Goal: Task Accomplishment & Management: Use online tool/utility

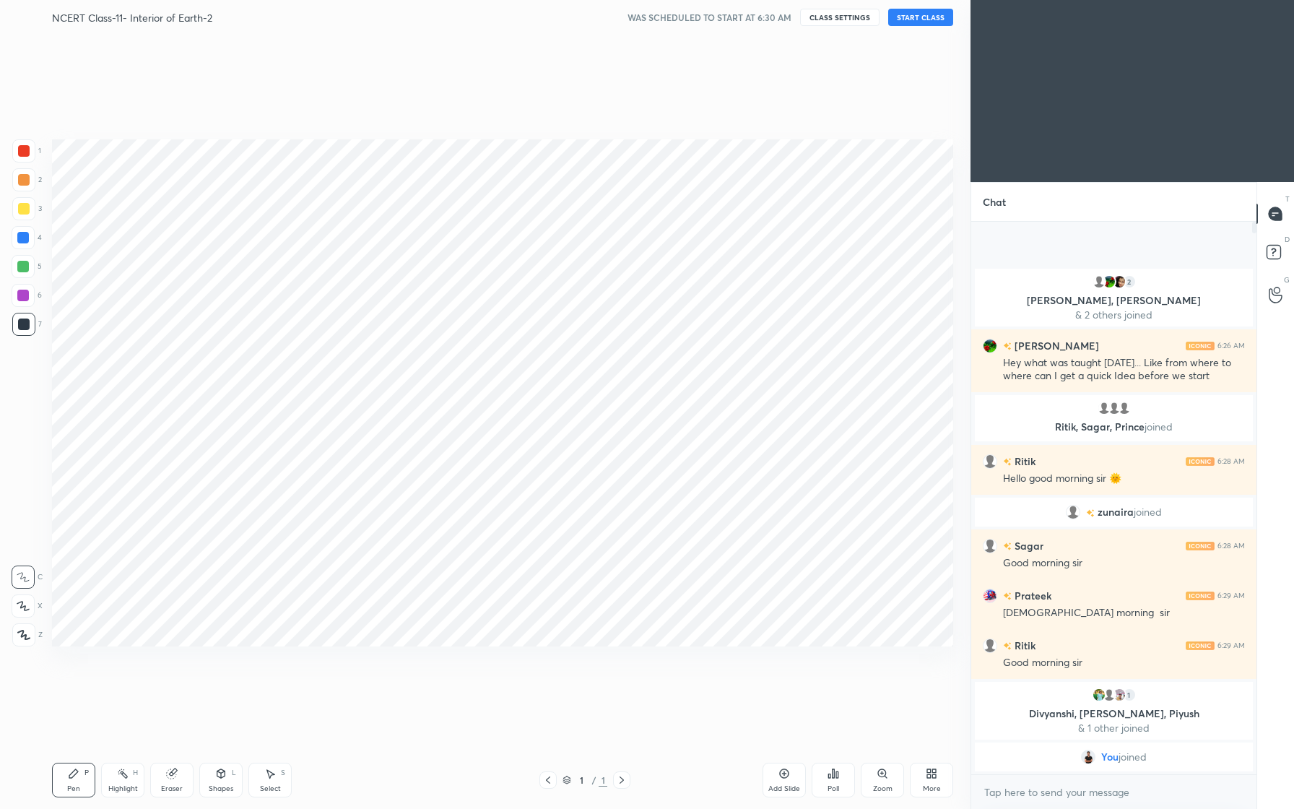
scroll to position [71497, 71300]
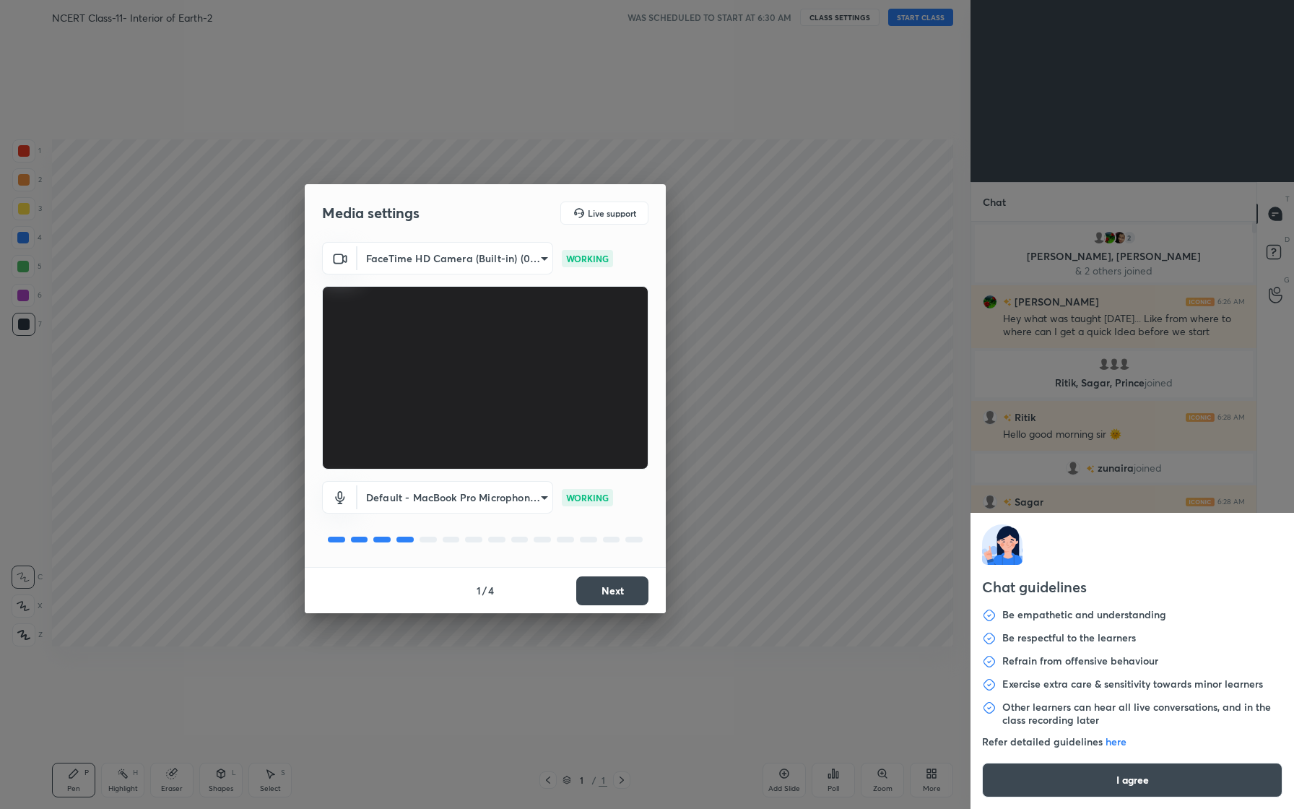
click at [1117, 793] on body "1 2 3 4 5 6 7 C X Z C X Z E E Erase all H H NCERT Class-11- Interior of Earth-2…" at bounding box center [647, 404] width 1294 height 809
click at [1124, 786] on button "I agree" at bounding box center [1132, 780] width 300 height 35
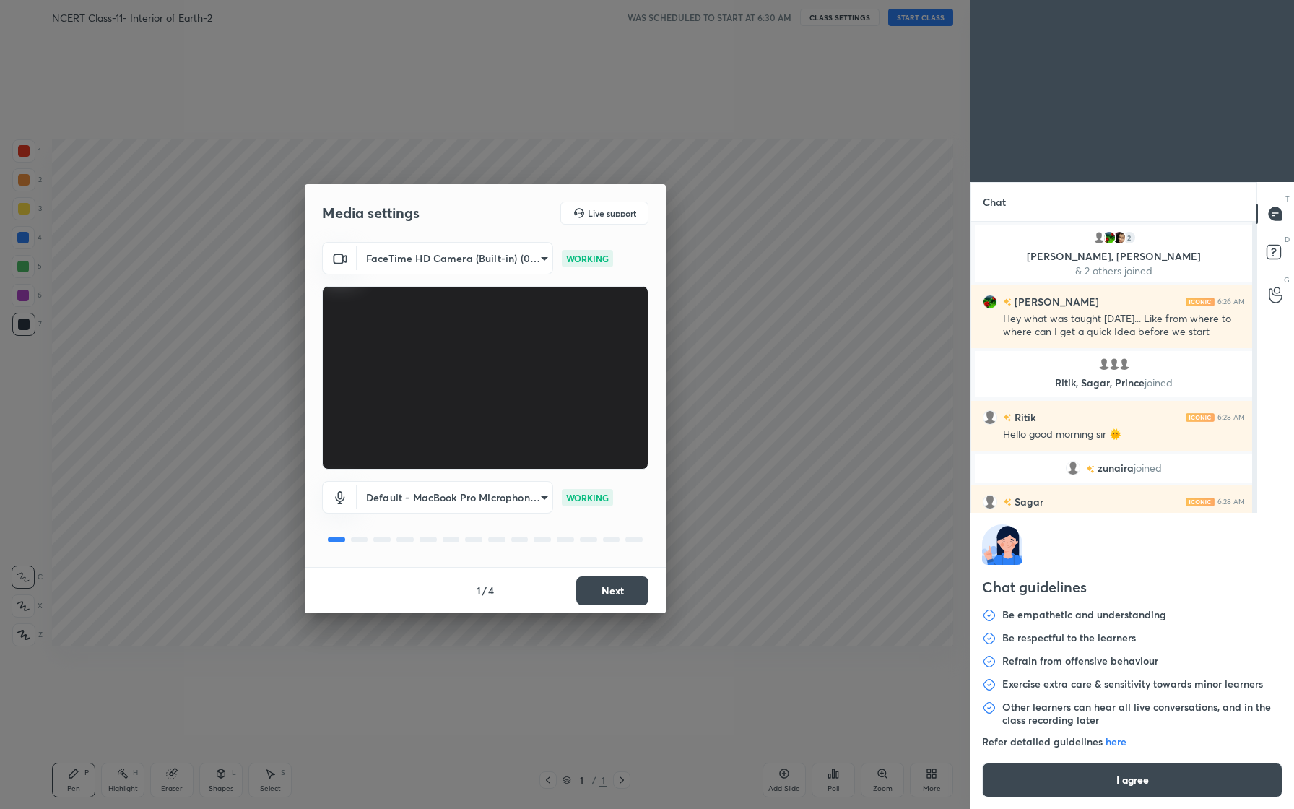
type textarea "x"
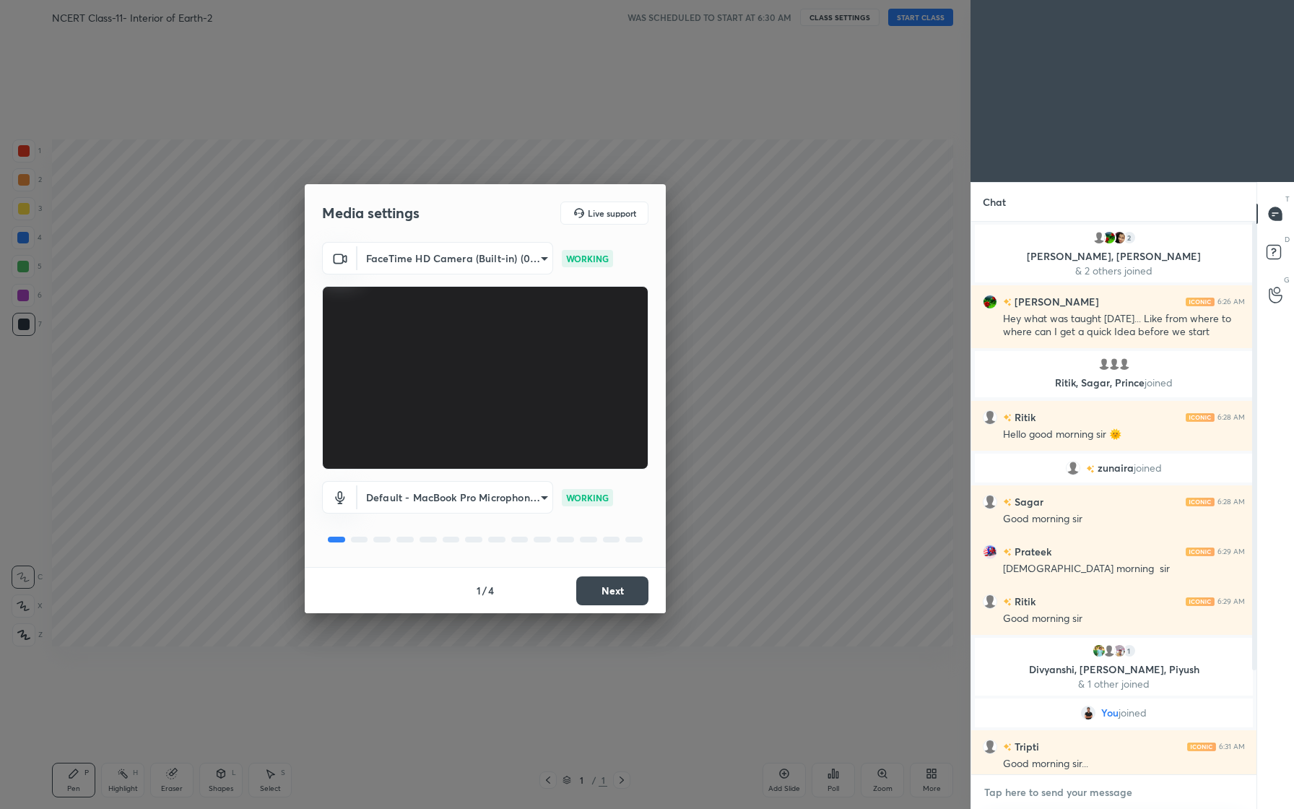
click at [1088, 794] on textarea at bounding box center [1114, 792] width 262 height 23
type textarea "G"
type textarea "x"
type textarea "Go"
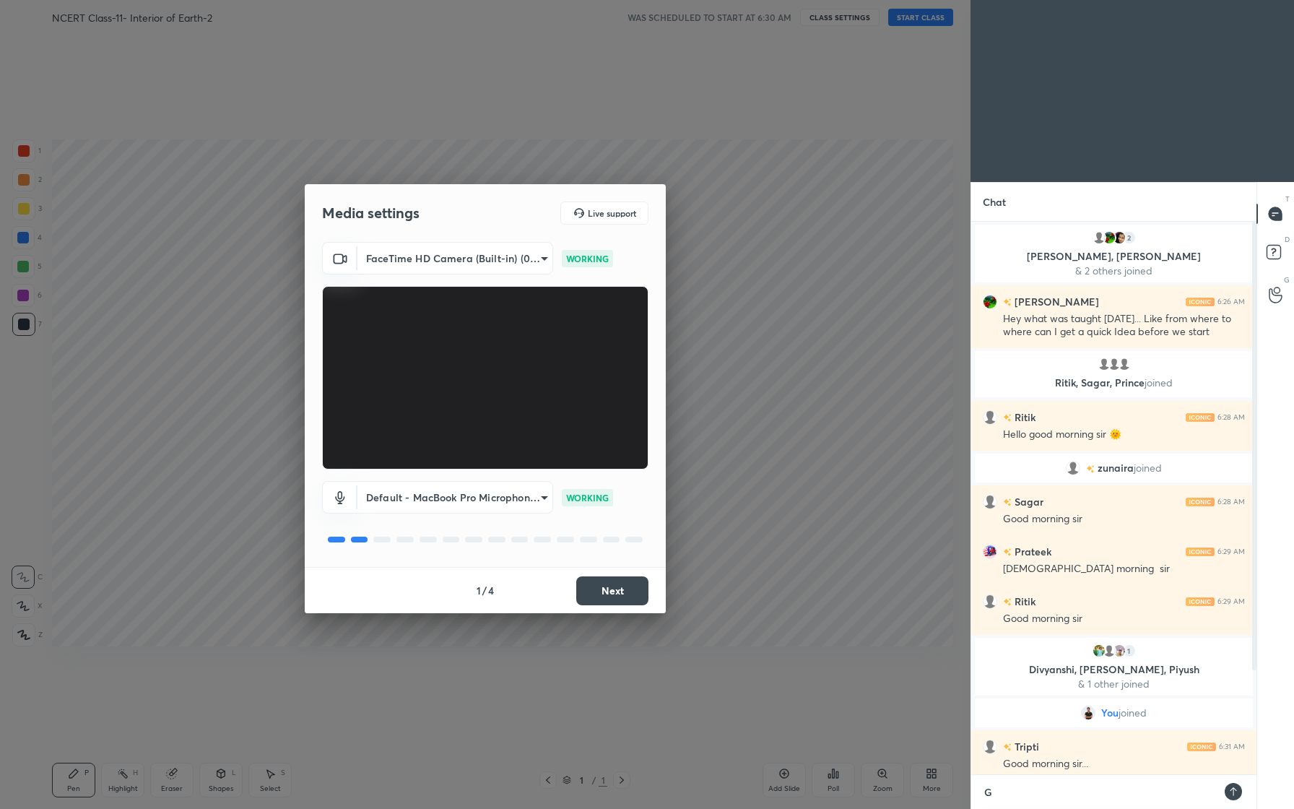
type textarea "x"
type textarea "God"
type textarea "x"
type textarea "Godd"
type textarea "x"
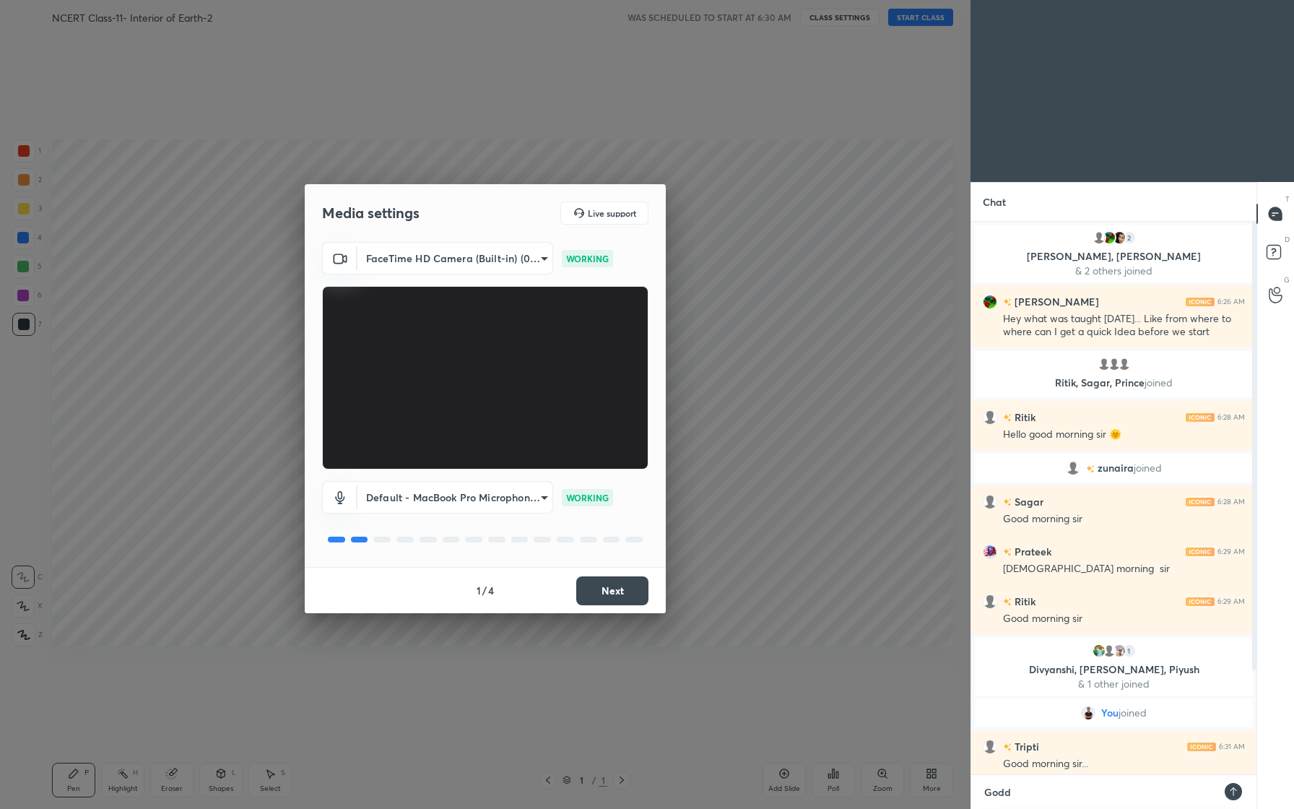
type textarea "Godd"
type textarea "x"
type textarea "Godd"
type textarea "x"
type textarea "God"
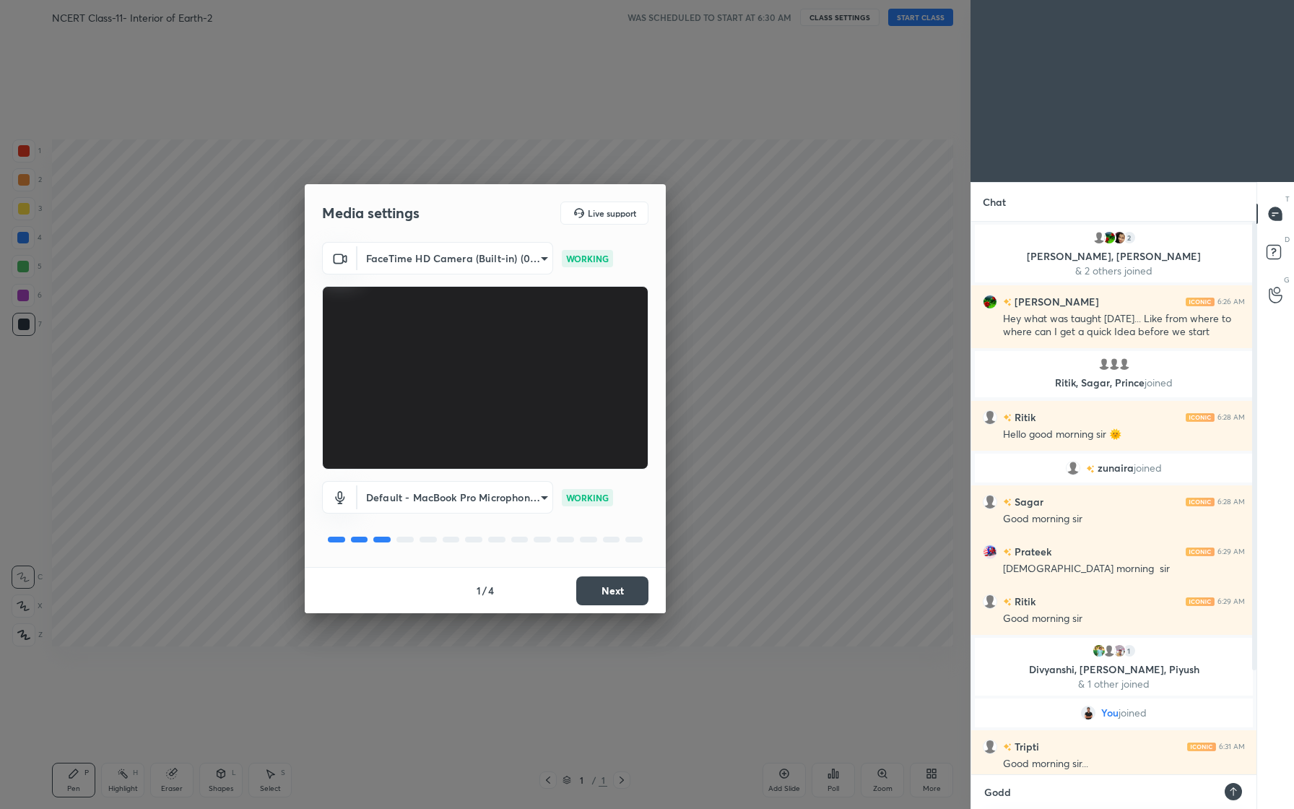
type textarea "x"
type textarea "Go"
type textarea "x"
type textarea "Goo"
type textarea "x"
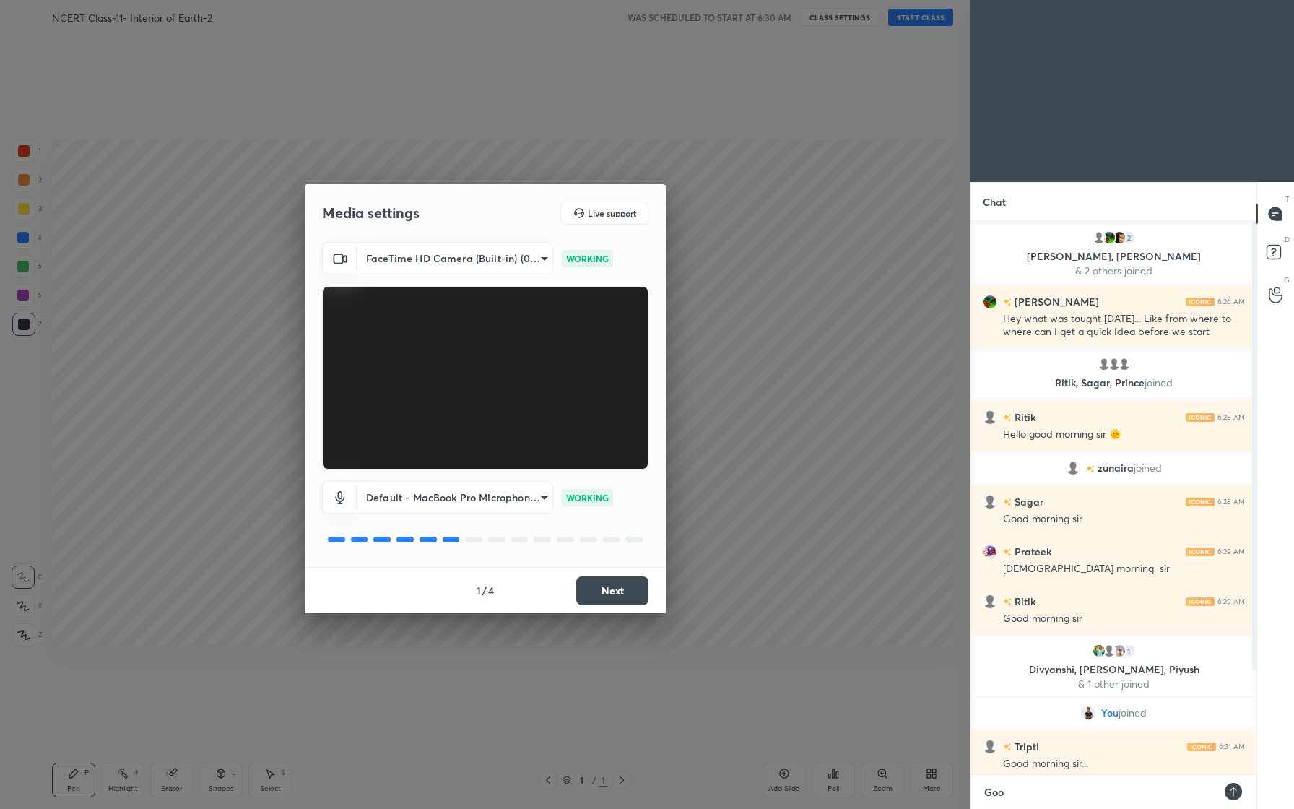
type textarea "Good"
type textarea "x"
type textarea "Good"
type textarea "x"
type textarea "Good M"
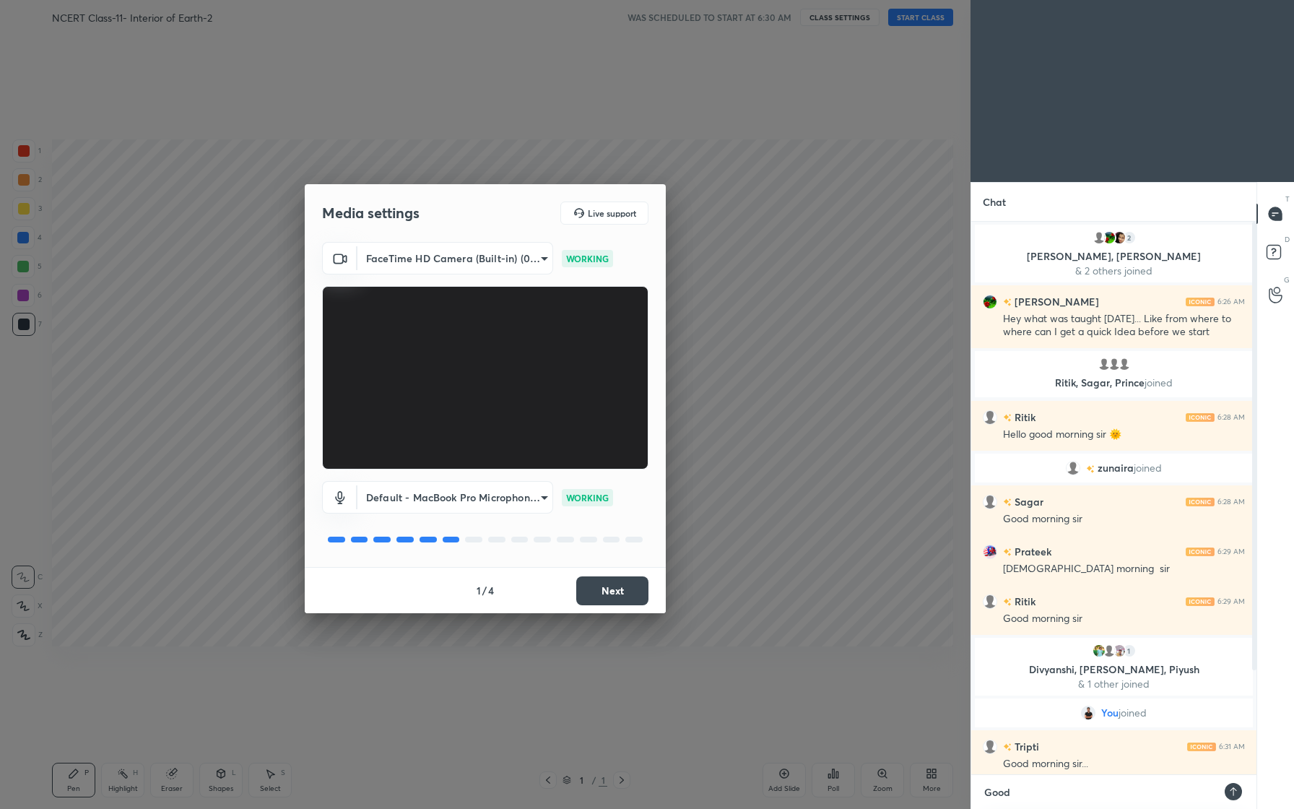
type textarea "x"
type textarea "Good Mo"
type textarea "x"
type textarea "Good Mor"
type textarea "x"
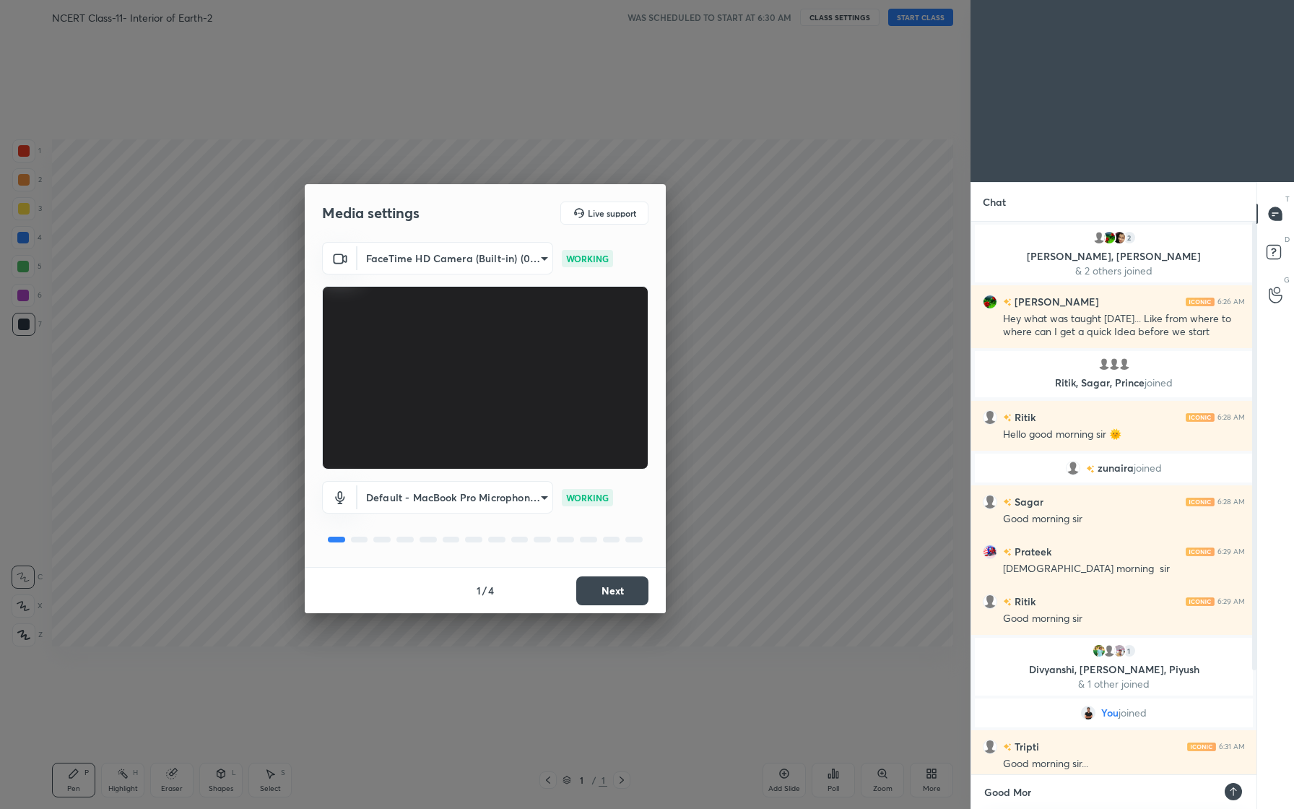
type textarea "Good Morn"
type textarea "x"
type textarea "Good Morni"
type textarea "x"
type textarea "Good Mornin"
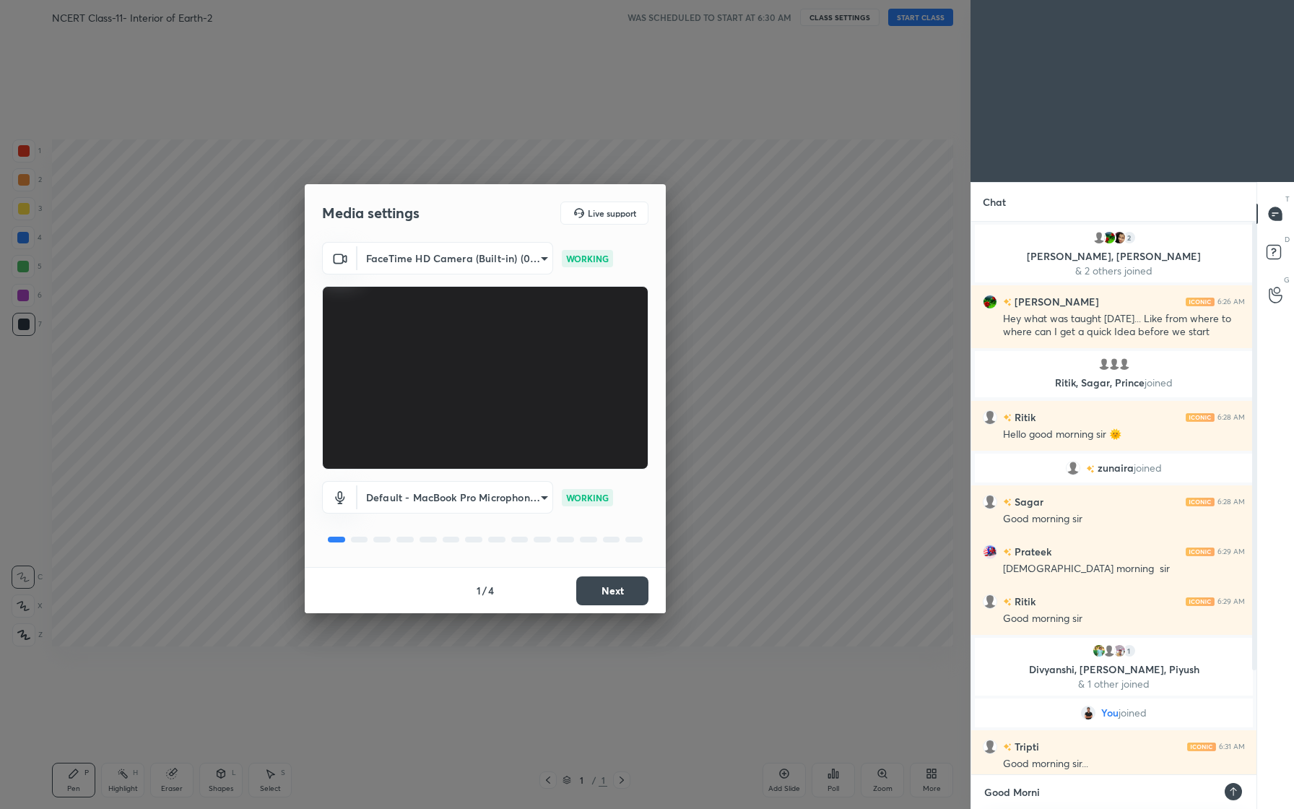
type textarea "x"
type textarea "Good Morning"
type textarea "x"
type textarea "Good Morning"
type textarea "x"
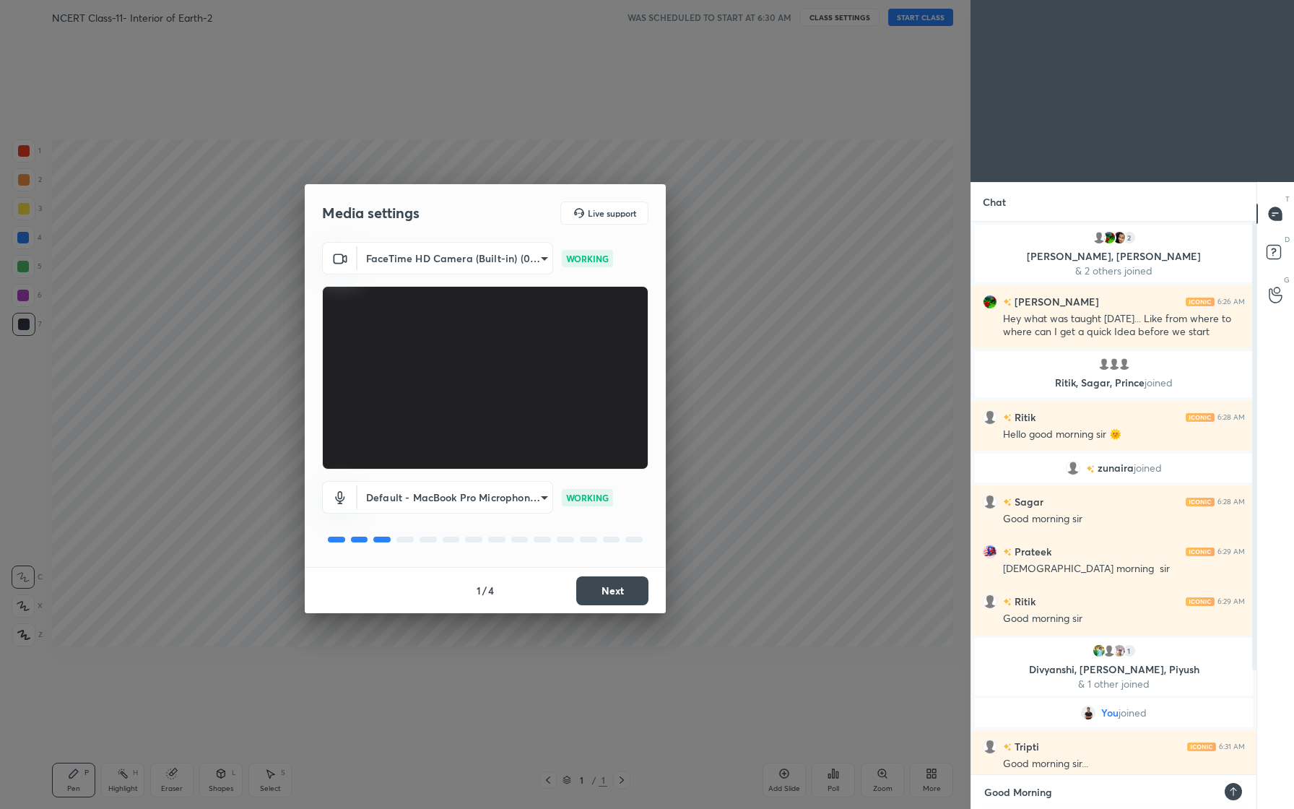
type textarea "Good Morning F"
type textarea "x"
type textarea "Good Morning Fr"
type textarea "x"
type textarea "Good Morning Fro"
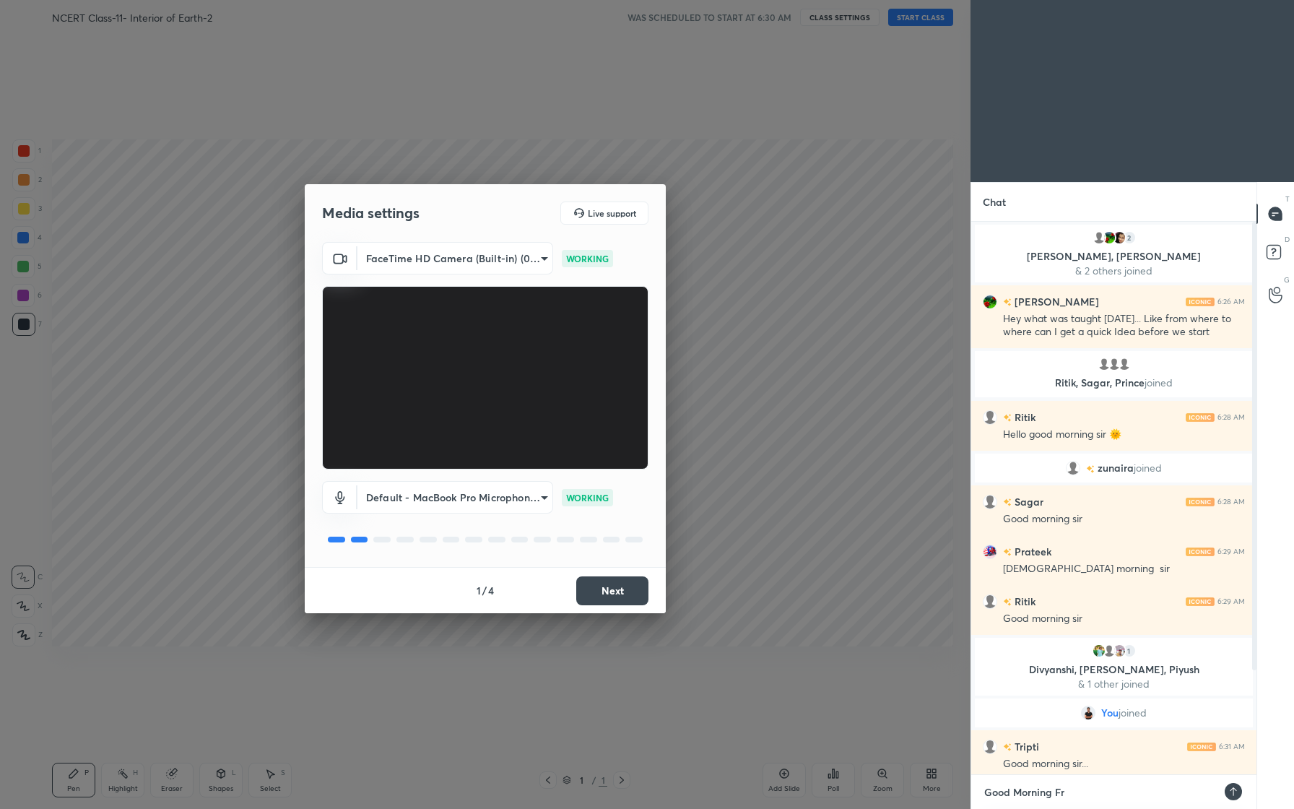
type textarea "x"
type textarea "Good Morning Fr"
type textarea "x"
type textarea "Good Morning Fri"
type textarea "x"
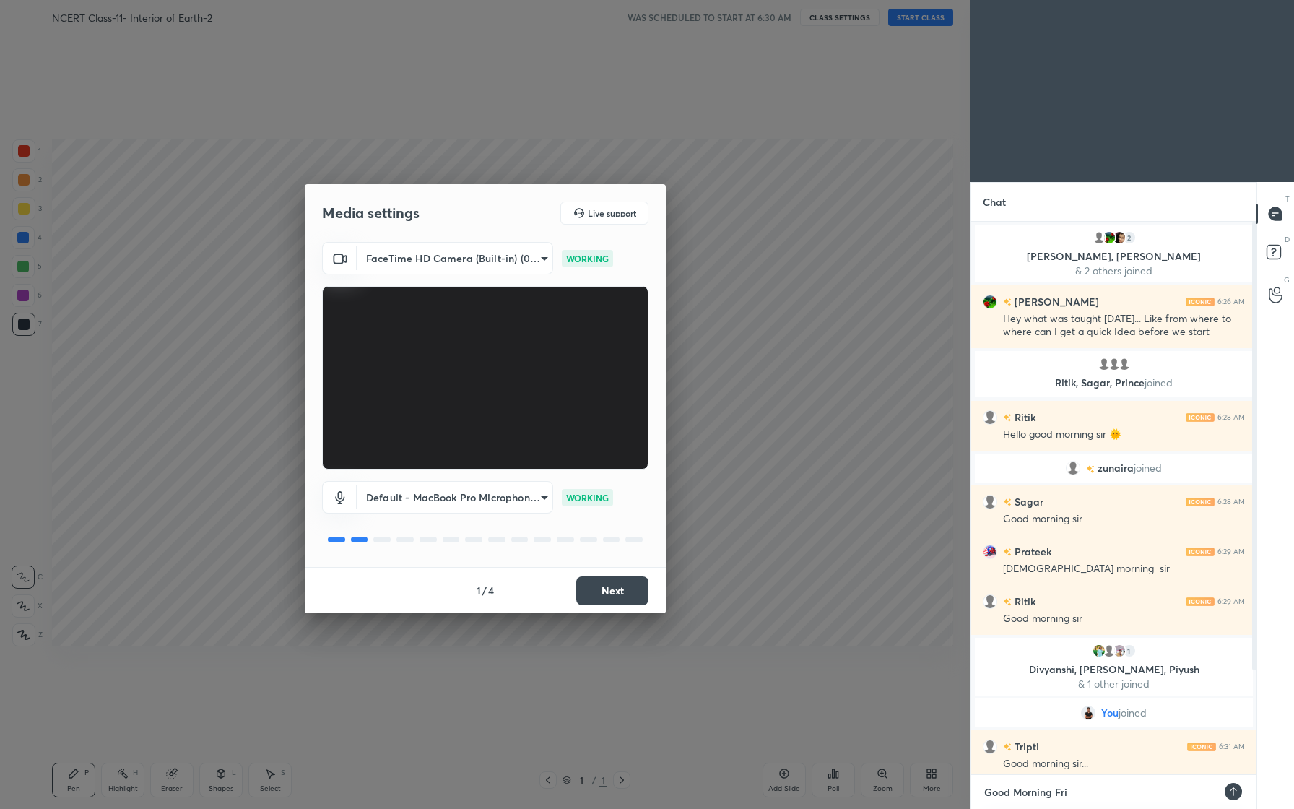
type textarea "Good Morning Frie"
type textarea "x"
type textarea "Good Morning Frien"
type textarea "x"
type textarea "Good Morning Friend"
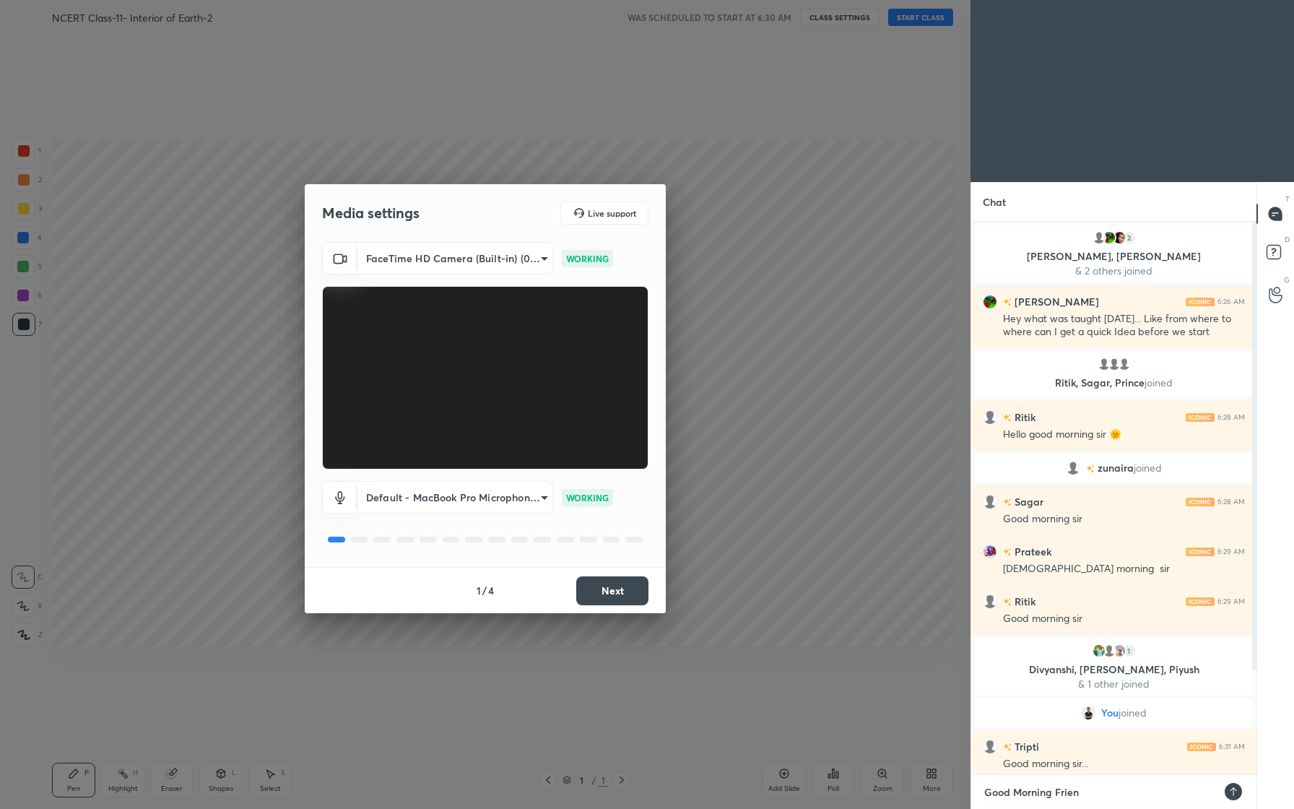
type textarea "x"
type textarea "Good Morning Friends"
type textarea "x"
type textarea "Good Morning Friends."
type textarea "x"
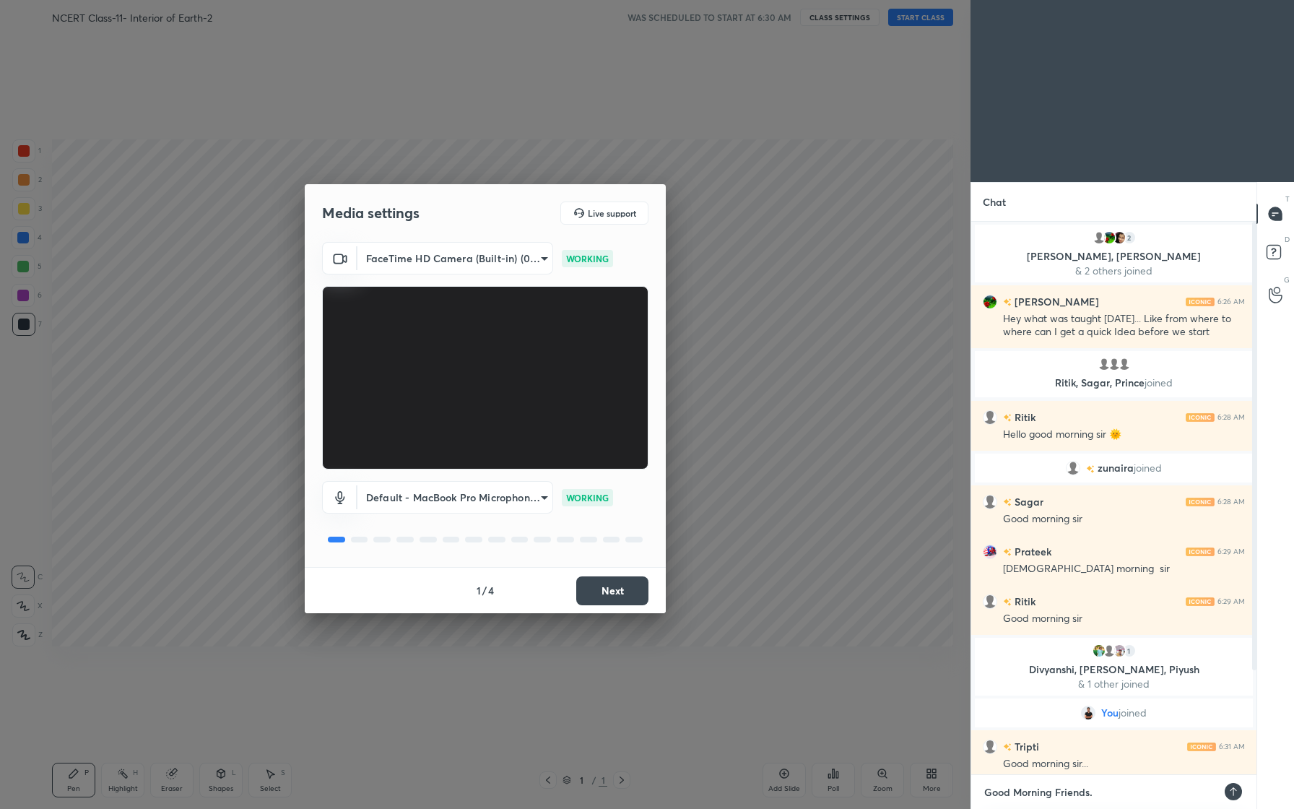
type textarea "x"
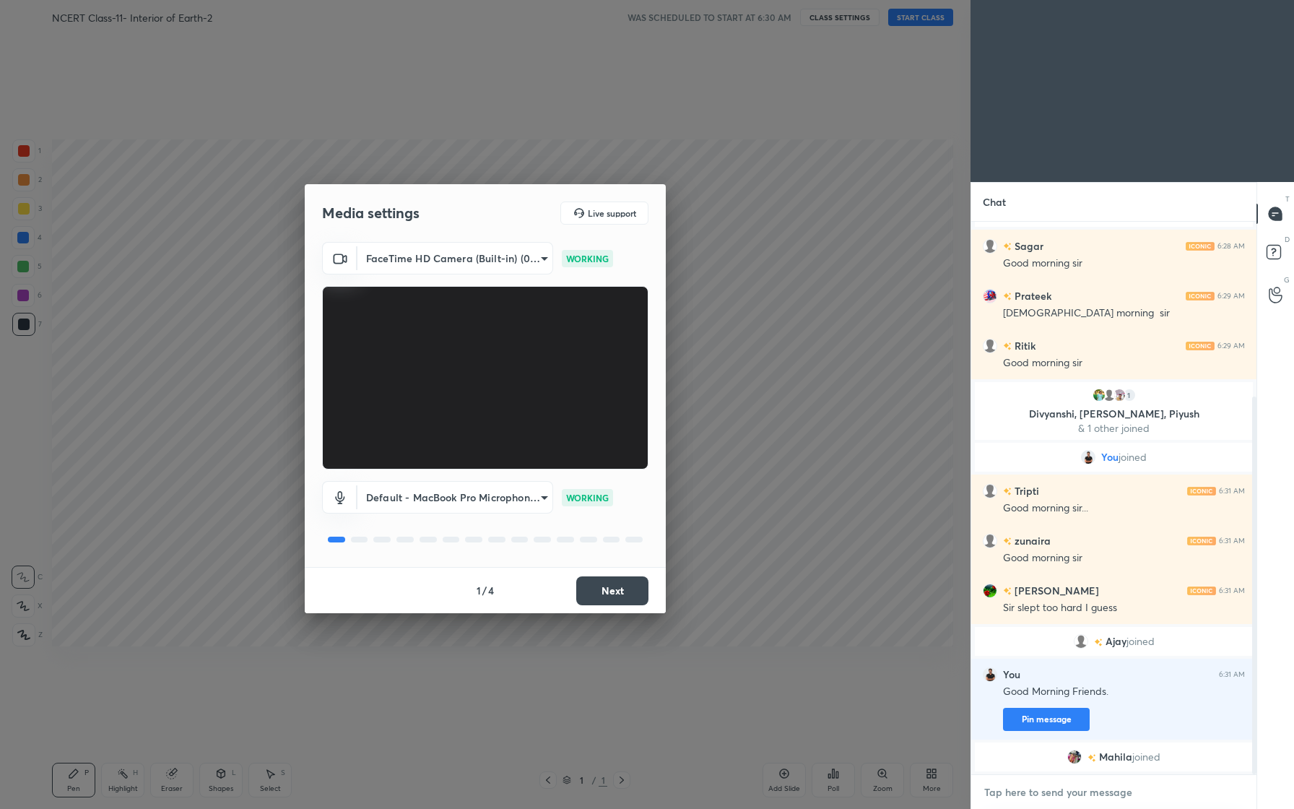
click at [1101, 801] on textarea at bounding box center [1114, 792] width 262 height 23
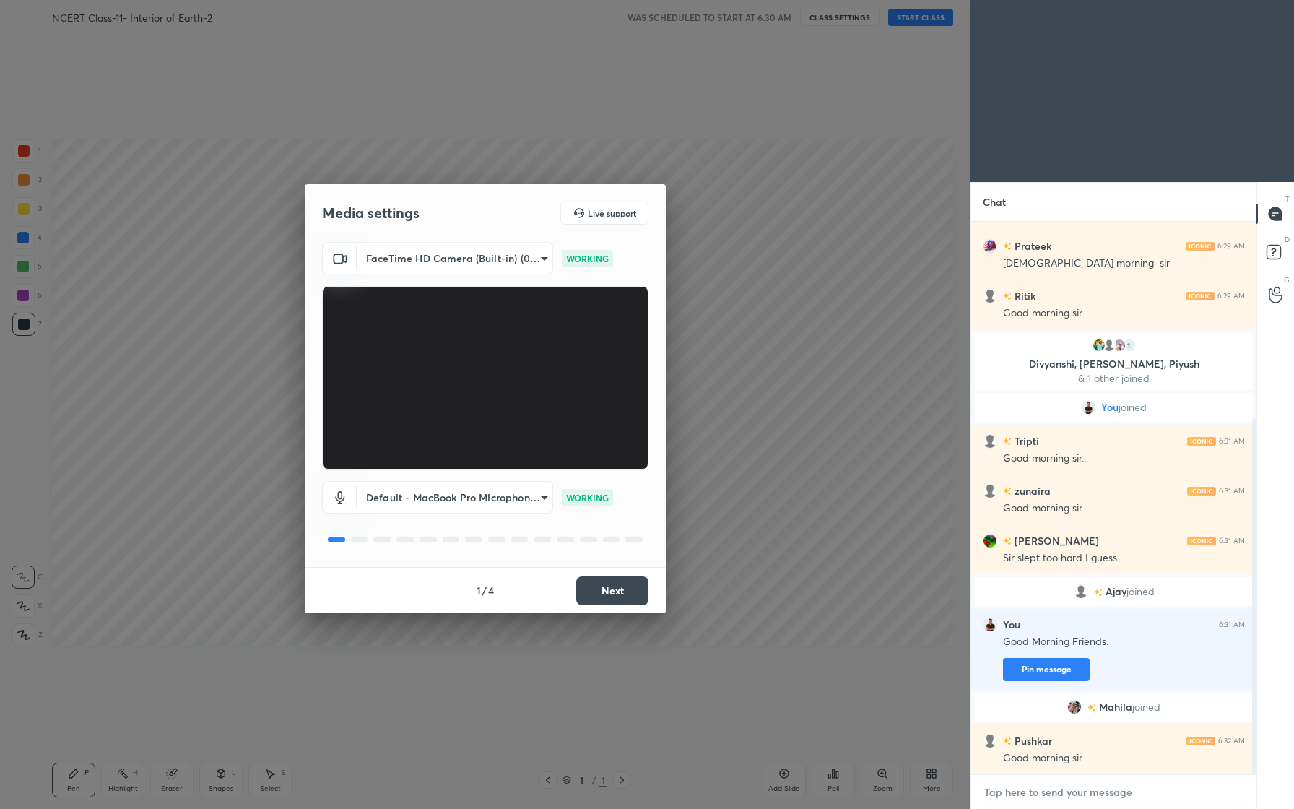
click at [1101, 801] on textarea at bounding box center [1114, 792] width 262 height 23
type textarea "F"
type textarea "x"
type textarea "Fr"
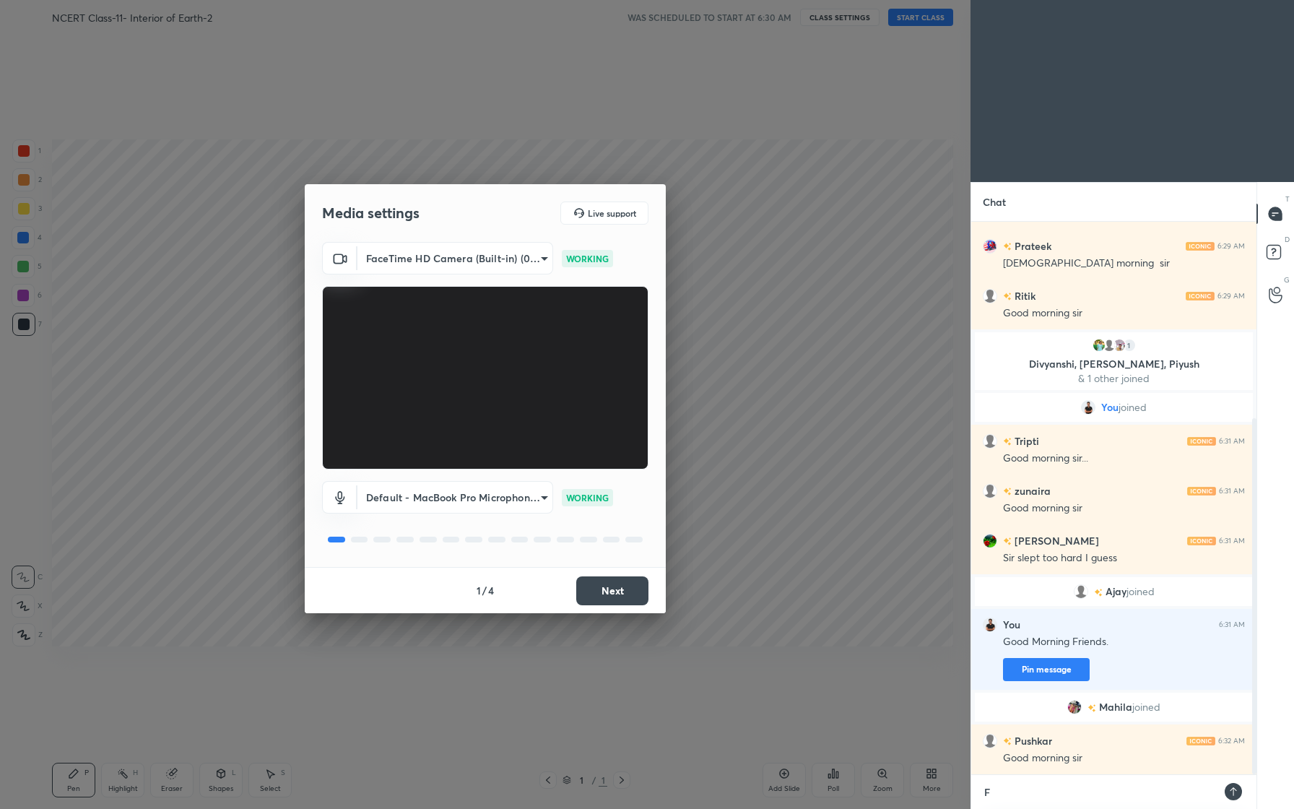
type textarea "x"
type textarea "Fri"
type textarea "x"
type textarea "Frie"
type textarea "x"
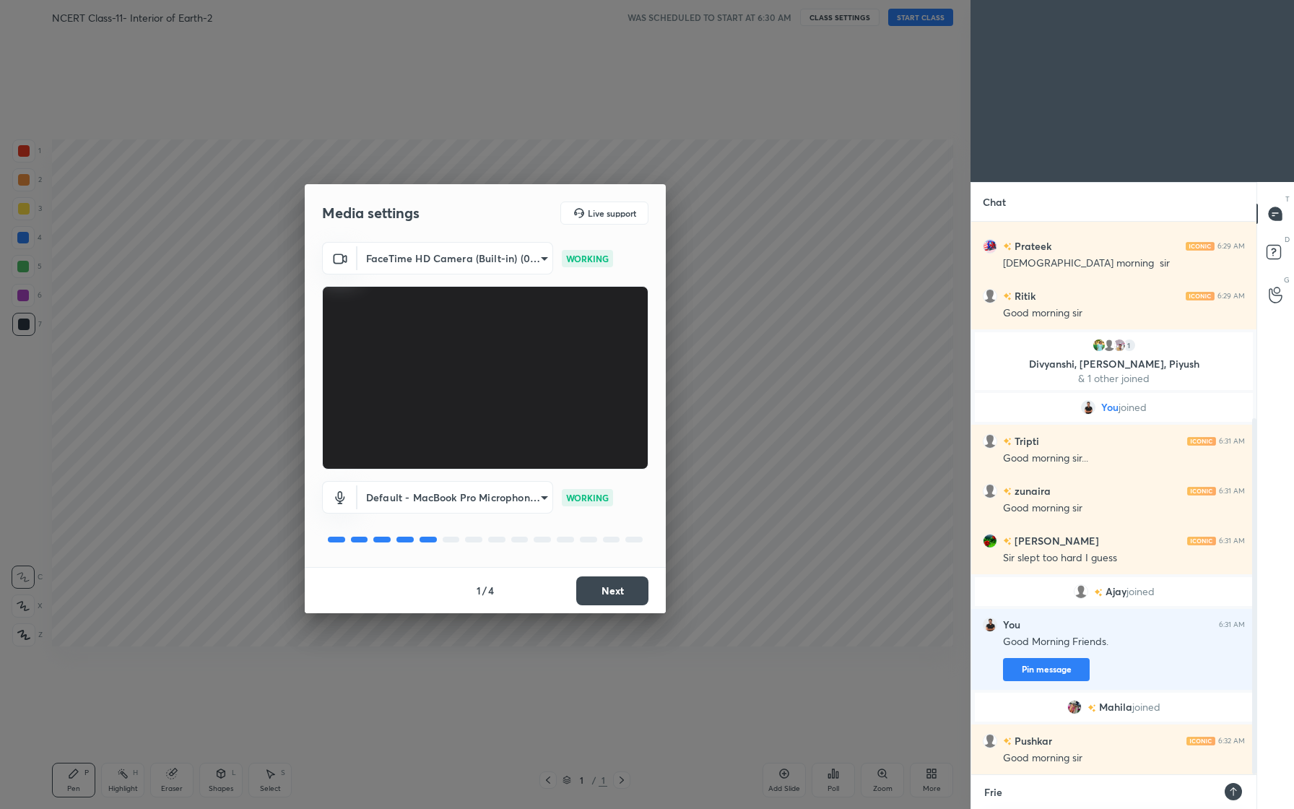
type textarea "Frien"
type textarea "x"
type textarea "Friend"
type textarea "x"
type textarea "Friends"
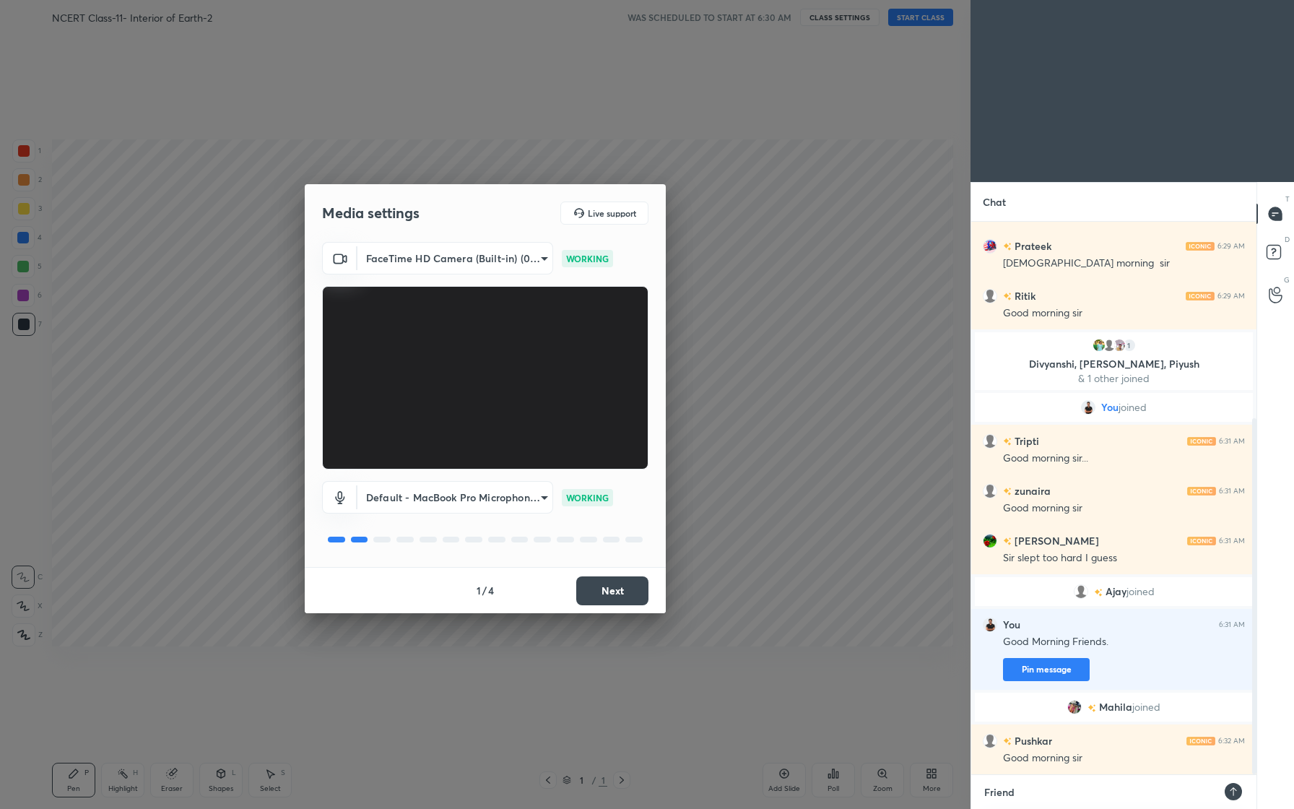
type textarea "x"
type textarea "Friends,"
type textarea "x"
type textarea "Friends,"
type textarea "x"
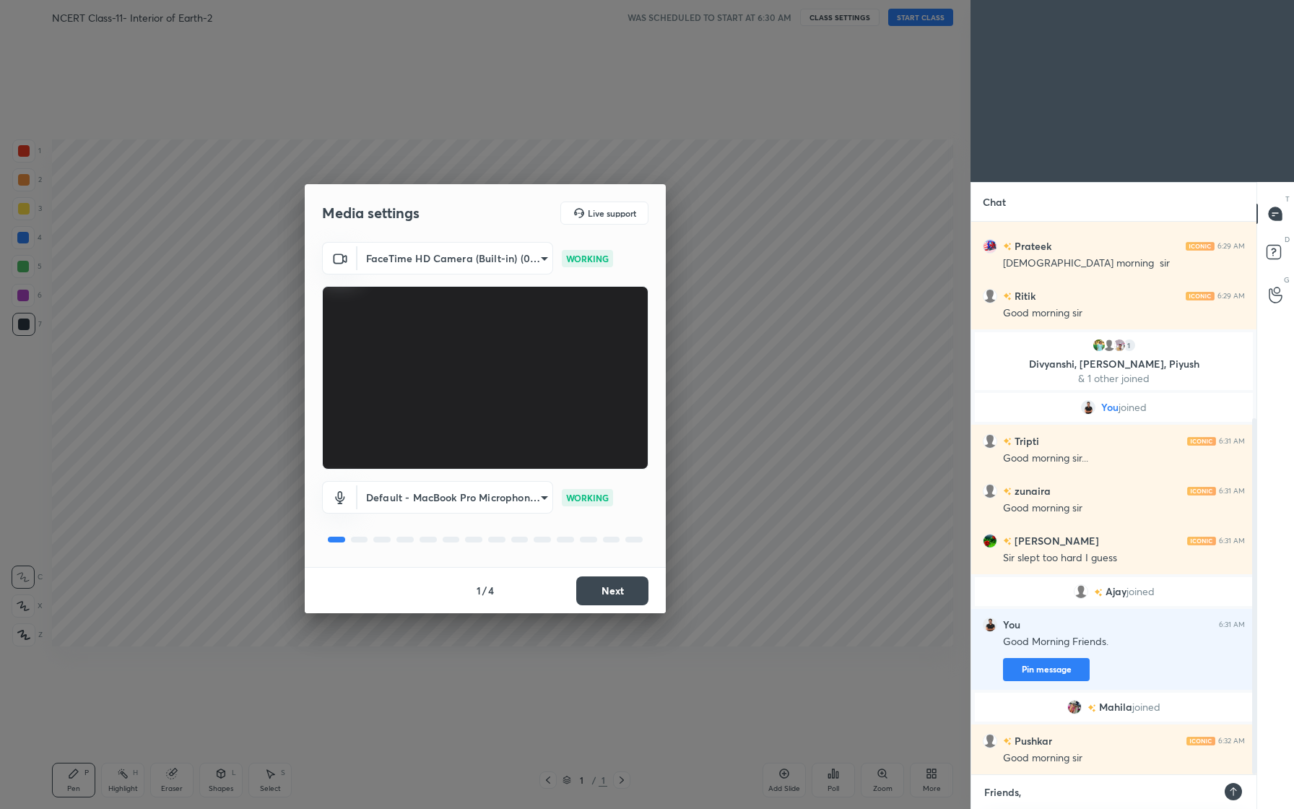
type textarea "Friends, w"
type textarea "x"
type textarea "Friends, we"
type textarea "x"
type textarea "Friends, w"
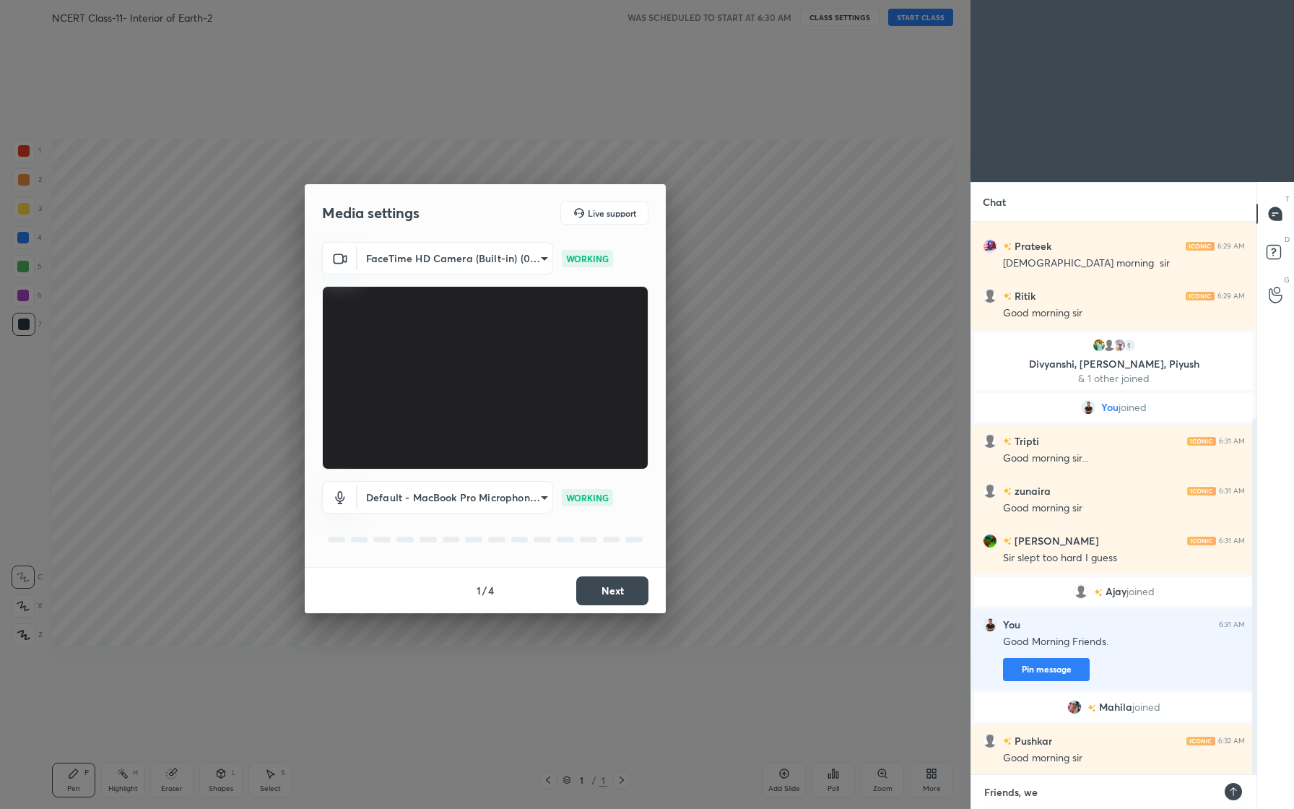
type textarea "x"
type textarea "Friends,"
type textarea "x"
type textarea "Friends,"
type textarea "x"
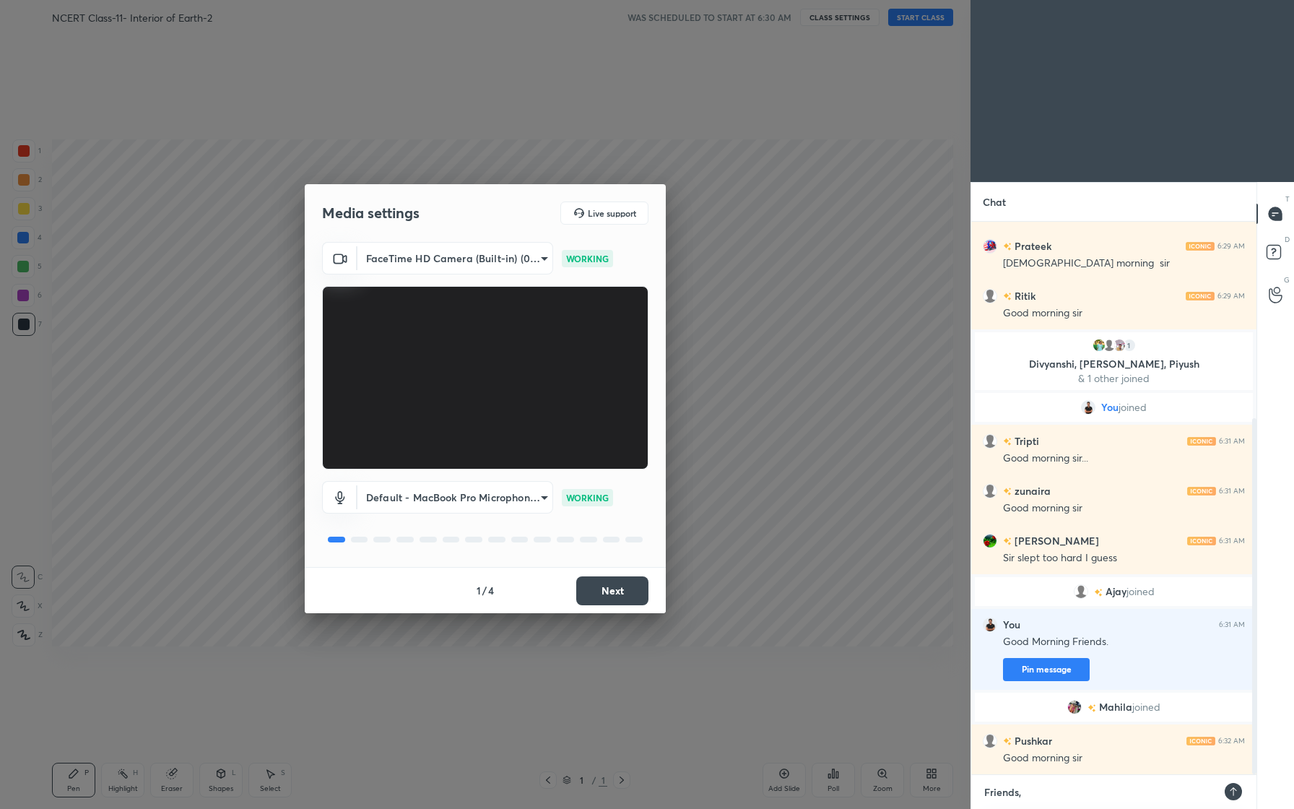
type textarea "Friends,"
type textarea "x"
type textarea "Friends, k"
type textarea "x"
type textarea "Friends, ka"
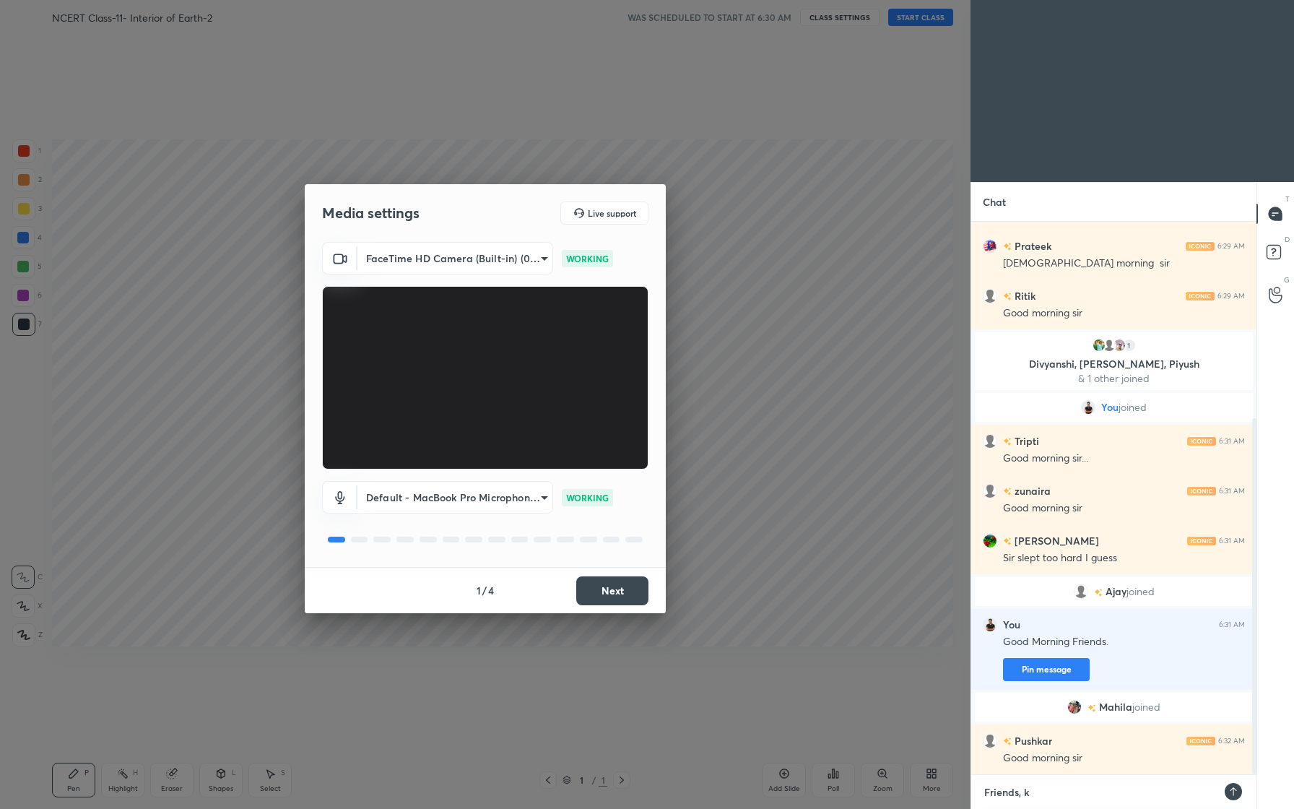
type textarea "x"
type textarea "Friends, kal"
type textarea "x"
type textarea "Friends, kal"
type textarea "x"
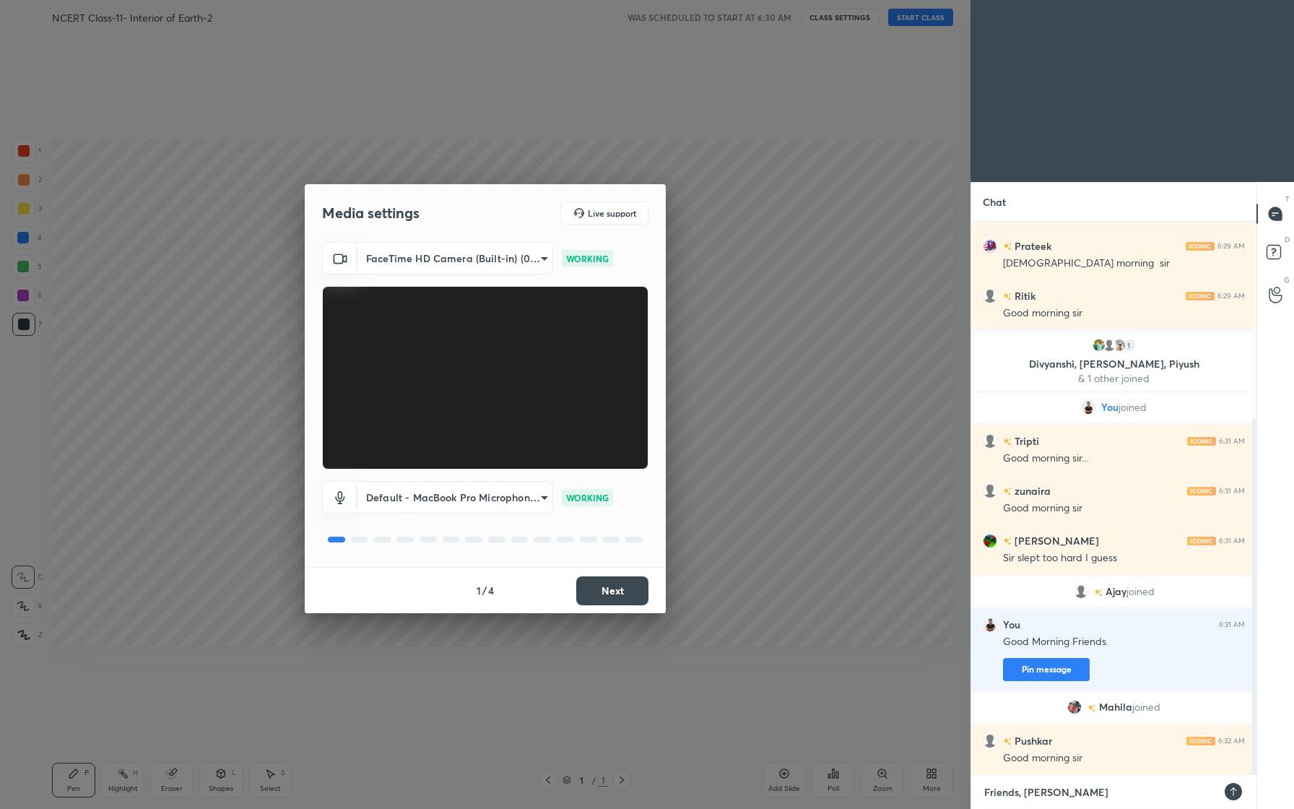
type textarea "Friends, kal k"
type textarea "x"
type textarea "Friends, kal ke"
type textarea "x"
type textarea "Friends, kal ke"
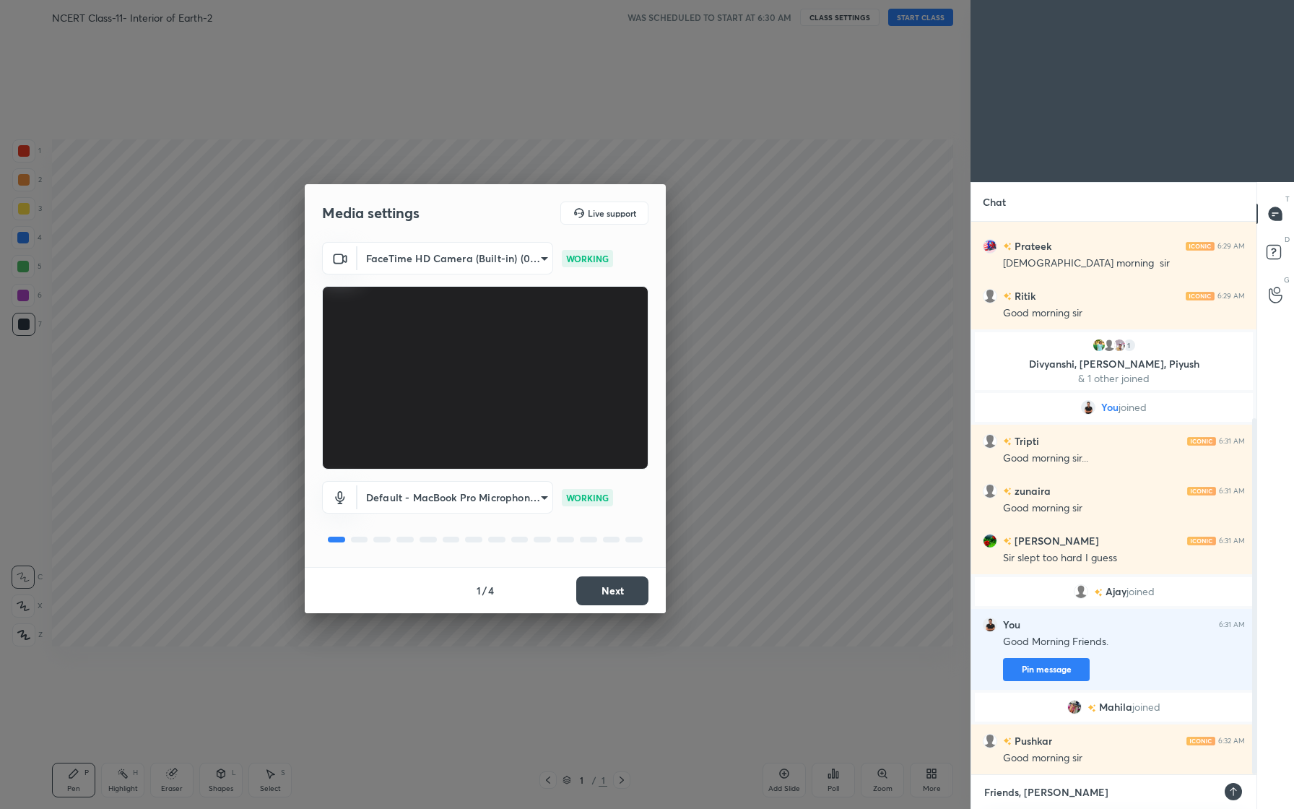
type textarea "x"
type textarea "Friends, kal ke c"
type textarea "x"
type textarea "Friends, kal ke cl"
type textarea "x"
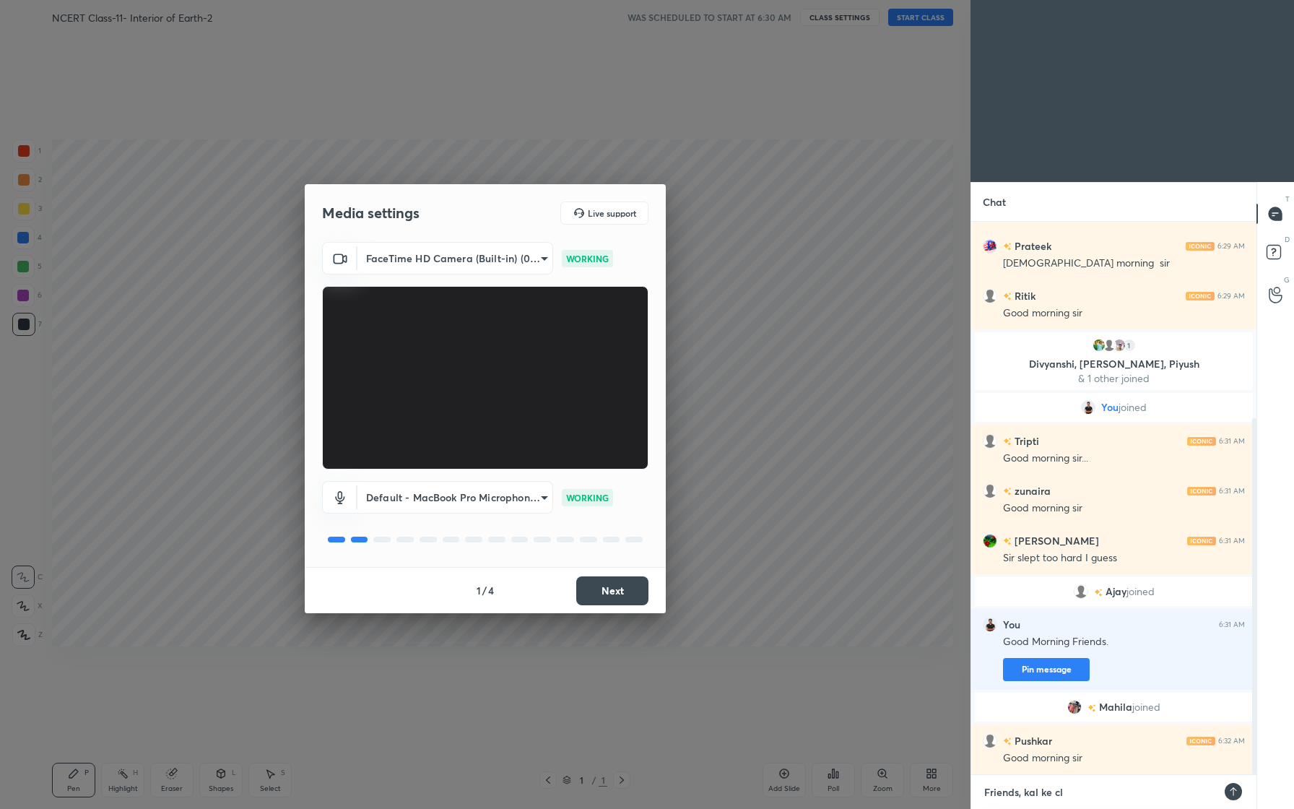
type textarea "Friends, kal ke cla"
type textarea "x"
type textarea "Friends, kal ke clas"
type textarea "x"
type textarea "Friends, kal ke class"
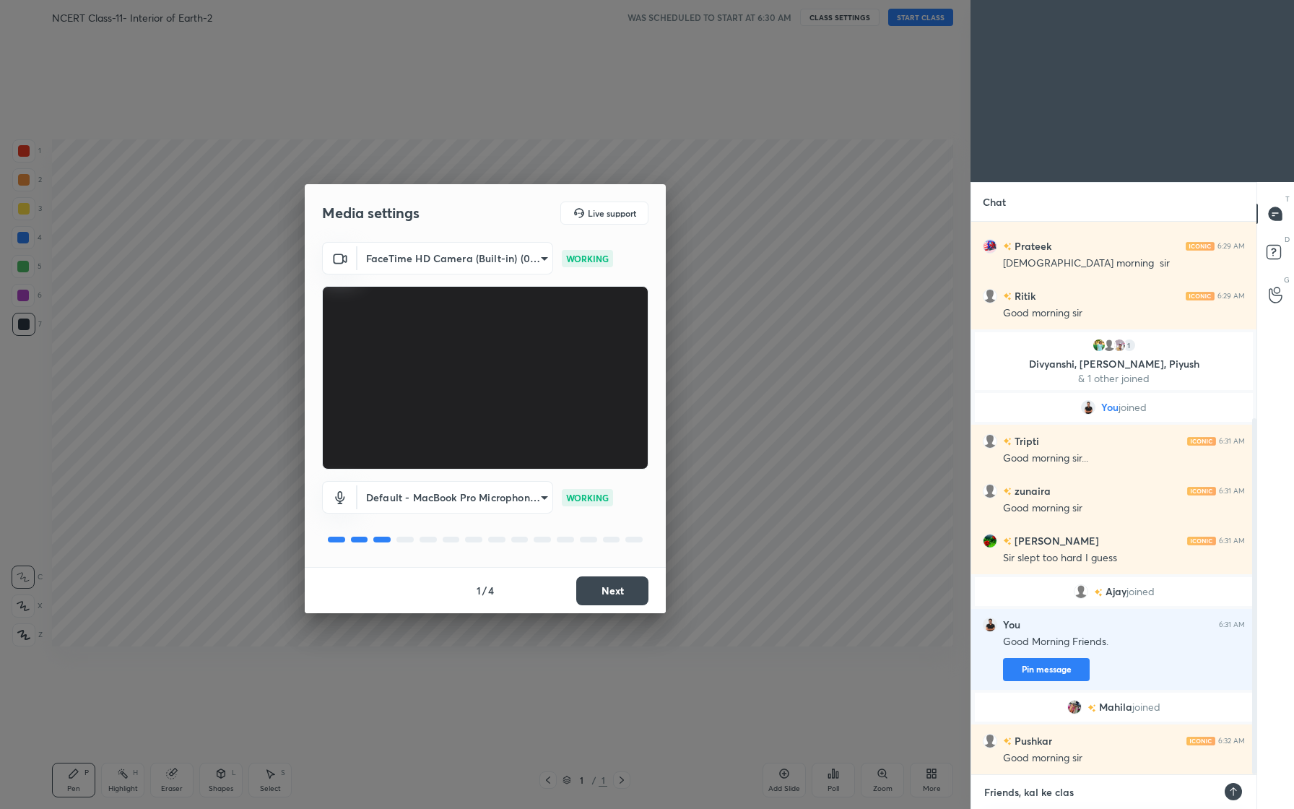
type textarea "x"
type textarea "Friends, kal ke class"
type textarea "x"
type textarea "Friends, kal ke class m"
type textarea "x"
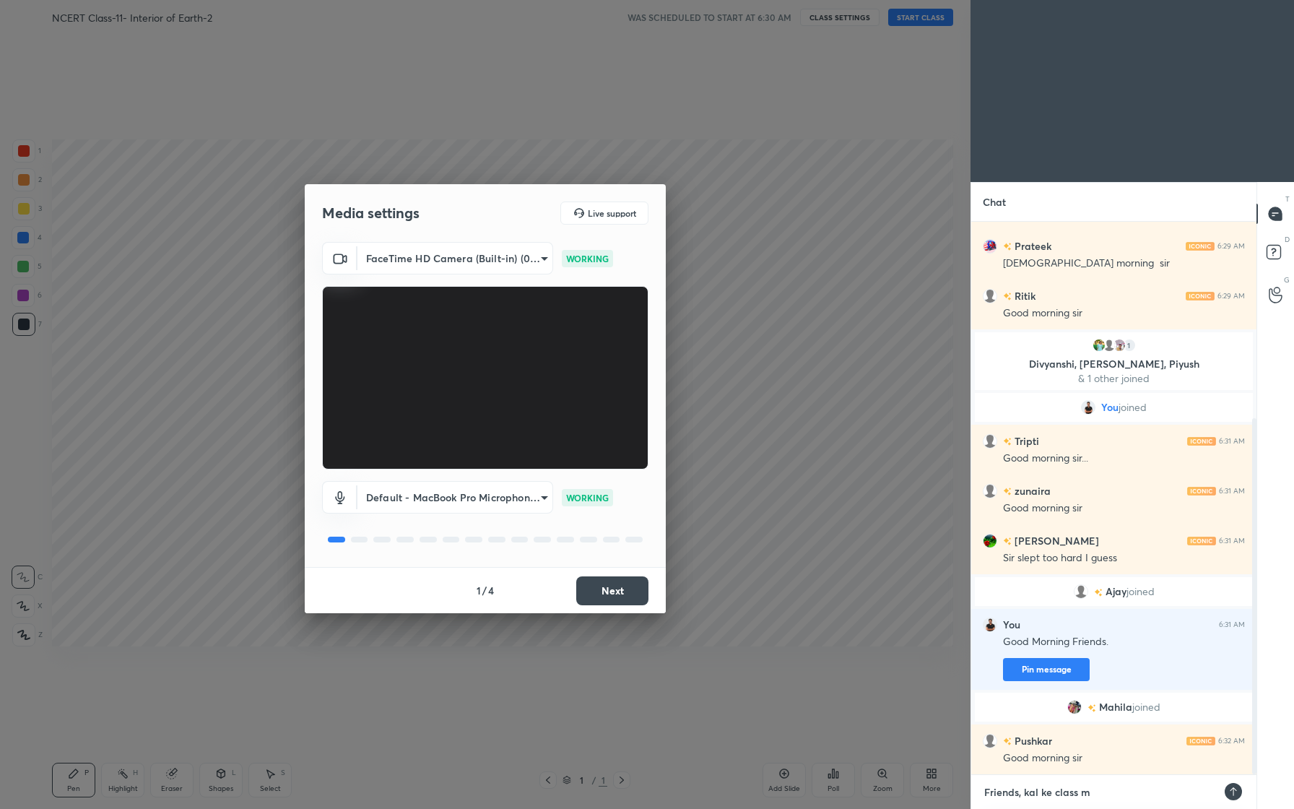
type textarea "Friends, kal ke class me"
type textarea "x"
type textarea "Friends, kal ke class me"
type textarea "x"
type textarea "Friends, kal ke class me k"
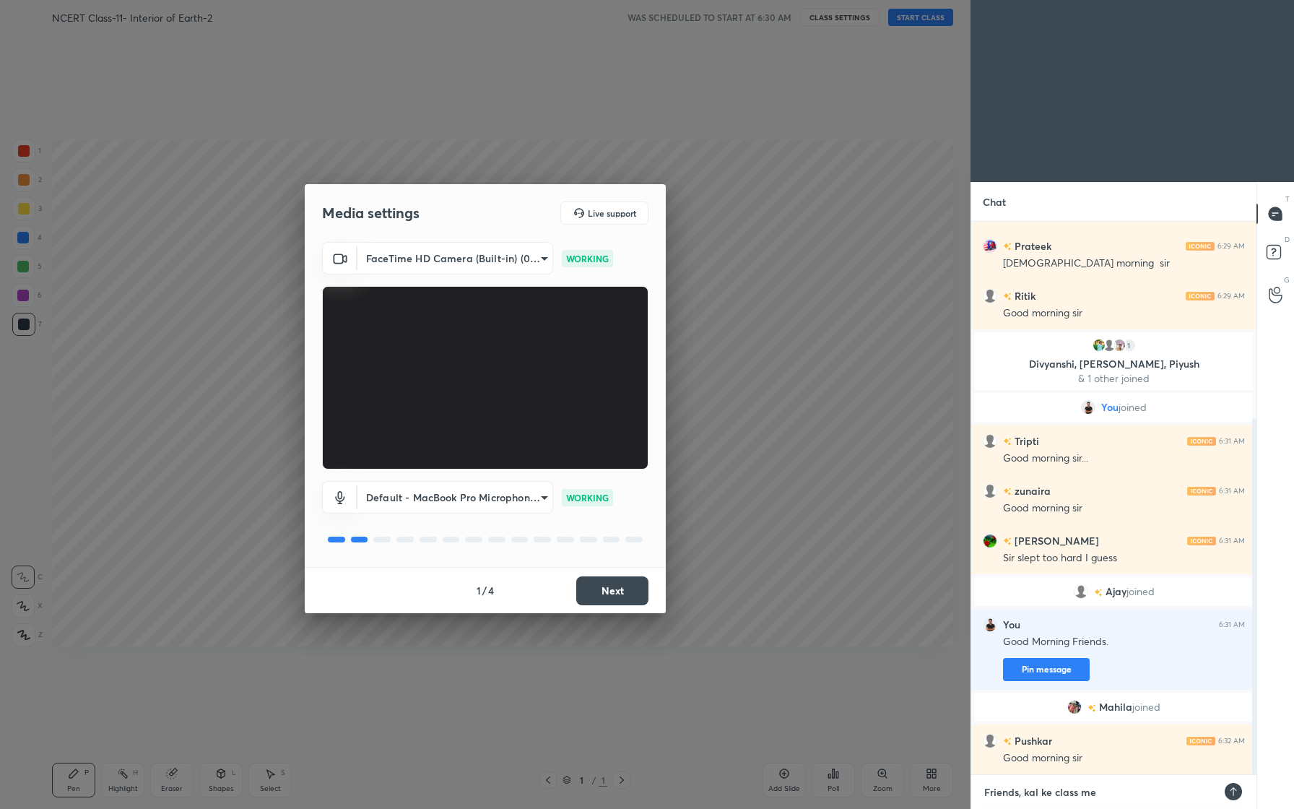
type textarea "x"
type textarea "Friends, kal ke class me ki"
type textarea "x"
type textarea "Friends, kal ke class me kis"
type textarea "x"
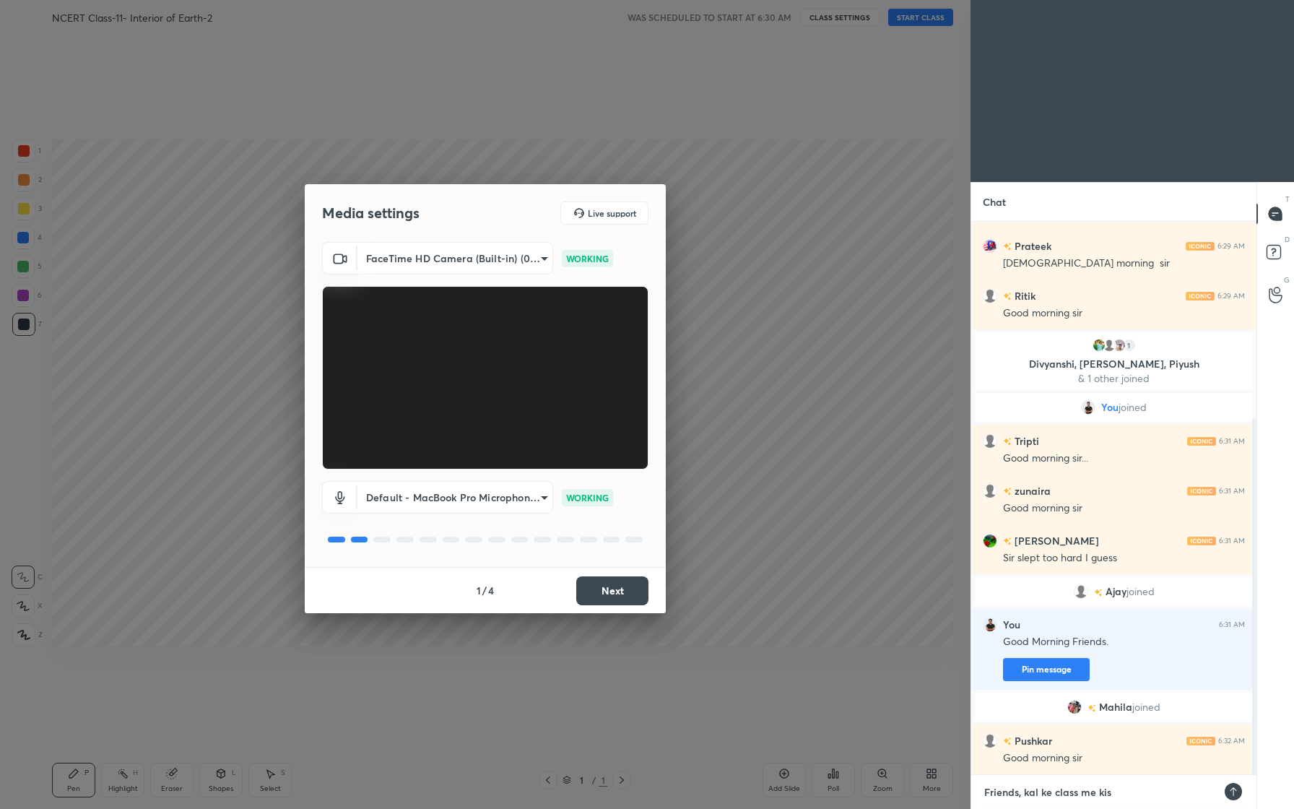
type textarea "Friends, kal ke class me kise"
type textarea "x"
type textarea "Friends, kal ke class me kise"
type textarea "x"
type textarea "Friends, kal ke class me kise k"
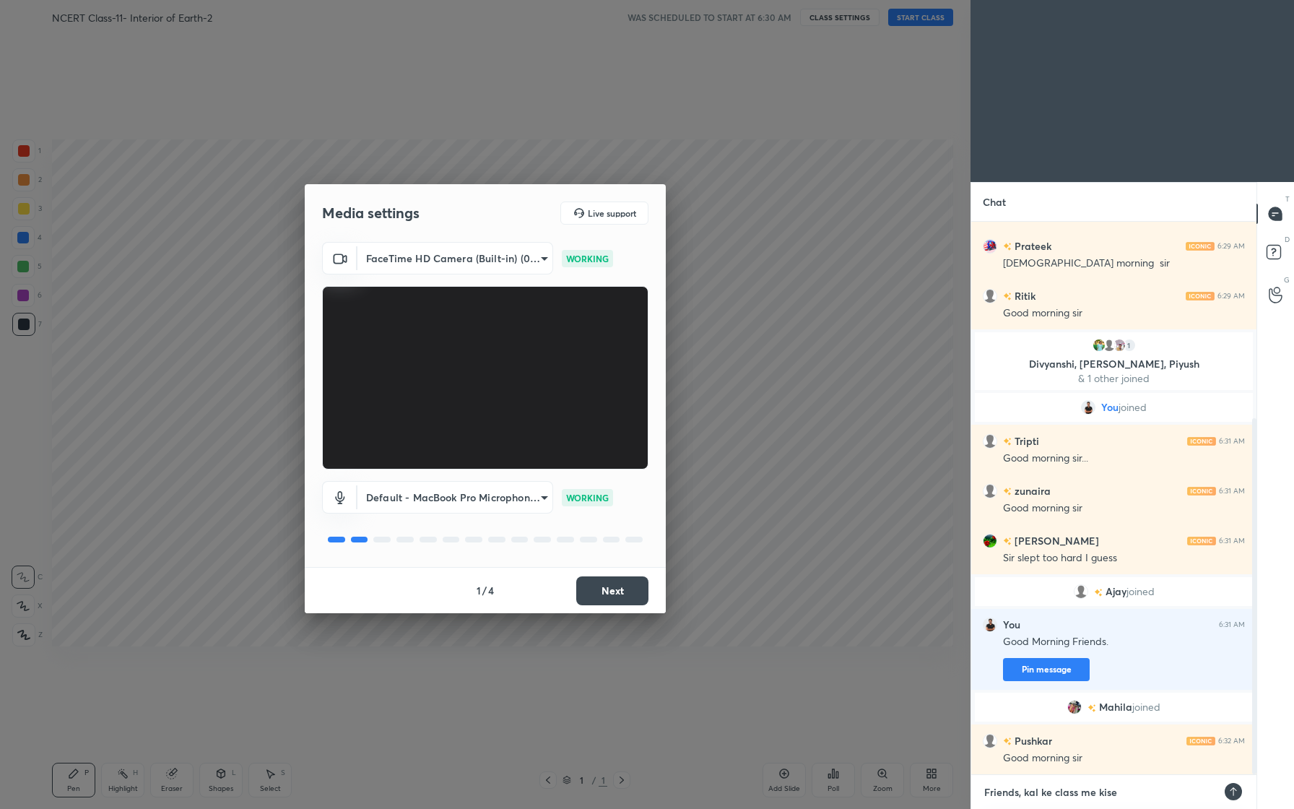
type textarea "x"
type textarea "Friends, kal ke class me kise ko"
type textarea "x"
type textarea "Friends, kal ke class me kise ko"
type textarea "x"
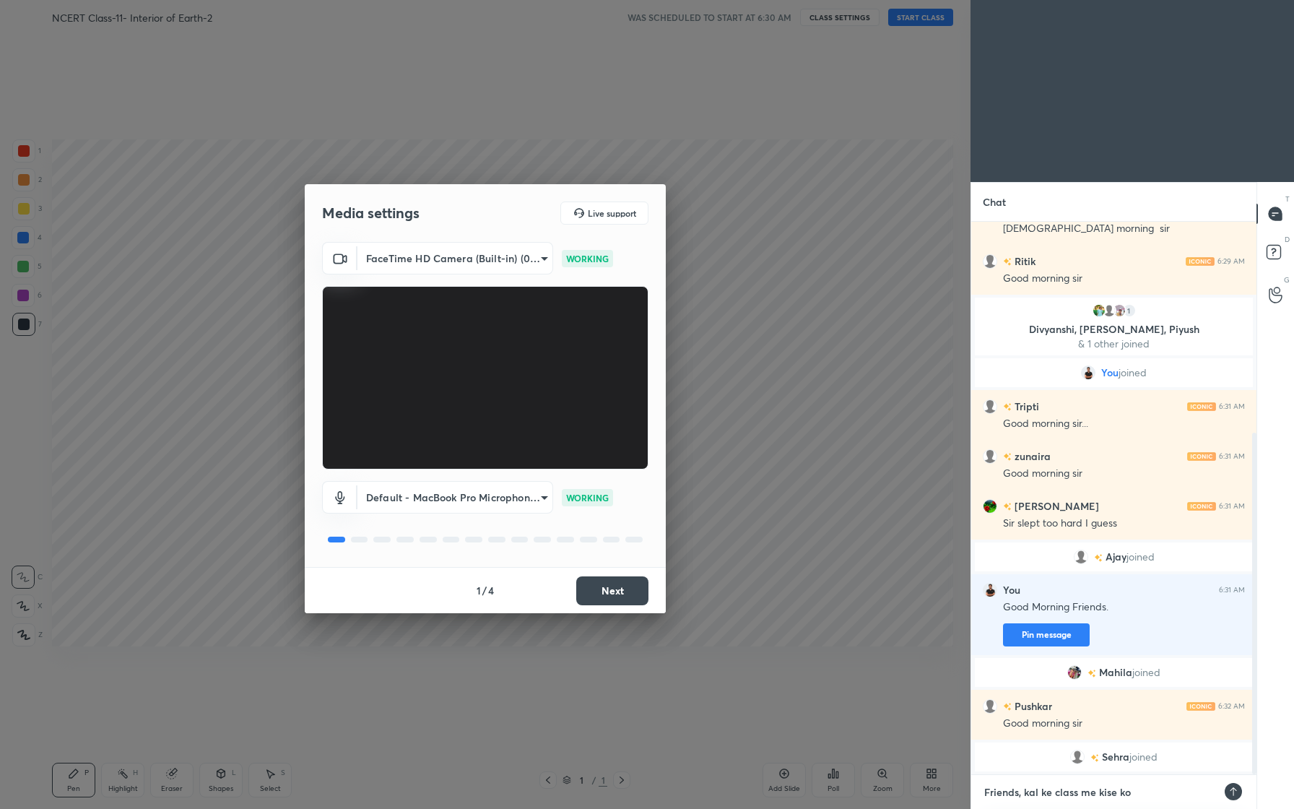
type textarea "Friends, kal ke class me kise ko k"
type textarea "x"
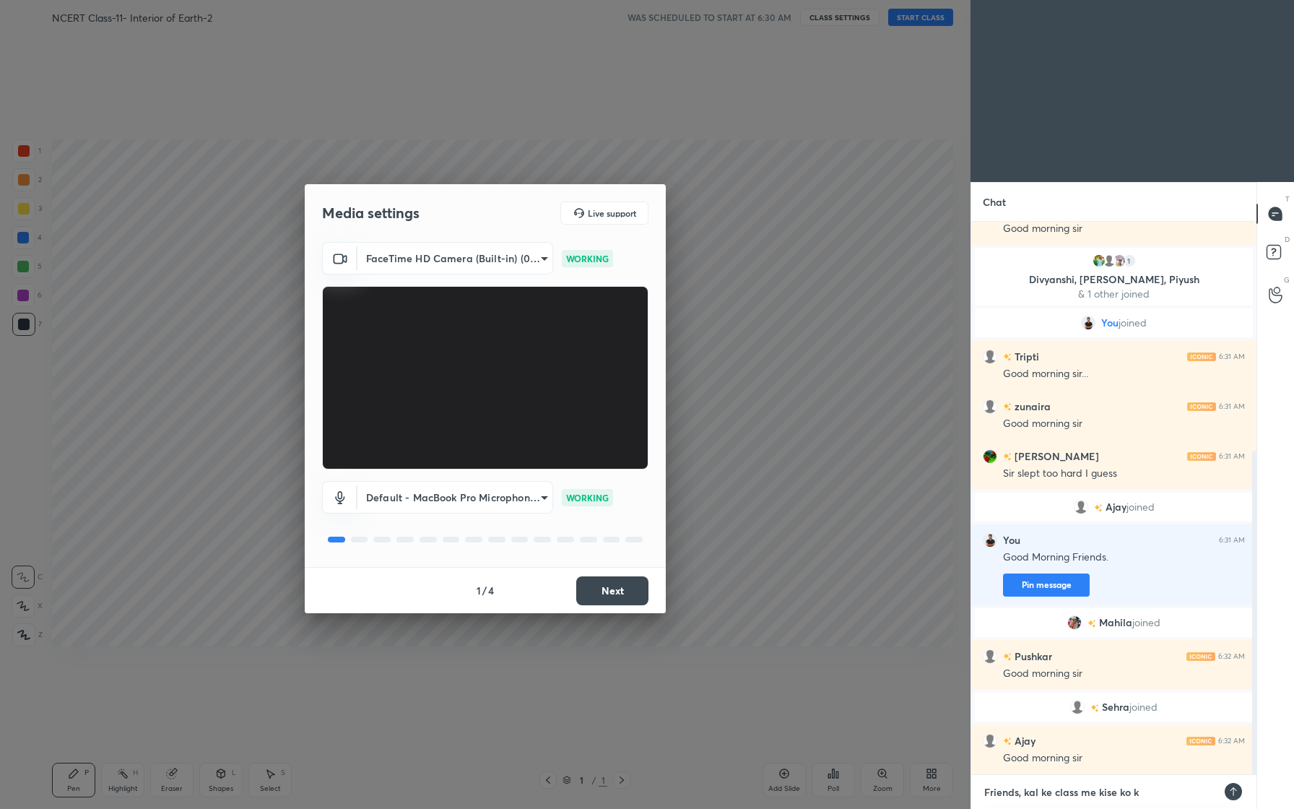
type textarea "Friends, kal ke class me kise ko"
type textarea "x"
type textarea "Friends, kal ke class me kise ko i"
type textarea "x"
type textarea "Friends, kal ke class me kise ko is"
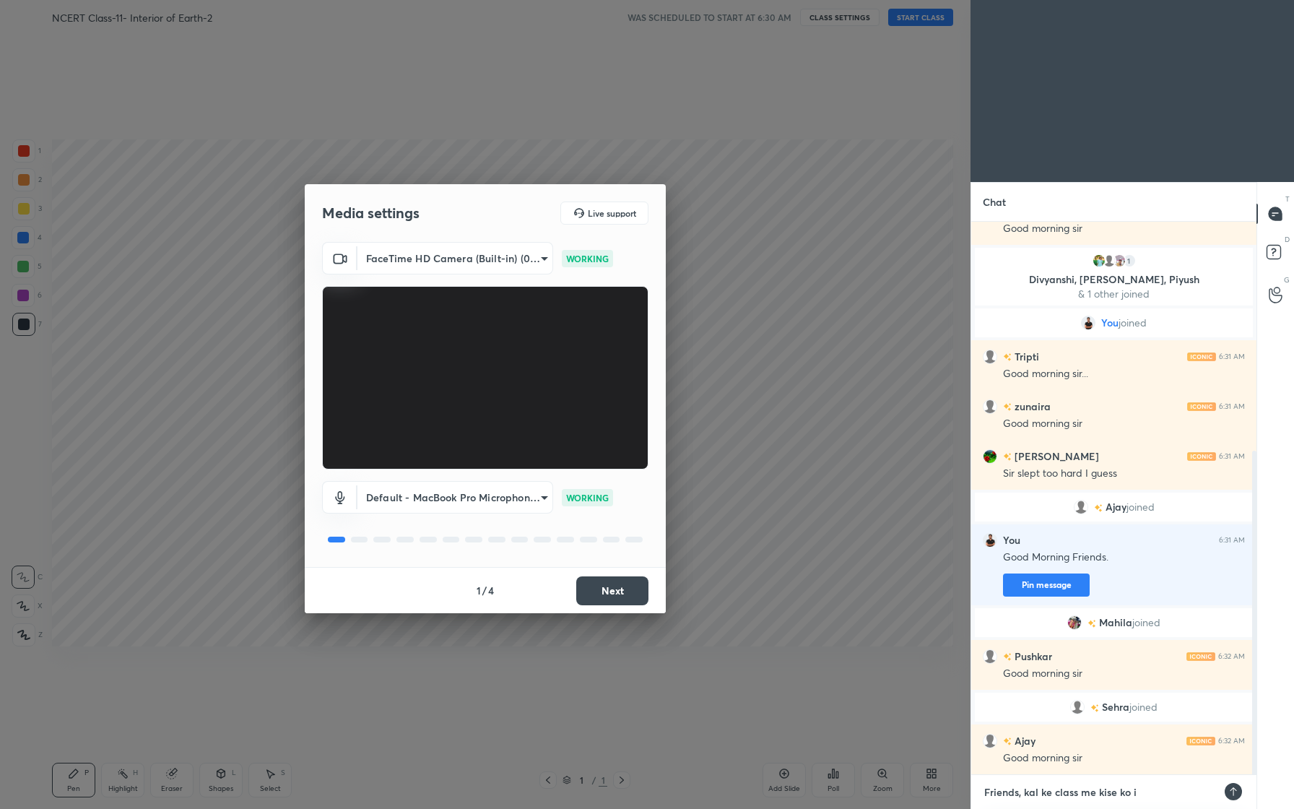
type textarea "x"
type textarea "Friends, kal ke class me kise ko iss"
type textarea "x"
type textarea "Friends, kal ke class me kise ko issu"
type textarea "x"
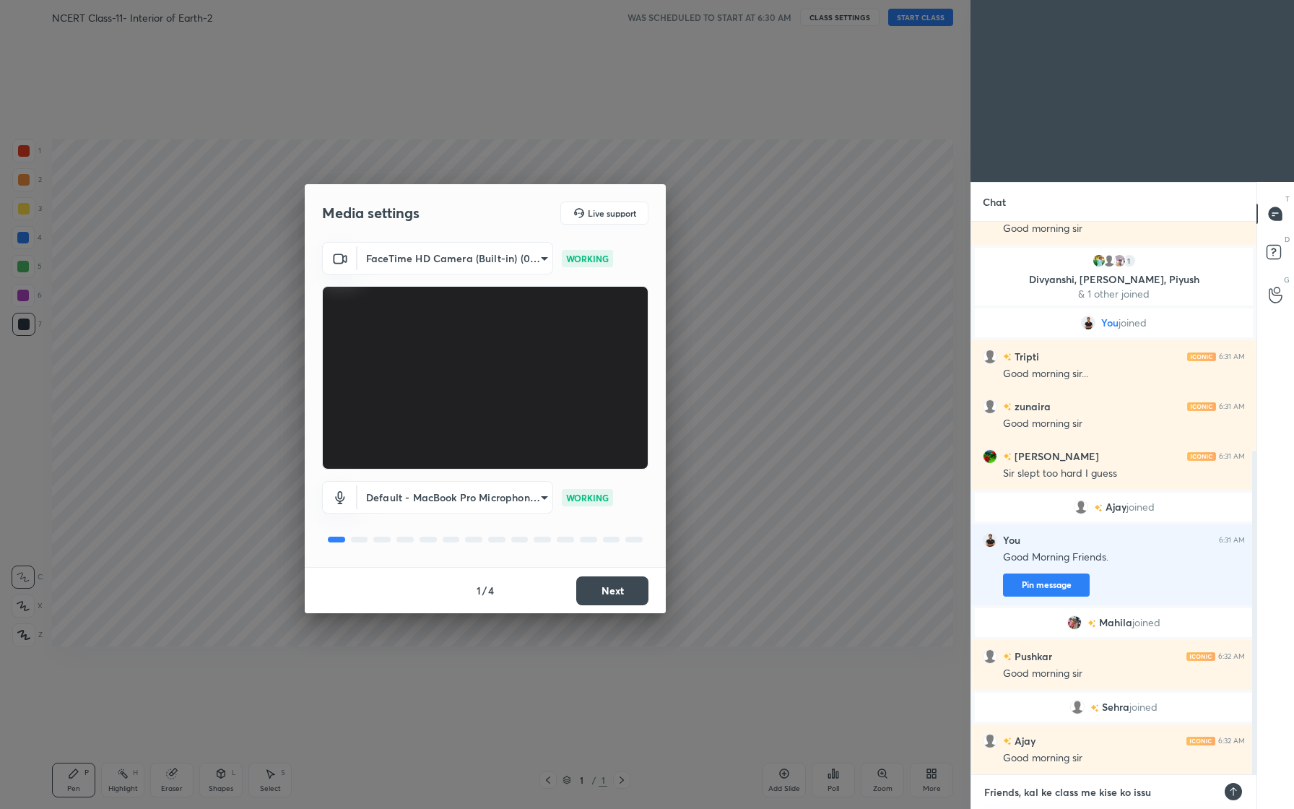
type textarea "Friends, kal ke class me kise ko issue"
type textarea "x"
type textarea "Friends, kal ke class me kise ko issue"
type textarea "x"
type textarea "Friends, kal ke class me kise ko issue a"
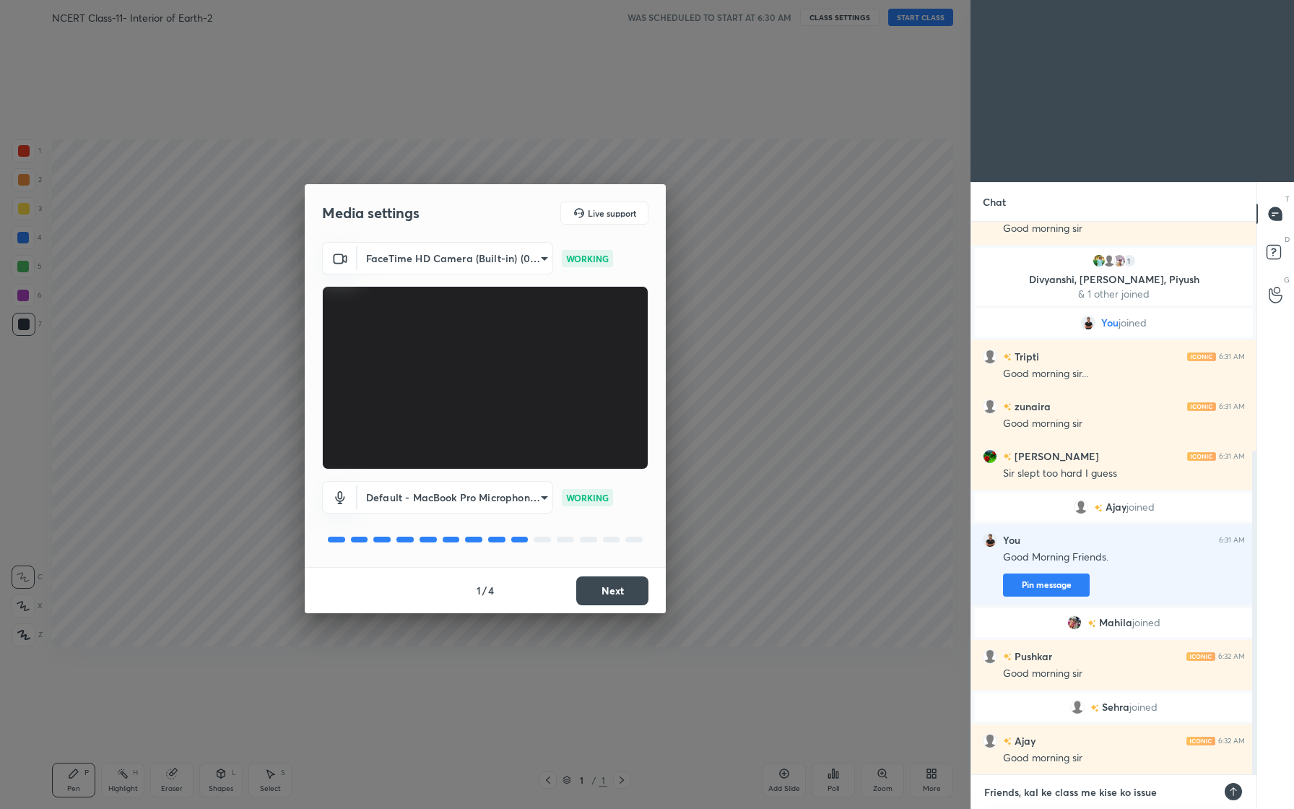
type textarea "x"
type textarea "Friends, kal ke class me kise ko issue ay"
type textarea "x"
type textarea "Friends, kal ke class me kise ko issue aya"
type textarea "x"
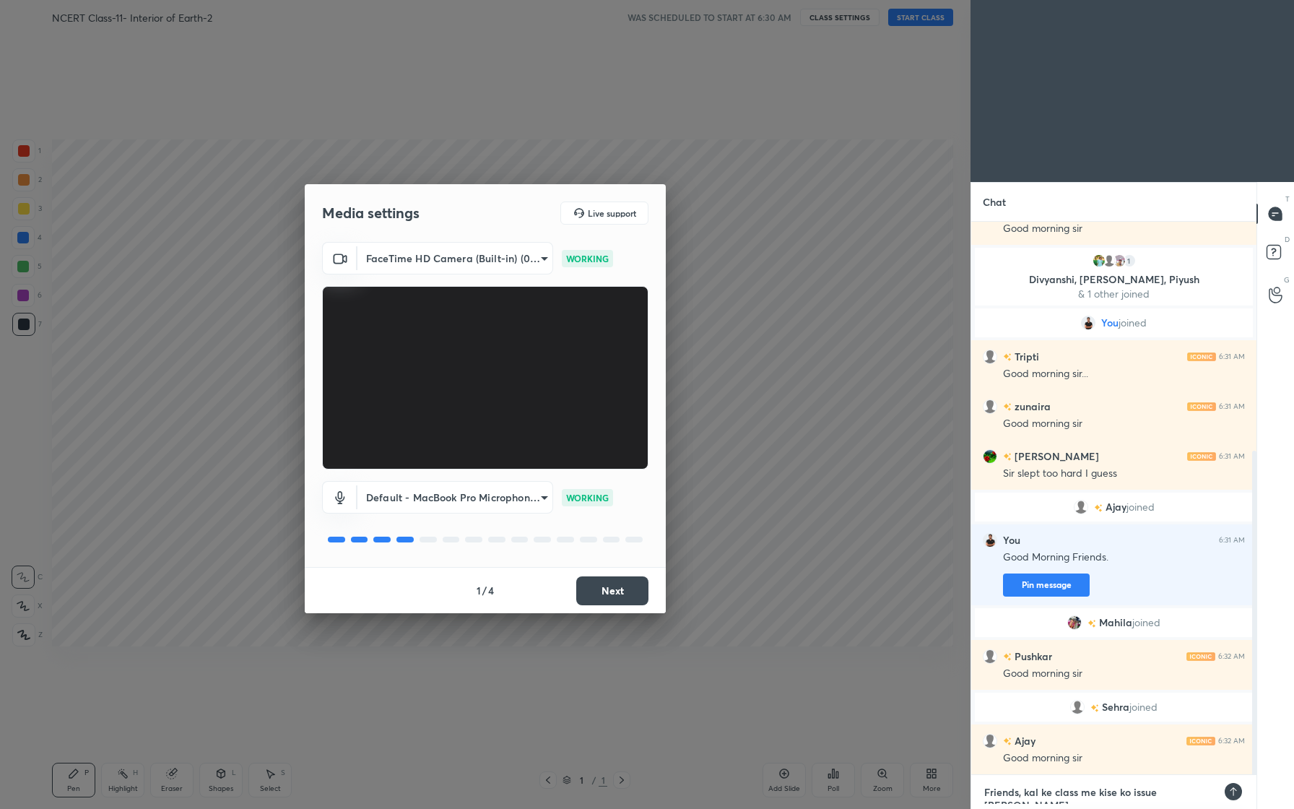
type textarea "Friends, kal ke class me kise ko issue aya"
type textarea "x"
type textarea "Friends, kal ke class me kise ko issue aya k"
type textarea "x"
type textarea "Friends, kal ke class me kise ko issue aya ky"
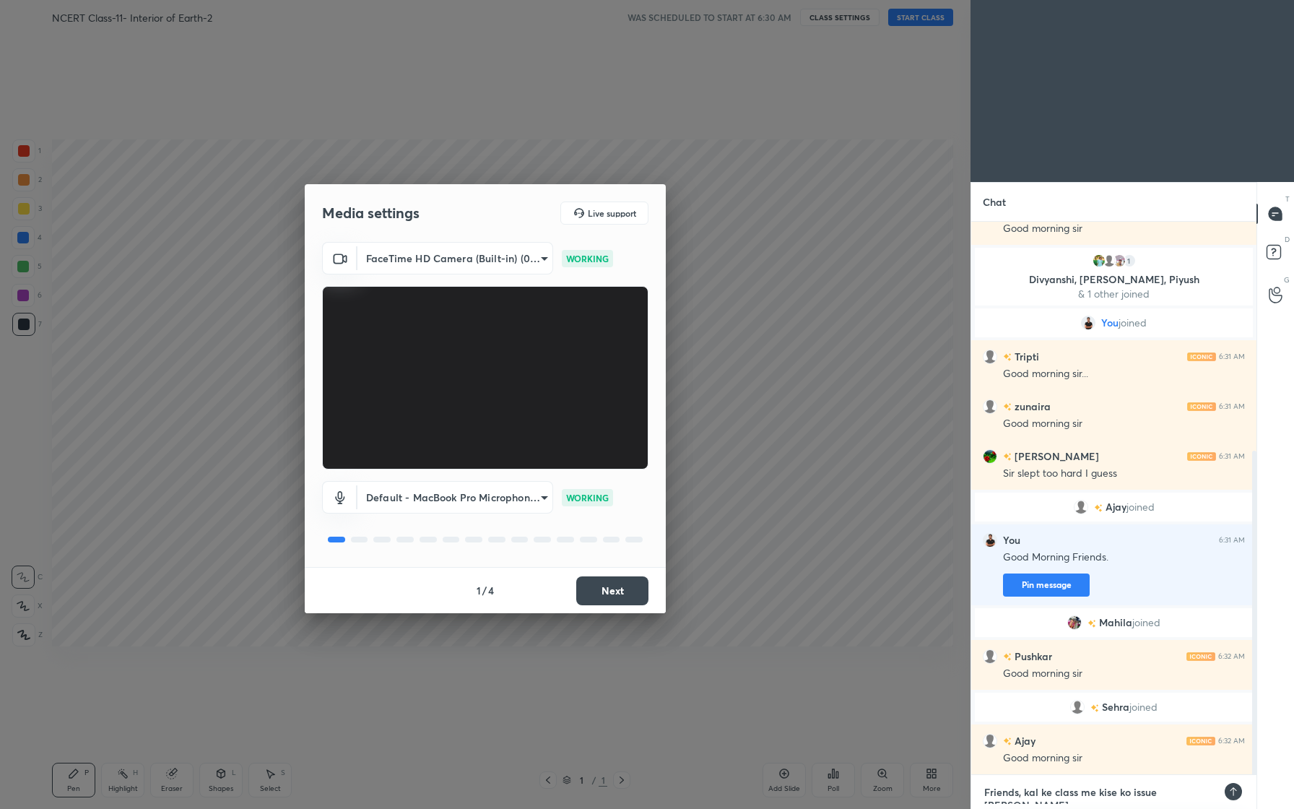
type textarea "x"
type textarea "Friends, kal ke class me kise ko issue aya kya"
type textarea "x"
type textarea "Friends, kal ke class me kise ko issue aya kya?"
type textarea "x"
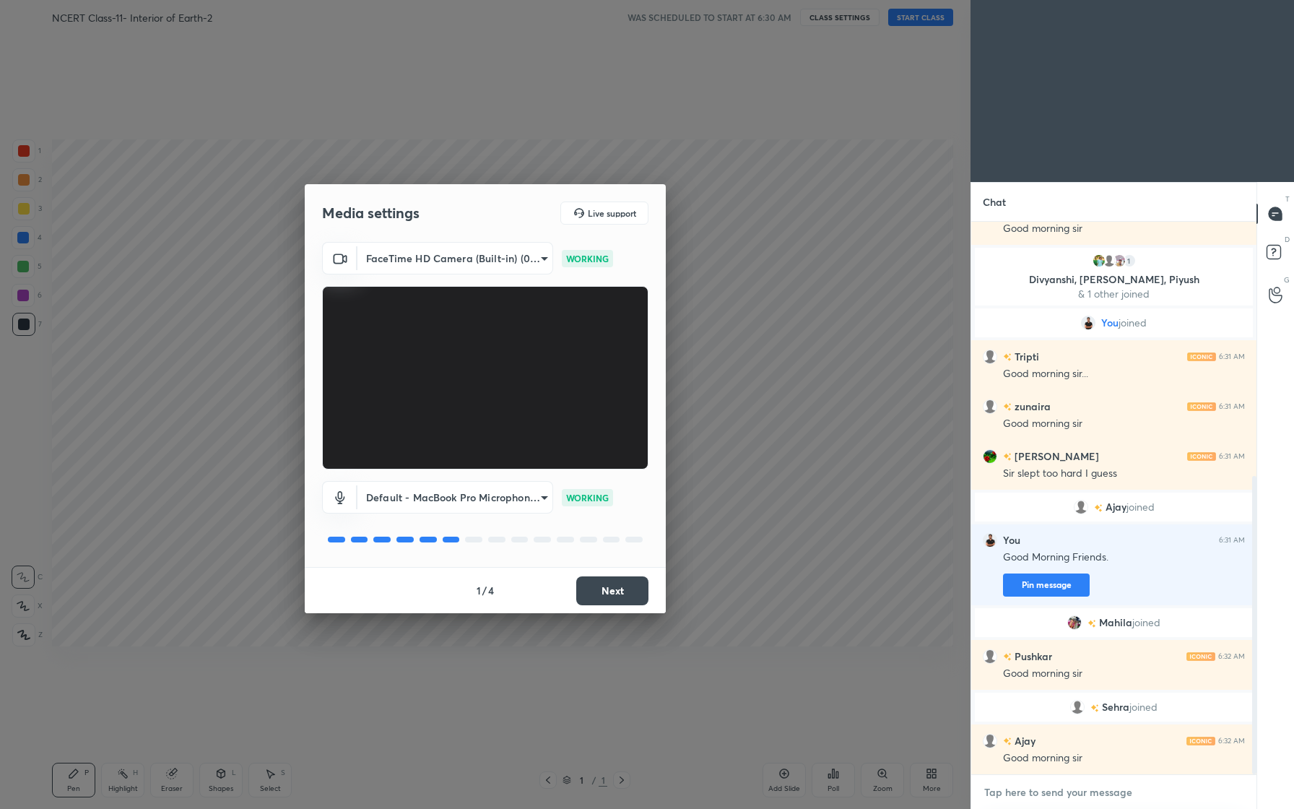
scroll to position [471, 0]
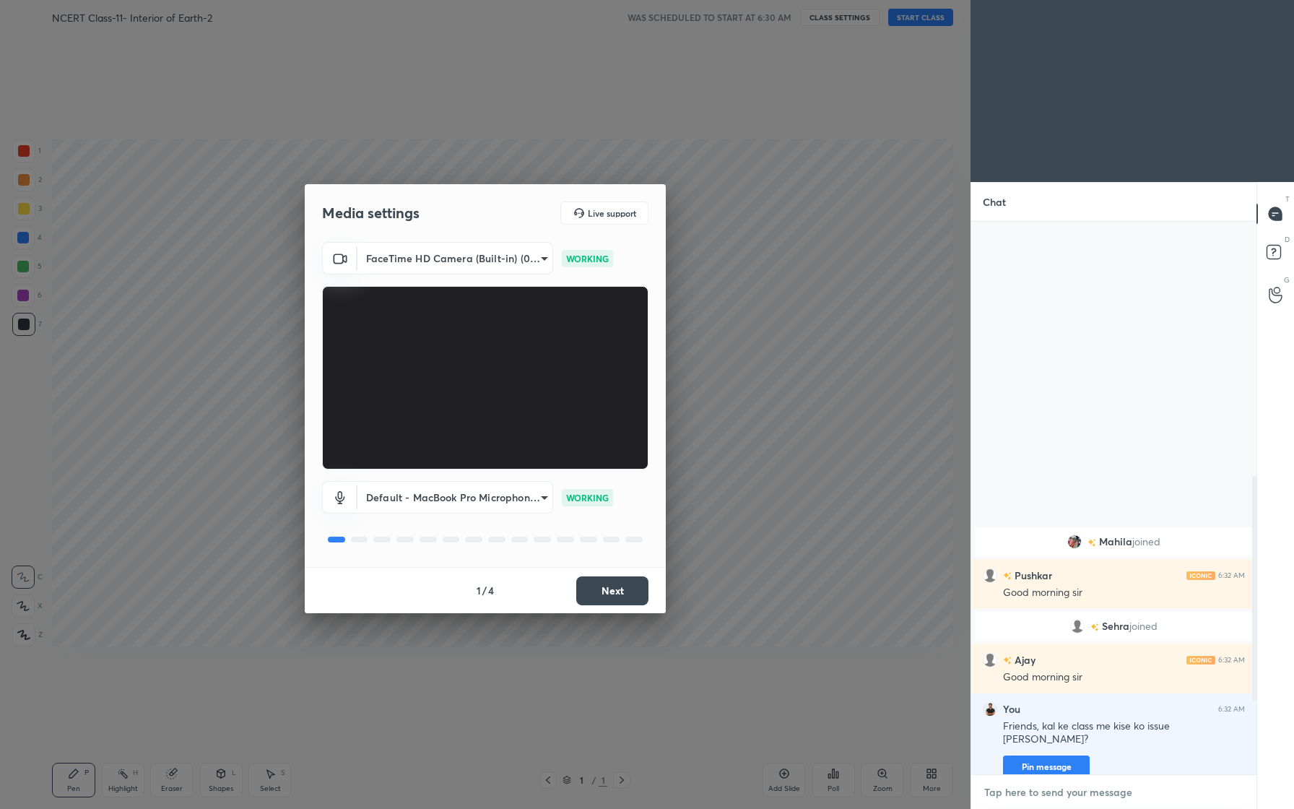
type textarea "x"
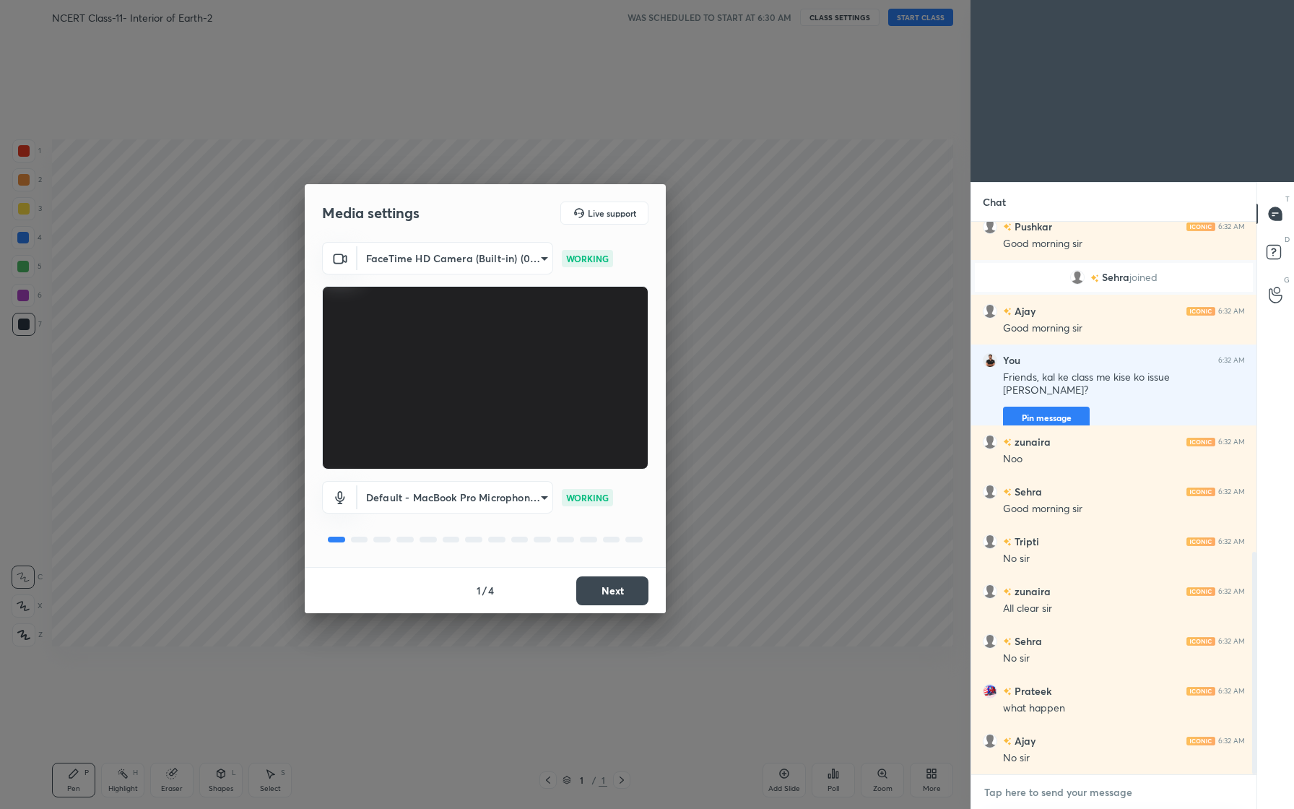
click at [1057, 796] on textarea at bounding box center [1114, 792] width 262 height 23
paste textarea "[URL][DOMAIN_NAME]"
type textarea "[URL][DOMAIN_NAME]"
type textarea "x"
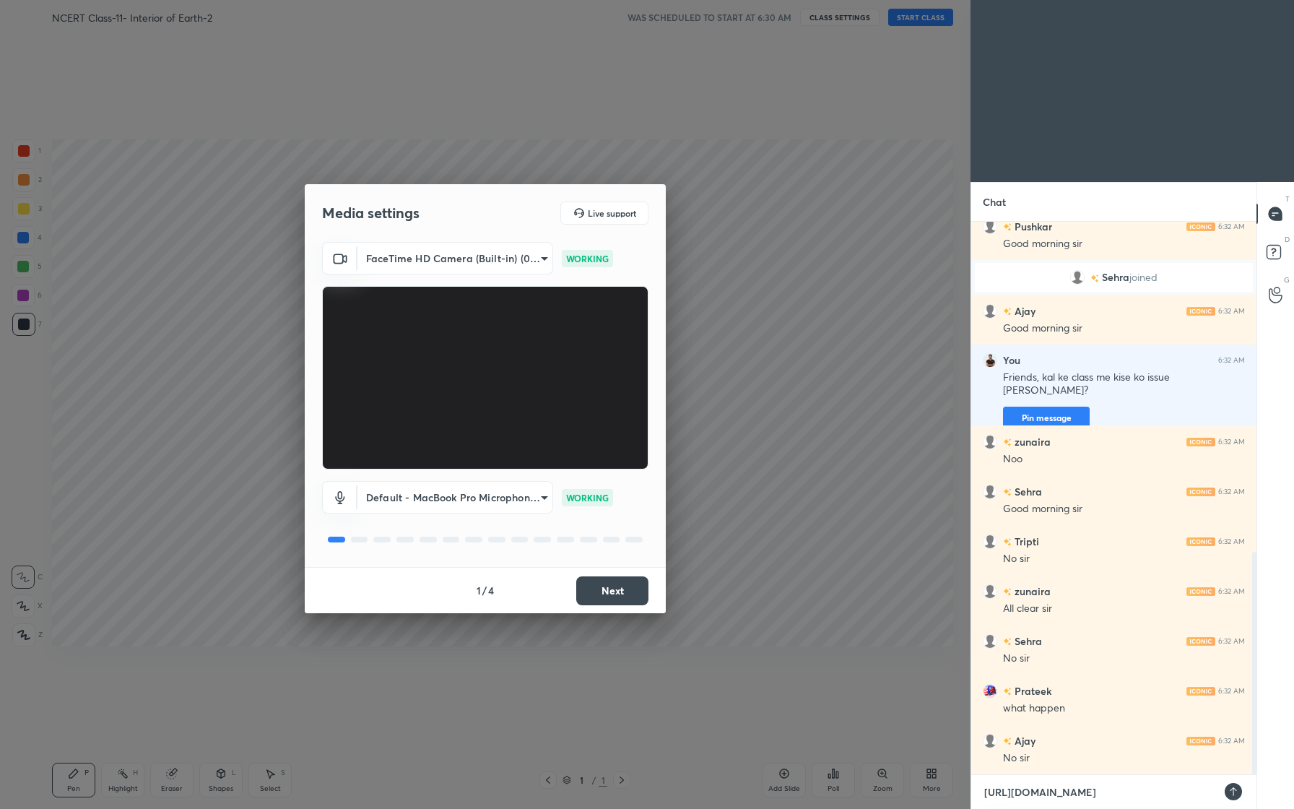
type textarea "x"
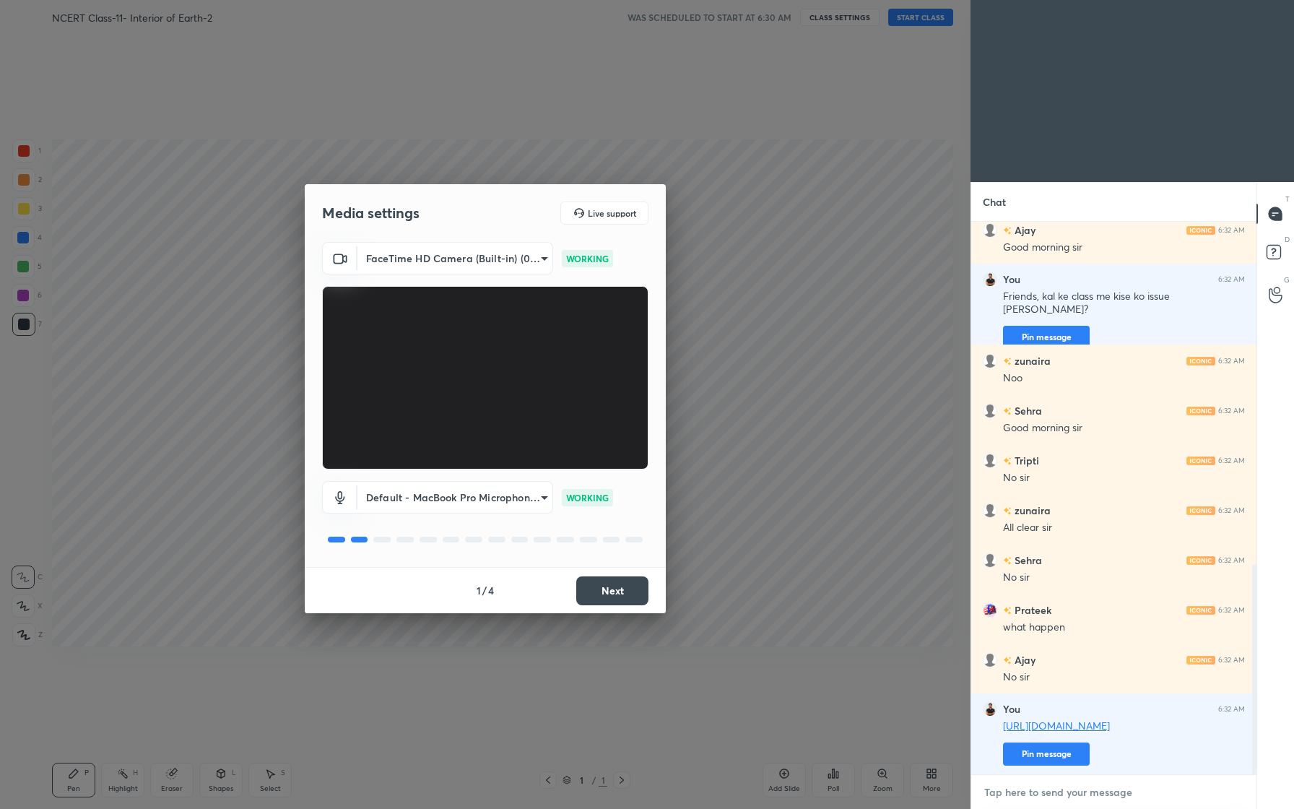
type textarea "A"
type textarea "x"
type textarea "Aj"
type textarea "x"
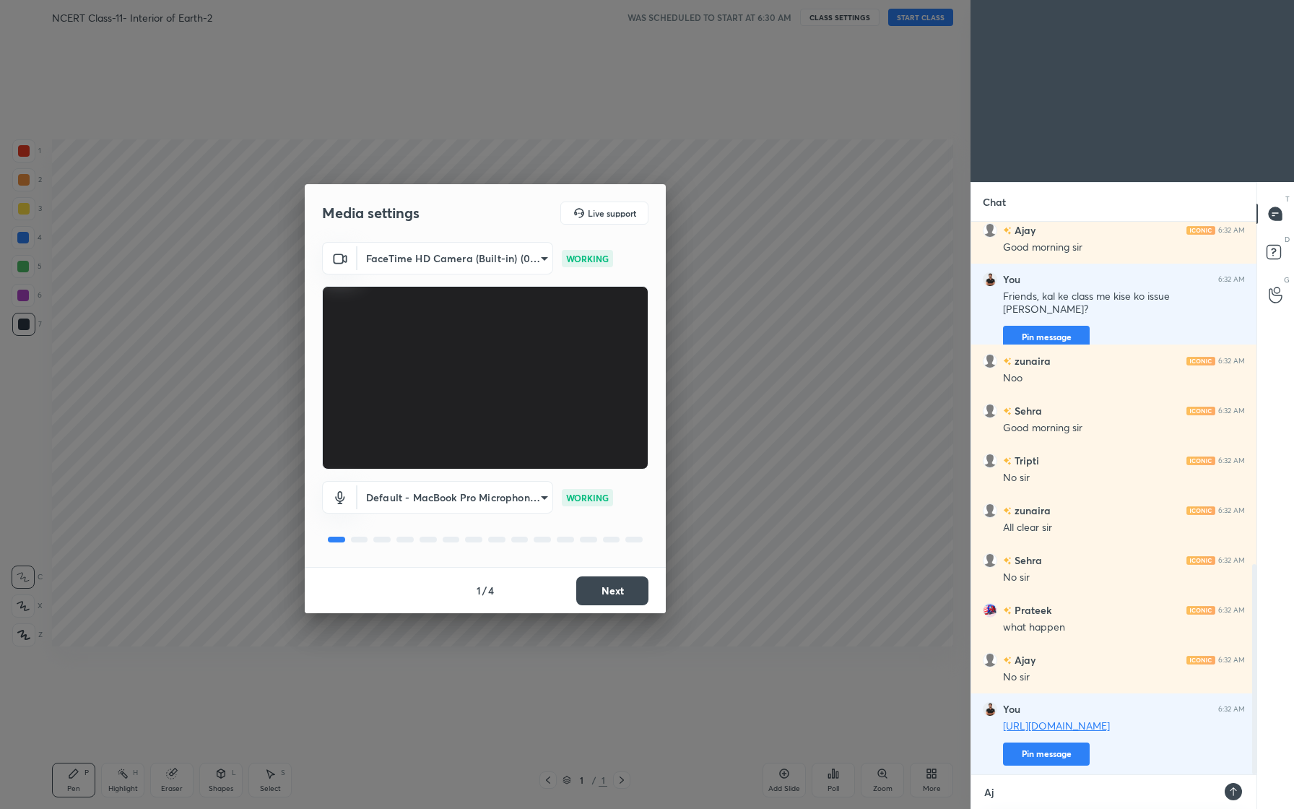
type textarea "Aja"
type textarea "x"
type textarea "Ajay"
type textarea "x"
type textarea "Ajay"
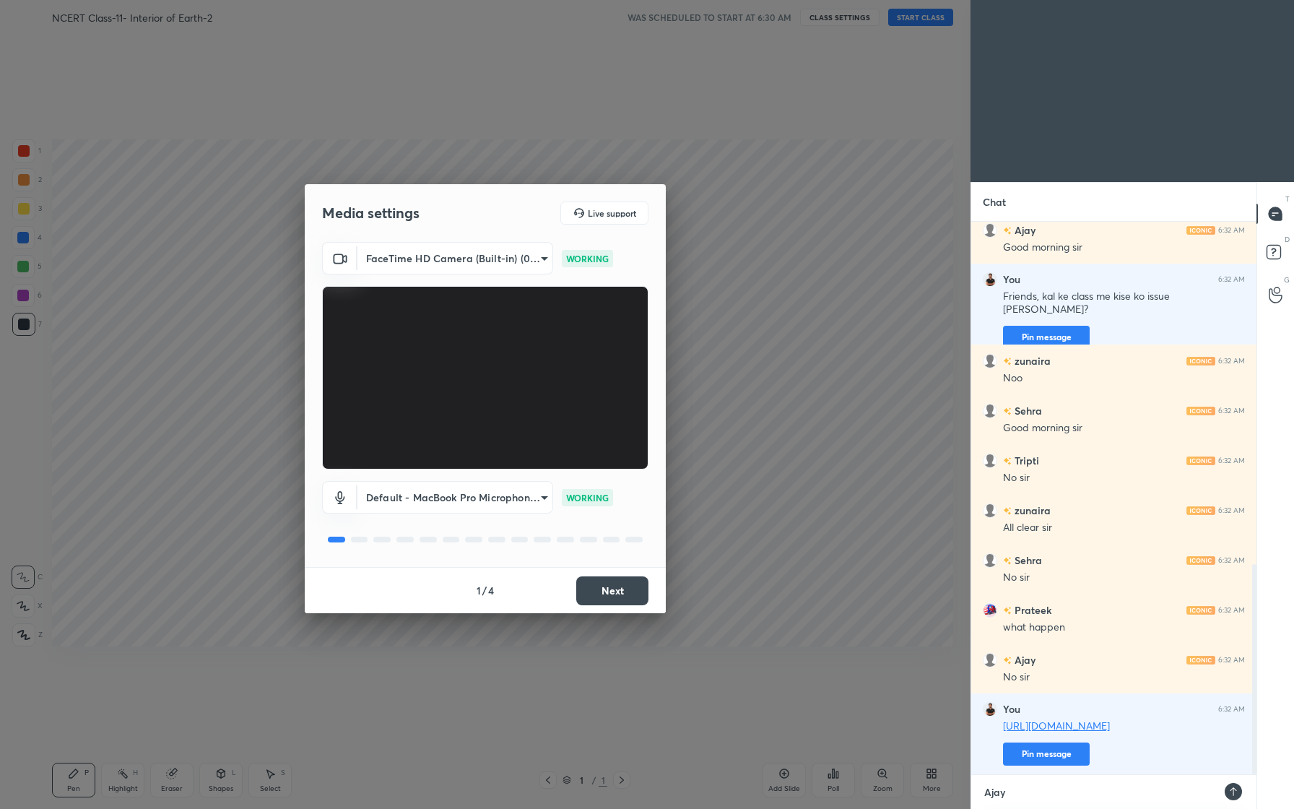
type textarea "x"
type textarea "Ajay a"
type textarea "x"
type textarea "Ajay ap"
type textarea "x"
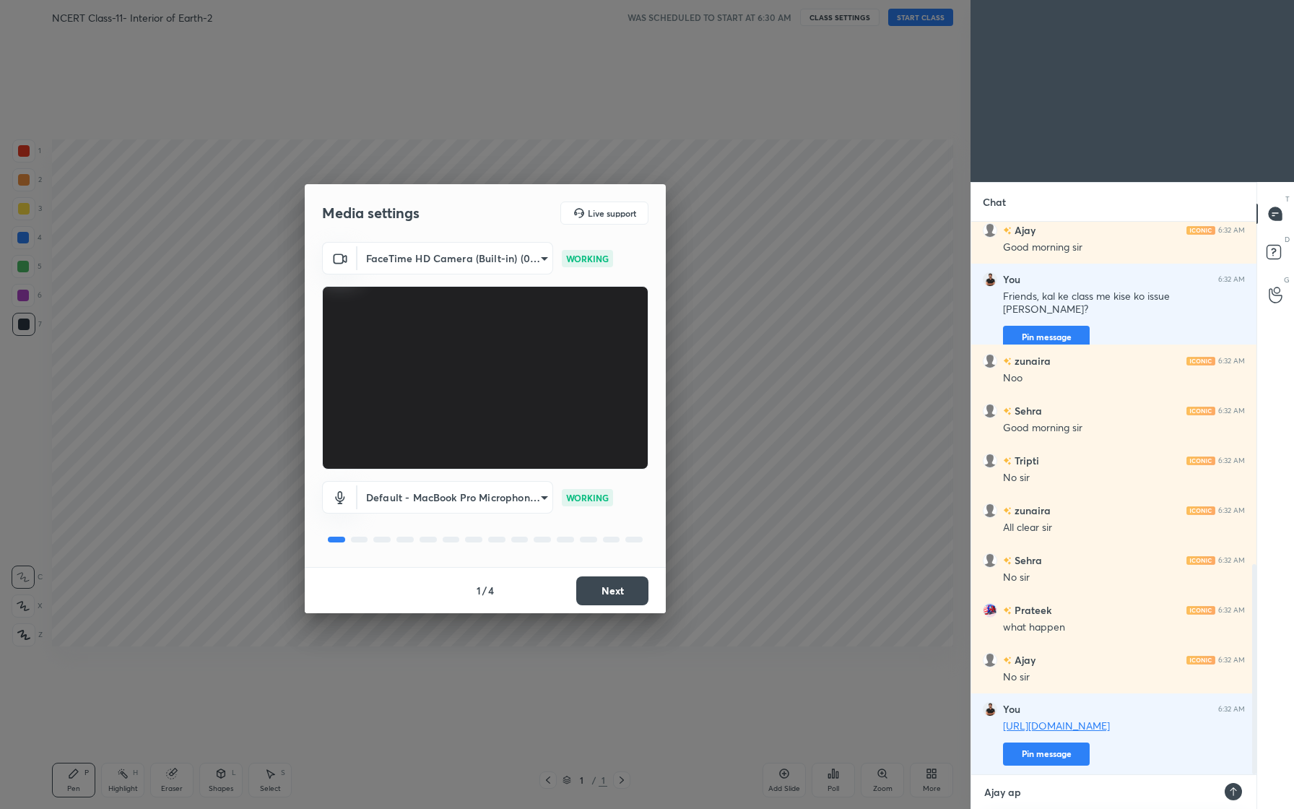
type textarea "Ajay apn"
type textarea "x"
type textarea "Ajay apne"
type textarea "x"
type textarea "Ajay apne"
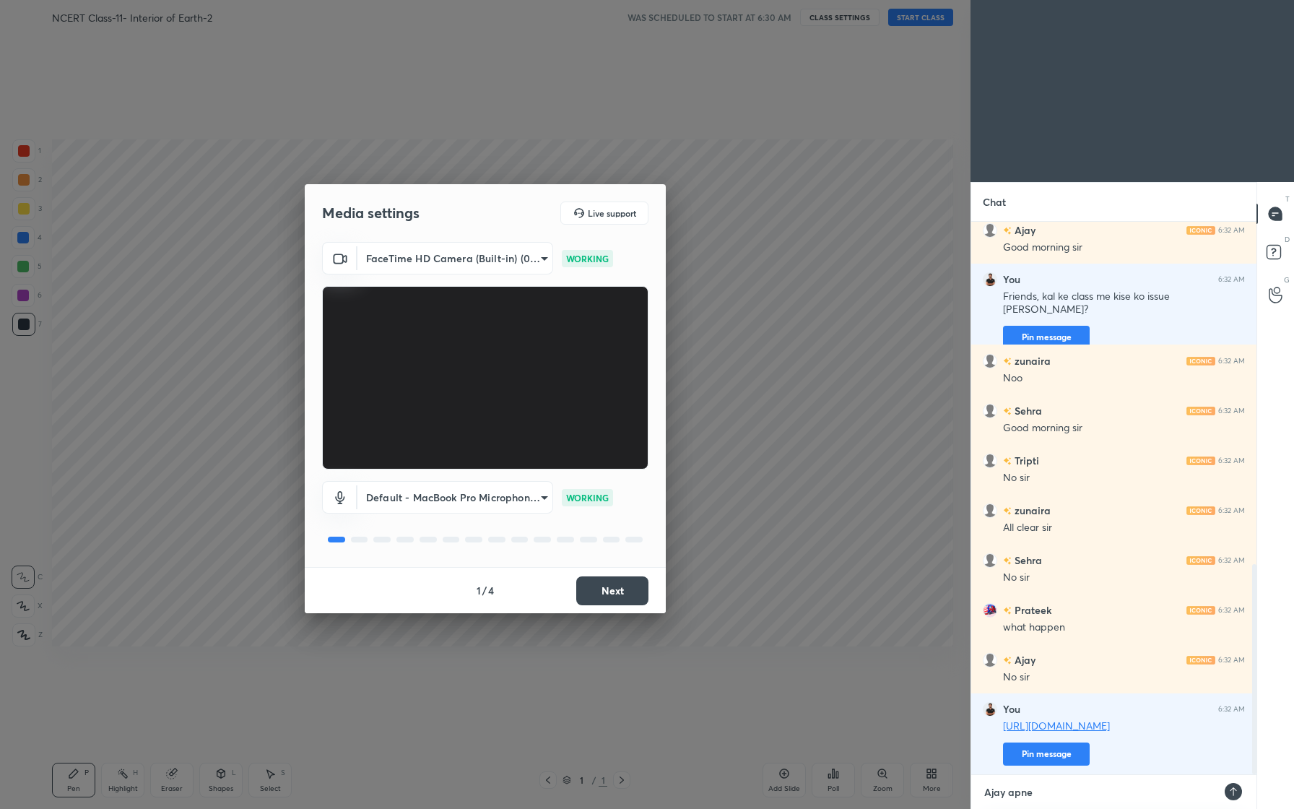
type textarea "x"
type textarea "Ajay apne k"
type textarea "x"
type textarea "Ajay apne ka"
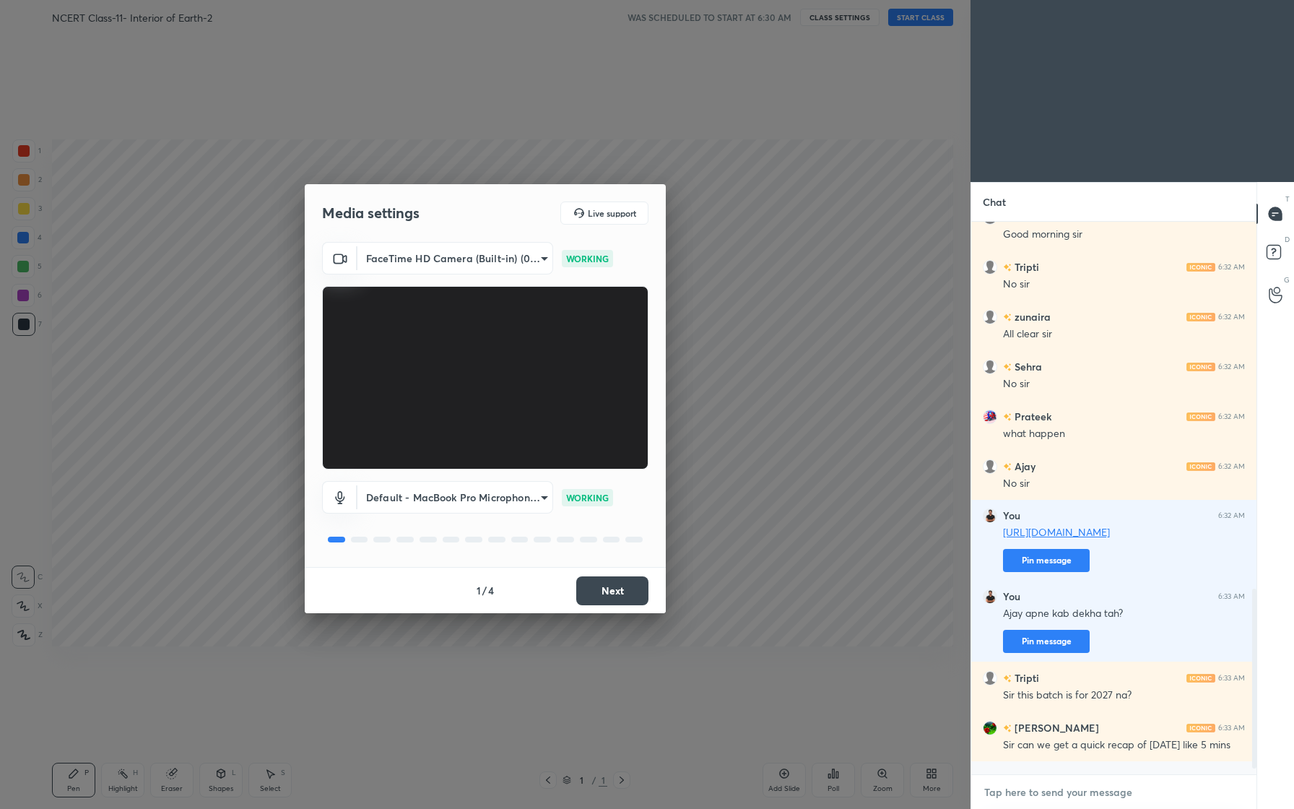
scroll to position [1144, 0]
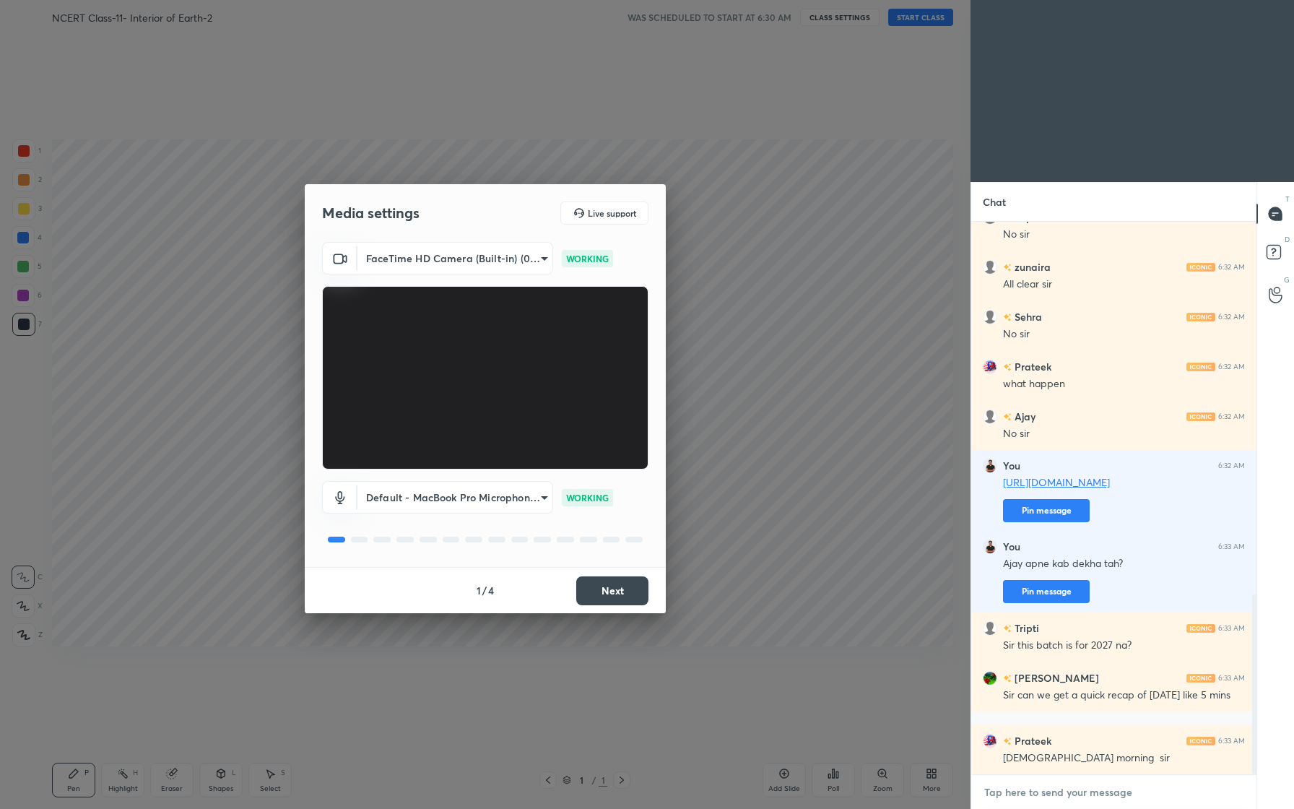
click at [1042, 788] on textarea at bounding box center [1114, 792] width 262 height 23
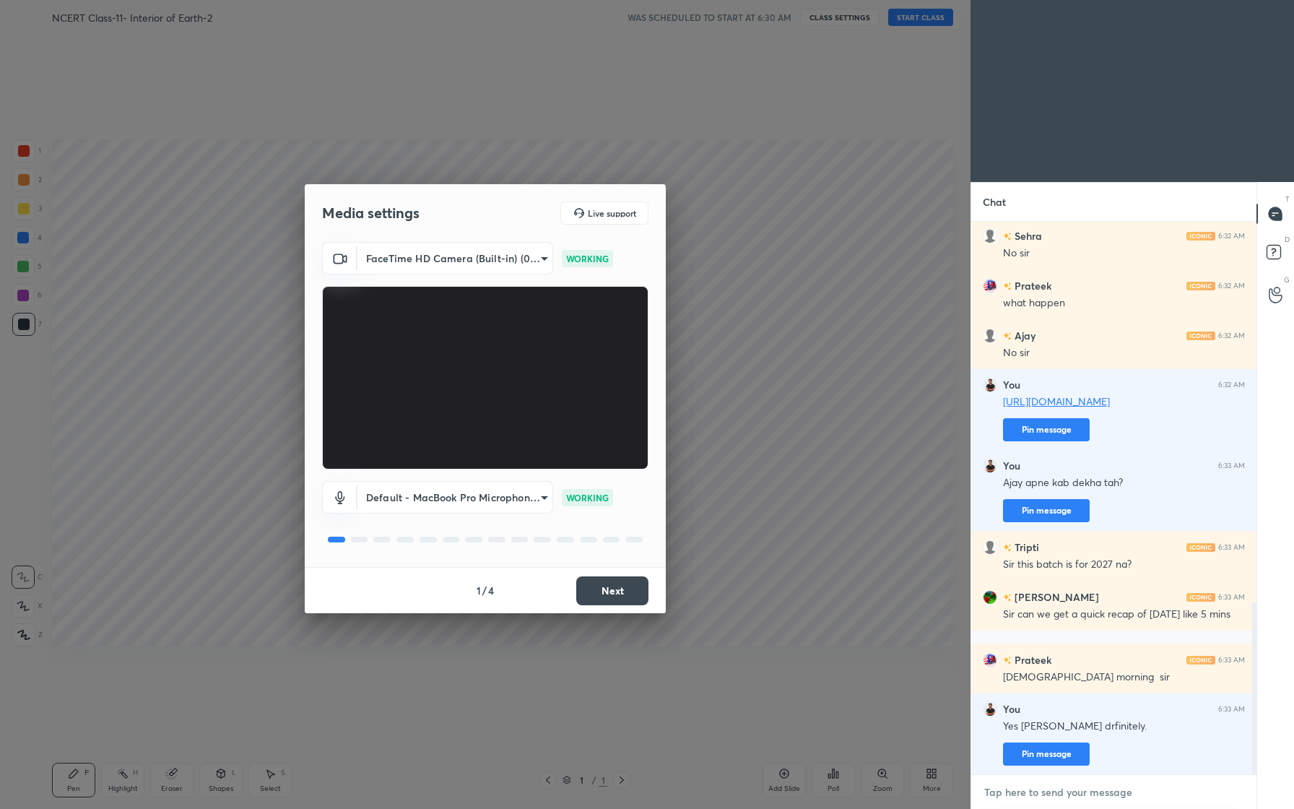
click at [1093, 799] on textarea at bounding box center [1114, 792] width 262 height 23
paste textarea "[URL][DOMAIN_NAME]"
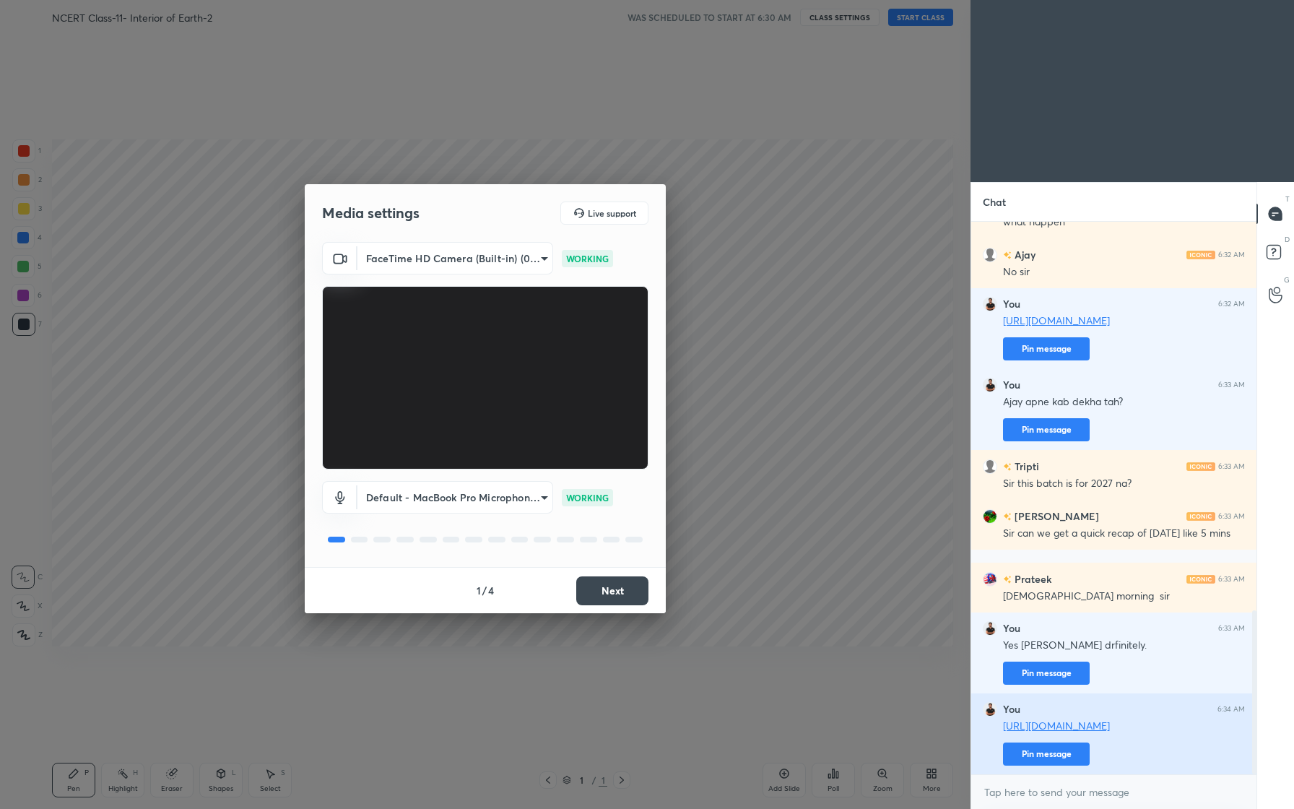
click at [1068, 763] on button "Pin message" at bounding box center [1046, 753] width 87 height 23
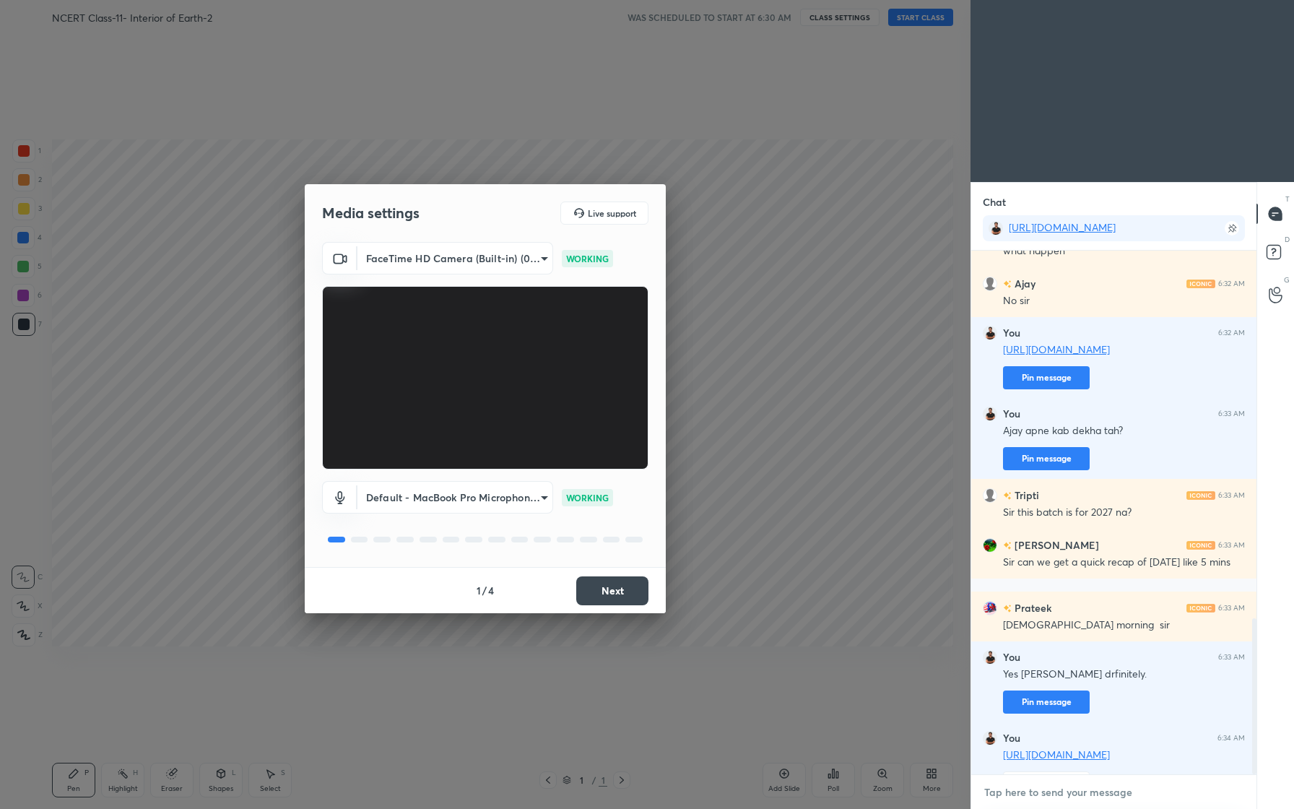
click at [1063, 796] on textarea at bounding box center [1114, 792] width 262 height 23
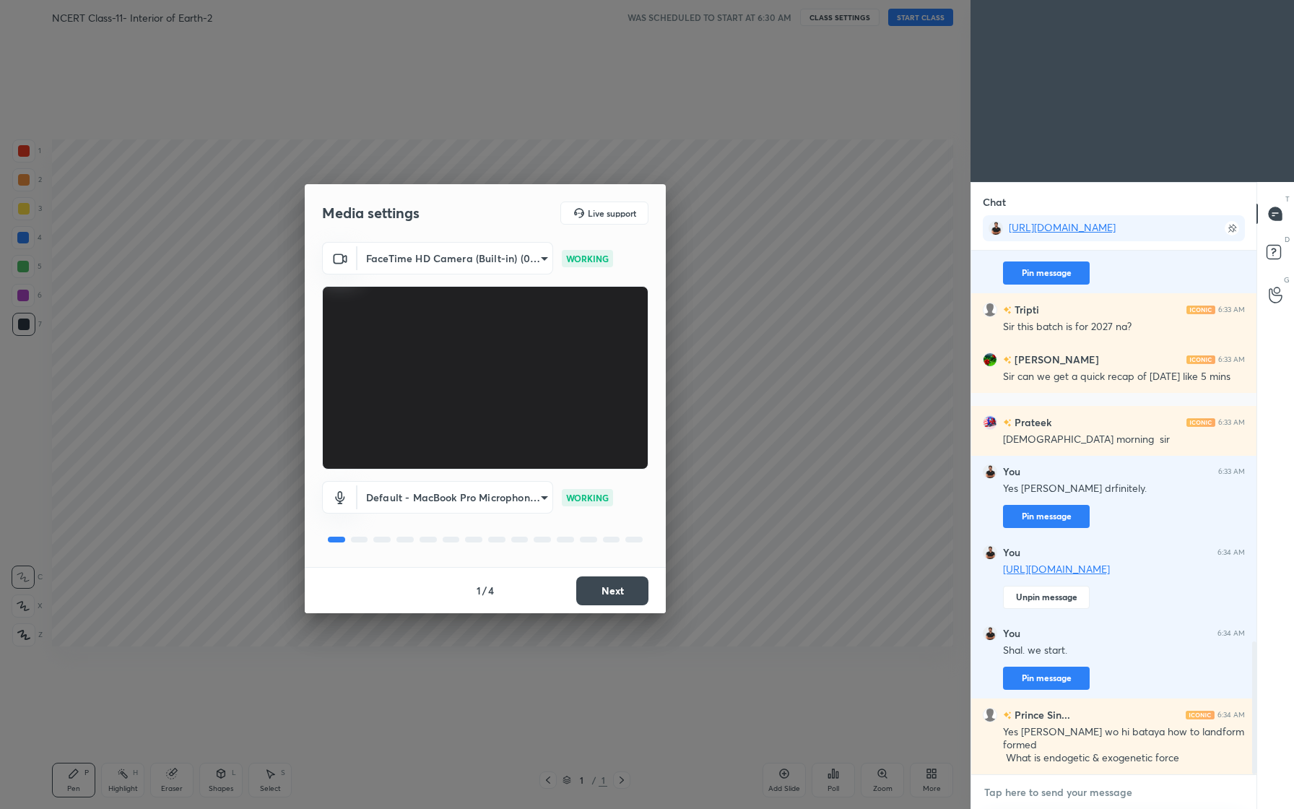
scroll to position [1541, 0]
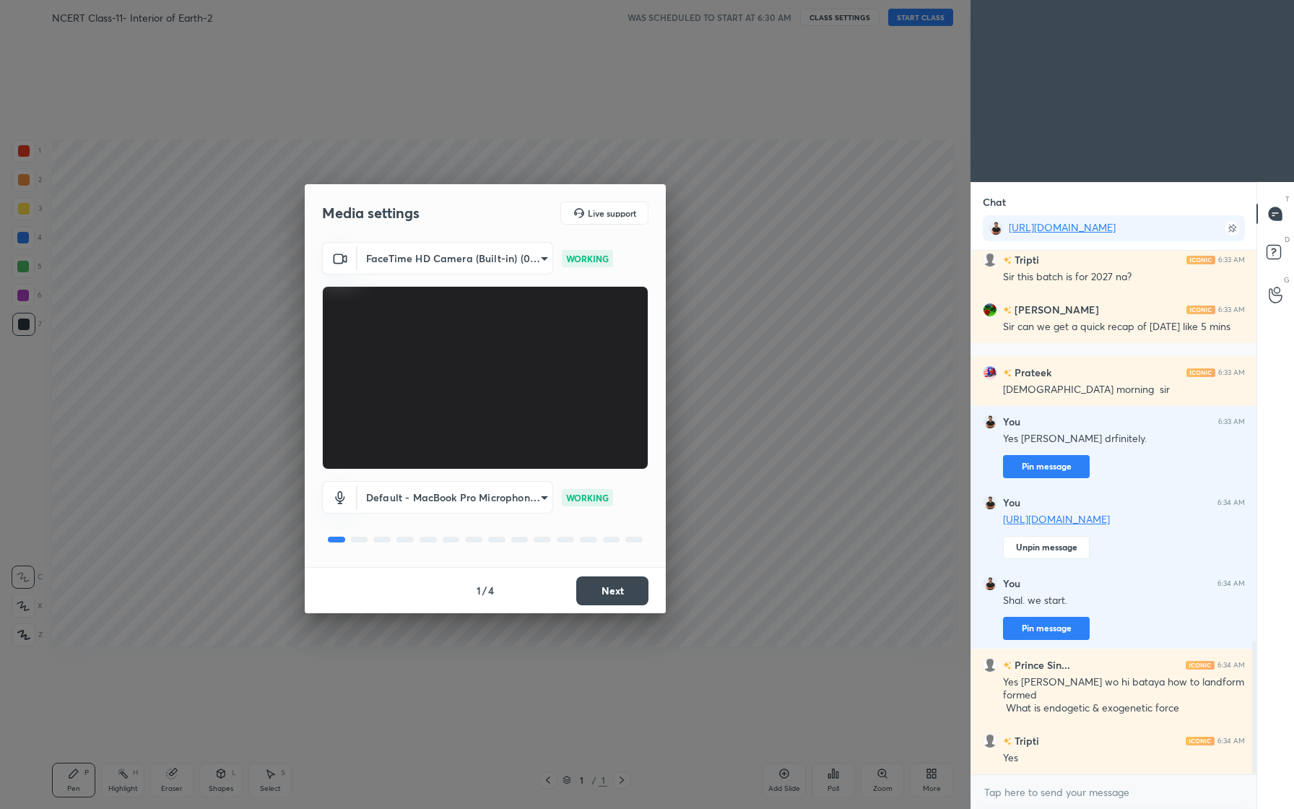
click at [513, 254] on body "1 2 3 4 5 6 7 C X Z C X Z E E Erase all H H NCERT Class-11- Interior of Earth-2…" at bounding box center [647, 404] width 1294 height 809
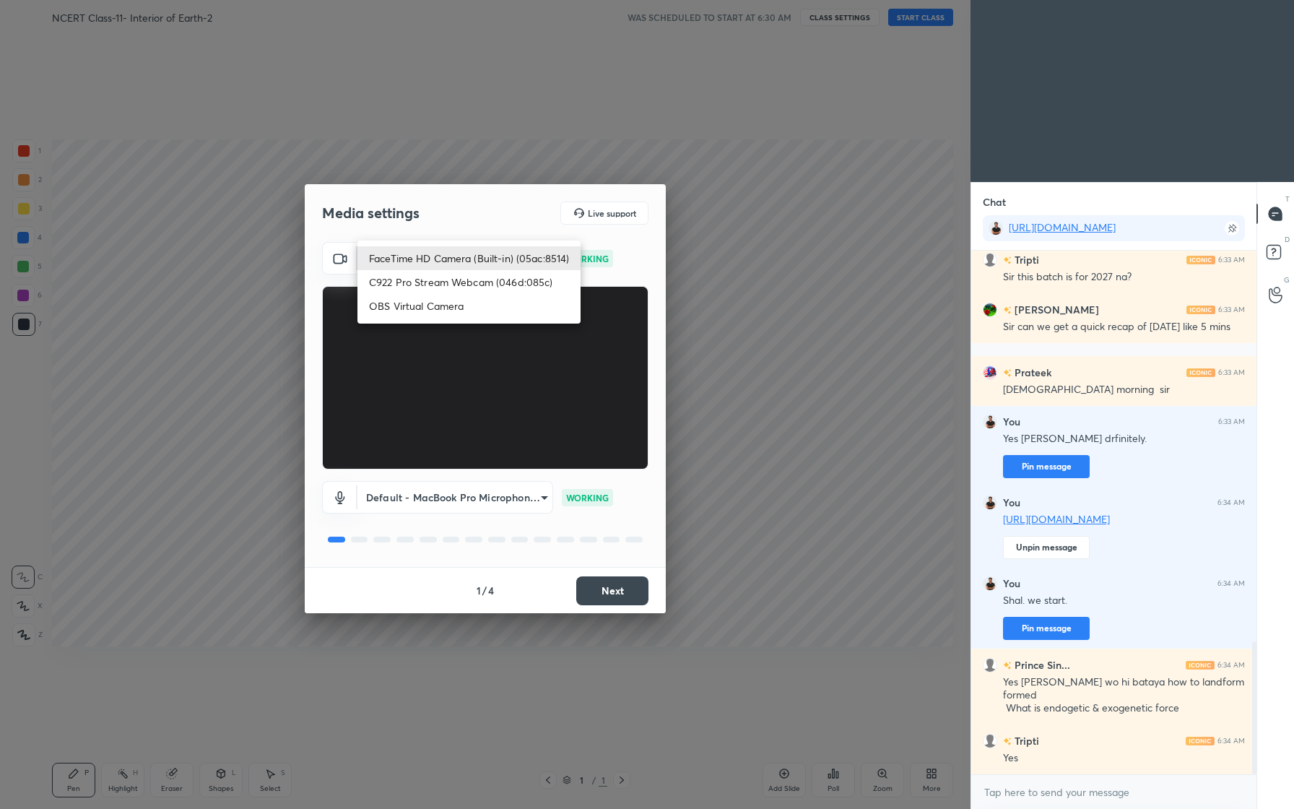
click at [457, 281] on li "C922 Pro Stream Webcam (046d:085c)" at bounding box center [468, 282] width 223 height 24
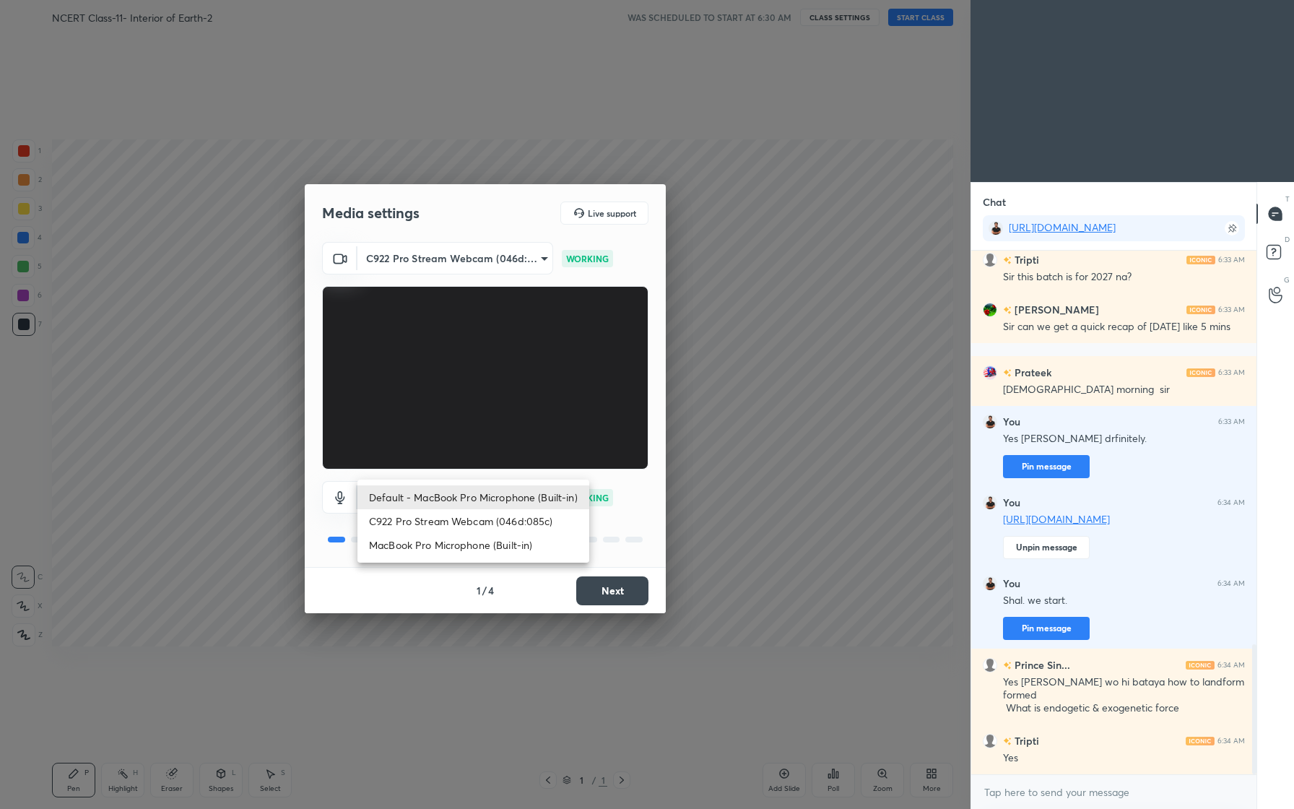
scroll to position [1591, 0]
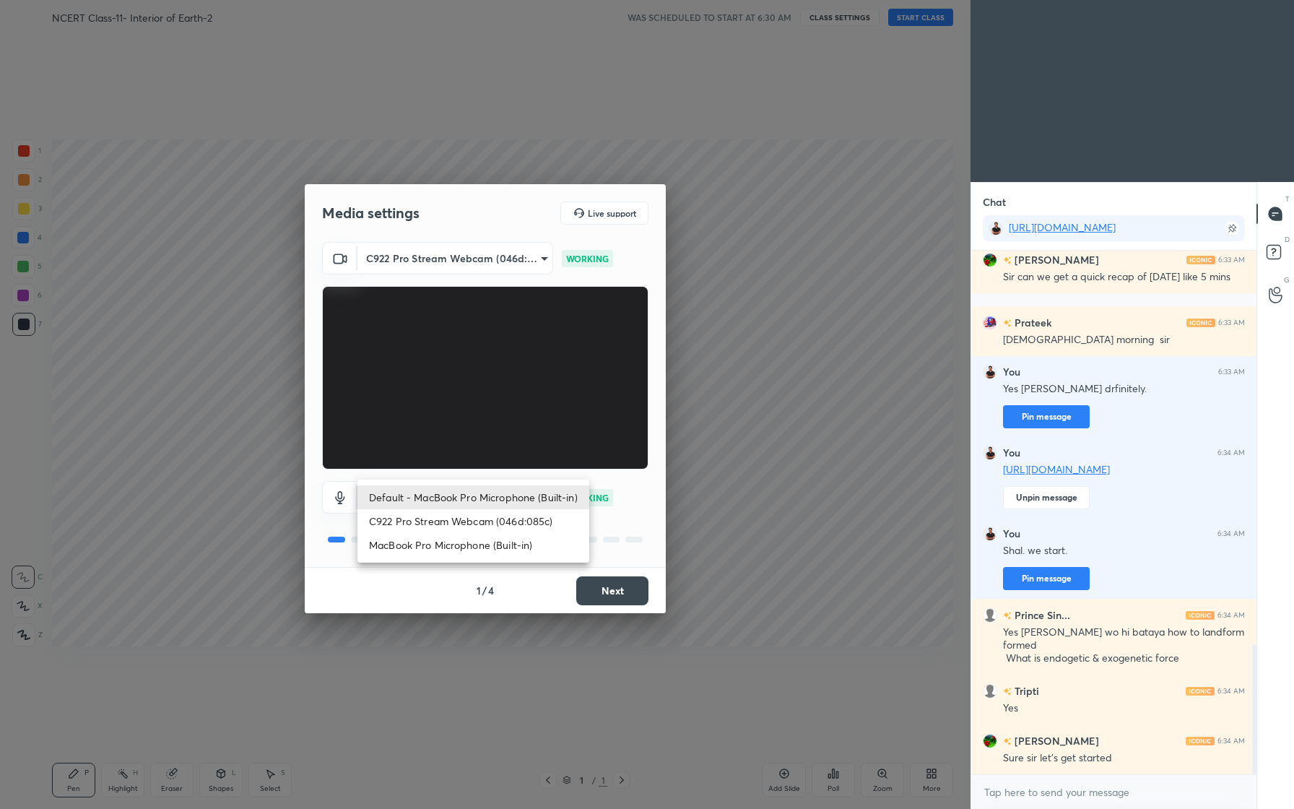
click at [515, 500] on body "1 2 3 4 5 6 7 C X Z C X Z E E Erase all H H NCERT Class-11- Interior of Earth-2…" at bounding box center [647, 404] width 1294 height 809
click at [1014, 792] on div at bounding box center [647, 404] width 1294 height 809
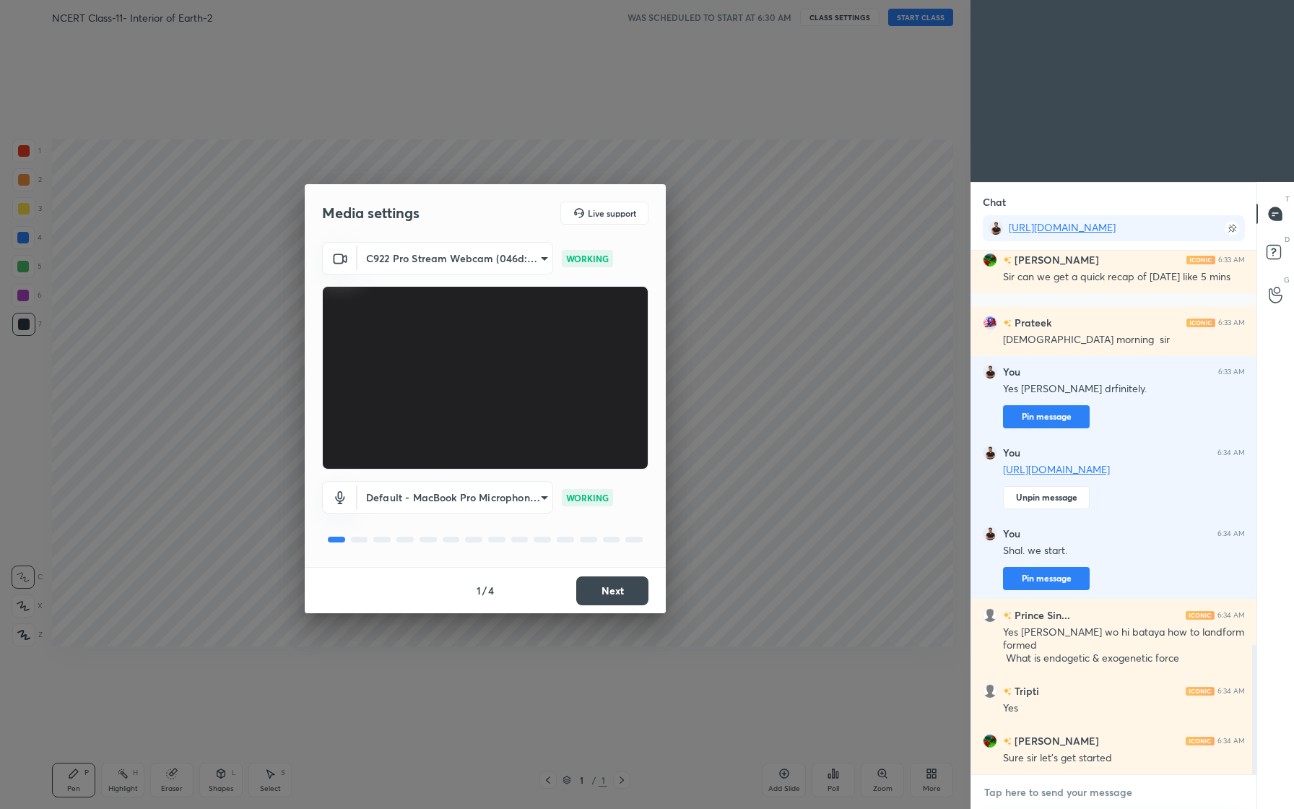
click at [1014, 792] on textarea at bounding box center [1114, 792] width 262 height 23
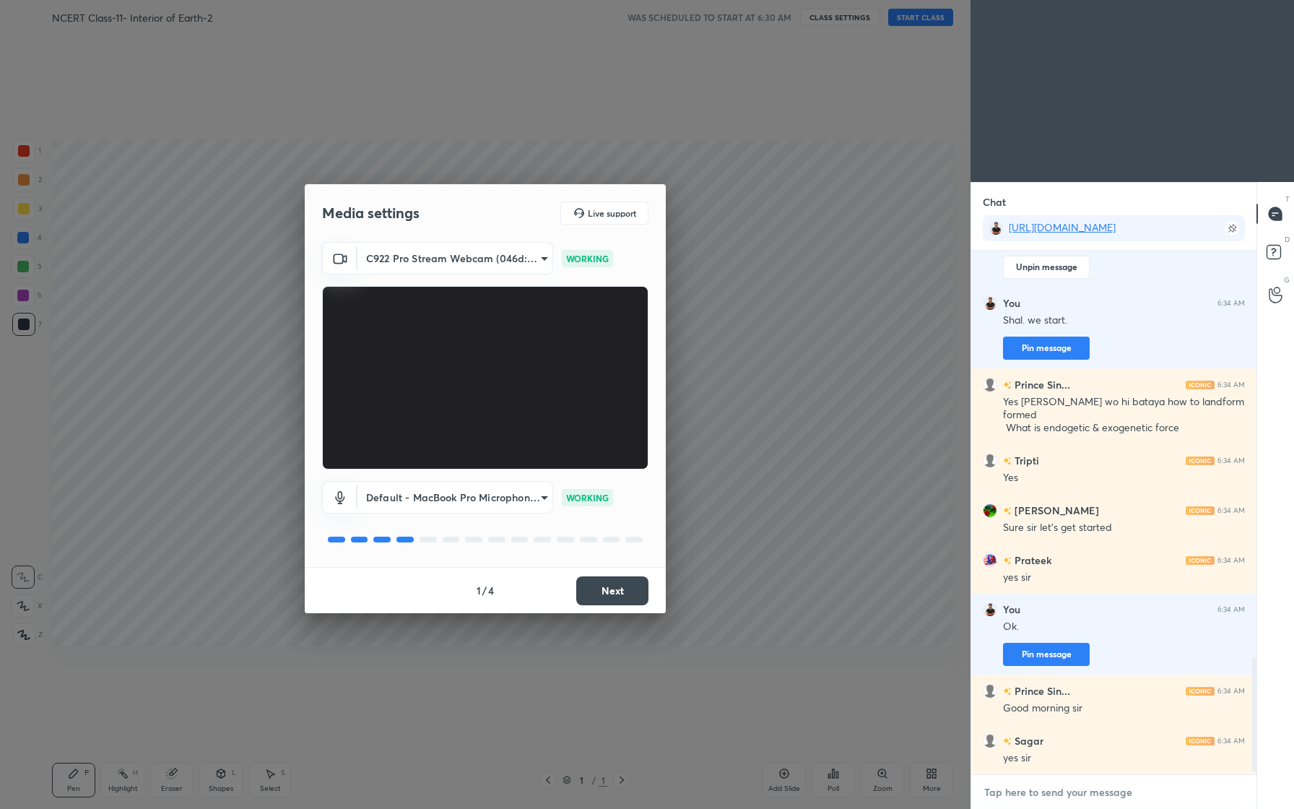
scroll to position [1871, 0]
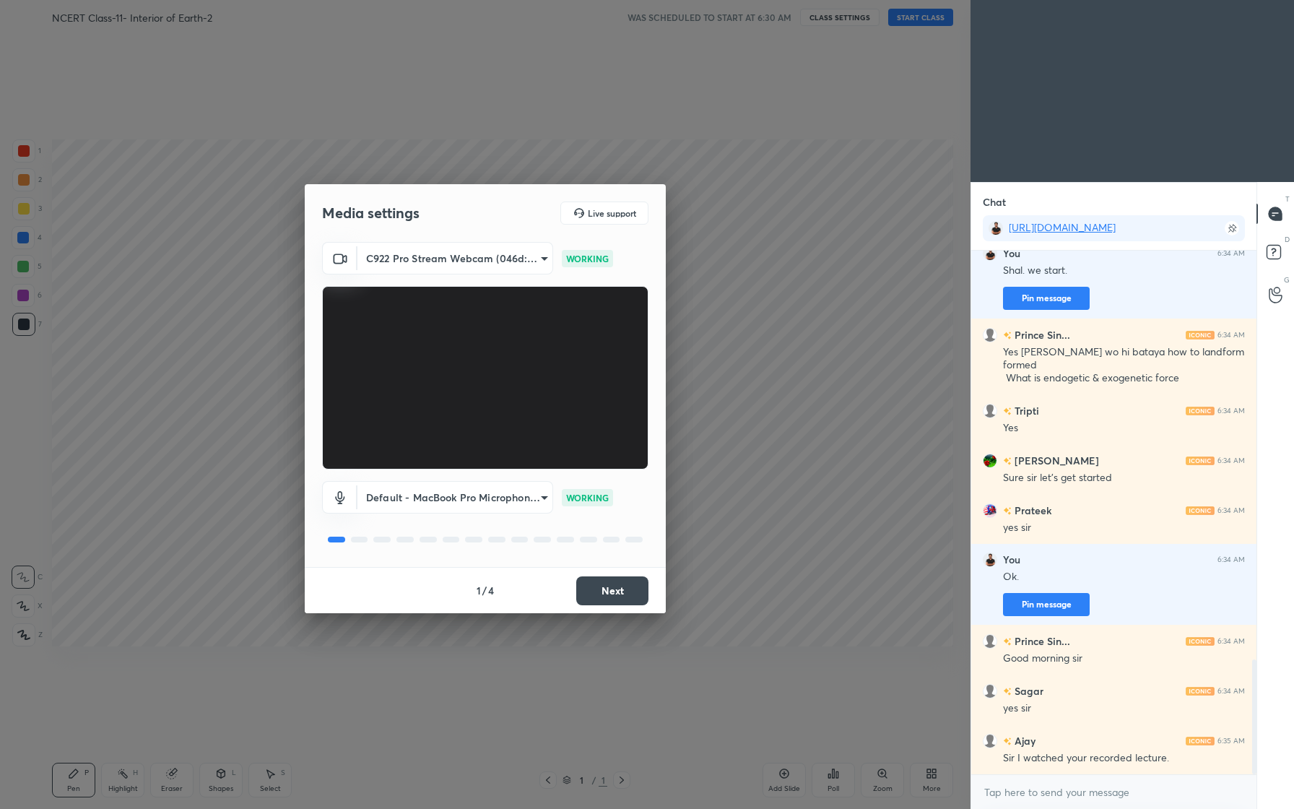
click at [607, 595] on button "Next" at bounding box center [612, 590] width 72 height 29
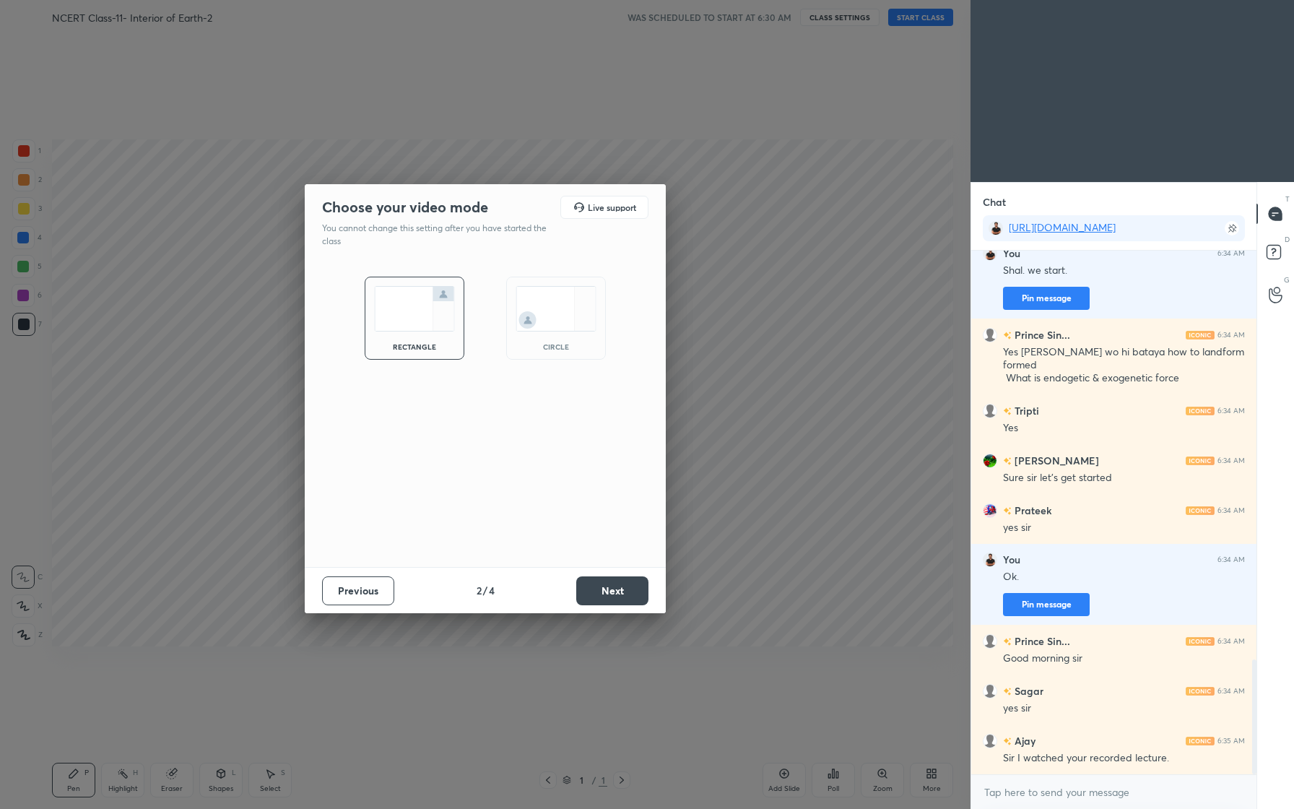
click at [607, 595] on button "Next" at bounding box center [612, 590] width 72 height 29
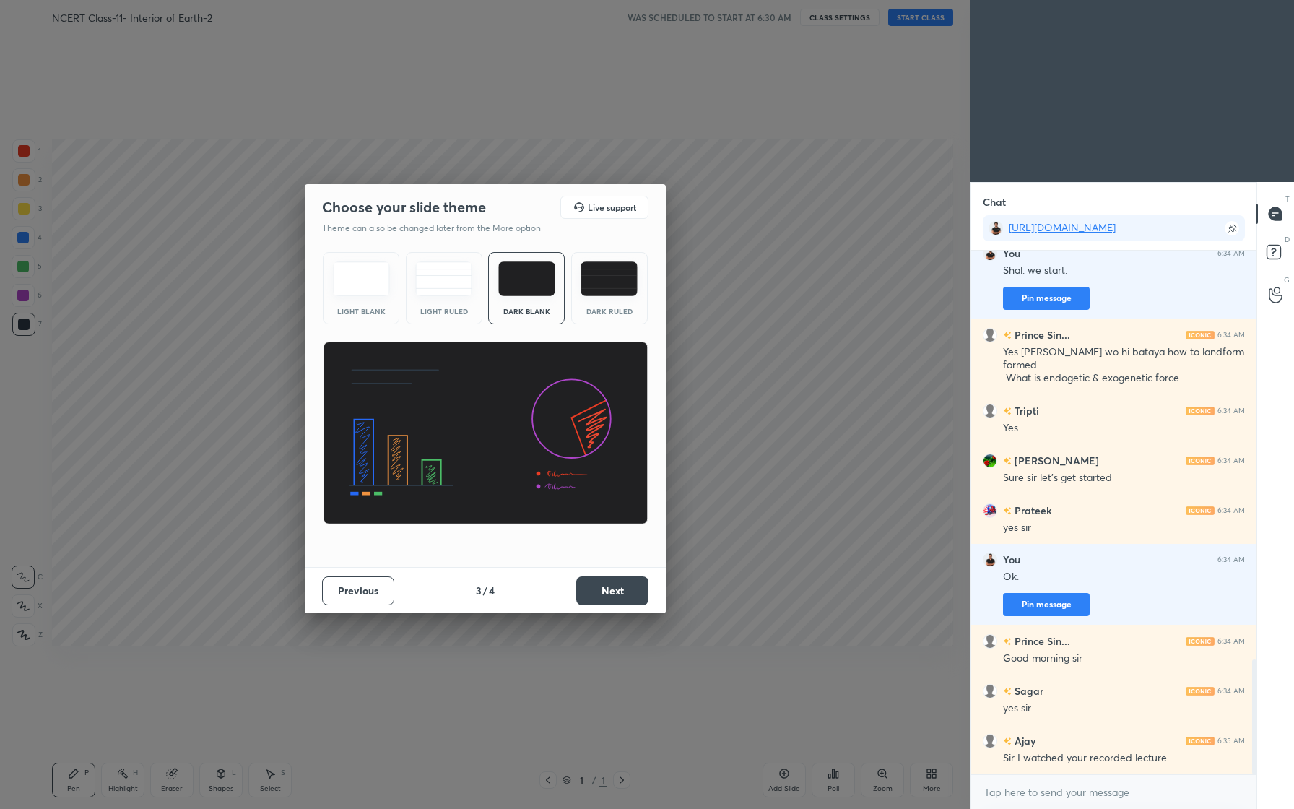
scroll to position [1934, 0]
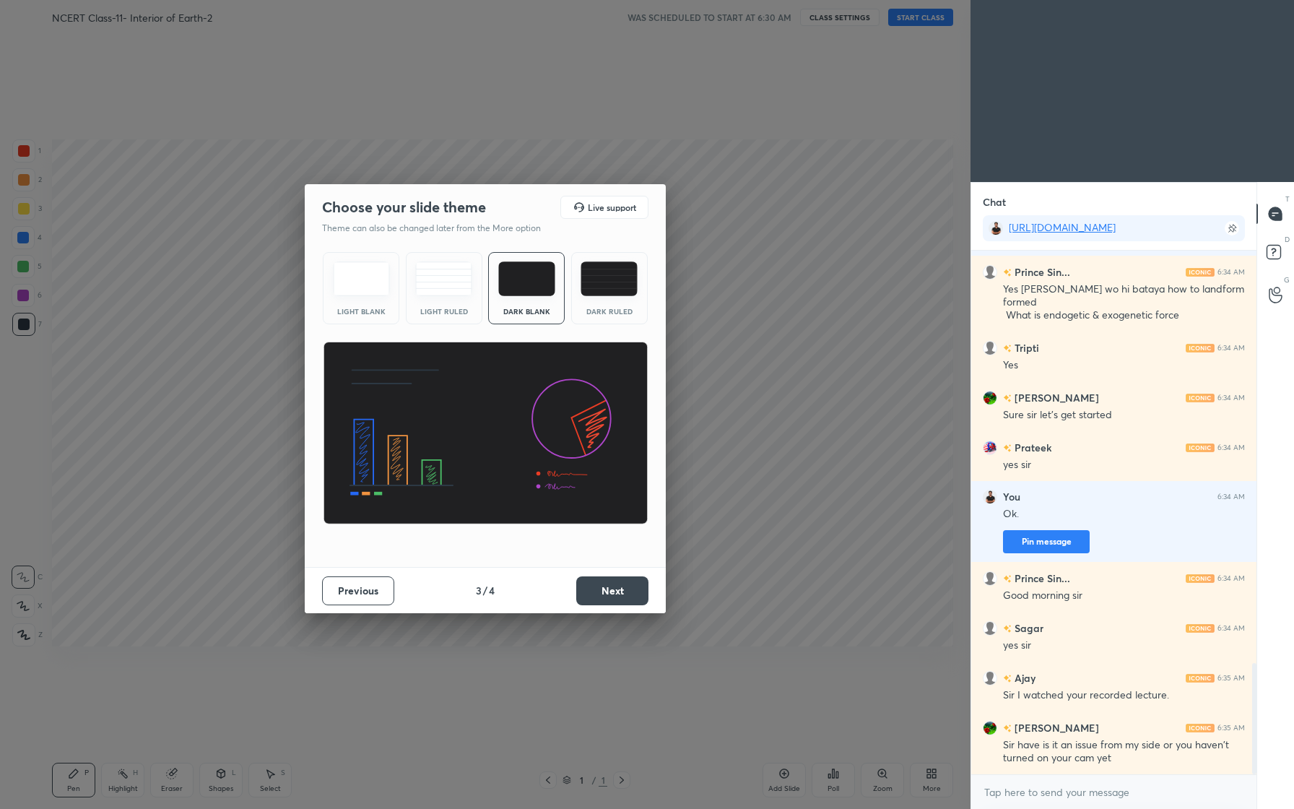
click at [607, 595] on button "Next" at bounding box center [612, 590] width 72 height 29
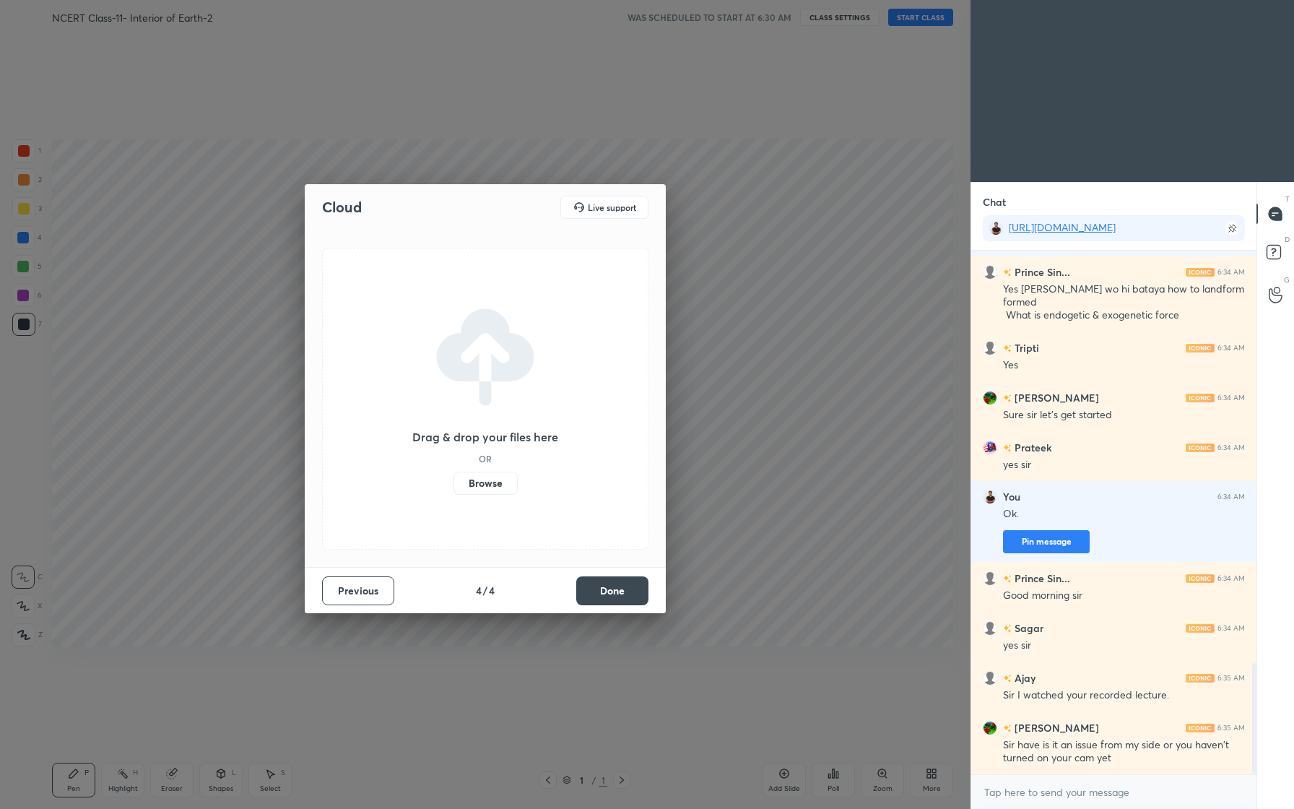
click at [607, 595] on button "Done" at bounding box center [612, 590] width 72 height 29
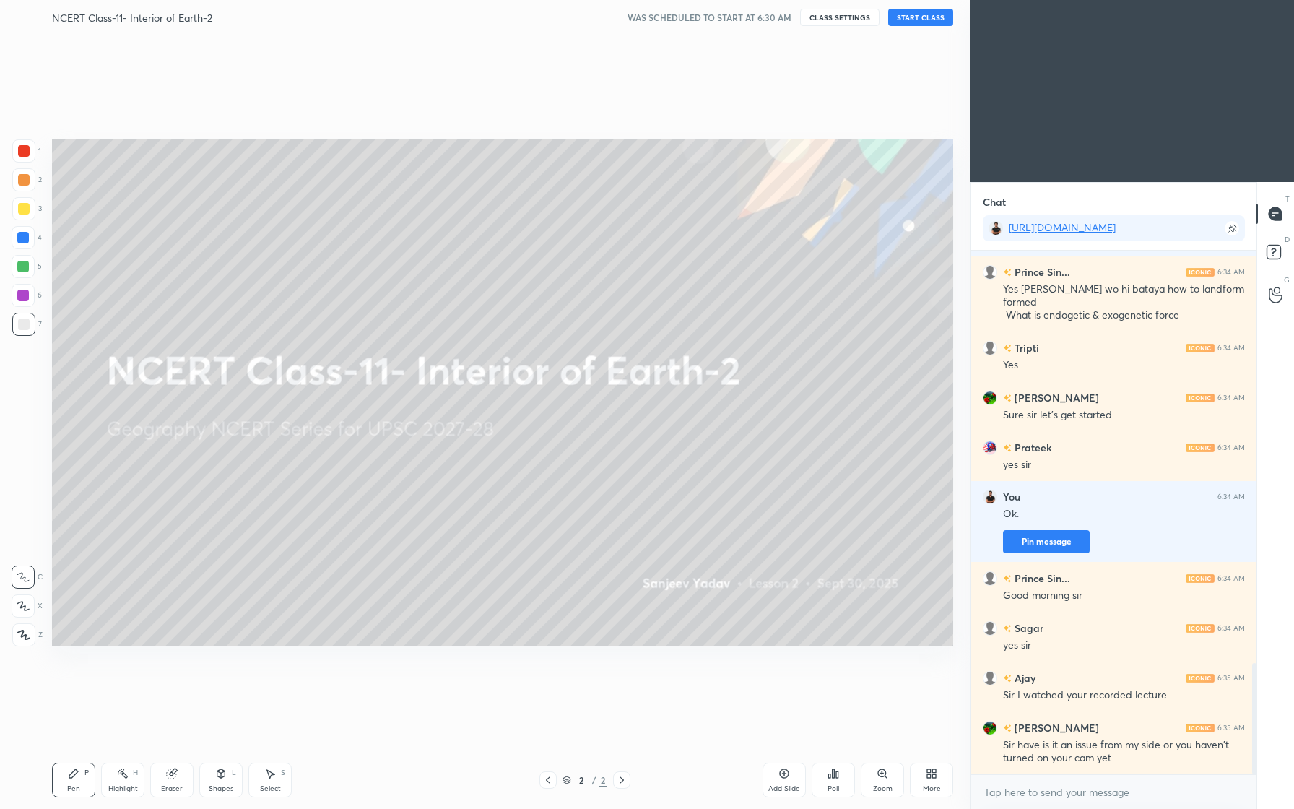
scroll to position [1984, 0]
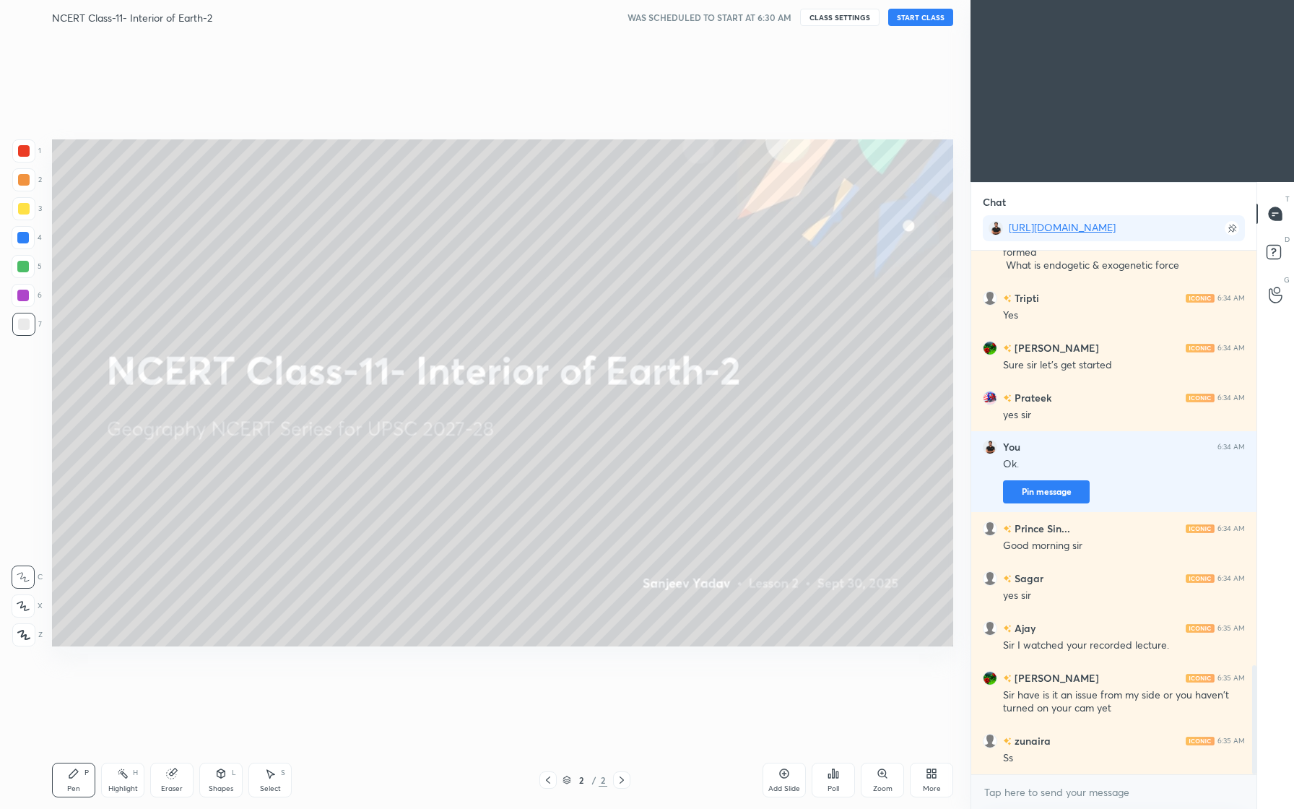
click at [930, 21] on button "START CLASS" at bounding box center [920, 17] width 65 height 17
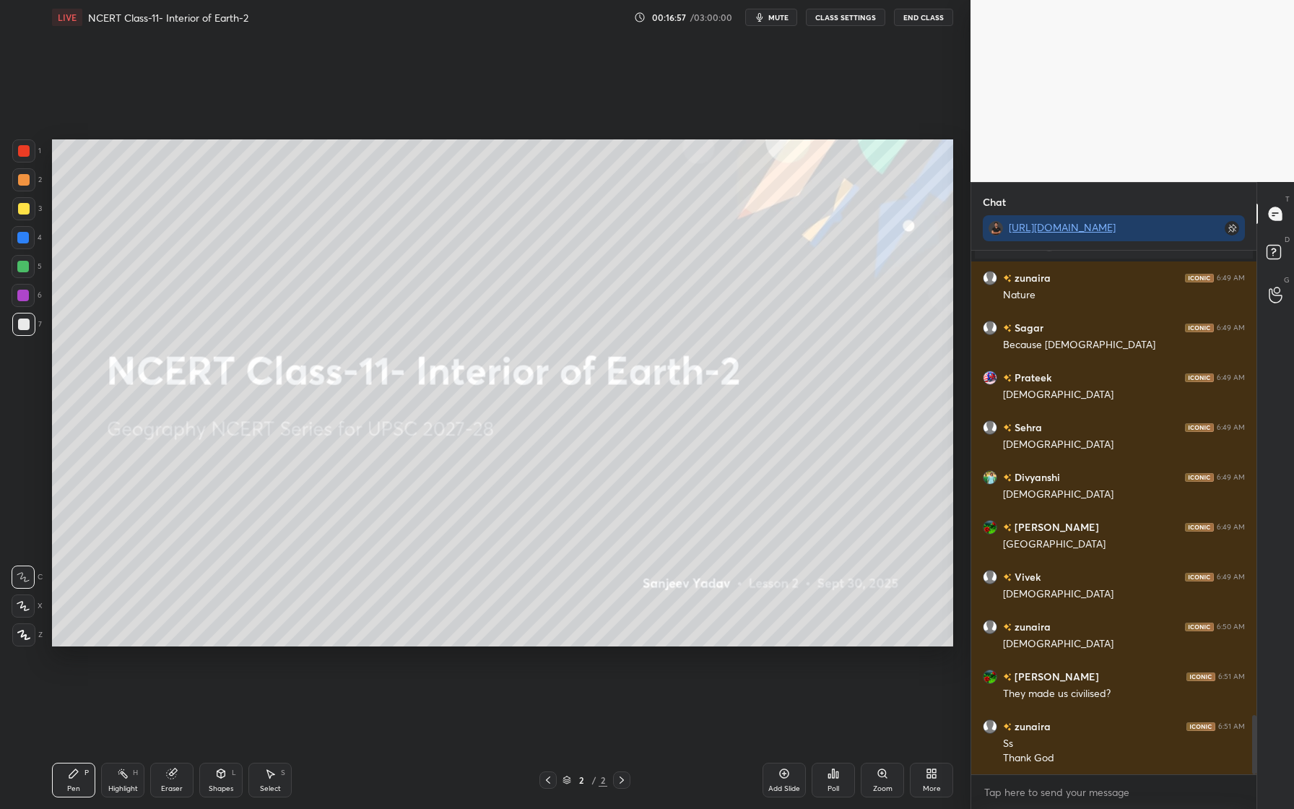
scroll to position [4150, 0]
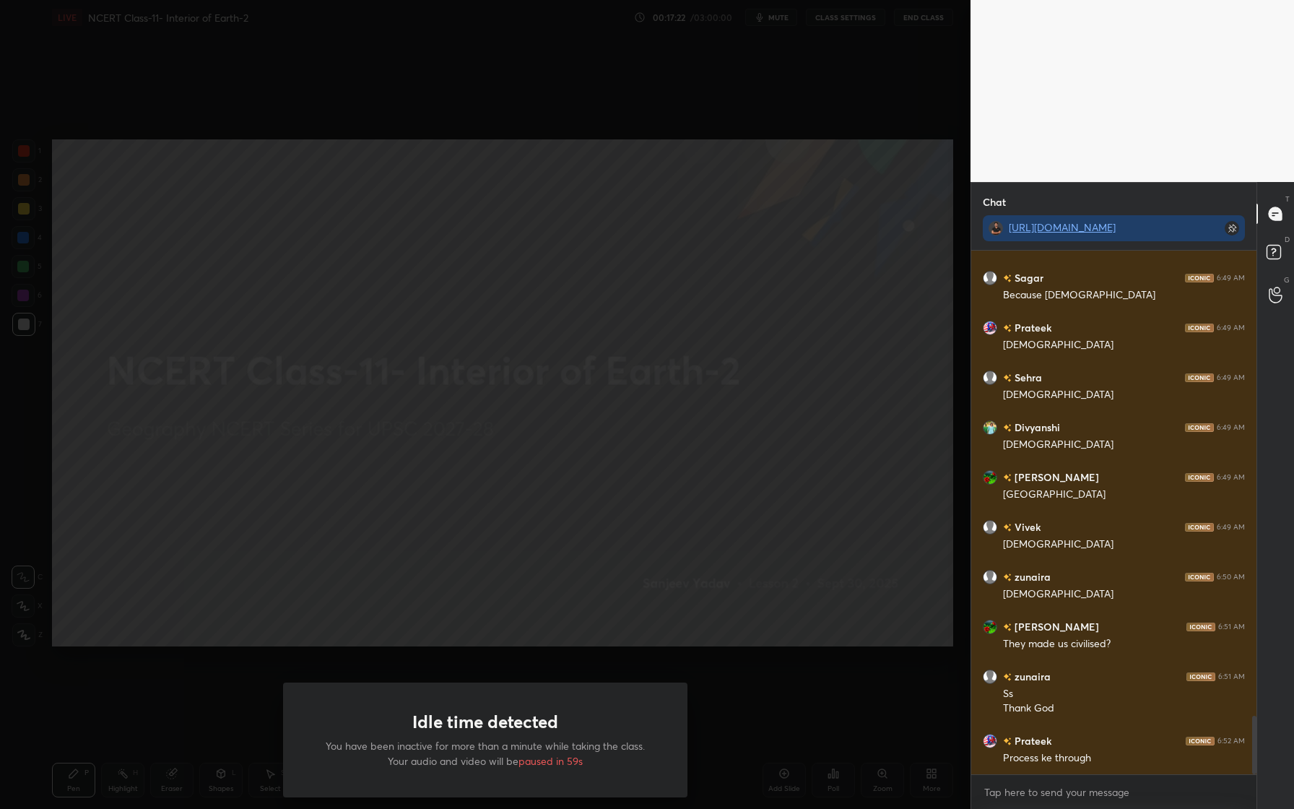
click at [706, 402] on div "Idle time detected You have been inactive for more than a minute while taking t…" at bounding box center [485, 404] width 971 height 809
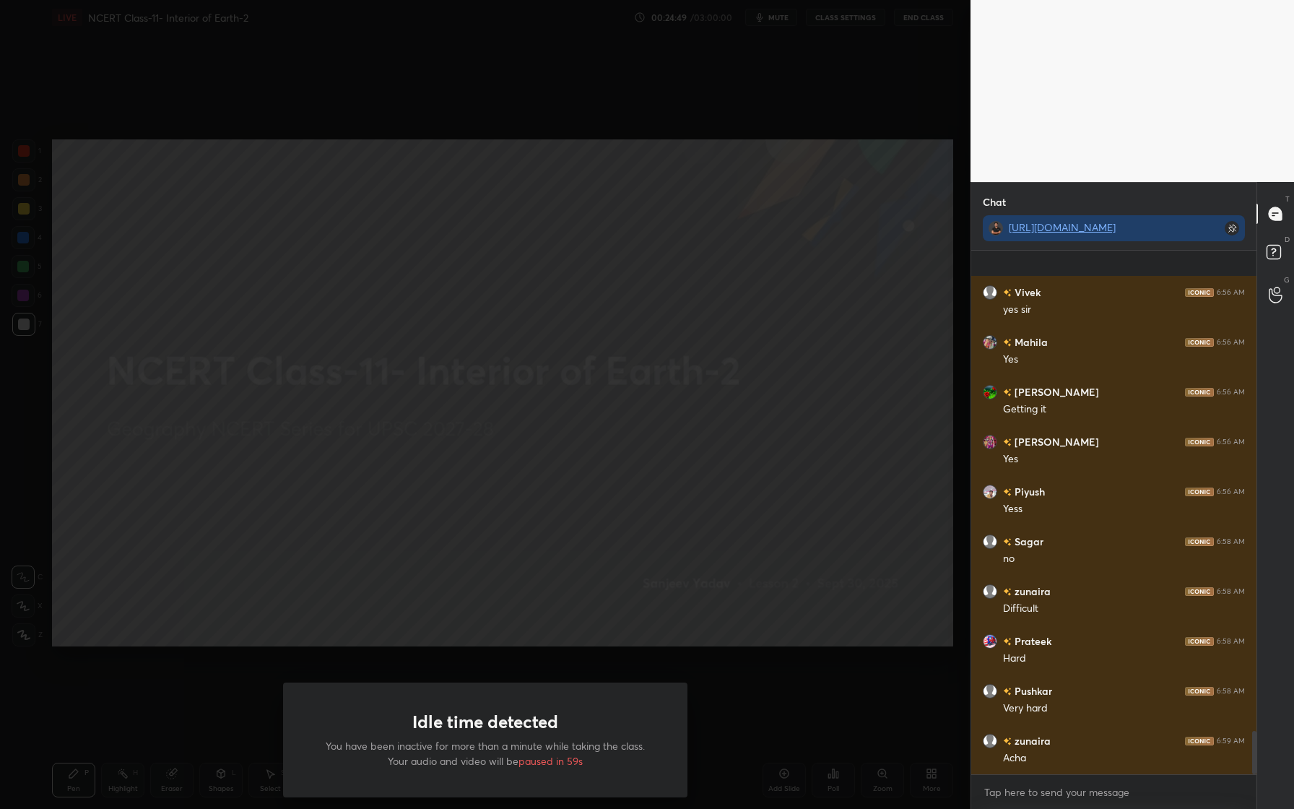
scroll to position [5763, 0]
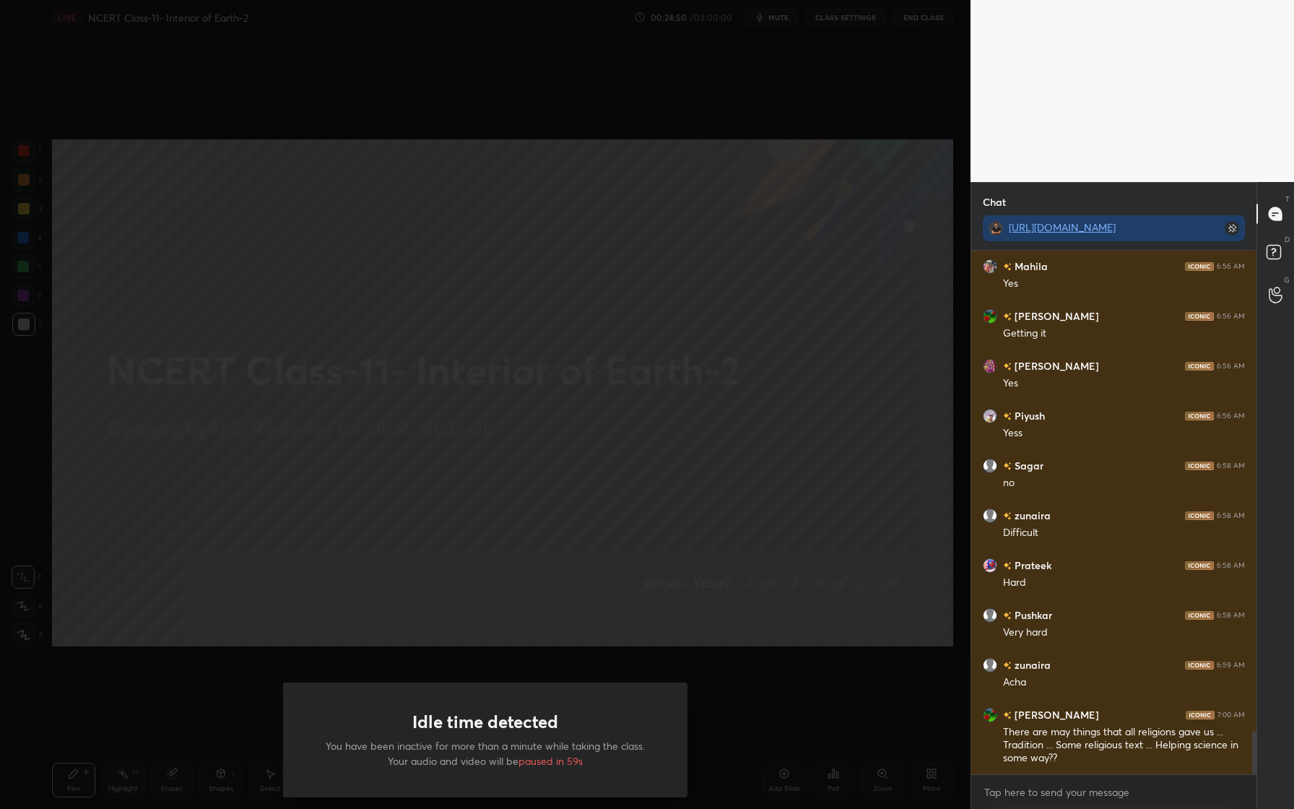
click at [841, 322] on div "Idle time detected You have been inactive for more than a minute while taking t…" at bounding box center [485, 404] width 971 height 809
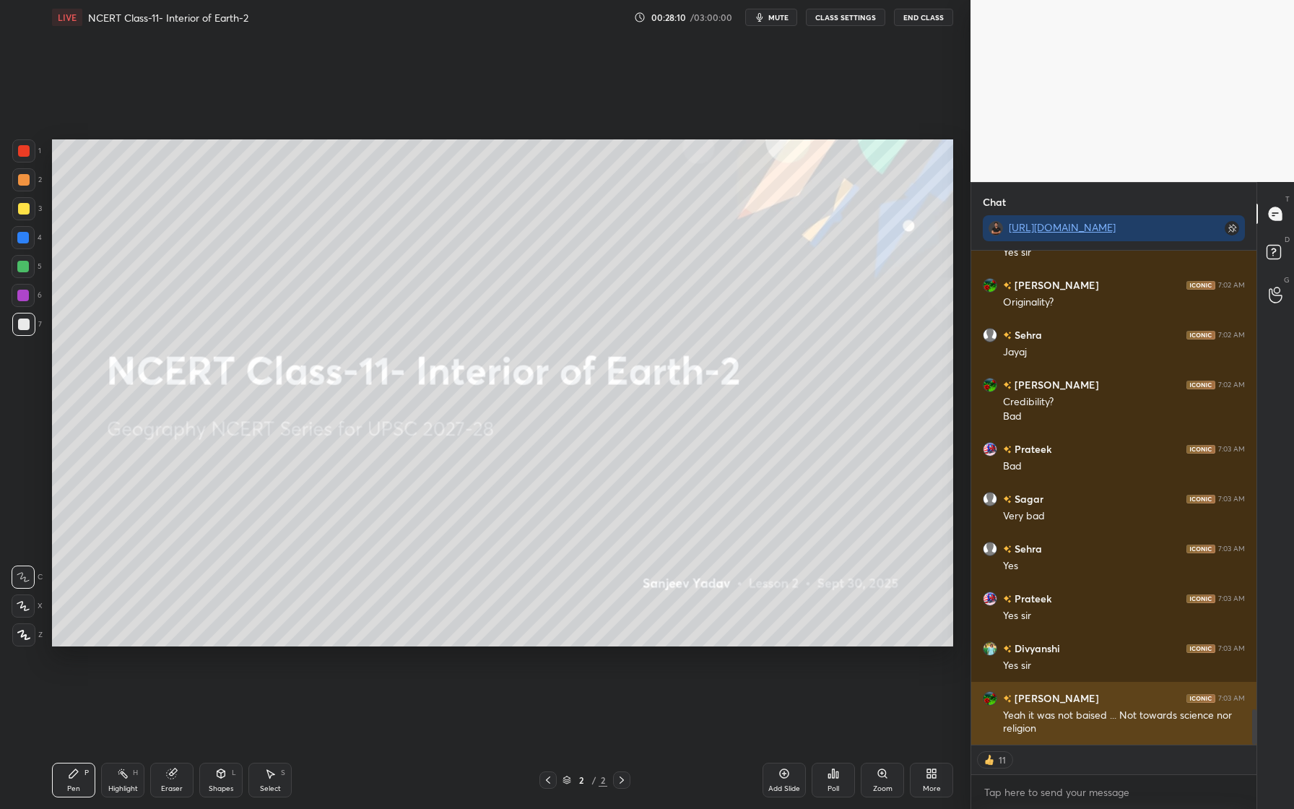
scroll to position [6382, 0]
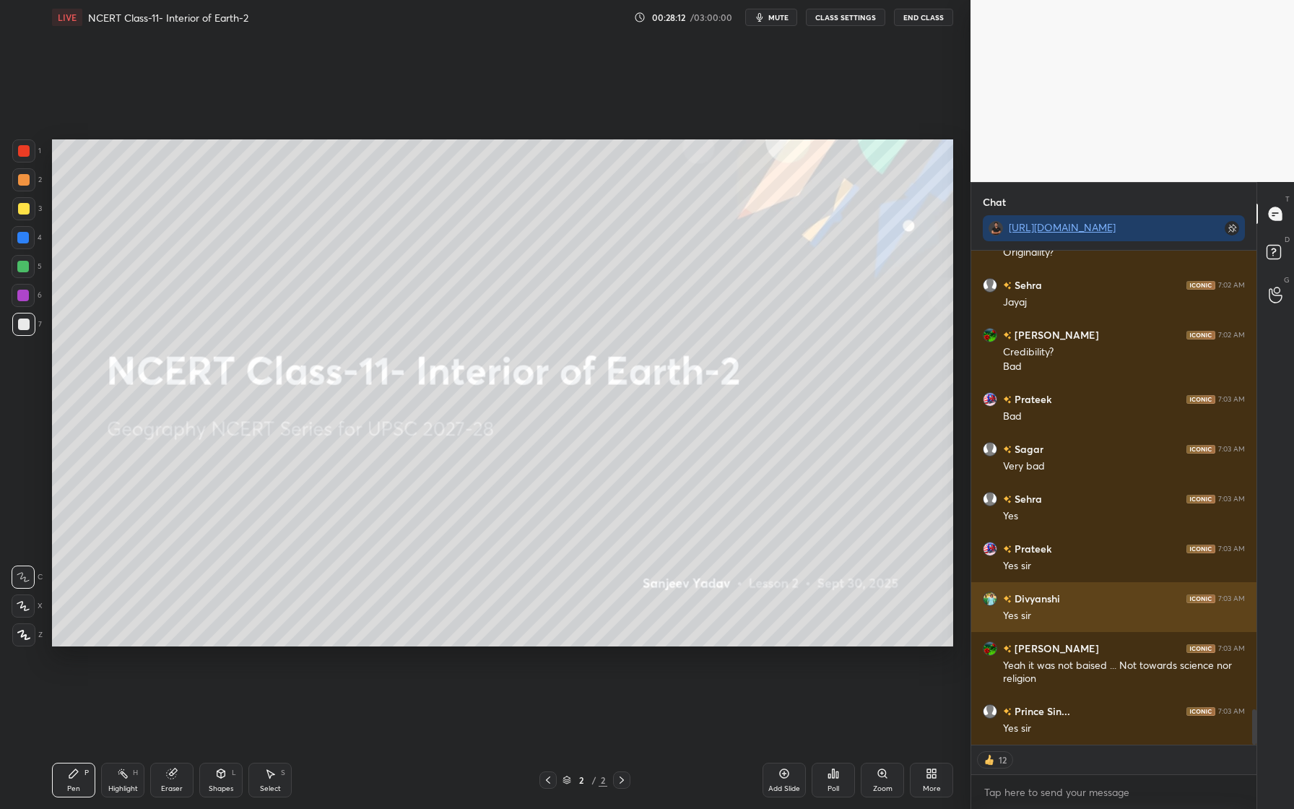
click at [993, 599] on img "grid" at bounding box center [990, 598] width 14 height 14
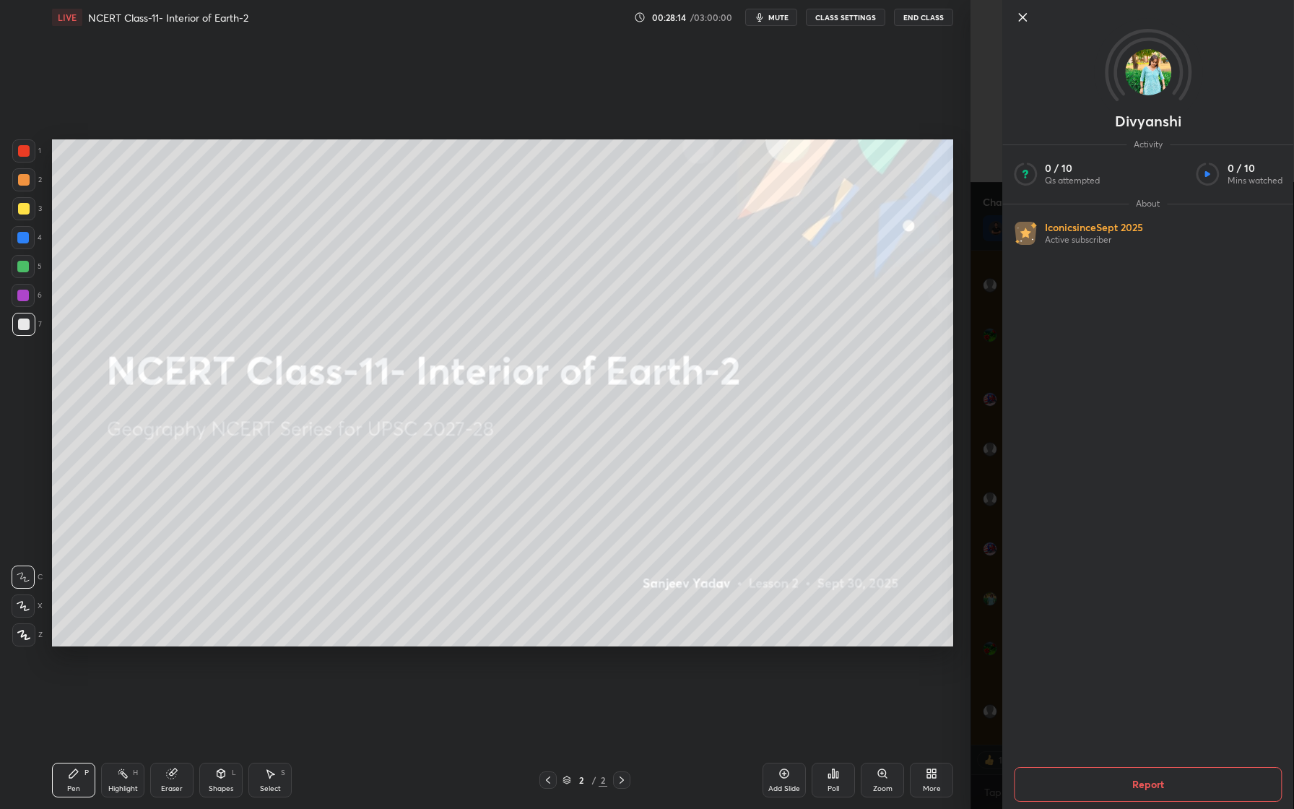
click at [1028, 22] on icon at bounding box center [1022, 17] width 17 height 17
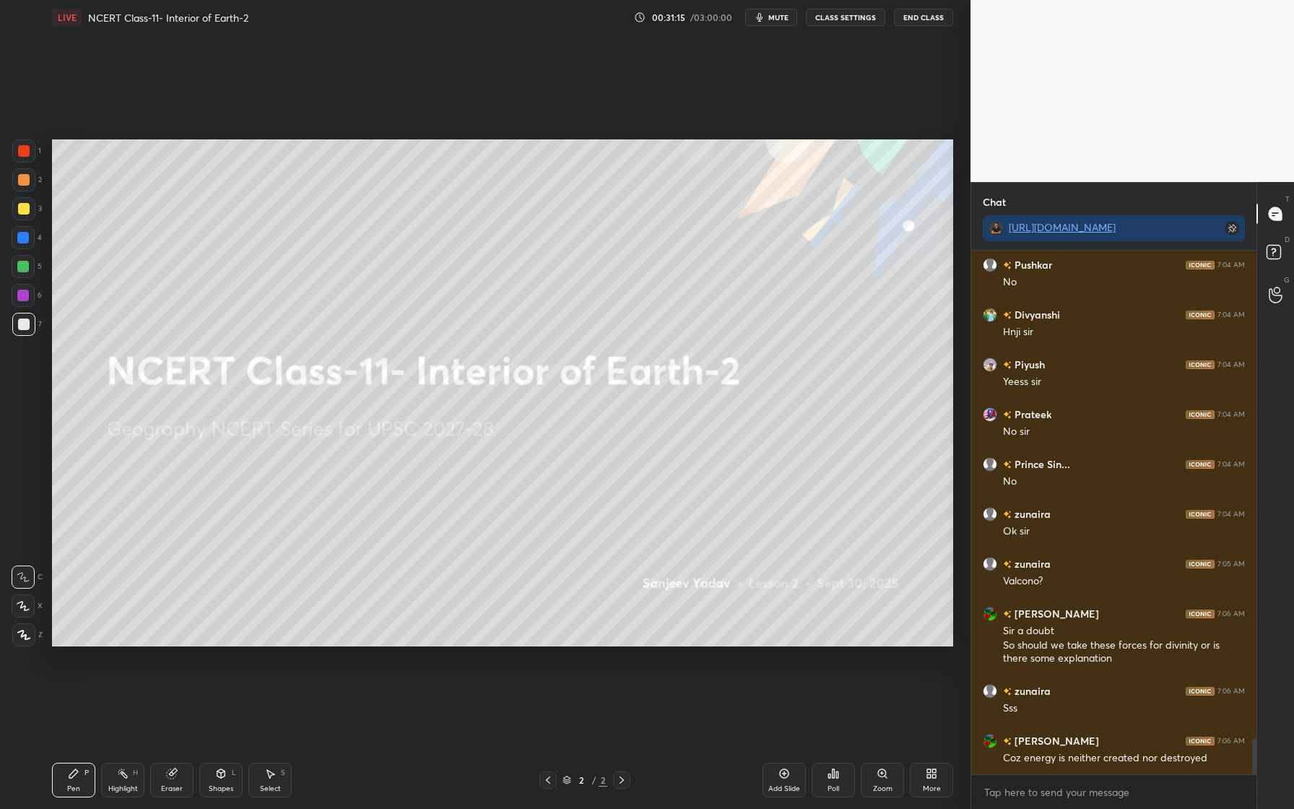
scroll to position [7078, 0]
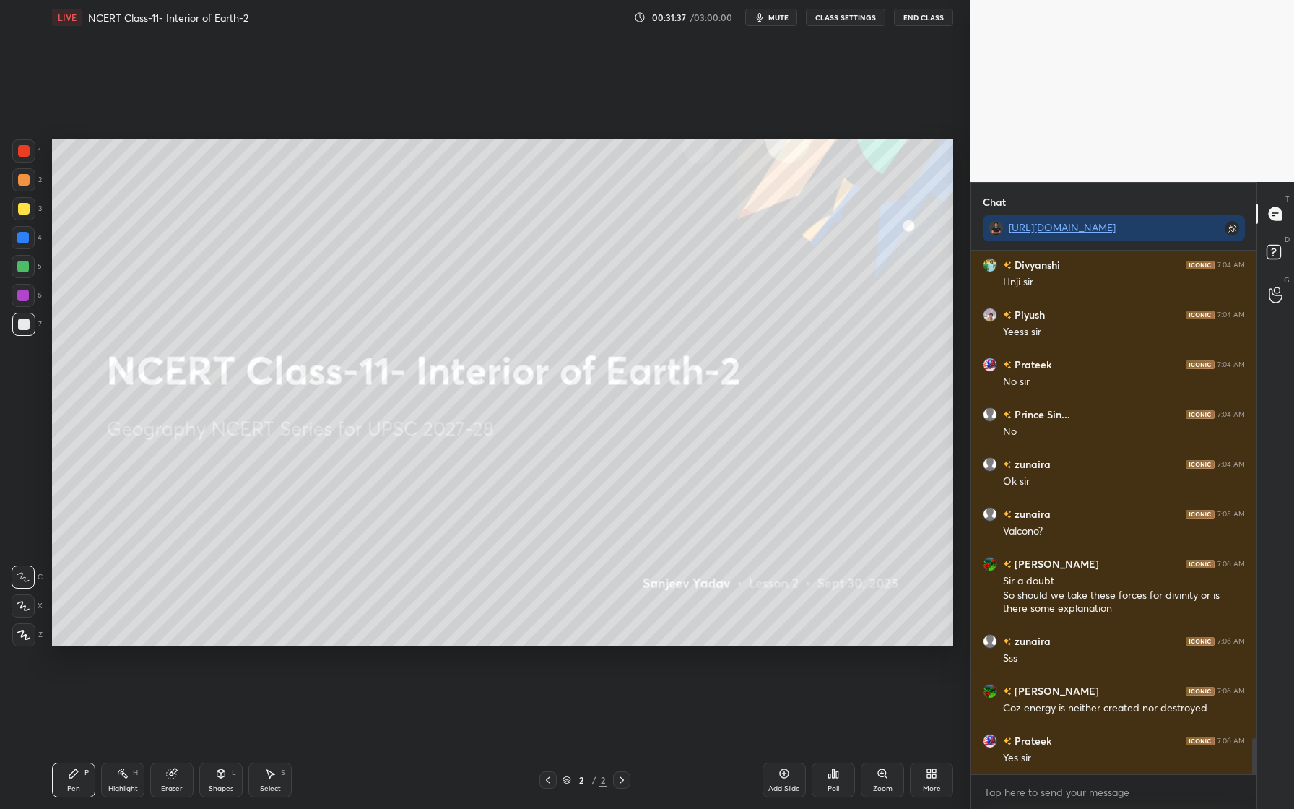
click at [787, 774] on icon at bounding box center [784, 774] width 12 height 12
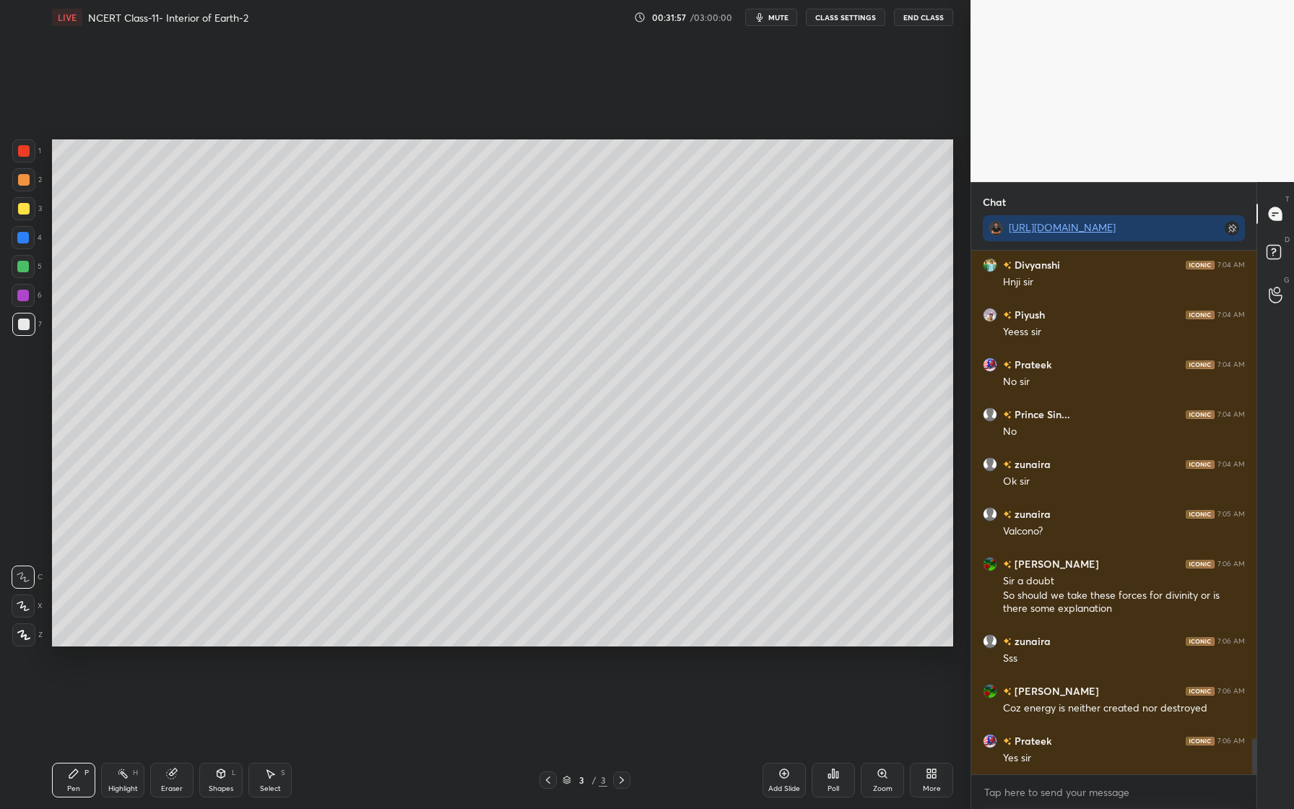
drag, startPoint x: 27, startPoint y: 177, endPoint x: 20, endPoint y: 184, distance: 9.7
click at [27, 178] on div at bounding box center [24, 180] width 12 height 12
click at [16, 632] on div at bounding box center [23, 634] width 23 height 23
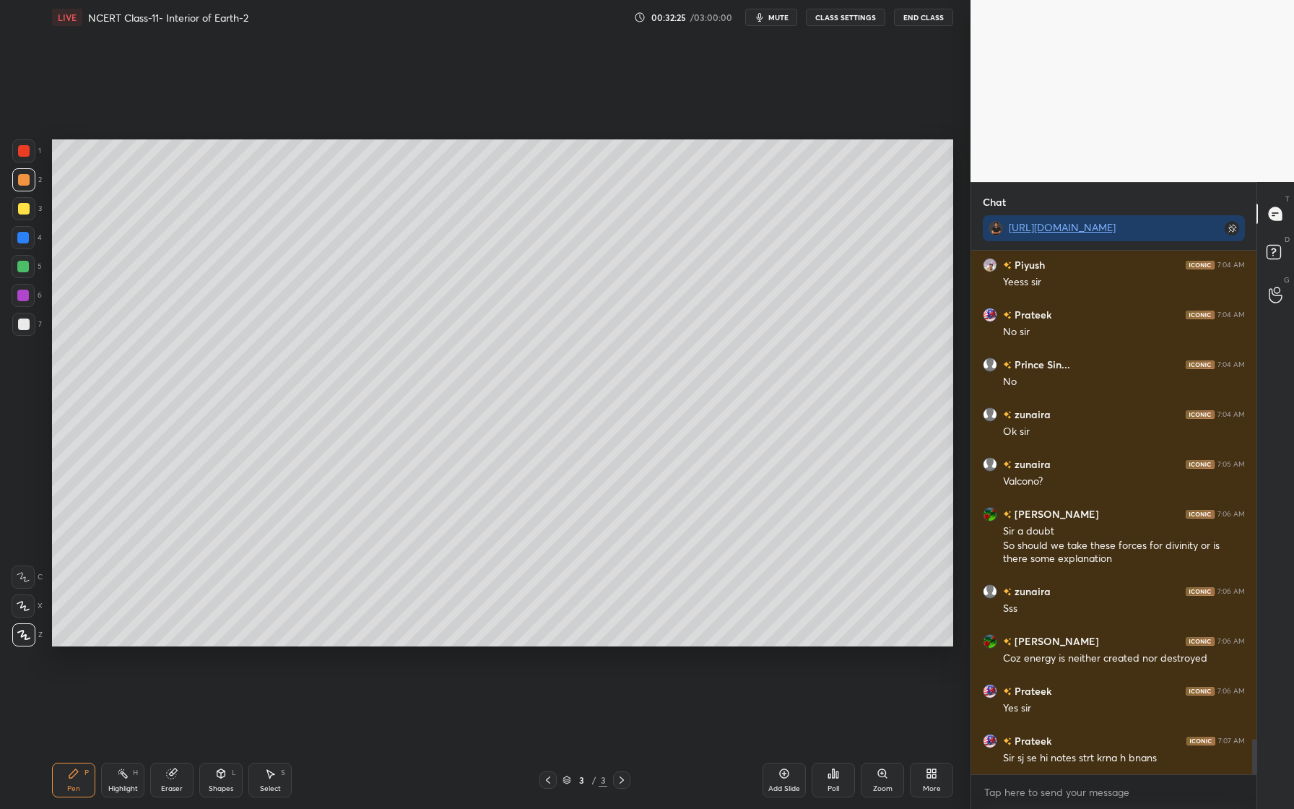
scroll to position [7177, 0]
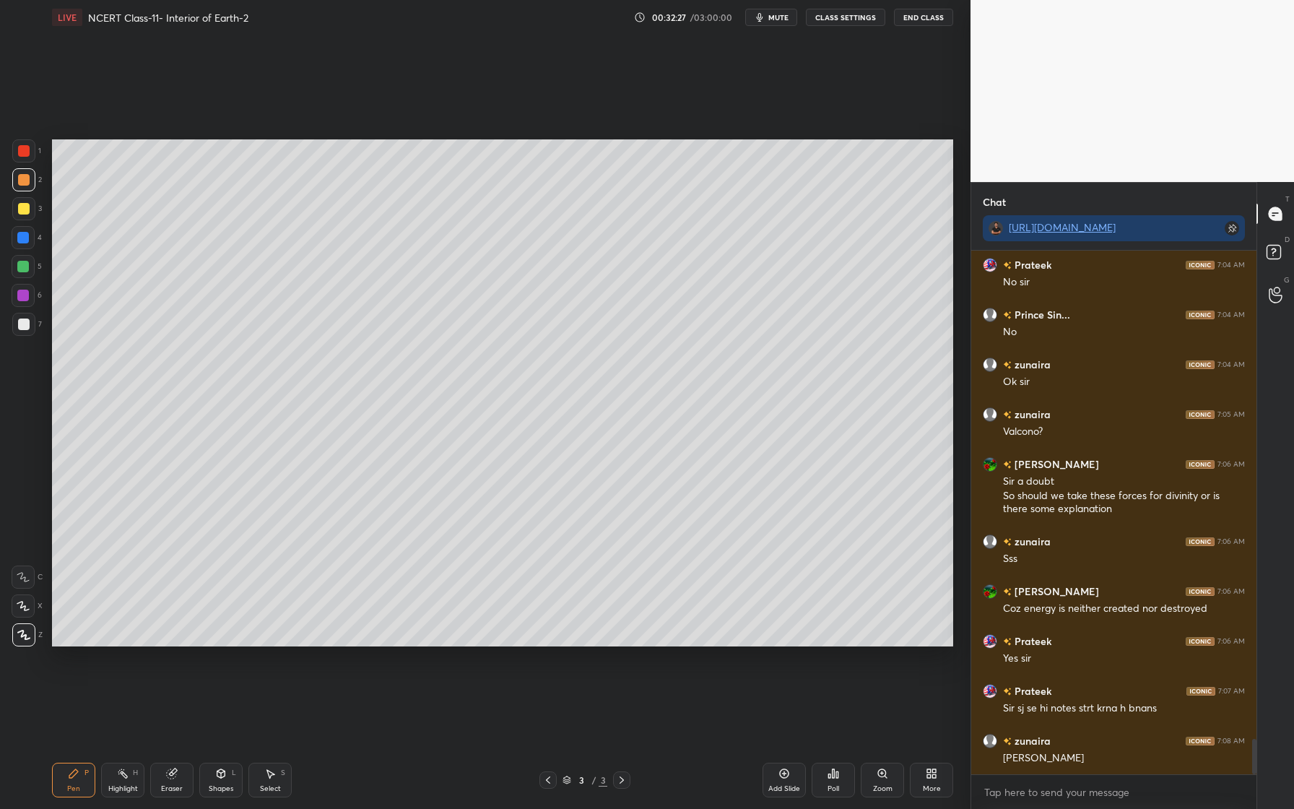
drag, startPoint x: 226, startPoint y: 786, endPoint x: 227, endPoint y: 764, distance: 21.7
click at [227, 781] on div "Shapes L" at bounding box center [220, 780] width 43 height 35
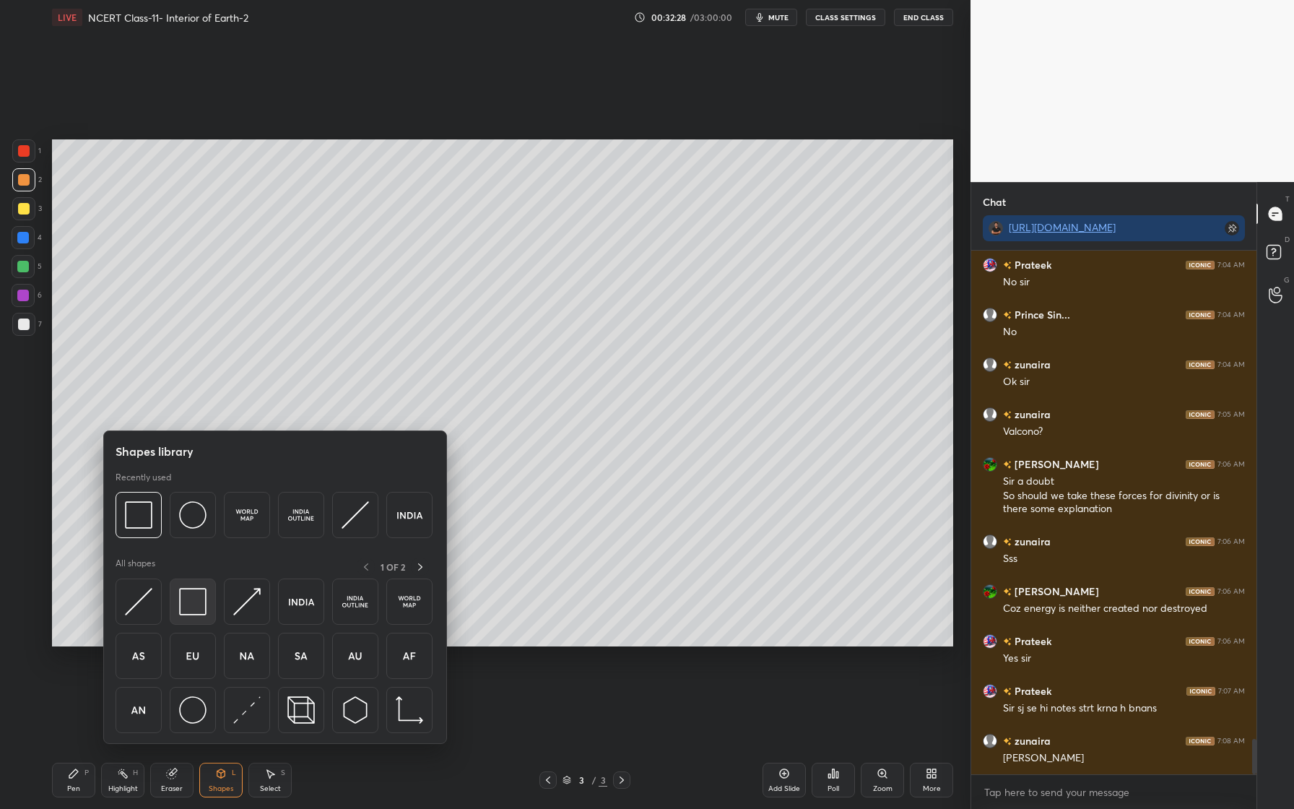
click at [197, 594] on img at bounding box center [192, 601] width 27 height 27
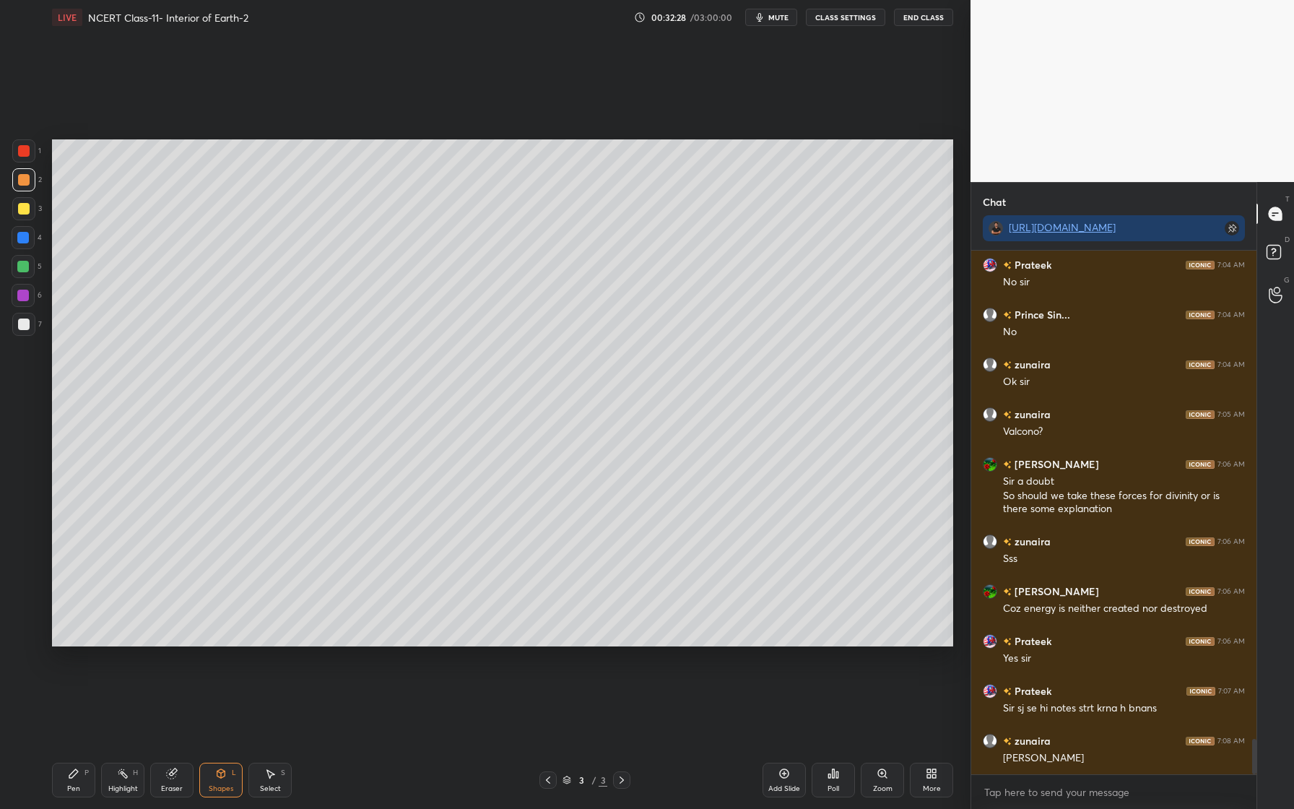
scroll to position [7192, 0]
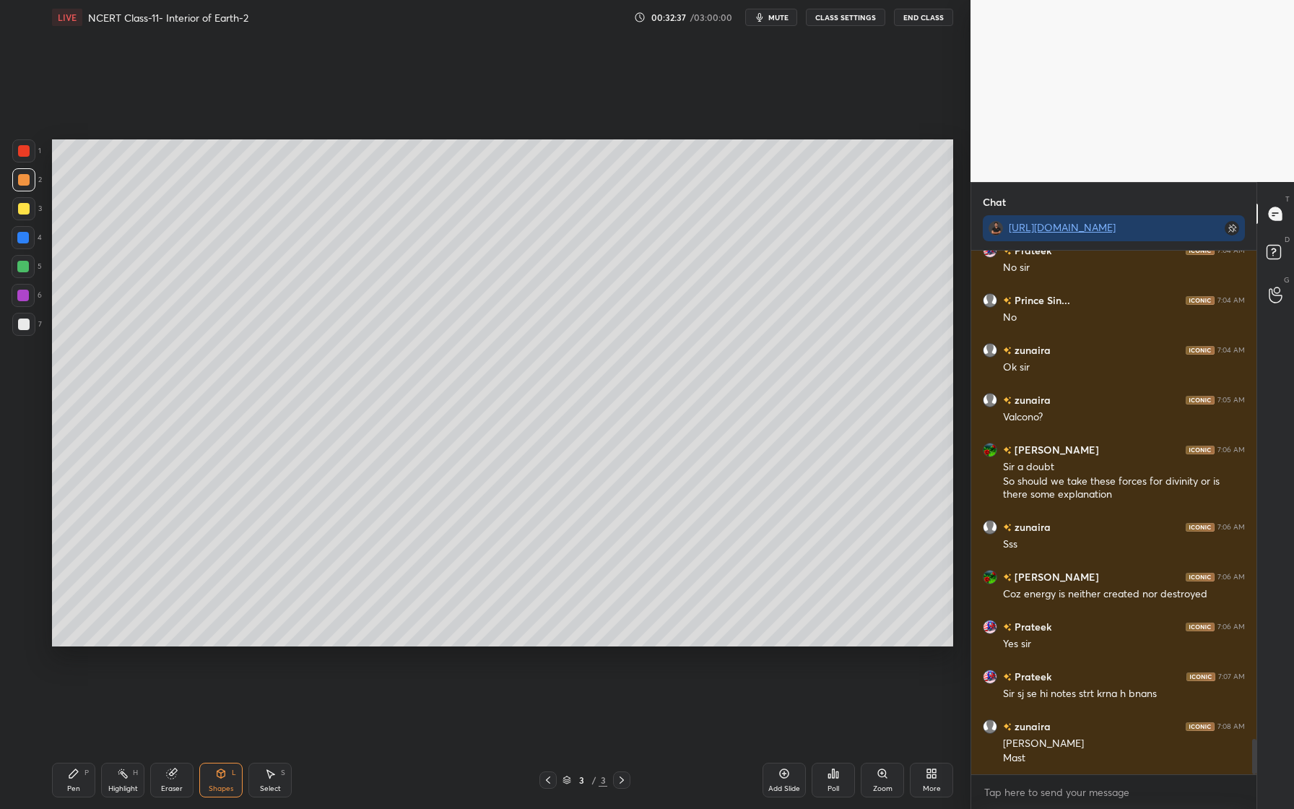
drag, startPoint x: 27, startPoint y: 208, endPoint x: 12, endPoint y: 219, distance: 18.1
click at [26, 206] on div at bounding box center [24, 209] width 12 height 12
click at [29, 238] on div at bounding box center [23, 237] width 23 height 23
click at [79, 781] on div "Pen P" at bounding box center [73, 780] width 43 height 35
drag, startPoint x: 24, startPoint y: 297, endPoint x: 41, endPoint y: 290, distance: 18.8
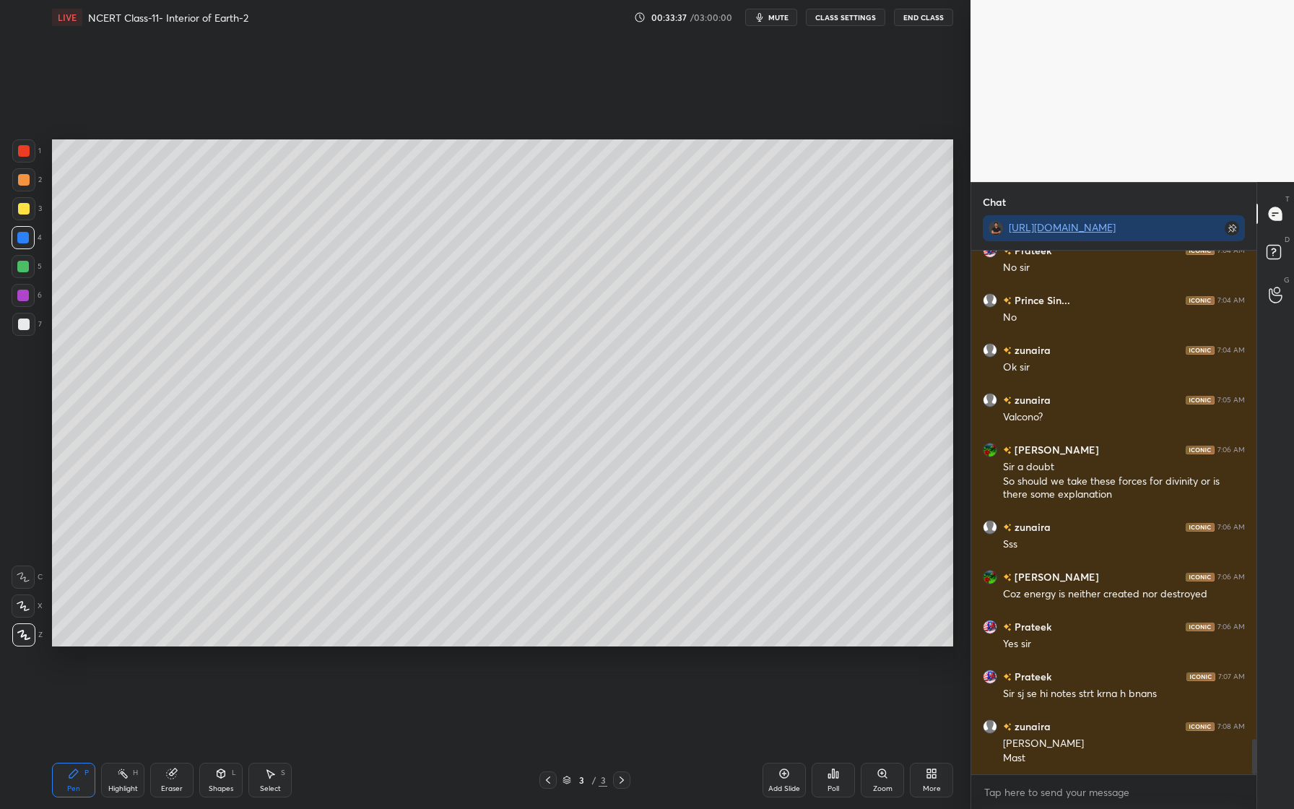
click at [25, 295] on div at bounding box center [23, 296] width 12 height 12
click at [27, 211] on div at bounding box center [24, 209] width 12 height 12
click at [231, 778] on div "Shapes L" at bounding box center [220, 780] width 43 height 35
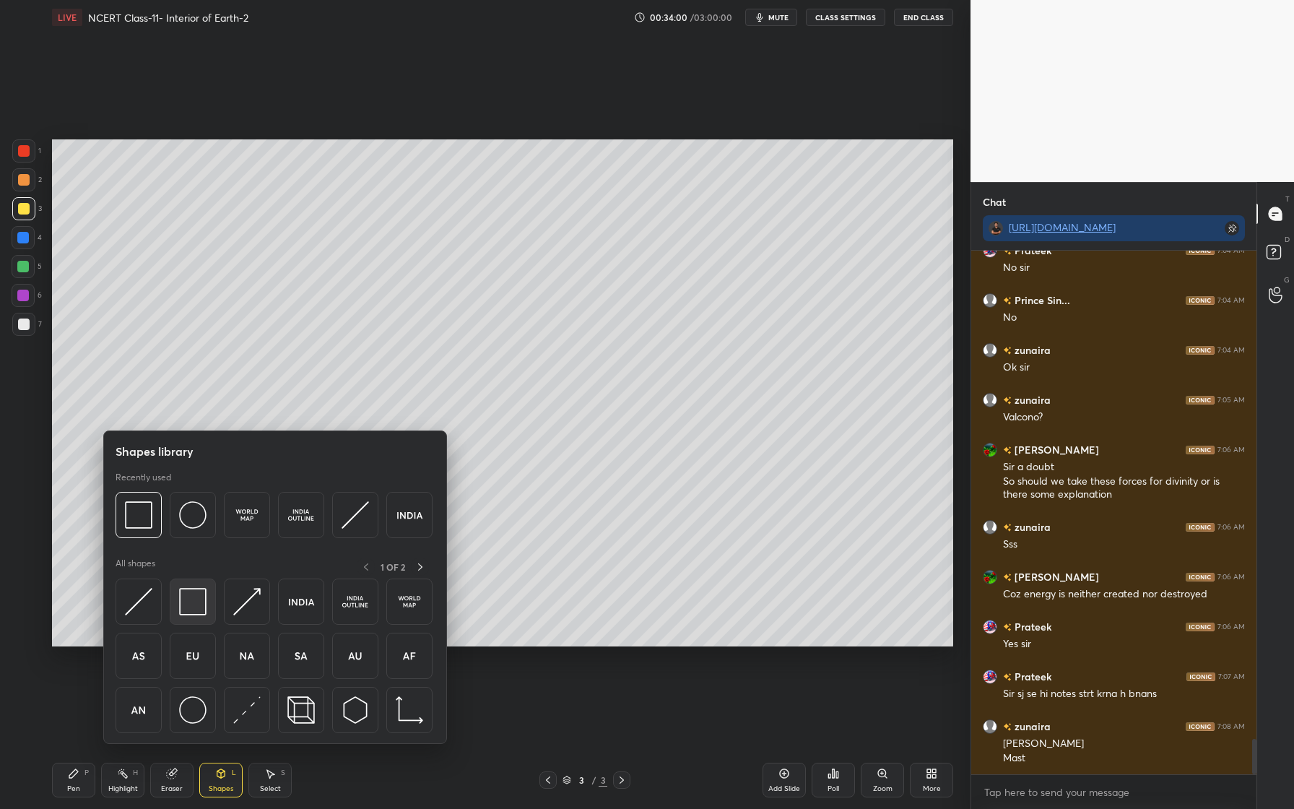
click at [196, 604] on img at bounding box center [192, 601] width 27 height 27
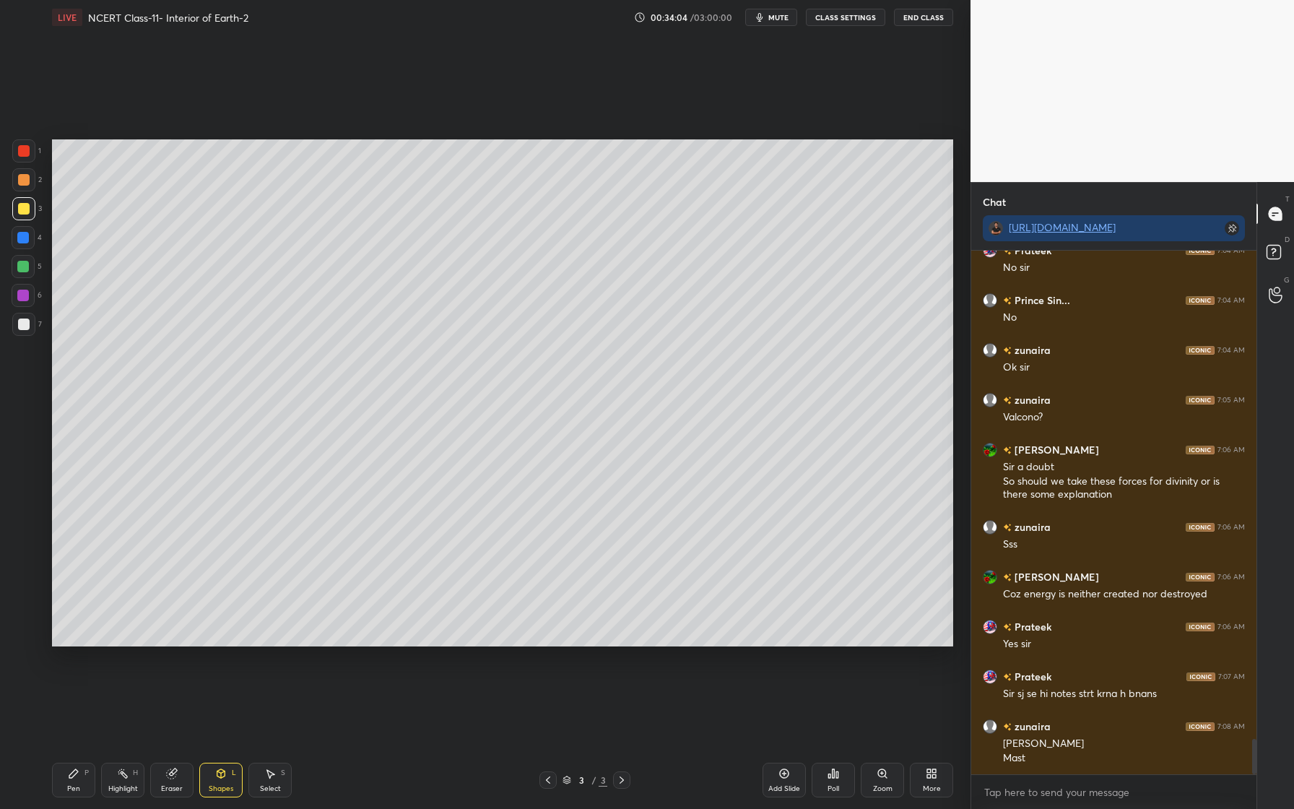
click at [174, 783] on div "Eraser" at bounding box center [171, 780] width 43 height 35
click at [23, 609] on icon at bounding box center [23, 606] width 12 height 12
drag, startPoint x: 212, startPoint y: 792, endPoint x: 204, endPoint y: 790, distance: 8.9
click at [212, 792] on div "Shapes" at bounding box center [221, 788] width 25 height 7
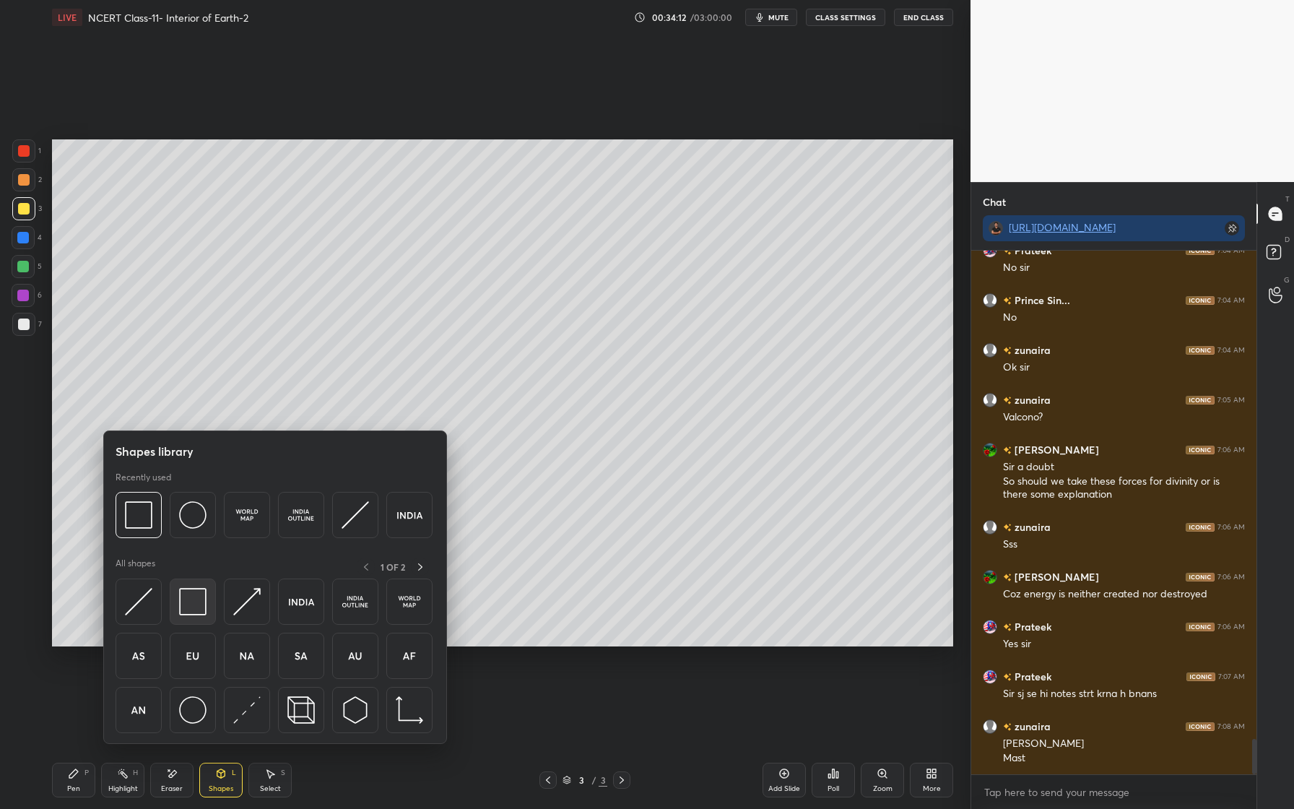
click at [195, 605] on img at bounding box center [192, 601] width 27 height 27
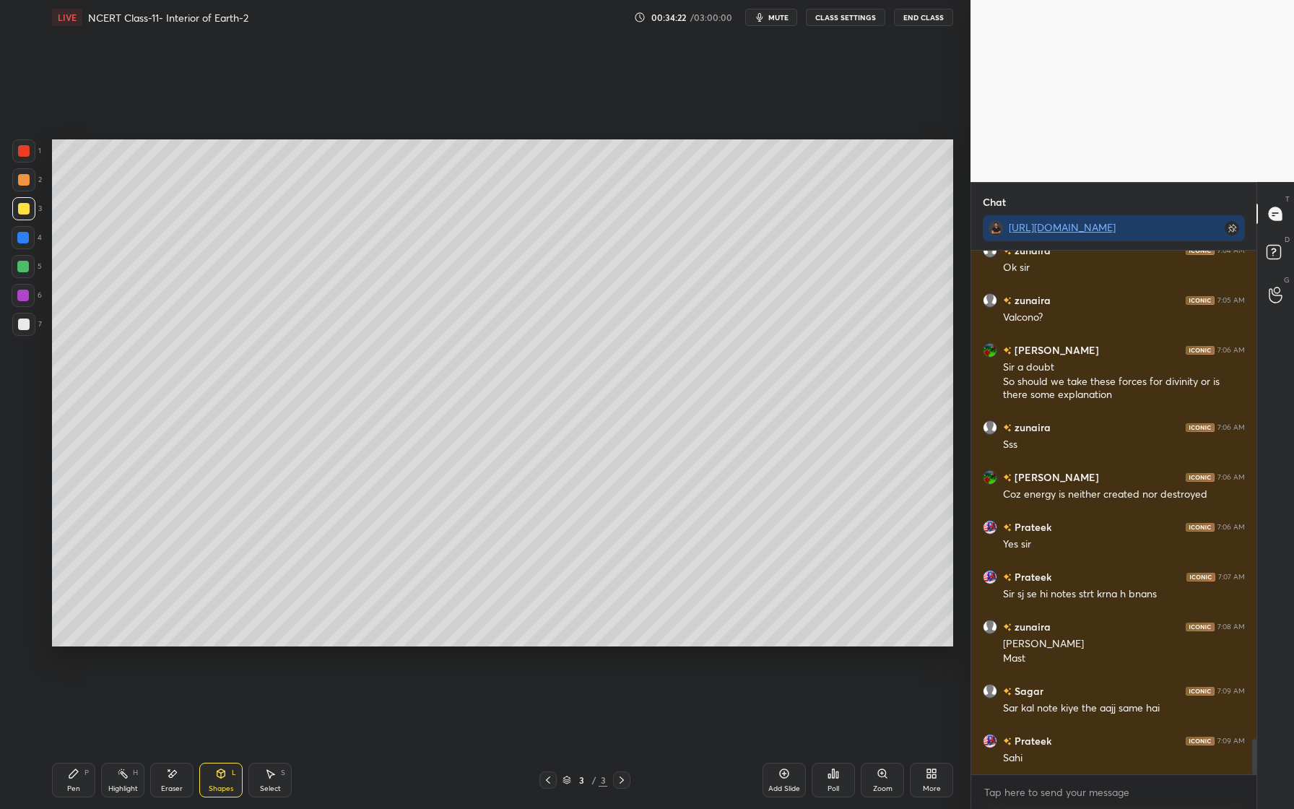
scroll to position [7341, 0]
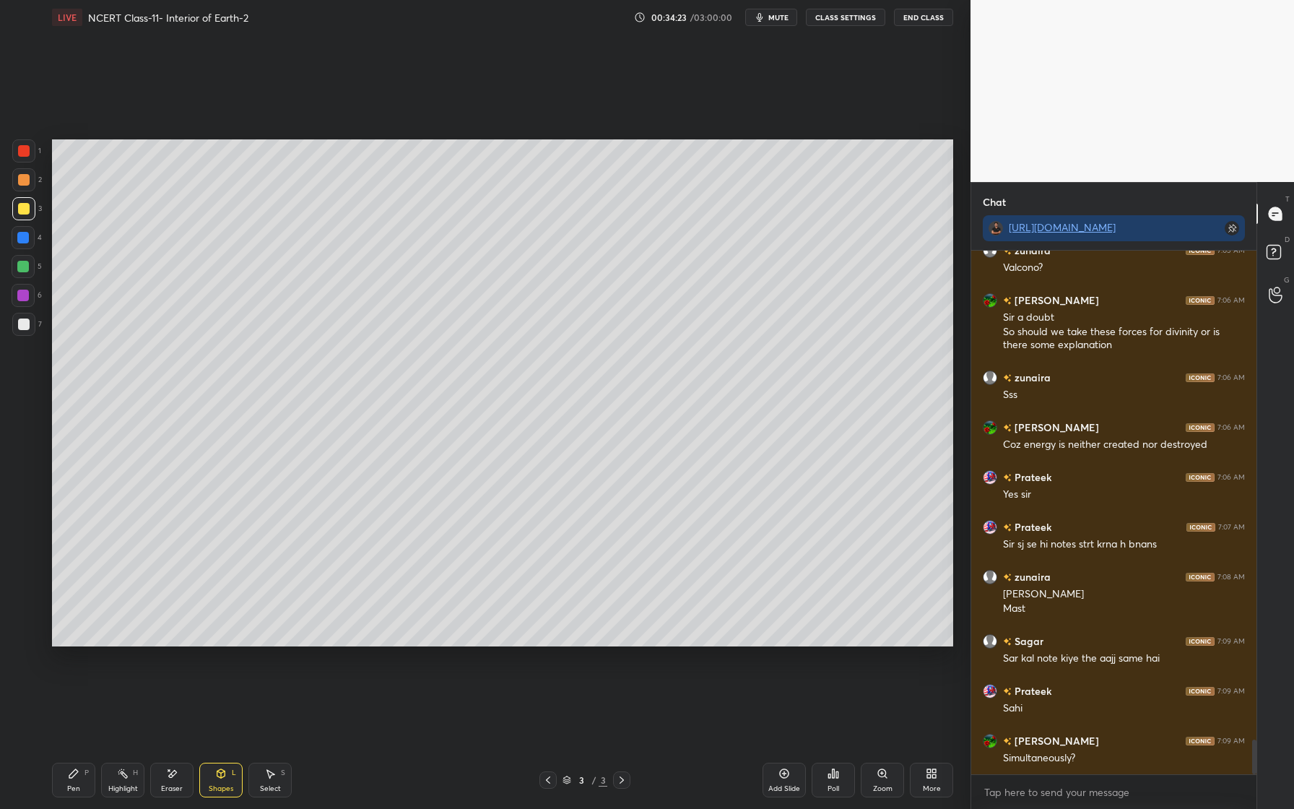
drag, startPoint x: 228, startPoint y: 781, endPoint x: 223, endPoint y: 760, distance: 20.8
click at [229, 779] on div "Shapes L" at bounding box center [220, 780] width 43 height 35
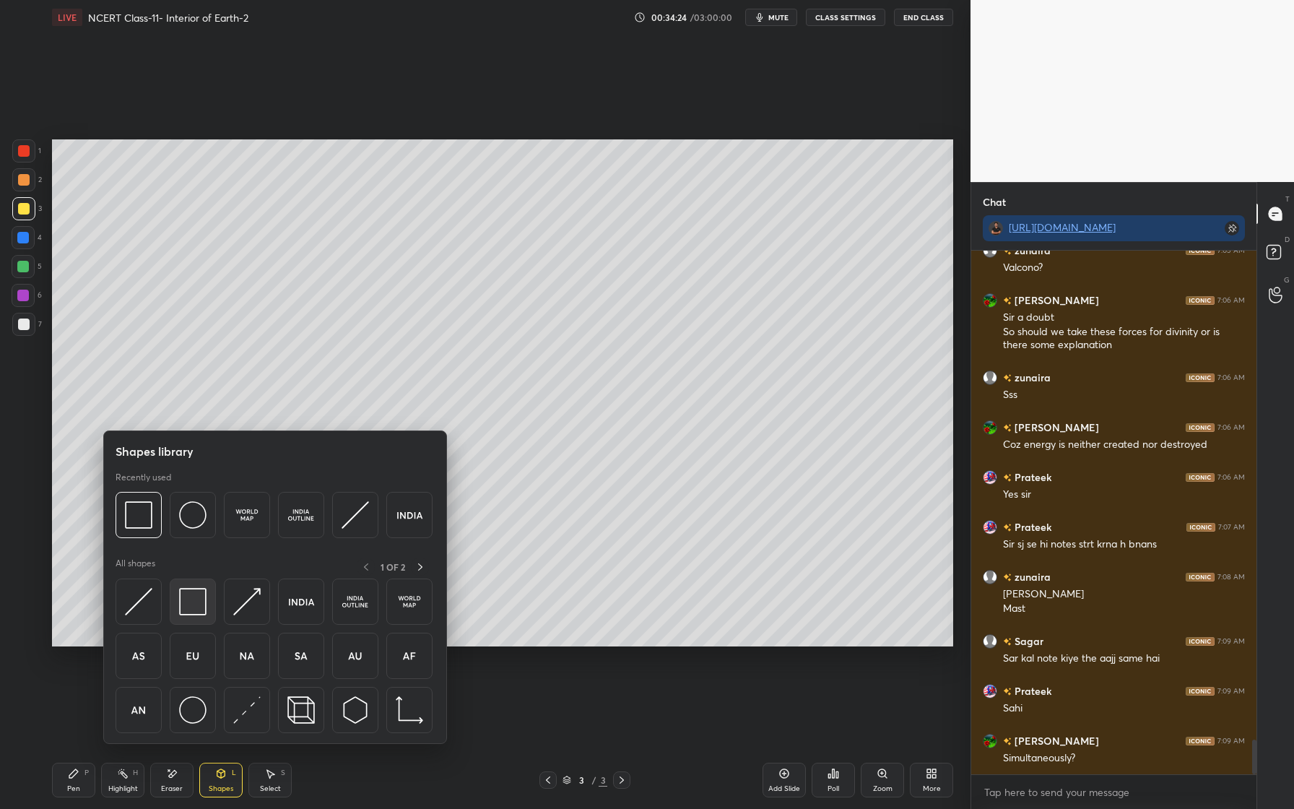
click at [191, 612] on img at bounding box center [192, 601] width 27 height 27
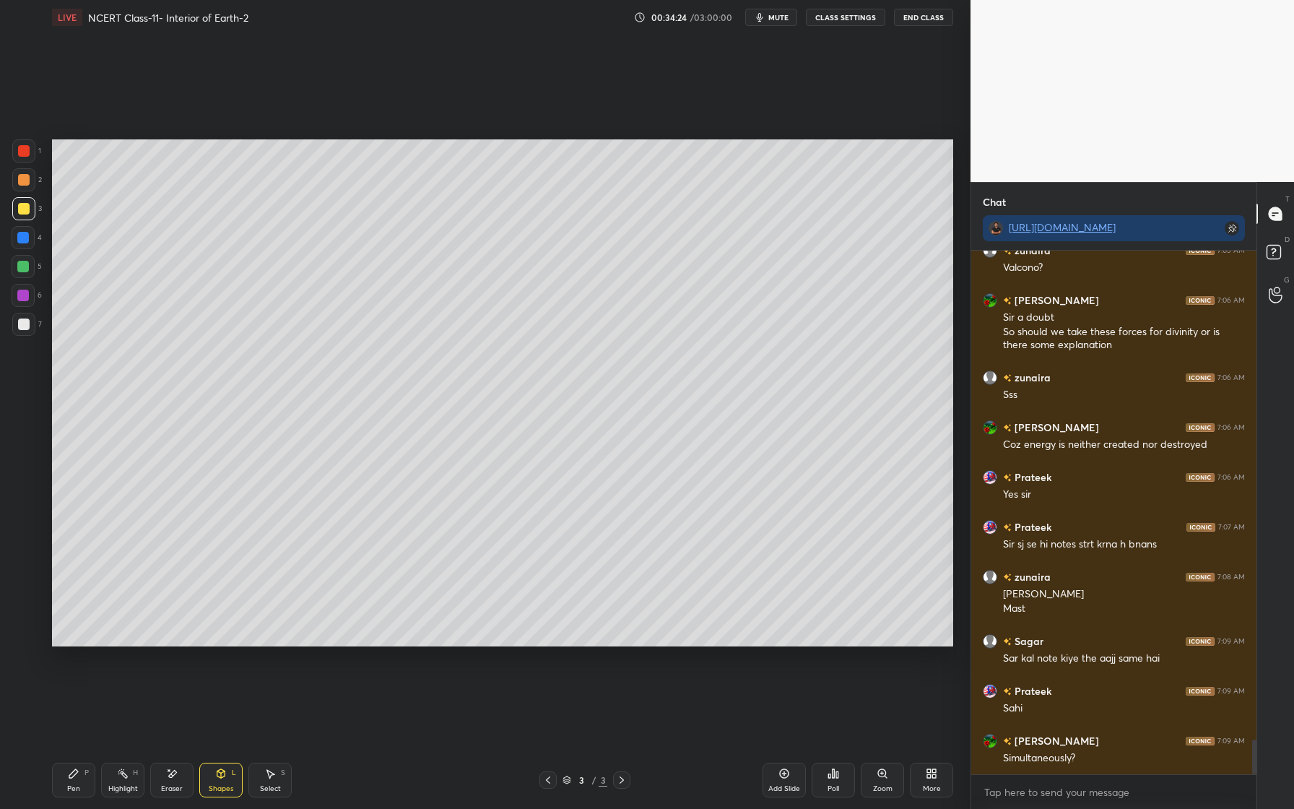
scroll to position [7391, 0]
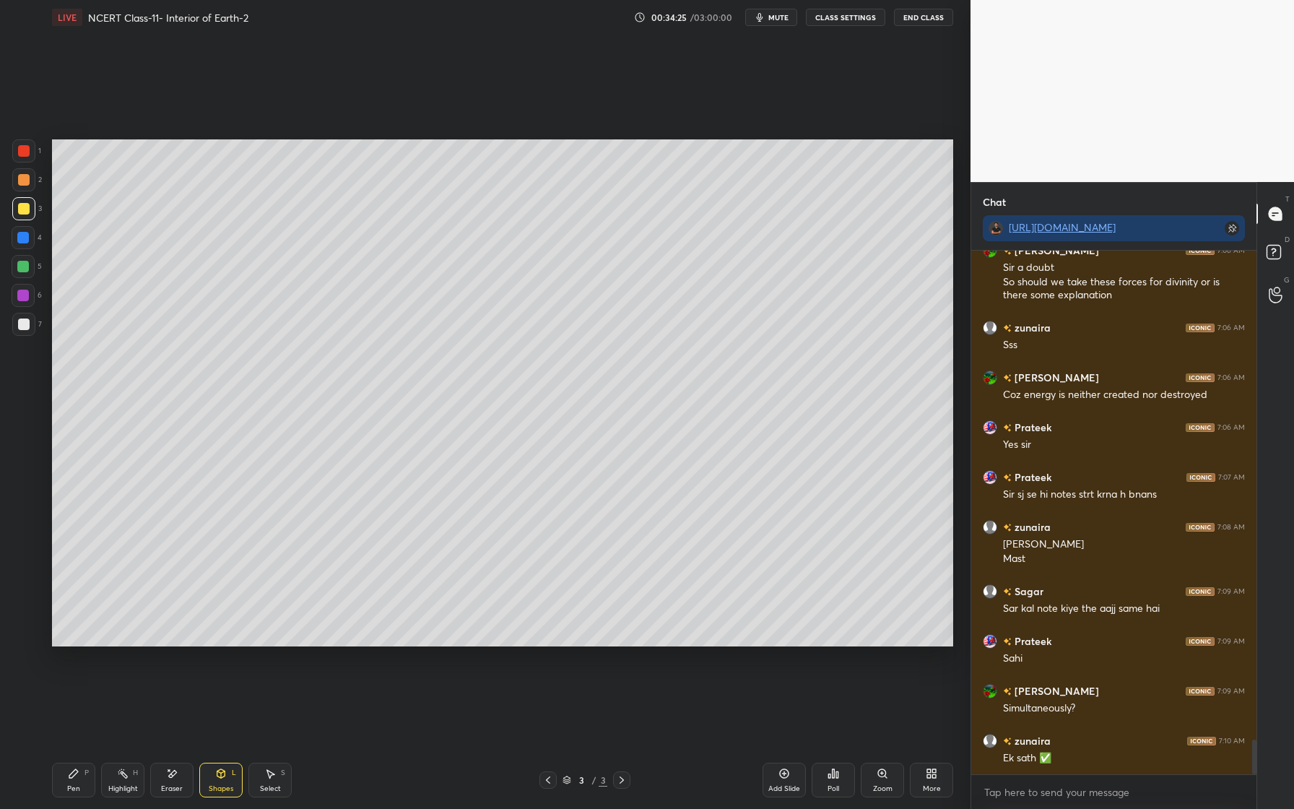
click at [19, 237] on div at bounding box center [23, 238] width 12 height 12
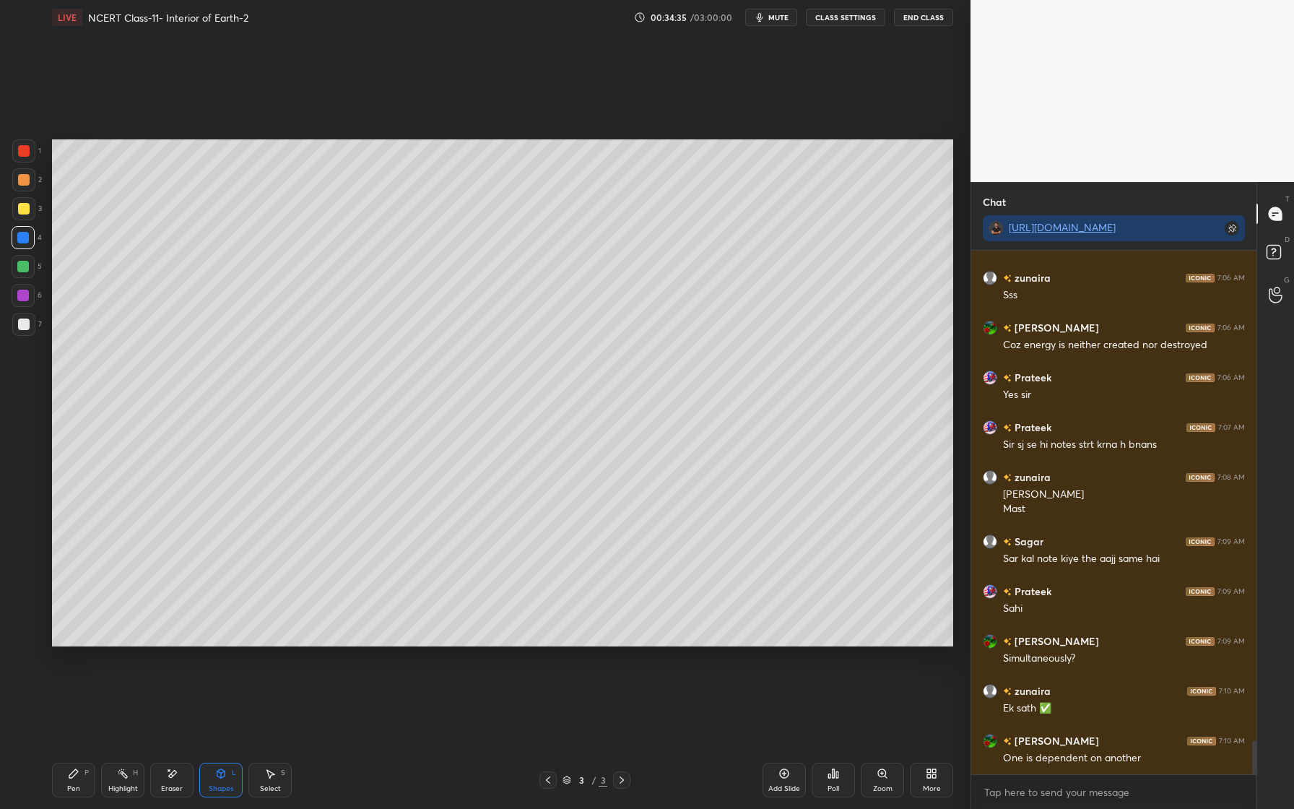
scroll to position [7491, 0]
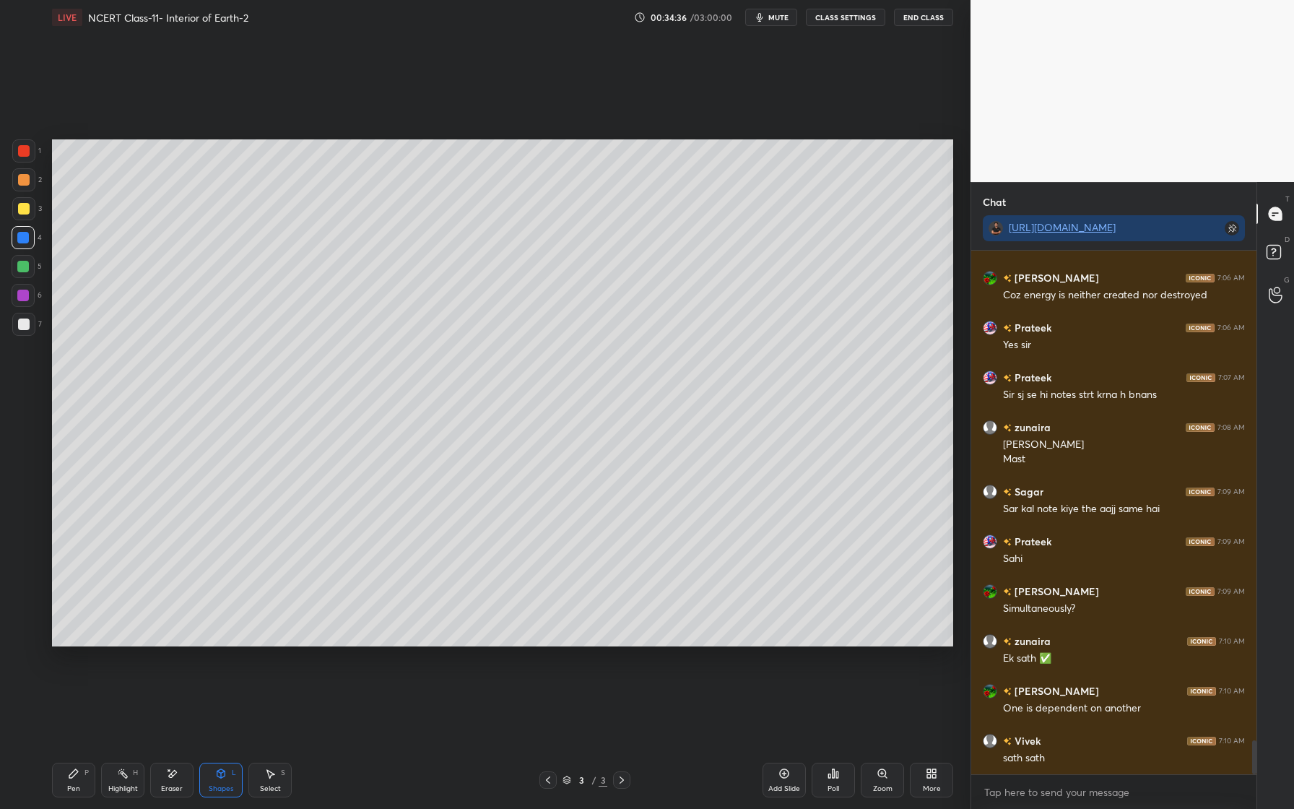
click at [25, 268] on div at bounding box center [23, 267] width 12 height 12
click at [25, 297] on div at bounding box center [23, 296] width 12 height 12
click at [22, 324] on div at bounding box center [24, 324] width 12 height 12
click at [227, 777] on div "Shapes L" at bounding box center [220, 780] width 43 height 35
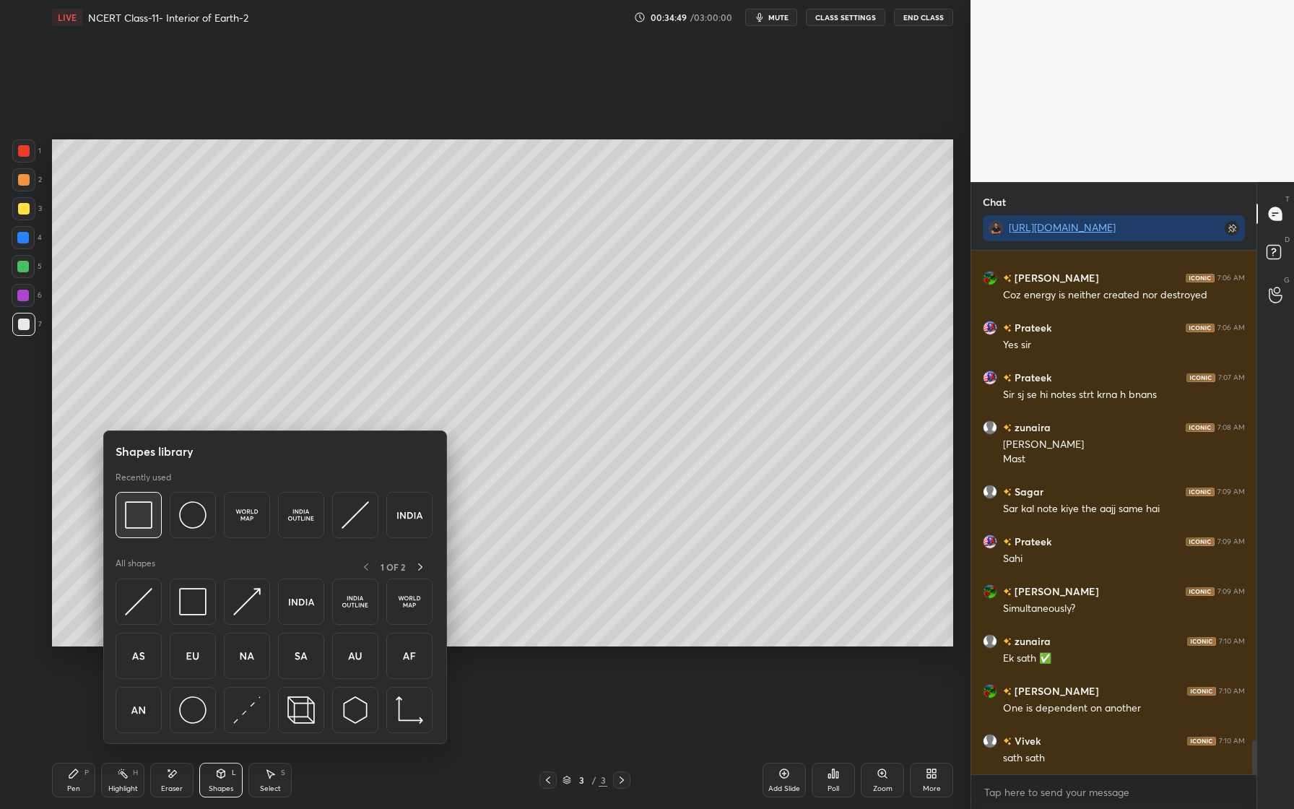
click at [134, 518] on img at bounding box center [138, 514] width 27 height 27
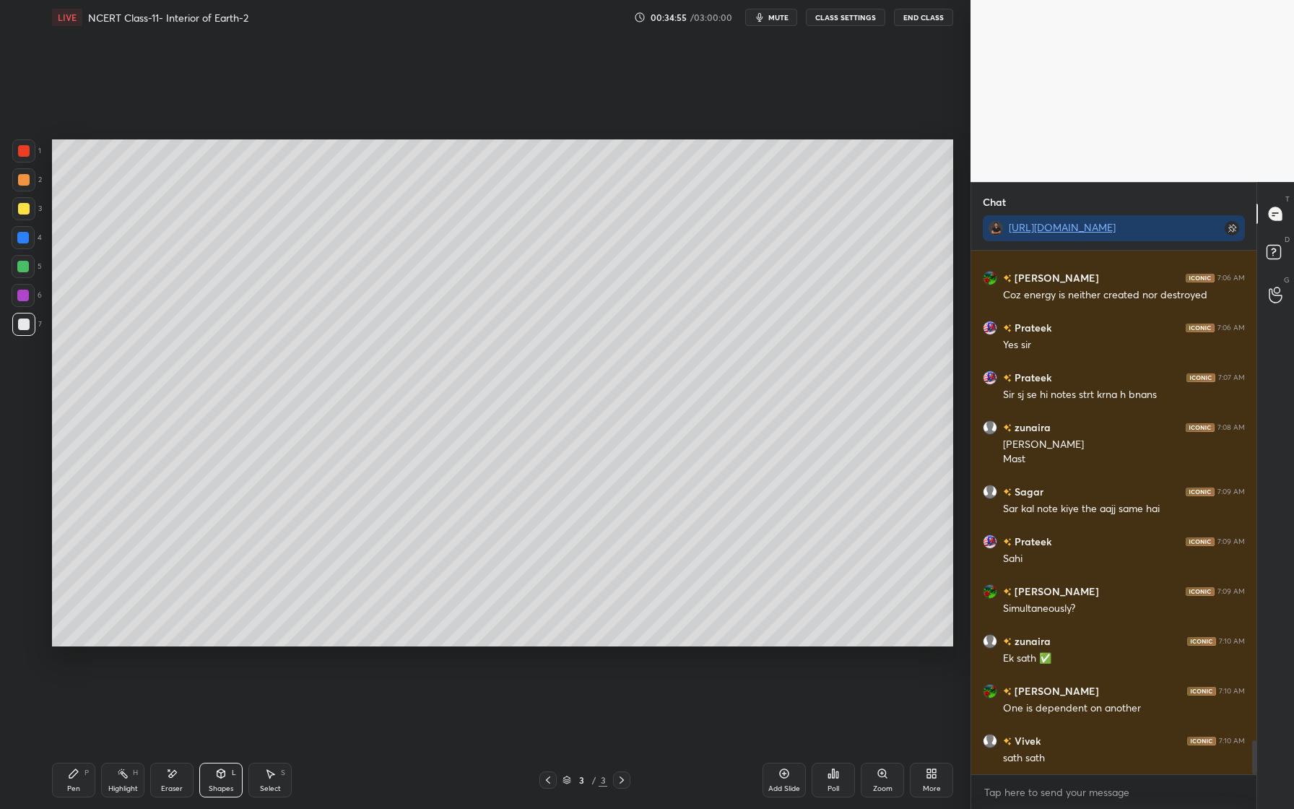
click at [69, 773] on icon at bounding box center [74, 774] width 12 height 12
click at [29, 330] on div at bounding box center [23, 324] width 23 height 23
drag, startPoint x: 165, startPoint y: 779, endPoint x: 276, endPoint y: 675, distance: 152.3
click at [166, 776] on div "Eraser" at bounding box center [171, 780] width 43 height 35
drag, startPoint x: 62, startPoint y: 775, endPoint x: 68, endPoint y: 762, distance: 14.2
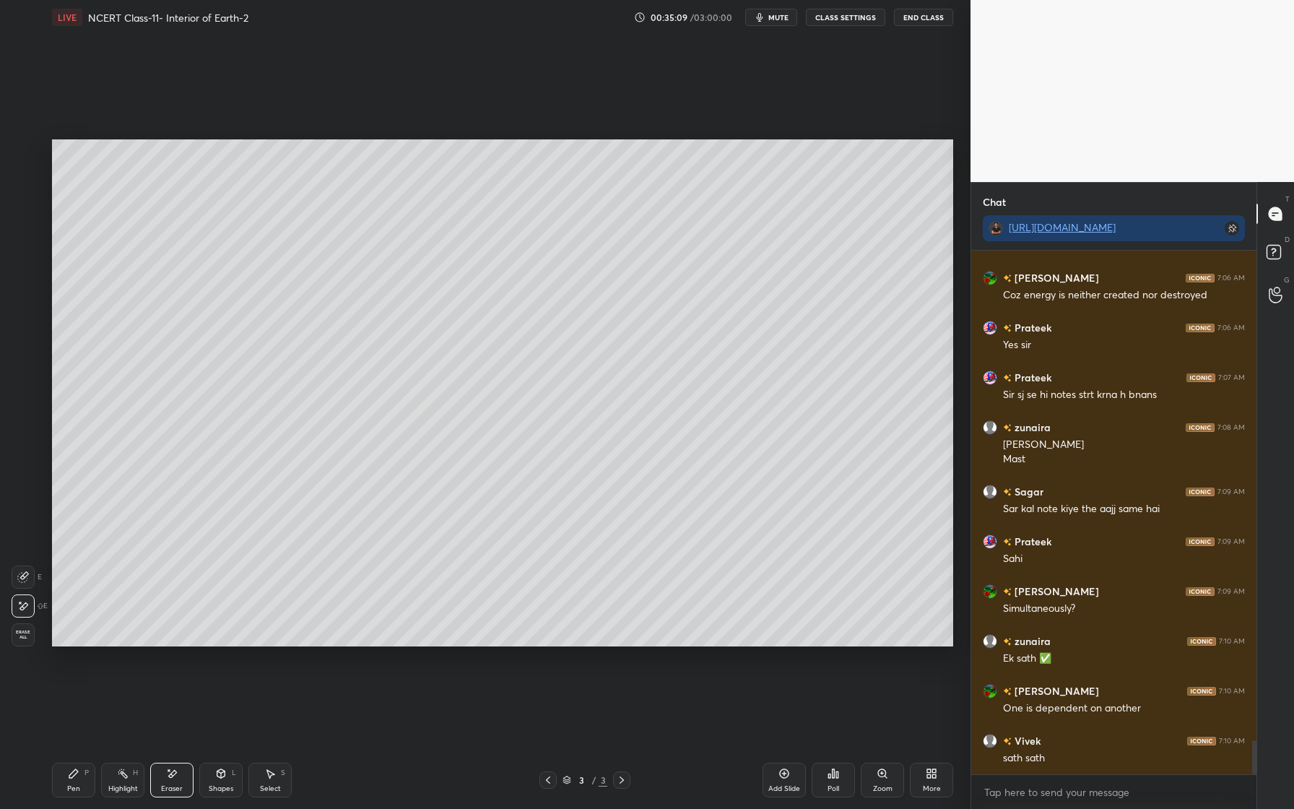
click at [63, 772] on div "Pen P" at bounding box center [73, 780] width 43 height 35
drag, startPoint x: 26, startPoint y: 211, endPoint x: 35, endPoint y: 220, distance: 12.8
click at [27, 212] on div at bounding box center [24, 209] width 12 height 12
click at [17, 264] on div at bounding box center [23, 267] width 12 height 12
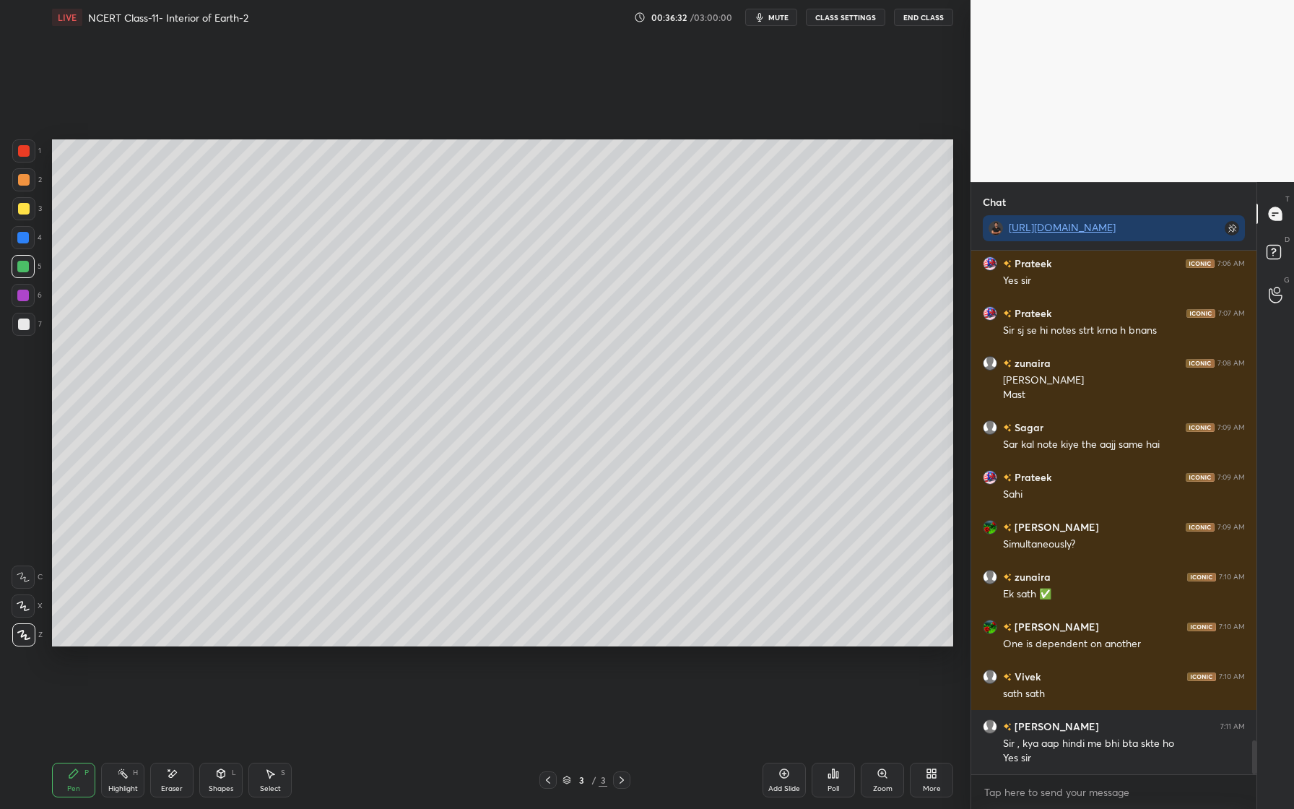
scroll to position [7605, 0]
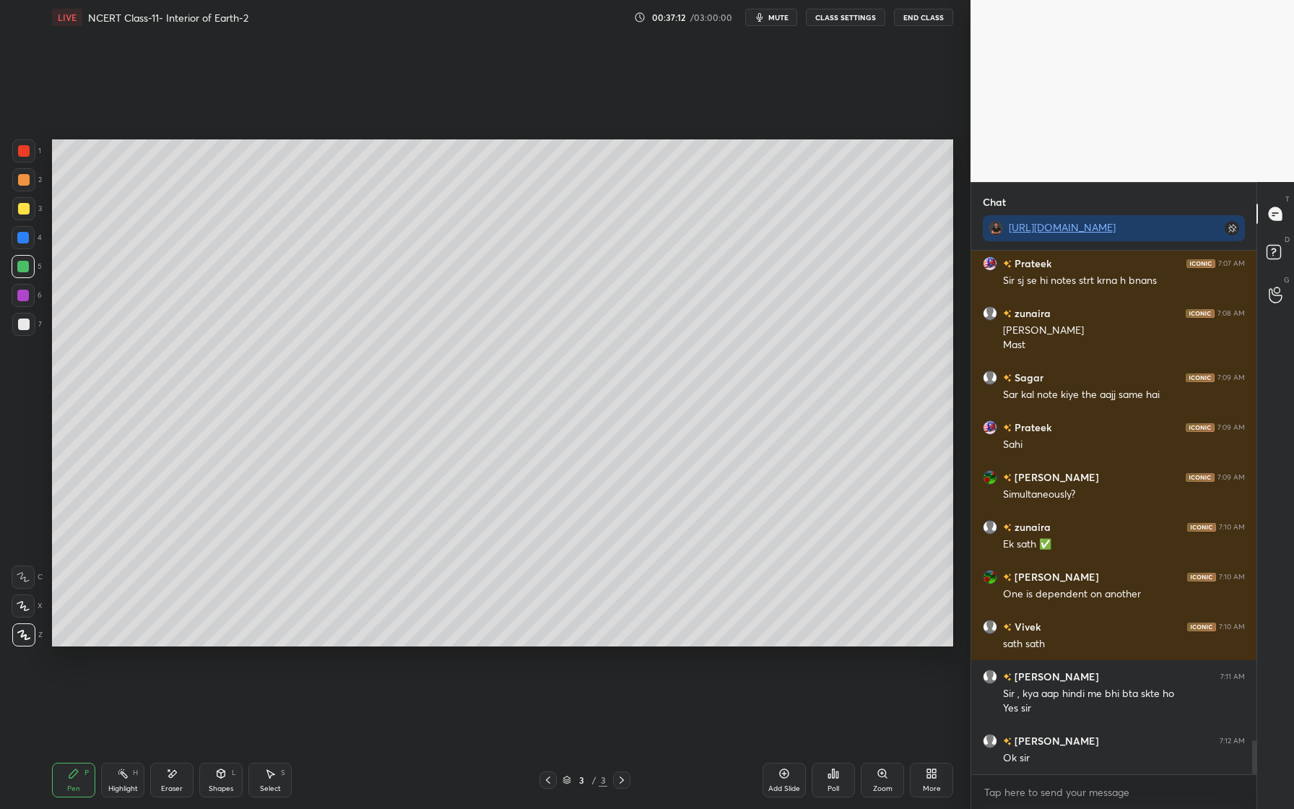
drag, startPoint x: 28, startPoint y: 295, endPoint x: 17, endPoint y: 310, distance: 19.1
click at [28, 295] on div at bounding box center [23, 296] width 12 height 12
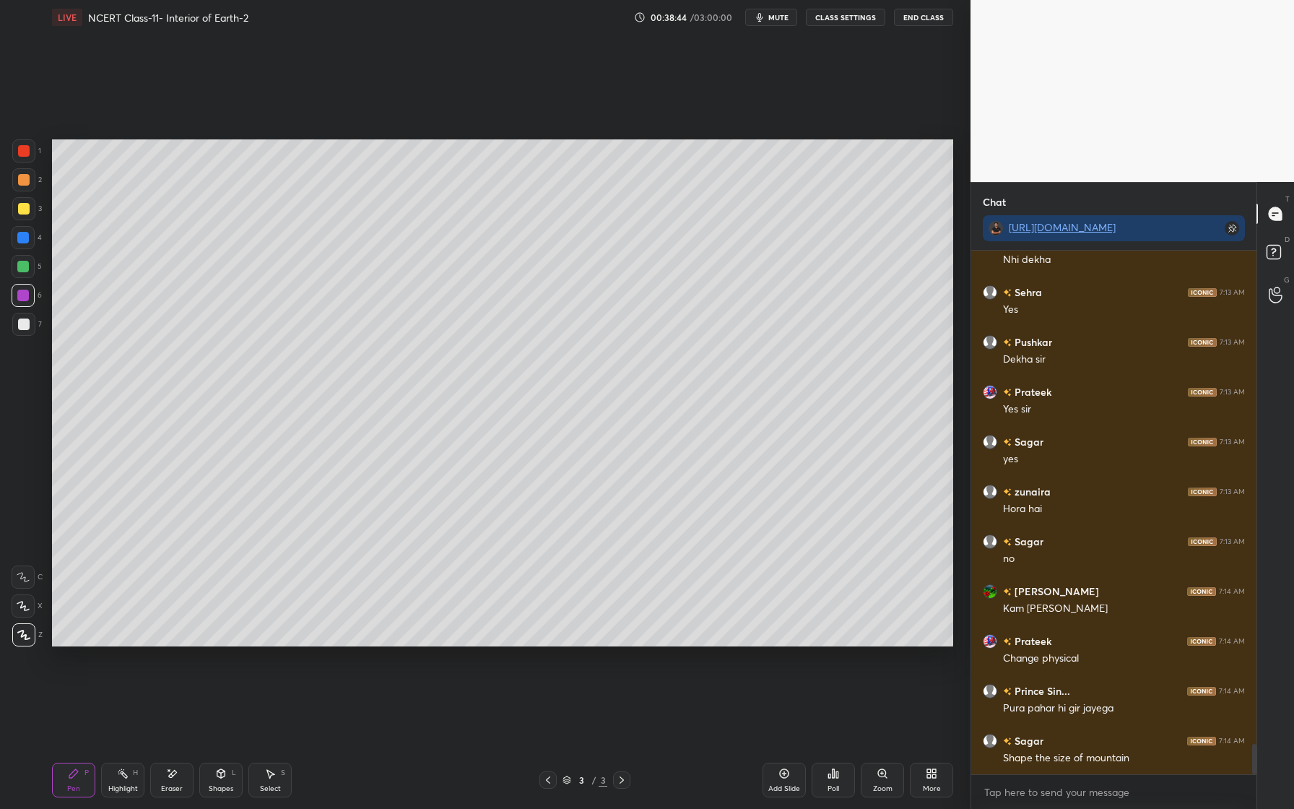
scroll to position [8452, 0]
drag, startPoint x: 413, startPoint y: 648, endPoint x: 424, endPoint y: 656, distance: 13.9
click at [421, 666] on div "Setting up your live class Poll for secs No correct answer Start poll" at bounding box center [502, 393] width 913 height 716
drag, startPoint x: 439, startPoint y: 652, endPoint x: 471, endPoint y: 647, distance: 32.2
click at [445, 651] on div "Setting up your live class Poll for secs No correct answer Start poll" at bounding box center [502, 393] width 913 height 716
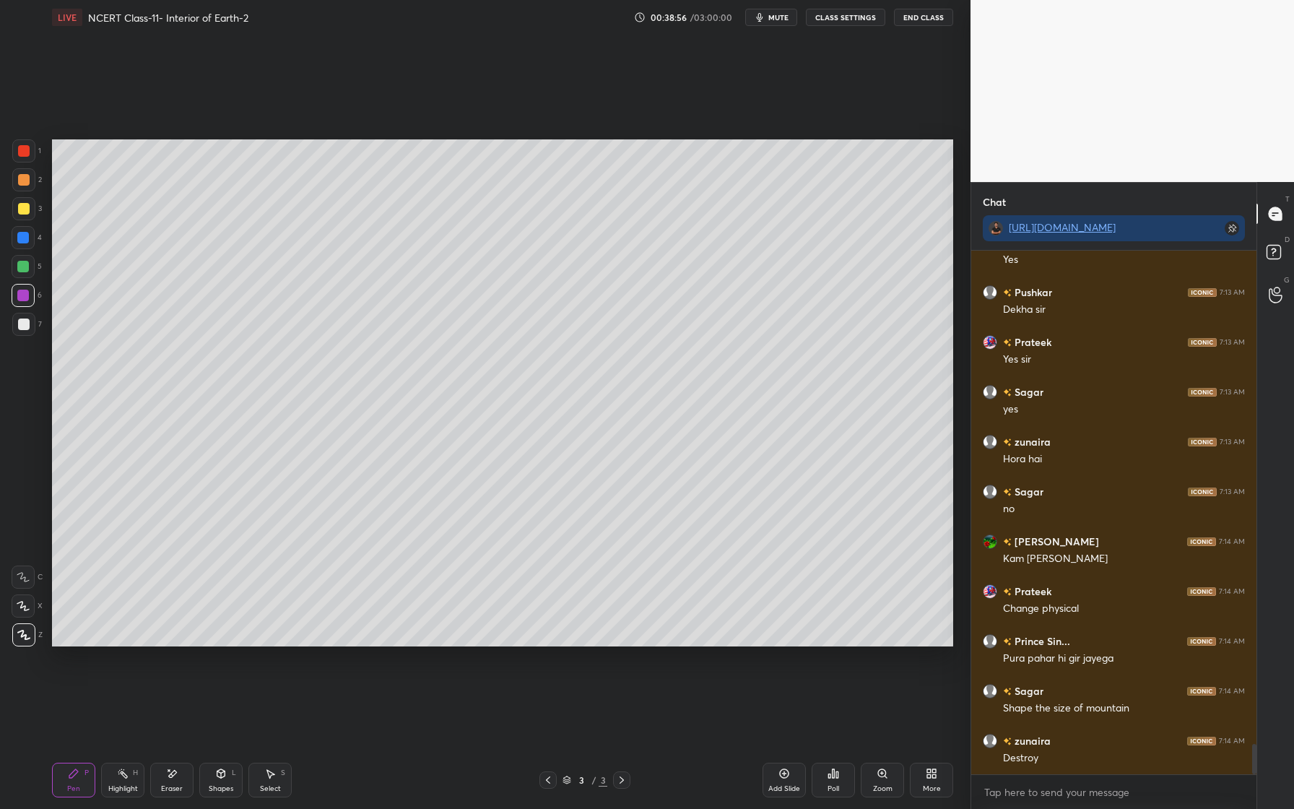
click at [178, 788] on div "Eraser" at bounding box center [172, 788] width 22 height 7
click at [80, 773] on div "Pen P" at bounding box center [73, 780] width 43 height 35
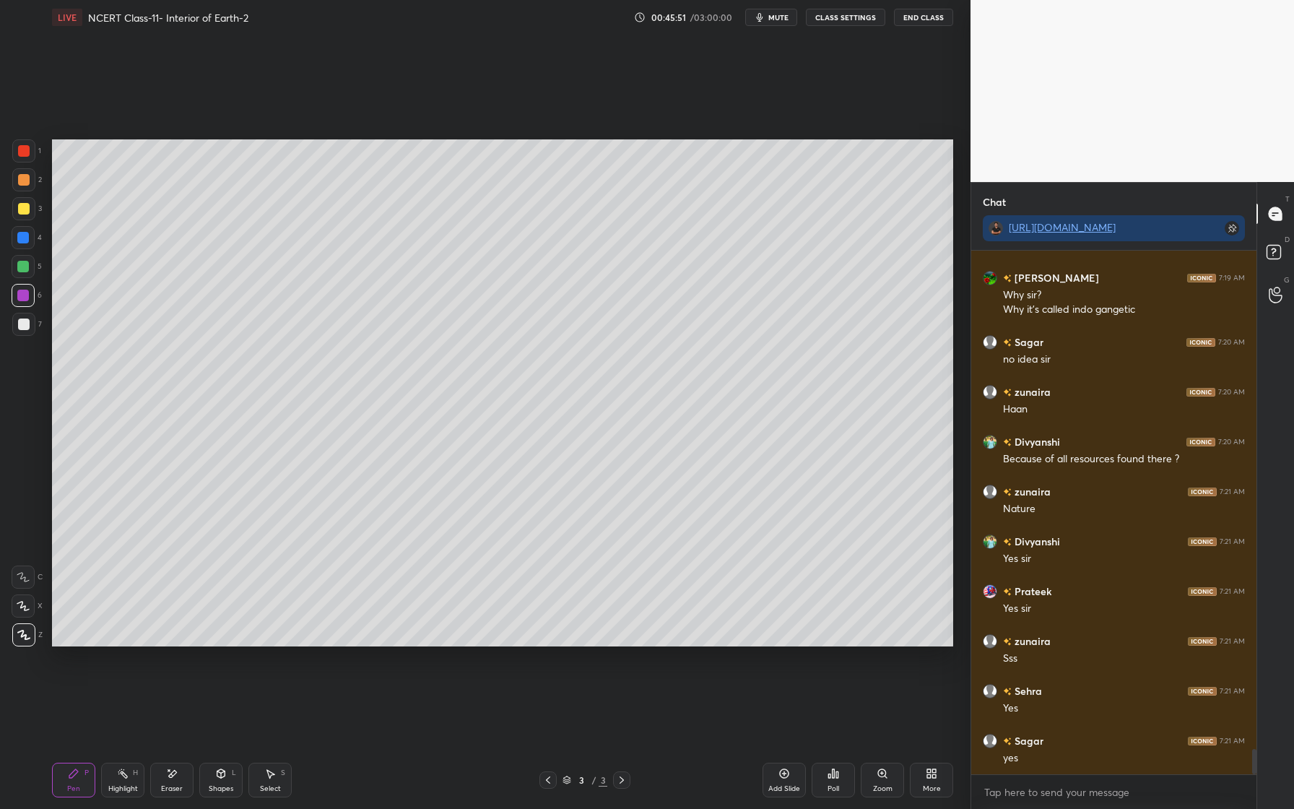
scroll to position [10189, 0]
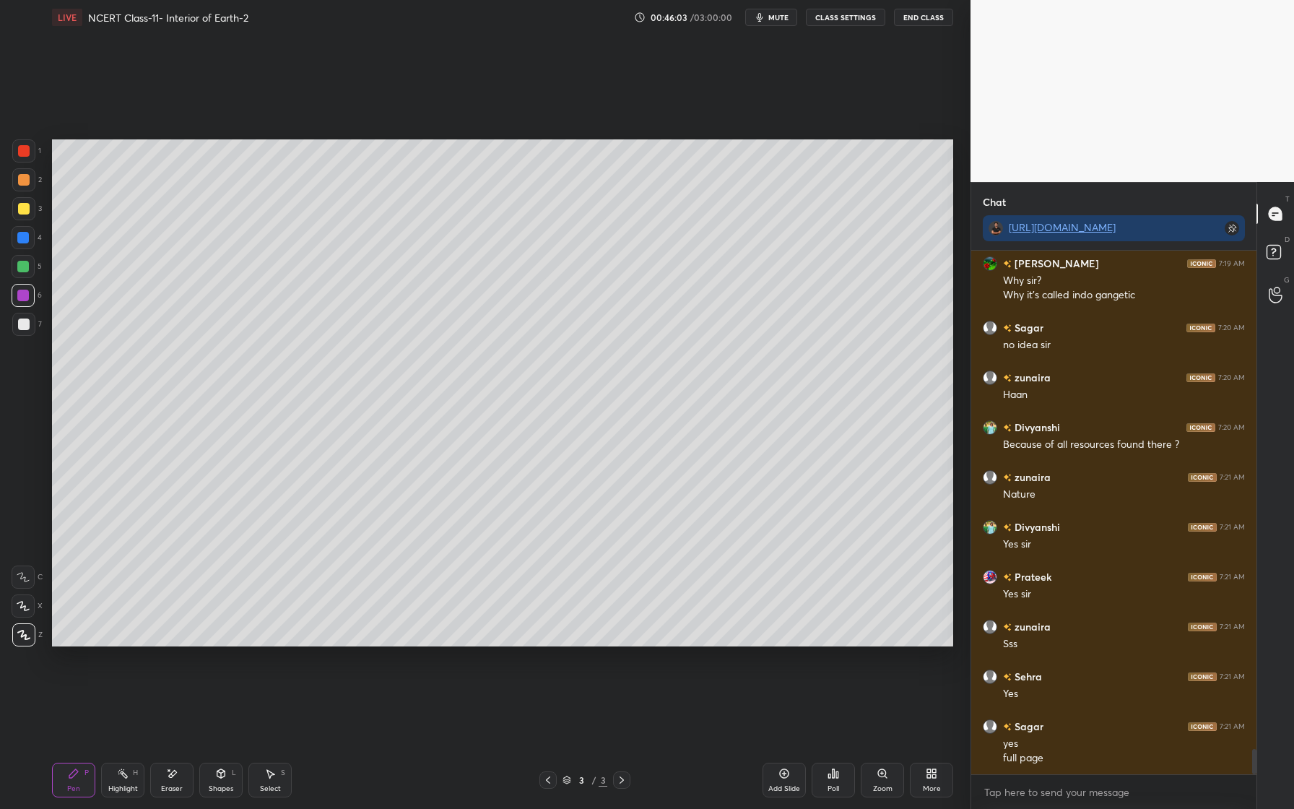
drag, startPoint x: 781, startPoint y: 776, endPoint x: 794, endPoint y: 771, distance: 13.3
click at [786, 775] on icon at bounding box center [784, 774] width 12 height 12
click at [15, 206] on div at bounding box center [23, 208] width 23 height 23
drag, startPoint x: 25, startPoint y: 243, endPoint x: 32, endPoint y: 209, distance: 34.9
click at [25, 243] on div at bounding box center [23, 237] width 23 height 23
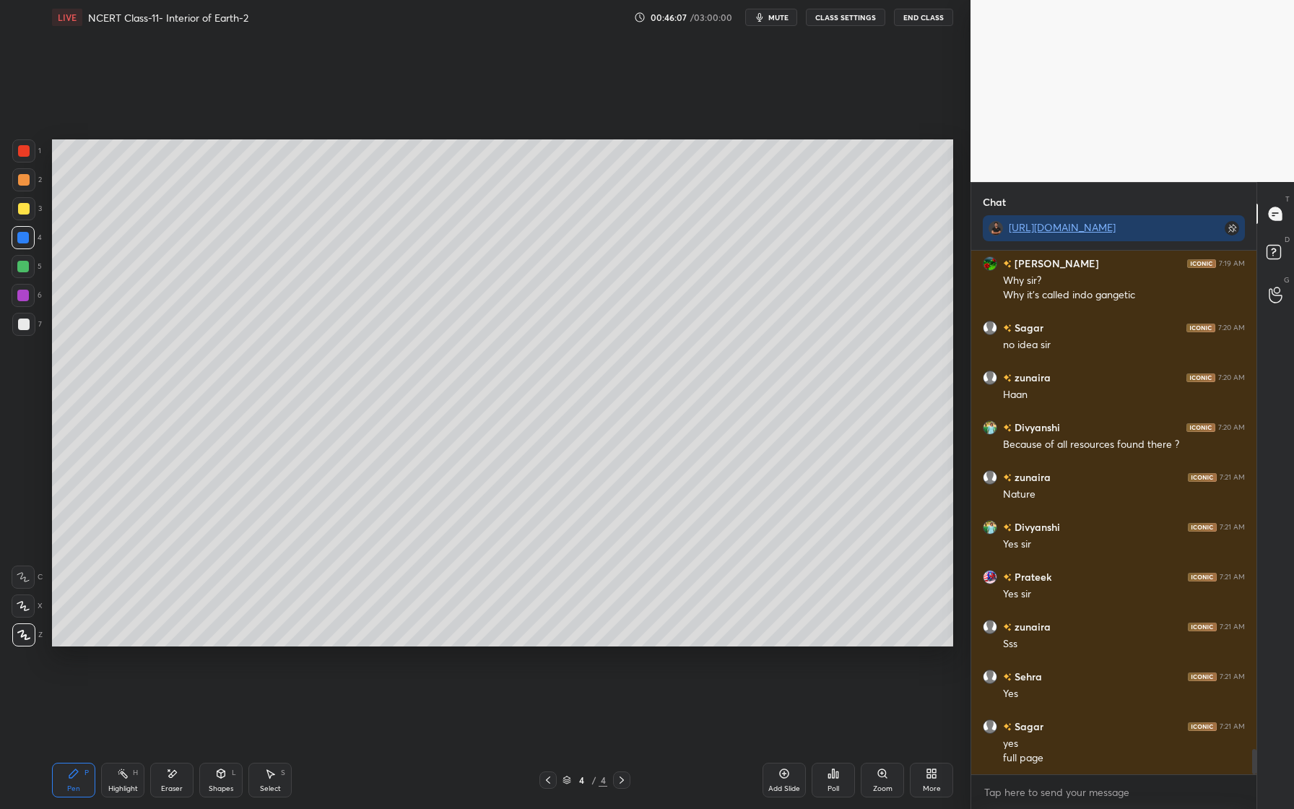
drag, startPoint x: 30, startPoint y: 185, endPoint x: 48, endPoint y: 189, distance: 17.9
click at [30, 186] on div at bounding box center [23, 179] width 23 height 23
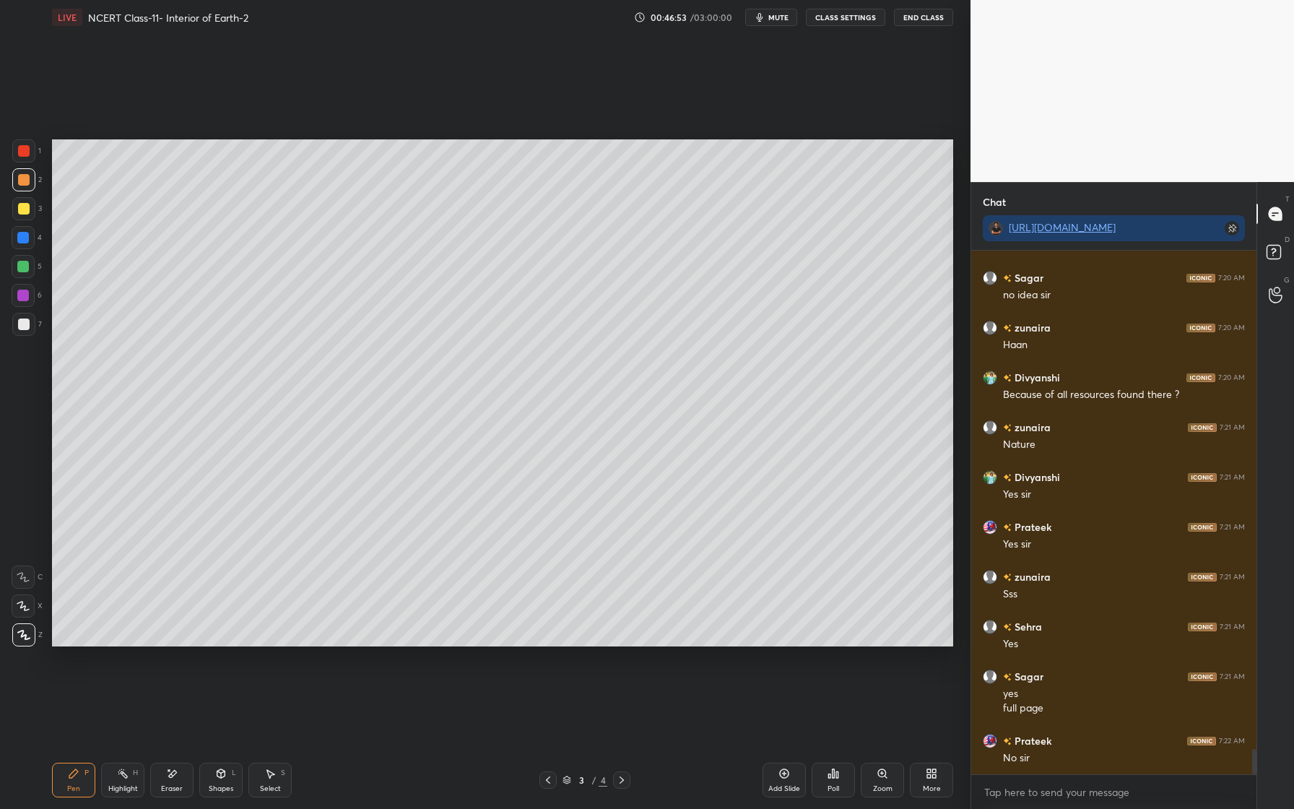
scroll to position [10289, 0]
click at [172, 772] on icon at bounding box center [173, 773] width 8 height 7
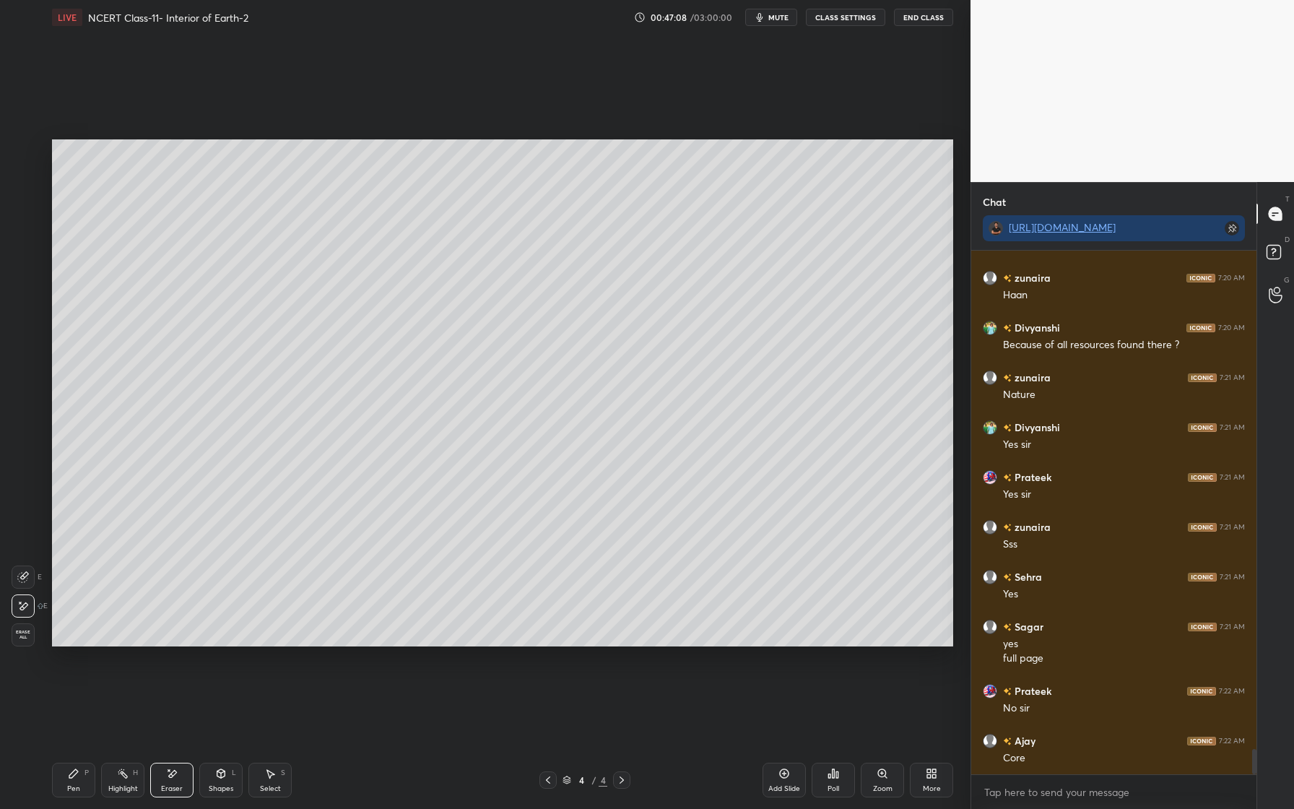
click at [79, 773] on div "Pen P" at bounding box center [73, 780] width 43 height 35
click at [171, 765] on div "Eraser" at bounding box center [171, 780] width 43 height 35
drag, startPoint x: 71, startPoint y: 774, endPoint x: 86, endPoint y: 747, distance: 30.4
click at [71, 774] on icon at bounding box center [73, 773] width 9 height 9
drag, startPoint x: 213, startPoint y: 763, endPoint x: 214, endPoint y: 755, distance: 8.0
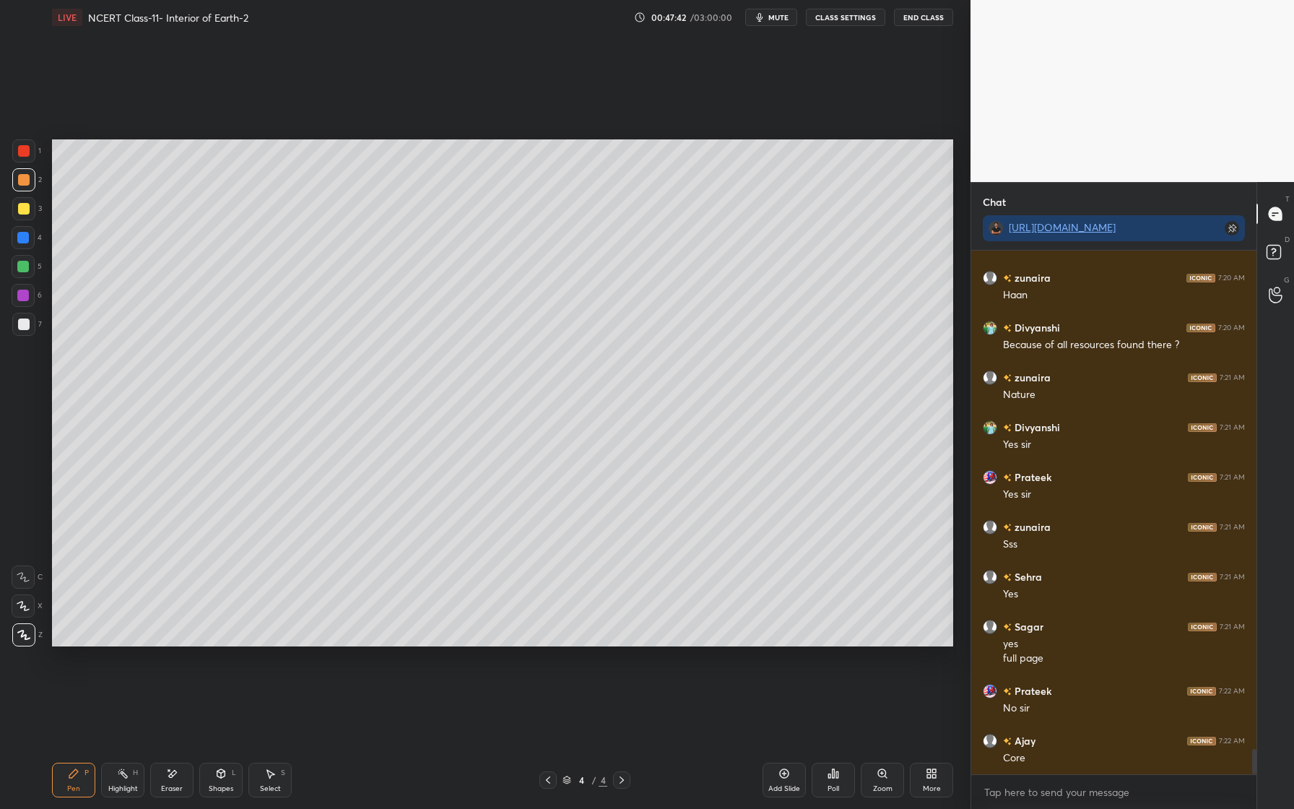
click at [215, 758] on div "Pen P Highlight H Eraser Shapes L Select S 4 / 4 Add Slide Poll Zoom More" at bounding box center [502, 780] width 901 height 58
click at [220, 778] on icon at bounding box center [221, 774] width 12 height 12
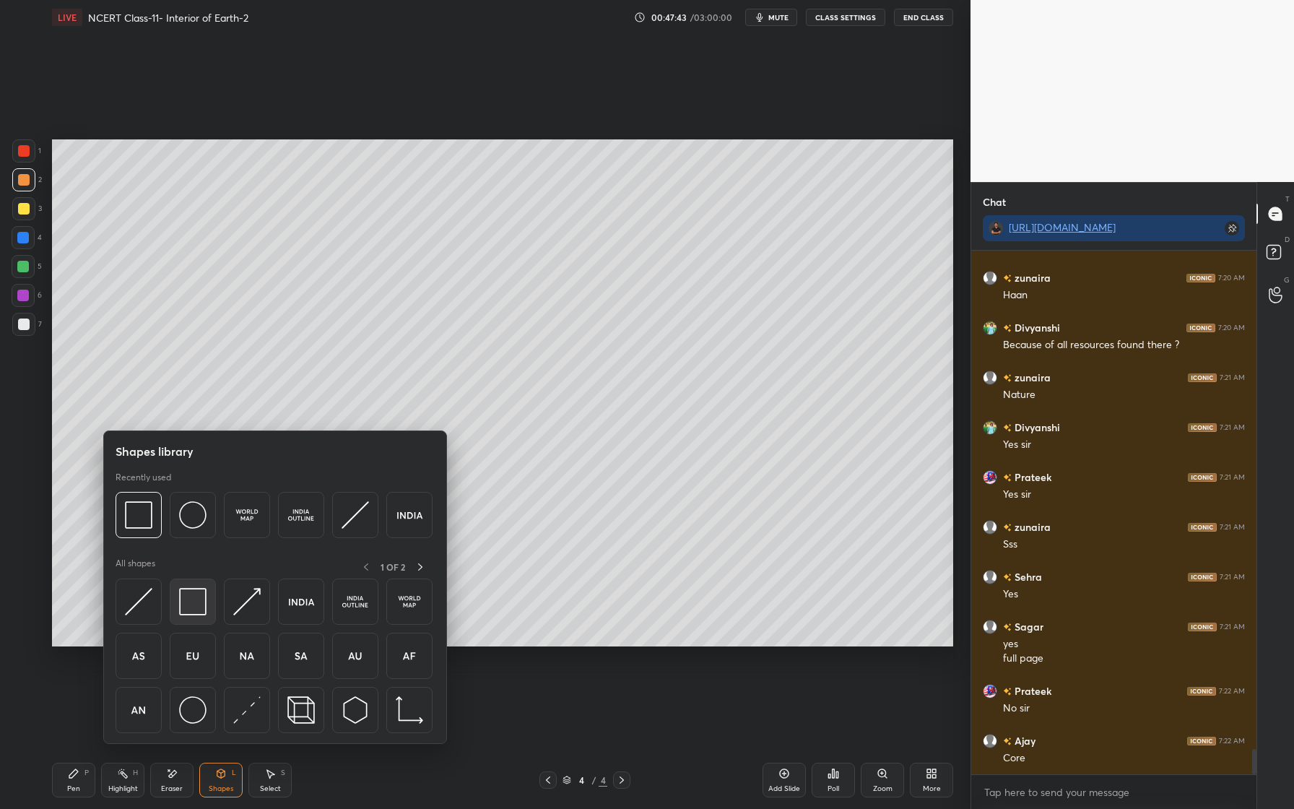
click at [203, 605] on img at bounding box center [192, 601] width 27 height 27
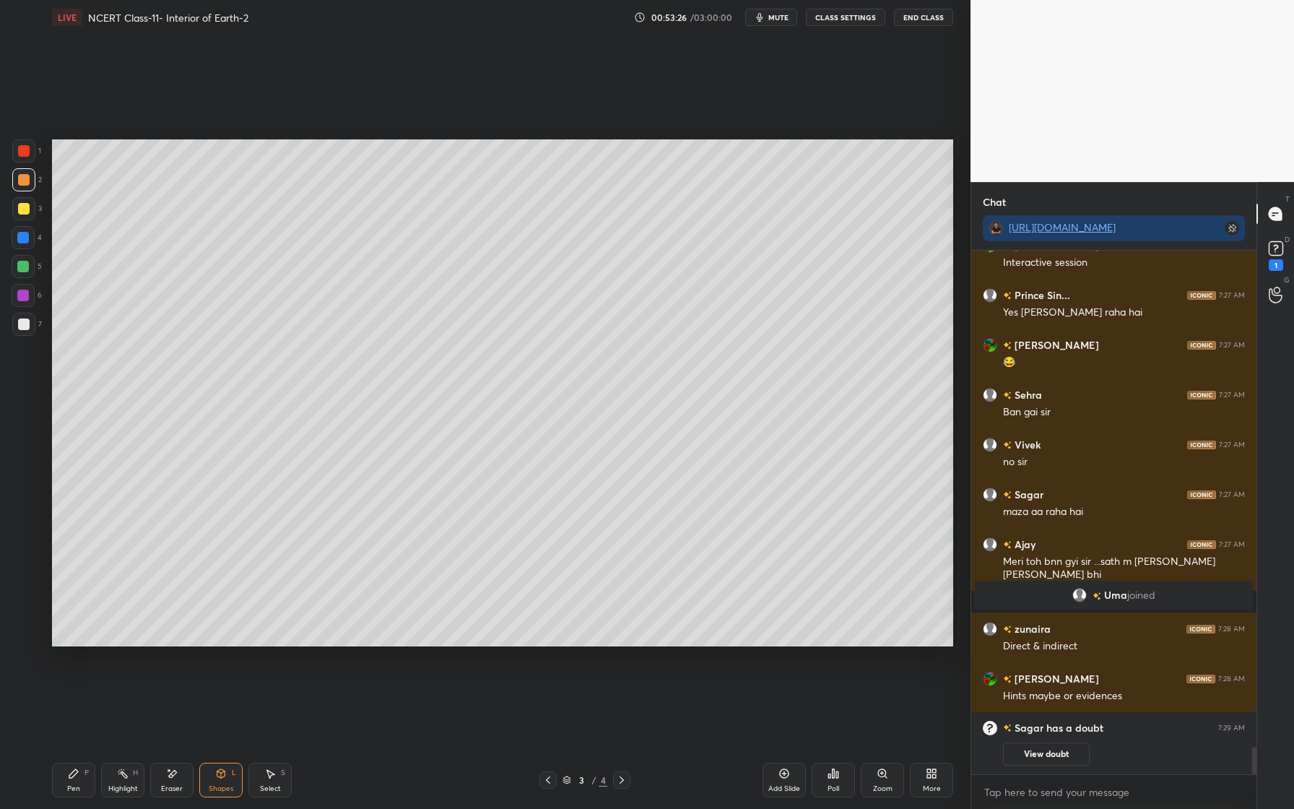
scroll to position [9542, 0]
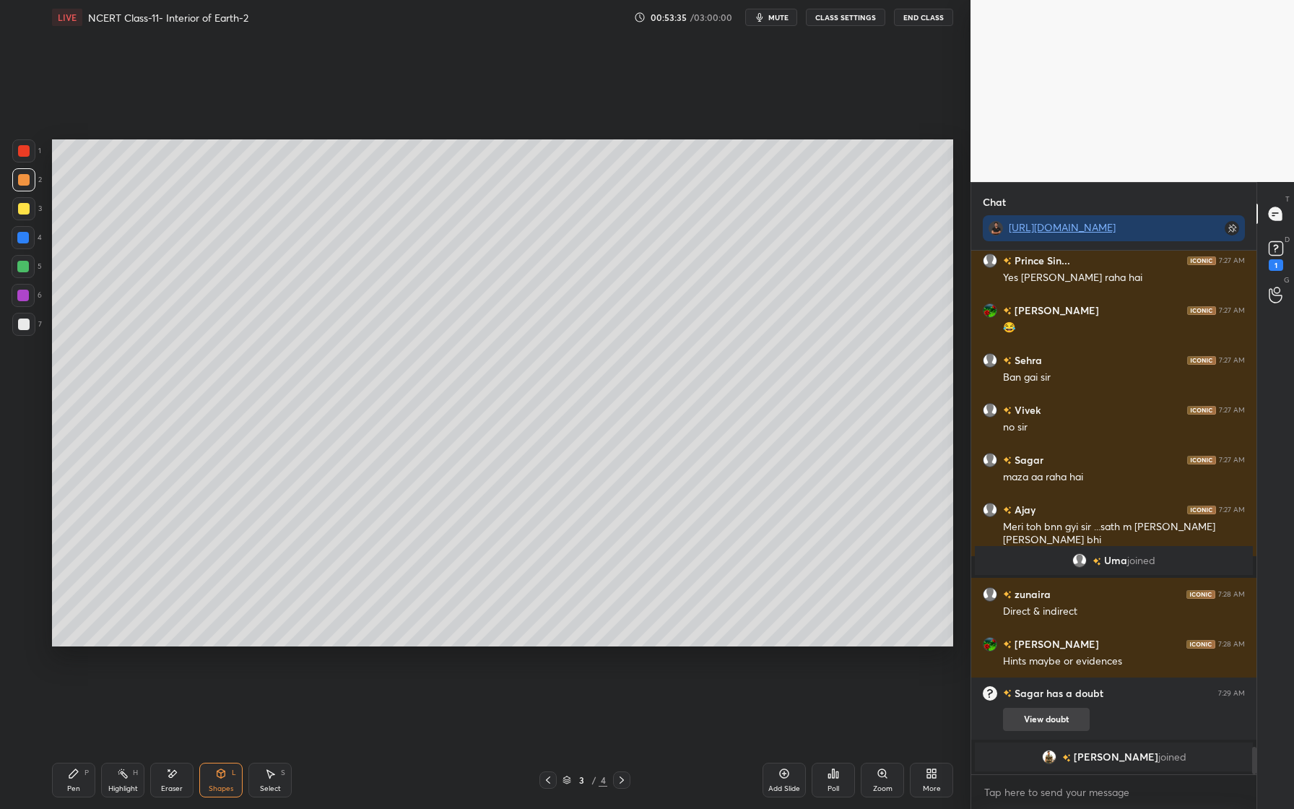
click at [1049, 719] on button "View doubt" at bounding box center [1046, 719] width 87 height 23
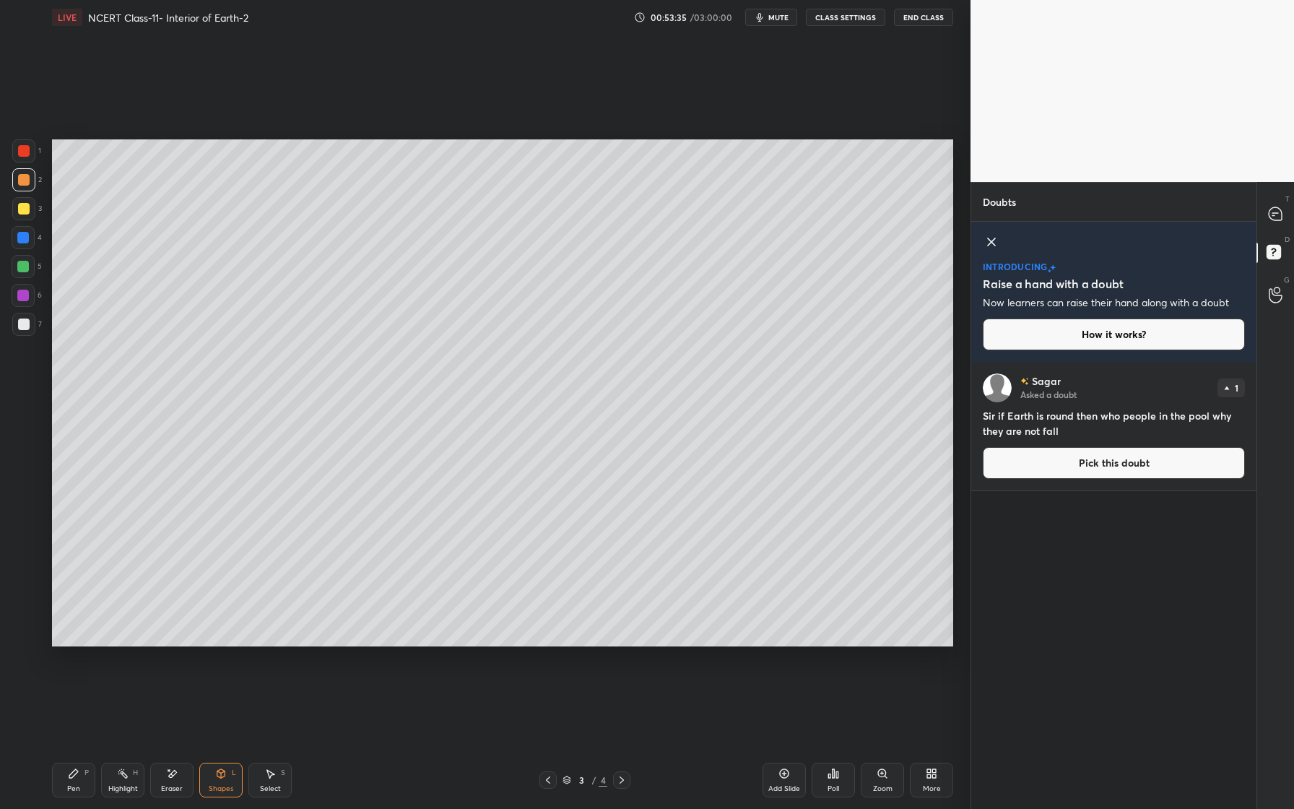
scroll to position [442, 281]
click at [1277, 217] on icon at bounding box center [1275, 213] width 13 height 13
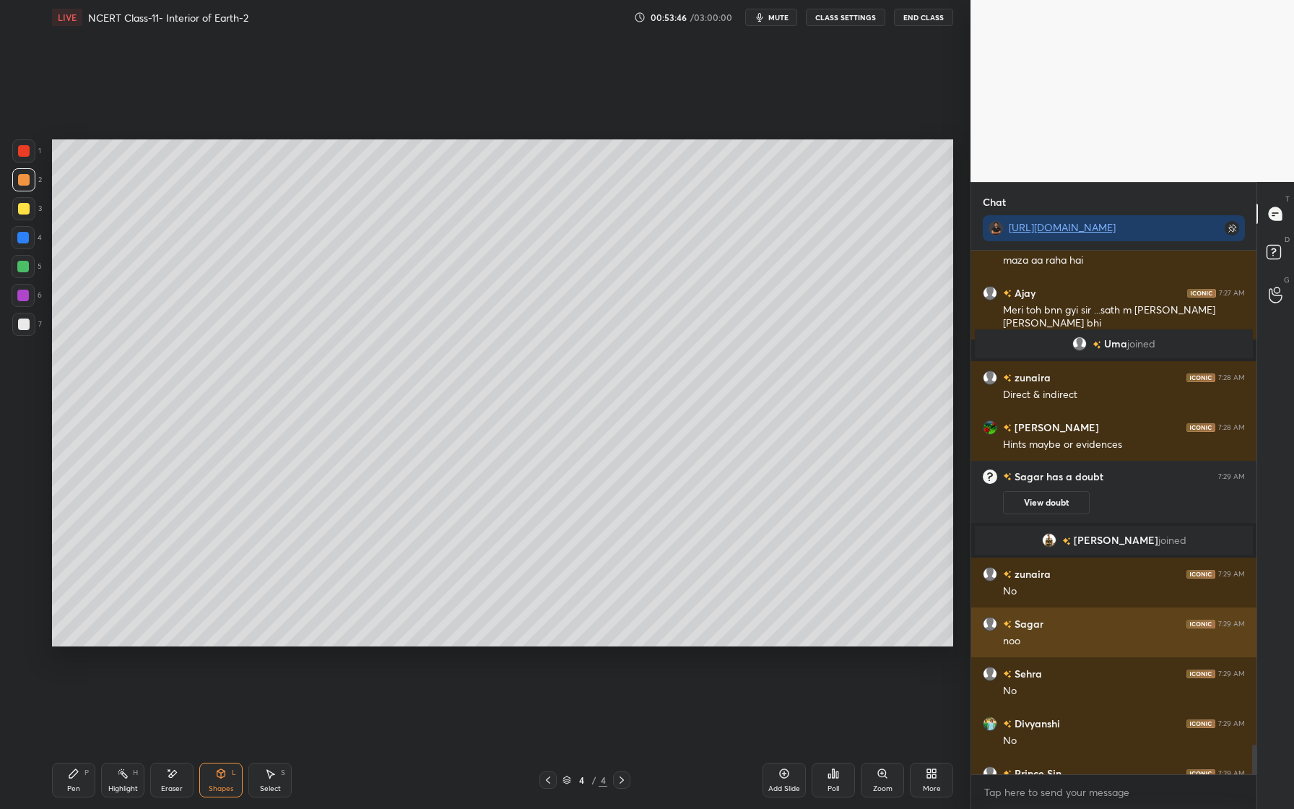
scroll to position [10210, 0]
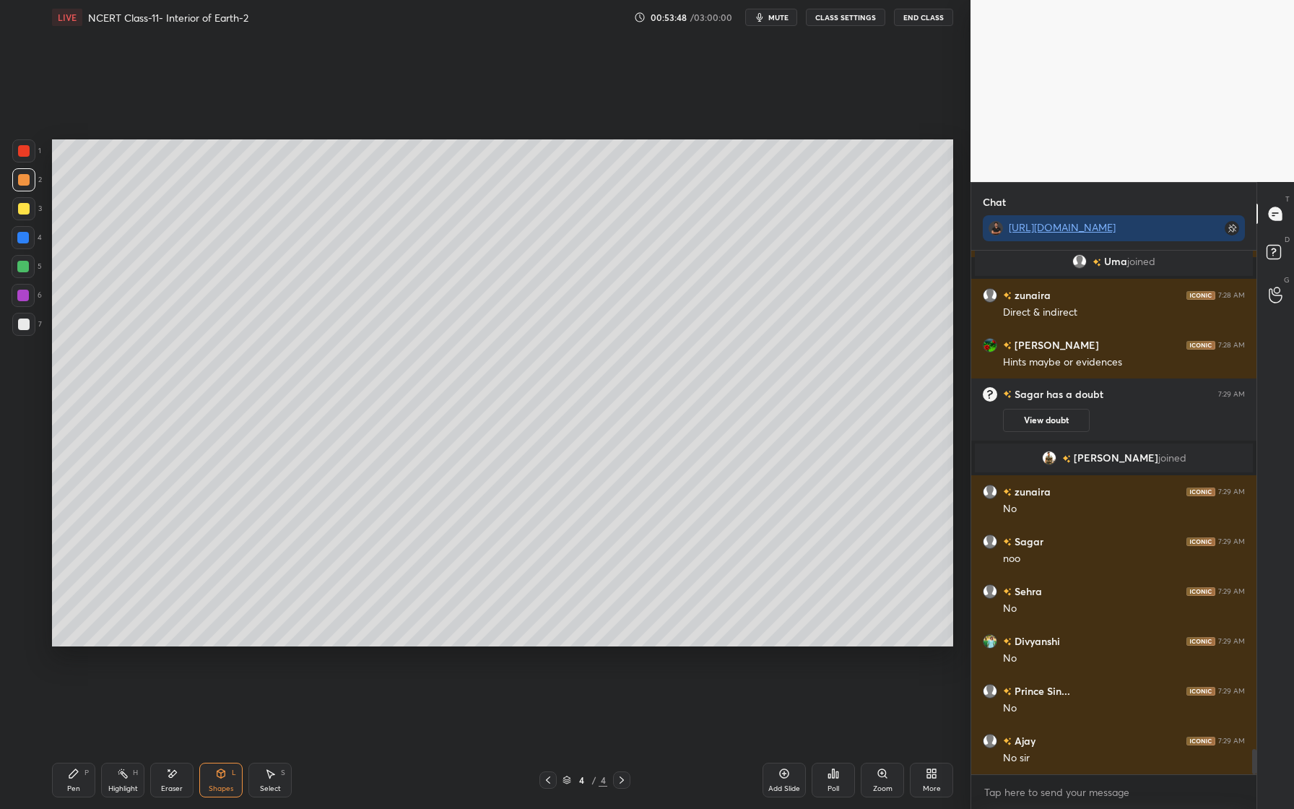
drag, startPoint x: 79, startPoint y: 799, endPoint x: 92, endPoint y: 760, distance: 41.8
click at [77, 795] on div "Pen P Highlight H Eraser Shapes L Select S 4 / 4 Add Slide Poll Zoom More" at bounding box center [502, 780] width 901 height 58
click at [71, 771] on icon at bounding box center [74, 774] width 12 height 12
click at [19, 317] on div at bounding box center [23, 324] width 23 height 23
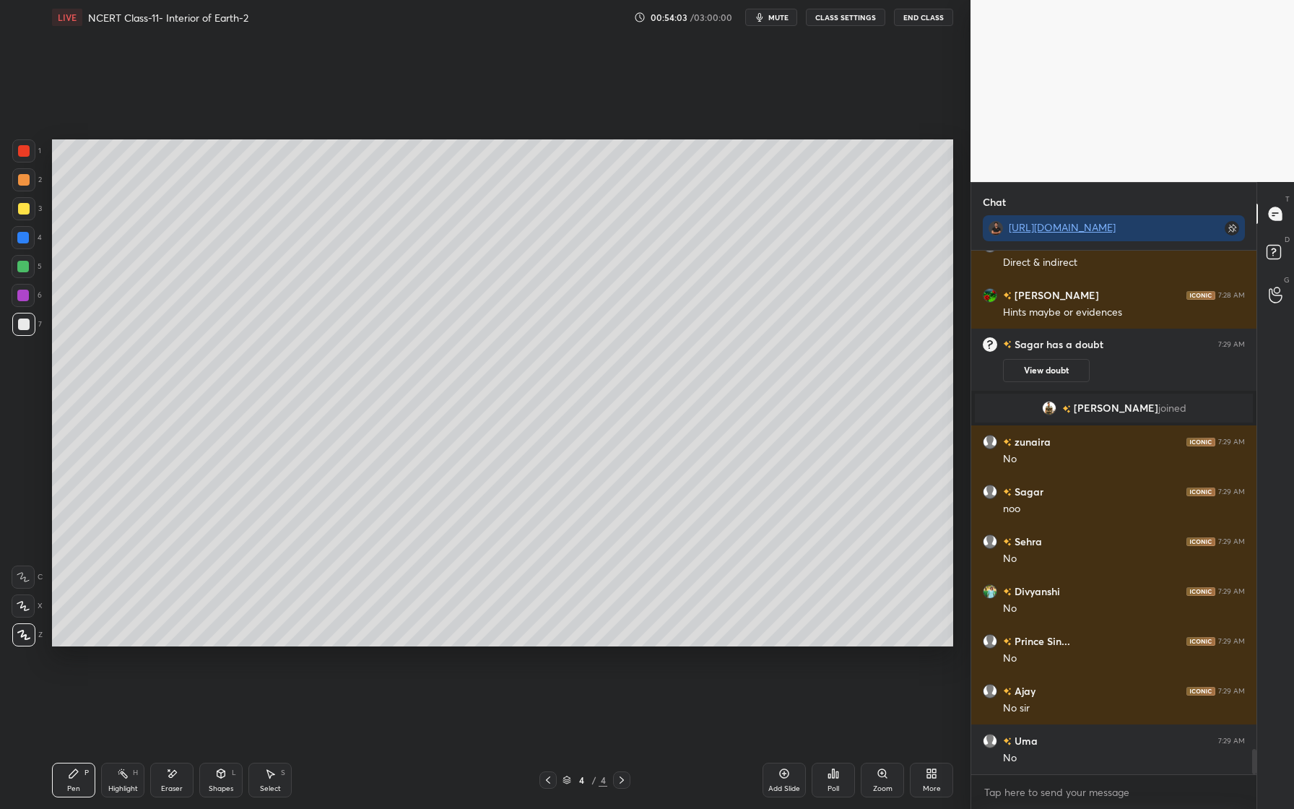
click at [32, 295] on div at bounding box center [23, 295] width 23 height 23
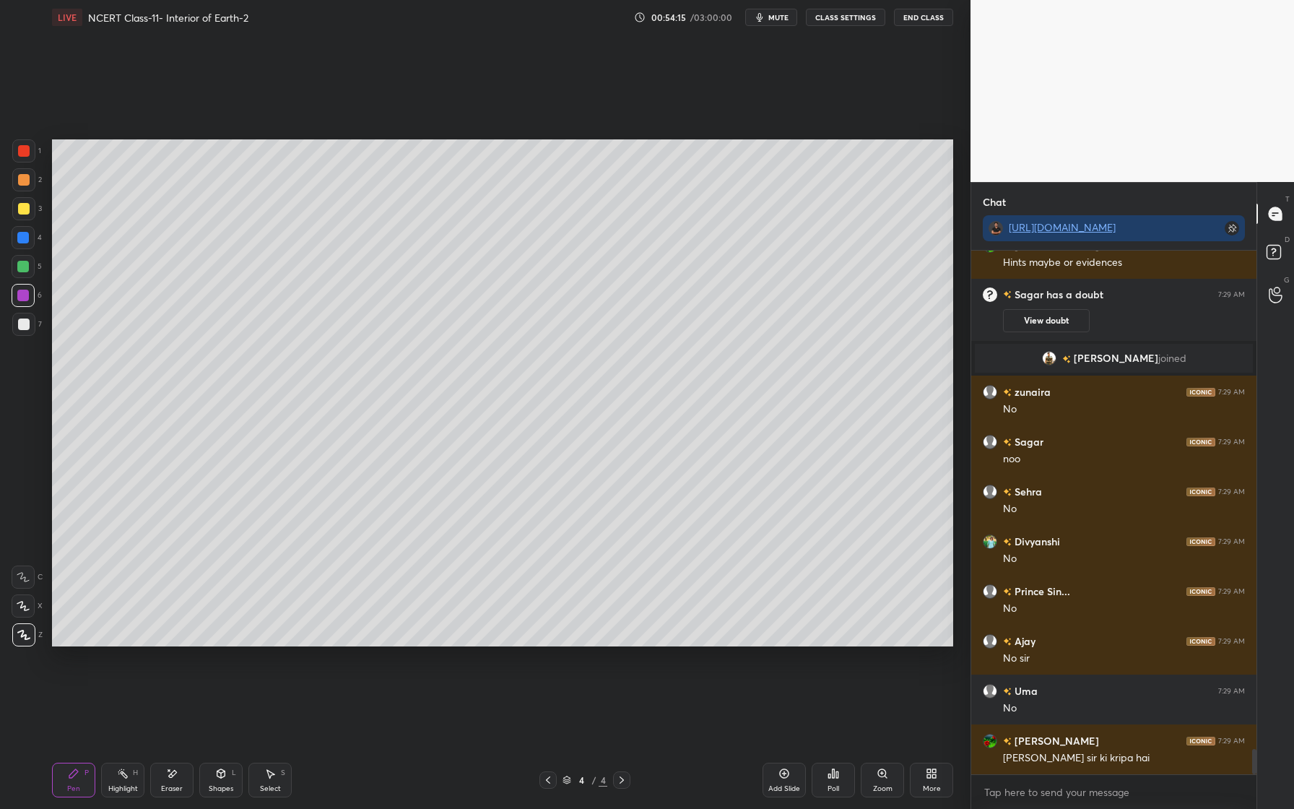
scroll to position [10360, 0]
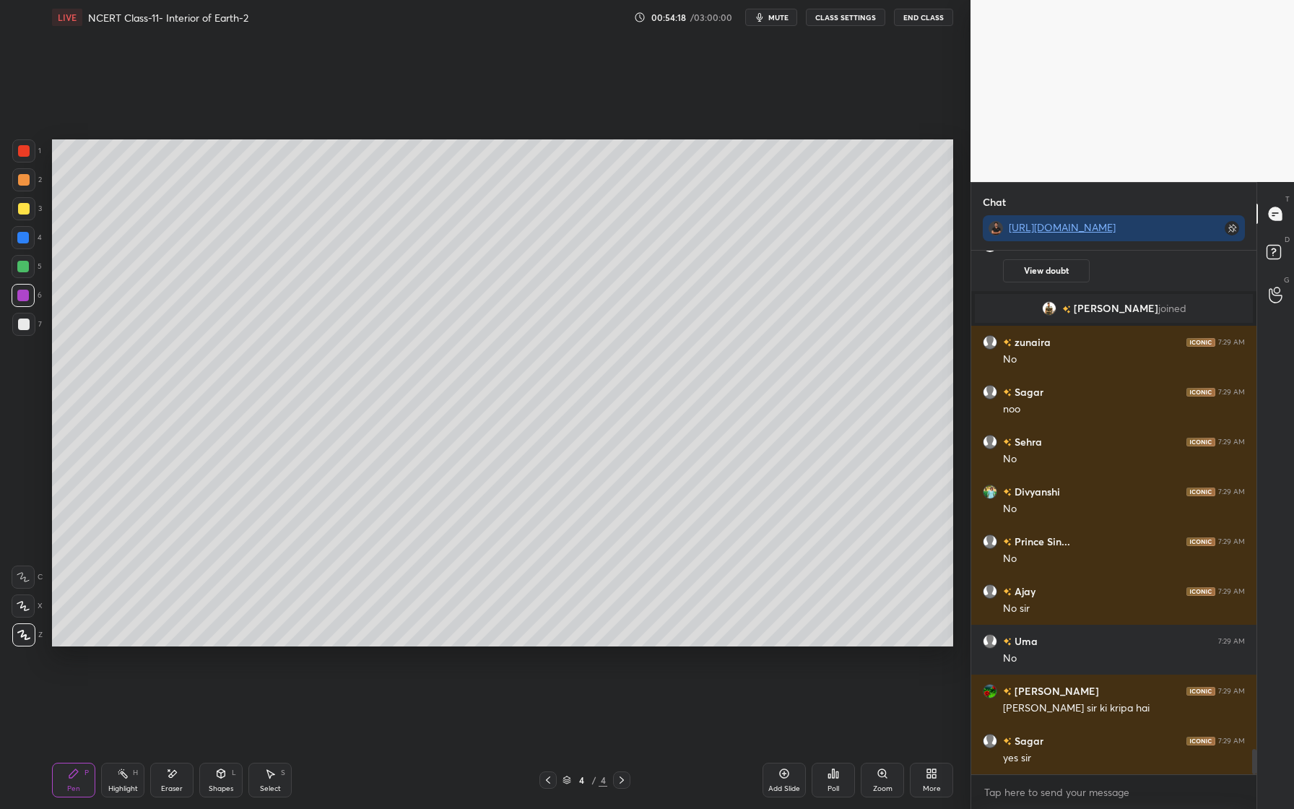
click at [169, 785] on div "Eraser" at bounding box center [172, 788] width 22 height 7
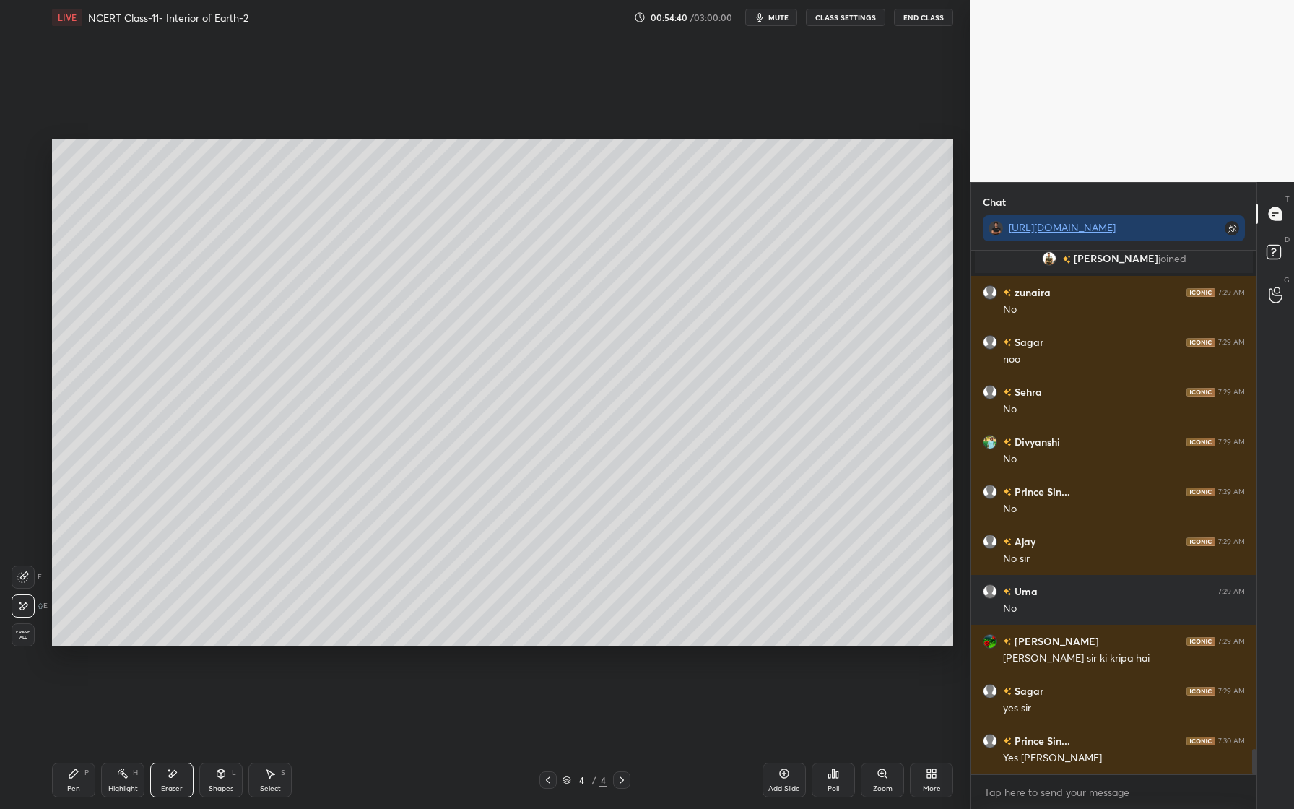
click at [75, 787] on div "Pen" at bounding box center [73, 788] width 13 height 7
drag, startPoint x: 23, startPoint y: 267, endPoint x: 46, endPoint y: 269, distance: 23.2
click at [25, 268] on div at bounding box center [23, 267] width 12 height 12
click at [175, 769] on icon at bounding box center [172, 774] width 12 height 12
click at [80, 784] on div "Pen P" at bounding box center [73, 780] width 43 height 35
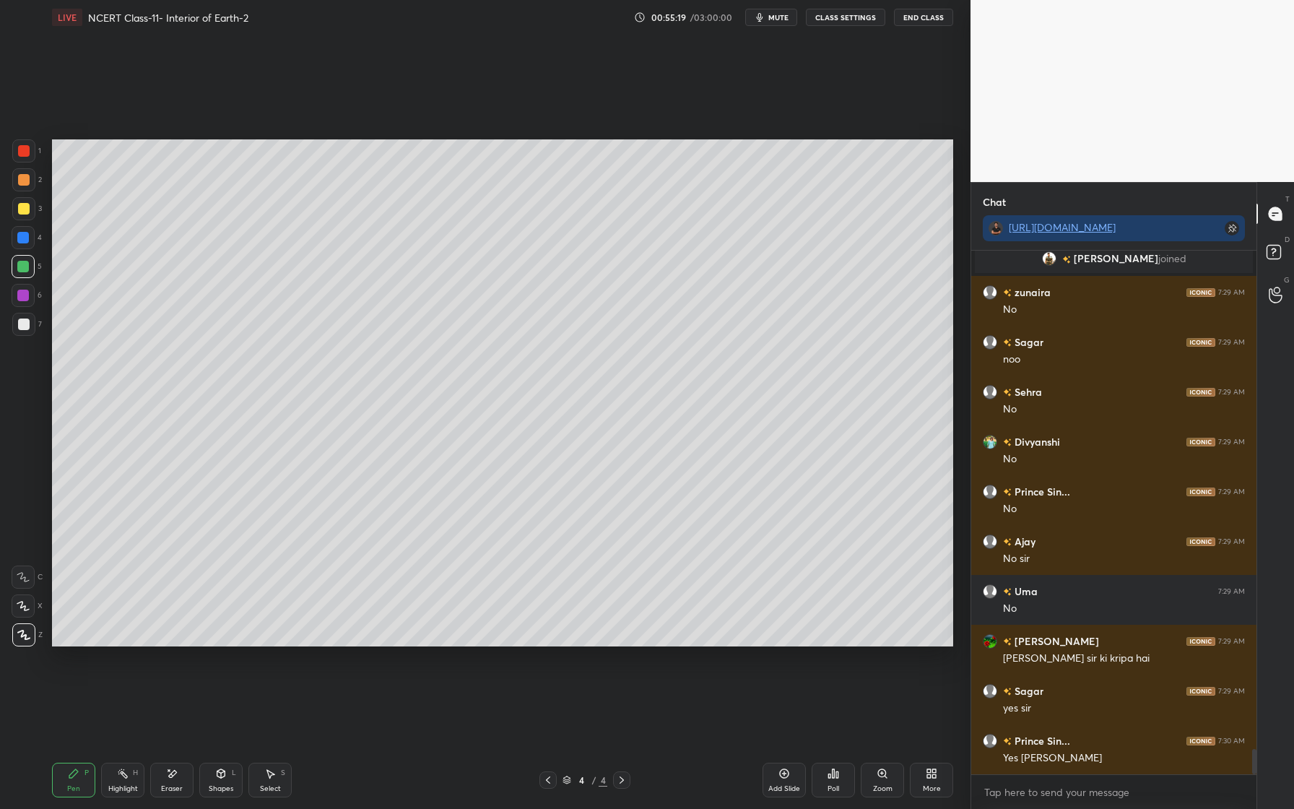
click at [28, 298] on div at bounding box center [23, 296] width 12 height 12
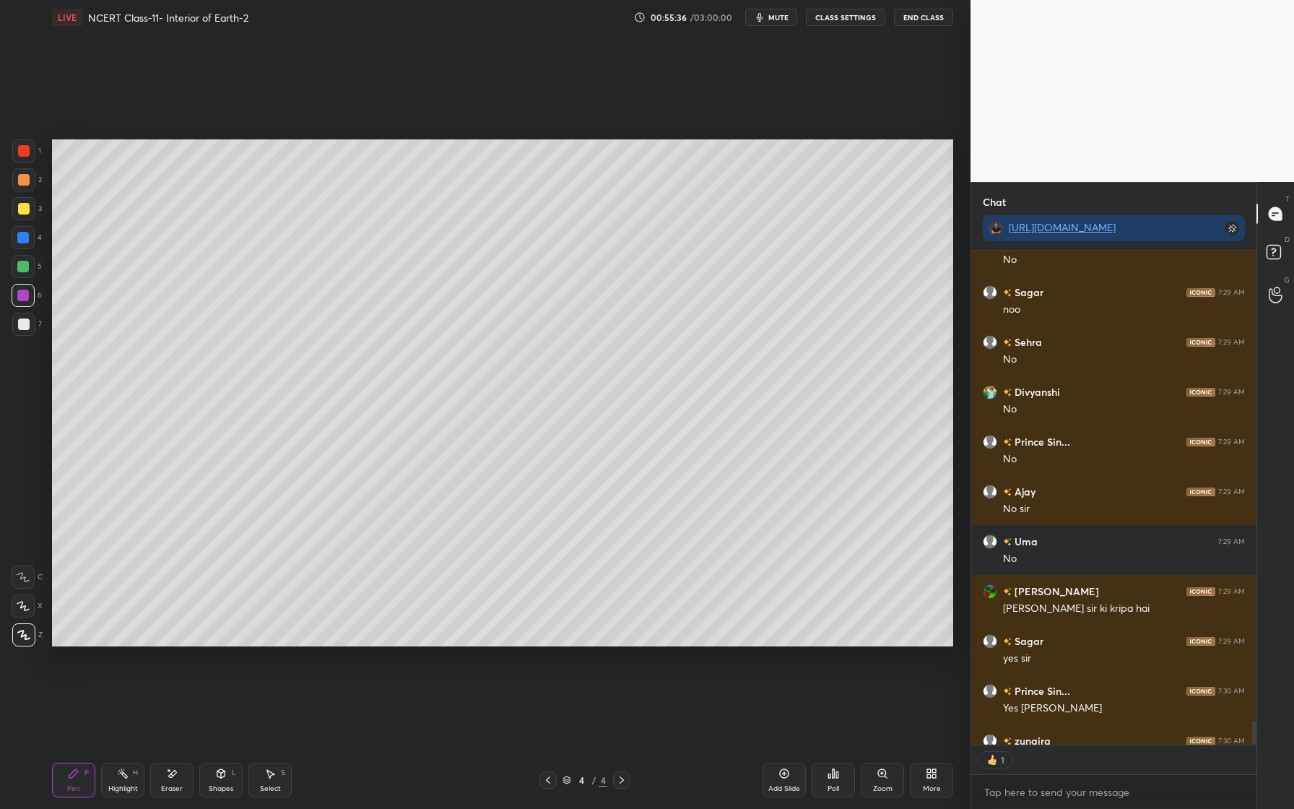
scroll to position [490, 281]
drag, startPoint x: 238, startPoint y: 775, endPoint x: 227, endPoint y: 757, distance: 21.1
click at [241, 771] on div "Shapes L" at bounding box center [220, 780] width 43 height 35
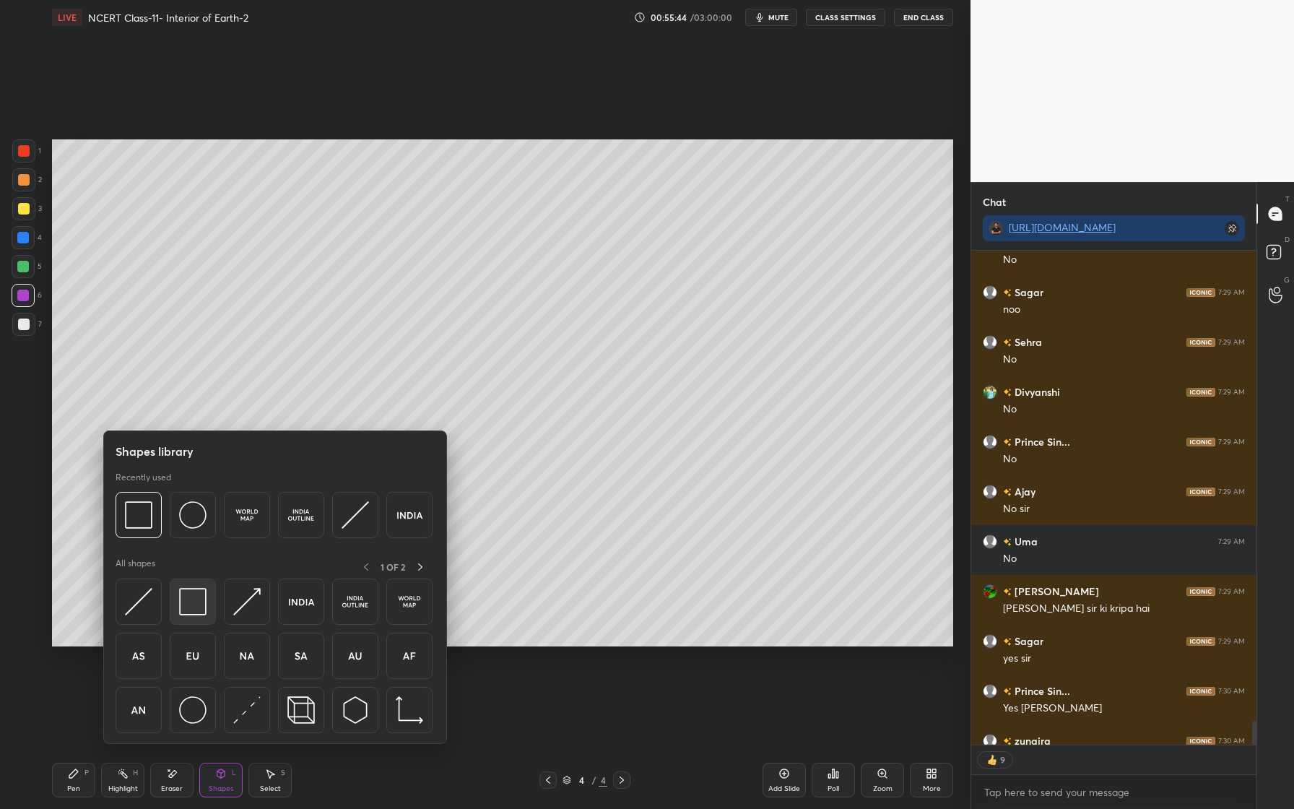
click at [184, 599] on img at bounding box center [192, 601] width 27 height 27
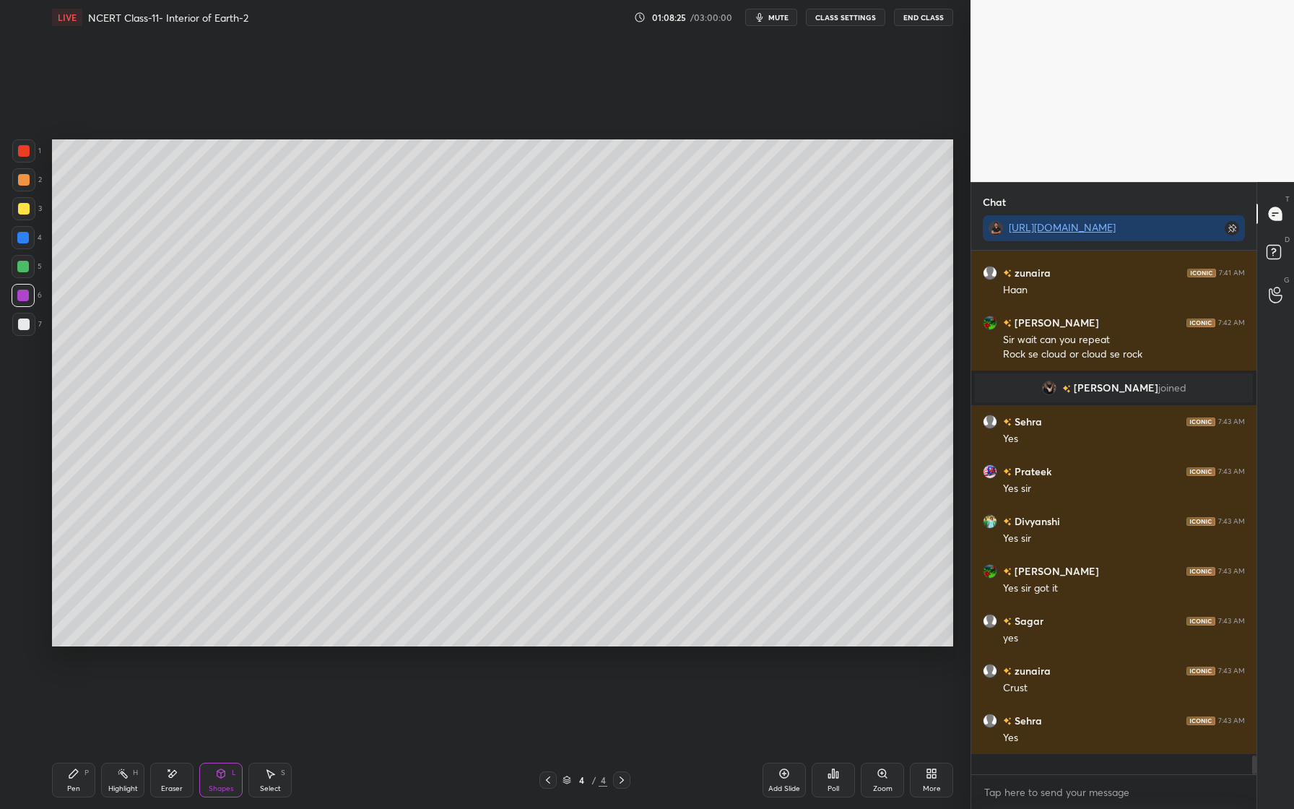
scroll to position [13175, 0]
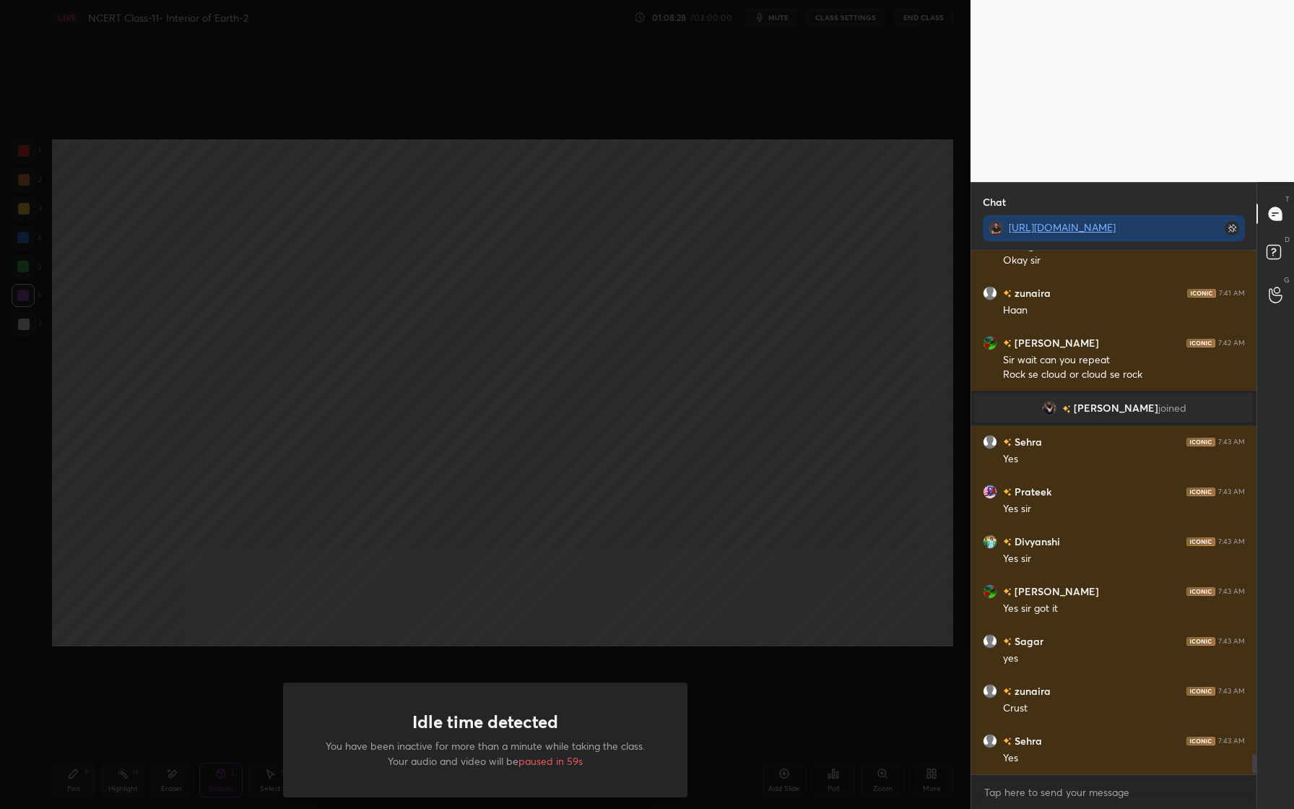
click at [726, 606] on div "Idle time detected You have been inactive for more than a minute while taking t…" at bounding box center [485, 404] width 971 height 809
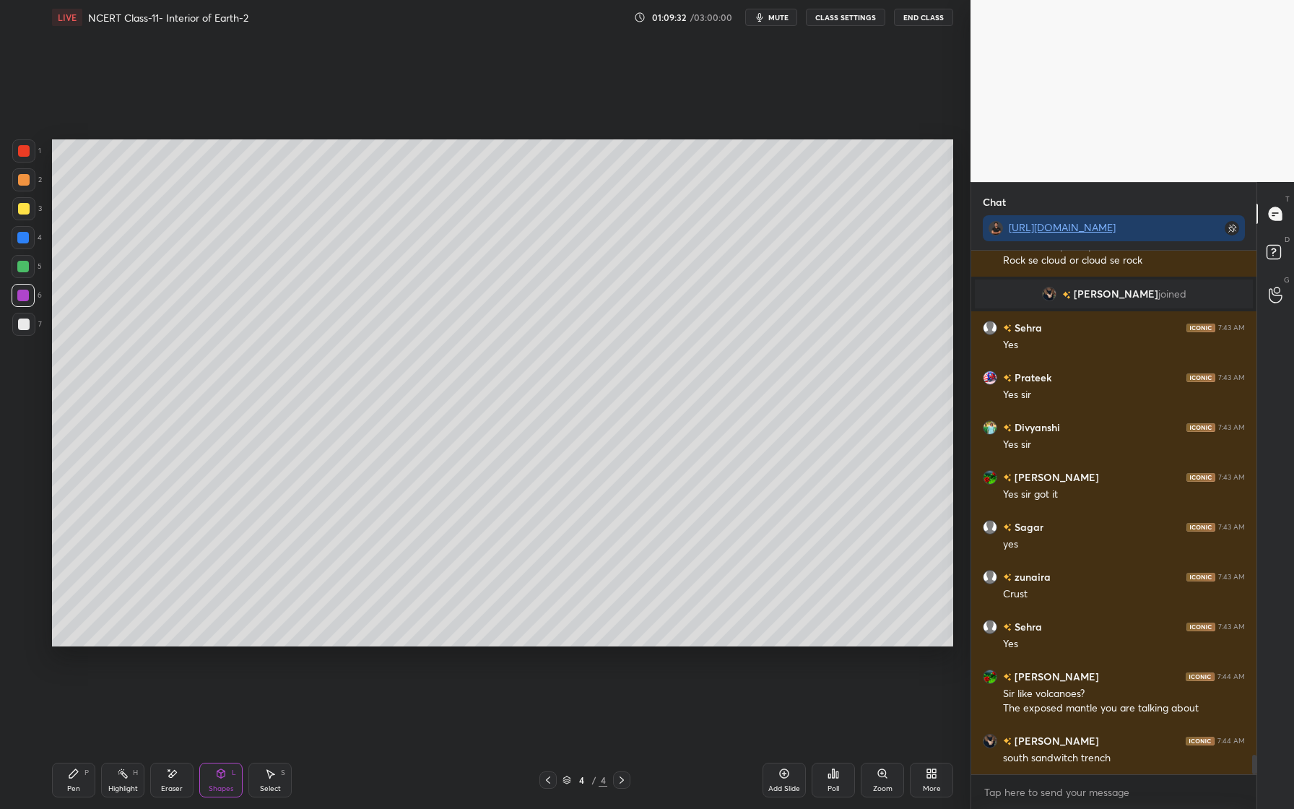
scroll to position [13339, 0]
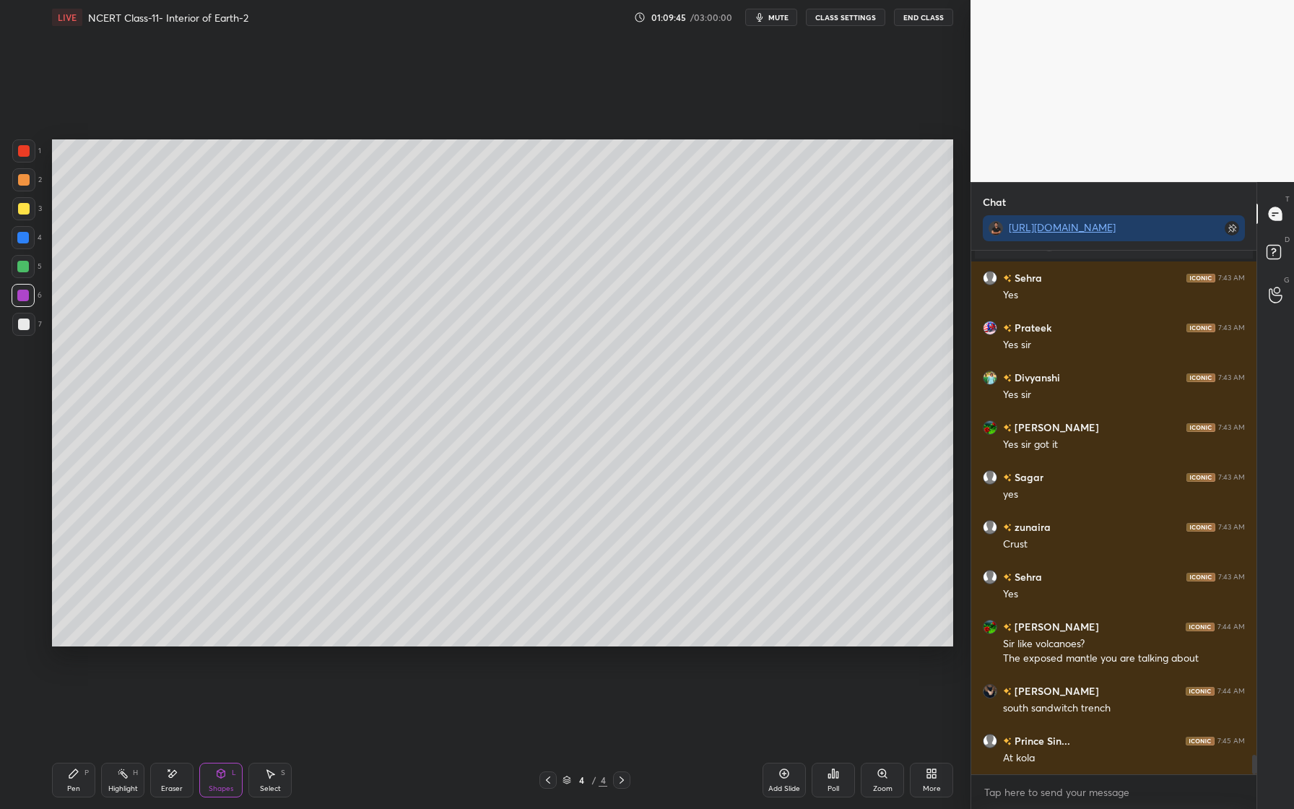
click at [23, 237] on div at bounding box center [23, 238] width 12 height 12
drag, startPoint x: 71, startPoint y: 782, endPoint x: 66, endPoint y: 753, distance: 29.3
click at [71, 780] on div "Pen P" at bounding box center [73, 780] width 43 height 35
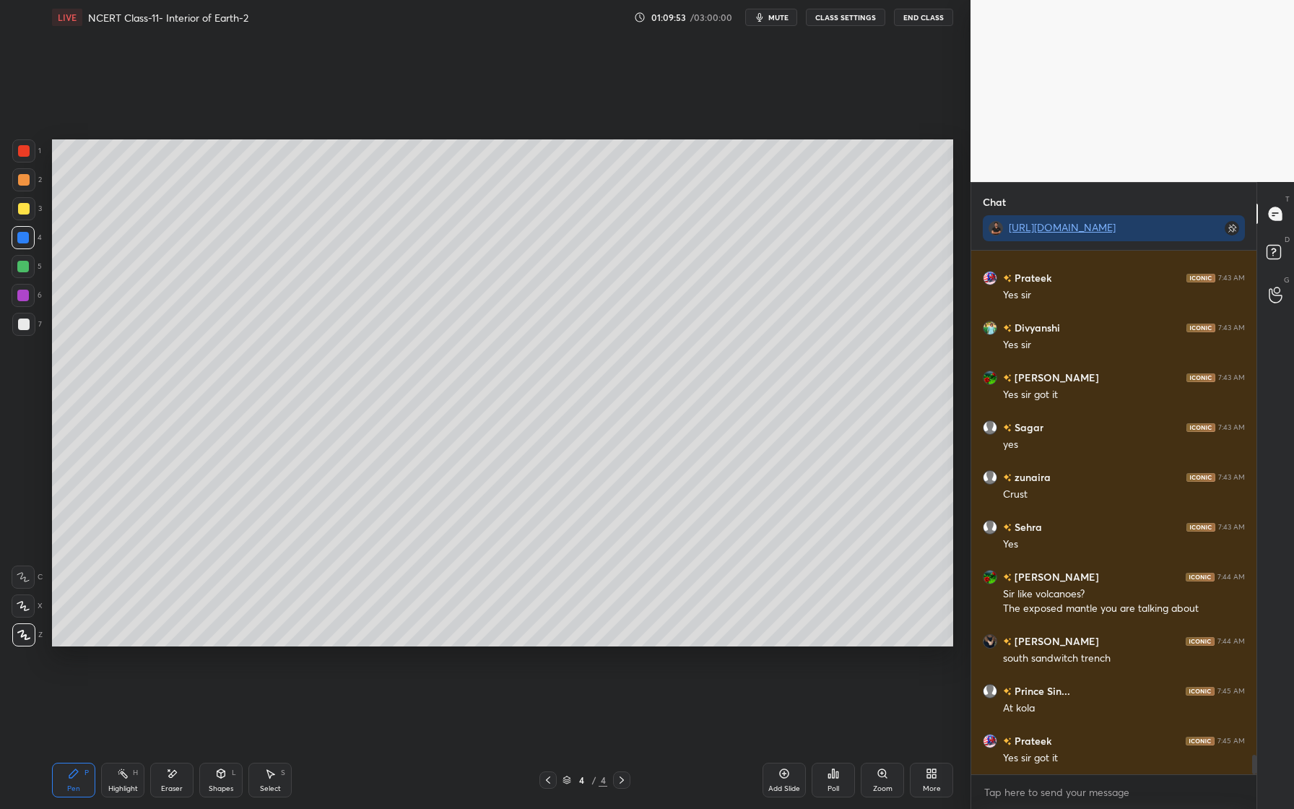
scroll to position [13439, 0]
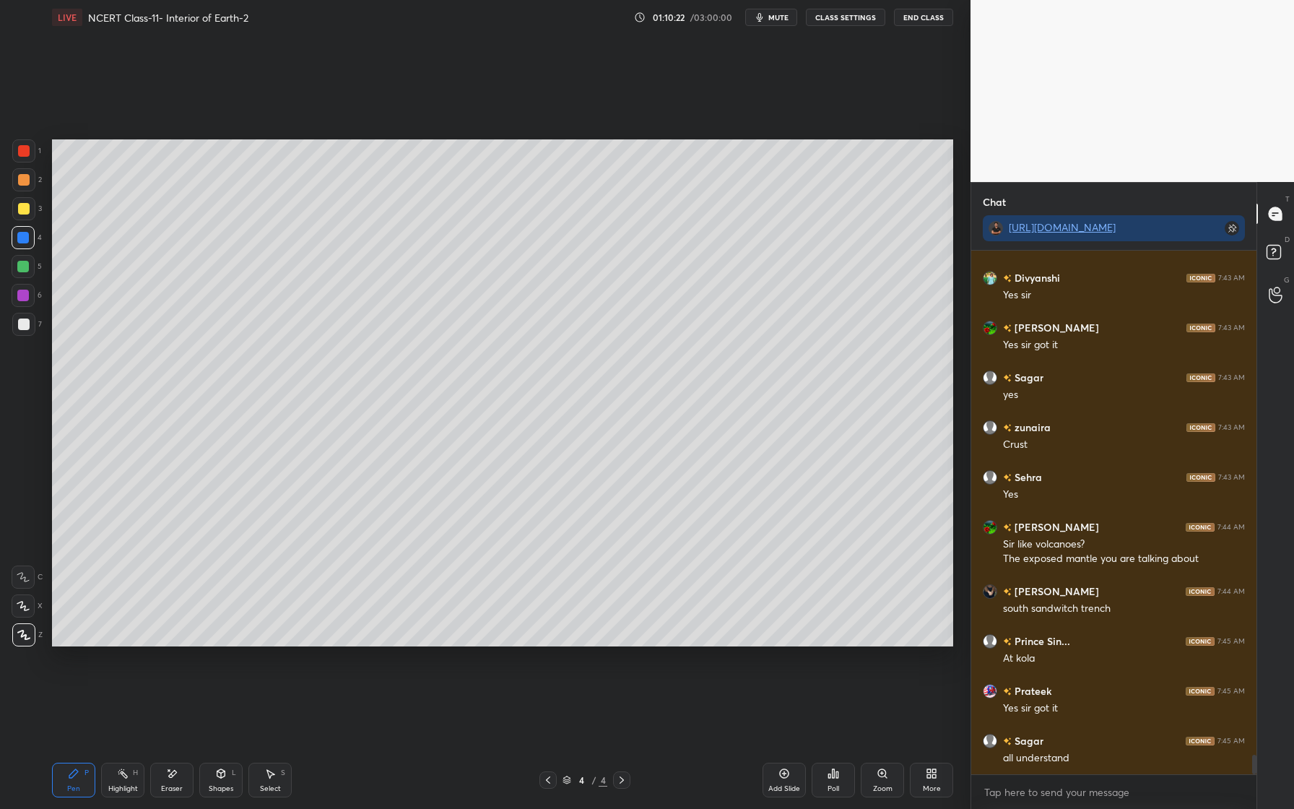
click at [25, 178] on div at bounding box center [24, 180] width 12 height 12
drag, startPoint x: 22, startPoint y: 265, endPoint x: 29, endPoint y: 269, distance: 8.4
click at [21, 267] on div at bounding box center [23, 267] width 12 height 12
click at [28, 239] on div at bounding box center [23, 238] width 12 height 12
click at [22, 212] on div at bounding box center [24, 209] width 12 height 12
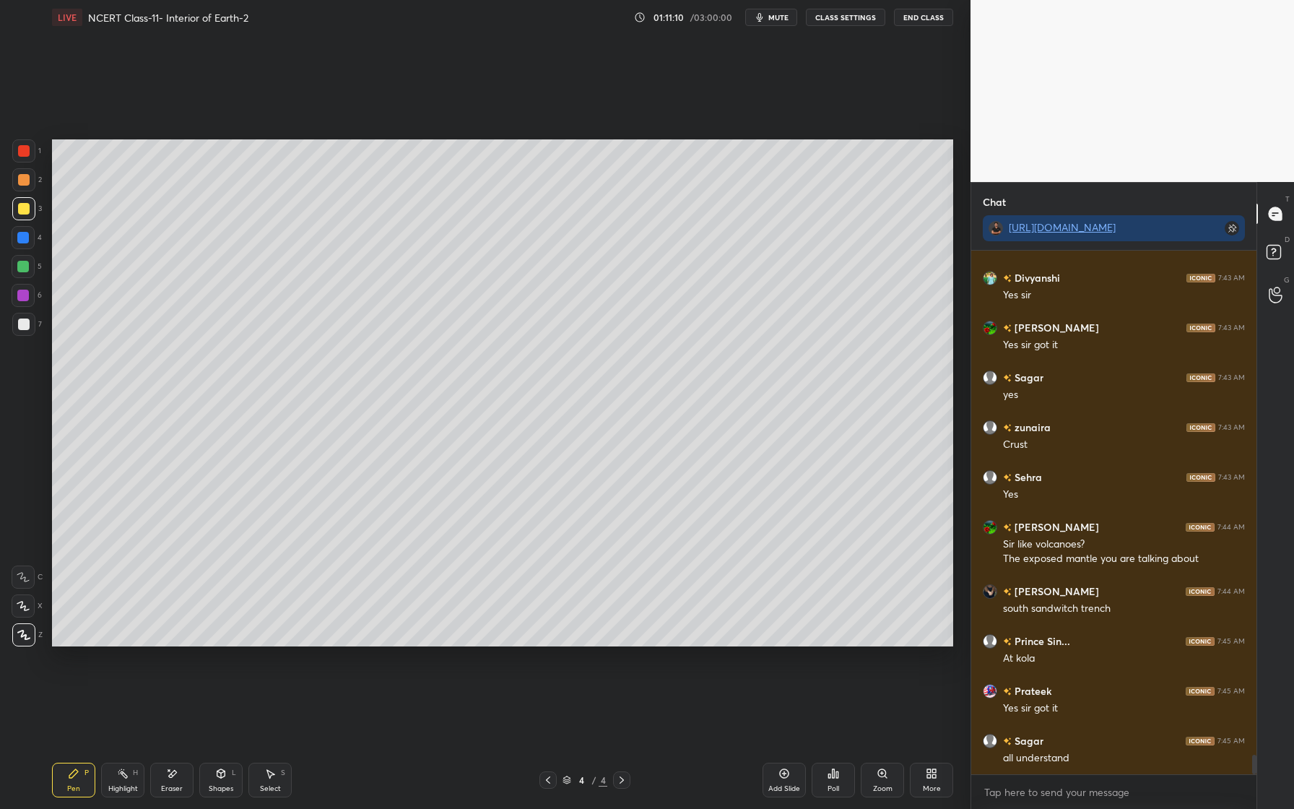
click at [24, 295] on div at bounding box center [23, 296] width 12 height 12
click at [26, 214] on div at bounding box center [24, 209] width 12 height 12
click at [782, 776] on div "Add Slide" at bounding box center [784, 780] width 43 height 35
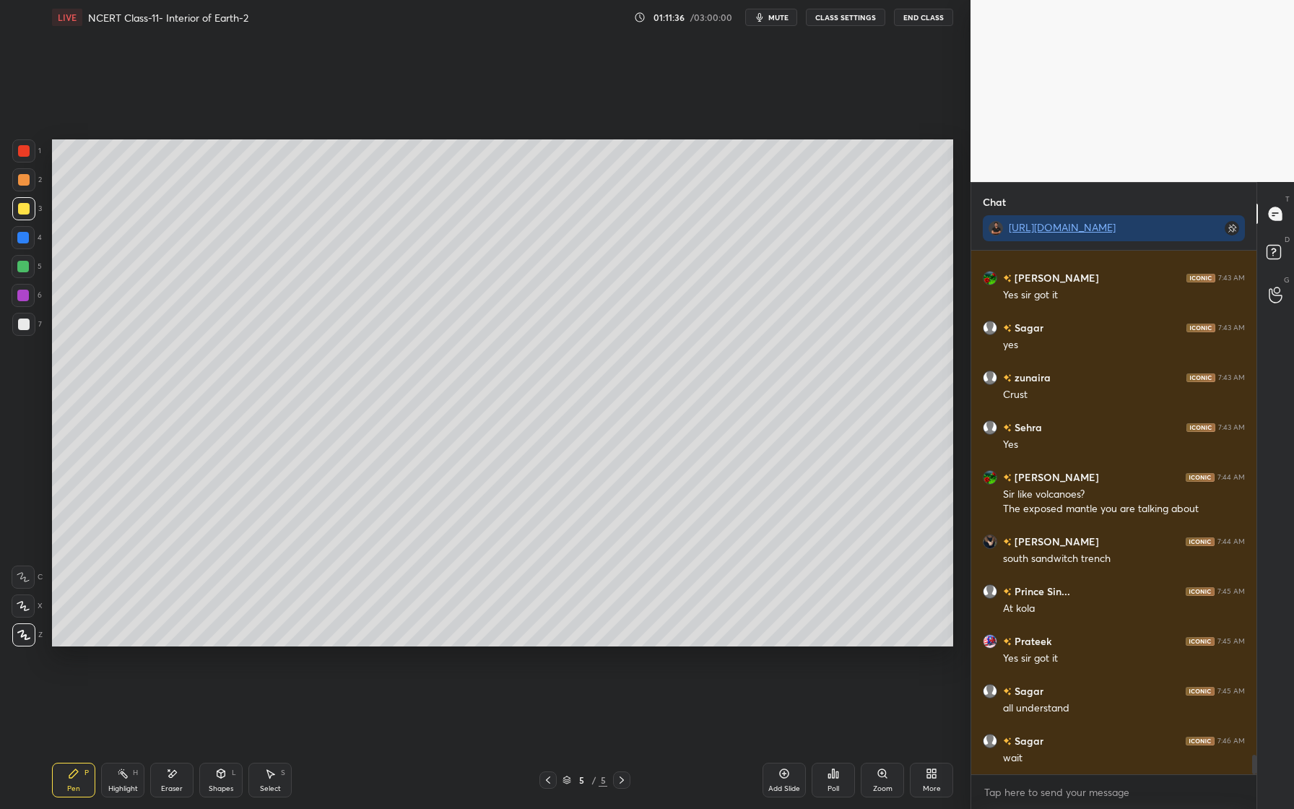
click at [25, 326] on div at bounding box center [24, 324] width 12 height 12
click at [27, 326] on div at bounding box center [24, 324] width 12 height 12
drag, startPoint x: 32, startPoint y: 610, endPoint x: 22, endPoint y: 610, distance: 9.4
click at [32, 610] on div at bounding box center [23, 605] width 23 height 23
click at [22, 293] on div at bounding box center [23, 296] width 12 height 12
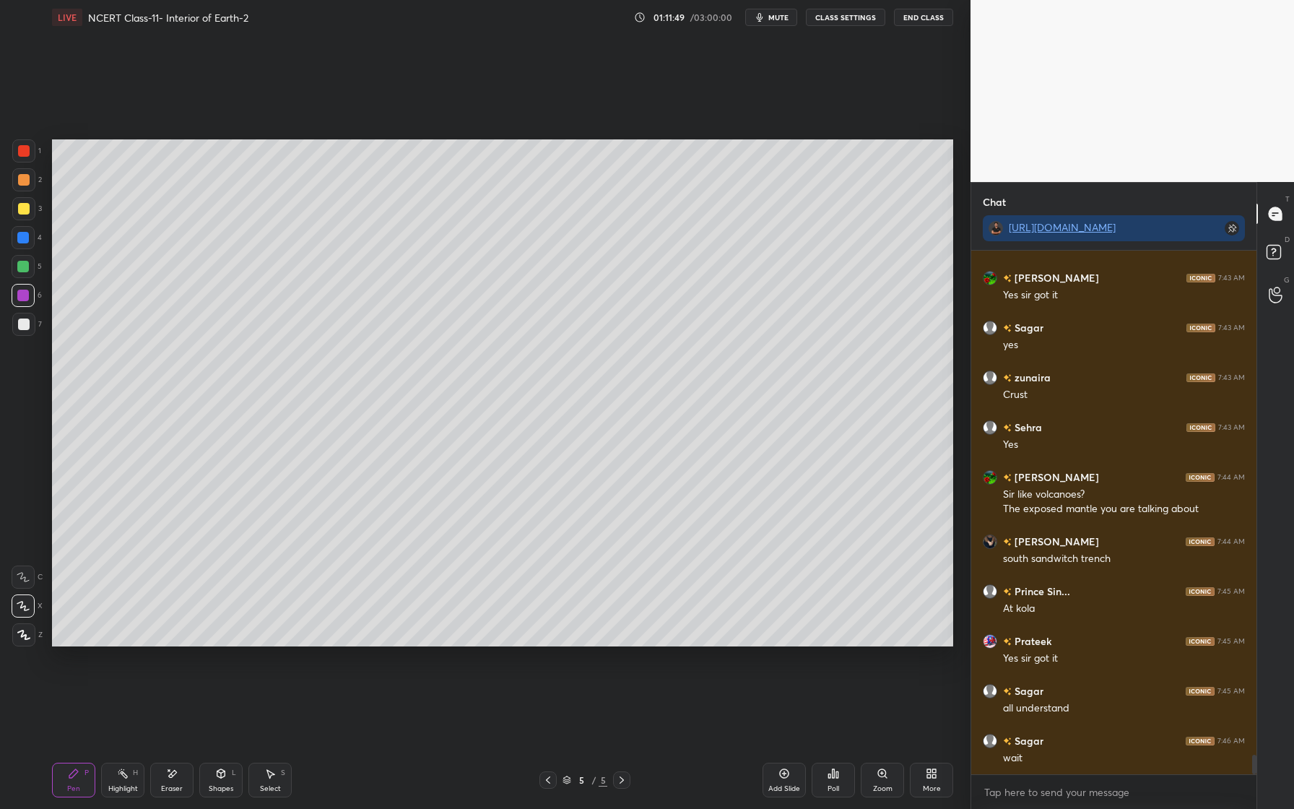
click at [27, 213] on div at bounding box center [24, 209] width 12 height 12
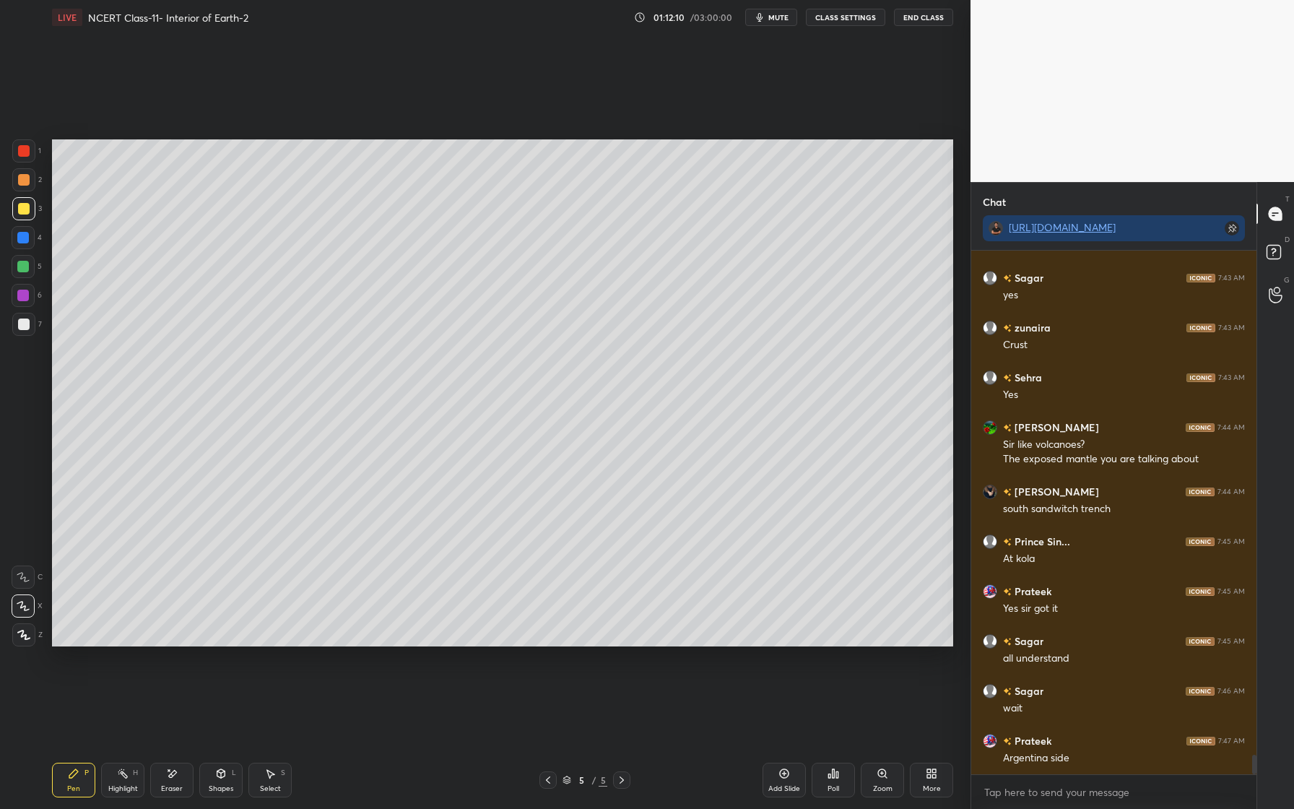
click at [26, 266] on div at bounding box center [23, 267] width 12 height 12
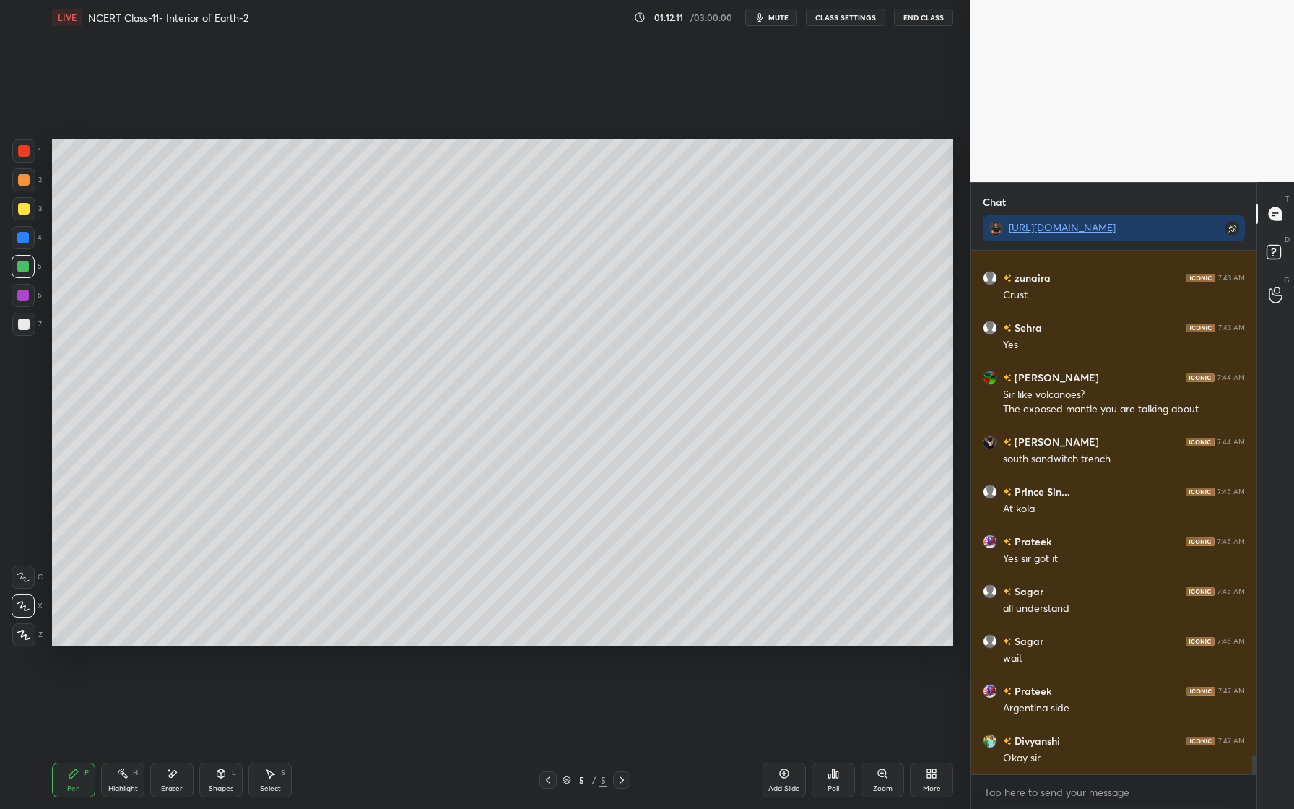
scroll to position [13638, 0]
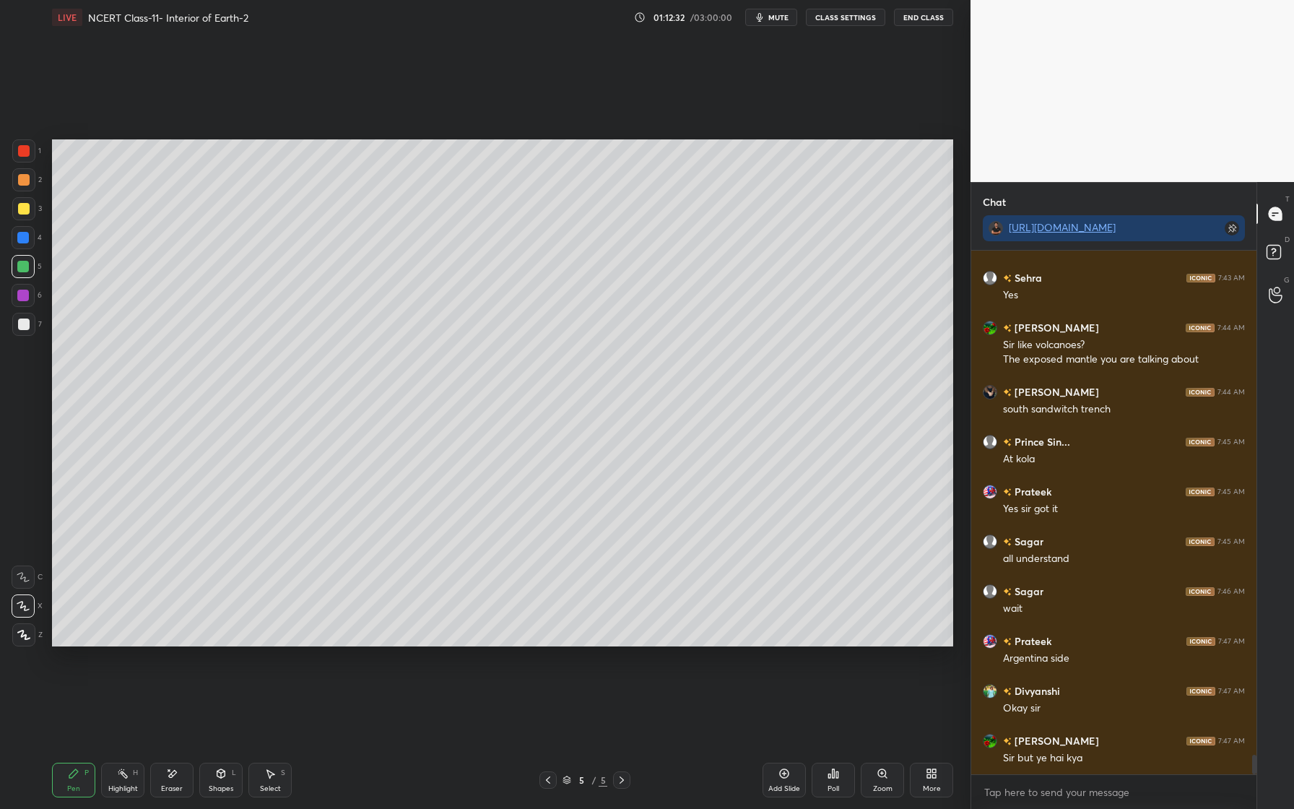
click at [27, 239] on div at bounding box center [23, 238] width 12 height 12
click at [27, 270] on div at bounding box center [23, 267] width 12 height 12
drag, startPoint x: 167, startPoint y: 767, endPoint x: 176, endPoint y: 724, distance: 44.3
click at [171, 764] on div "Eraser" at bounding box center [171, 780] width 43 height 35
drag, startPoint x: 74, startPoint y: 773, endPoint x: 77, endPoint y: 730, distance: 43.4
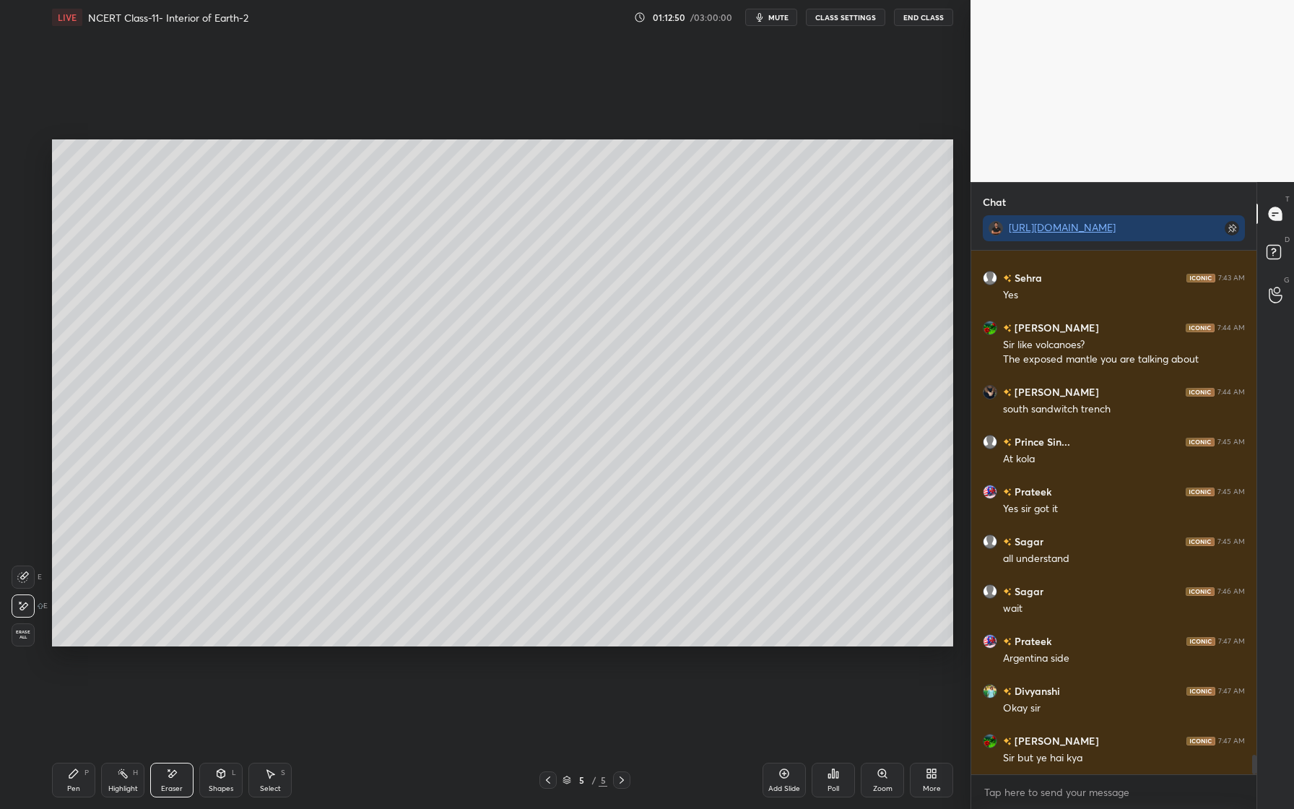
click at [74, 773] on icon at bounding box center [73, 773] width 9 height 9
click at [217, 769] on icon at bounding box center [221, 774] width 12 height 12
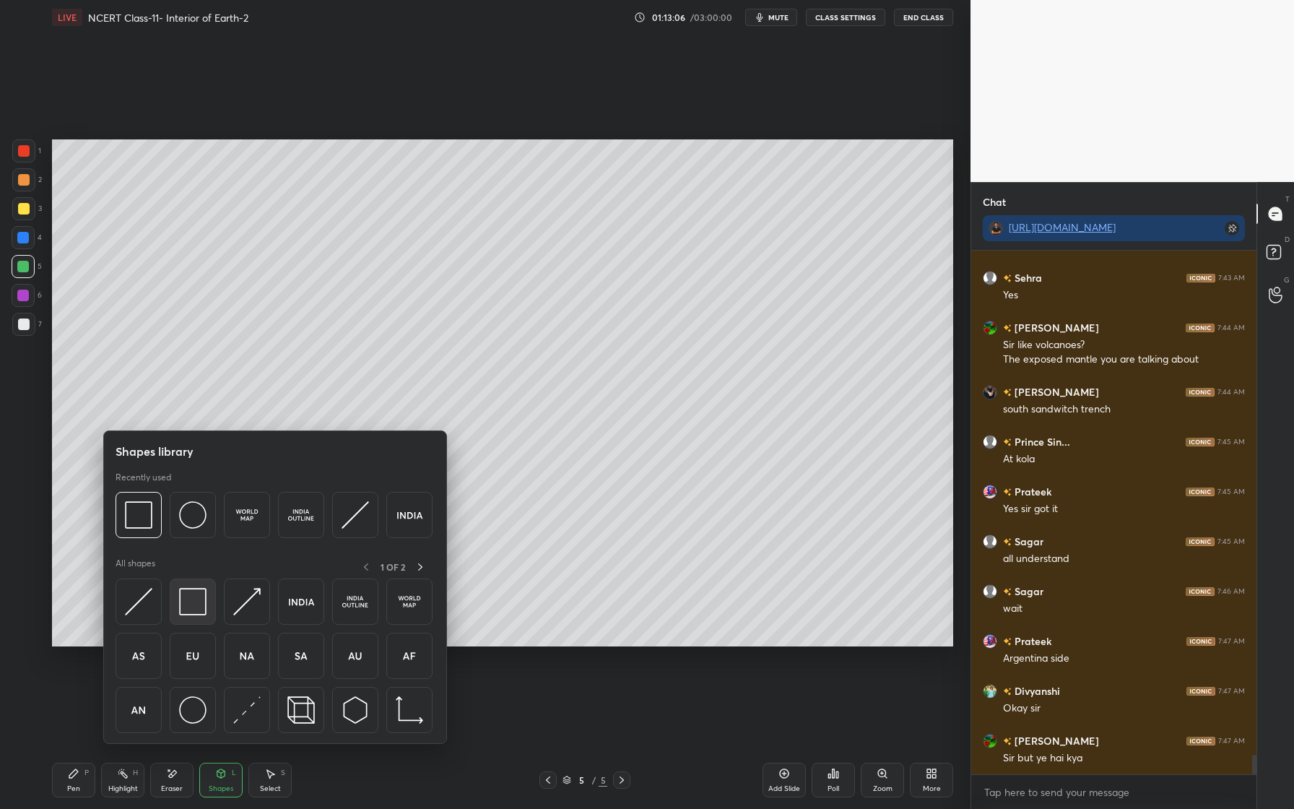
drag, startPoint x: 206, startPoint y: 597, endPoint x: 199, endPoint y: 592, distance: 8.2
click at [206, 597] on img at bounding box center [192, 601] width 27 height 27
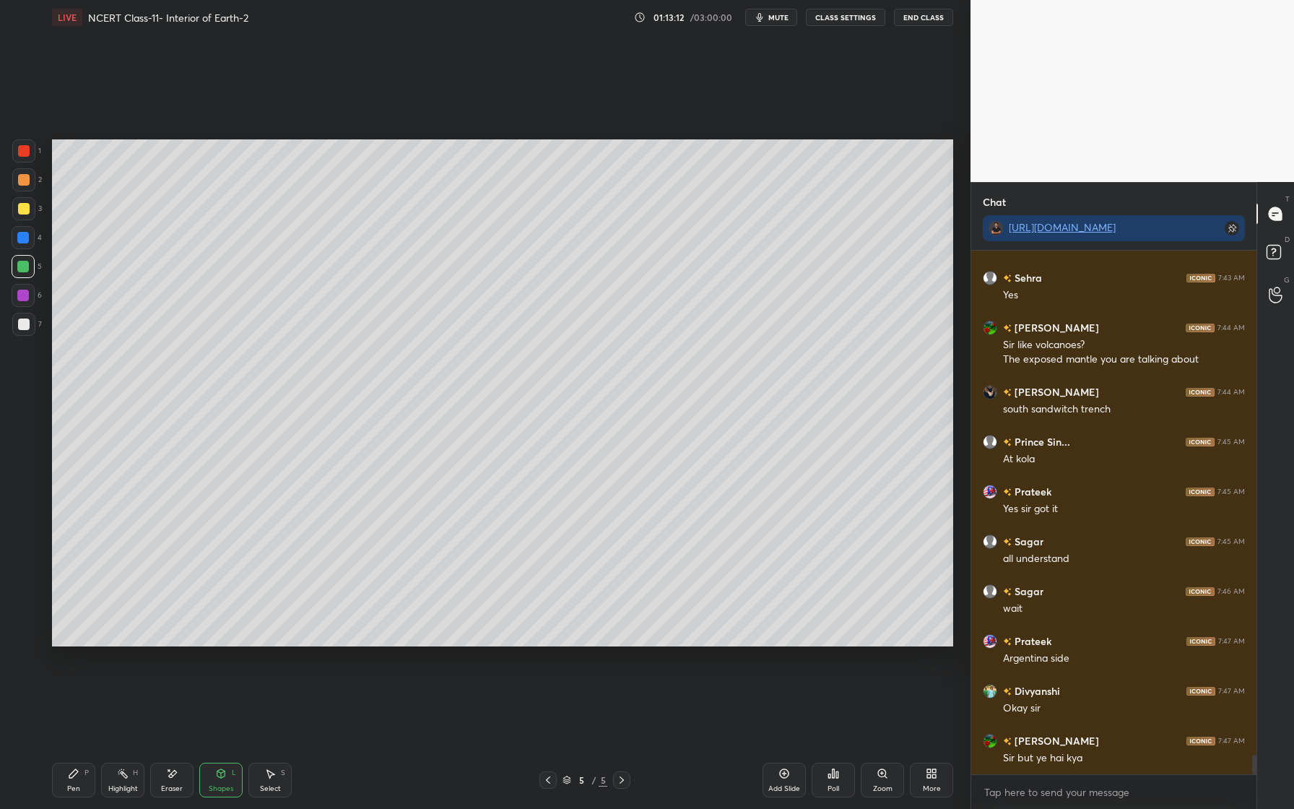
click at [66, 787] on div "Pen P" at bounding box center [73, 780] width 43 height 35
drag, startPoint x: 23, startPoint y: 181, endPoint x: 40, endPoint y: 199, distance: 24.5
click at [20, 185] on div at bounding box center [24, 180] width 12 height 12
drag, startPoint x: 25, startPoint y: 302, endPoint x: 12, endPoint y: 308, distance: 13.9
click at [25, 300] on div at bounding box center [23, 295] width 23 height 23
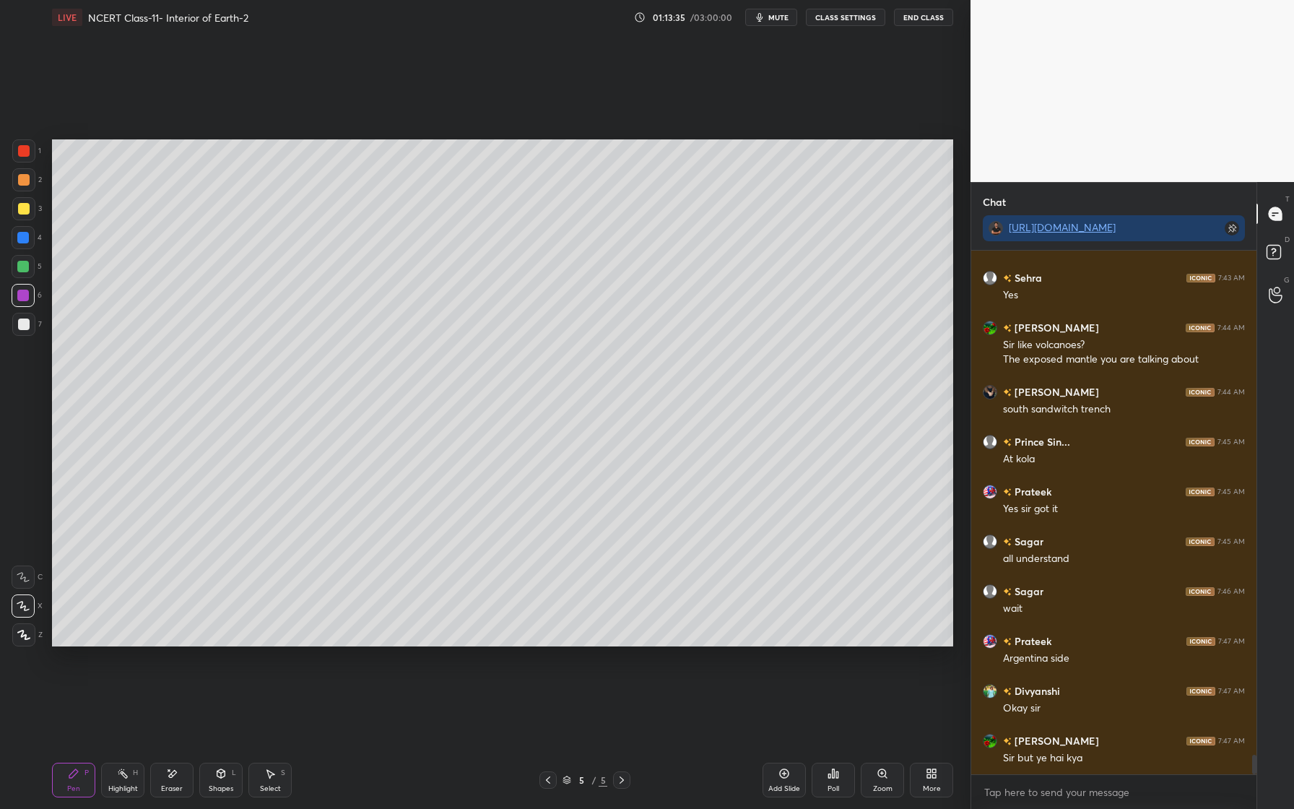
click at [27, 181] on div at bounding box center [24, 180] width 12 height 12
drag, startPoint x: 22, startPoint y: 212, endPoint x: 25, endPoint y: 221, distance: 9.1
click at [22, 212] on div at bounding box center [24, 209] width 12 height 12
click at [20, 262] on div at bounding box center [23, 267] width 12 height 12
click at [17, 303] on div at bounding box center [23, 295] width 23 height 23
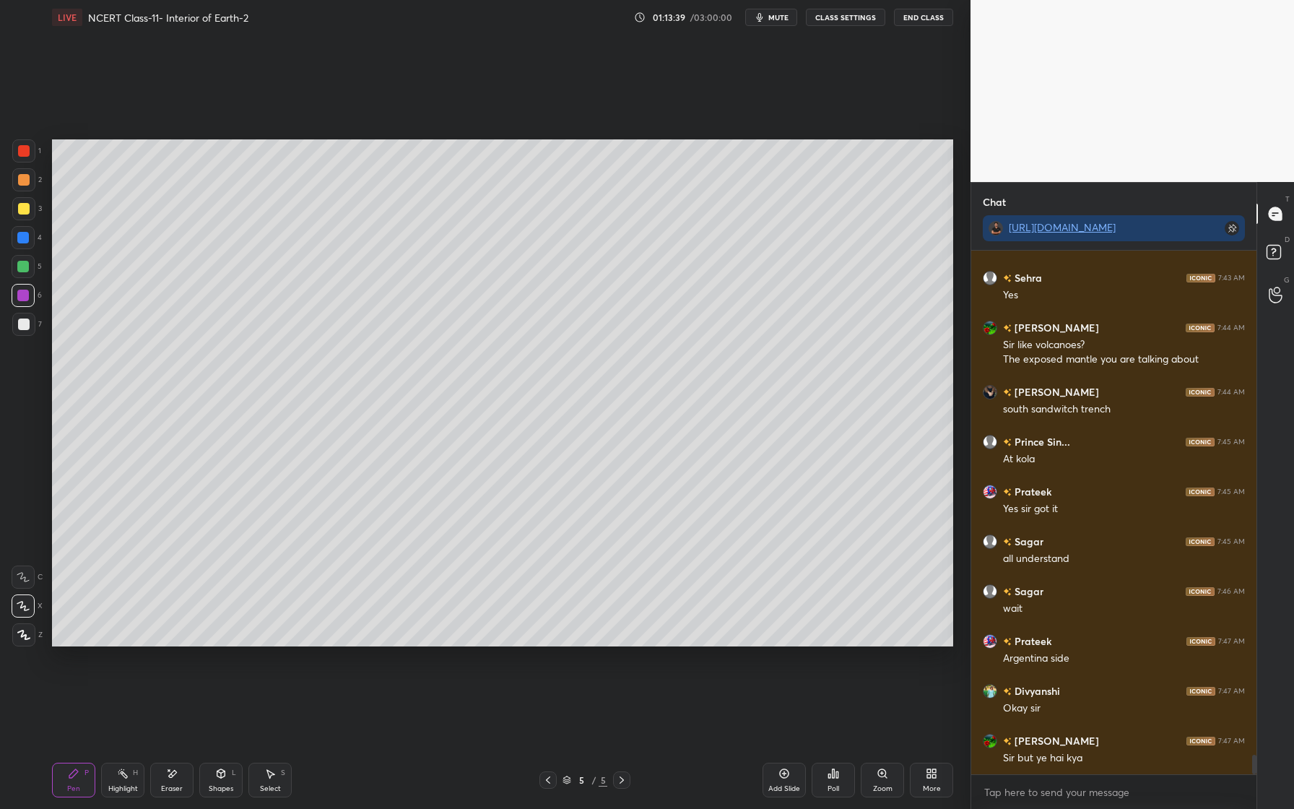
drag, startPoint x: 21, startPoint y: 632, endPoint x: 40, endPoint y: 618, distance: 23.8
click at [23, 633] on icon at bounding box center [23, 635] width 13 height 10
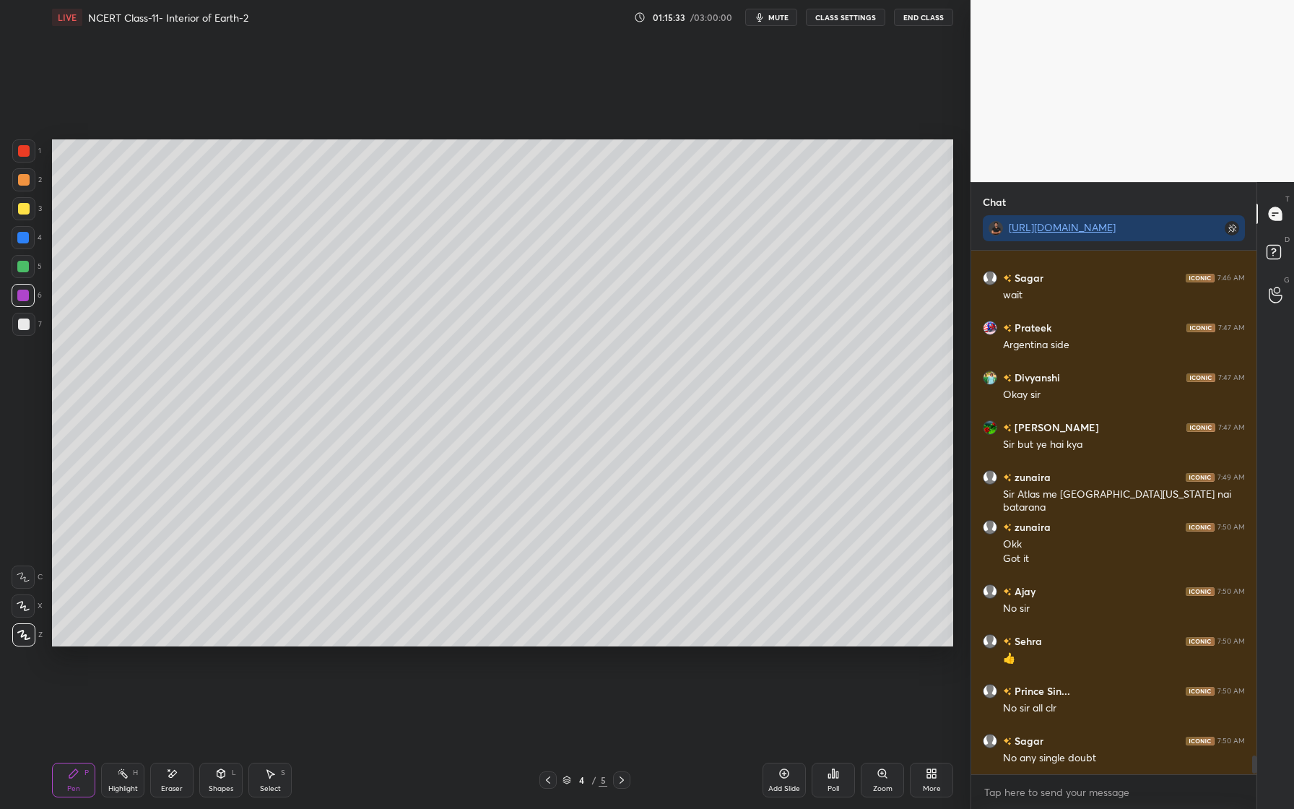
scroll to position [14001, 0]
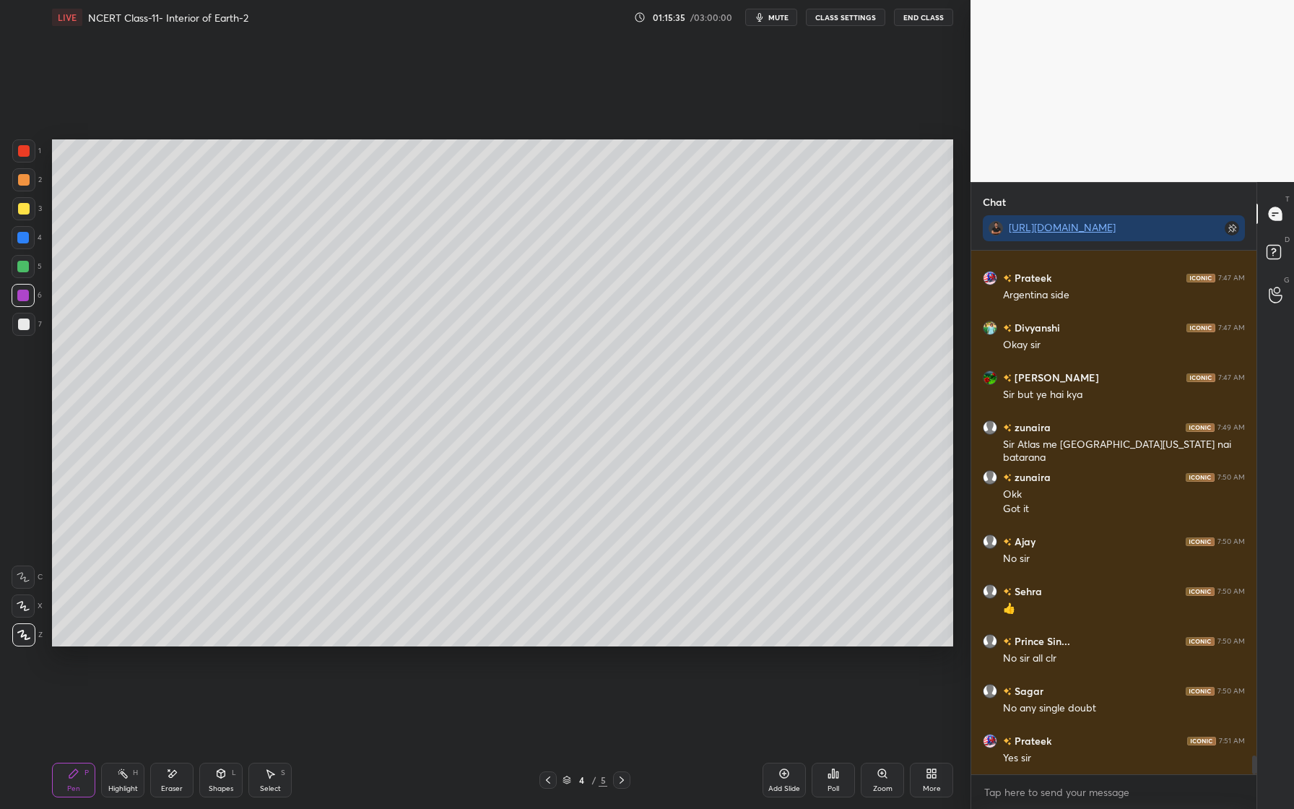
click at [780, 22] on span "mute" at bounding box center [778, 17] width 20 height 10
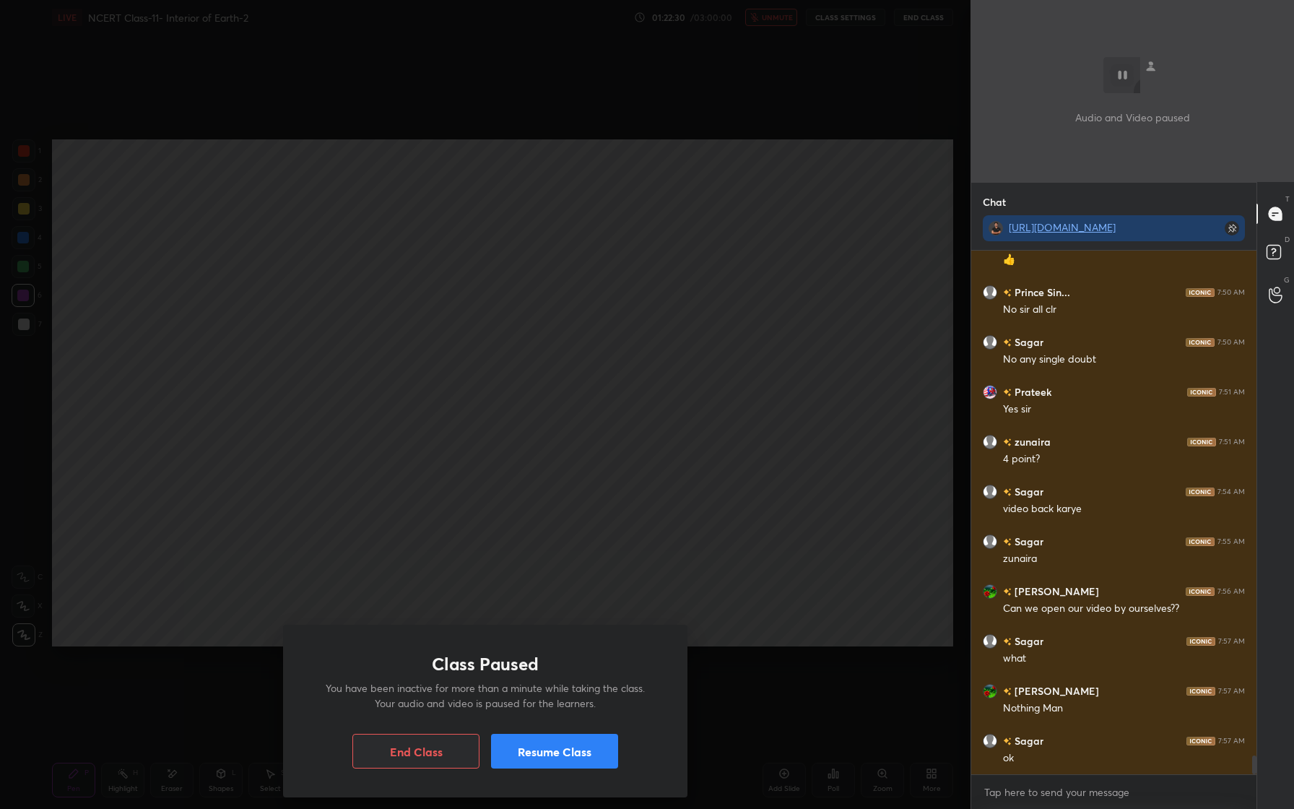
scroll to position [14400, 0]
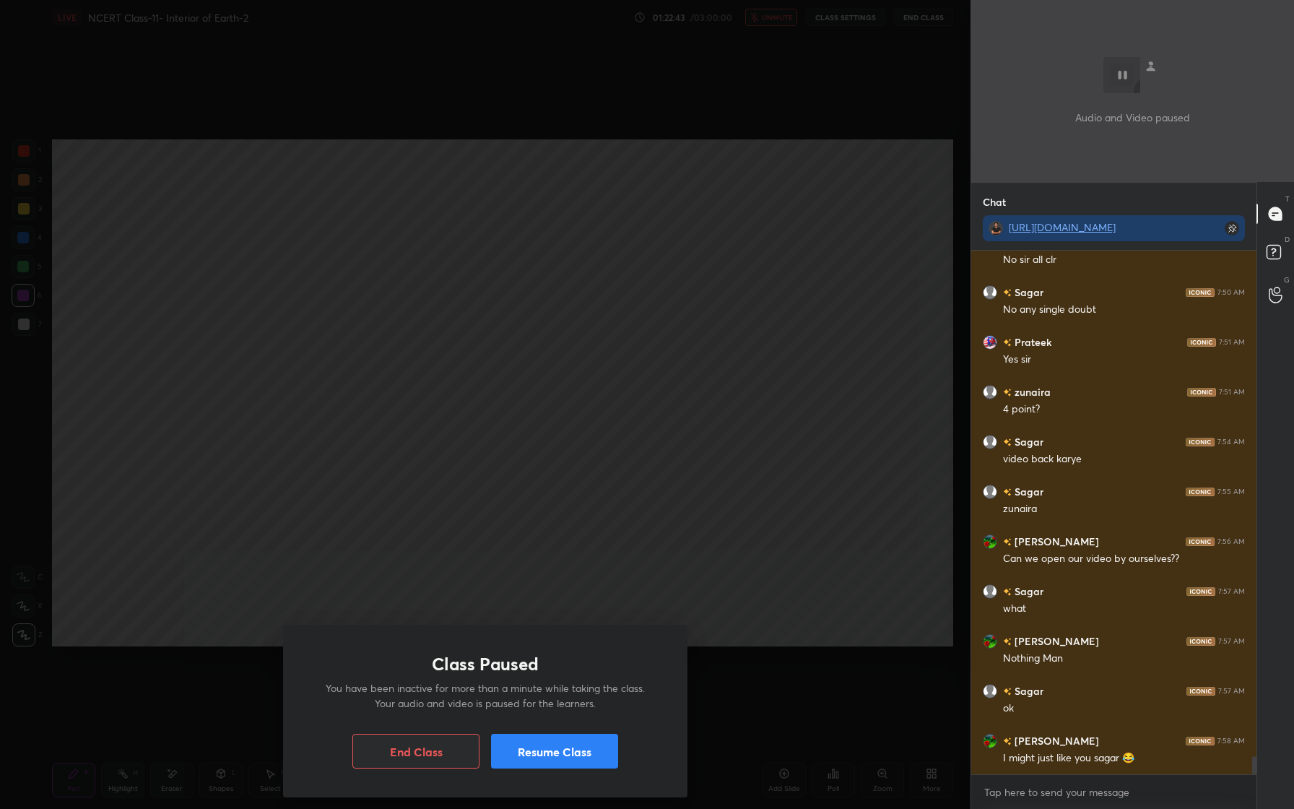
click at [542, 752] on button "Resume Class" at bounding box center [554, 751] width 127 height 35
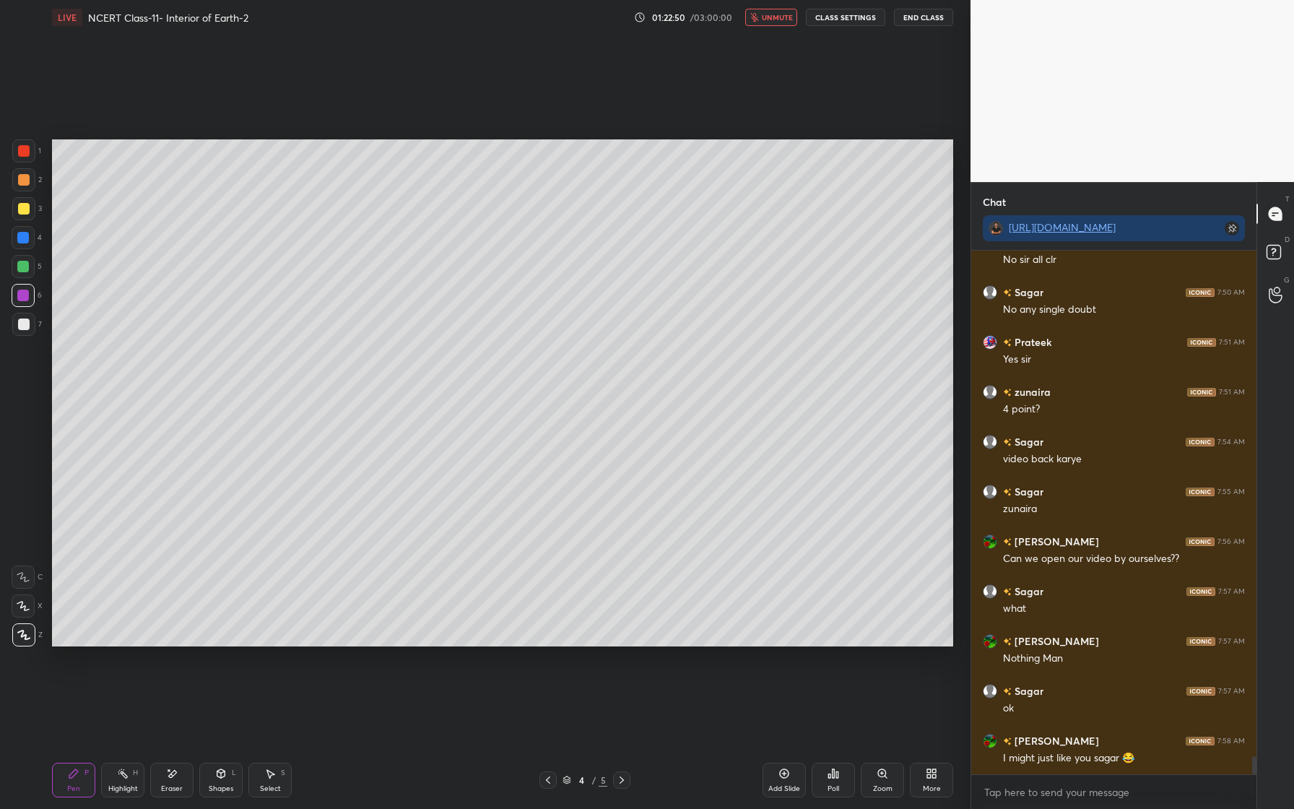
click at [778, 23] on button "unmute" at bounding box center [771, 17] width 52 height 17
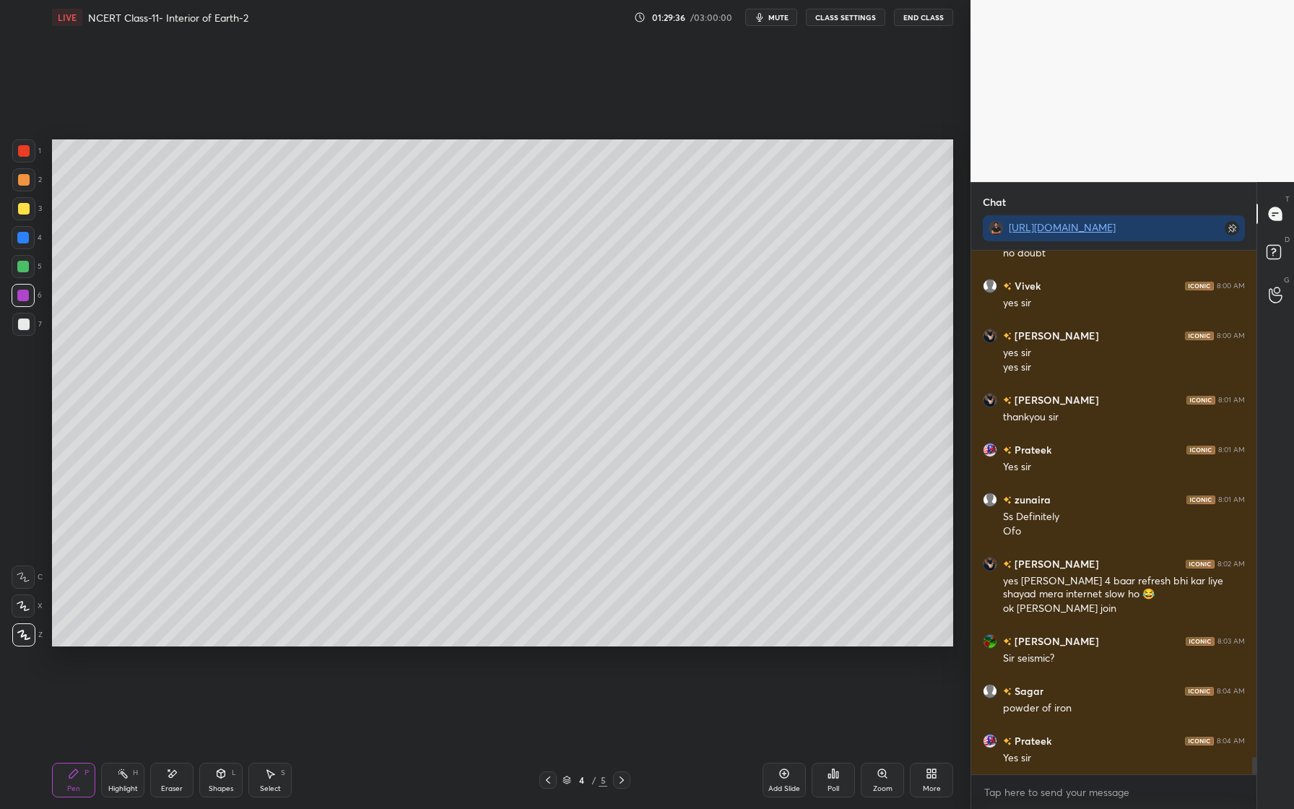
scroll to position [15429, 0]
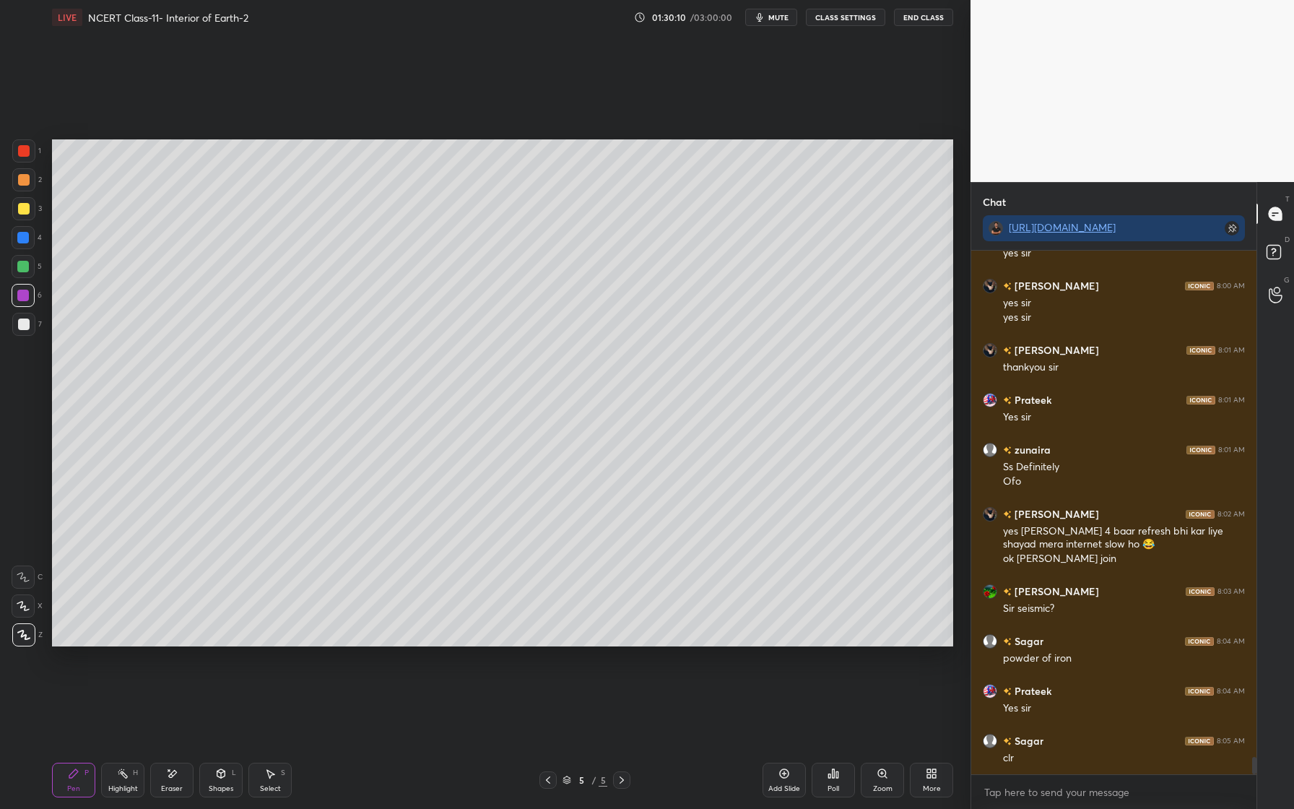
drag, startPoint x: 23, startPoint y: 243, endPoint x: 40, endPoint y: 239, distance: 17.0
click at [23, 243] on div at bounding box center [23, 238] width 12 height 12
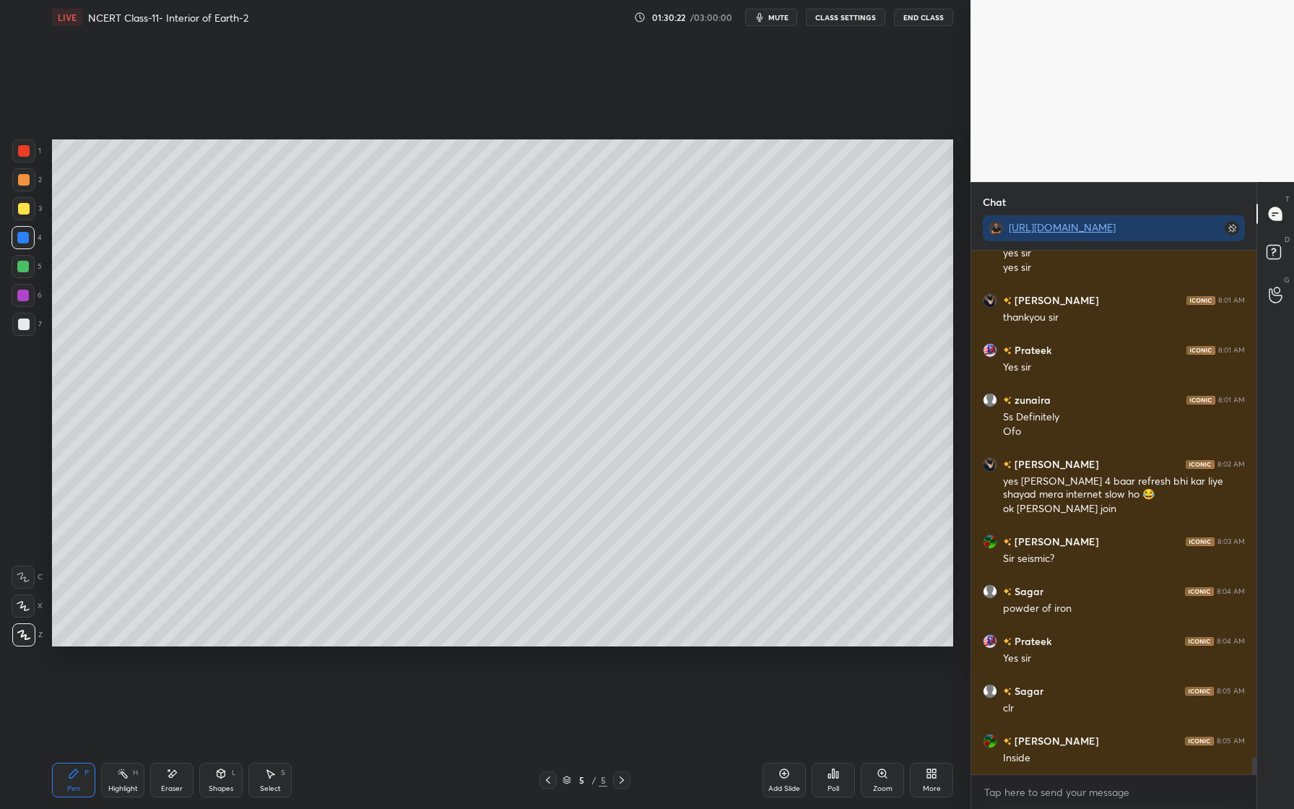
drag, startPoint x: 30, startPoint y: 296, endPoint x: 32, endPoint y: 326, distance: 29.7
click at [30, 296] on div at bounding box center [23, 295] width 23 height 23
drag, startPoint x: 32, startPoint y: 329, endPoint x: 22, endPoint y: 328, distance: 9.4
click at [30, 328] on div at bounding box center [23, 324] width 23 height 23
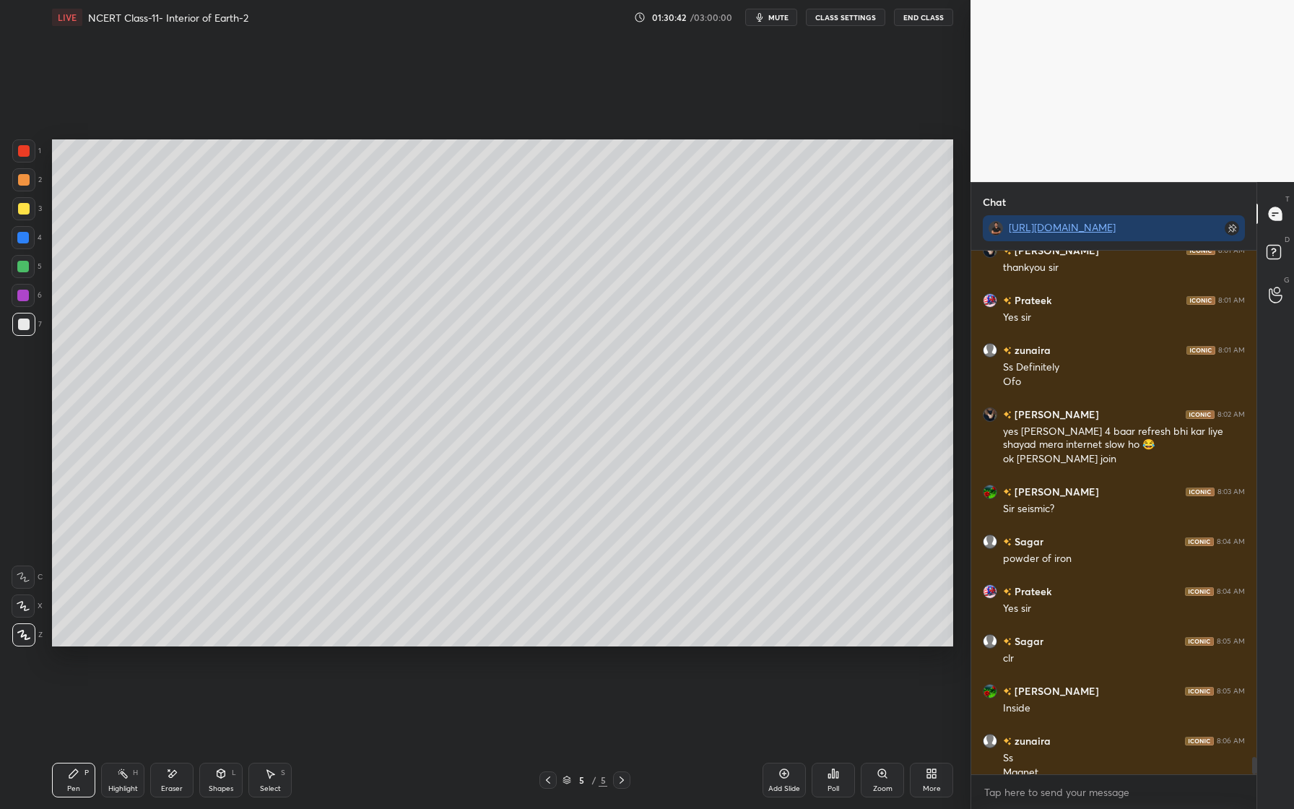
scroll to position [15543, 0]
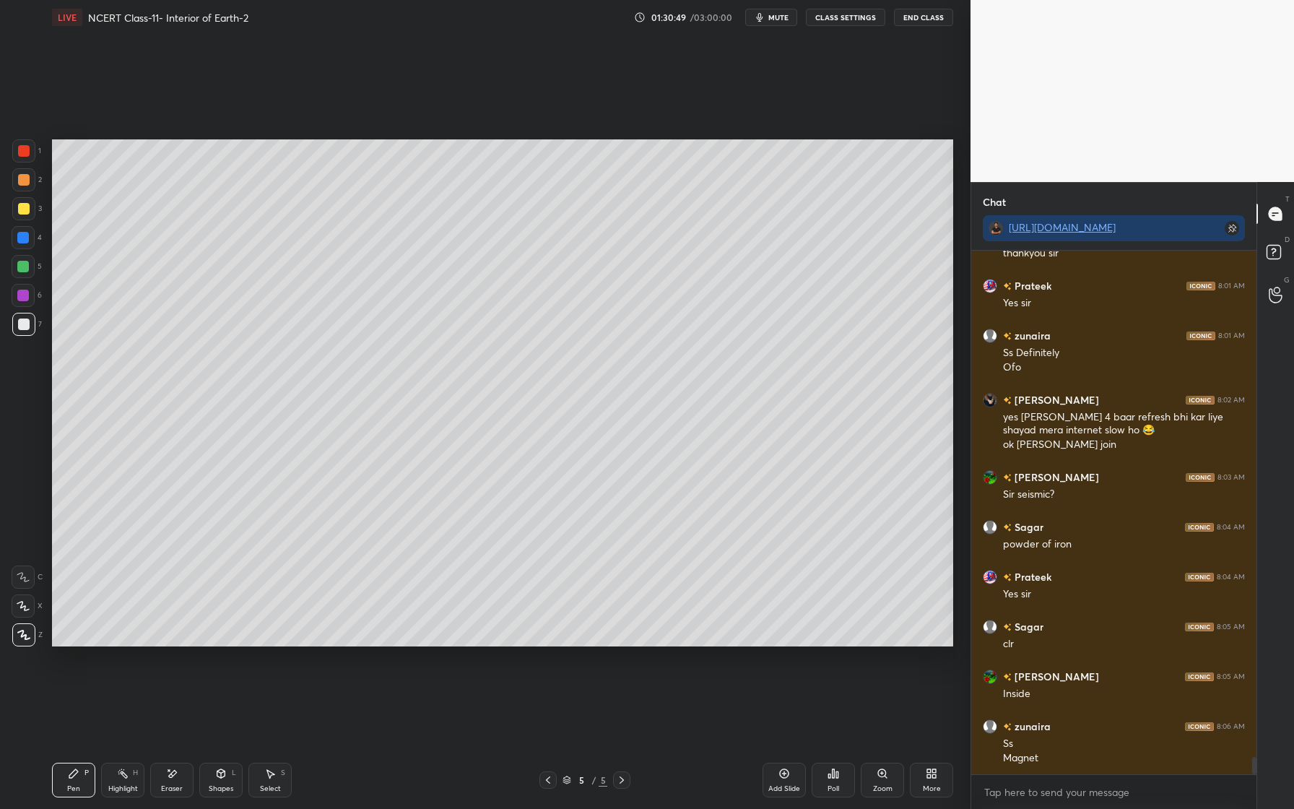
click at [174, 786] on div "Eraser" at bounding box center [171, 780] width 43 height 35
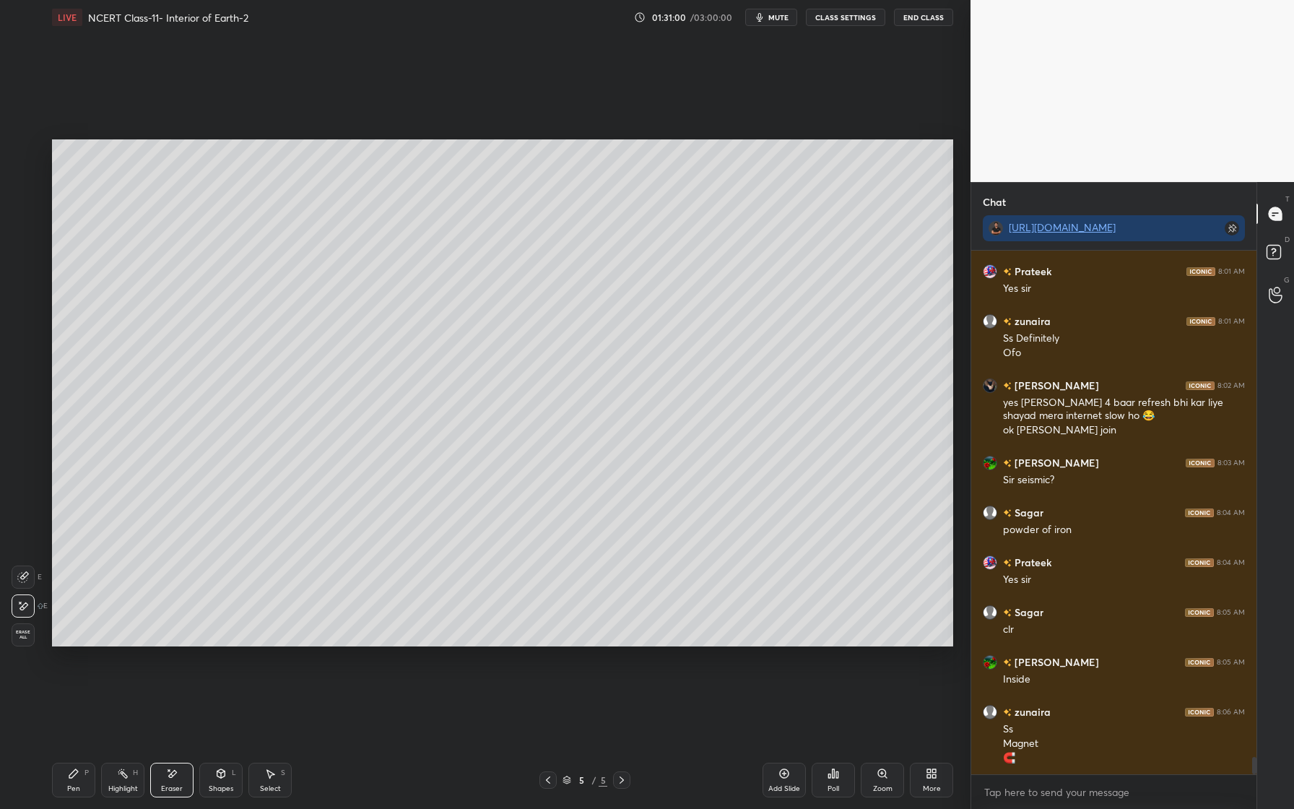
click at [58, 797] on div "Pen P Highlight H Eraser Shapes L Select S 5 / 5 Add Slide Poll Zoom More" at bounding box center [502, 780] width 901 height 58
drag, startPoint x: 74, startPoint y: 775, endPoint x: 97, endPoint y: 752, distance: 32.7
click at [74, 775] on icon at bounding box center [73, 773] width 9 height 9
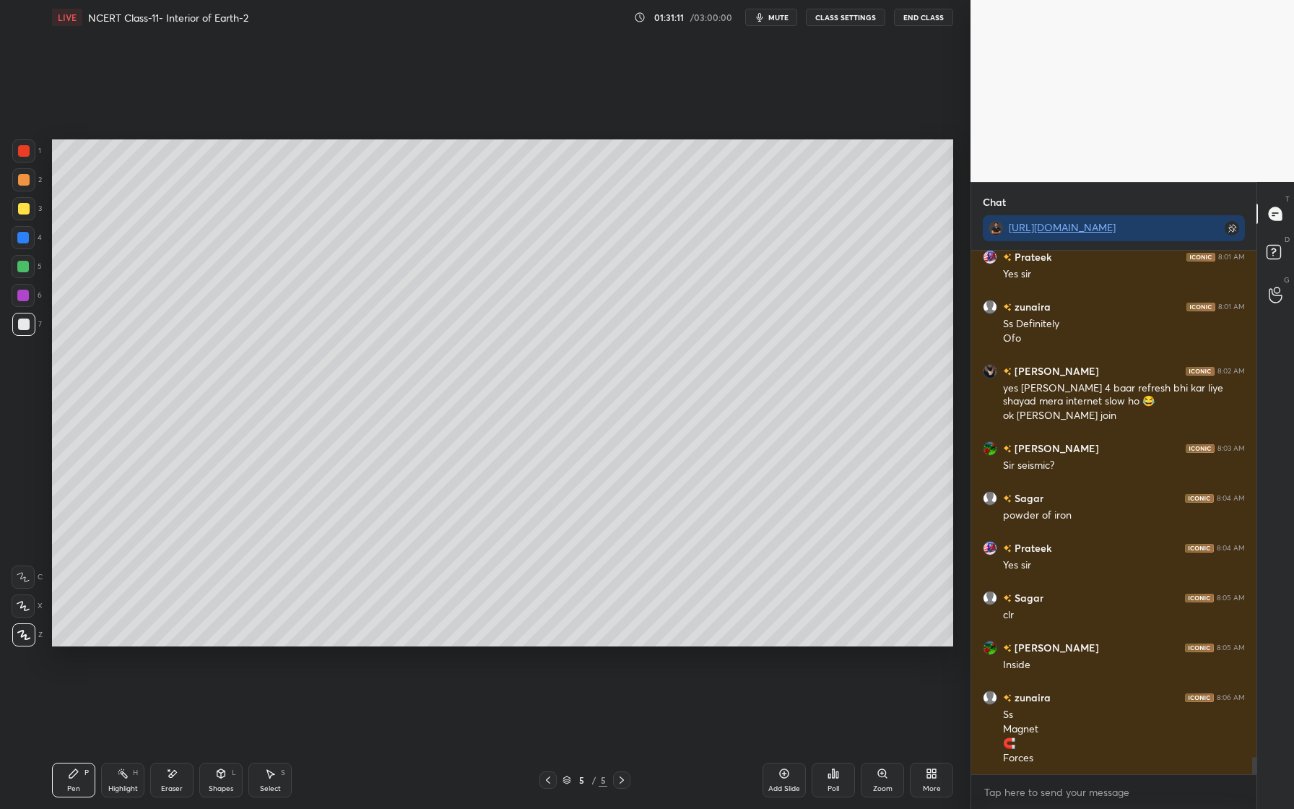
drag, startPoint x: 23, startPoint y: 234, endPoint x: 44, endPoint y: 238, distance: 21.4
click at [23, 235] on div at bounding box center [23, 238] width 12 height 12
click at [970, 338] on div "1 2 3 4 5 6 7 C X Z E E Erase all H H LIVE NCERT Class-11- Interior of Earth-2 …" at bounding box center [485, 404] width 971 height 809
click at [957, 338] on div "Setting up your live class Poll for secs No correct answer Start poll" at bounding box center [502, 393] width 913 height 716
click at [957, 402] on div "Setting up your live class Poll for secs No correct answer Start poll" at bounding box center [502, 393] width 913 height 716
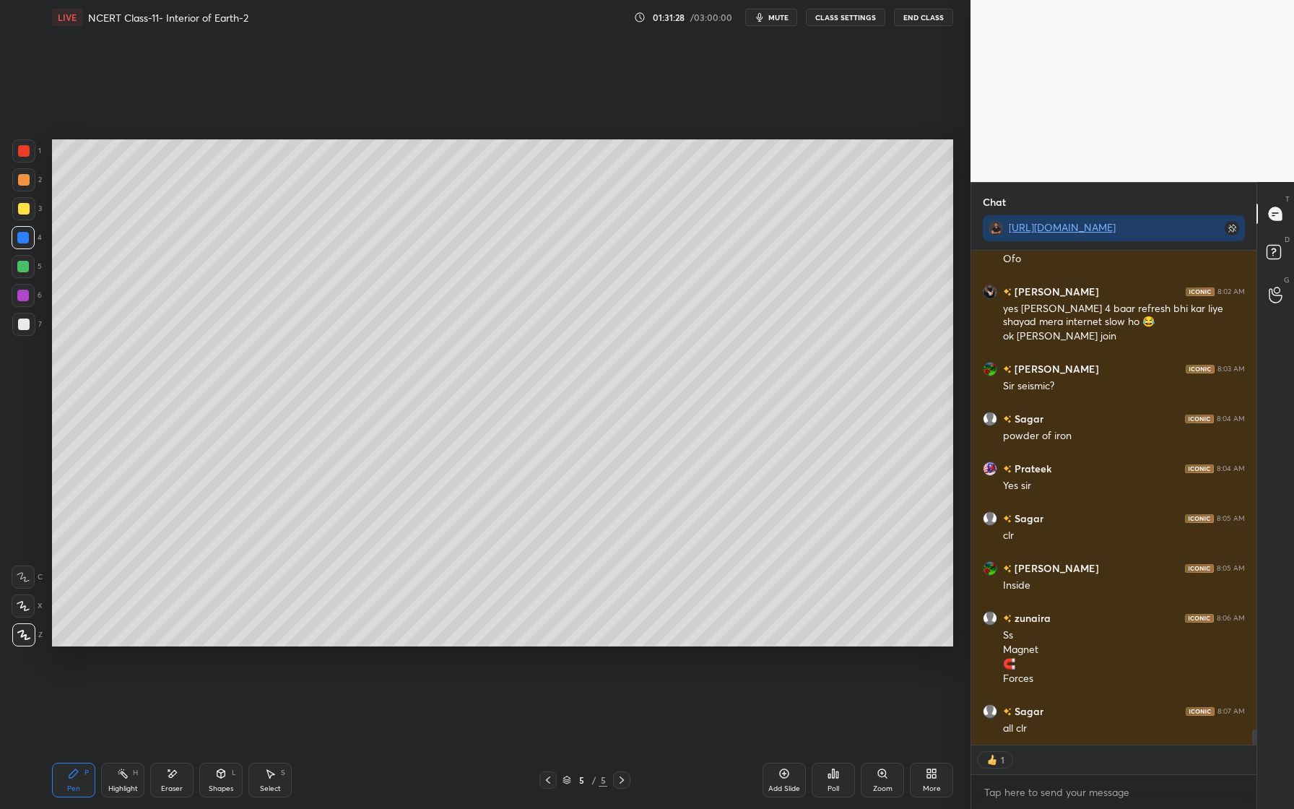
scroll to position [15701, 0]
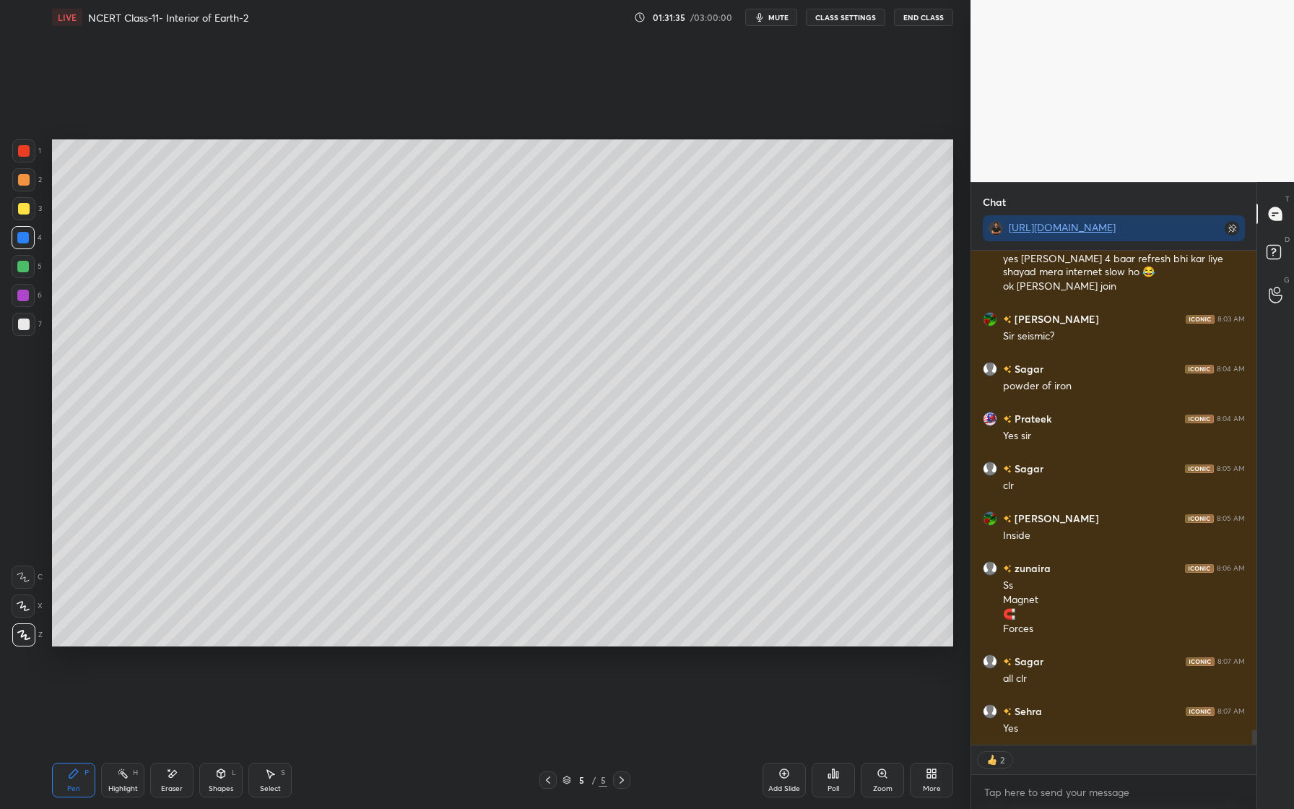
drag, startPoint x: 30, startPoint y: 326, endPoint x: 19, endPoint y: 320, distance: 12.3
click at [29, 326] on div at bounding box center [23, 324] width 23 height 23
drag, startPoint x: 29, startPoint y: 179, endPoint x: 32, endPoint y: 168, distance: 11.4
click at [28, 179] on div at bounding box center [23, 179] width 23 height 23
drag, startPoint x: 24, startPoint y: 155, endPoint x: 23, endPoint y: 162, distance: 7.3
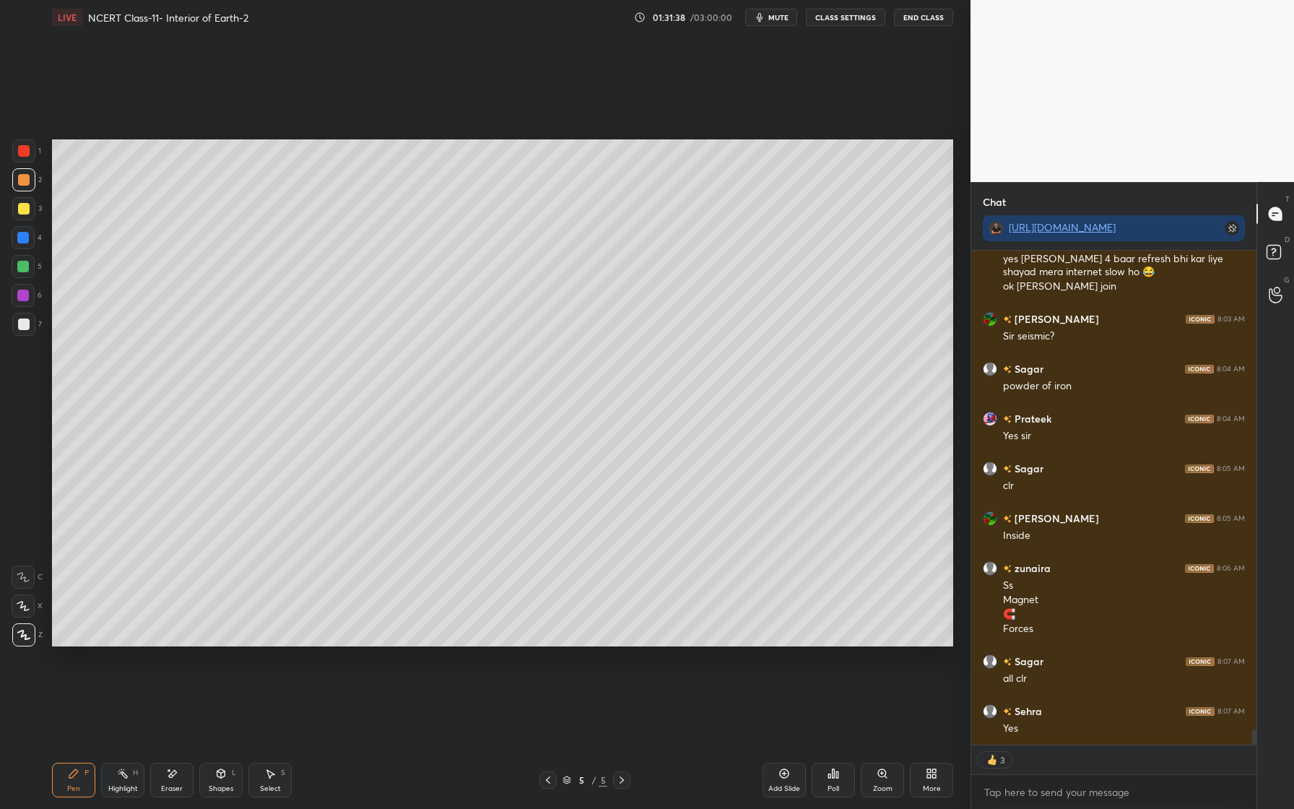
click at [24, 155] on div at bounding box center [24, 151] width 12 height 12
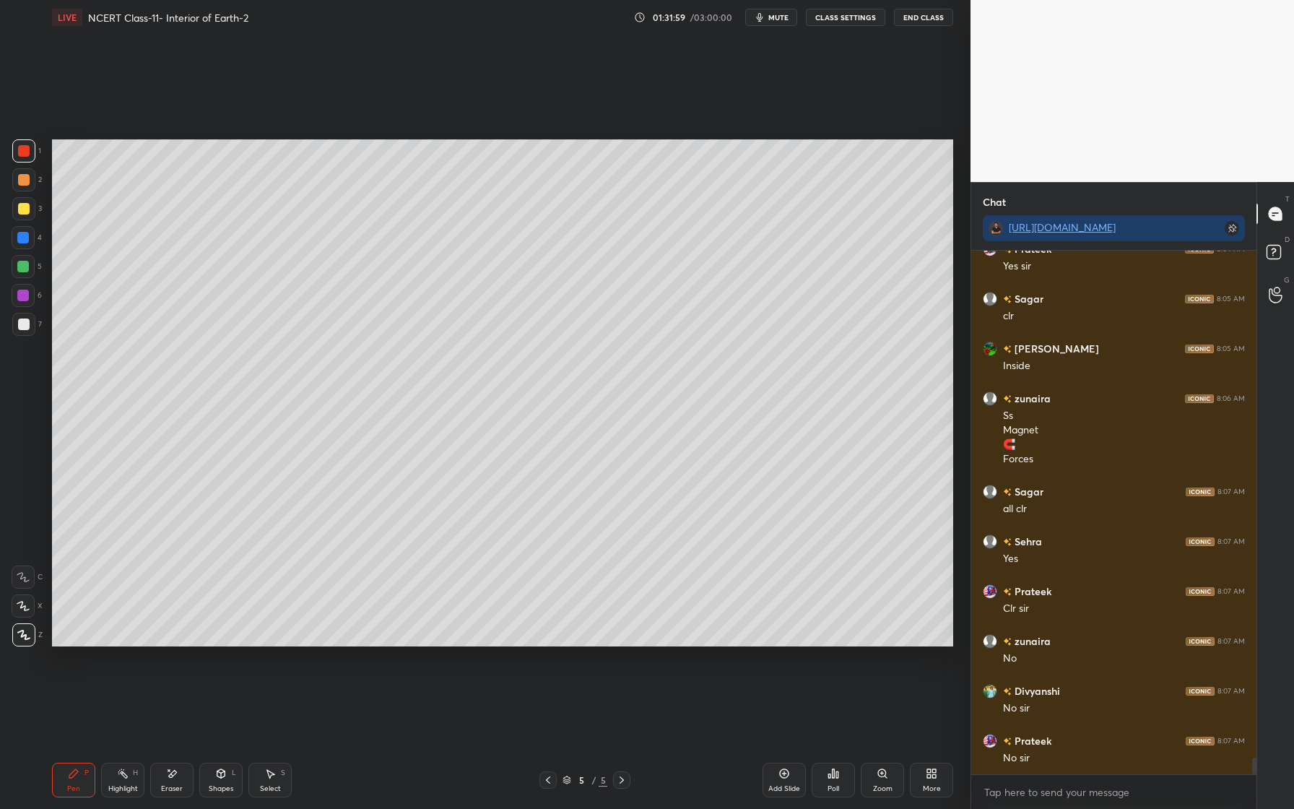
scroll to position [15921, 0]
drag, startPoint x: 174, startPoint y: 772, endPoint x: 171, endPoint y: 781, distance: 9.1
click at [172, 778] on icon at bounding box center [172, 774] width 12 height 12
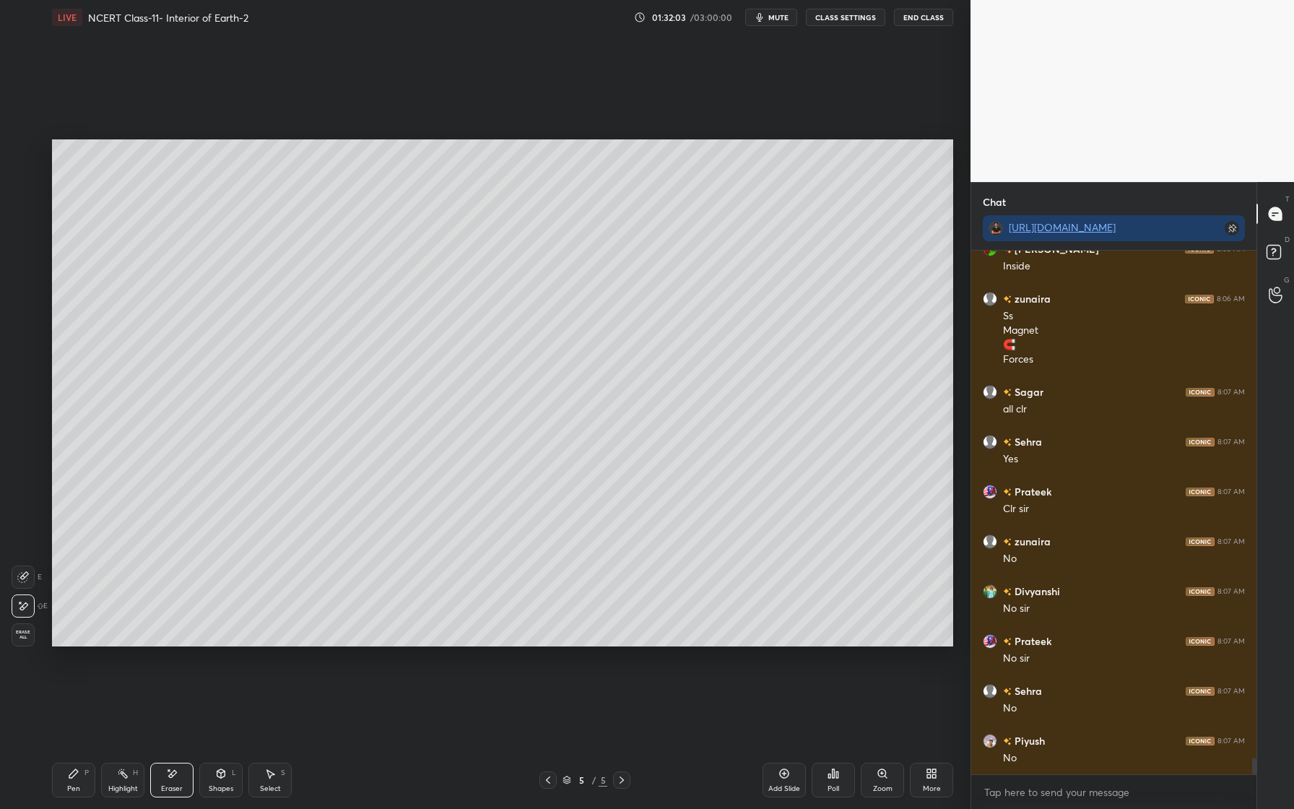
scroll to position [16020, 0]
click at [81, 776] on div "Pen P" at bounding box center [73, 780] width 43 height 35
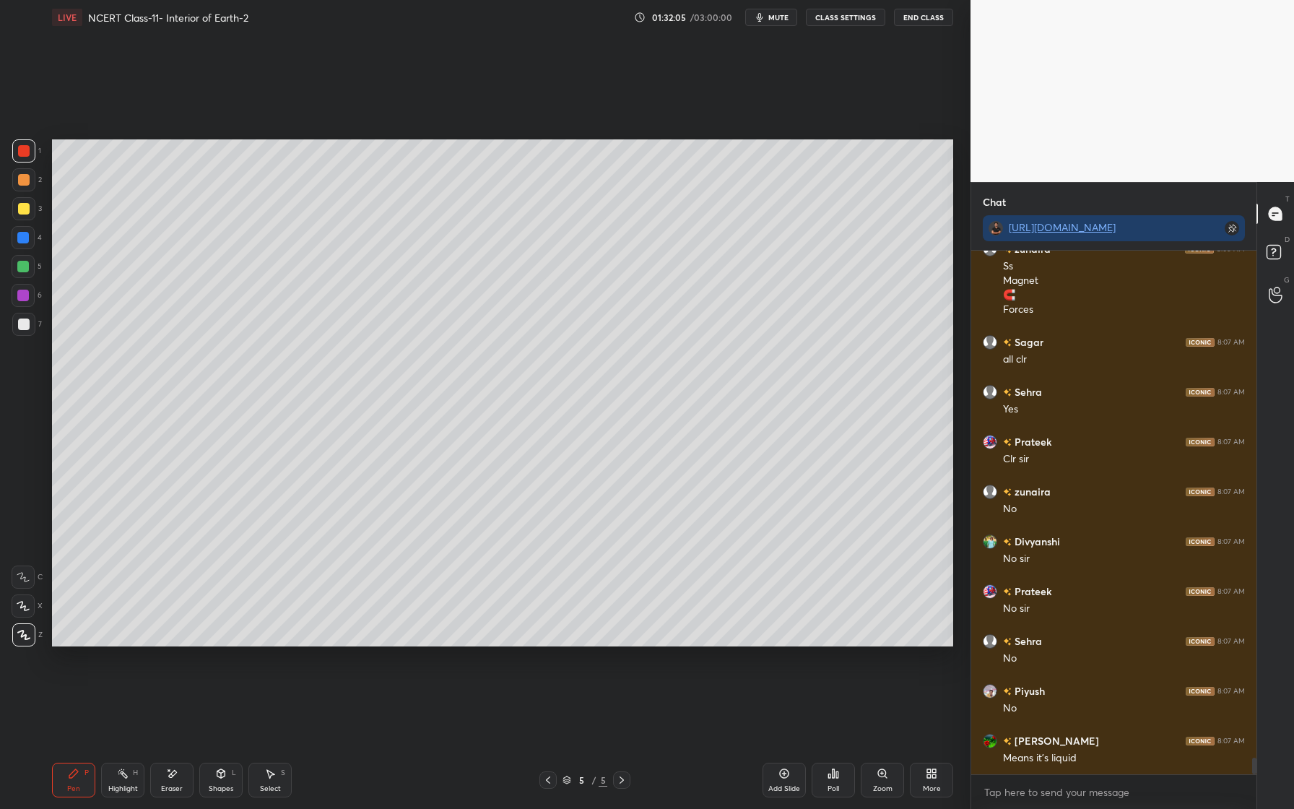
click at [22, 240] on div at bounding box center [23, 238] width 12 height 12
drag, startPoint x: 27, startPoint y: 301, endPoint x: 29, endPoint y: 326, distance: 25.3
click at [24, 298] on div at bounding box center [23, 295] width 23 height 23
click at [27, 327] on div at bounding box center [23, 324] width 23 height 23
click at [30, 189] on div at bounding box center [23, 179] width 23 height 23
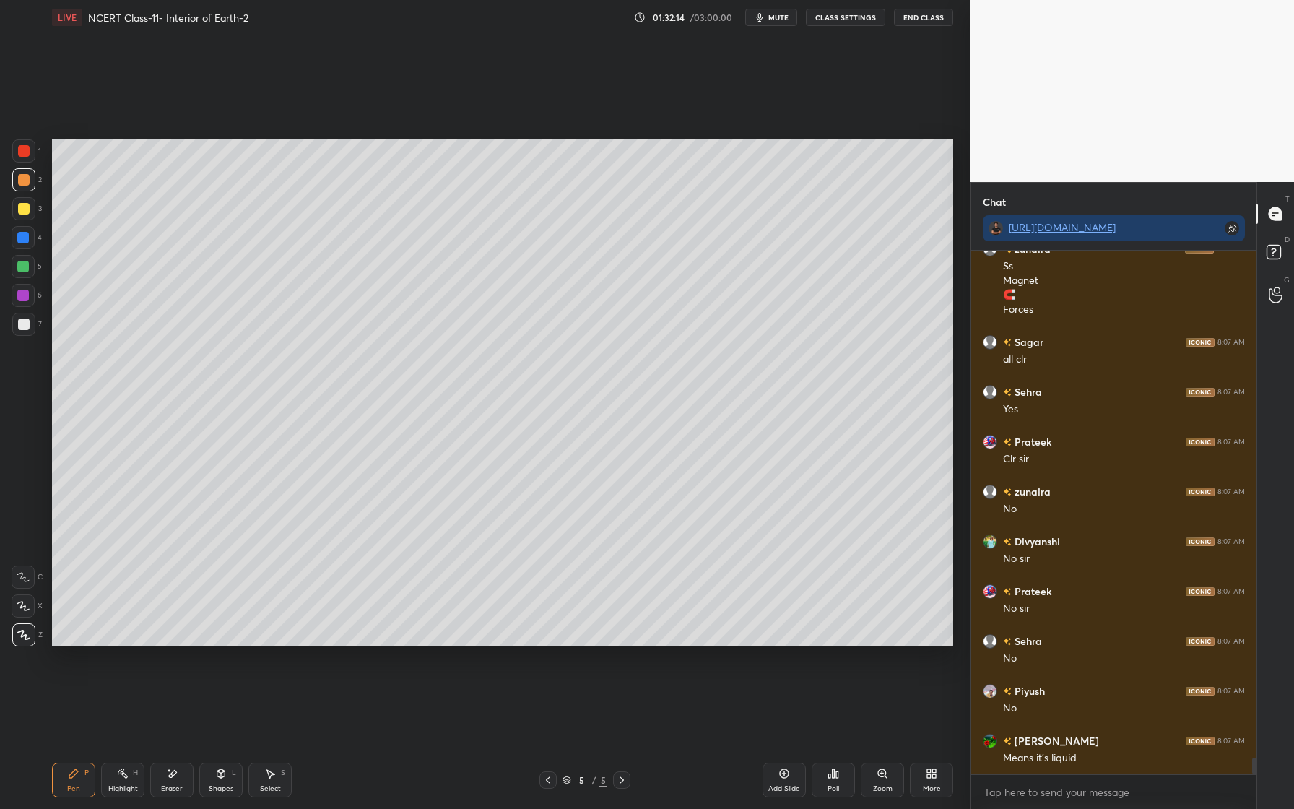
click at [28, 231] on div at bounding box center [23, 237] width 23 height 23
click at [25, 187] on div at bounding box center [23, 179] width 23 height 23
click at [23, 157] on div at bounding box center [23, 150] width 23 height 23
click at [27, 209] on div at bounding box center [24, 209] width 12 height 12
drag, startPoint x: 25, startPoint y: 238, endPoint x: 48, endPoint y: 261, distance: 32.7
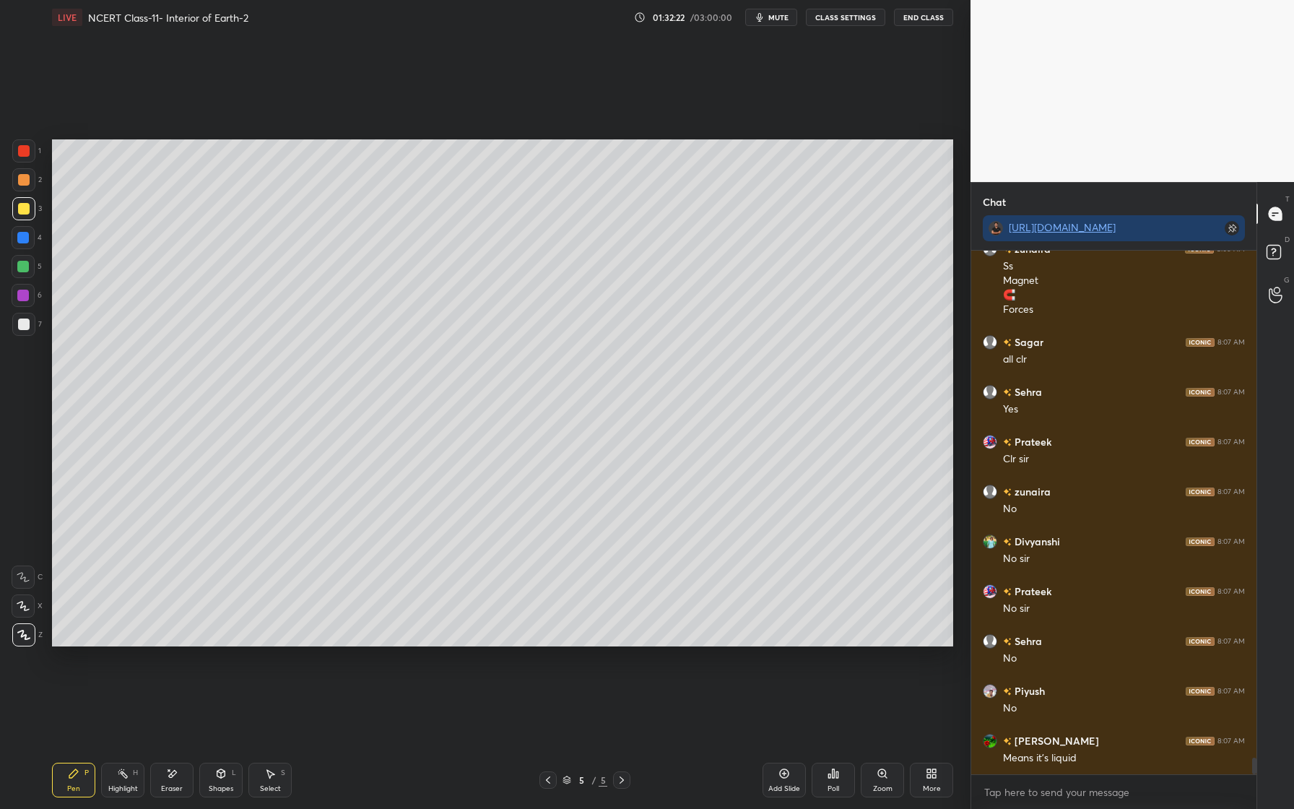
click at [29, 240] on div at bounding box center [23, 237] width 23 height 23
click at [30, 322] on div at bounding box center [23, 324] width 23 height 23
drag, startPoint x: 26, startPoint y: 297, endPoint x: 17, endPoint y: 297, distance: 9.4
click at [26, 297] on div at bounding box center [23, 296] width 12 height 12
click at [27, 153] on div at bounding box center [24, 151] width 12 height 12
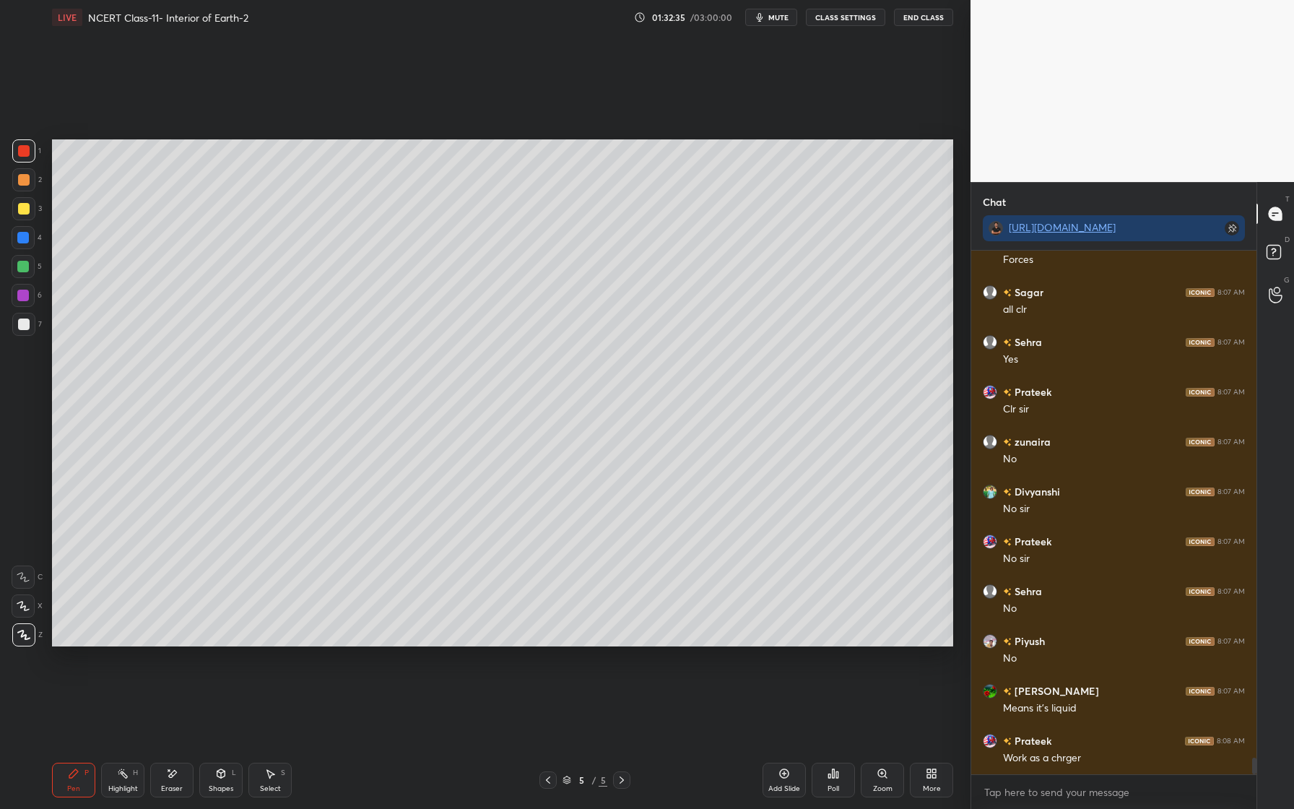
scroll to position [16120, 0]
click at [28, 210] on div at bounding box center [24, 209] width 12 height 12
click at [27, 183] on div at bounding box center [24, 180] width 12 height 12
click at [21, 293] on div at bounding box center [23, 296] width 12 height 12
click at [25, 267] on div at bounding box center [23, 267] width 12 height 12
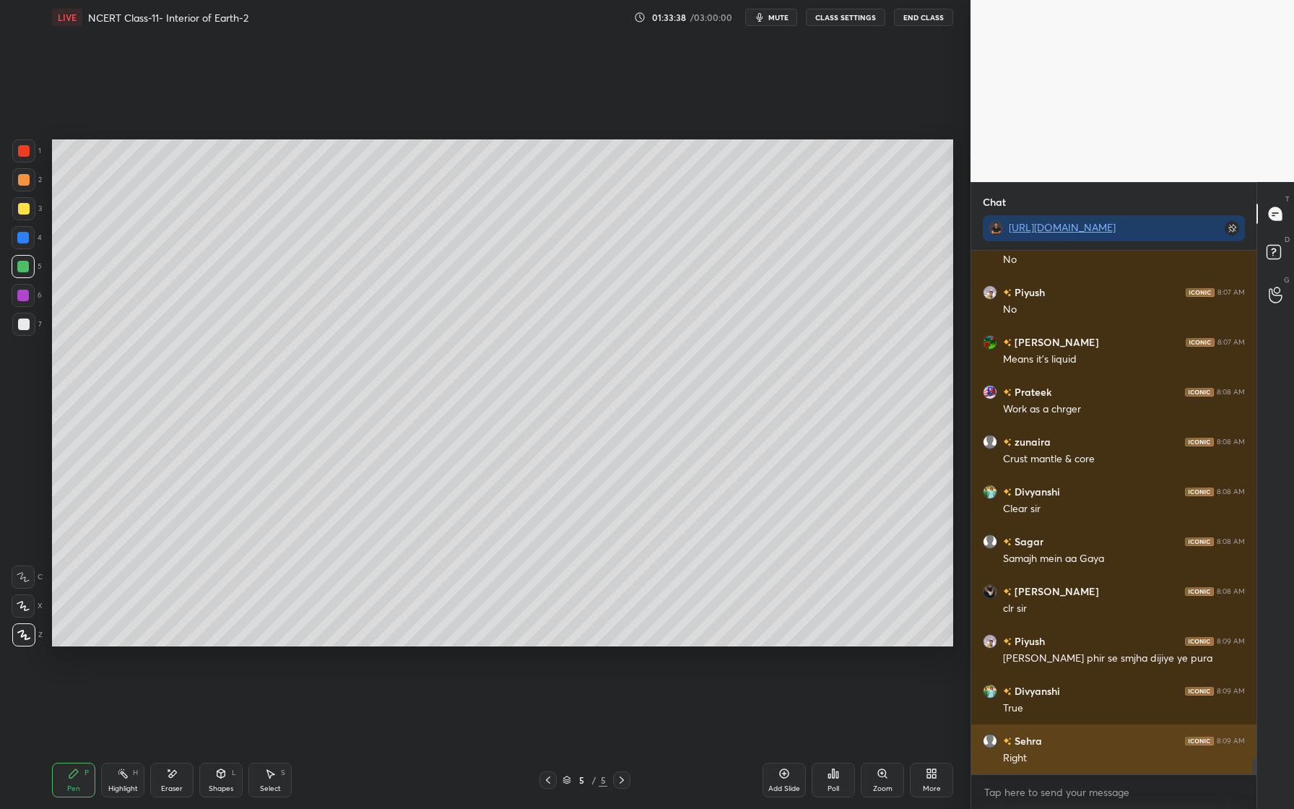
scroll to position [16469, 0]
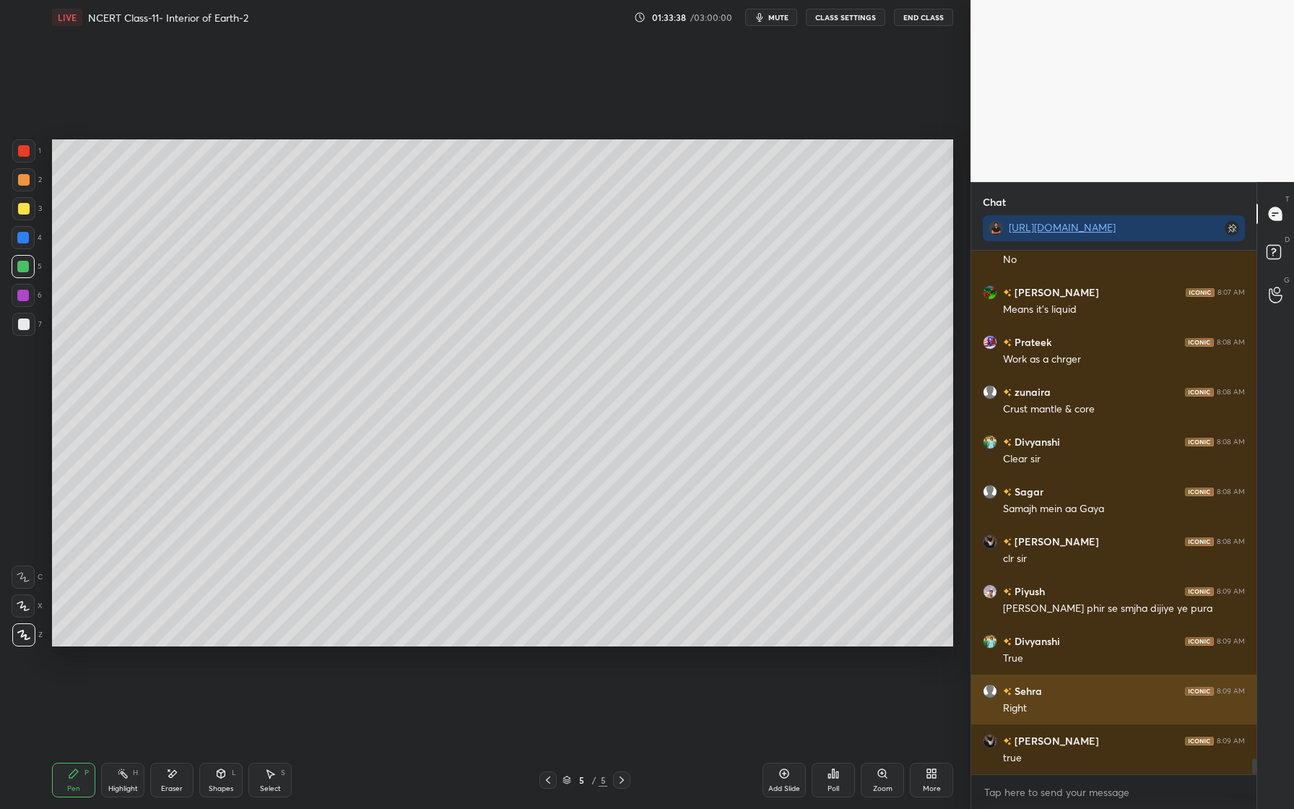
click at [991, 687] on img "grid" at bounding box center [990, 691] width 14 height 14
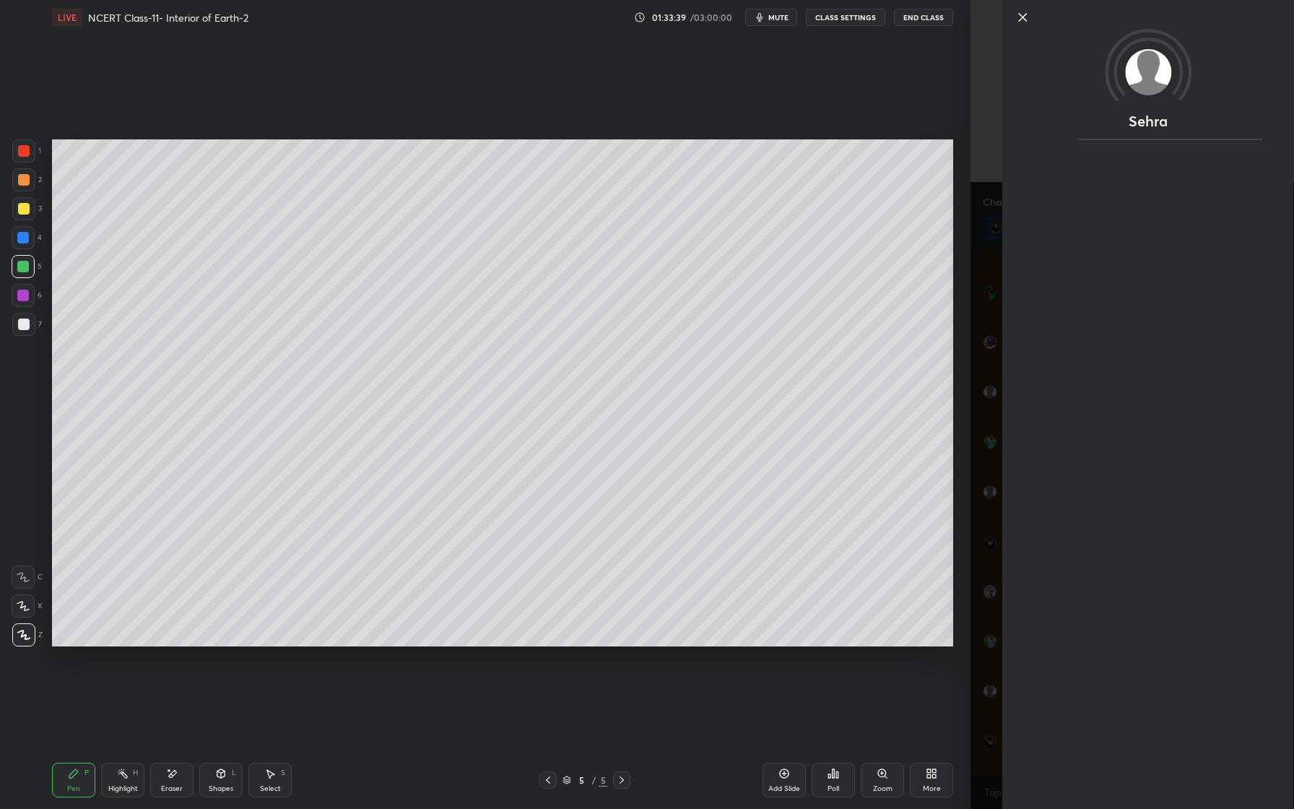
scroll to position [16519, 0]
click at [1024, 18] on icon at bounding box center [1022, 17] width 7 height 7
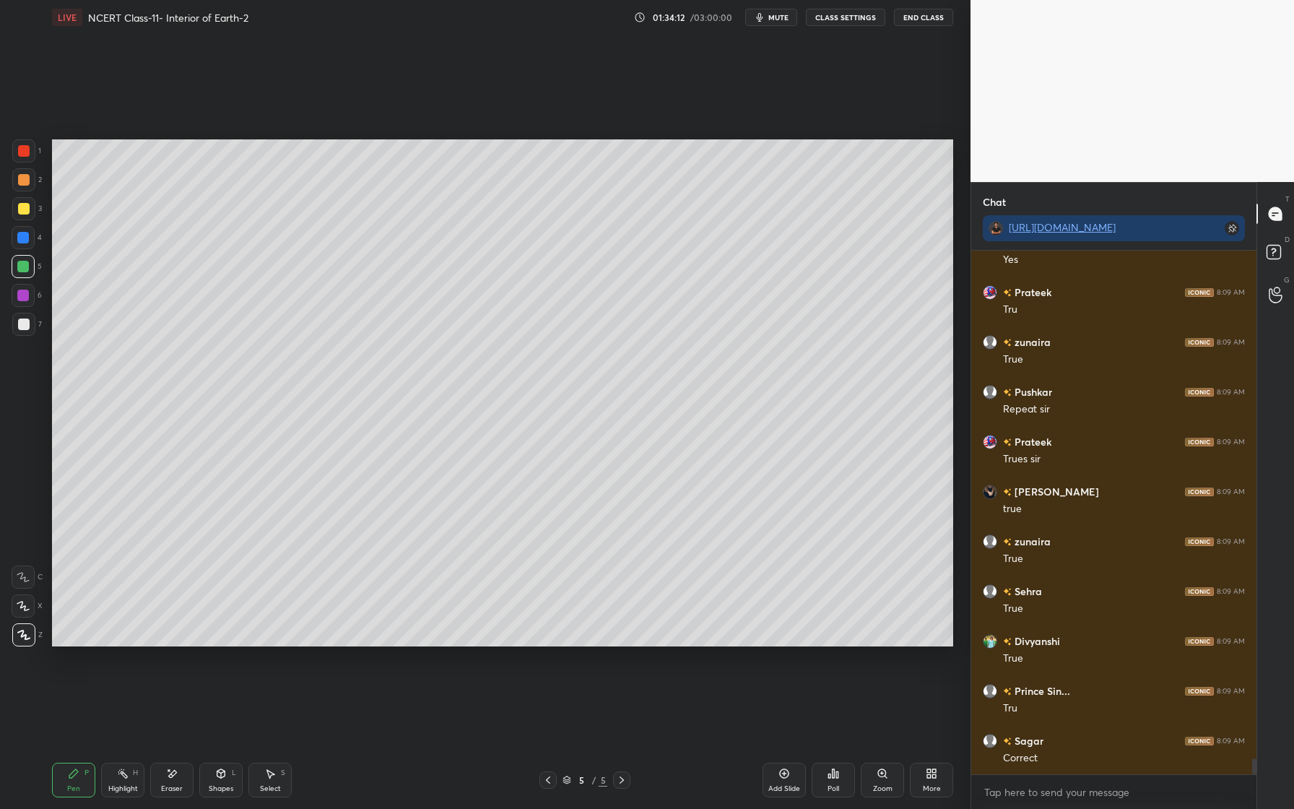
scroll to position [17117, 0]
click at [173, 773] on icon at bounding box center [173, 773] width 8 height 7
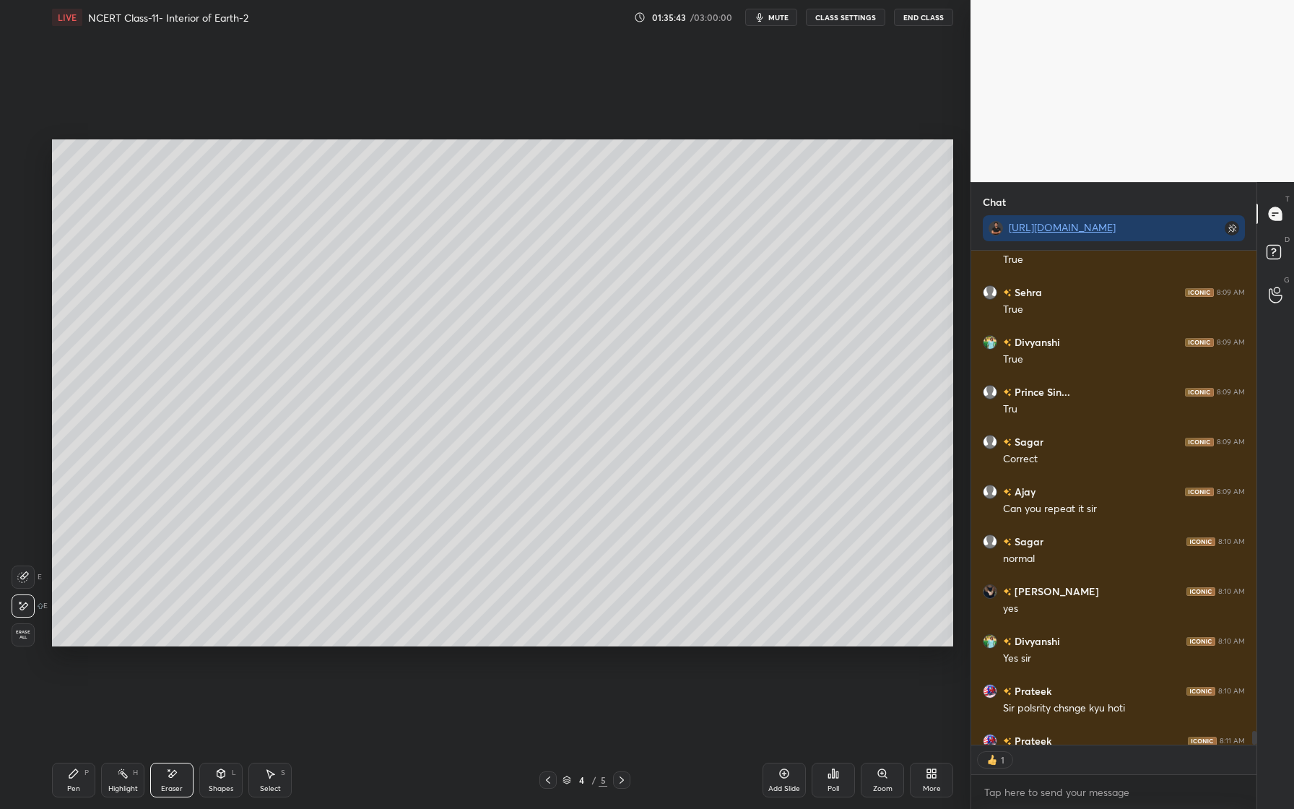
scroll to position [17410, 0]
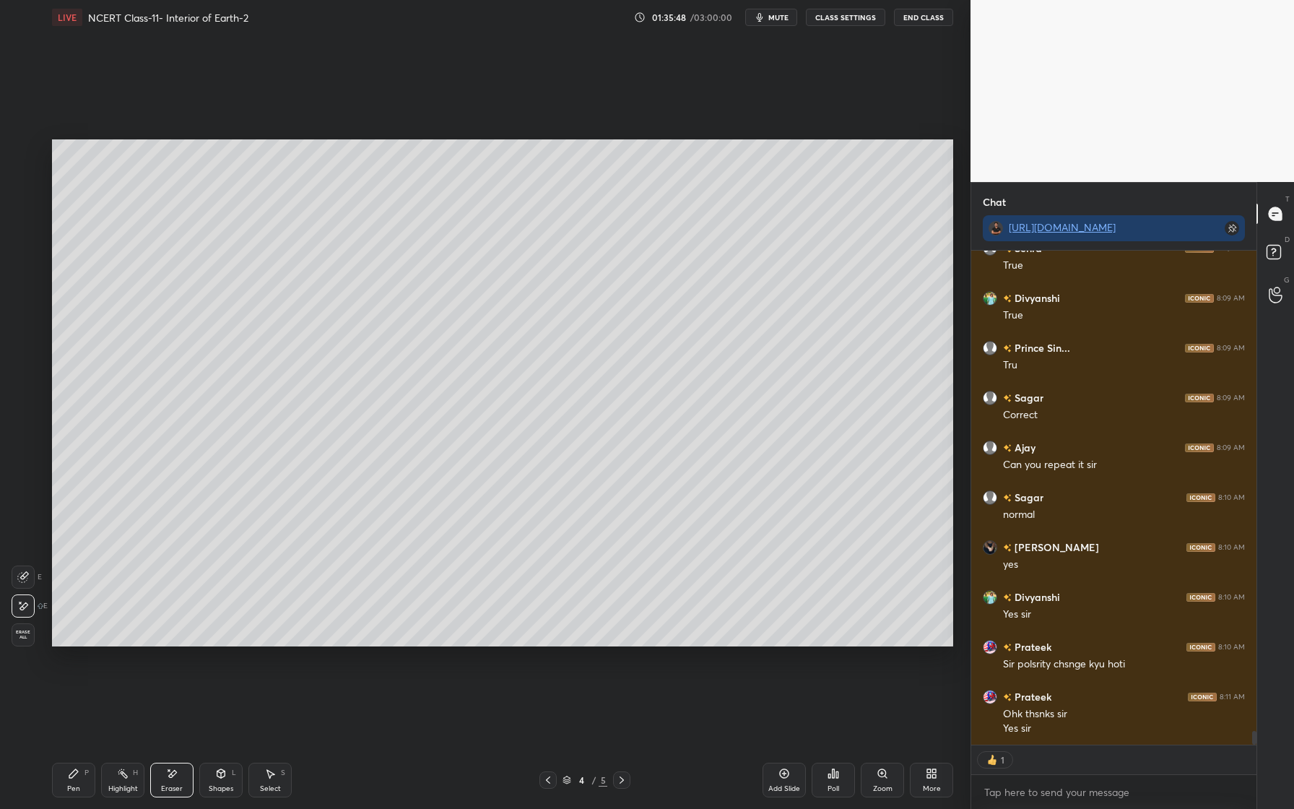
click at [0, 802] on div "1 2 3 4 5 6 7 C X Z E E Erase all H H LIVE NCERT Class-11- Interior of Earth-2 …" at bounding box center [479, 404] width 959 height 809
click at [80, 779] on div "Pen P" at bounding box center [73, 780] width 43 height 35
click at [30, 222] on div "3" at bounding box center [27, 211] width 30 height 29
click at [30, 203] on div at bounding box center [23, 208] width 23 height 23
click at [25, 183] on div at bounding box center [24, 180] width 12 height 12
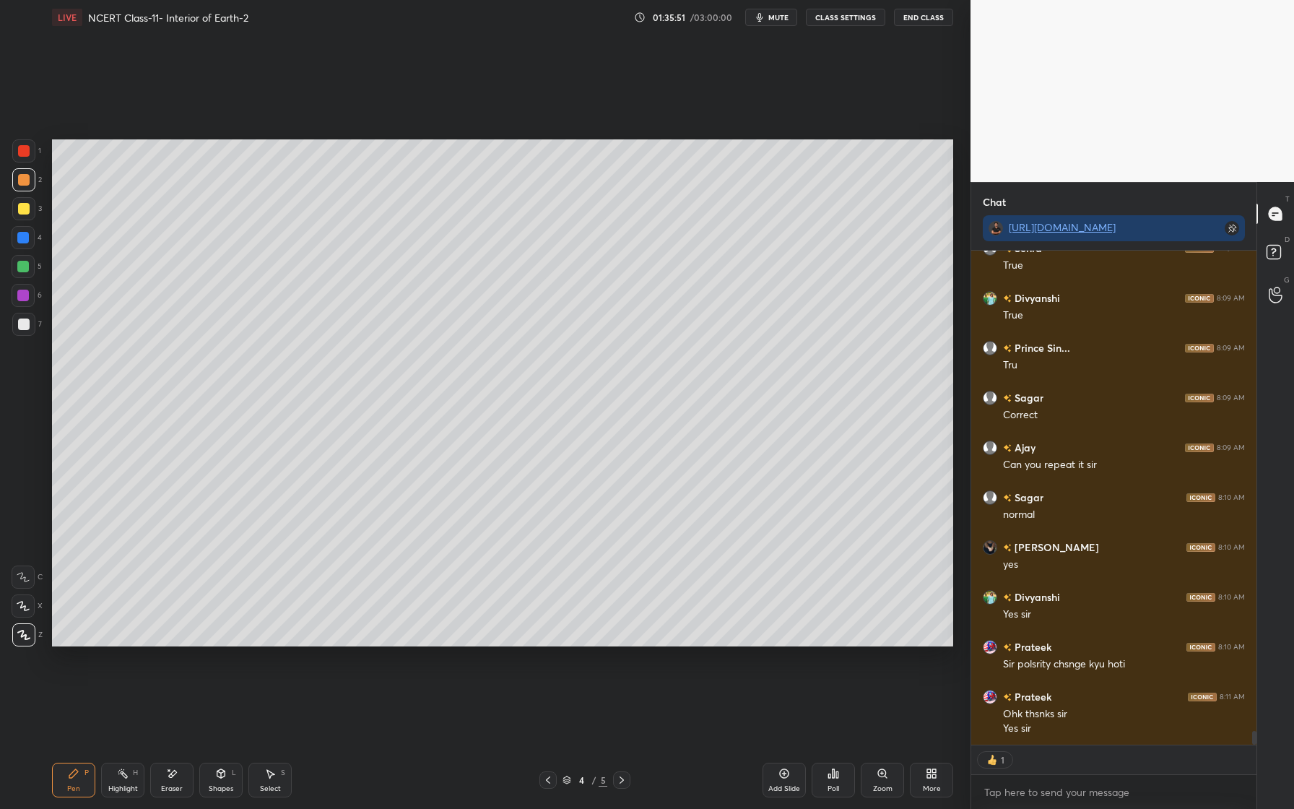
click at [17, 203] on div at bounding box center [23, 208] width 23 height 23
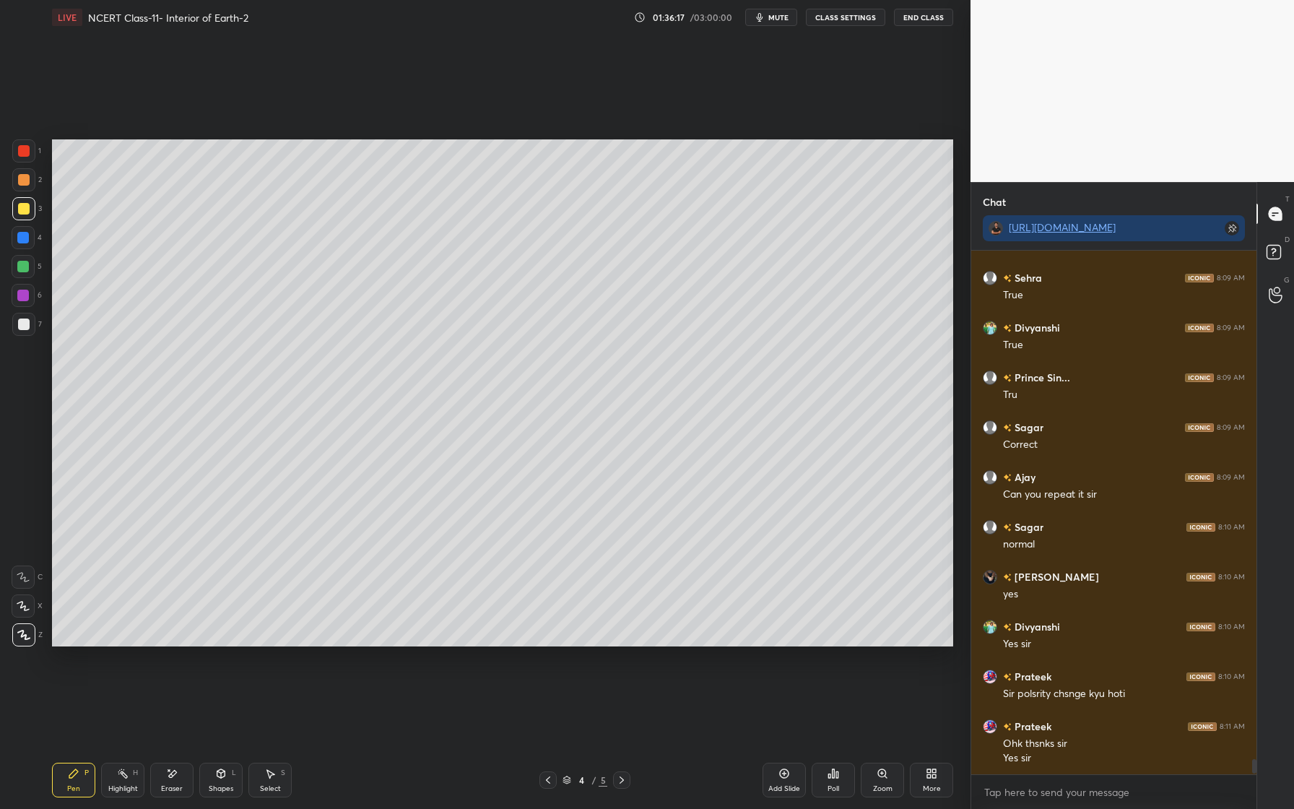
click at [30, 239] on div at bounding box center [23, 237] width 23 height 23
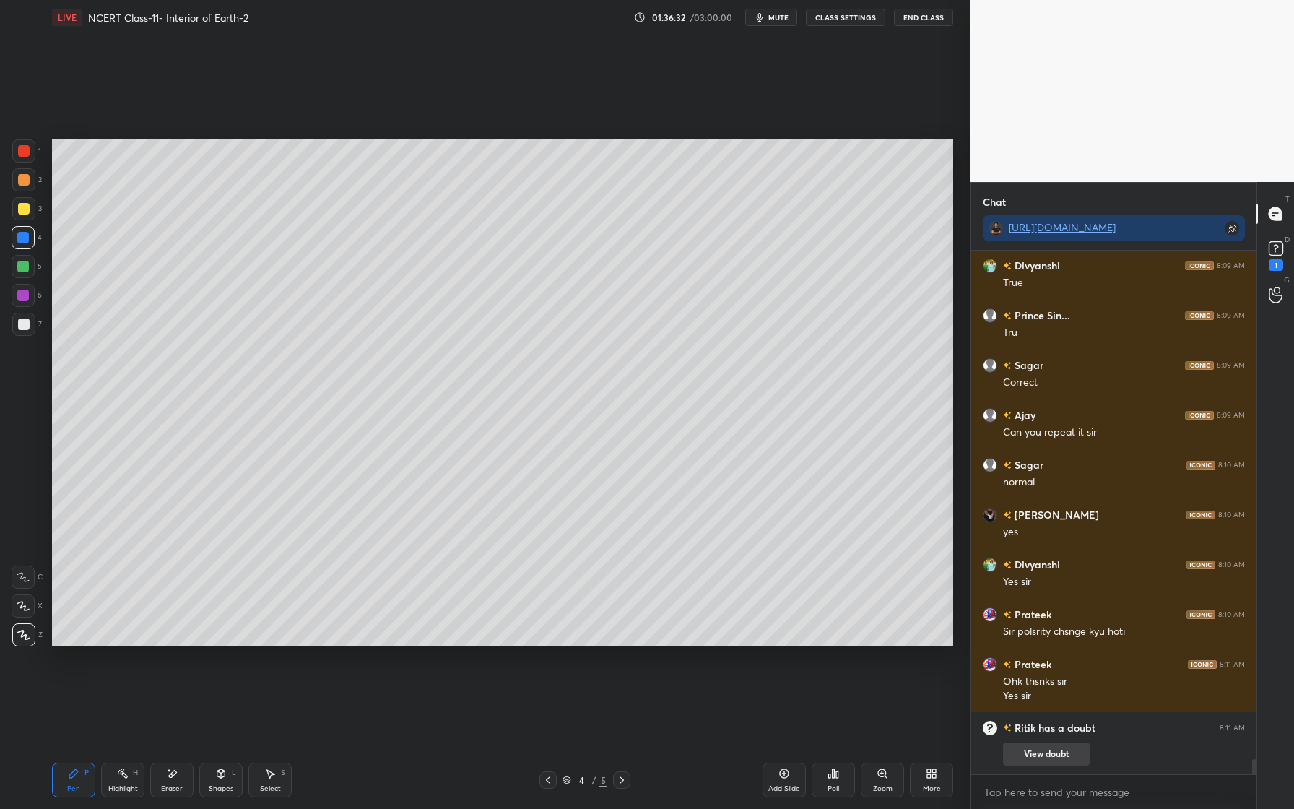
click at [1043, 757] on button "View doubt" at bounding box center [1046, 753] width 87 height 23
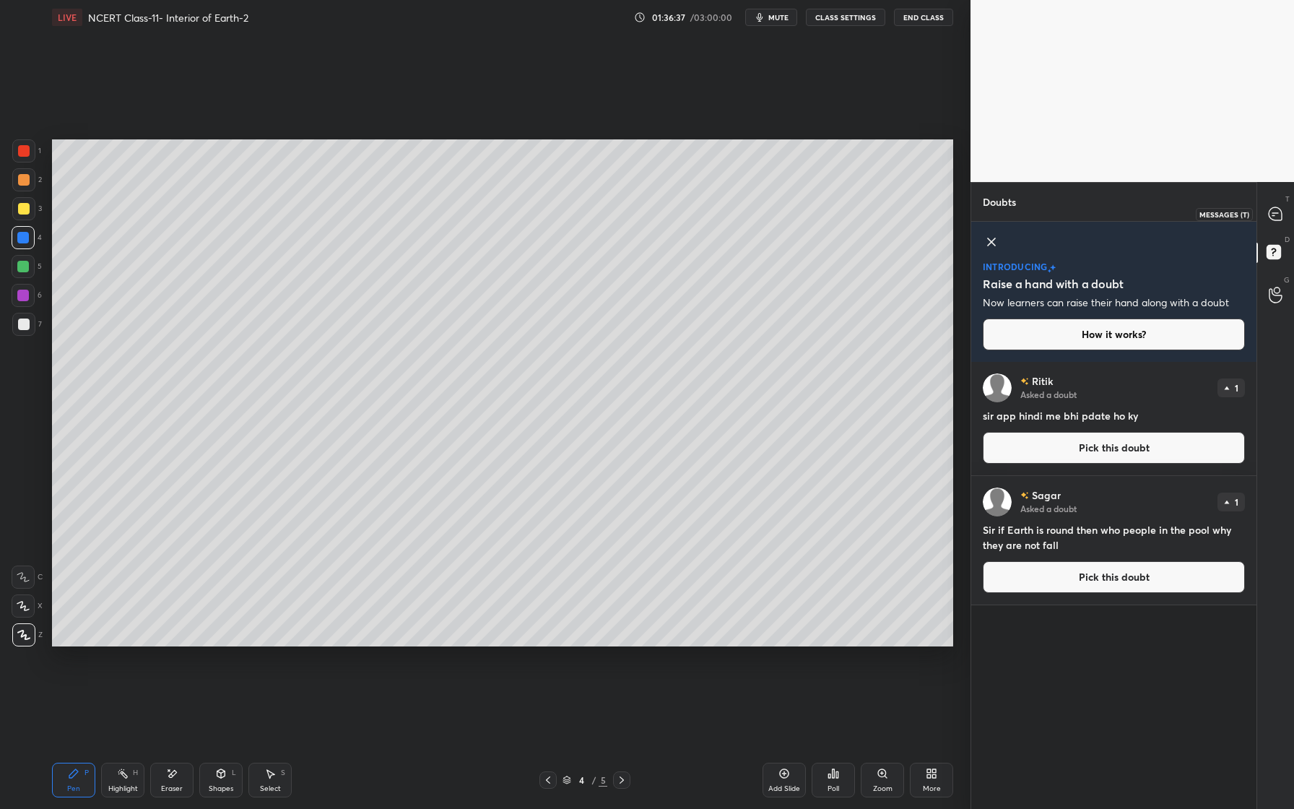
click at [1271, 218] on icon at bounding box center [1275, 213] width 13 height 13
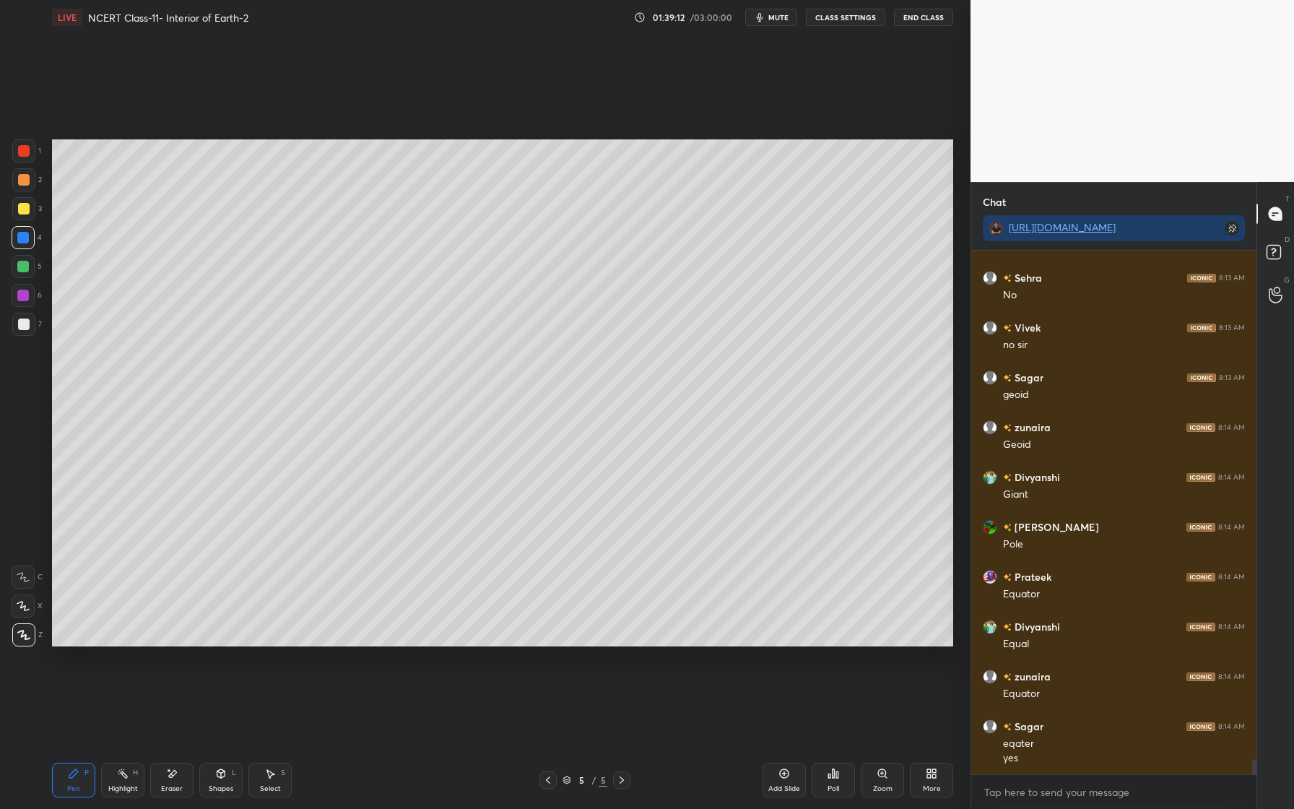
scroll to position [17384, 0]
click at [25, 201] on div at bounding box center [23, 208] width 23 height 23
click at [28, 154] on div at bounding box center [24, 151] width 12 height 12
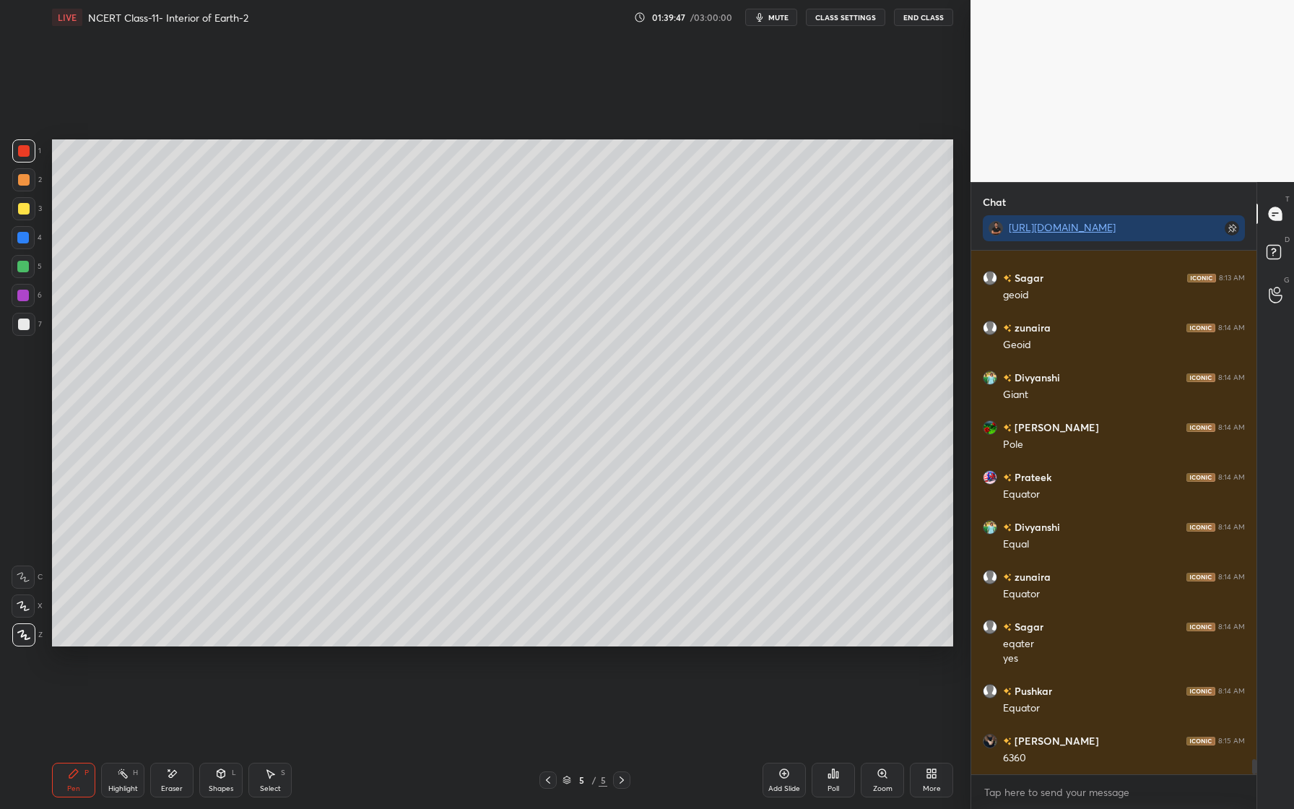
scroll to position [17484, 0]
click at [26, 203] on div at bounding box center [24, 209] width 12 height 12
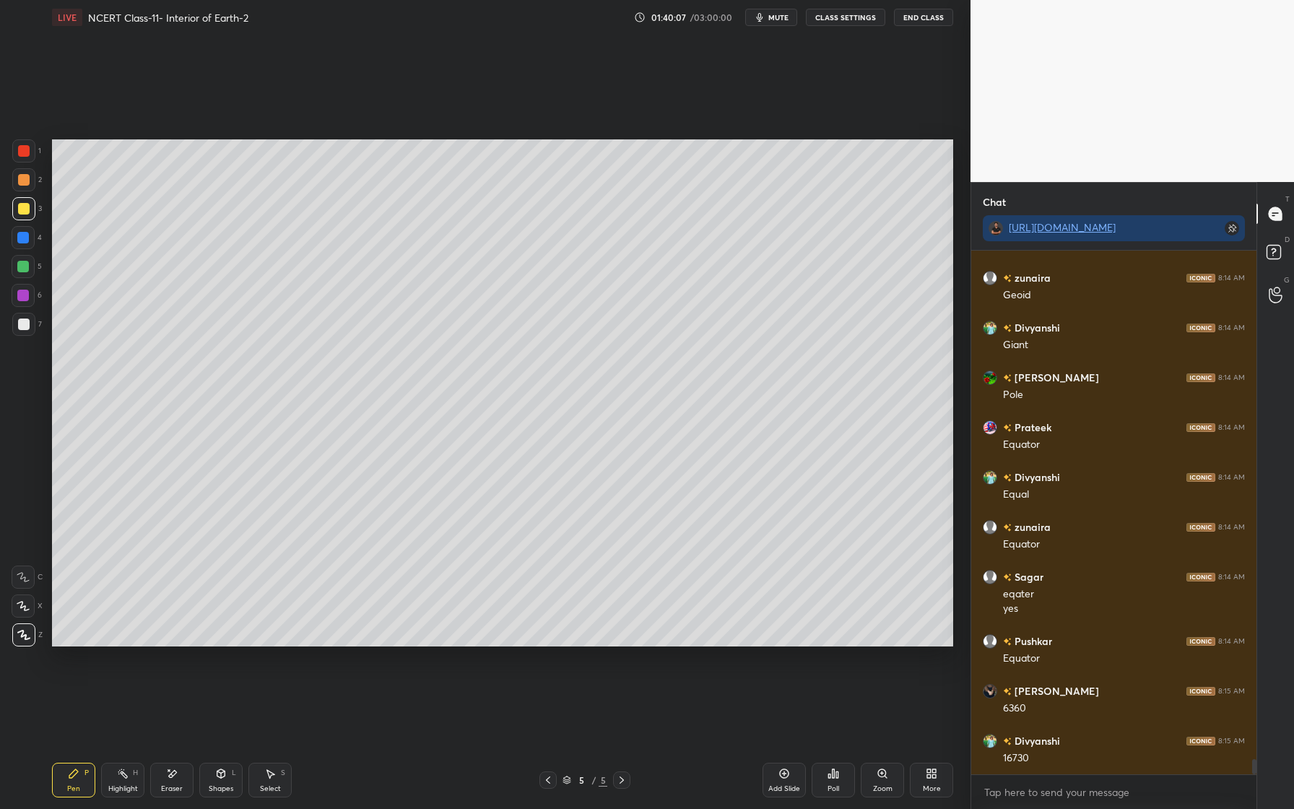
click at [27, 148] on div at bounding box center [24, 151] width 12 height 12
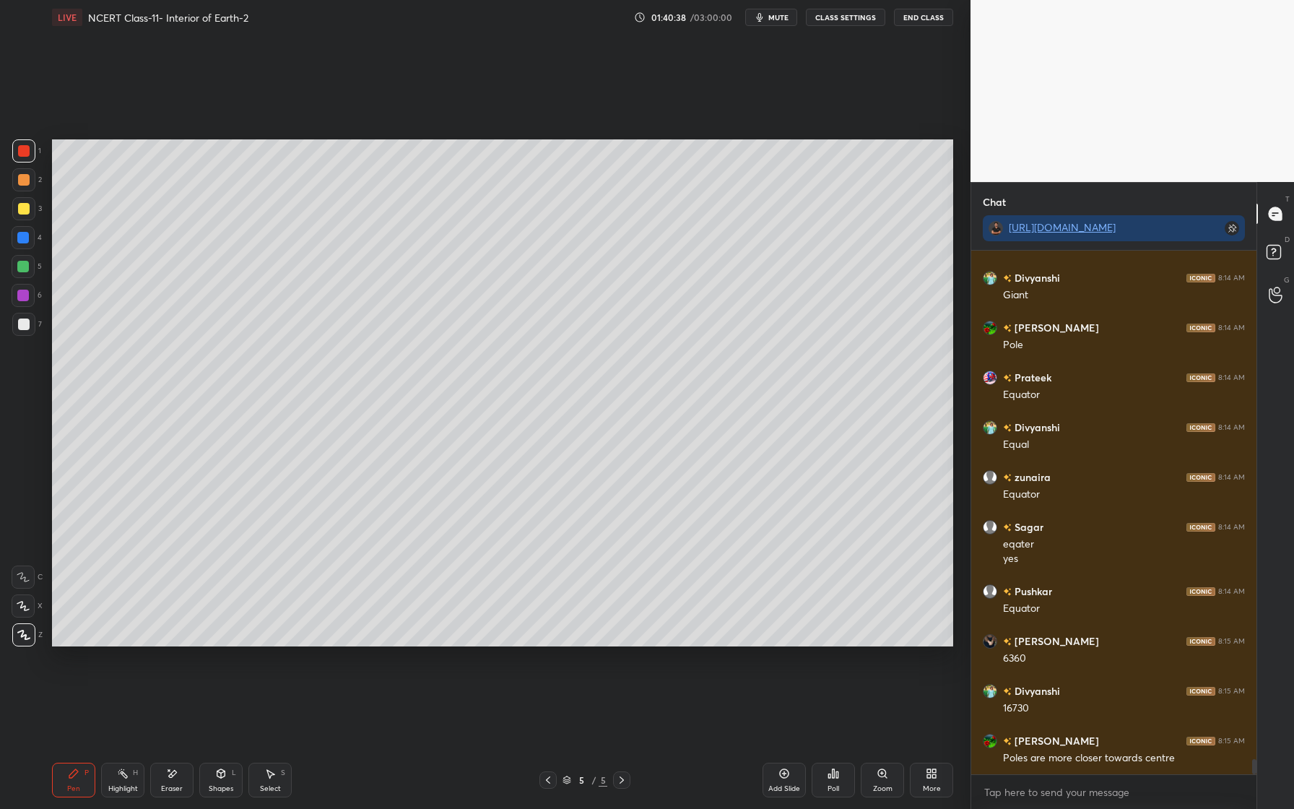
scroll to position [17583, 0]
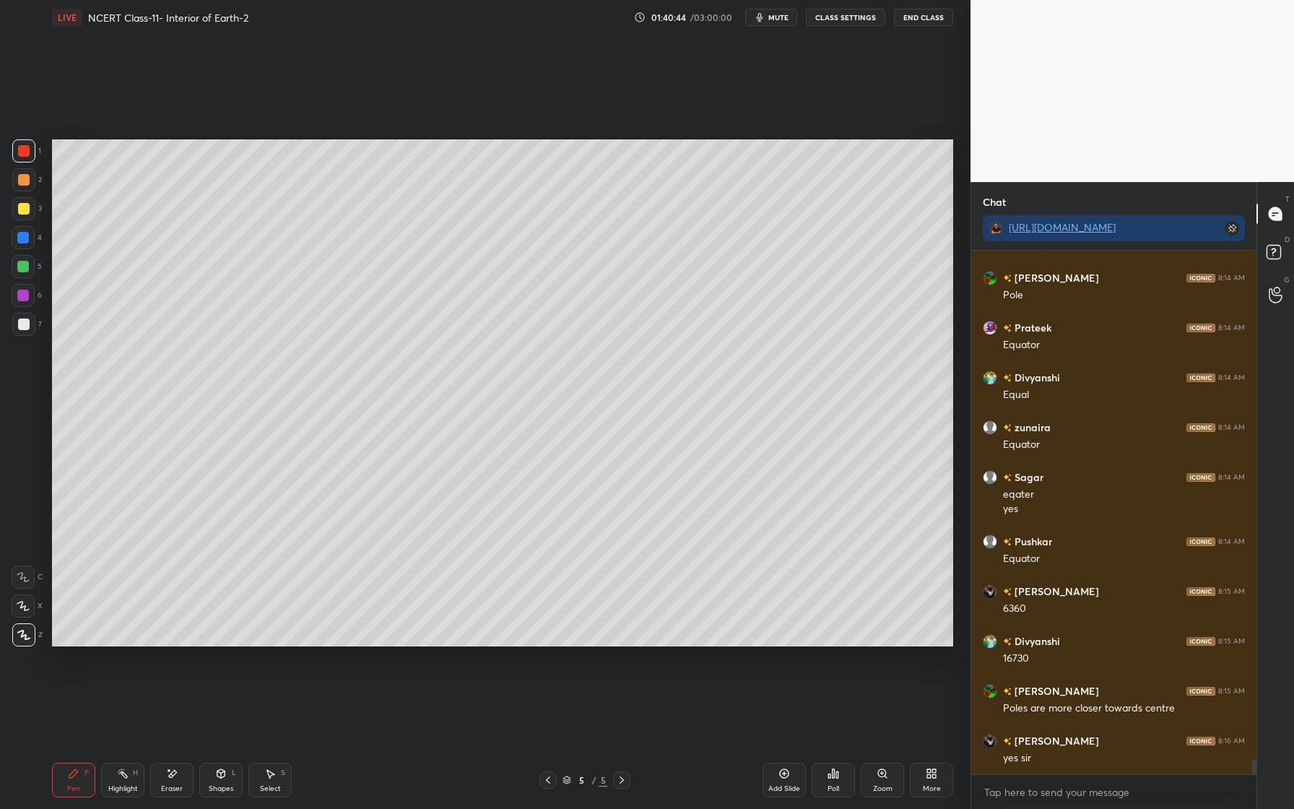
click at [26, 159] on div at bounding box center [23, 150] width 23 height 23
click at [26, 158] on div at bounding box center [23, 150] width 23 height 23
click at [182, 802] on div "Pen P Highlight H Eraser Shapes L Select S 5 / 5 Add Slide Poll Zoom More" at bounding box center [502, 780] width 901 height 58
click at [162, 786] on div "Eraser" at bounding box center [172, 788] width 22 height 7
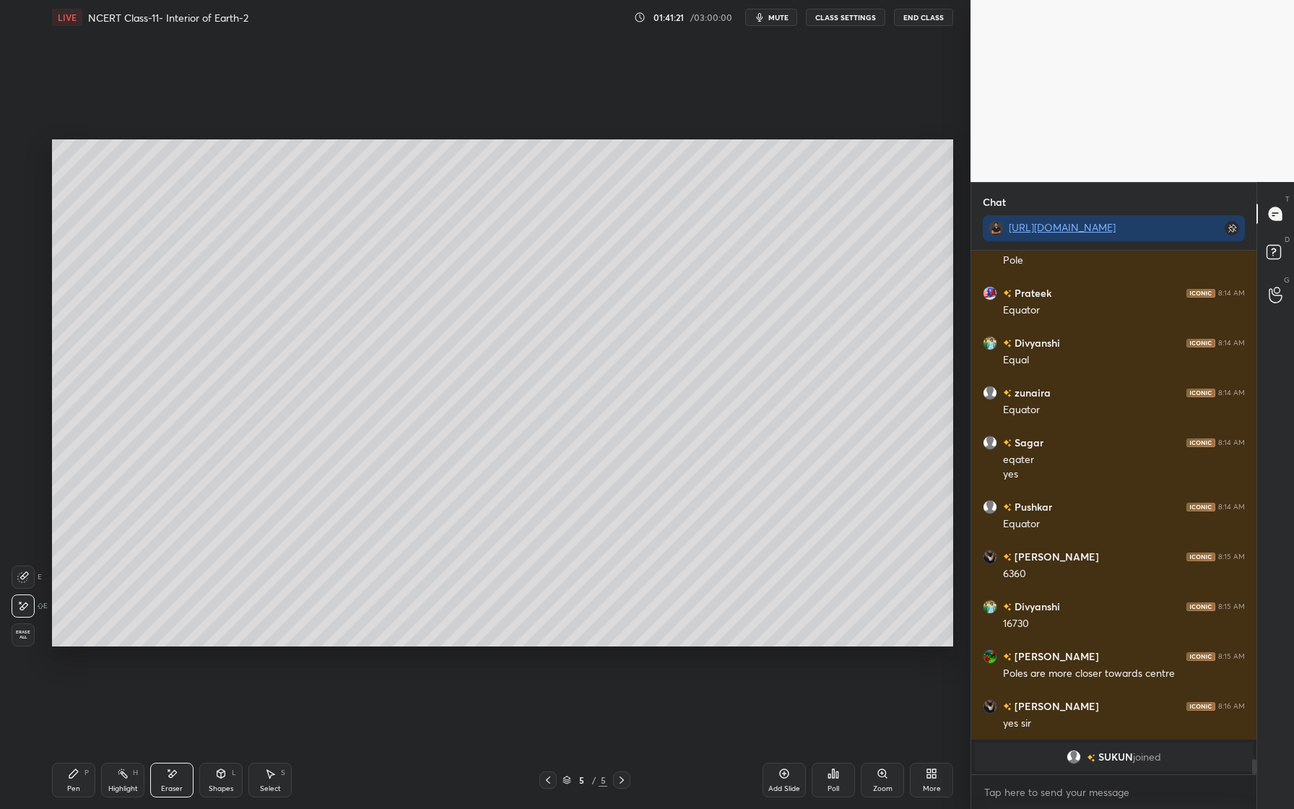
drag, startPoint x: 76, startPoint y: 780, endPoint x: 75, endPoint y: 768, distance: 11.6
click at [76, 780] on div "Pen P" at bounding box center [73, 780] width 43 height 35
click at [28, 158] on div at bounding box center [23, 150] width 23 height 23
click at [30, 264] on div at bounding box center [23, 266] width 23 height 23
click at [24, 292] on div at bounding box center [23, 296] width 12 height 12
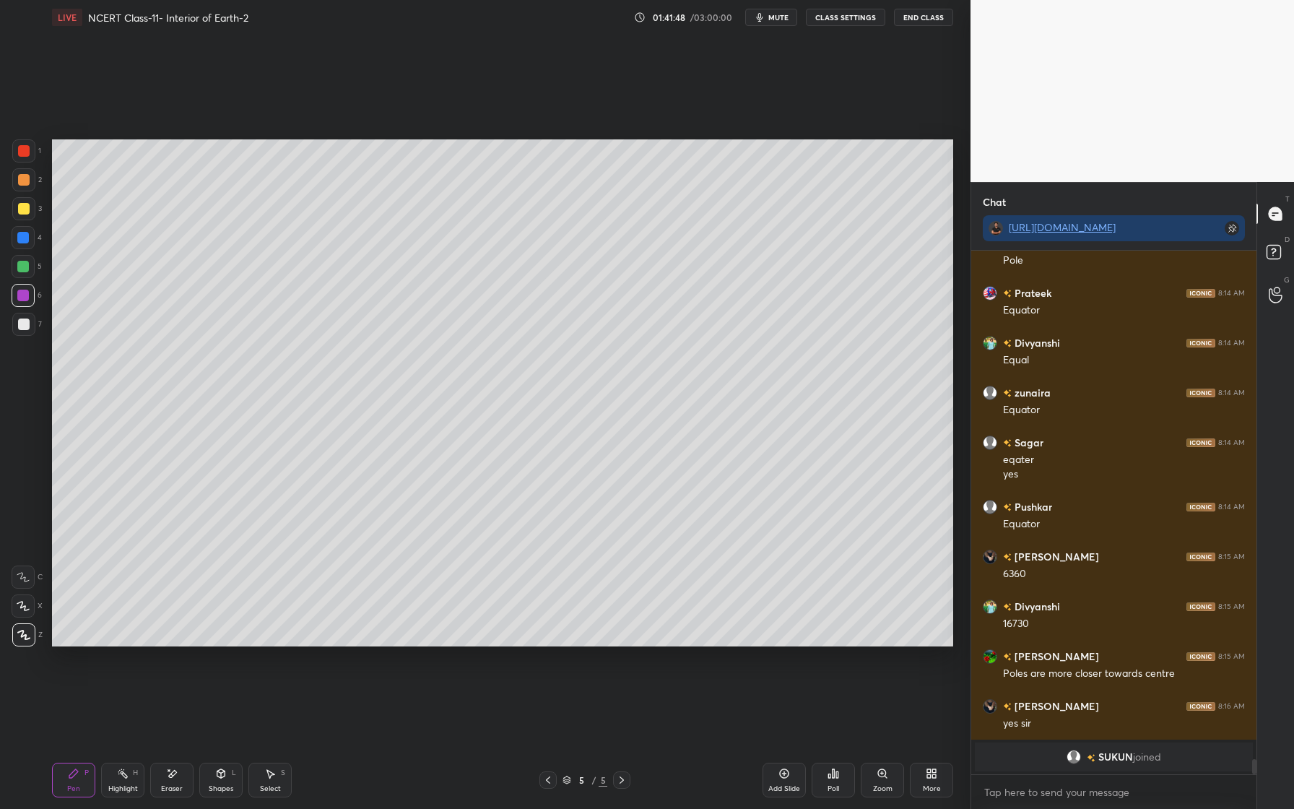
click at [28, 313] on div at bounding box center [23, 324] width 23 height 23
drag, startPoint x: 217, startPoint y: 778, endPoint x: 207, endPoint y: 772, distance: 11.0
click at [217, 778] on icon at bounding box center [221, 774] width 12 height 12
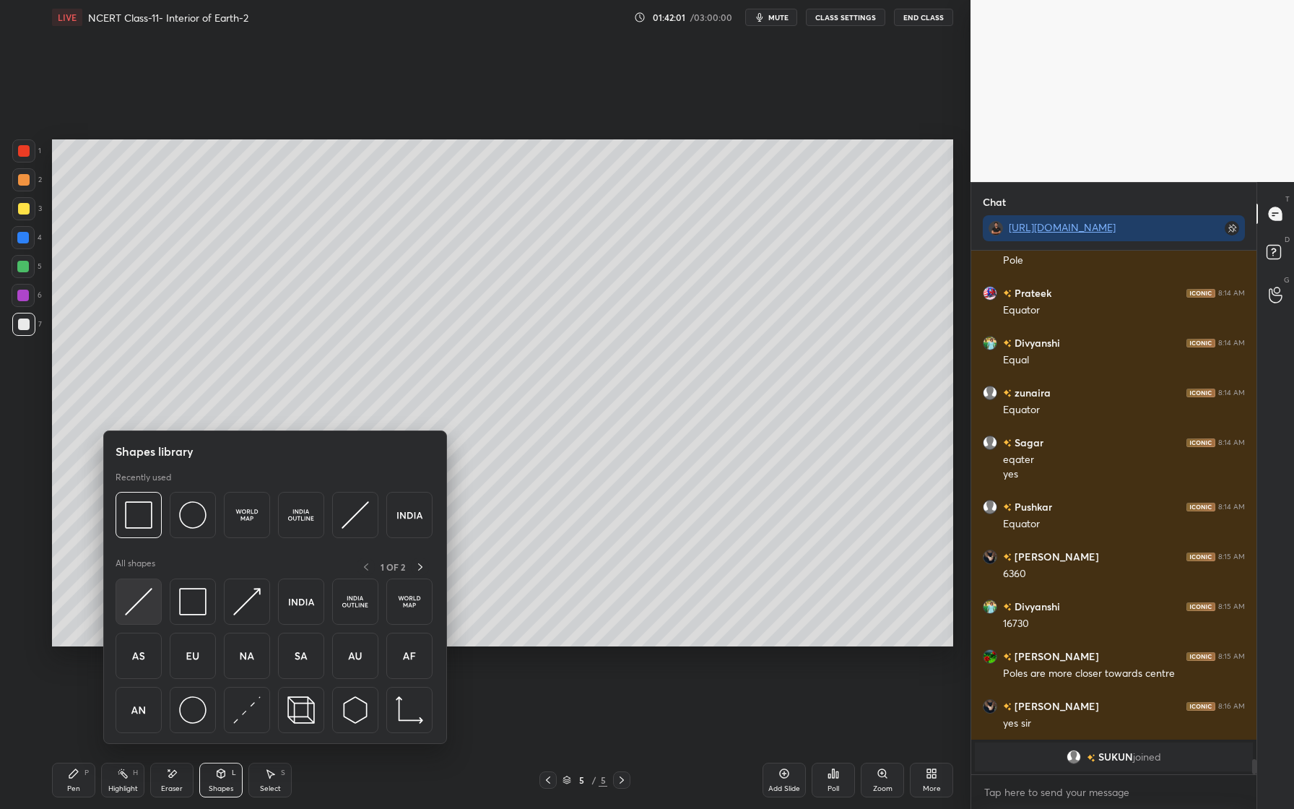
click at [153, 584] on div at bounding box center [139, 601] width 46 height 46
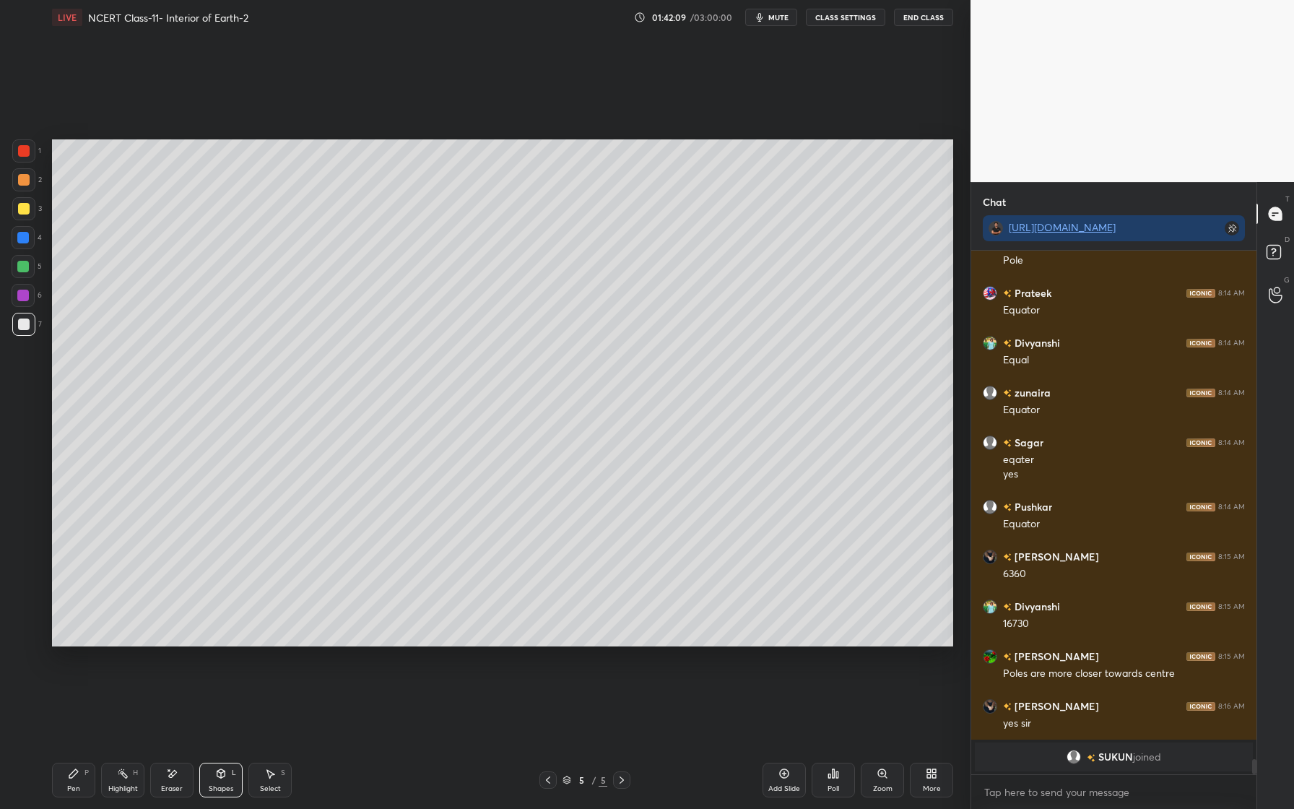
click at [71, 776] on icon at bounding box center [73, 773] width 9 height 9
click at [21, 179] on div at bounding box center [24, 180] width 12 height 12
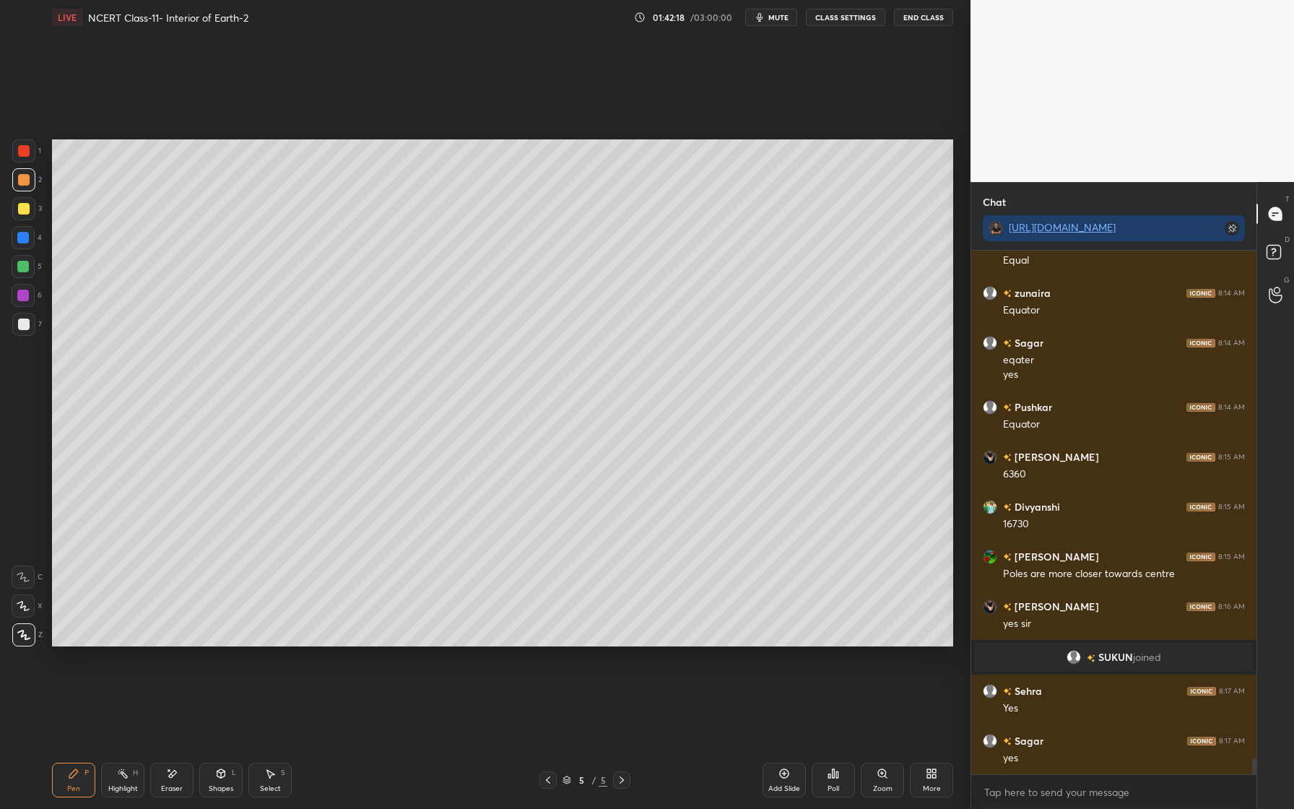
scroll to position [17042, 0]
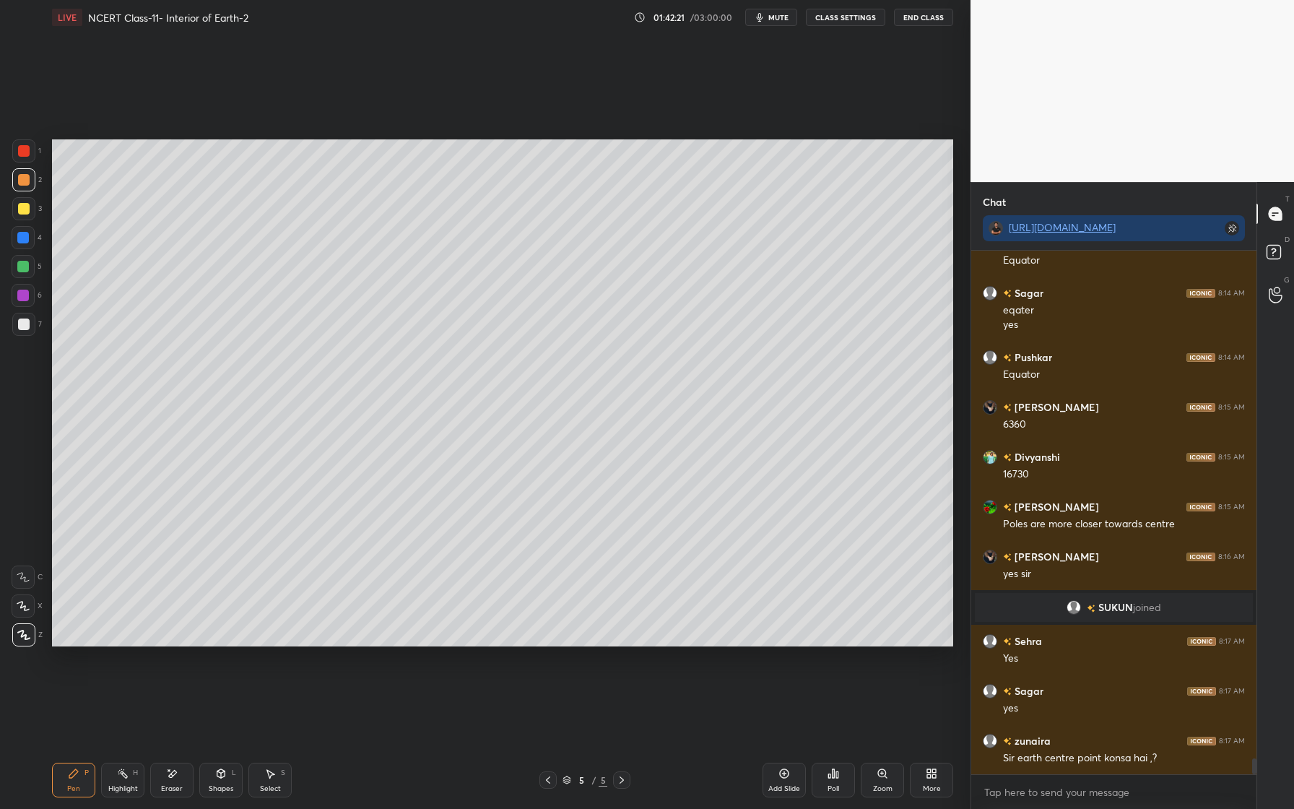
drag, startPoint x: 175, startPoint y: 781, endPoint x: 236, endPoint y: 729, distance: 80.9
click at [175, 781] on div "Eraser" at bounding box center [171, 780] width 43 height 35
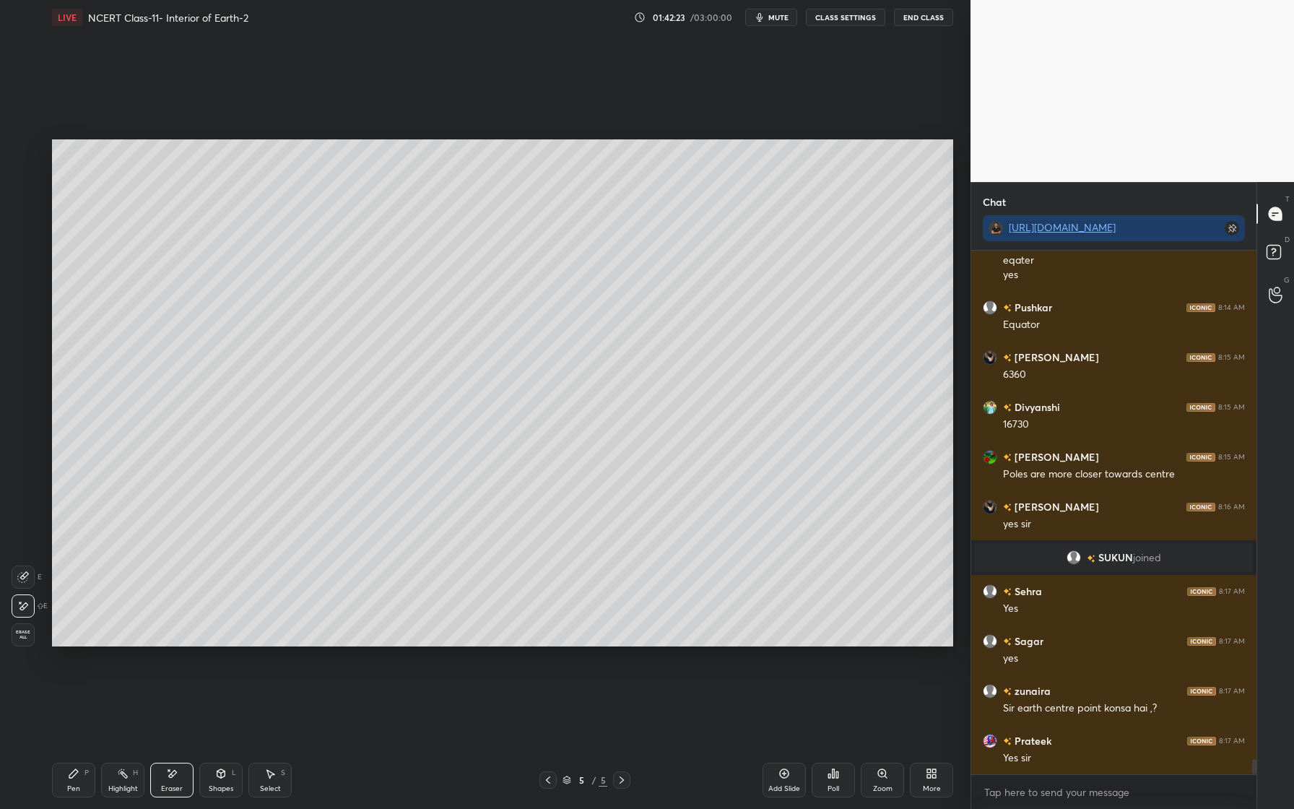
scroll to position [17141, 0]
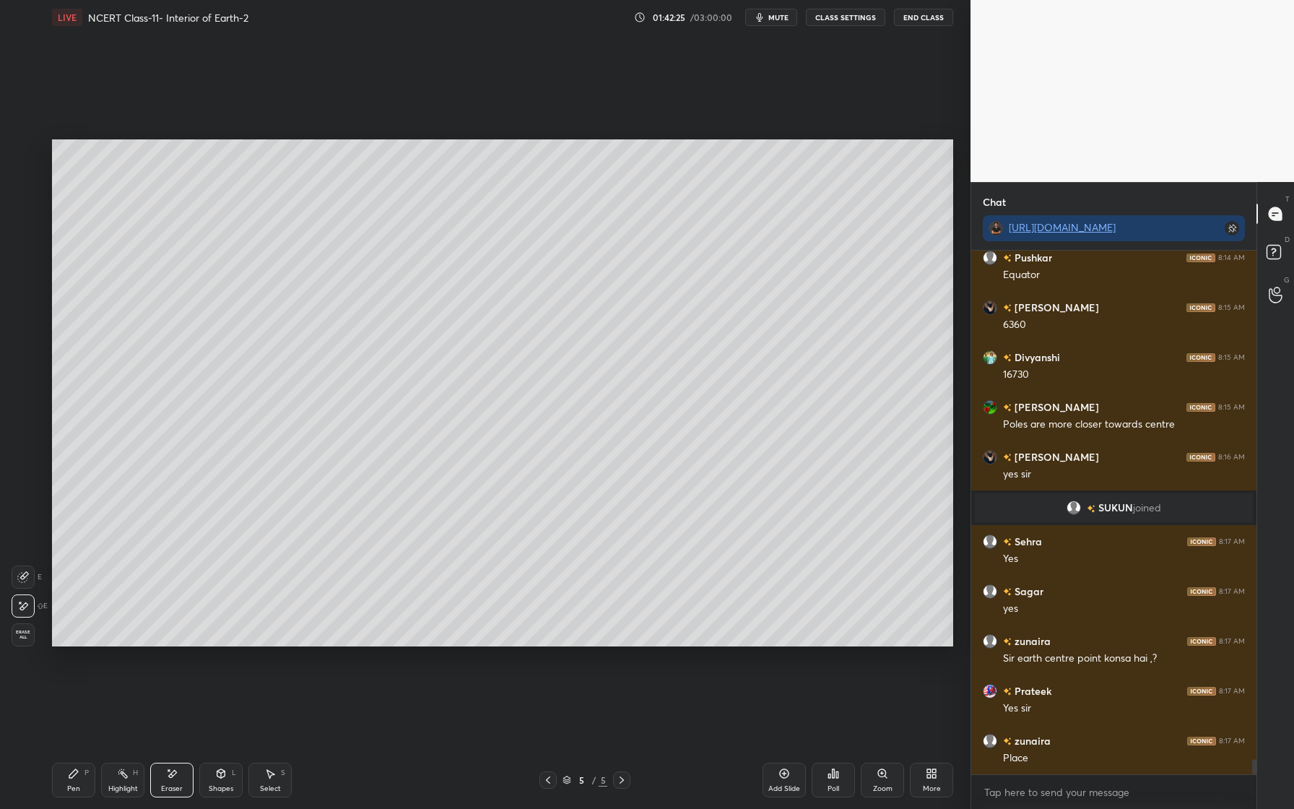
drag, startPoint x: 69, startPoint y: 773, endPoint x: 72, endPoint y: 762, distance: 11.4
click at [69, 773] on icon at bounding box center [74, 774] width 12 height 12
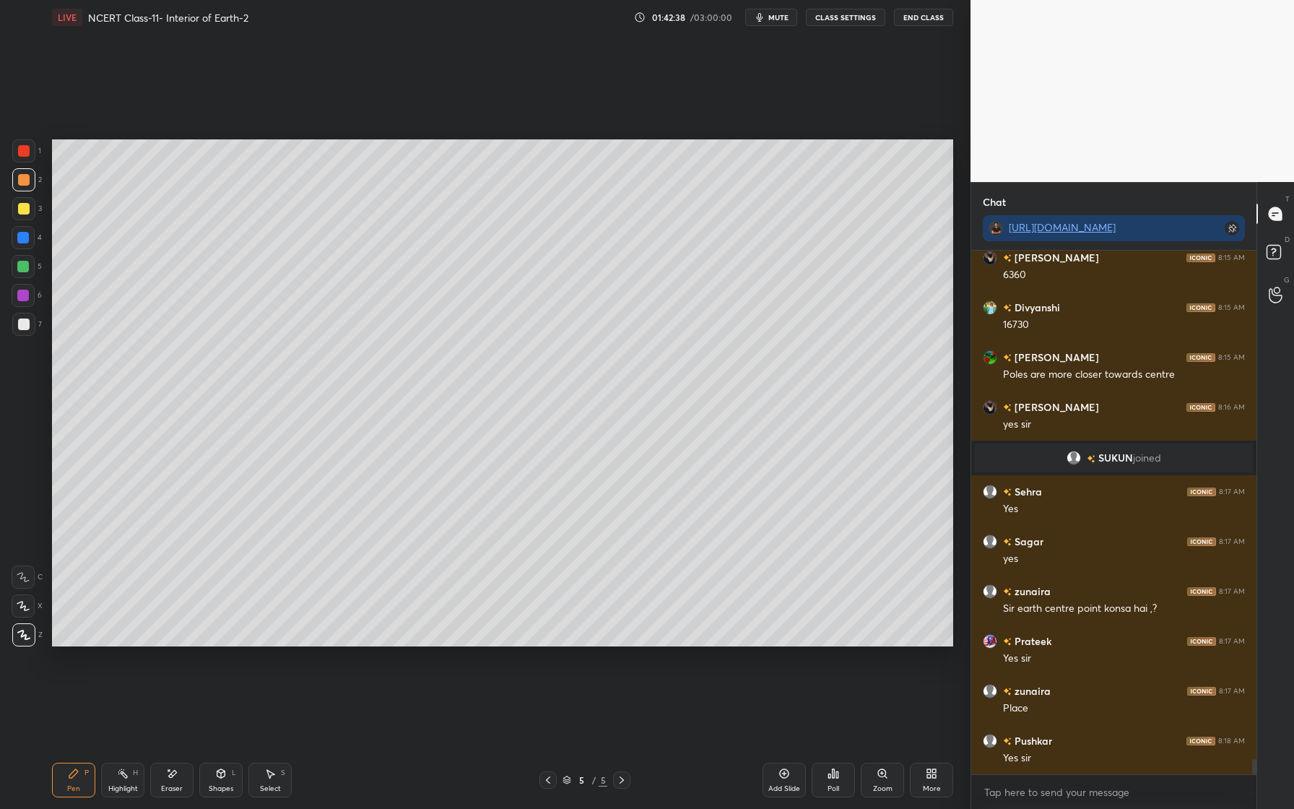
drag, startPoint x: 19, startPoint y: 245, endPoint x: 27, endPoint y: 244, distance: 7.3
click at [19, 245] on div at bounding box center [23, 237] width 23 height 23
click at [23, 181] on div at bounding box center [24, 180] width 12 height 12
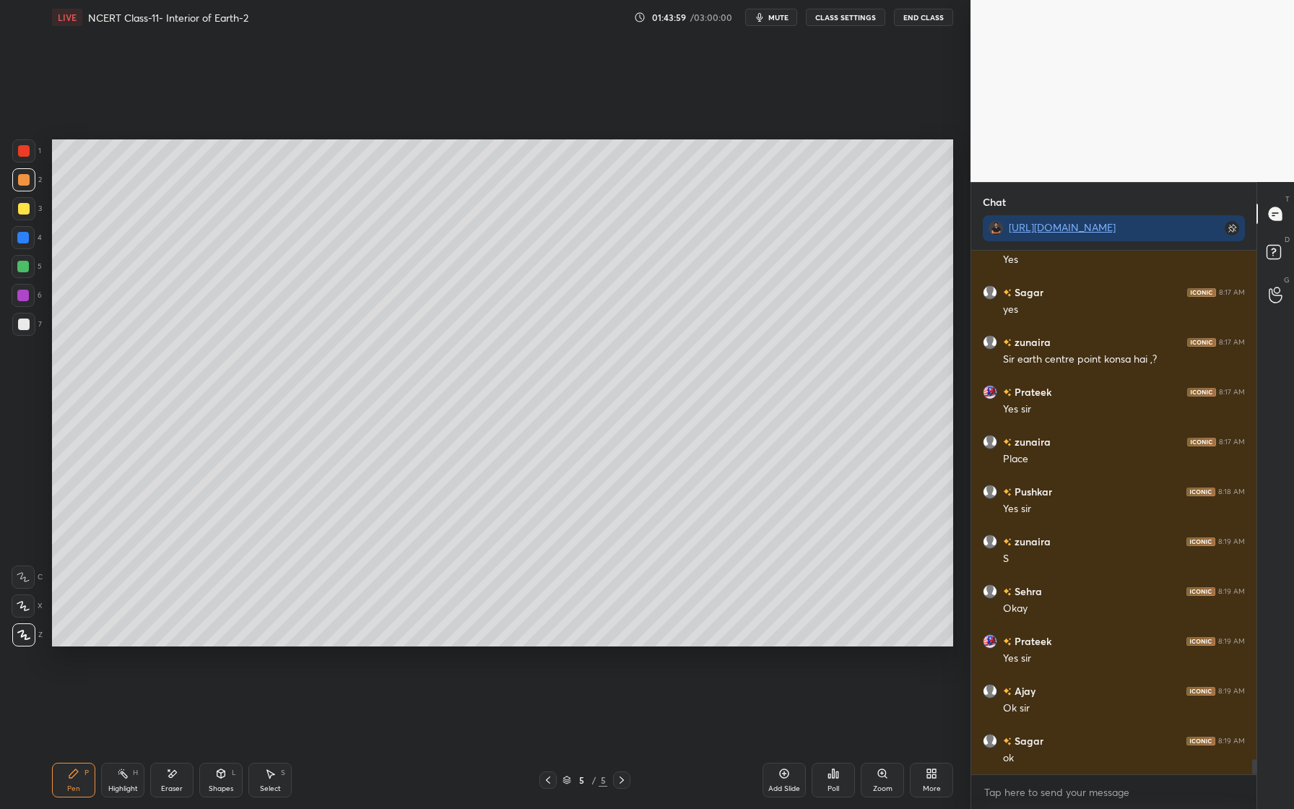
scroll to position [17490, 0]
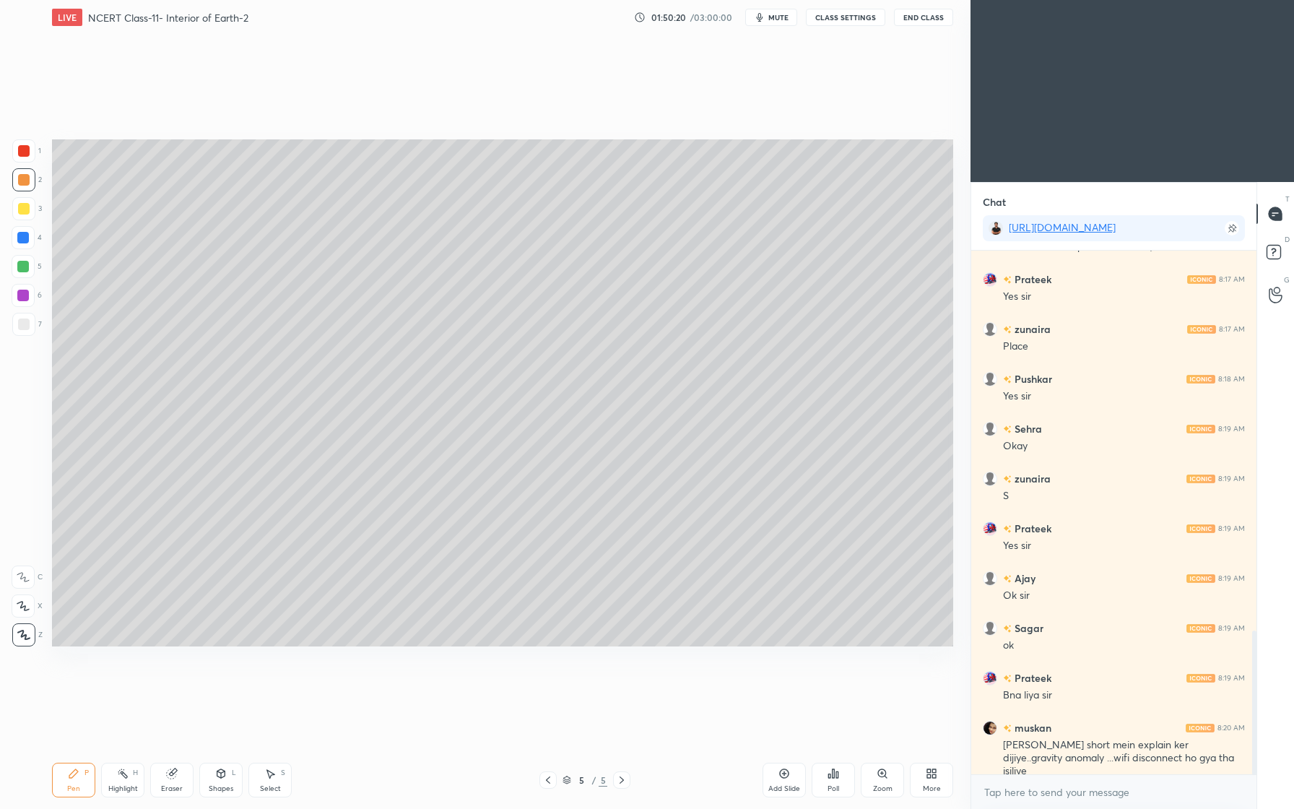
scroll to position [1379, 0]
click at [214, 785] on div "Shapes" at bounding box center [221, 788] width 25 height 7
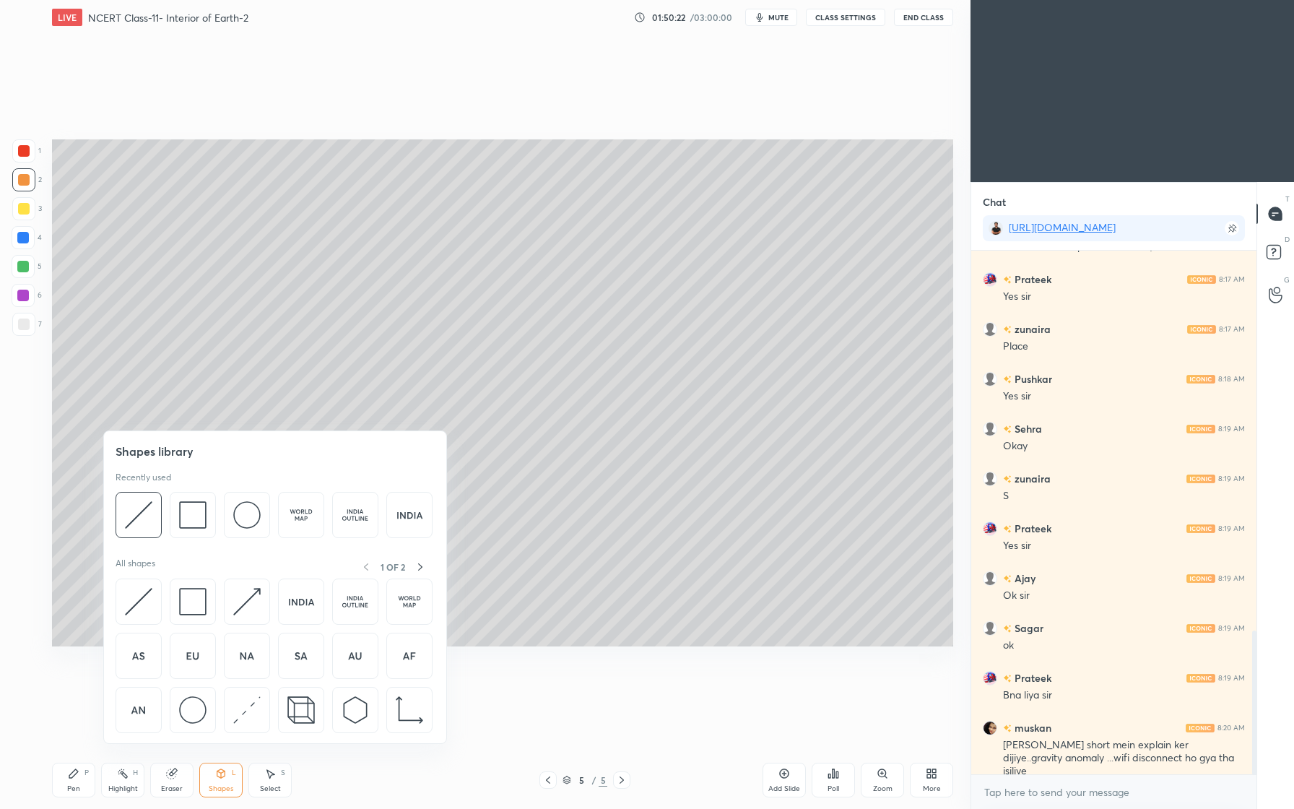
click at [222, 778] on icon at bounding box center [221, 774] width 12 height 12
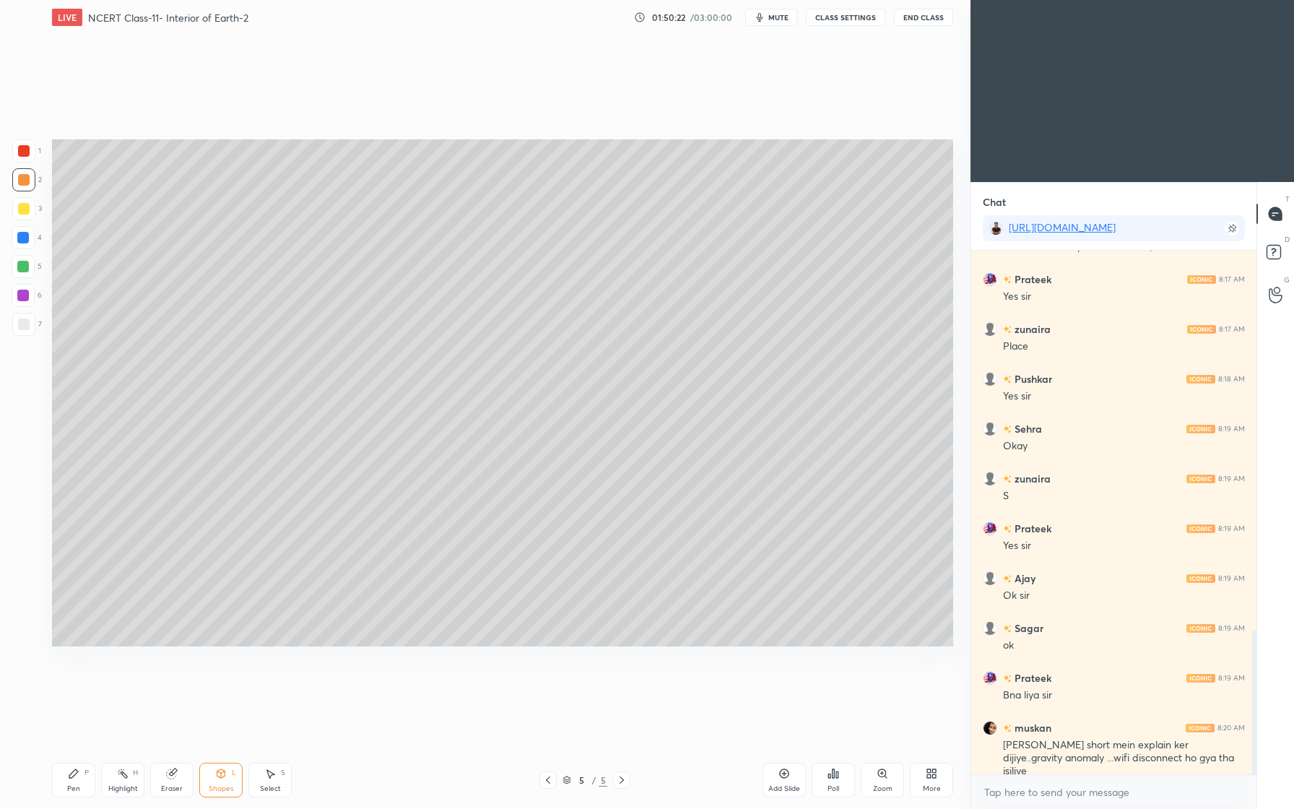
click at [222, 768] on icon at bounding box center [221, 774] width 12 height 12
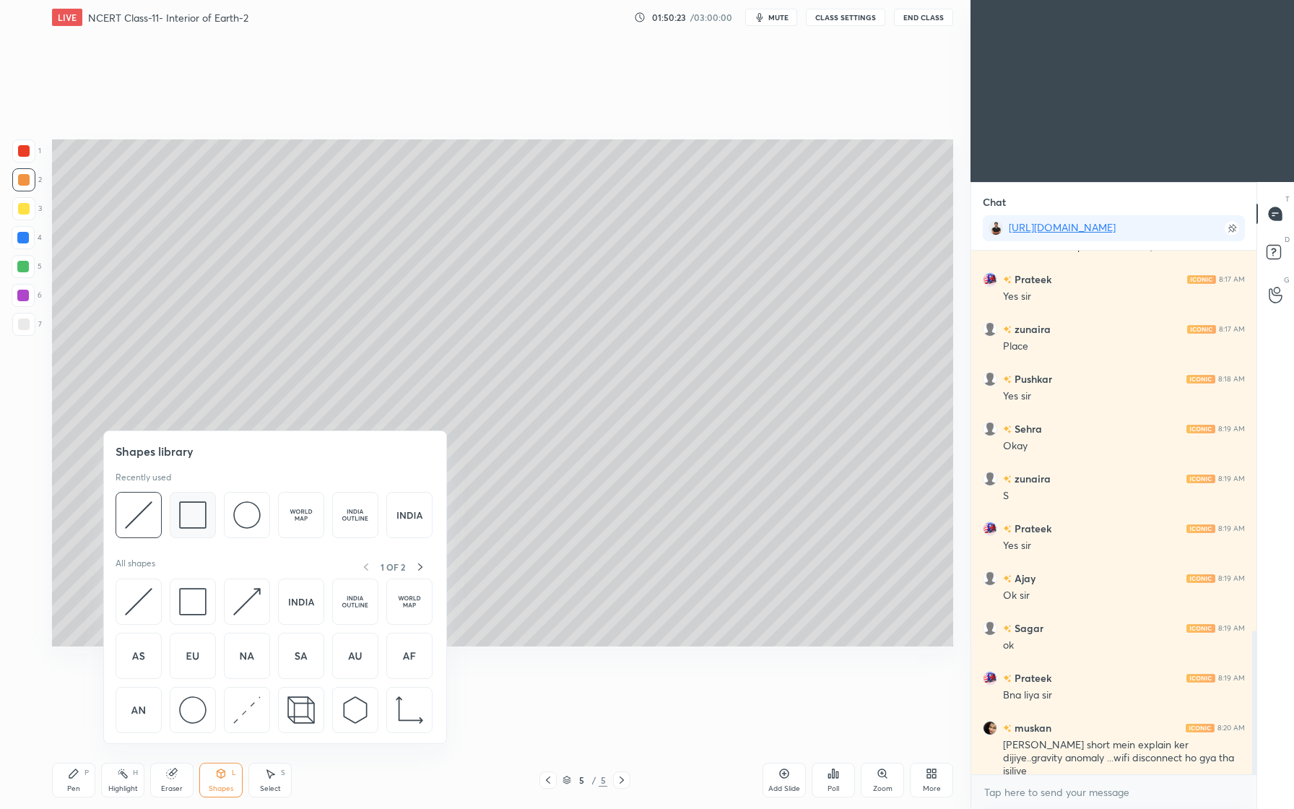
click at [202, 515] on img at bounding box center [192, 514] width 27 height 27
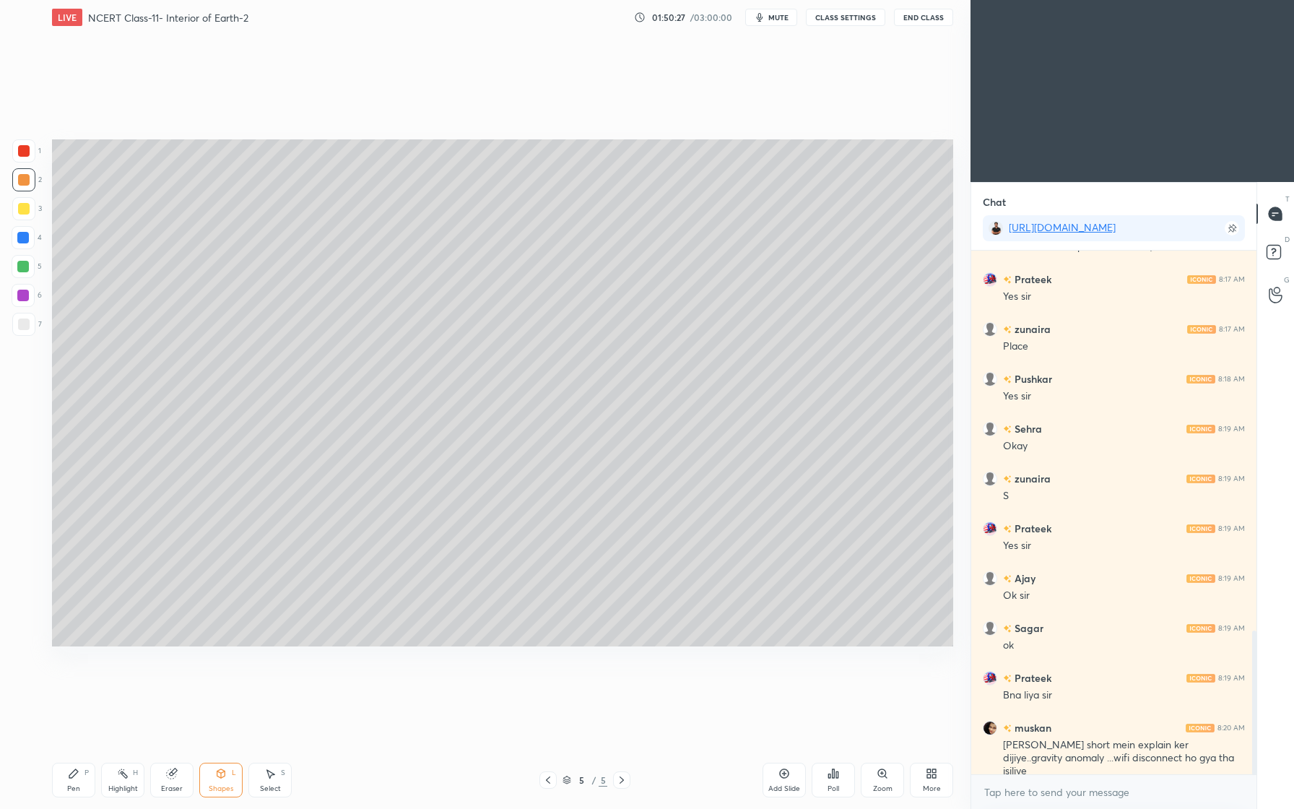
click at [26, 265] on div at bounding box center [23, 267] width 12 height 12
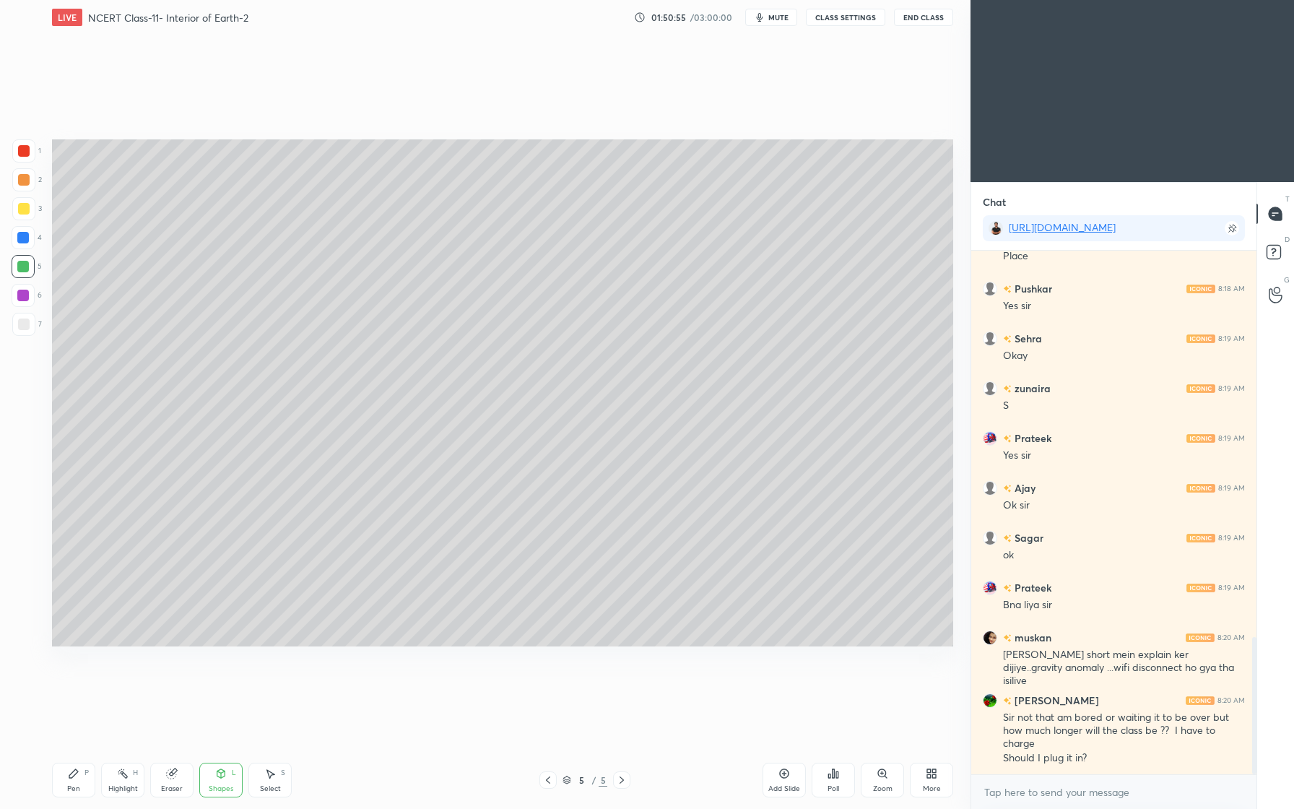
scroll to position [1484, 0]
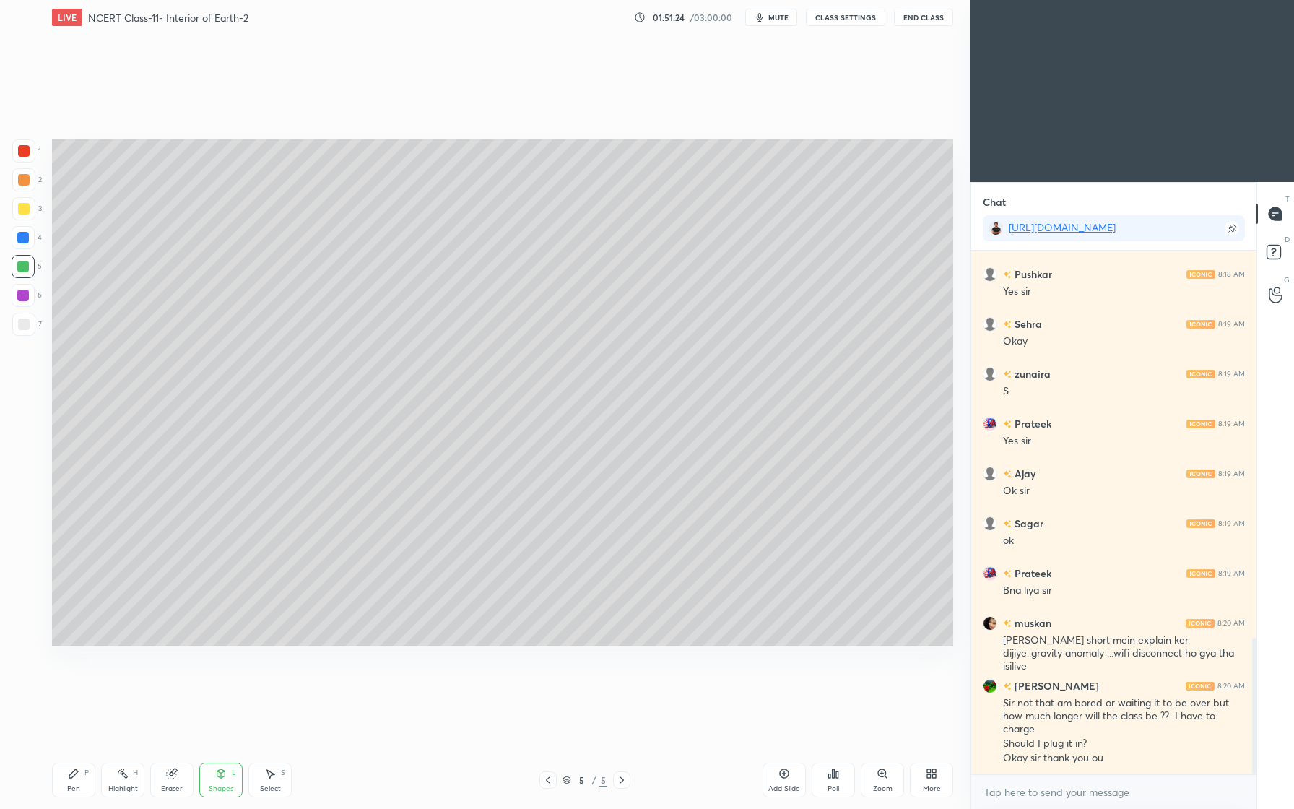
click at [22, 293] on div at bounding box center [23, 296] width 12 height 12
click at [68, 775] on icon at bounding box center [74, 774] width 12 height 12
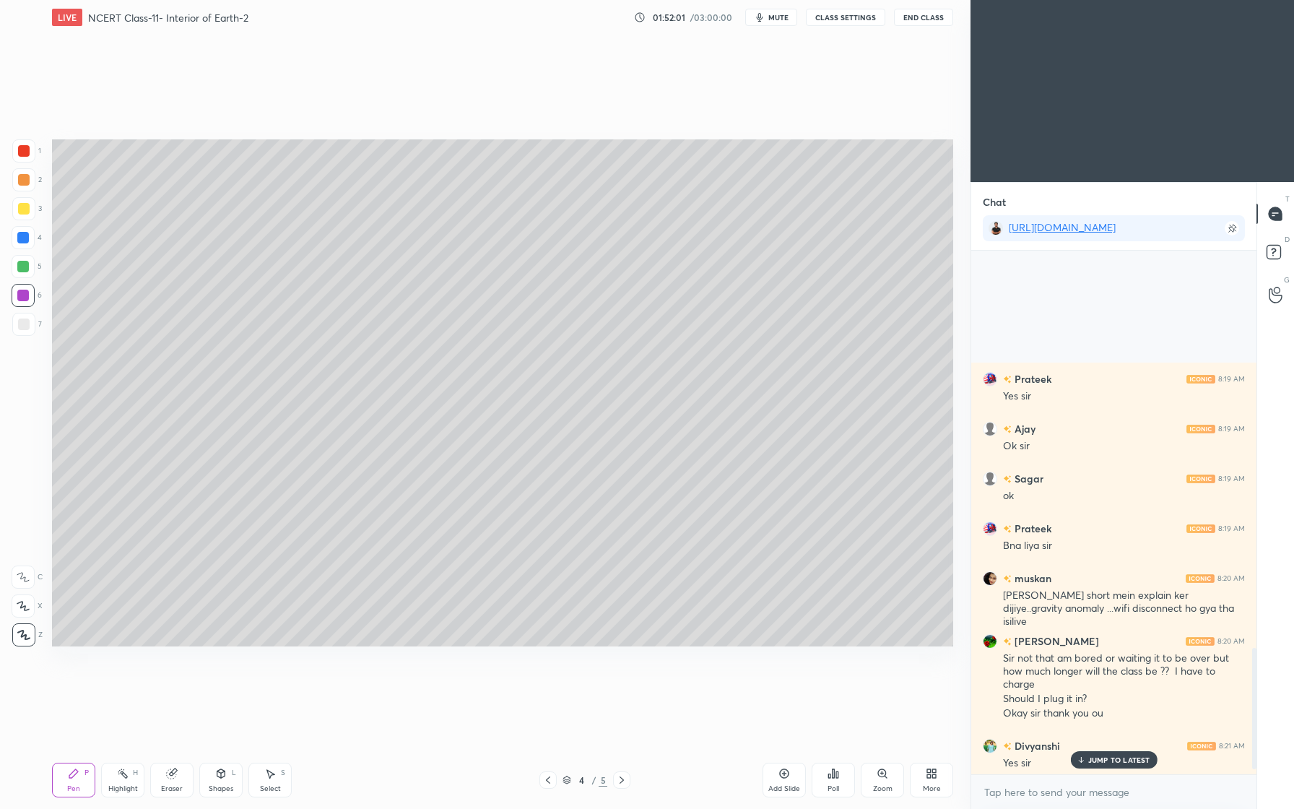
scroll to position [1733, 0]
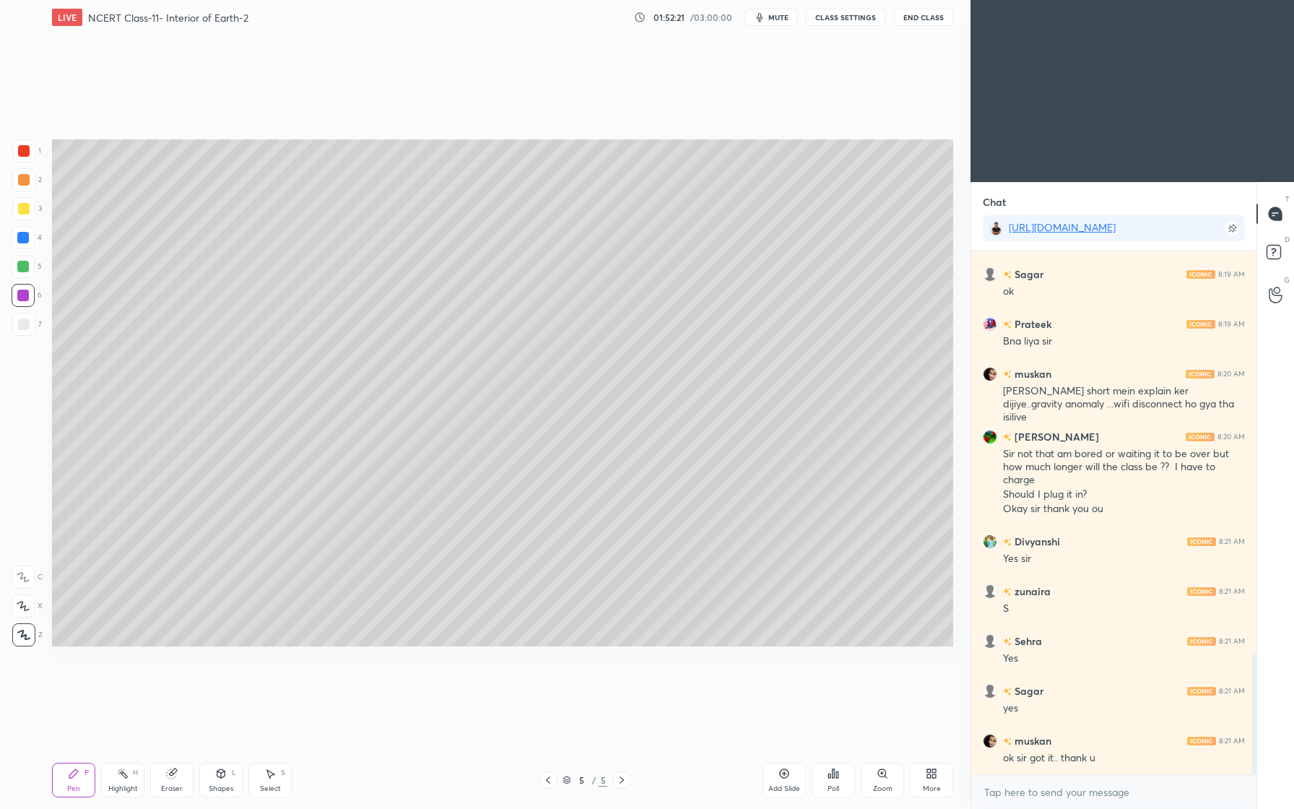
click at [785, 776] on icon at bounding box center [784, 774] width 12 height 12
click at [25, 209] on div at bounding box center [24, 209] width 12 height 12
drag, startPoint x: 208, startPoint y: 778, endPoint x: 208, endPoint y: 755, distance: 23.1
click at [210, 769] on div "Shapes L" at bounding box center [220, 780] width 43 height 35
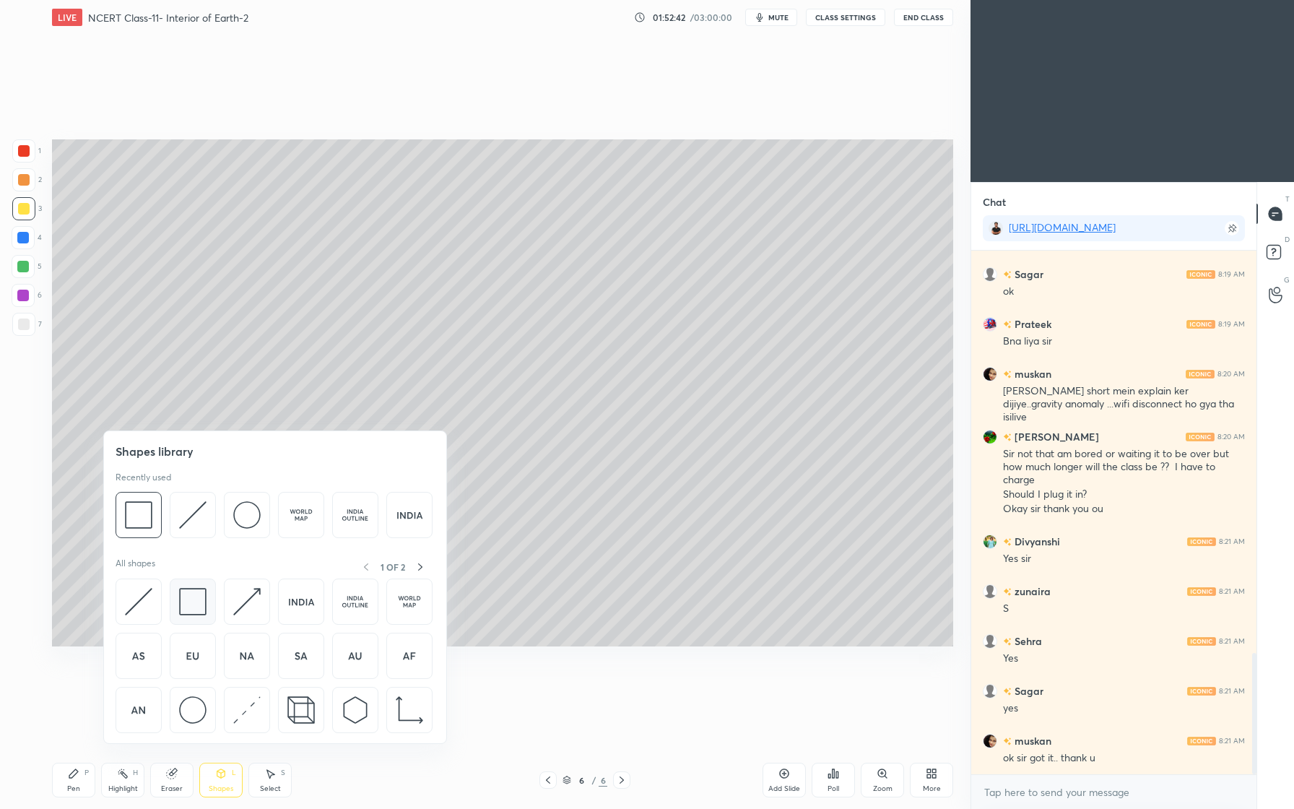
click at [188, 617] on div at bounding box center [193, 601] width 46 height 46
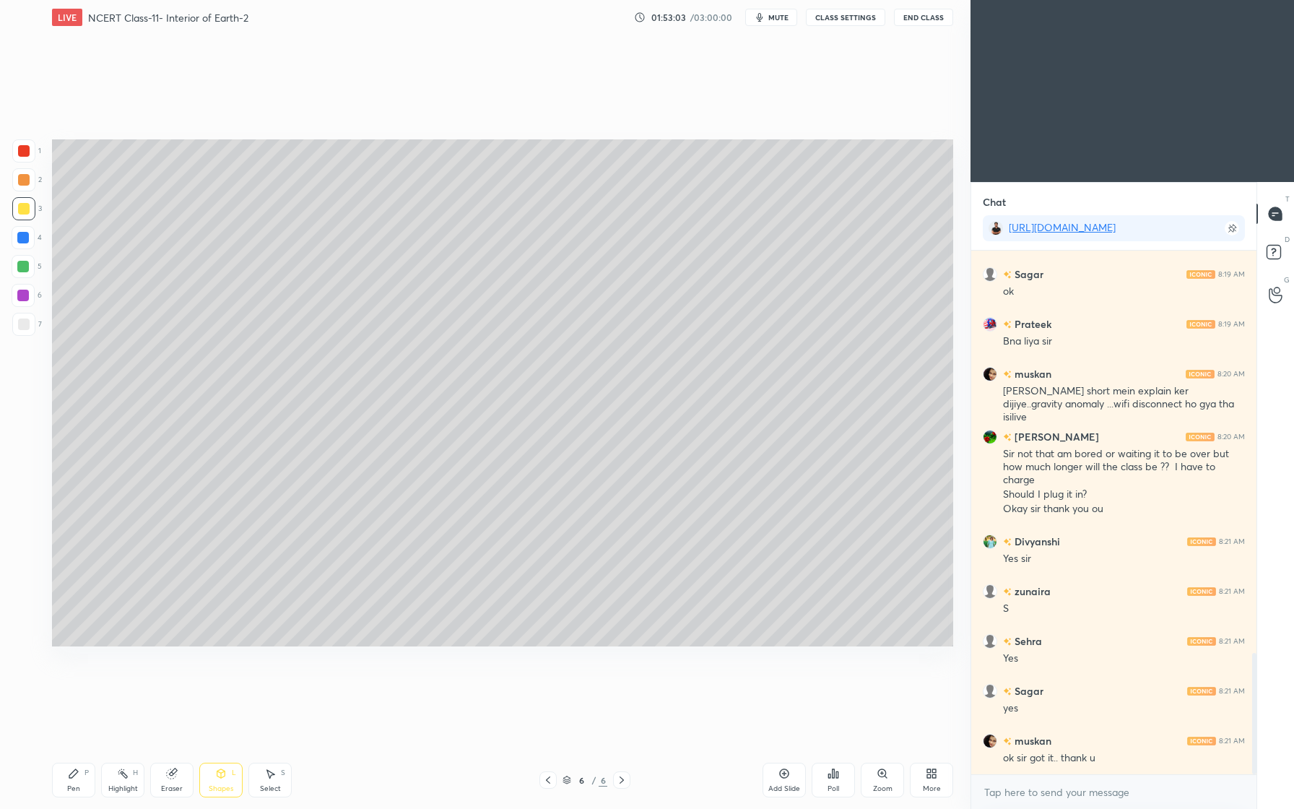
click at [80, 781] on div "Pen P" at bounding box center [73, 780] width 43 height 35
click at [223, 777] on div "Shapes L" at bounding box center [220, 780] width 43 height 35
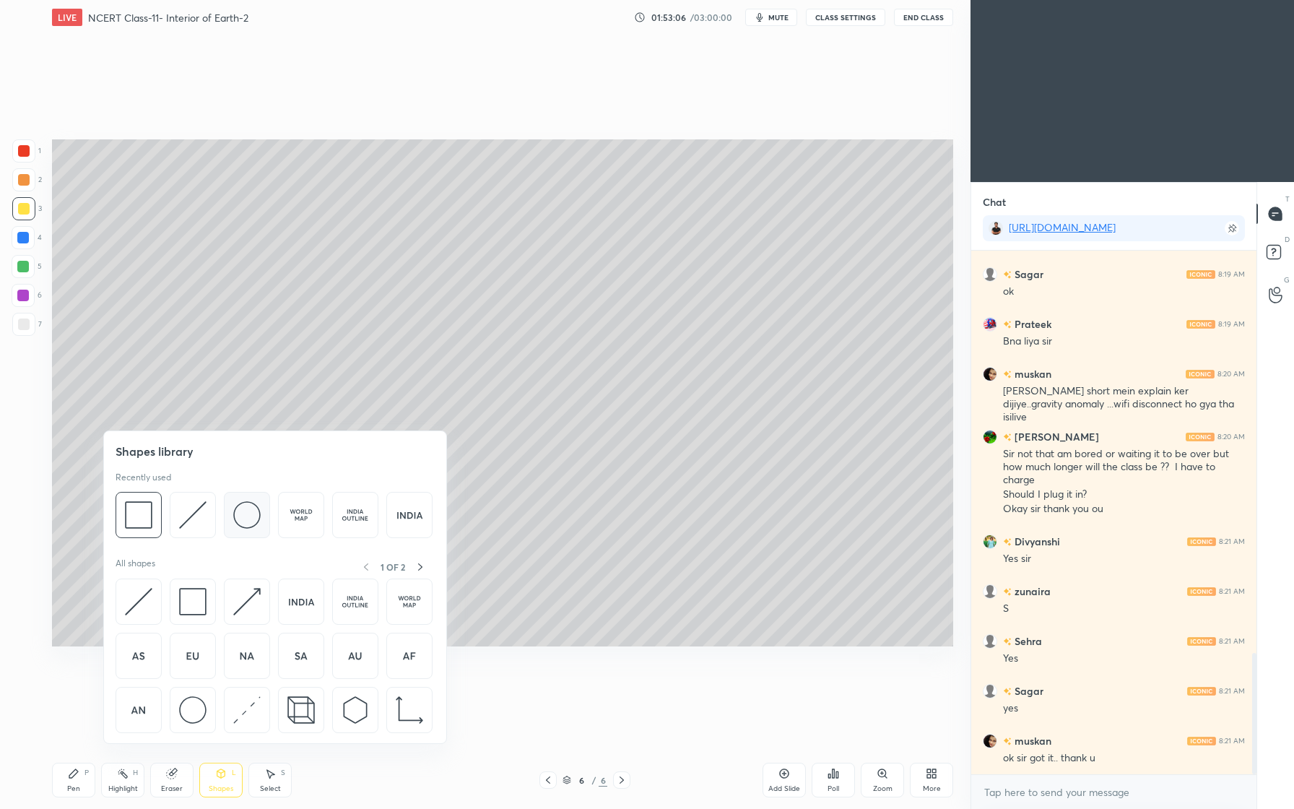
click at [253, 528] on img at bounding box center [246, 514] width 27 height 27
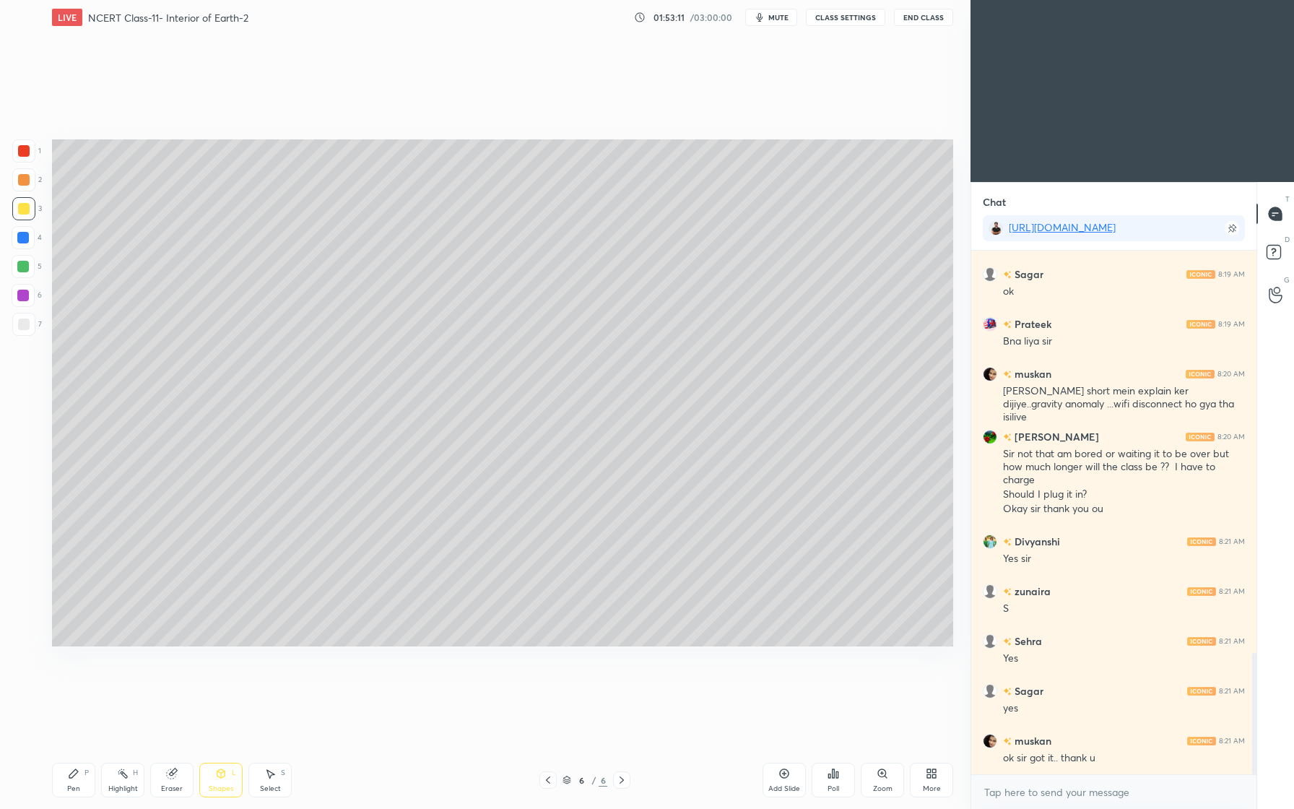
click at [85, 776] on div "P" at bounding box center [86, 772] width 4 height 7
drag, startPoint x: 29, startPoint y: 241, endPoint x: 15, endPoint y: 241, distance: 13.7
click at [29, 241] on div at bounding box center [23, 237] width 23 height 23
click at [221, 778] on icon at bounding box center [221, 774] width 12 height 12
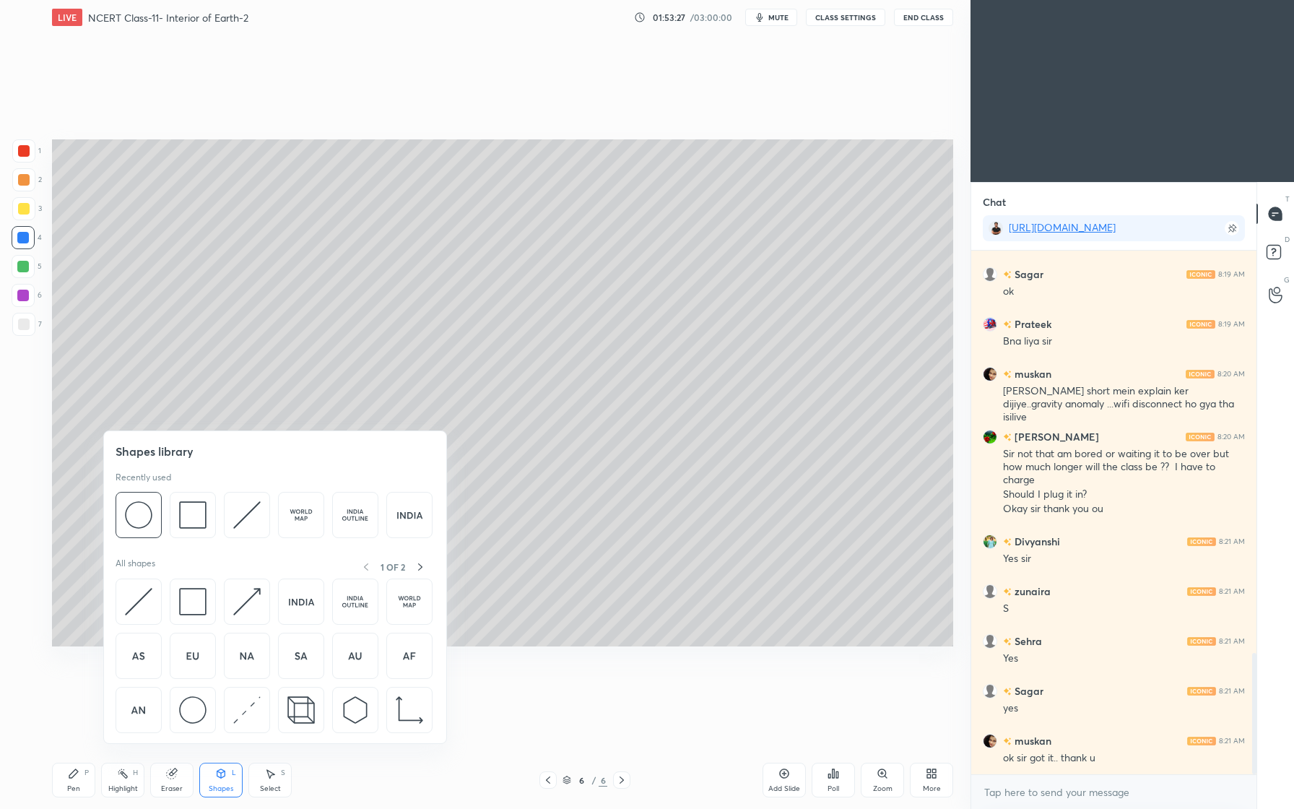
click at [25, 209] on div at bounding box center [23, 208] width 23 height 23
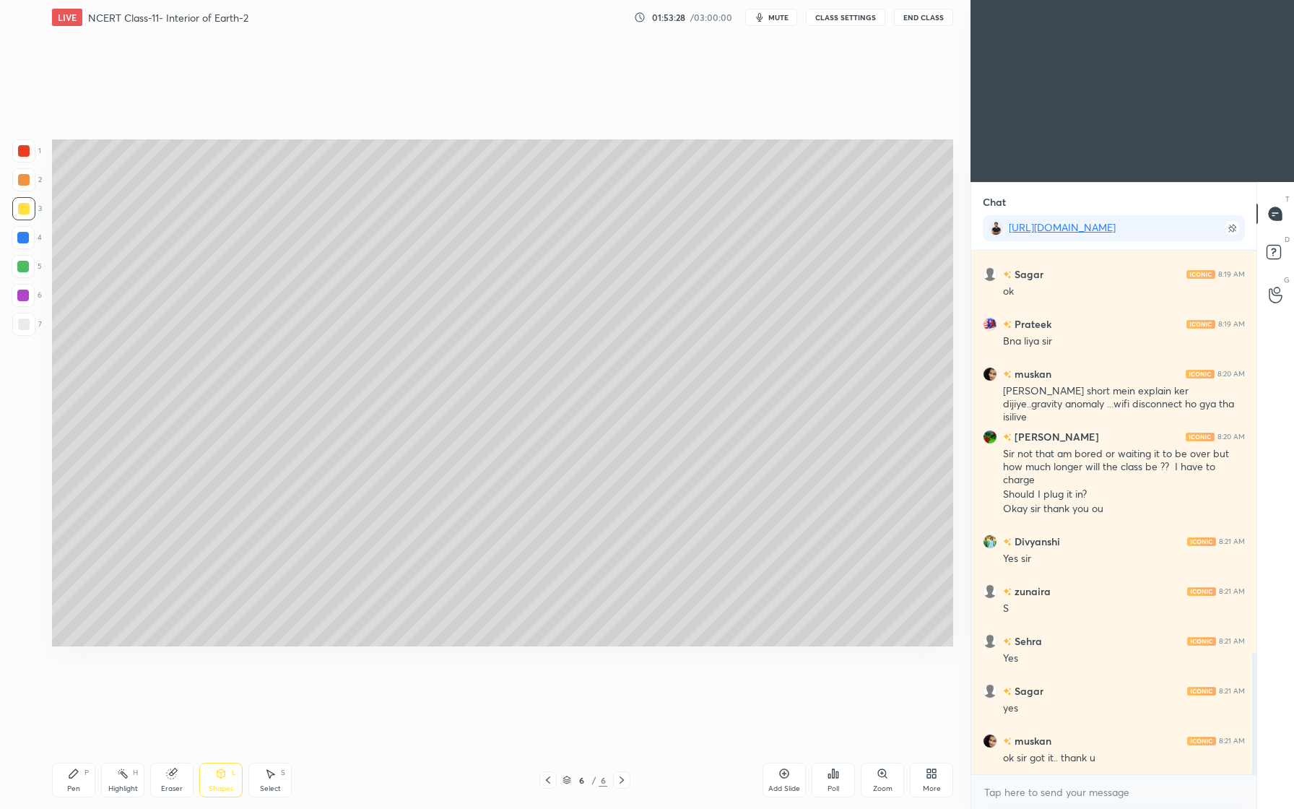
click at [25, 235] on div at bounding box center [23, 238] width 12 height 12
click at [277, 777] on div "Select S" at bounding box center [269, 780] width 43 height 35
drag, startPoint x: 735, startPoint y: 379, endPoint x: 747, endPoint y: 409, distance: 32.7
click at [765, 383] on div "0 ° Undo Copy Duplicate Duplicate to new slide Delete" at bounding box center [502, 392] width 901 height 507
drag, startPoint x: 744, startPoint y: 297, endPoint x: 771, endPoint y: 279, distance: 32.2
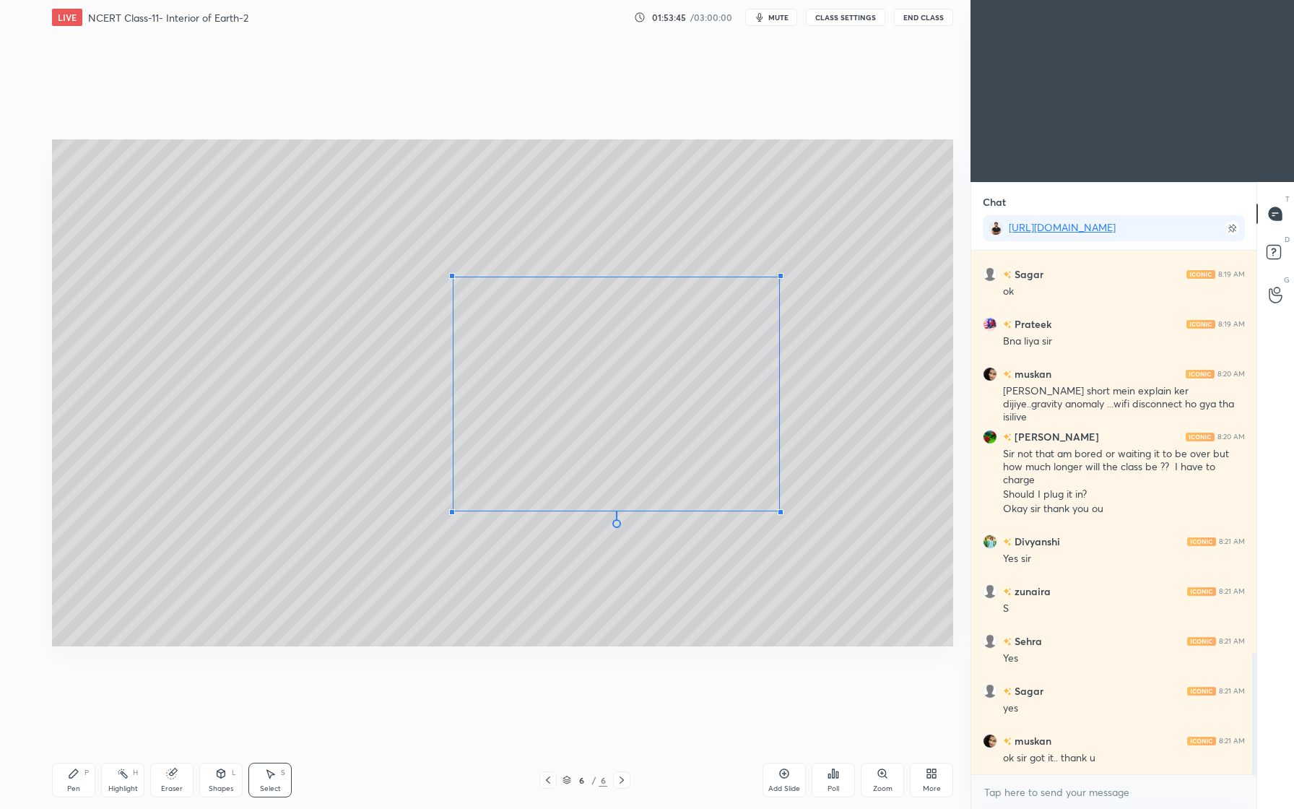
click at [778, 279] on div at bounding box center [781, 276] width 6 height 6
drag, startPoint x: 609, startPoint y: 570, endPoint x: 617, endPoint y: 576, distance: 9.8
click at [617, 576] on div "0 ° Undo Copy Duplicate Duplicate to new slide Delete" at bounding box center [502, 392] width 901 height 507
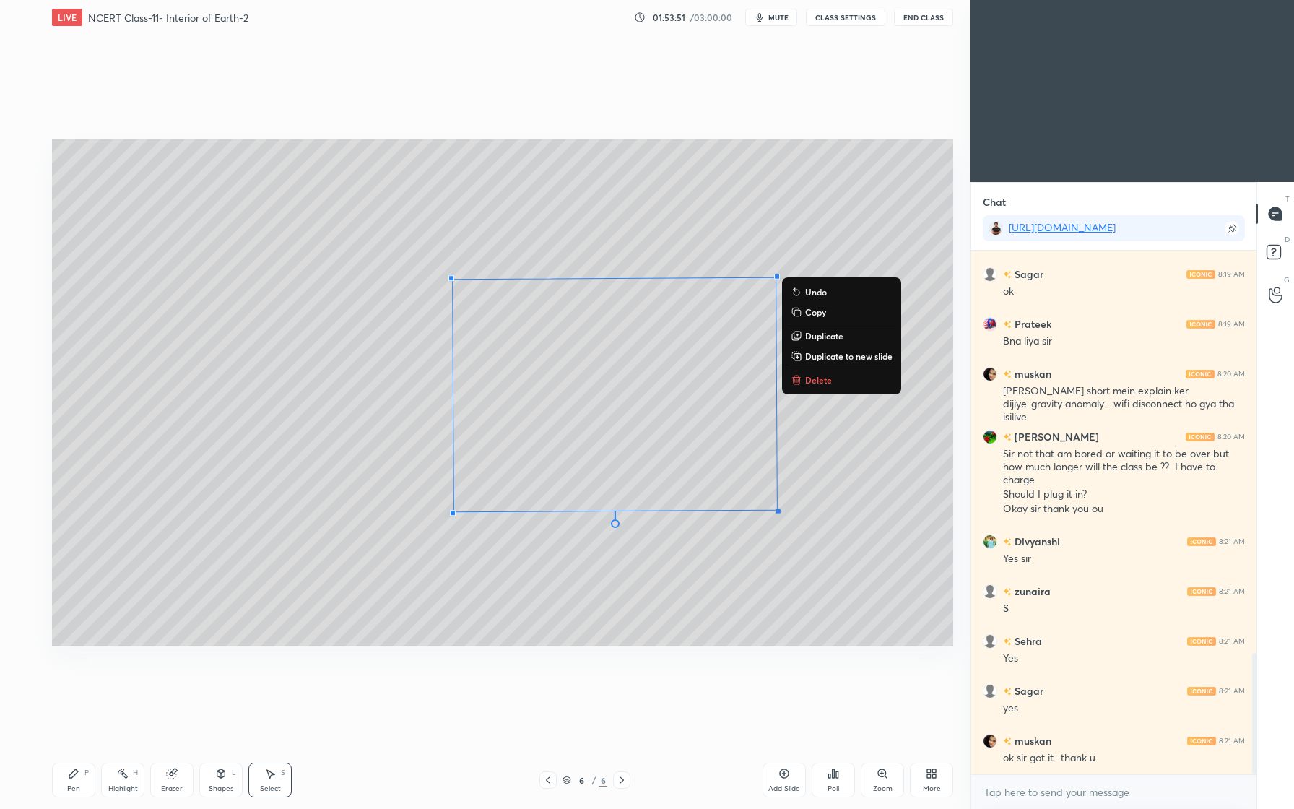
click at [506, 687] on div "0 ° Undo Copy Duplicate Duplicate to new slide Delete Setting up your live clas…" at bounding box center [502, 393] width 913 height 716
drag, startPoint x: 729, startPoint y: 575, endPoint x: 719, endPoint y: 566, distance: 13.9
click at [724, 572] on div "0 ° Undo Copy Duplicate Duplicate to new slide Delete" at bounding box center [502, 392] width 901 height 507
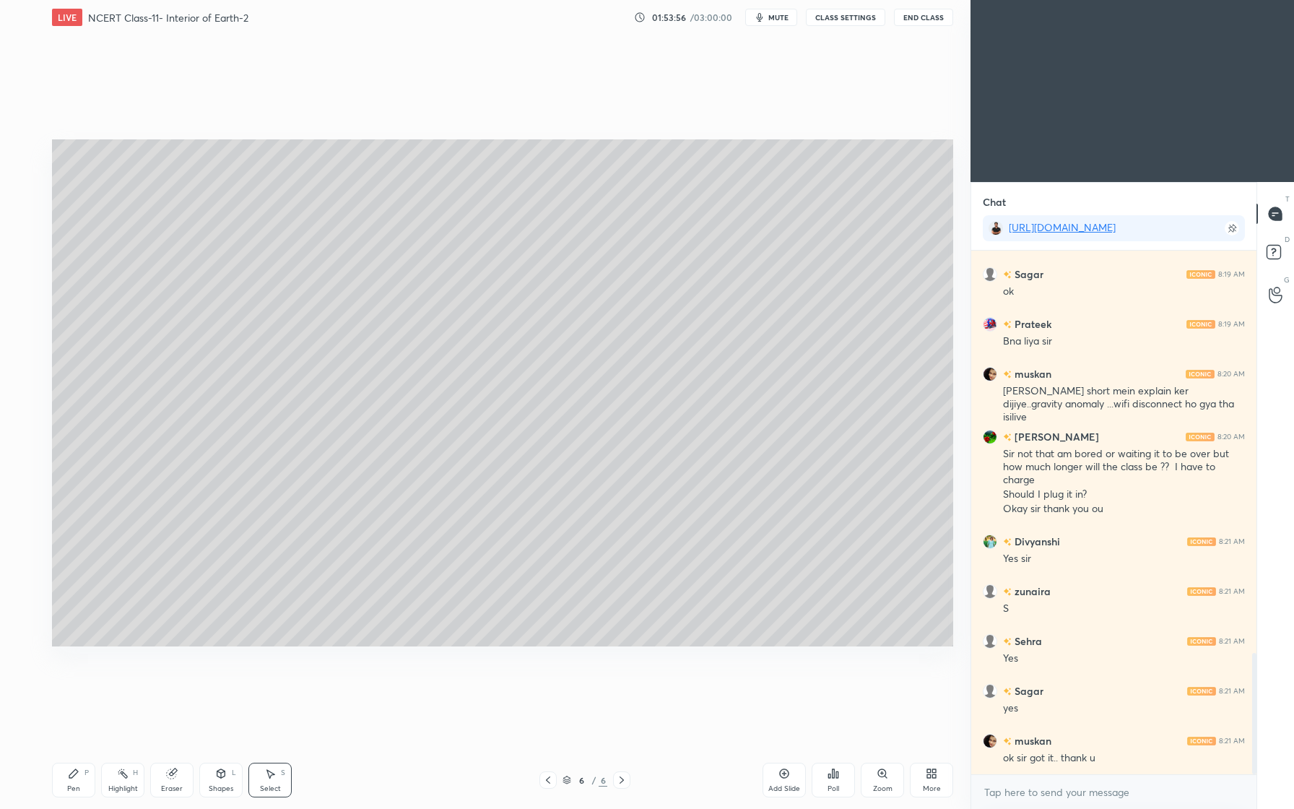
drag, startPoint x: 63, startPoint y: 778, endPoint x: 62, endPoint y: 751, distance: 27.5
click at [65, 774] on div "Pen P" at bounding box center [73, 780] width 43 height 35
drag, startPoint x: 36, startPoint y: 183, endPoint x: 26, endPoint y: 186, distance: 10.5
click at [31, 186] on div "2" at bounding box center [27, 179] width 30 height 23
drag, startPoint x: 27, startPoint y: 158, endPoint x: 49, endPoint y: 158, distance: 22.4
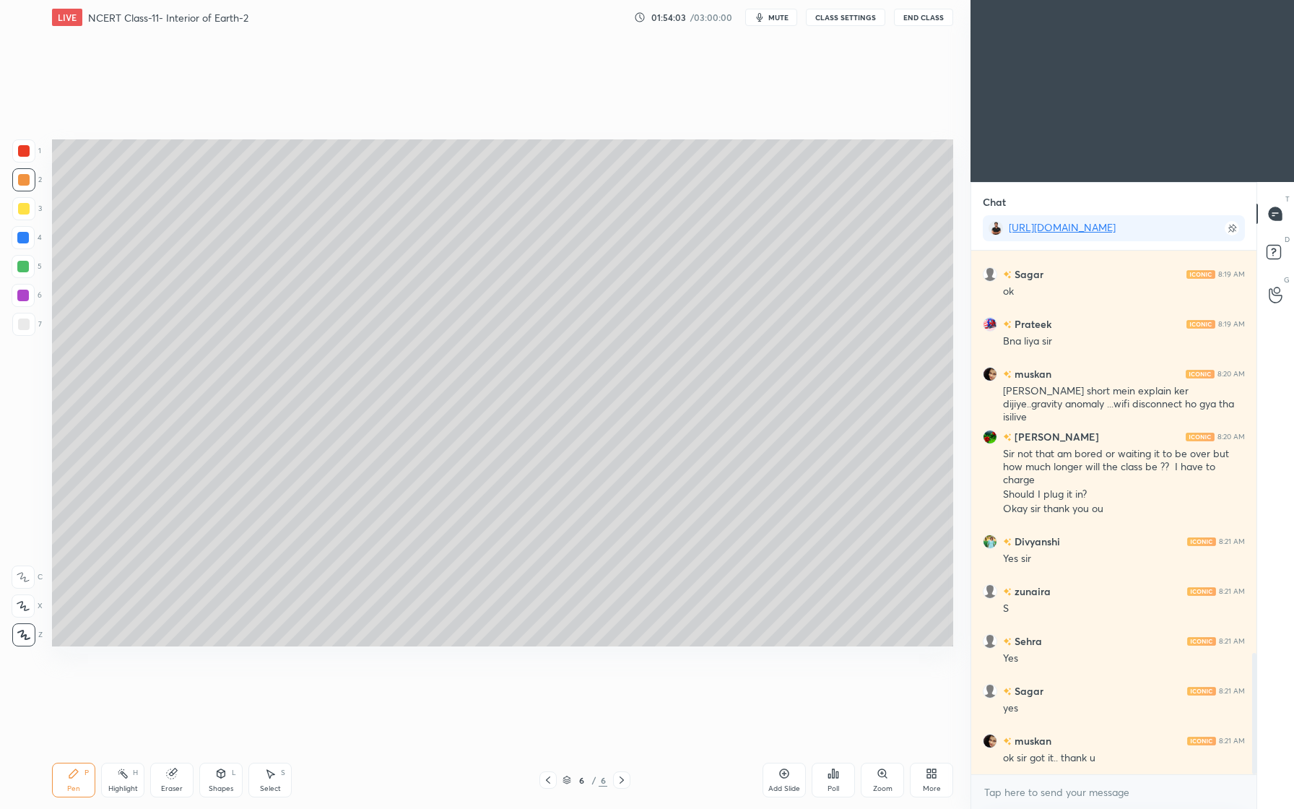
click at [26, 158] on div at bounding box center [23, 150] width 23 height 23
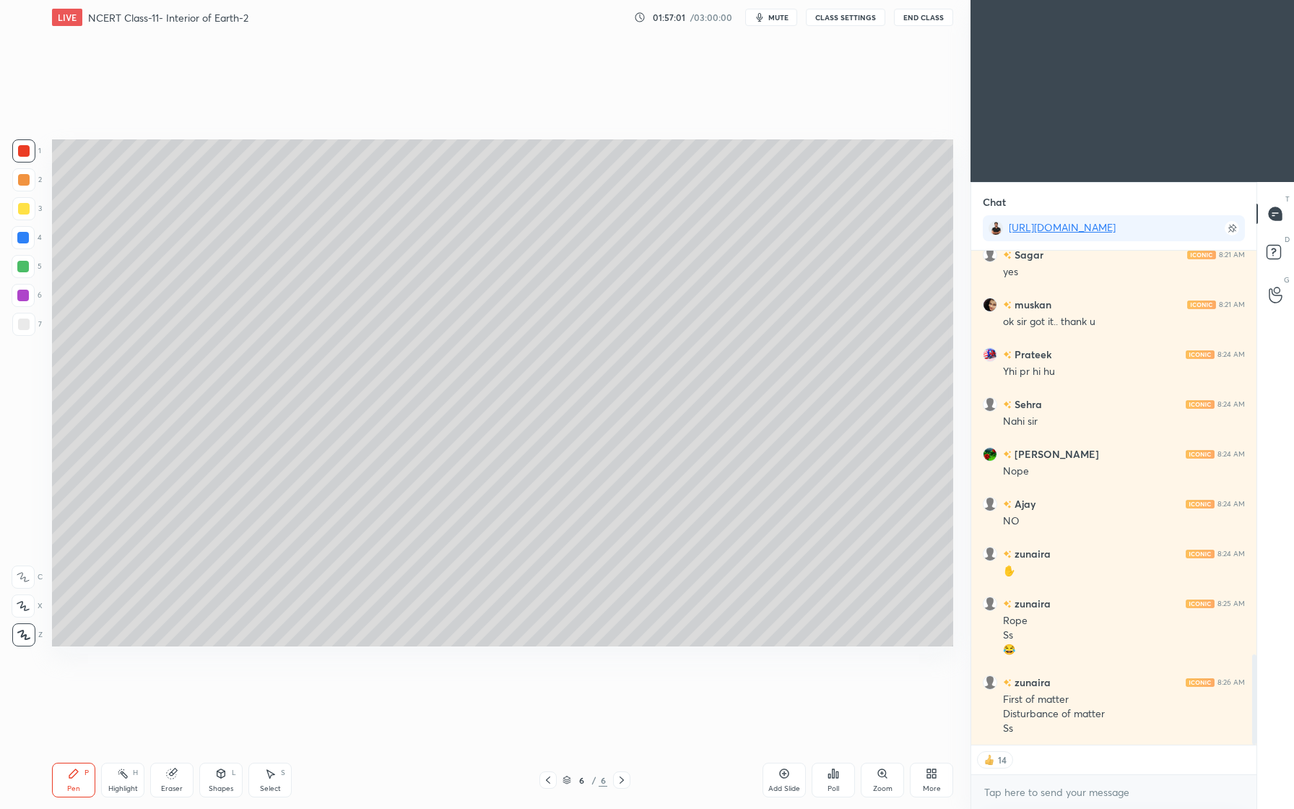
scroll to position [2219, 0]
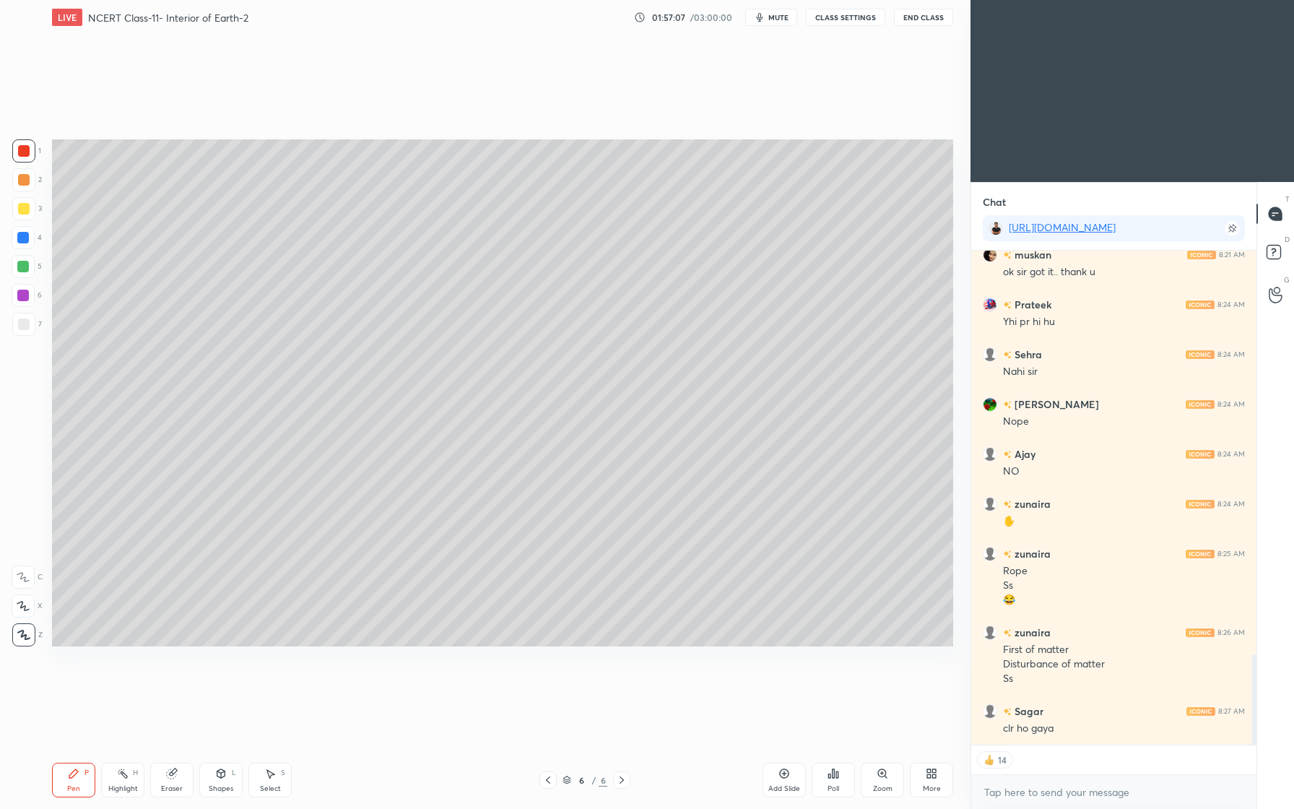
drag, startPoint x: 22, startPoint y: 184, endPoint x: 21, endPoint y: 199, distance: 15.2
click at [20, 186] on div at bounding box center [23, 179] width 23 height 23
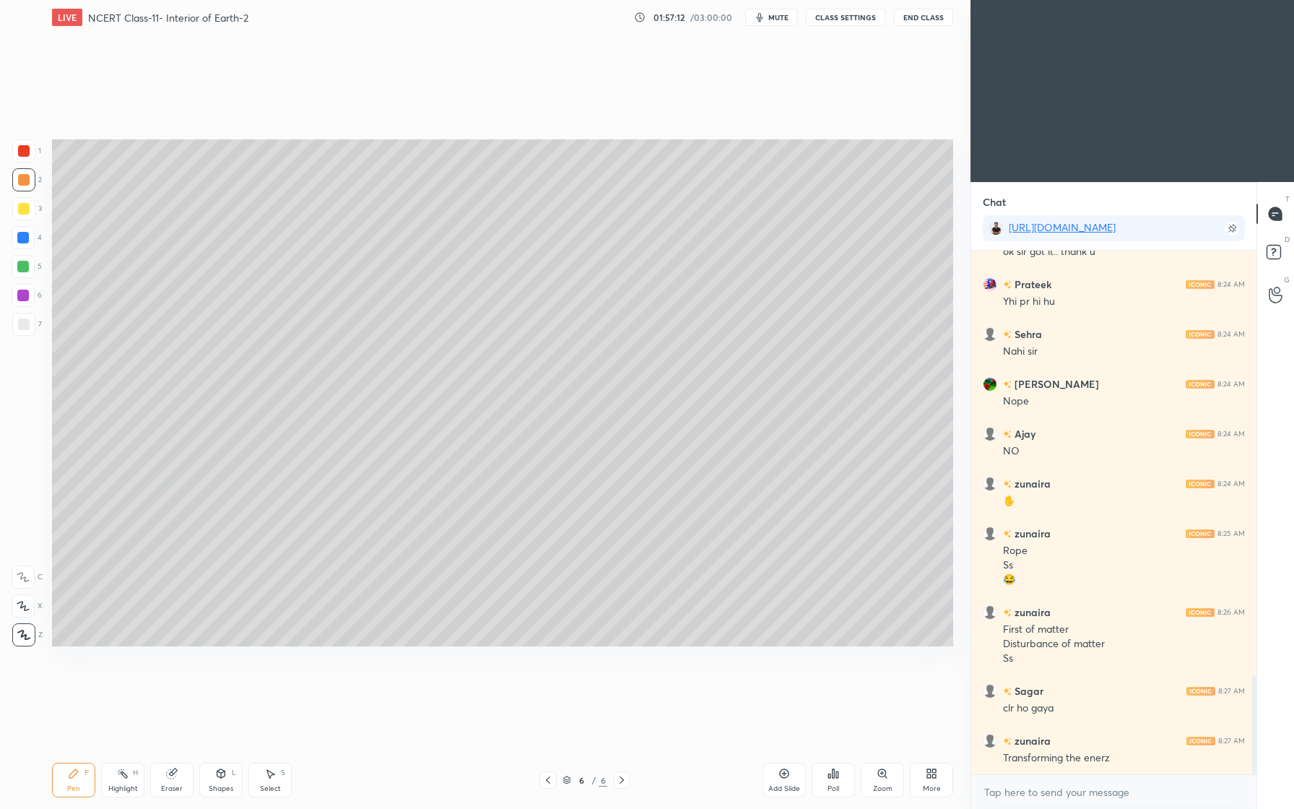
click at [30, 151] on div at bounding box center [23, 150] width 23 height 23
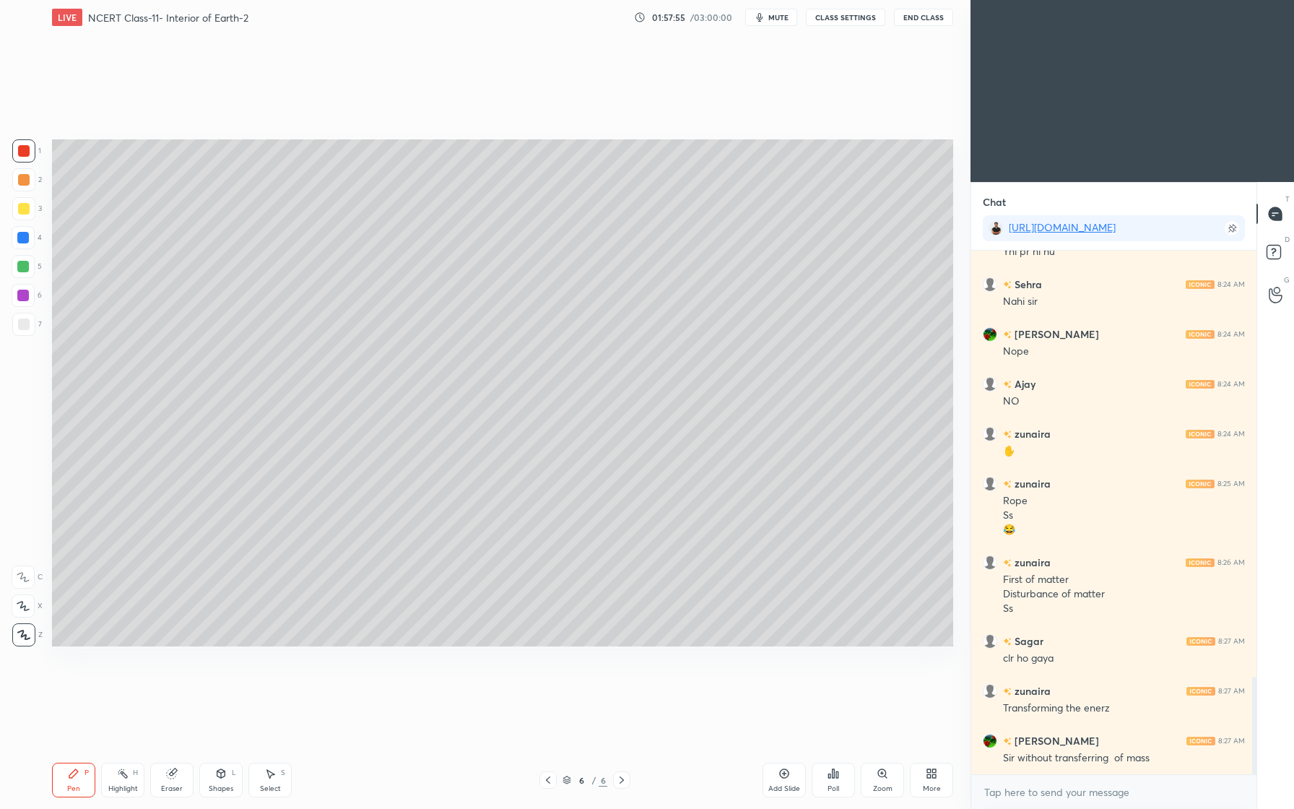
click at [22, 235] on div at bounding box center [23, 238] width 12 height 12
click at [22, 194] on div "2" at bounding box center [27, 182] width 30 height 29
drag, startPoint x: 165, startPoint y: 768, endPoint x: 201, endPoint y: 726, distance: 54.3
click at [164, 768] on div "Eraser" at bounding box center [171, 780] width 43 height 35
drag, startPoint x: 72, startPoint y: 778, endPoint x: 77, endPoint y: 750, distance: 28.5
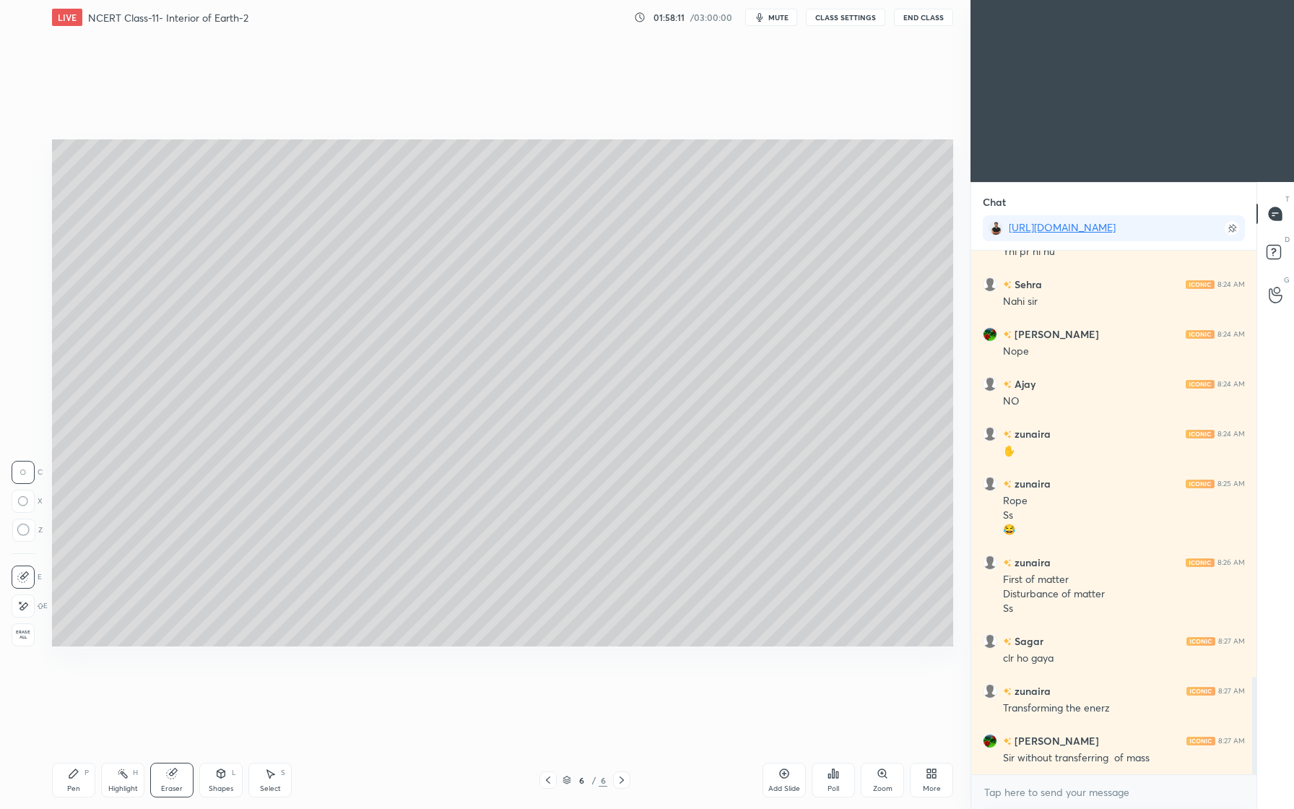
click at [70, 774] on icon at bounding box center [74, 774] width 12 height 12
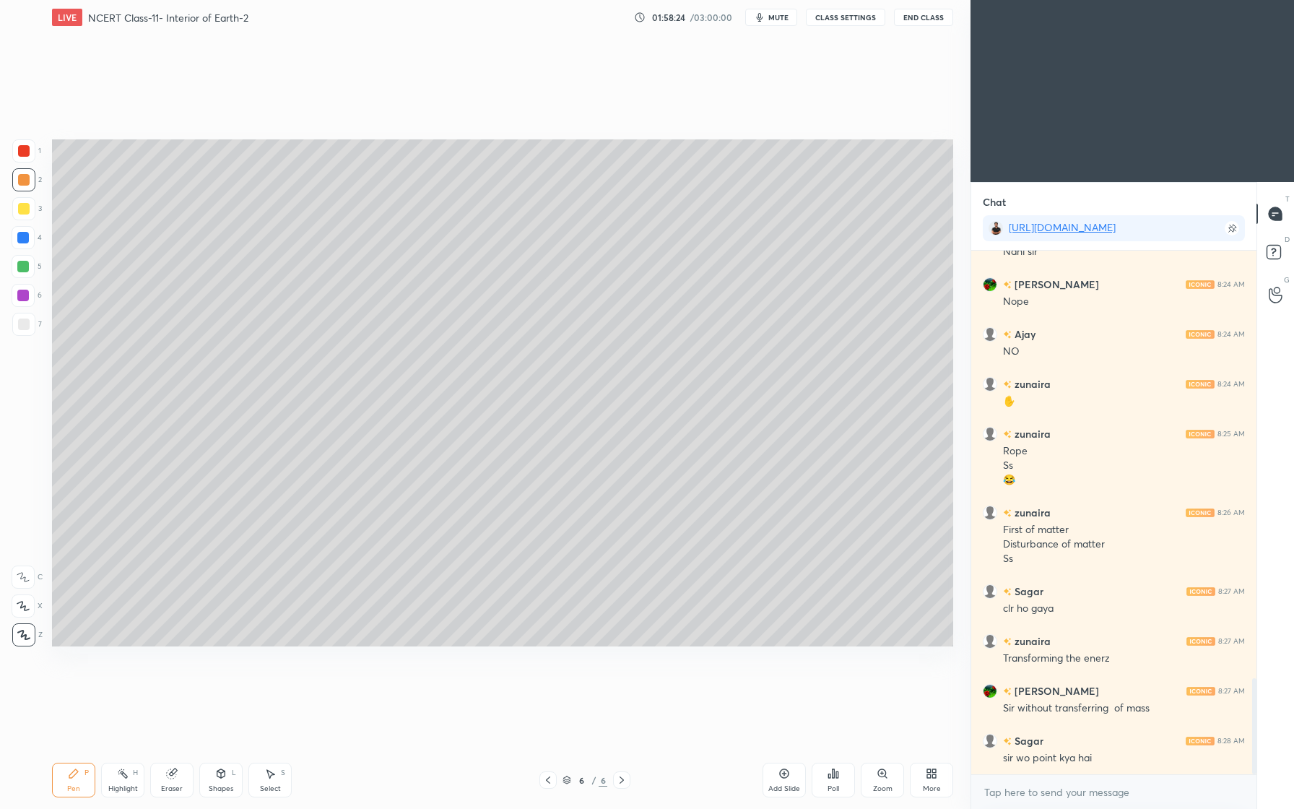
click at [23, 246] on div at bounding box center [23, 237] width 23 height 23
drag, startPoint x: 25, startPoint y: 154, endPoint x: 35, endPoint y: 184, distance: 32.0
click at [25, 154] on div at bounding box center [24, 151] width 12 height 12
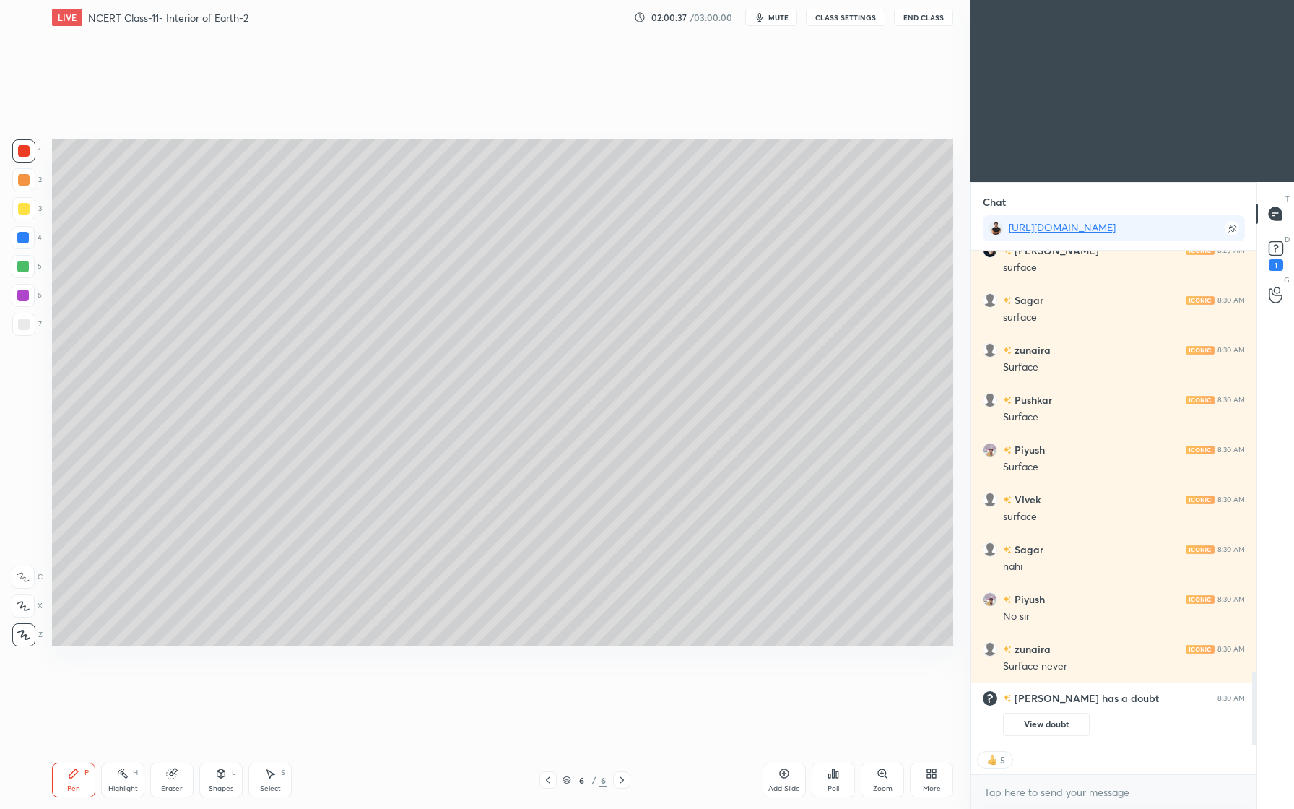
scroll to position [2715, 0]
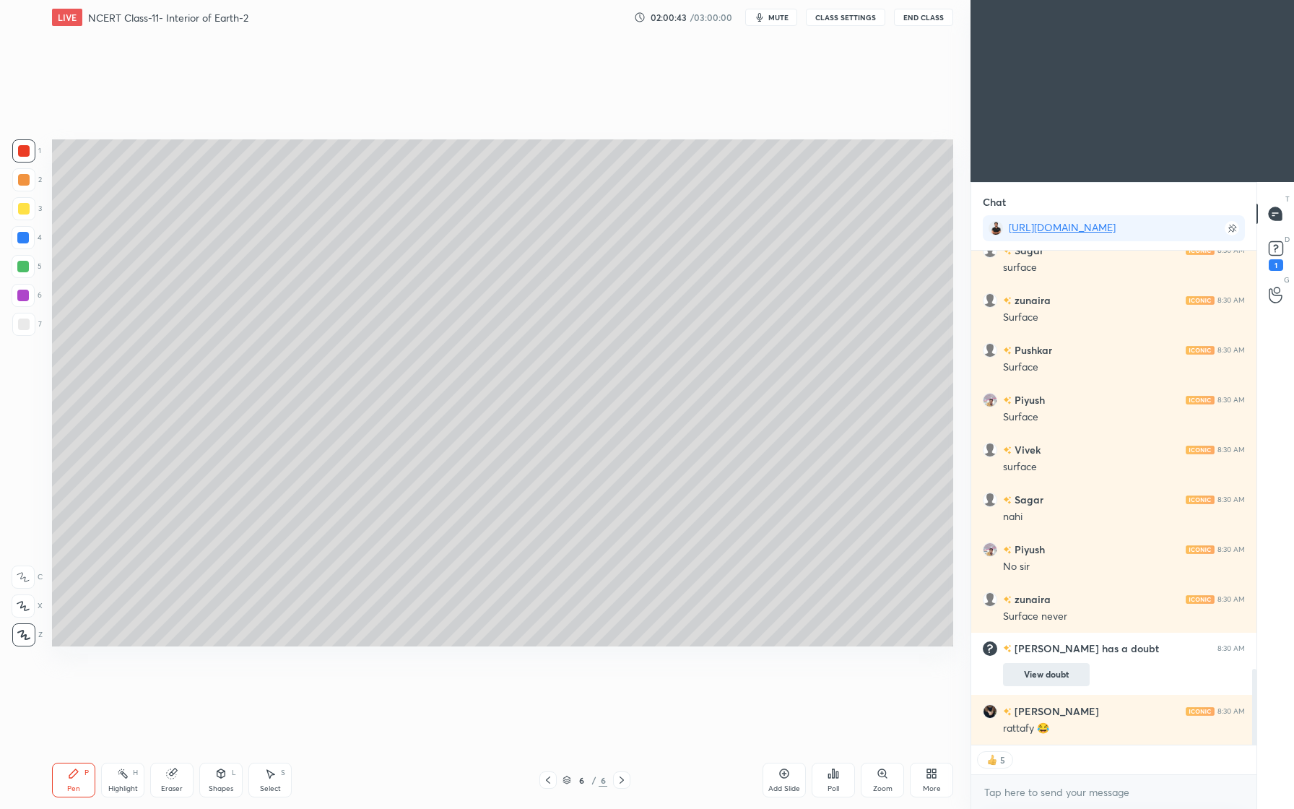
click at [1052, 676] on button "View doubt" at bounding box center [1046, 674] width 87 height 23
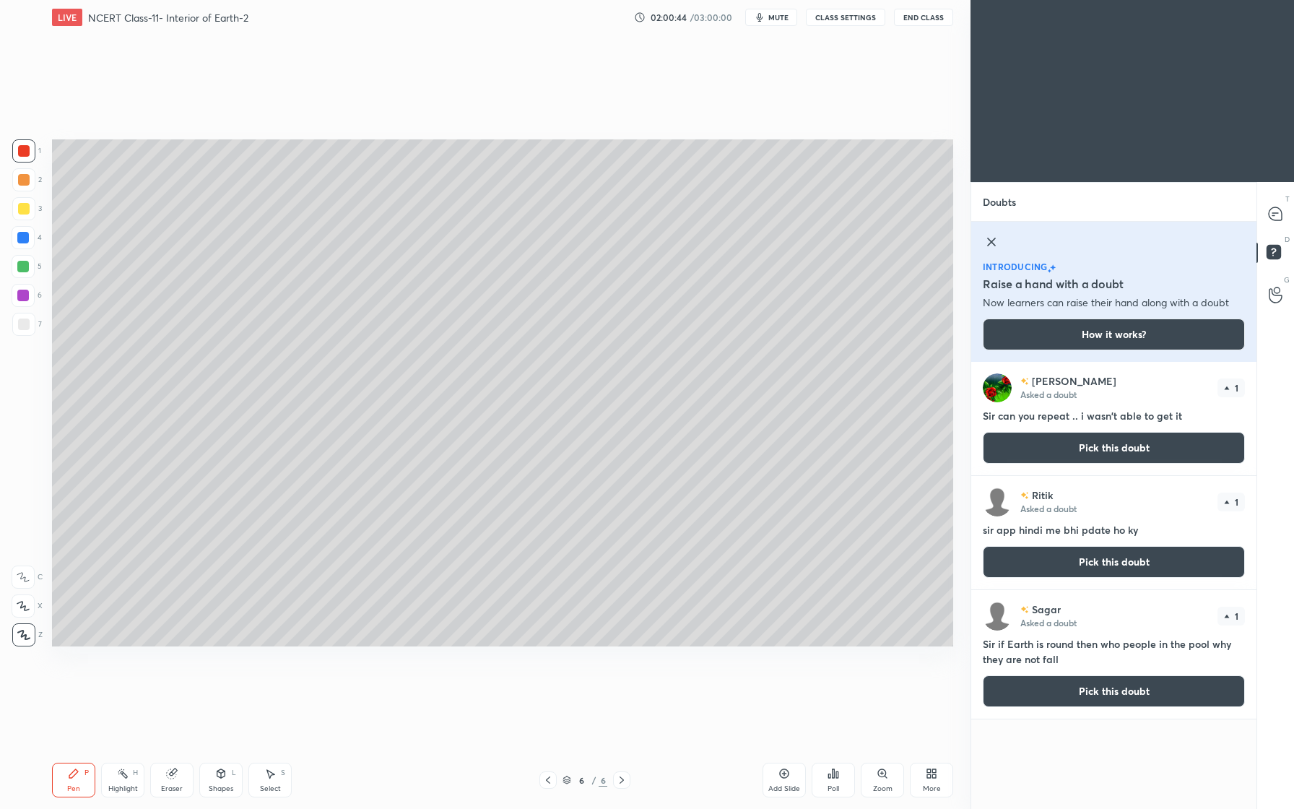
scroll to position [442, 281]
click at [1275, 209] on icon at bounding box center [1275, 213] width 13 height 13
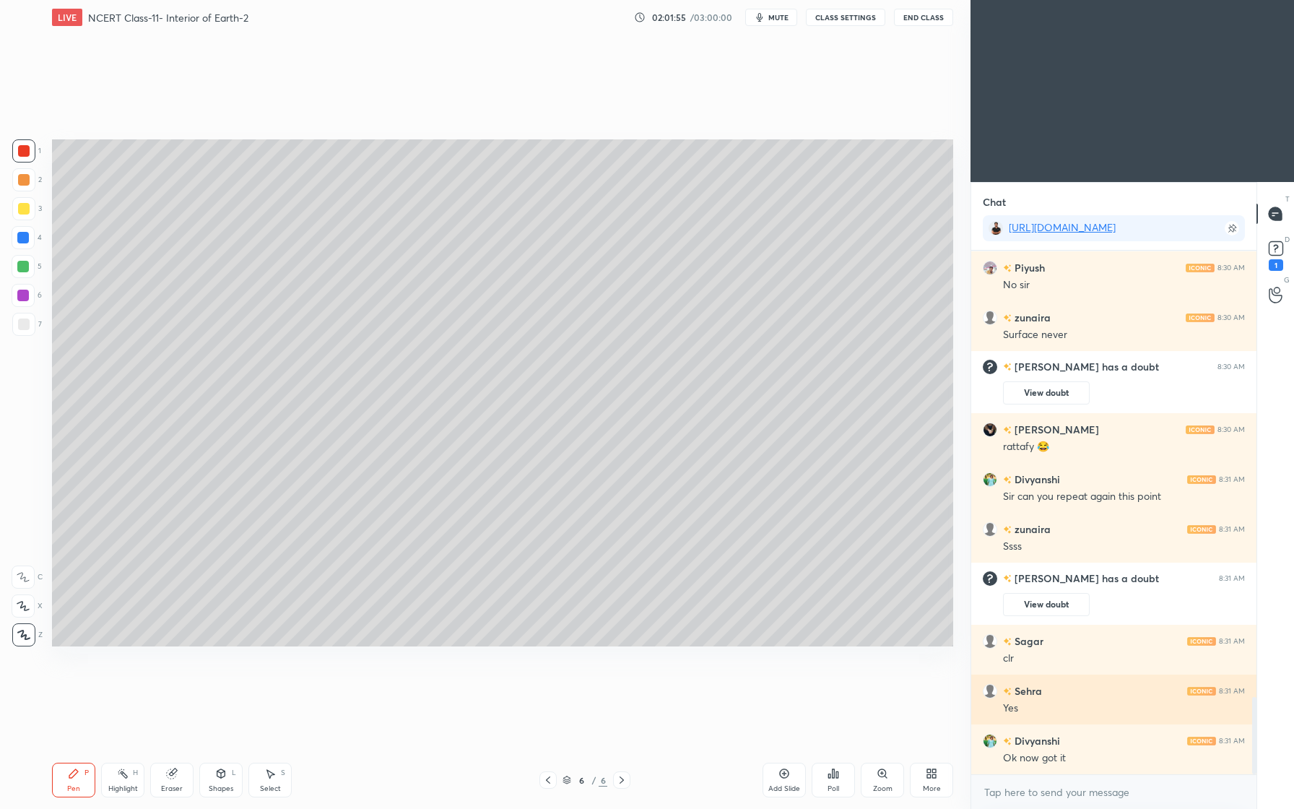
scroll to position [3013, 0]
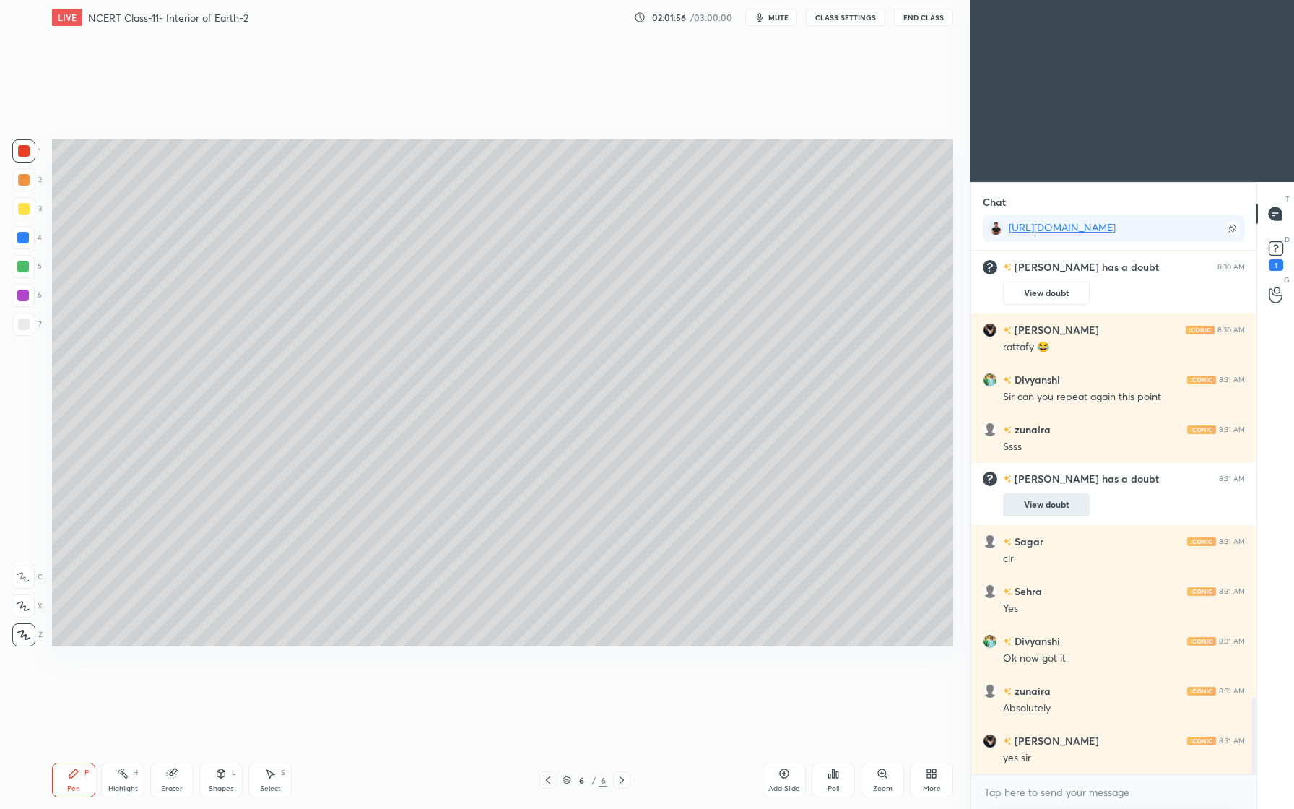
click at [1053, 511] on button "View doubt" at bounding box center [1046, 504] width 87 height 23
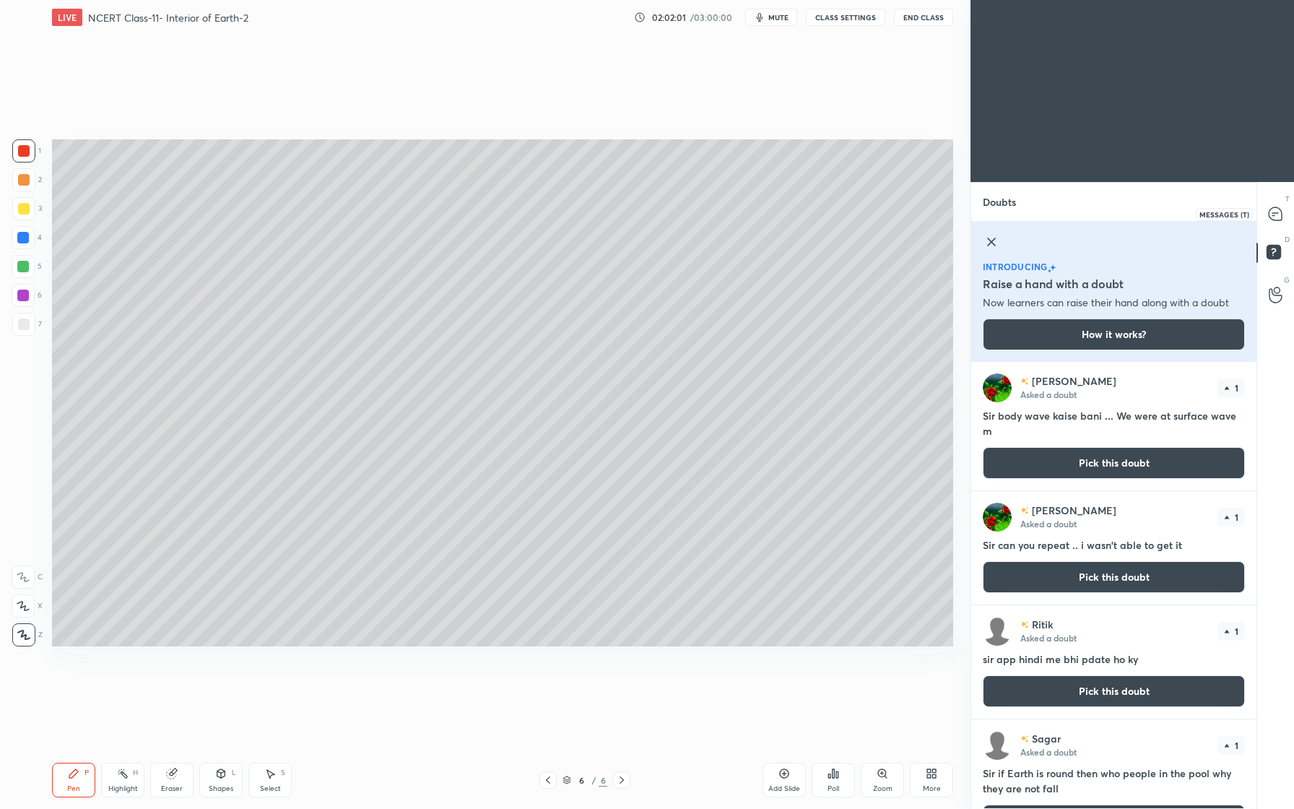
click at [1277, 224] on div at bounding box center [1276, 214] width 29 height 26
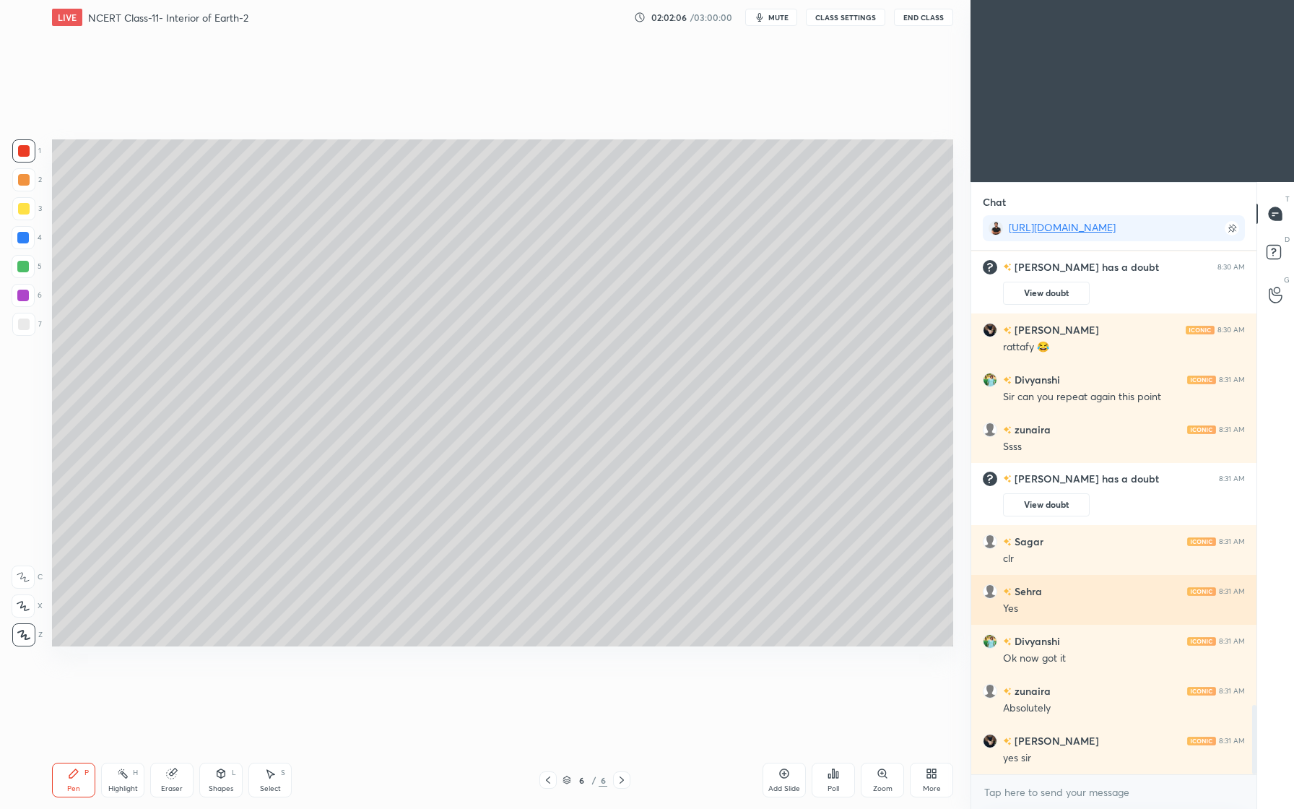
scroll to position [3447, 0]
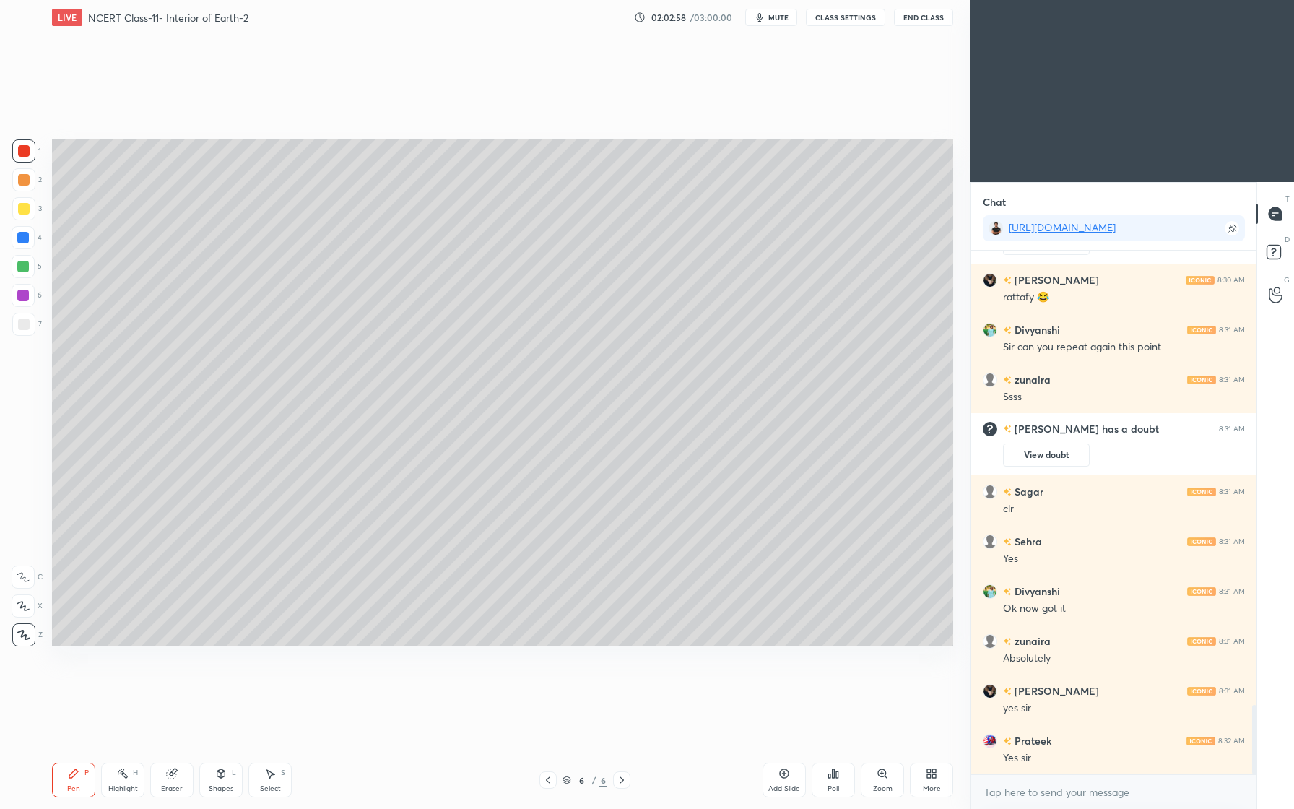
drag, startPoint x: 17, startPoint y: 180, endPoint x: 43, endPoint y: 170, distance: 28.6
click at [15, 181] on div at bounding box center [23, 179] width 23 height 23
click at [27, 149] on div at bounding box center [24, 151] width 12 height 12
click at [9, 181] on div "1 2 3 4 5 6 7 C X Z C X Z E E Erase all H H" at bounding box center [23, 392] width 46 height 507
click at [30, 189] on div at bounding box center [23, 179] width 23 height 23
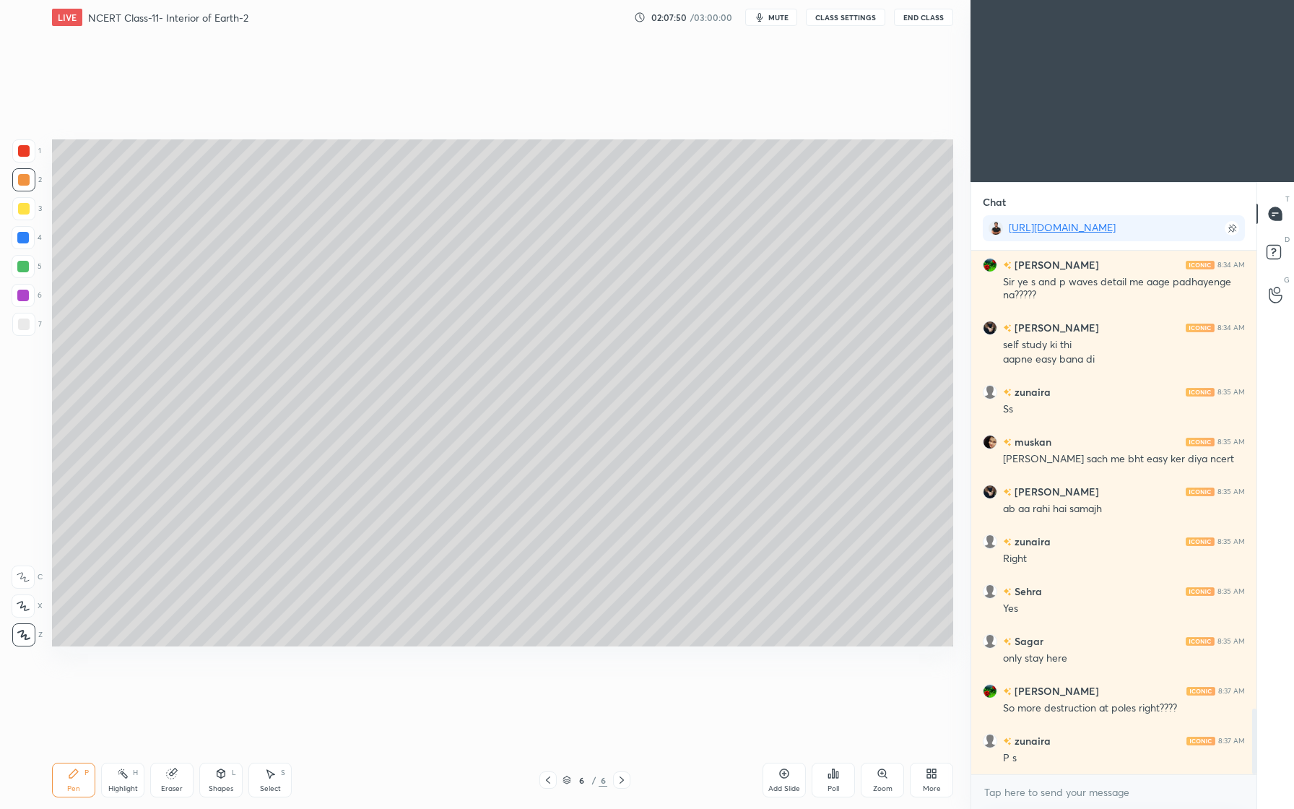
scroll to position [3640, 0]
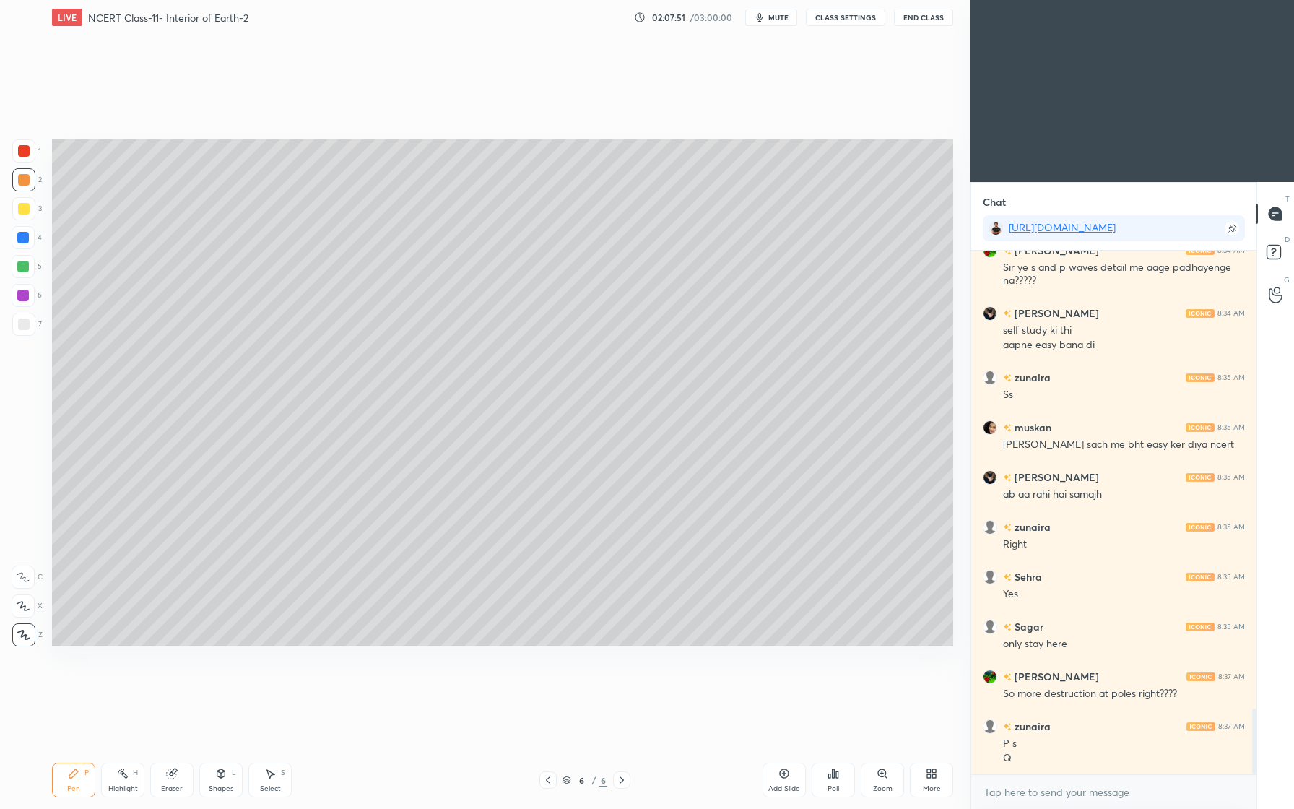
drag, startPoint x: 22, startPoint y: 155, endPoint x: 29, endPoint y: 162, distance: 9.7
click at [24, 156] on div at bounding box center [24, 151] width 12 height 12
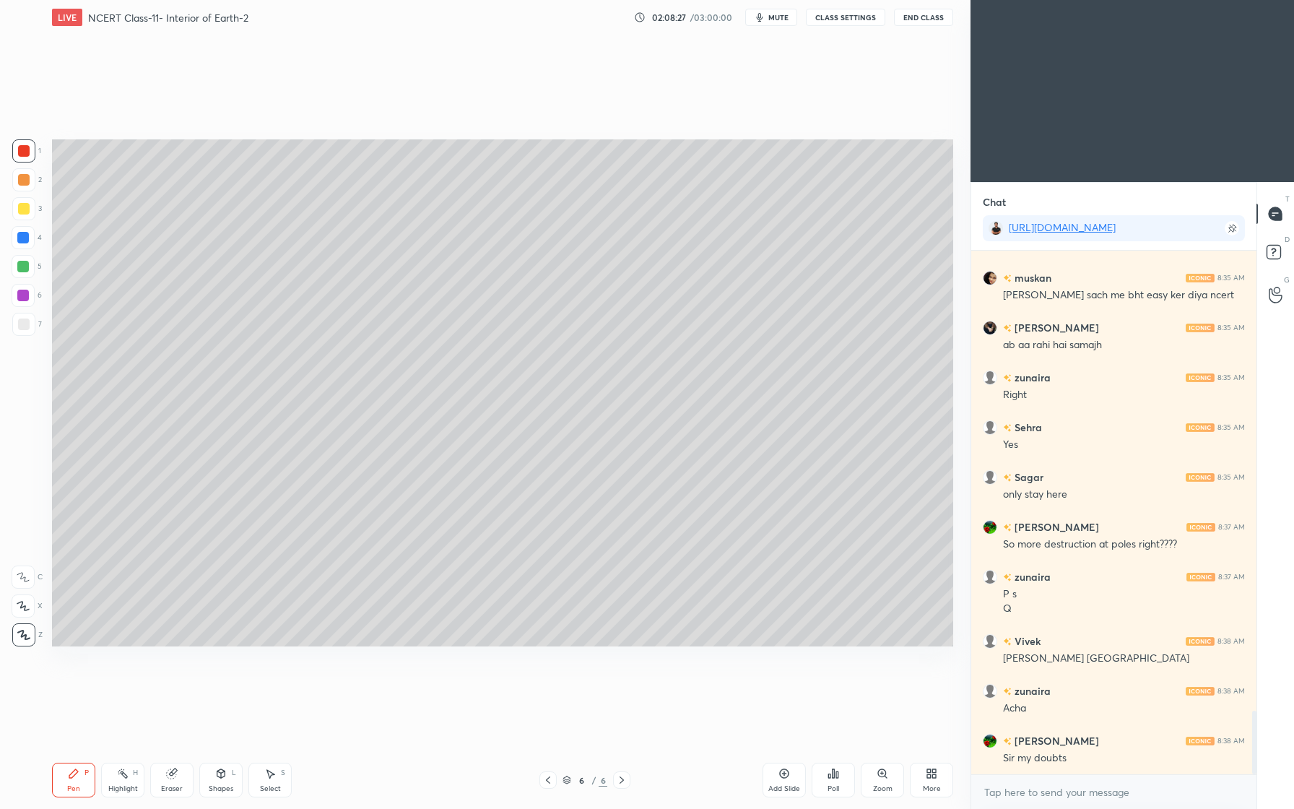
scroll to position [3839, 0]
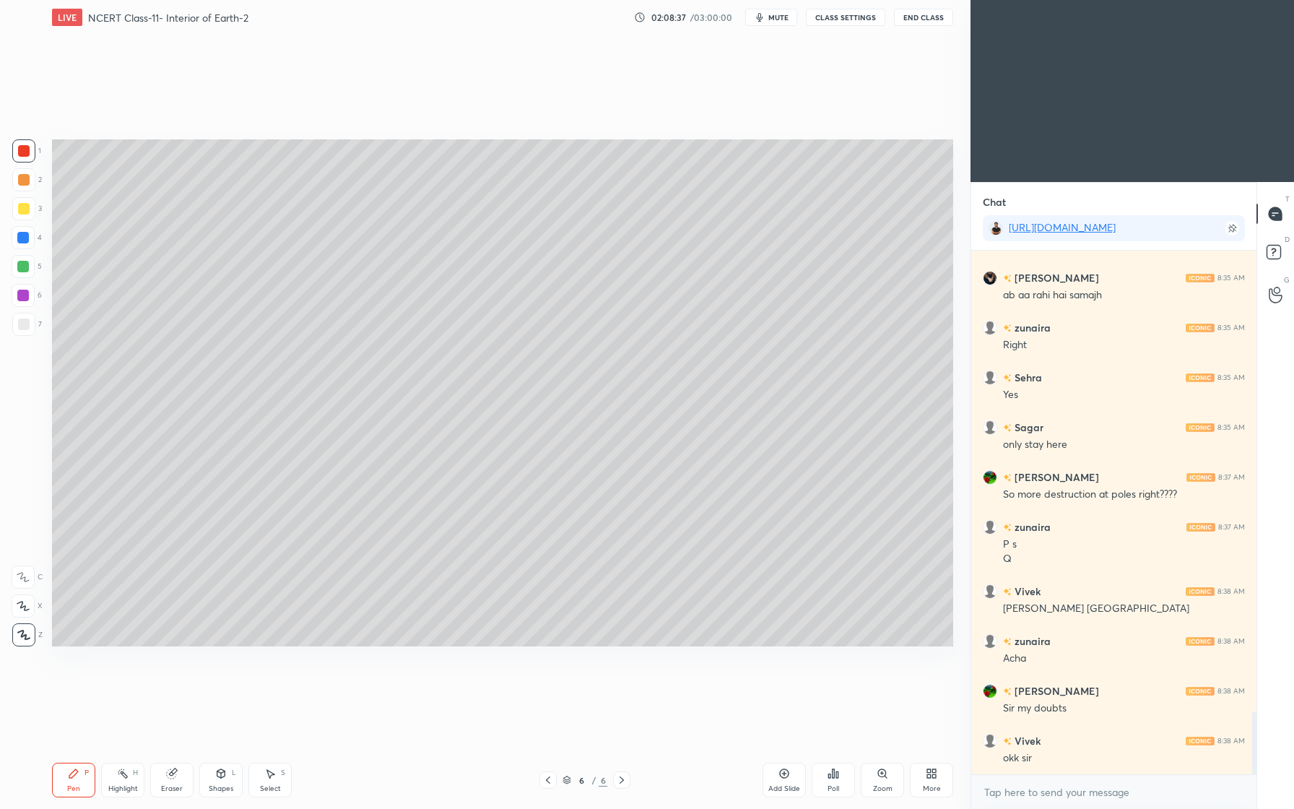
click at [20, 157] on div at bounding box center [23, 150] width 23 height 23
click at [27, 207] on div at bounding box center [24, 209] width 12 height 12
click at [27, 321] on div at bounding box center [24, 324] width 12 height 12
click at [28, 209] on div at bounding box center [23, 208] width 23 height 23
click at [18, 330] on div at bounding box center [23, 324] width 23 height 23
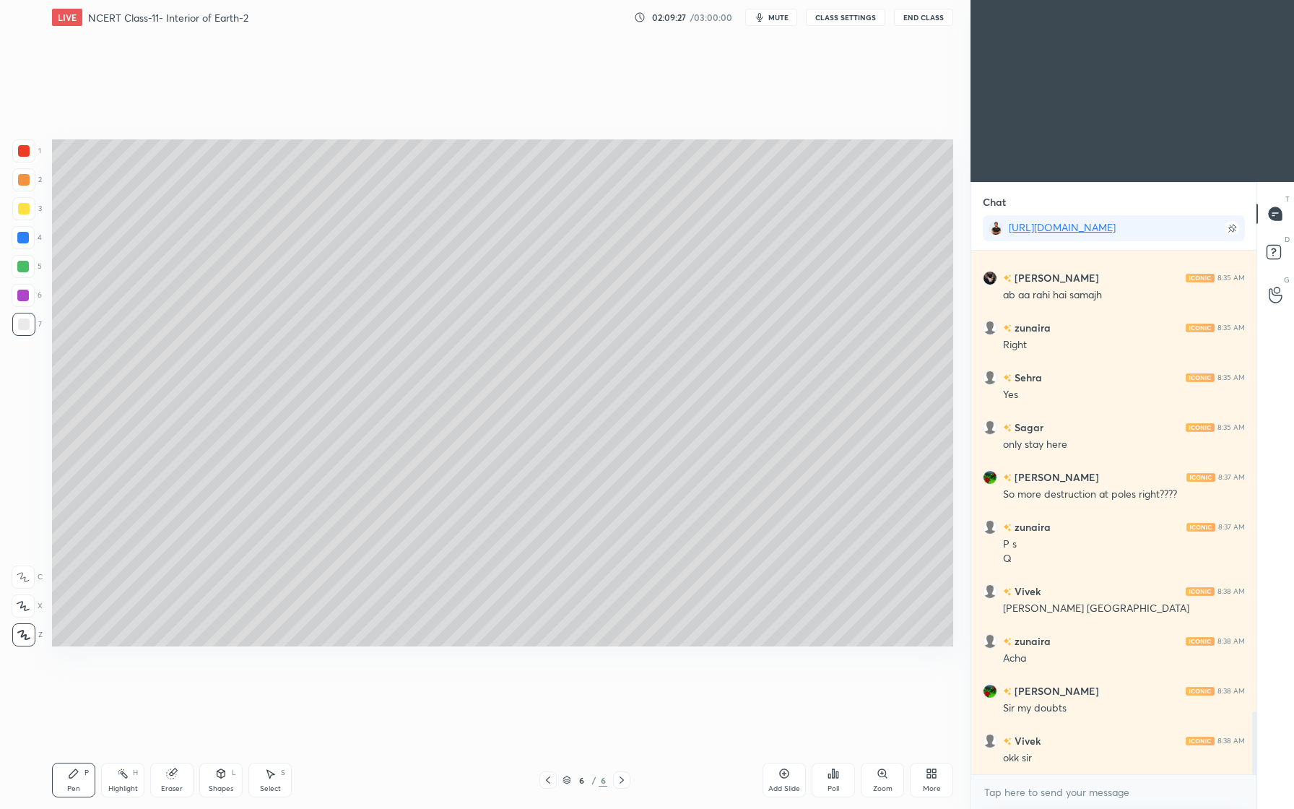
click at [23, 182] on div at bounding box center [24, 180] width 12 height 12
click at [32, 224] on div "3" at bounding box center [27, 211] width 30 height 29
click at [25, 248] on div at bounding box center [23, 237] width 23 height 23
drag, startPoint x: 26, startPoint y: 267, endPoint x: 27, endPoint y: 258, distance: 9.5
click at [26, 267] on div at bounding box center [23, 267] width 12 height 12
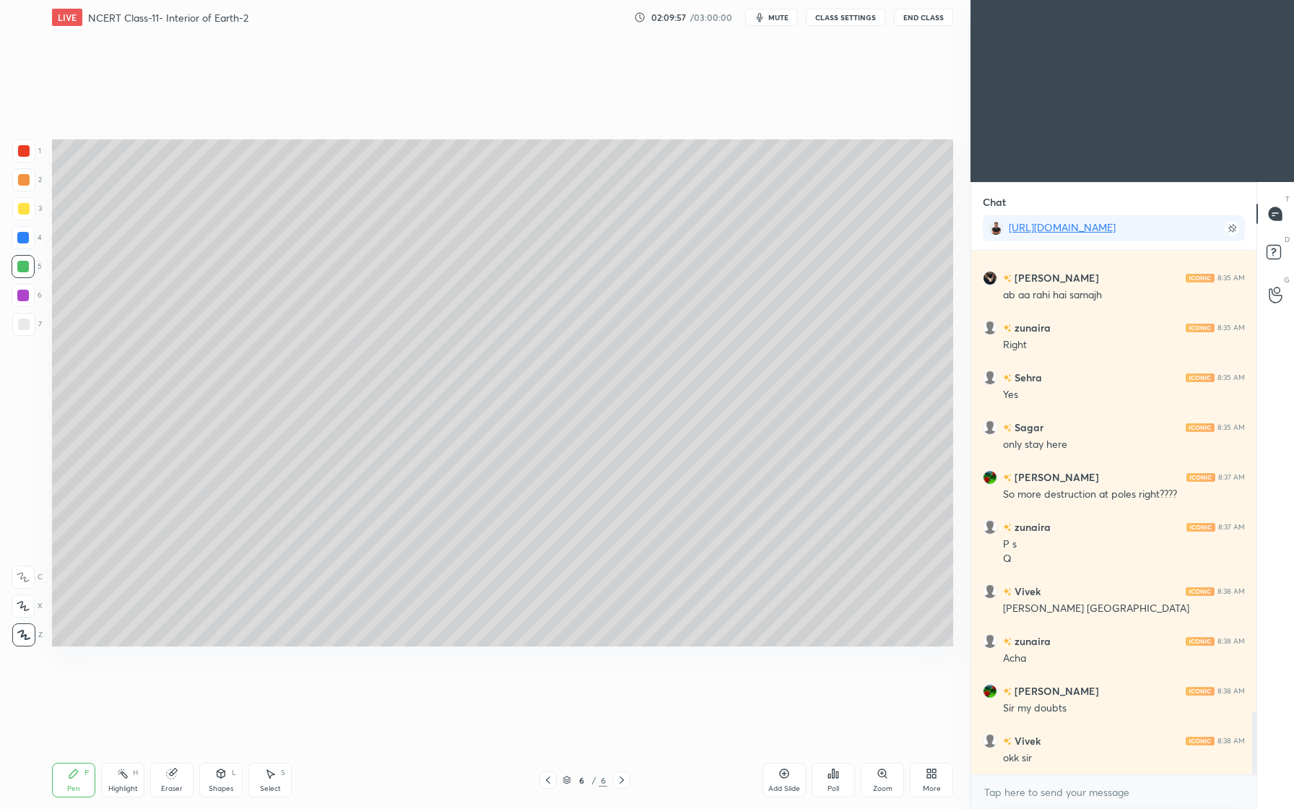
click at [27, 324] on div at bounding box center [24, 324] width 12 height 12
click at [27, 235] on div at bounding box center [23, 238] width 12 height 12
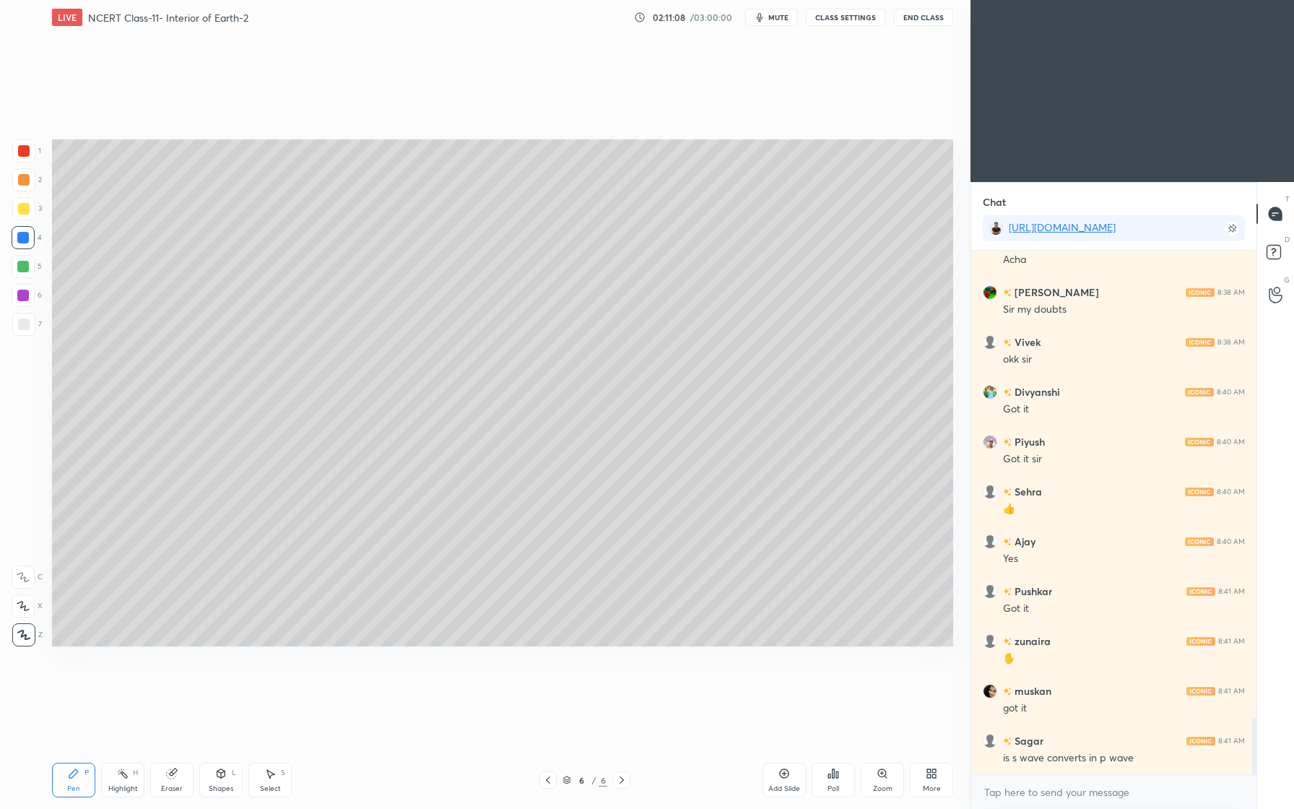
scroll to position [4287, 0]
drag, startPoint x: 168, startPoint y: 789, endPoint x: 186, endPoint y: 763, distance: 32.1
click at [168, 789] on div "Eraser" at bounding box center [172, 788] width 22 height 7
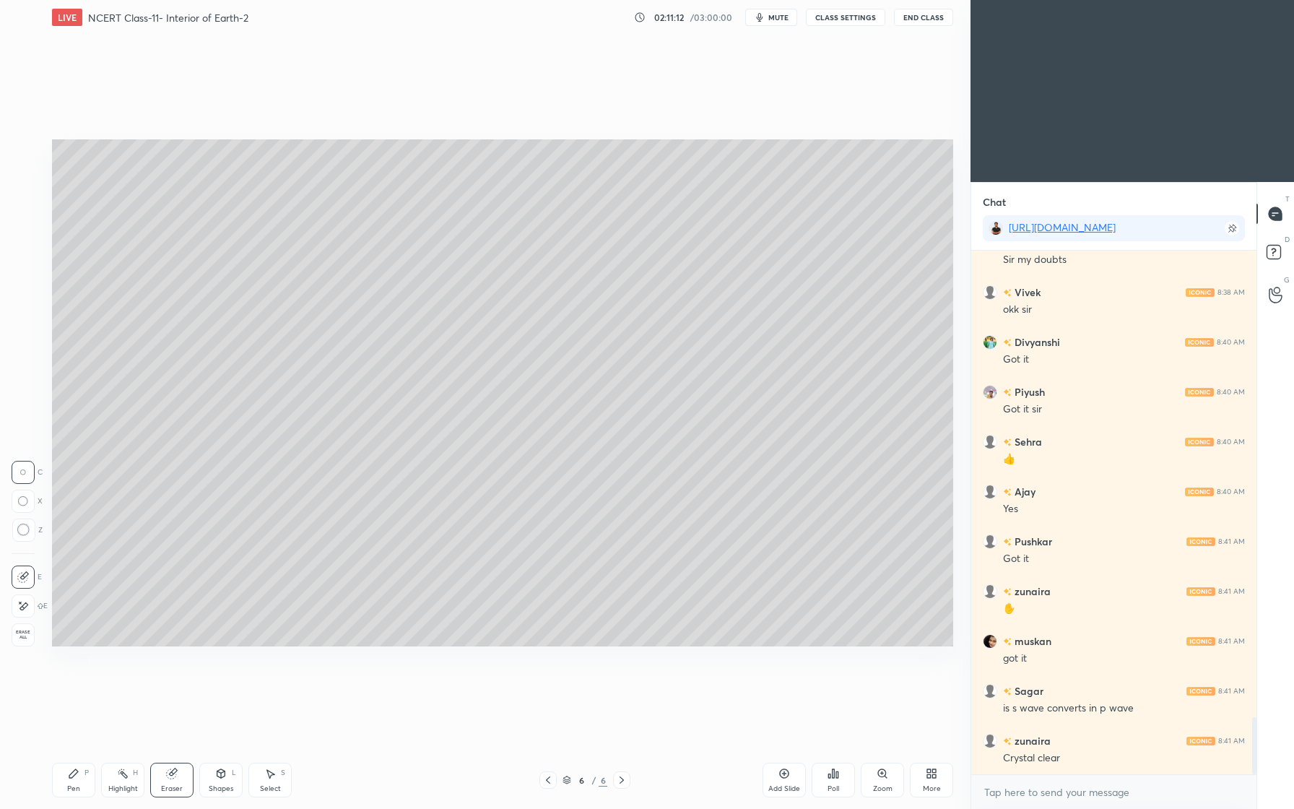
click at [25, 602] on icon at bounding box center [23, 606] width 12 height 12
drag, startPoint x: 68, startPoint y: 776, endPoint x: 77, endPoint y: 762, distance: 16.6
click at [68, 776] on icon at bounding box center [74, 774] width 12 height 12
click at [25, 269] on div at bounding box center [23, 267] width 12 height 12
click at [843, 18] on button "CLASS SETTINGS" at bounding box center [845, 17] width 79 height 17
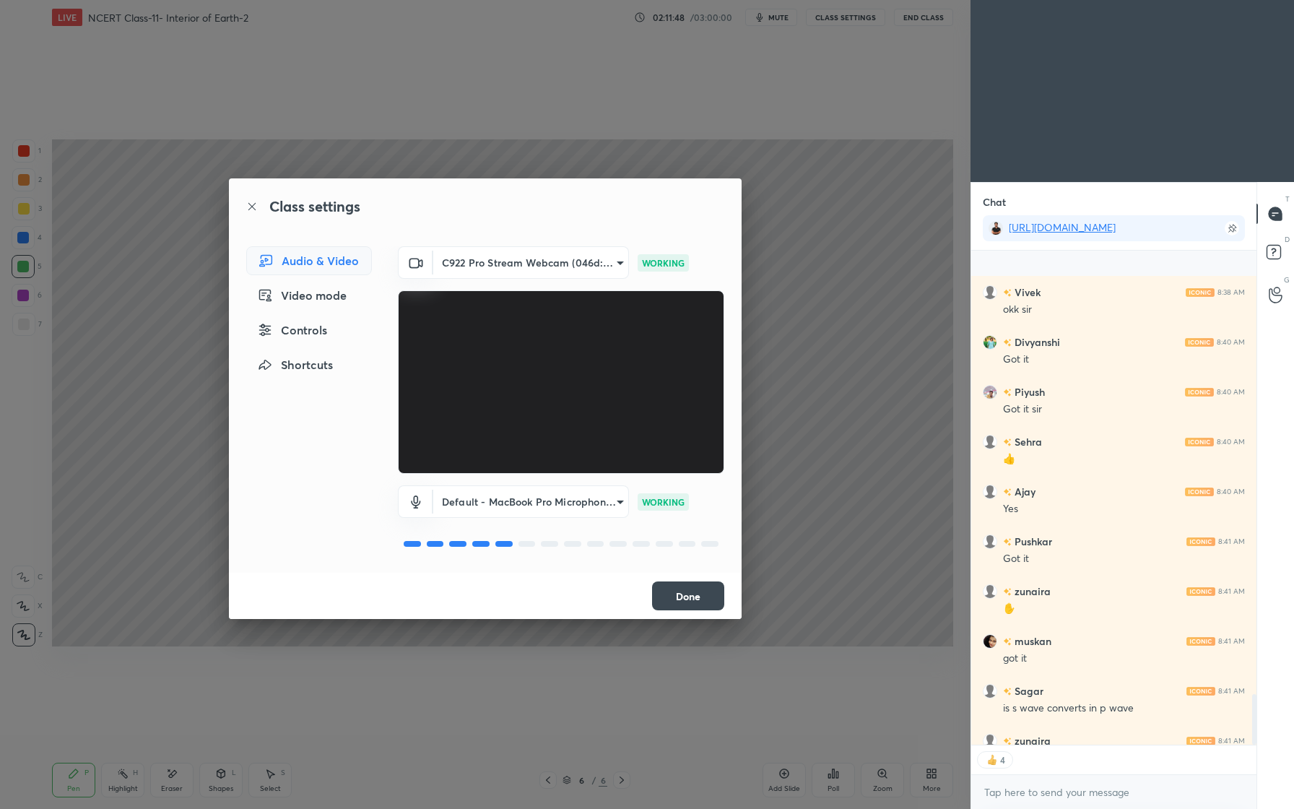
scroll to position [4367, 0]
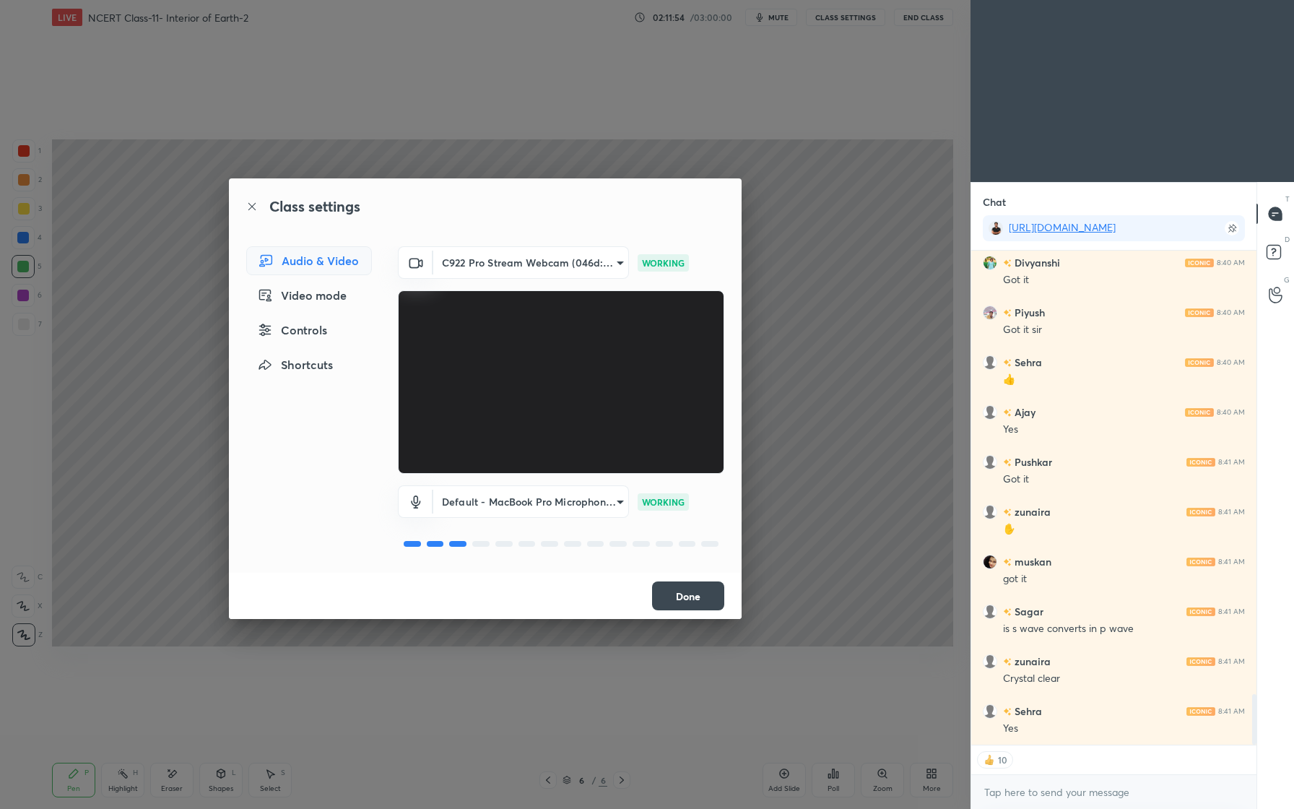
click at [687, 591] on button "Done" at bounding box center [688, 595] width 72 height 29
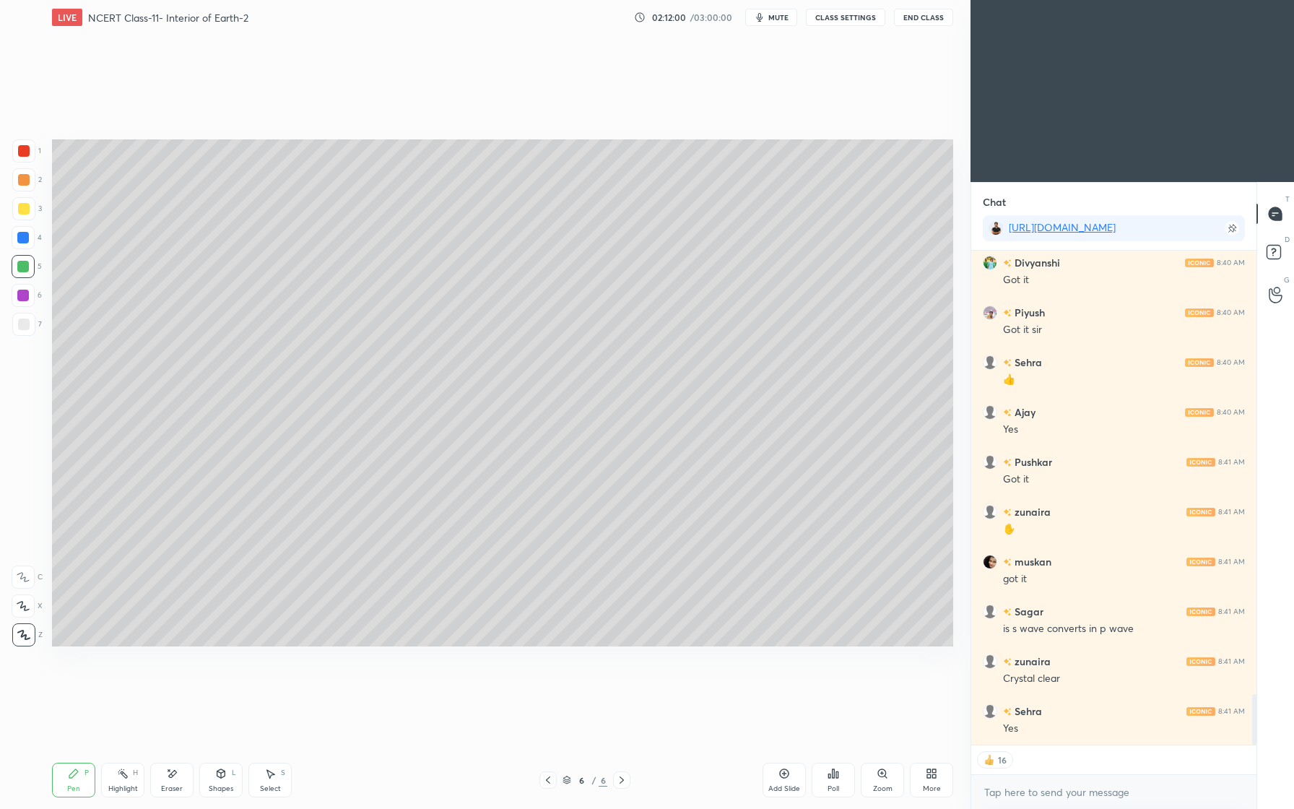
drag, startPoint x: 27, startPoint y: 295, endPoint x: 48, endPoint y: 280, distance: 26.4
click at [27, 295] on div at bounding box center [23, 296] width 12 height 12
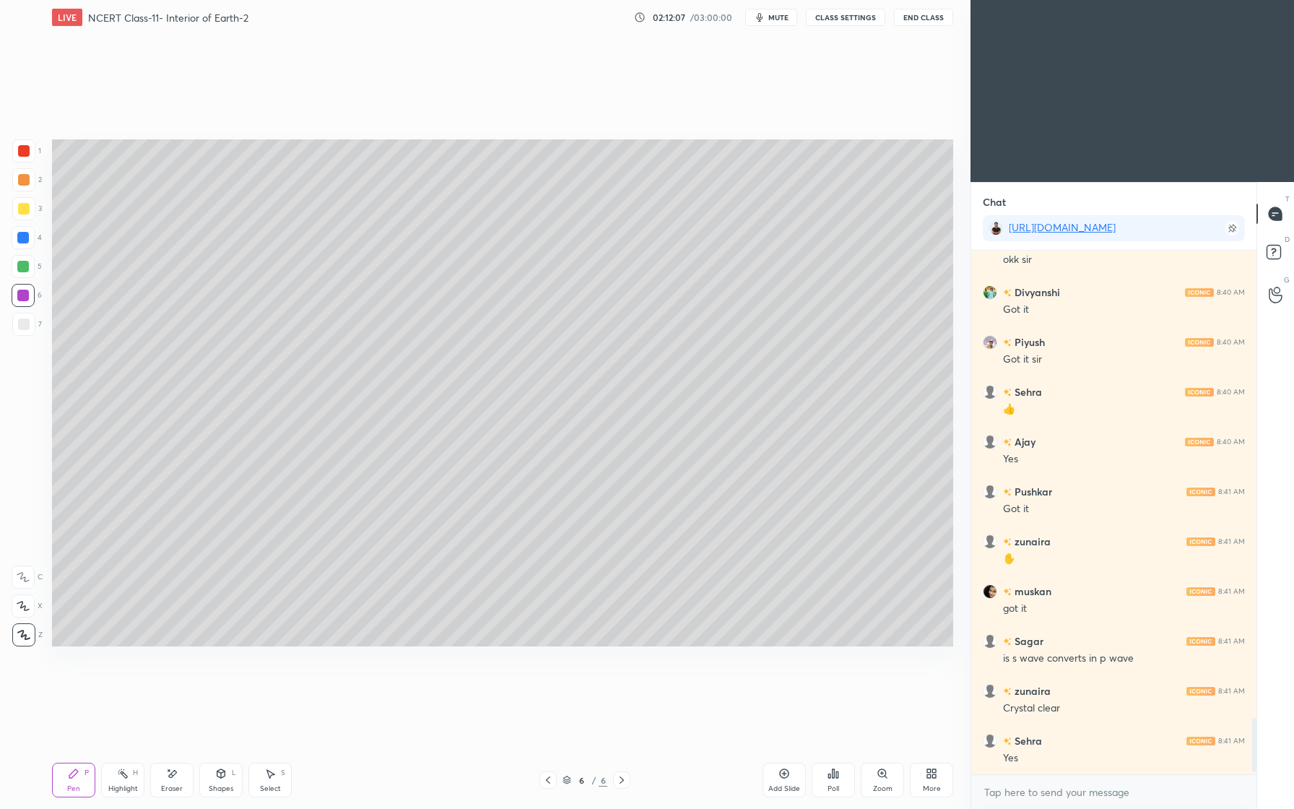
scroll to position [4337, 0]
drag, startPoint x: 228, startPoint y: 780, endPoint x: 217, endPoint y: 777, distance: 11.2
click at [228, 780] on div "Shapes L" at bounding box center [220, 780] width 43 height 35
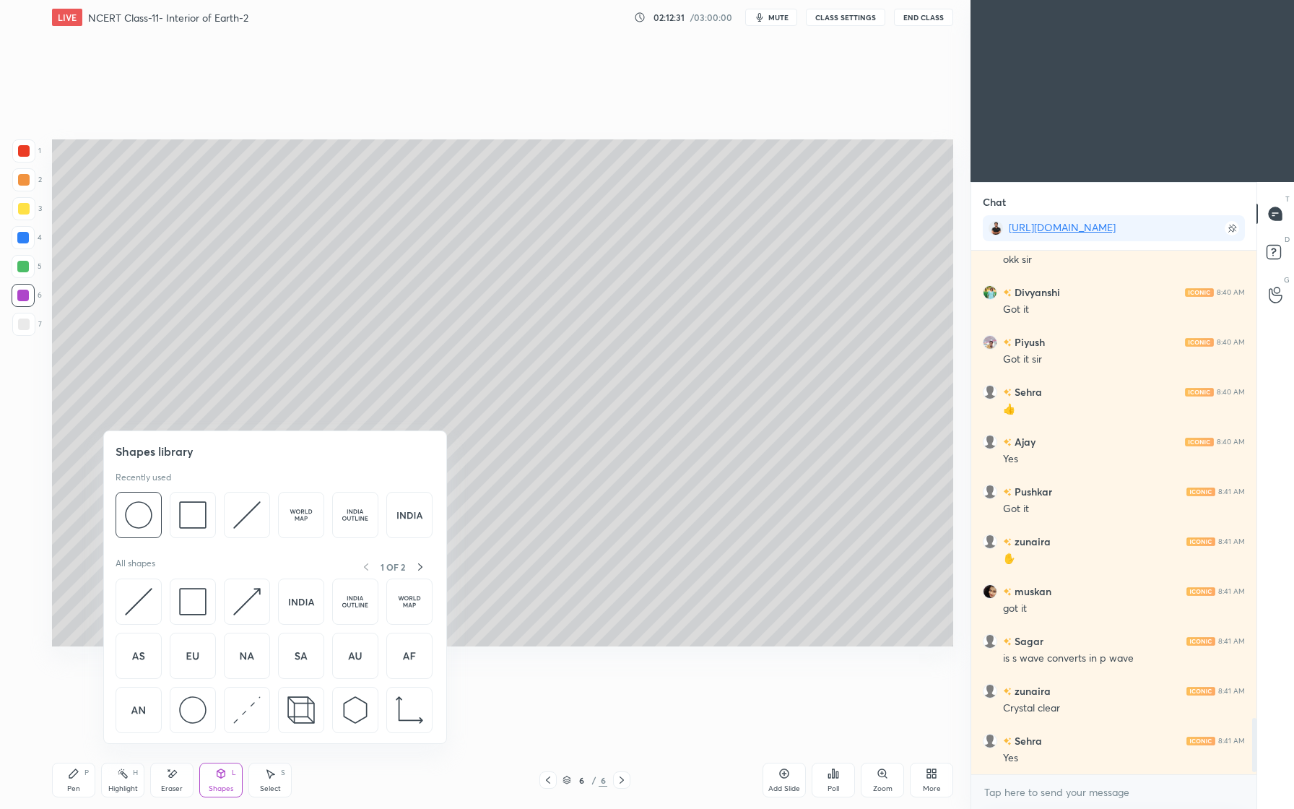
click at [198, 706] on img at bounding box center [192, 709] width 27 height 27
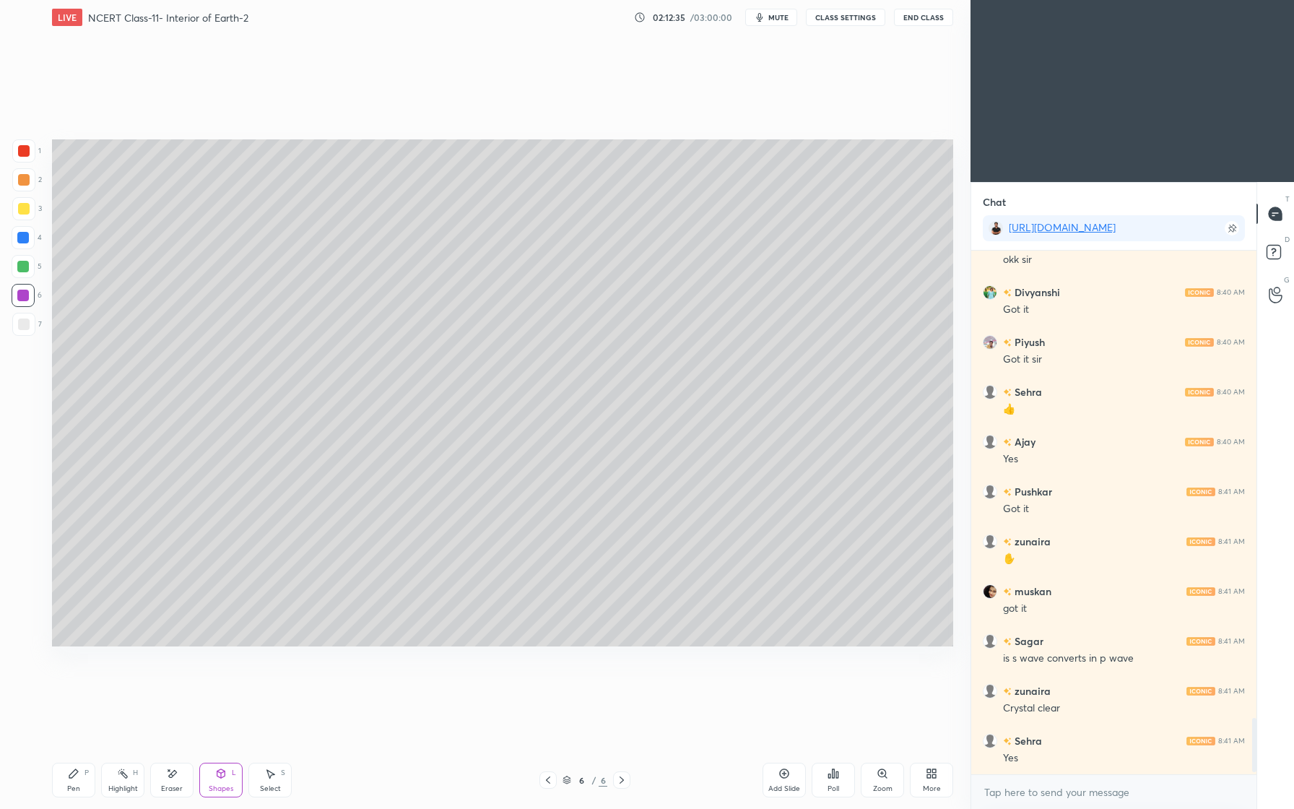
drag, startPoint x: 169, startPoint y: 765, endPoint x: 193, endPoint y: 734, distance: 39.1
click at [173, 760] on div "Pen P Highlight H Eraser Shapes L Select S 6 / 6 Add Slide Poll Zoom More" at bounding box center [502, 780] width 901 height 58
click at [171, 776] on icon at bounding box center [173, 773] width 8 height 7
click at [221, 772] on icon at bounding box center [221, 774] width 12 height 12
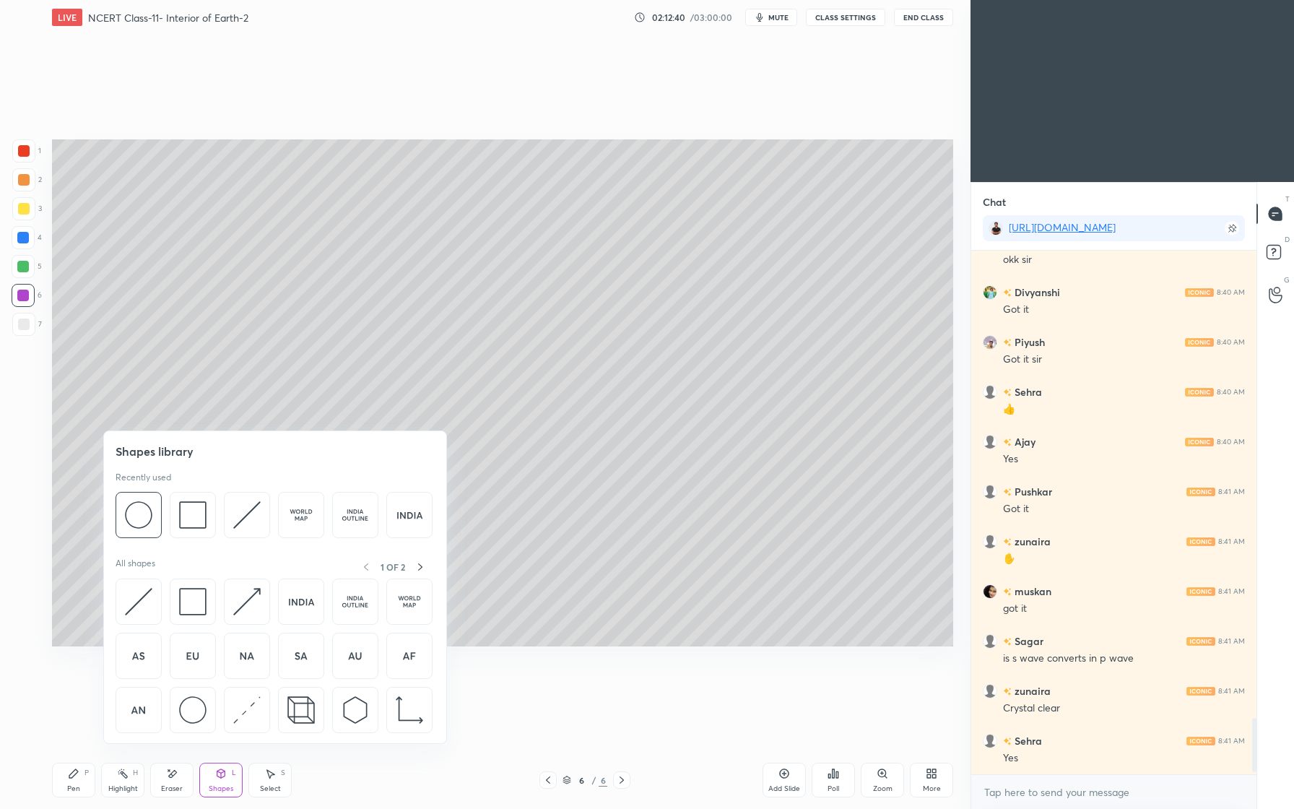
click at [30, 181] on div at bounding box center [23, 179] width 23 height 23
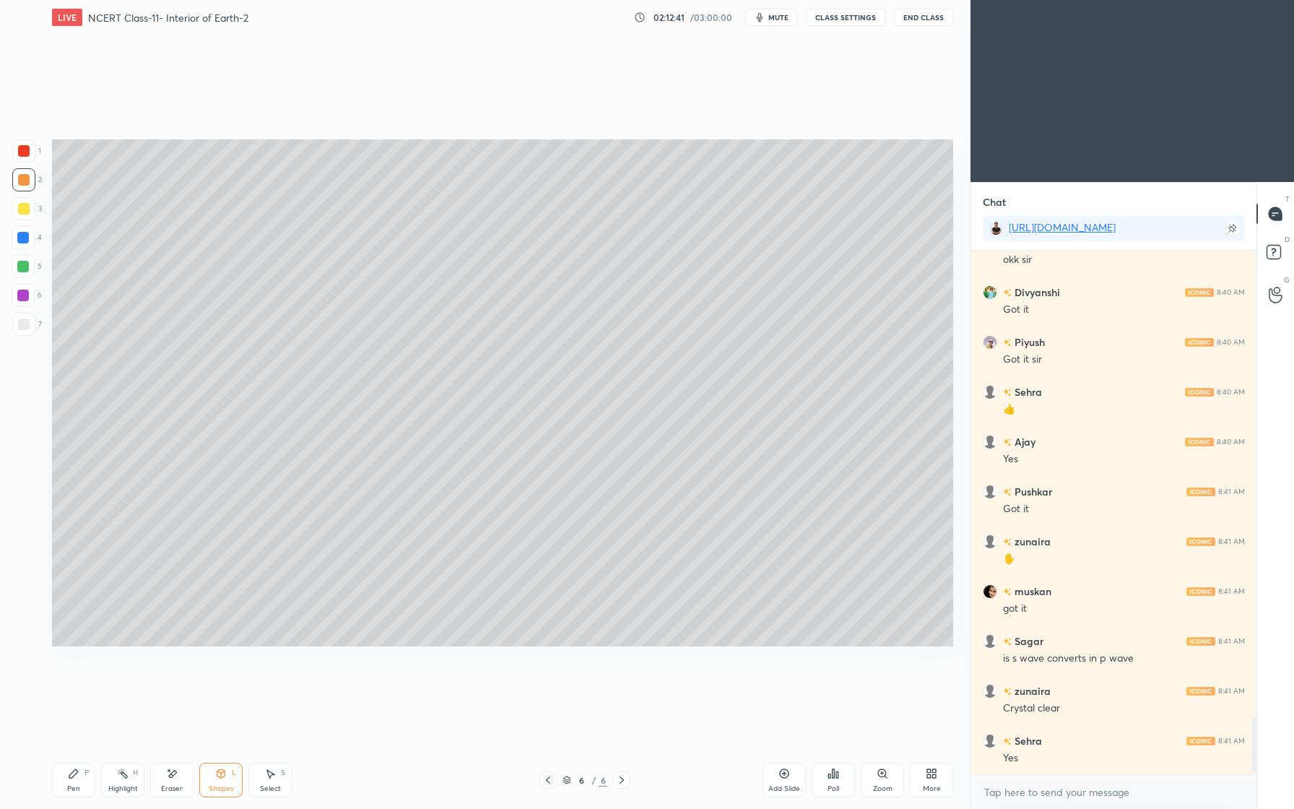
click at [30, 181] on div at bounding box center [23, 179] width 23 height 23
click at [85, 773] on div "P" at bounding box center [86, 772] width 4 height 7
click at [27, 236] on div at bounding box center [23, 238] width 12 height 12
drag, startPoint x: 32, startPoint y: 208, endPoint x: 25, endPoint y: 215, distance: 10.7
click at [33, 206] on div at bounding box center [23, 208] width 23 height 23
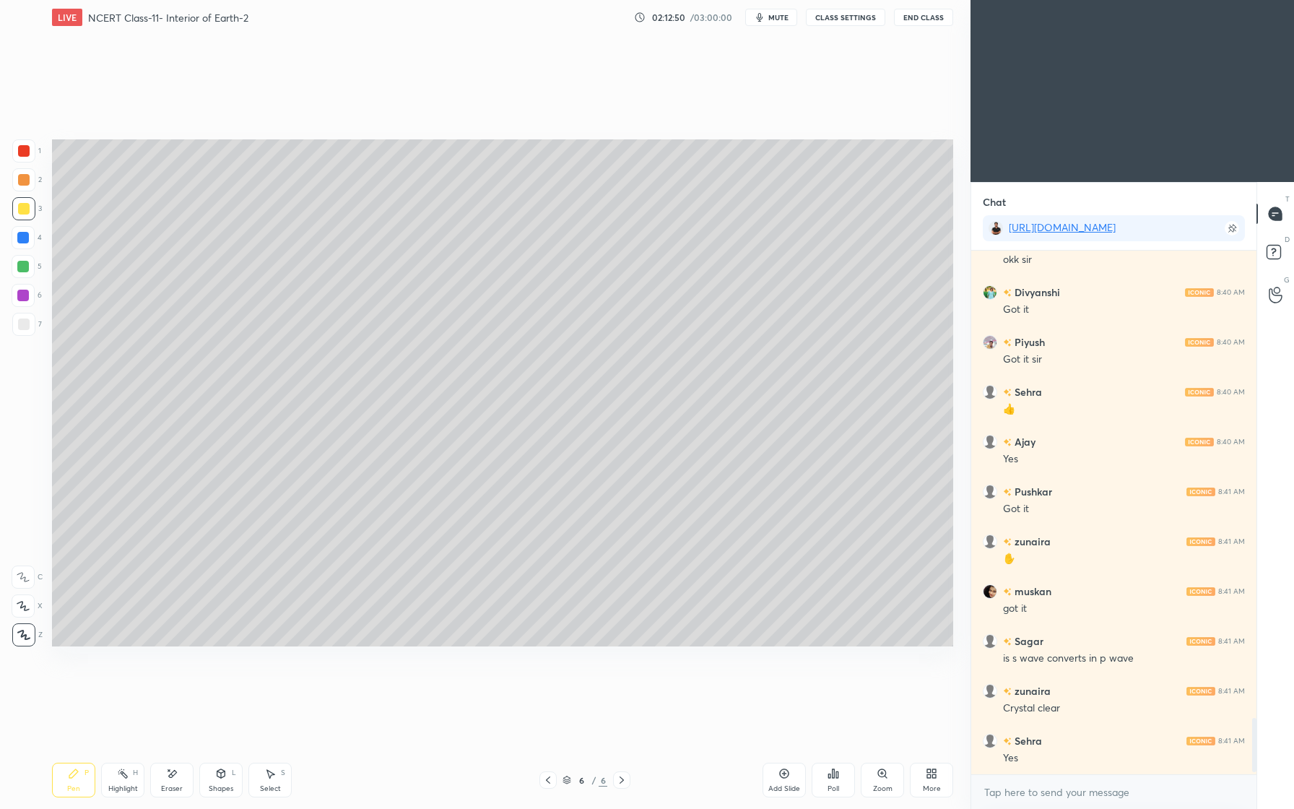
click at [27, 269] on div at bounding box center [23, 267] width 12 height 12
click at [27, 155] on div at bounding box center [24, 151] width 12 height 12
click at [25, 238] on div at bounding box center [23, 238] width 12 height 12
drag, startPoint x: 18, startPoint y: 326, endPoint x: 50, endPoint y: 318, distance: 32.8
click at [19, 328] on div at bounding box center [24, 324] width 12 height 12
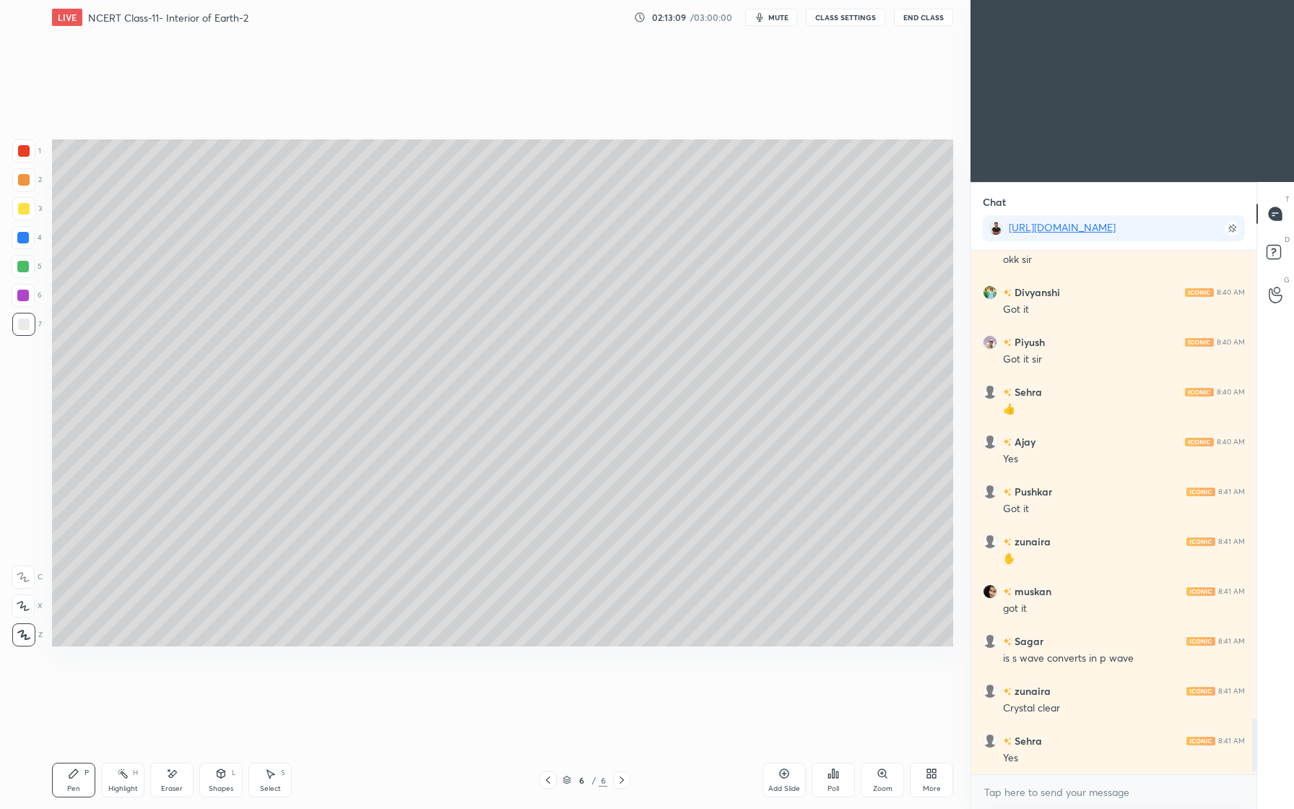
click at [28, 151] on div at bounding box center [24, 151] width 12 height 12
drag, startPoint x: 25, startPoint y: 240, endPoint x: 36, endPoint y: 233, distance: 13.0
click at [25, 237] on div at bounding box center [23, 238] width 12 height 12
click at [76, 779] on div "Pen P" at bounding box center [73, 780] width 43 height 35
drag, startPoint x: 30, startPoint y: 242, endPoint x: 50, endPoint y: 248, distance: 20.6
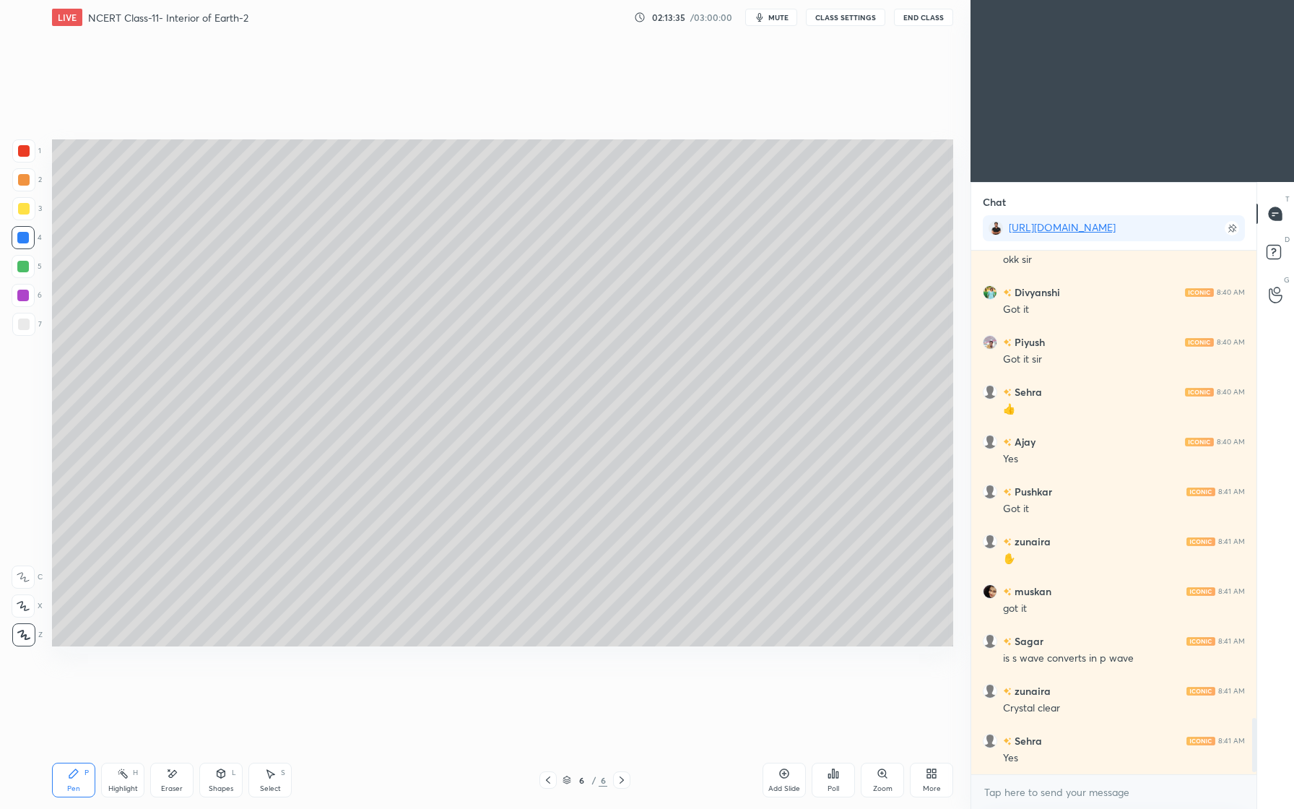
click at [30, 242] on div at bounding box center [23, 237] width 23 height 23
click at [221, 779] on div "Shapes L" at bounding box center [220, 780] width 43 height 35
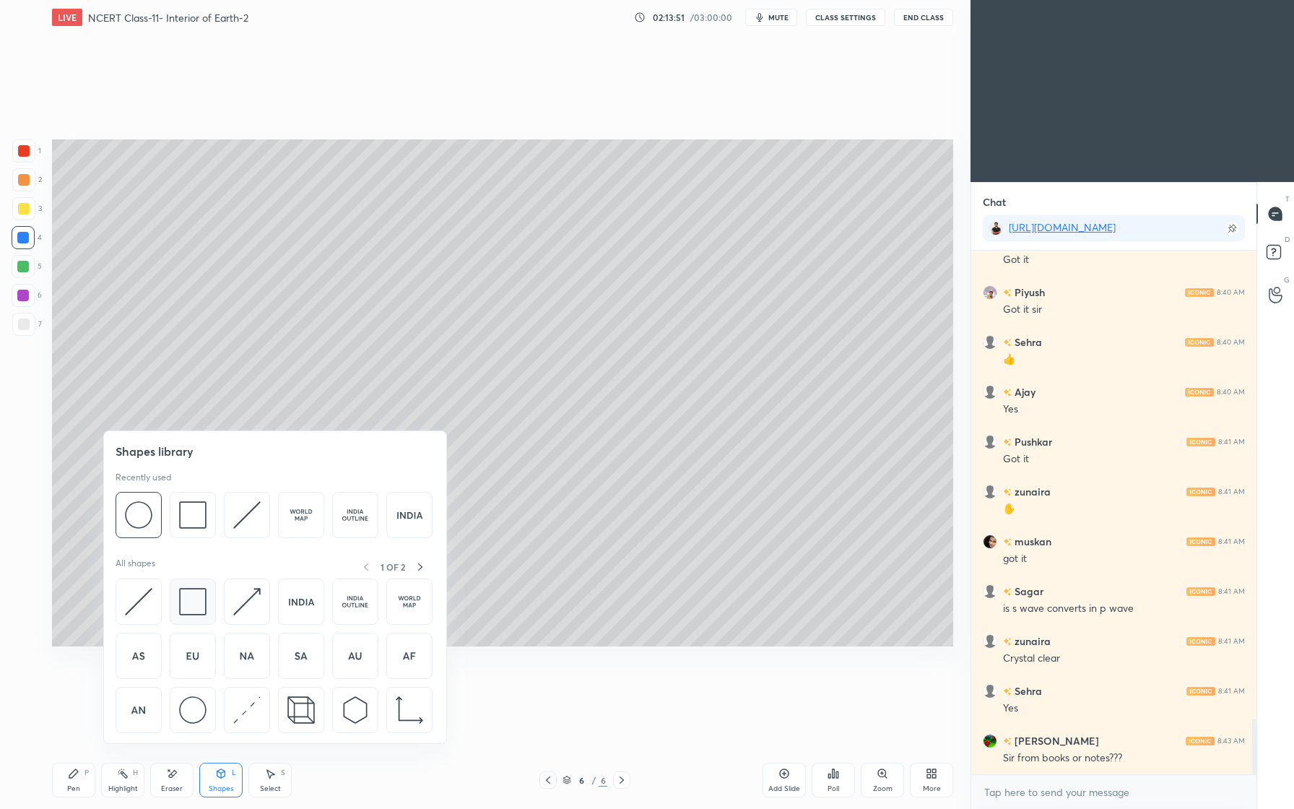
click at [196, 602] on img at bounding box center [192, 601] width 27 height 27
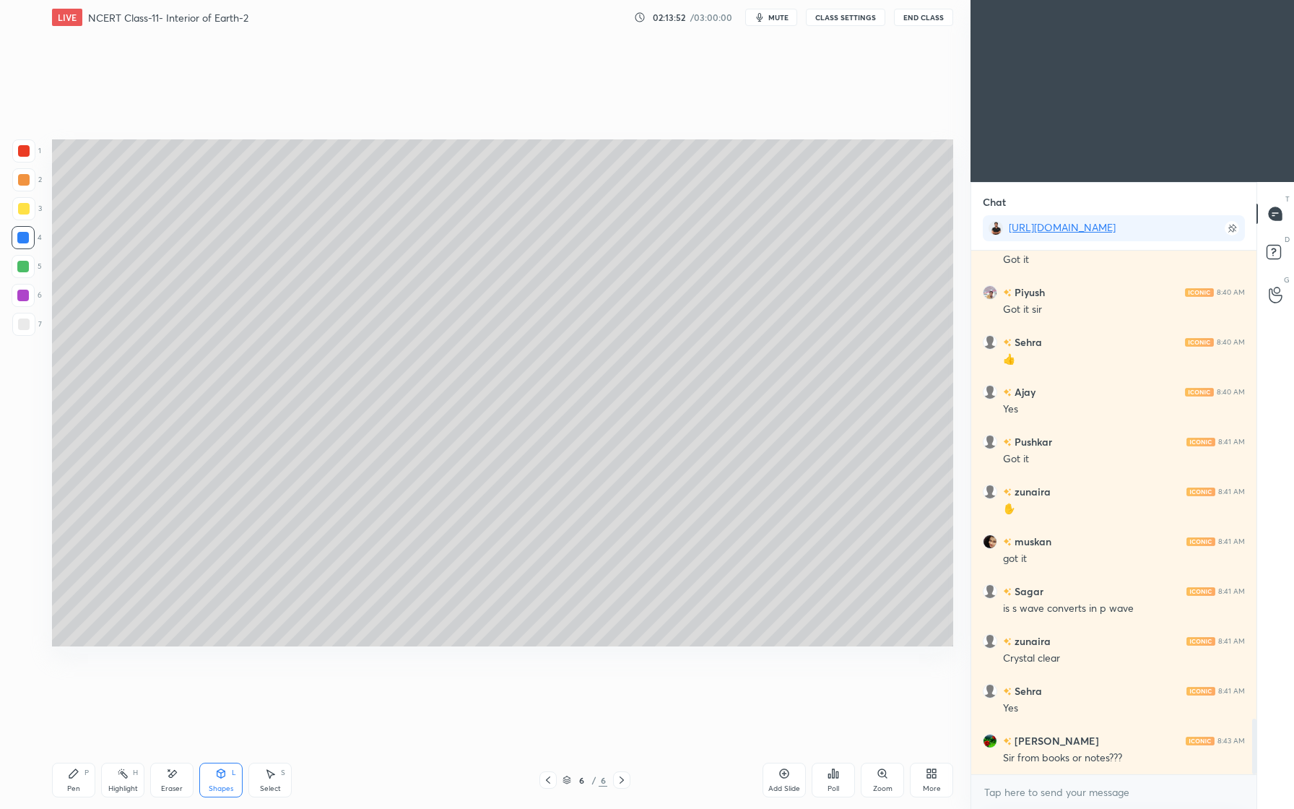
click at [14, 323] on div at bounding box center [23, 324] width 23 height 23
click at [24, 299] on div at bounding box center [23, 295] width 23 height 23
click at [27, 263] on div at bounding box center [23, 266] width 23 height 23
drag, startPoint x: 67, startPoint y: 781, endPoint x: 69, endPoint y: 754, distance: 26.8
click at [66, 778] on div "Pen P" at bounding box center [73, 780] width 43 height 35
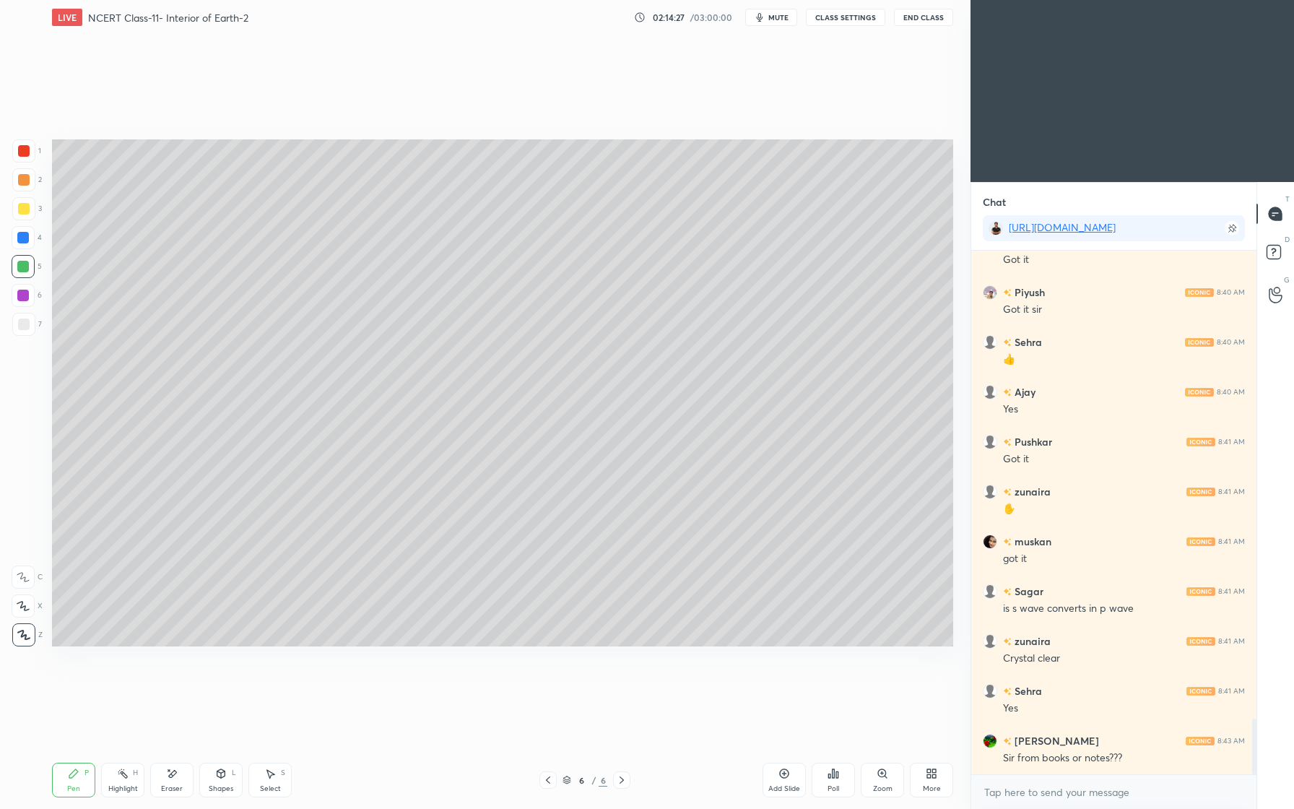
drag, startPoint x: 168, startPoint y: 777, endPoint x: 174, endPoint y: 764, distance: 14.2
click at [168, 776] on div "Eraser" at bounding box center [171, 780] width 43 height 35
drag, startPoint x: 83, startPoint y: 781, endPoint x: 90, endPoint y: 742, distance: 39.7
click at [83, 781] on div "Pen P" at bounding box center [73, 780] width 43 height 35
drag, startPoint x: 24, startPoint y: 159, endPoint x: 28, endPoint y: 172, distance: 13.7
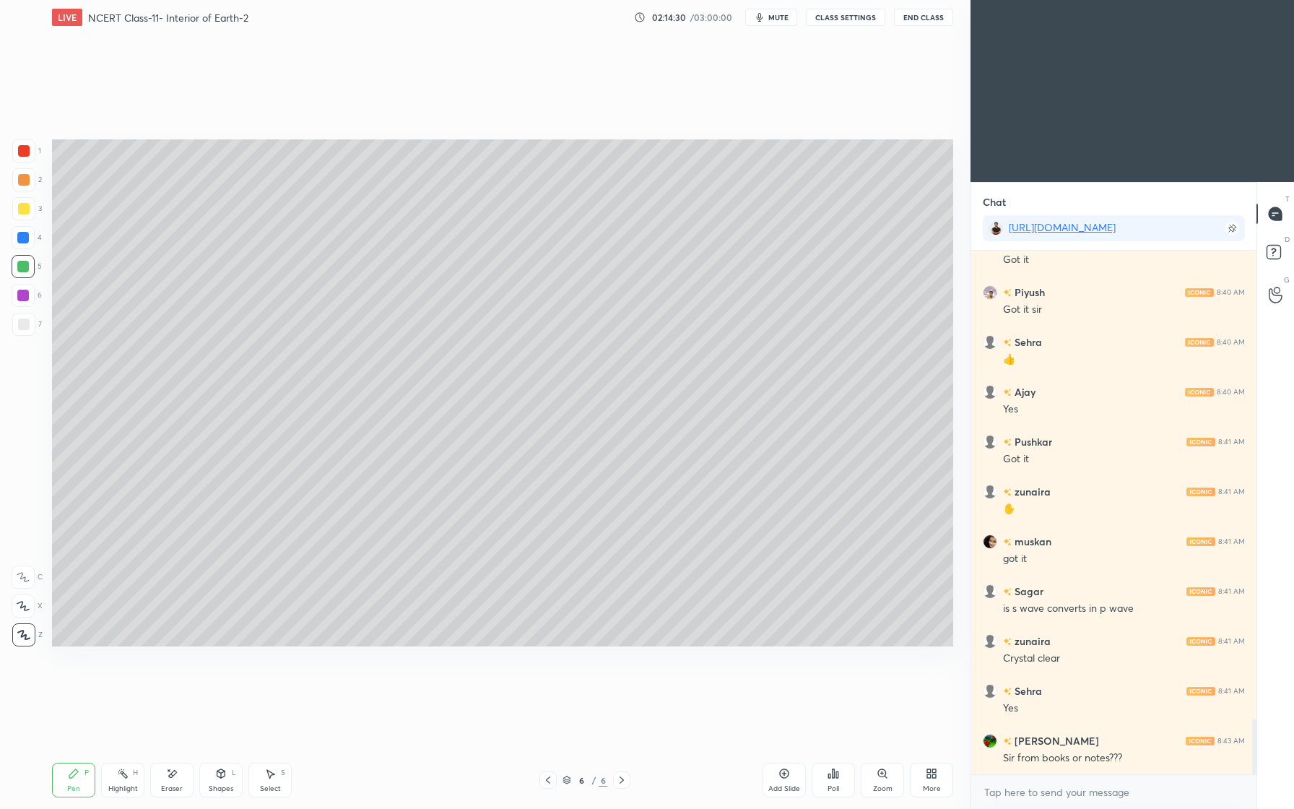
click at [25, 160] on div at bounding box center [23, 150] width 23 height 23
click at [28, 272] on div at bounding box center [23, 266] width 23 height 23
click at [227, 768] on div "Shapes L" at bounding box center [220, 780] width 43 height 35
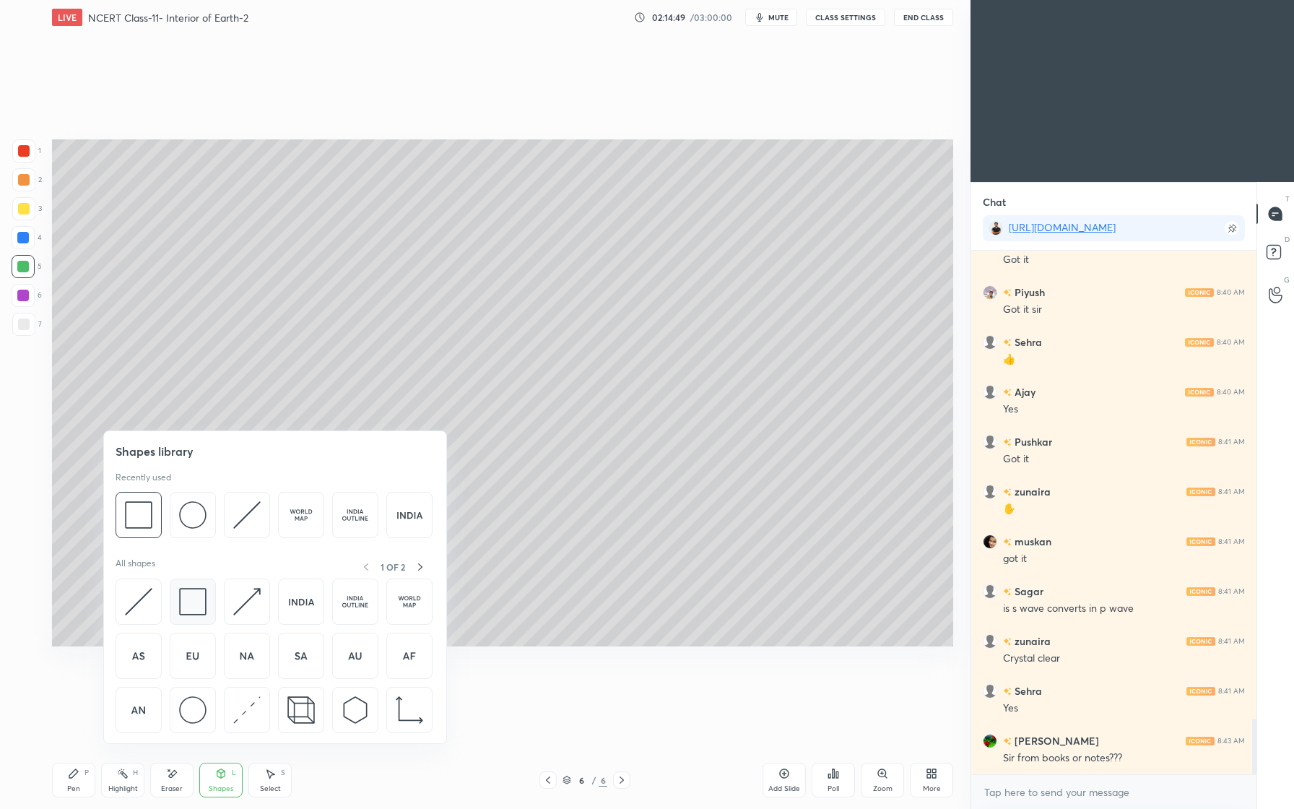
click at [199, 599] on img at bounding box center [192, 601] width 27 height 27
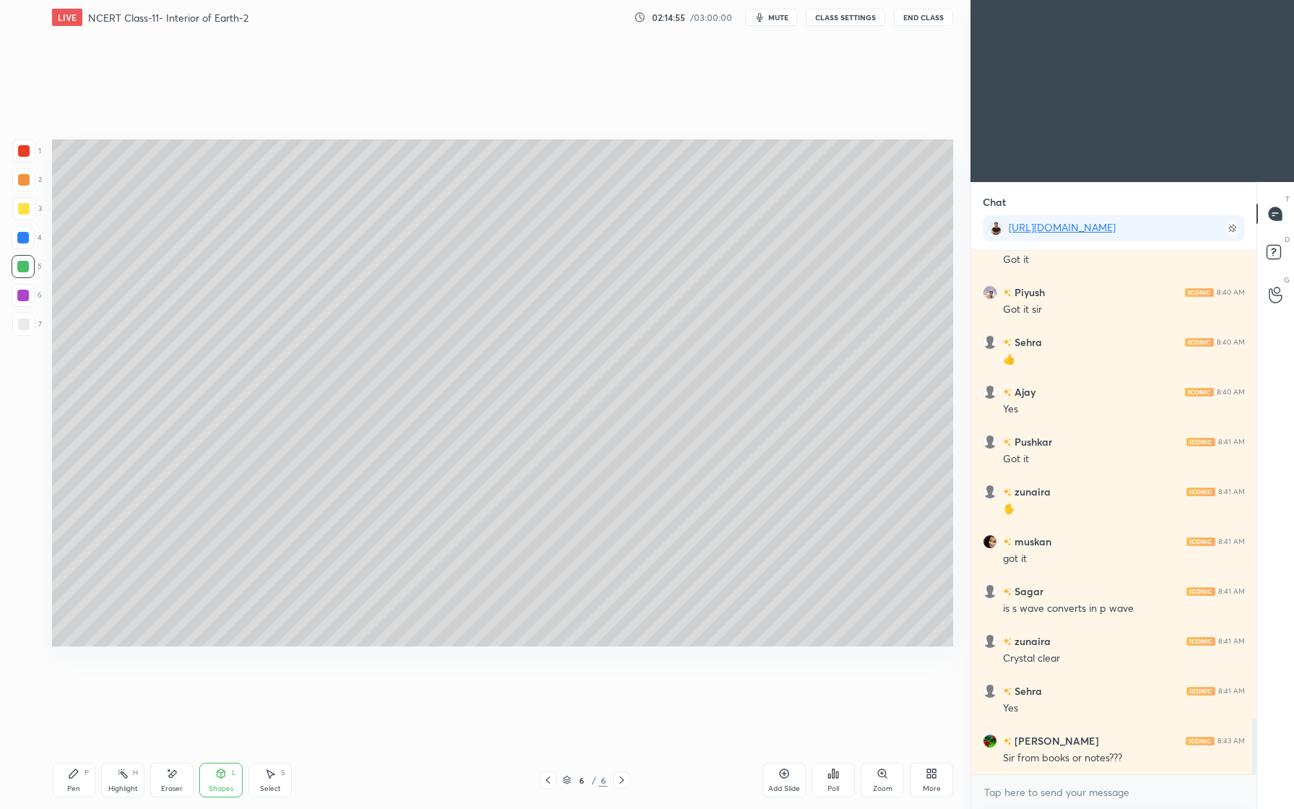
drag, startPoint x: 32, startPoint y: 180, endPoint x: 24, endPoint y: 187, distance: 10.7
click at [32, 181] on div at bounding box center [23, 179] width 23 height 23
drag, startPoint x: 83, startPoint y: 780, endPoint x: 79, endPoint y: 767, distance: 13.5
click at [83, 780] on div "Pen P" at bounding box center [73, 780] width 43 height 35
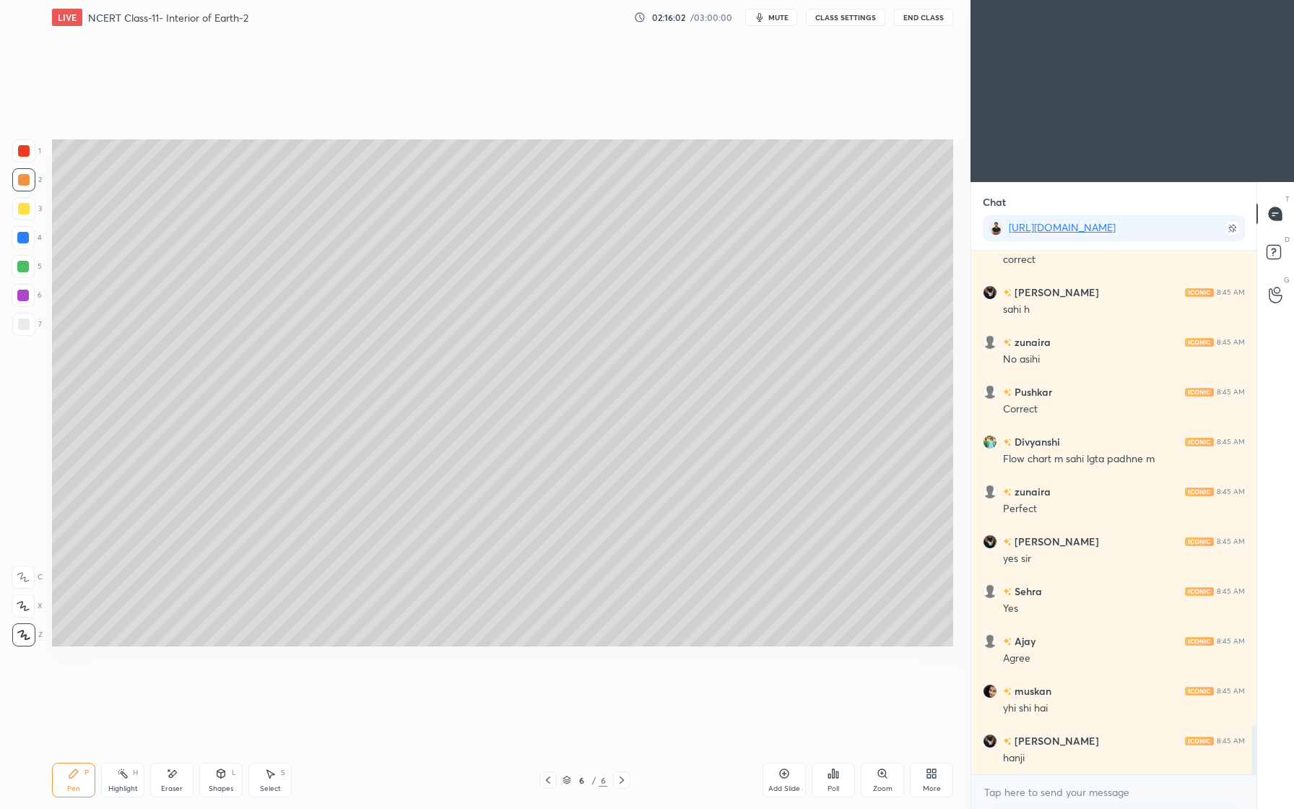
scroll to position [5035, 0]
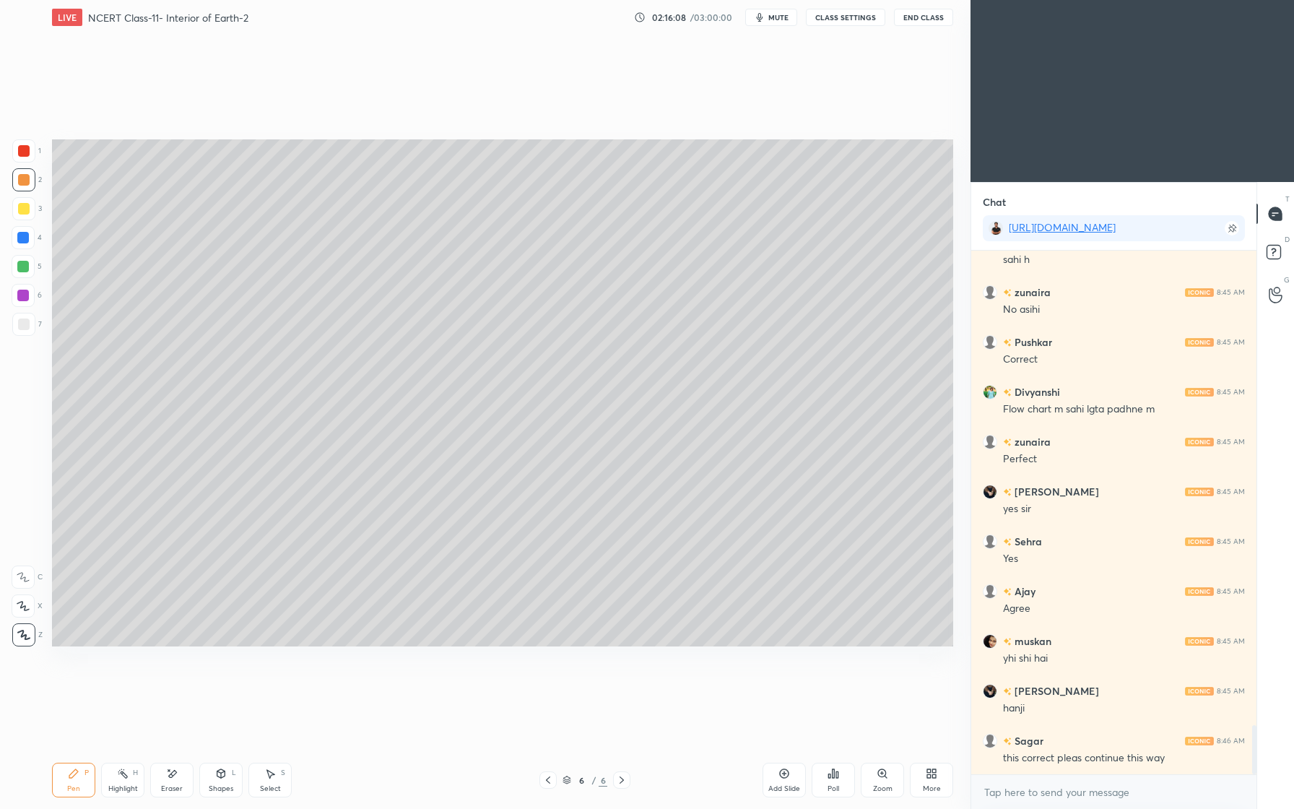
click at [26, 154] on div at bounding box center [24, 151] width 12 height 12
drag, startPoint x: 31, startPoint y: 210, endPoint x: 25, endPoint y: 243, distance: 33.8
click at [30, 215] on div at bounding box center [23, 208] width 23 height 23
click at [27, 235] on div at bounding box center [23, 238] width 12 height 12
click at [22, 238] on div at bounding box center [23, 238] width 12 height 12
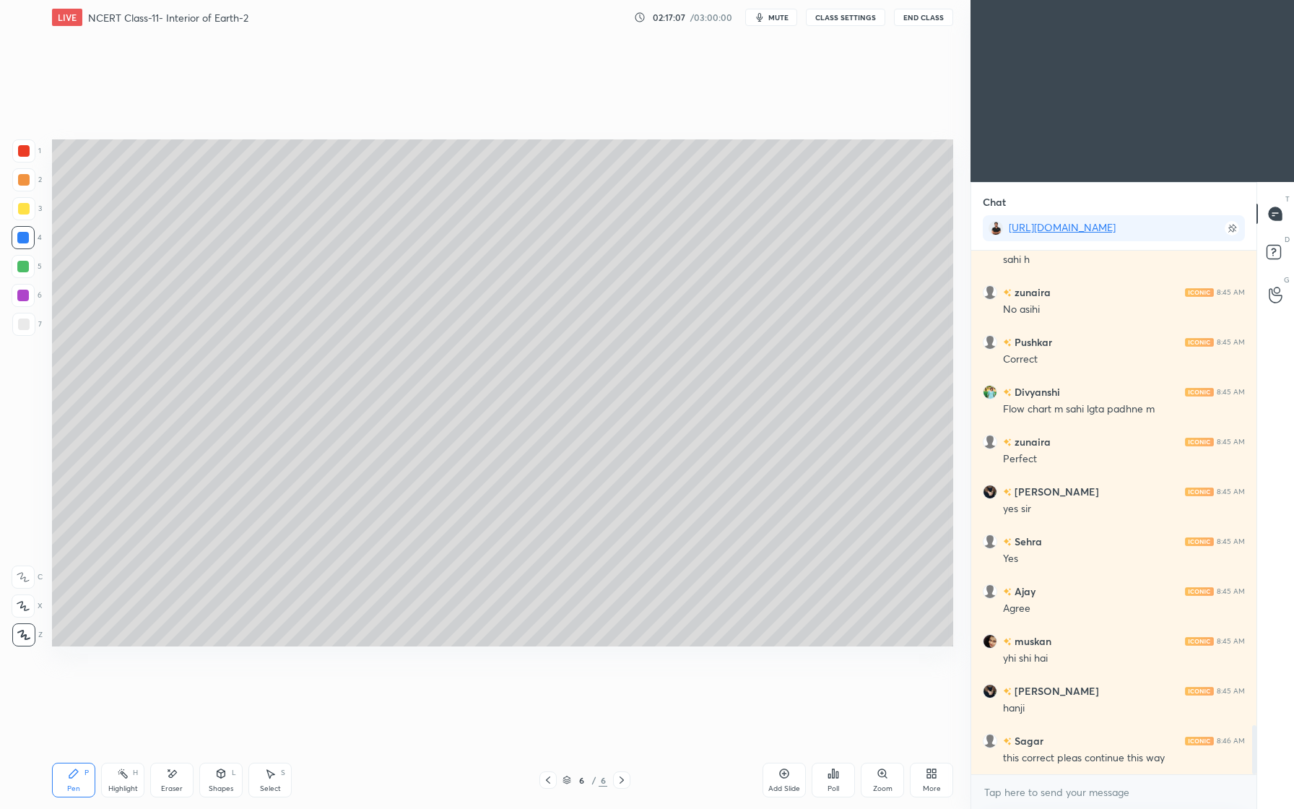
click at [26, 268] on div at bounding box center [23, 267] width 12 height 12
click at [20, 236] on div at bounding box center [23, 238] width 12 height 12
drag, startPoint x: 219, startPoint y: 782, endPoint x: 220, endPoint y: 773, distance: 8.7
click at [220, 778] on div "Shapes L" at bounding box center [220, 780] width 43 height 35
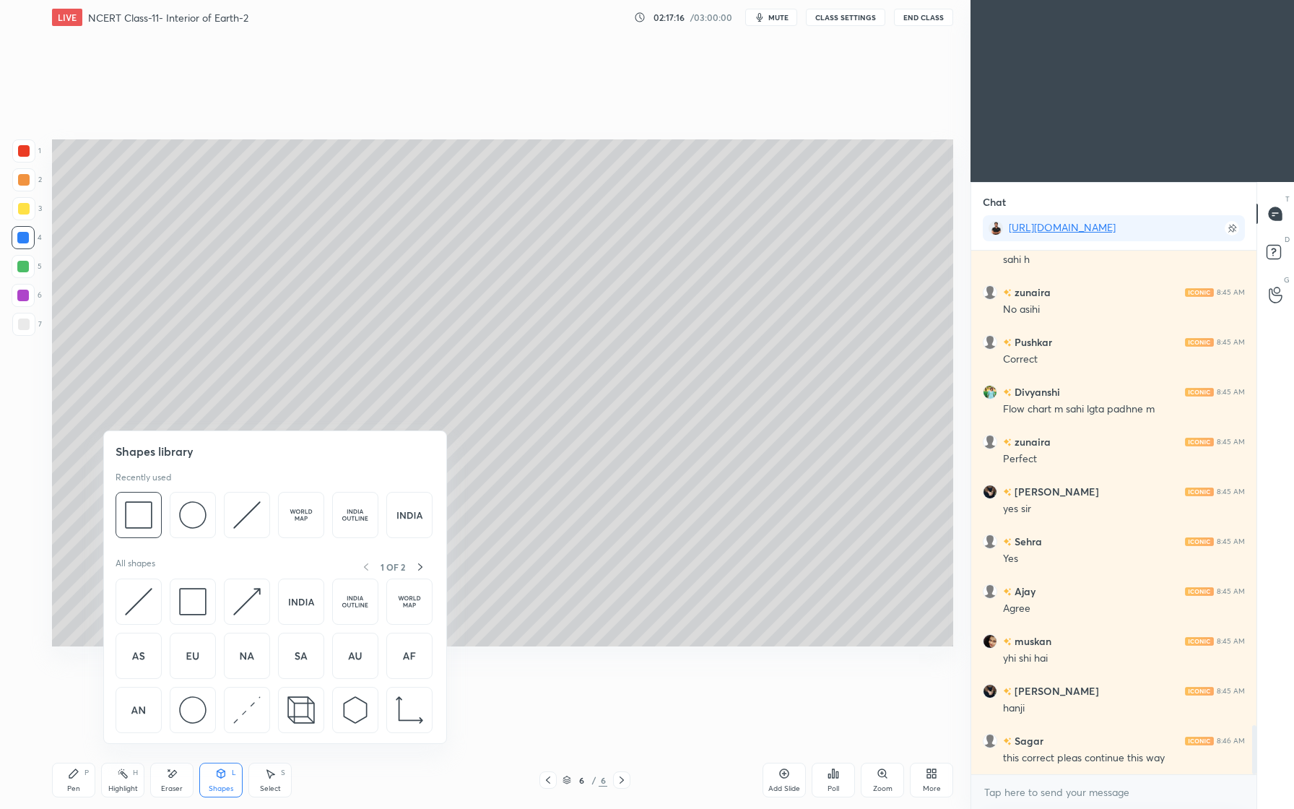
click at [250, 698] on img at bounding box center [246, 709] width 27 height 27
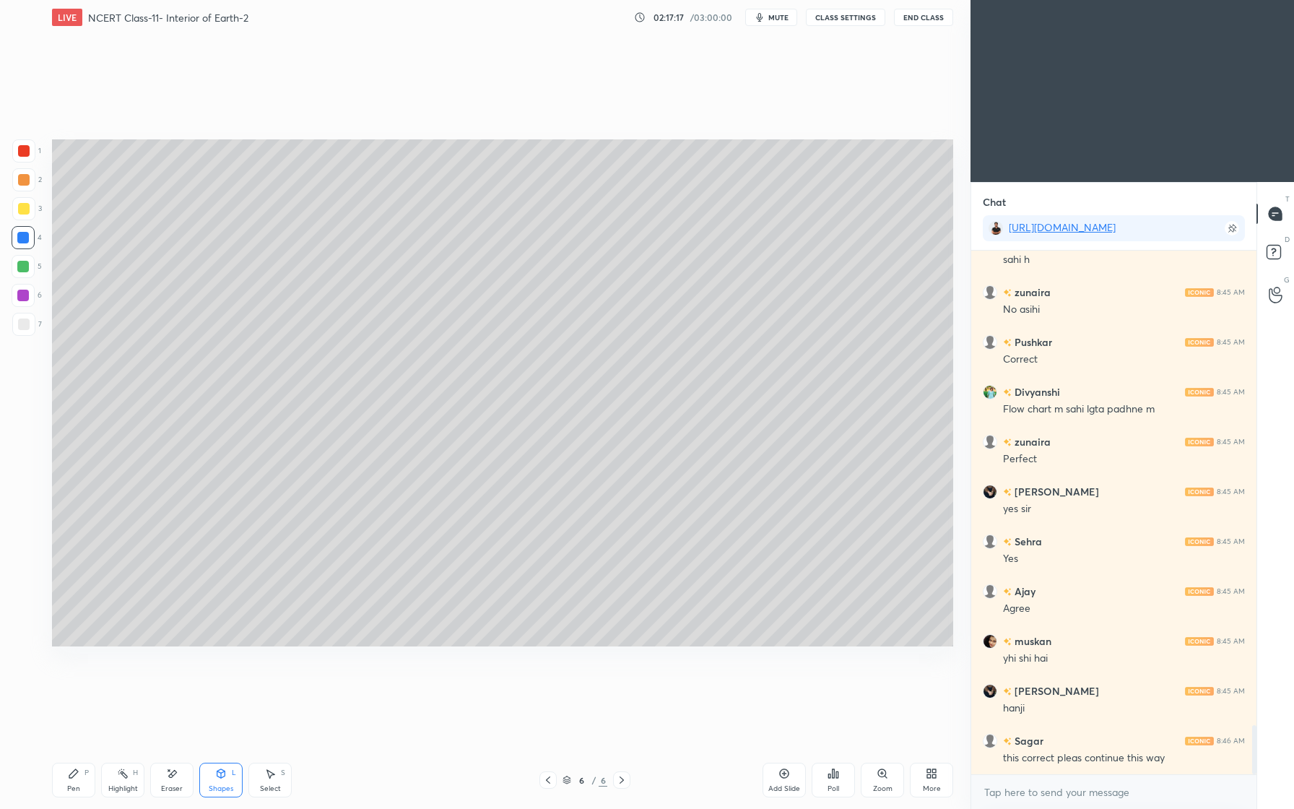
click at [227, 763] on div "Shapes L" at bounding box center [220, 780] width 43 height 35
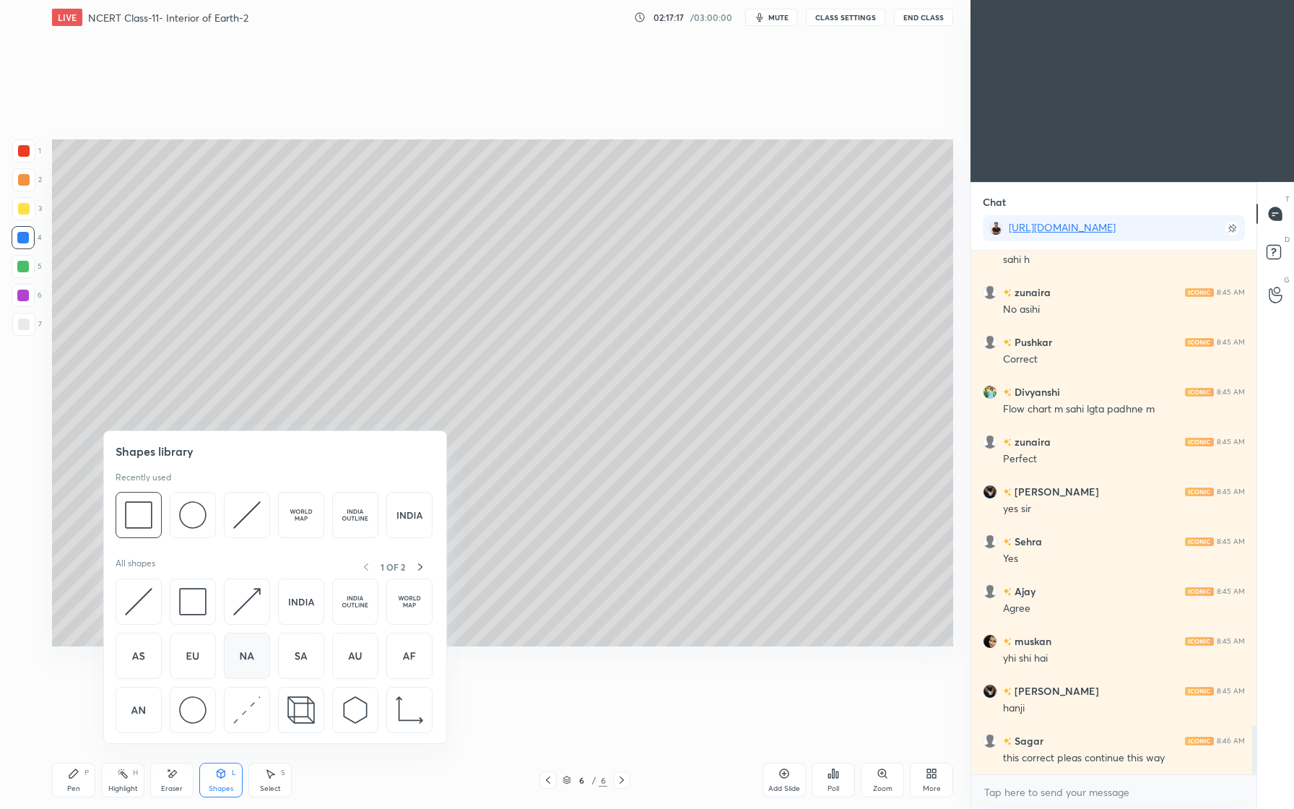
scroll to position [5085, 0]
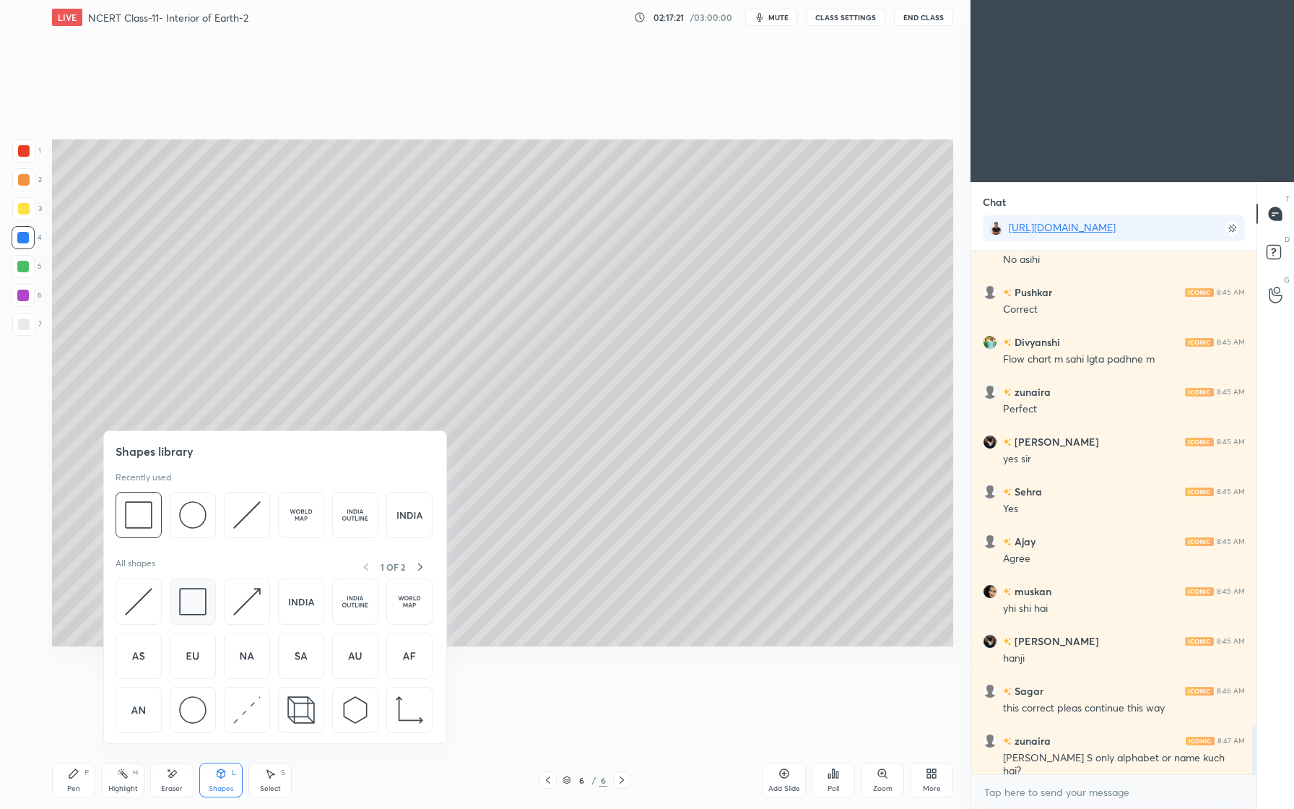
click at [200, 596] on img at bounding box center [192, 601] width 27 height 27
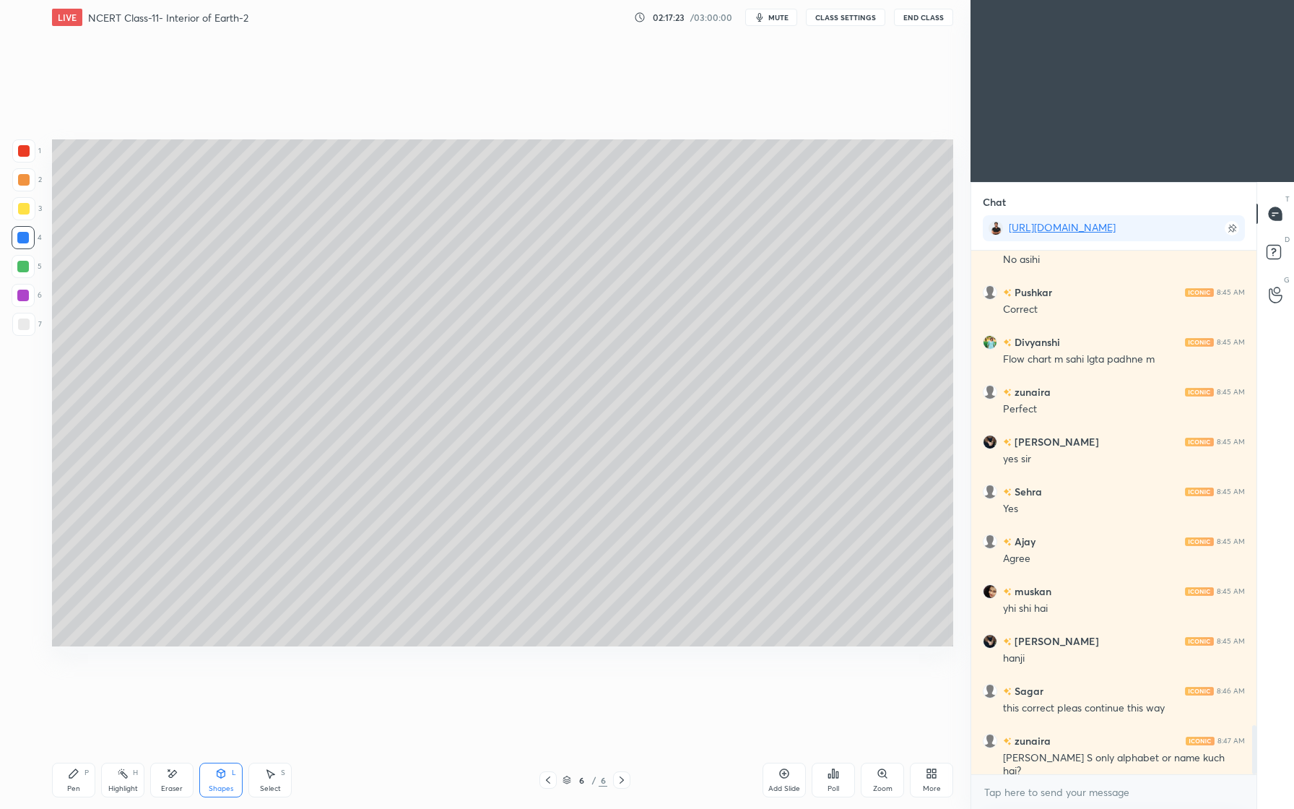
click at [26, 326] on div at bounding box center [24, 324] width 12 height 12
click at [92, 787] on div "Pen P" at bounding box center [73, 780] width 43 height 35
click at [22, 609] on icon at bounding box center [23, 606] width 13 height 10
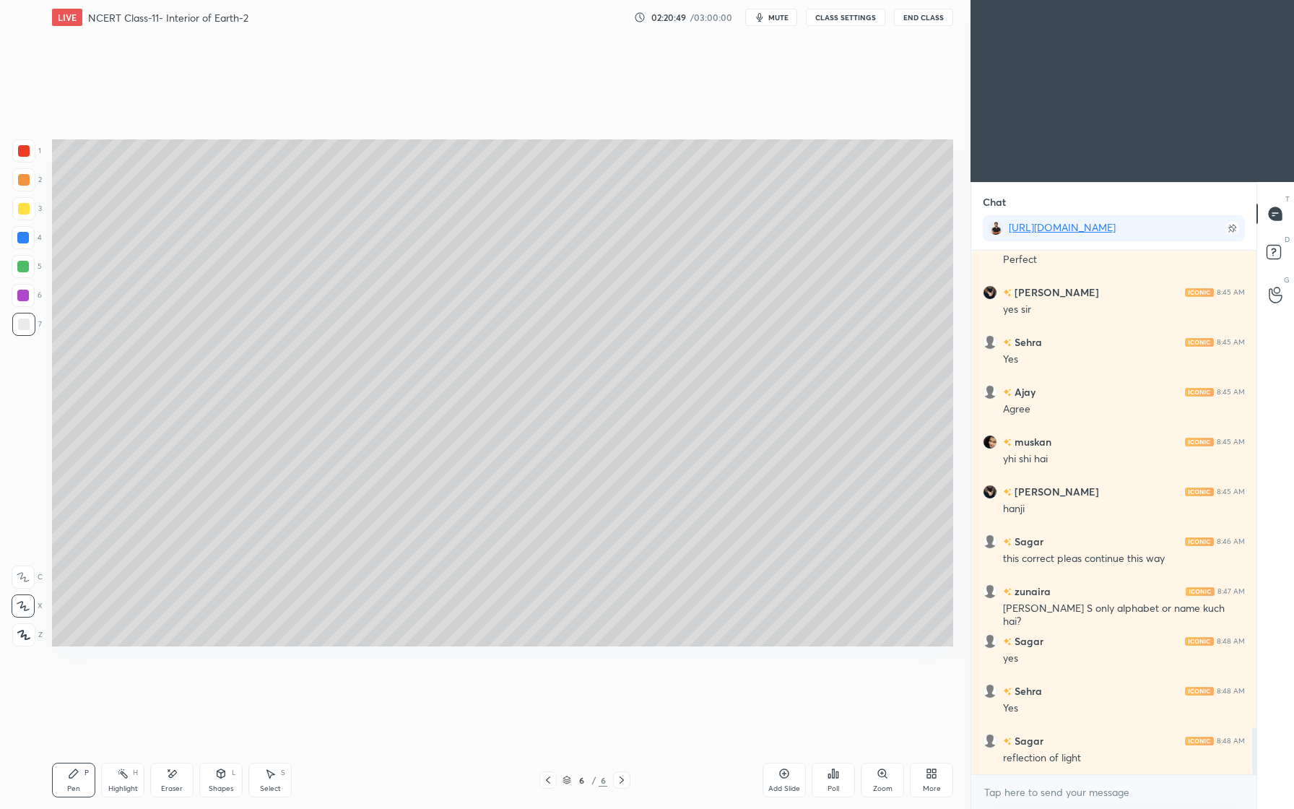
scroll to position [5284, 0]
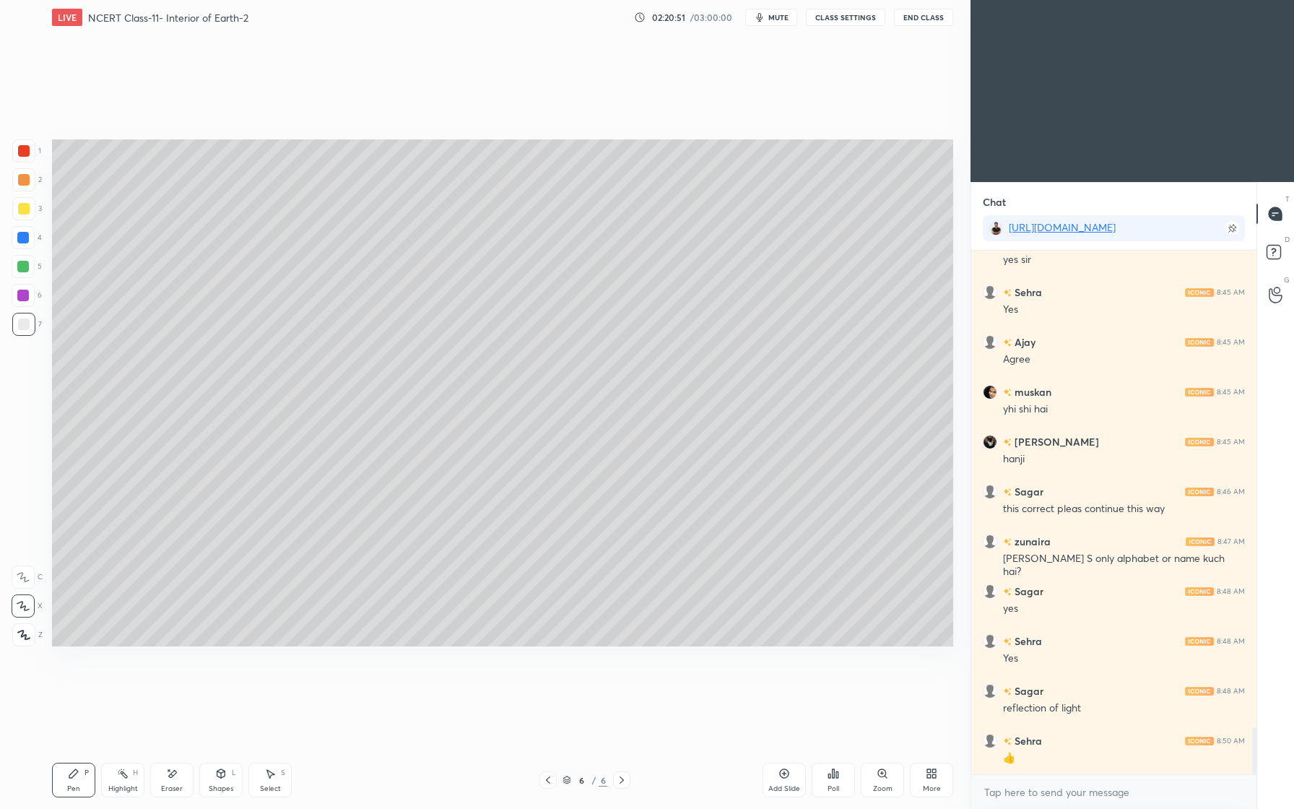
click at [780, 773] on icon at bounding box center [784, 773] width 9 height 9
click at [9, 300] on div "1 2 3 4 5 6 7 C X Z E E Erase all H H" at bounding box center [23, 392] width 46 height 507
click at [17, 298] on div at bounding box center [23, 296] width 12 height 12
click at [6, 630] on div "1 2 3 4 5 6 7 C X Z E E Erase all H H" at bounding box center [23, 392] width 46 height 507
drag, startPoint x: 22, startPoint y: 631, endPoint x: 30, endPoint y: 603, distance: 29.3
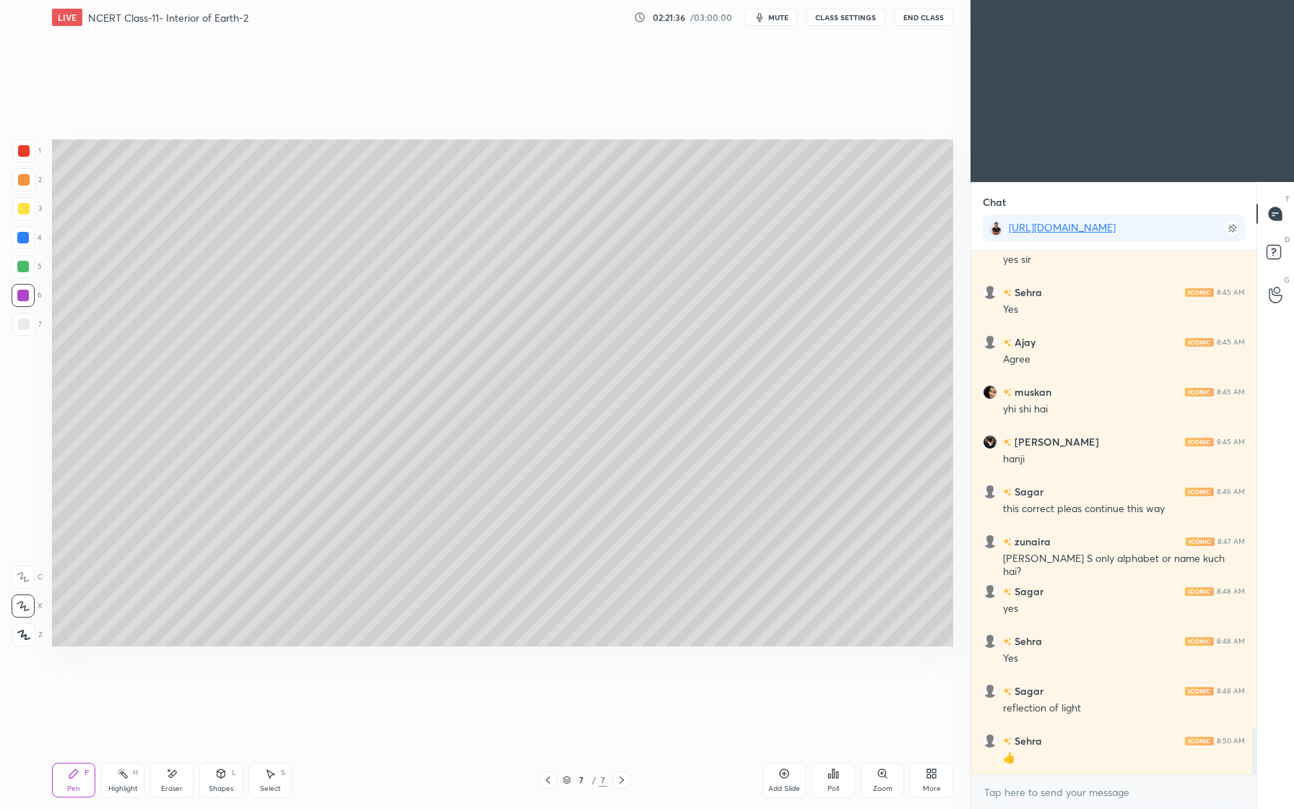
click at [19, 630] on icon at bounding box center [23, 635] width 13 height 10
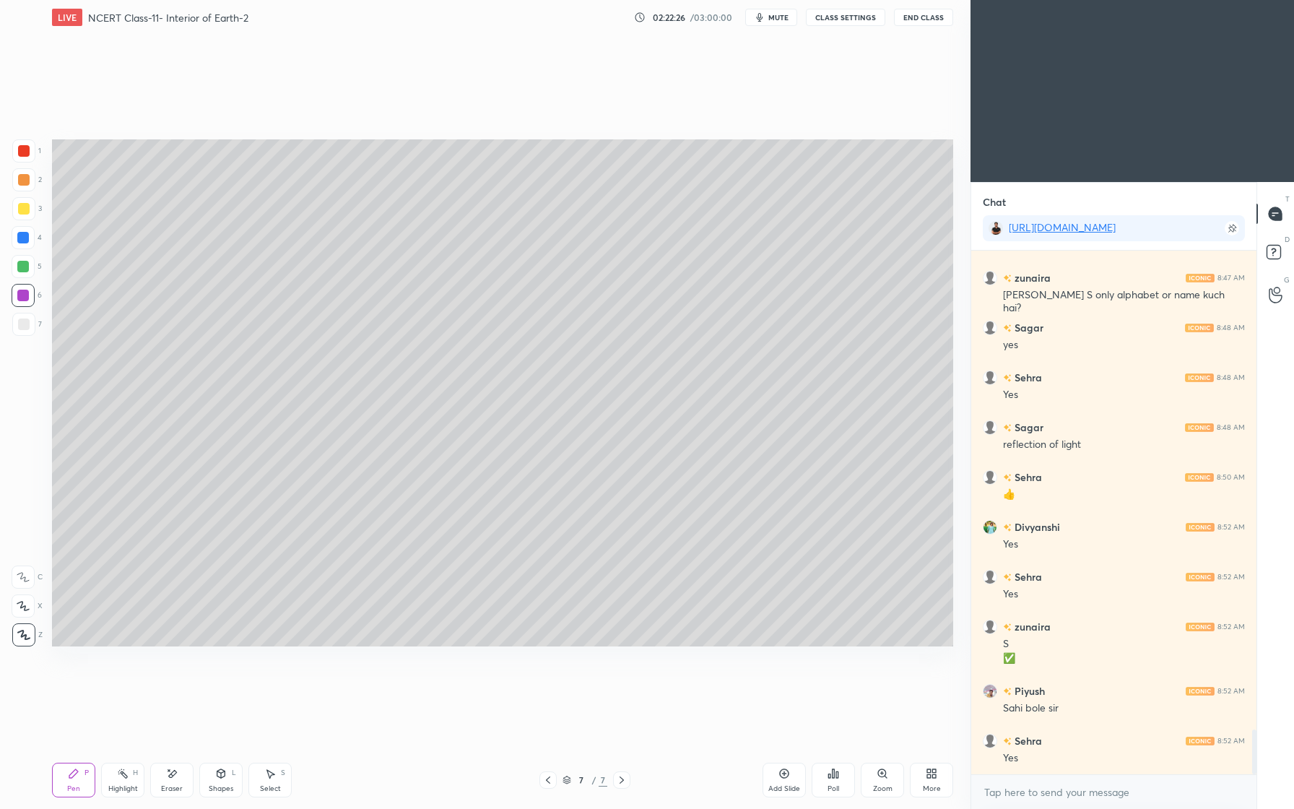
scroll to position [5597, 0]
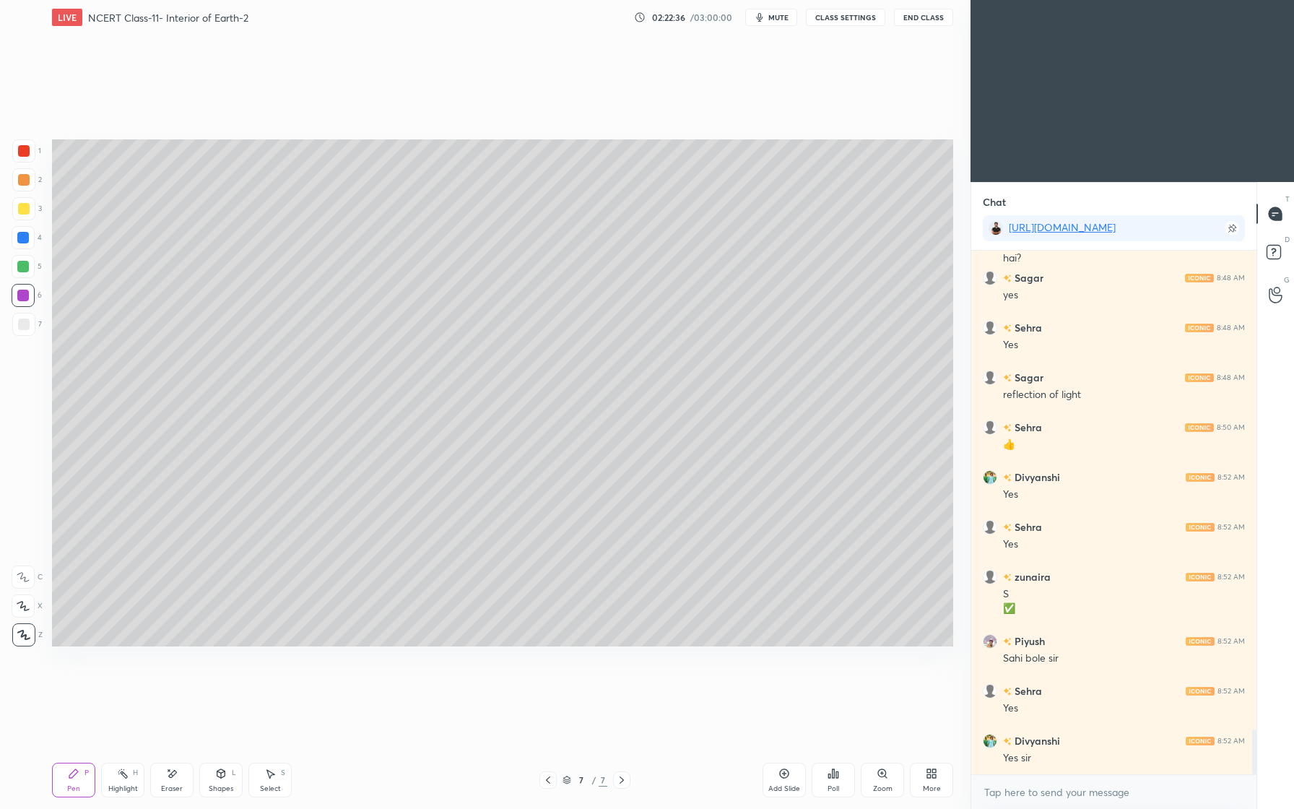
click at [225, 776] on icon at bounding box center [221, 774] width 12 height 12
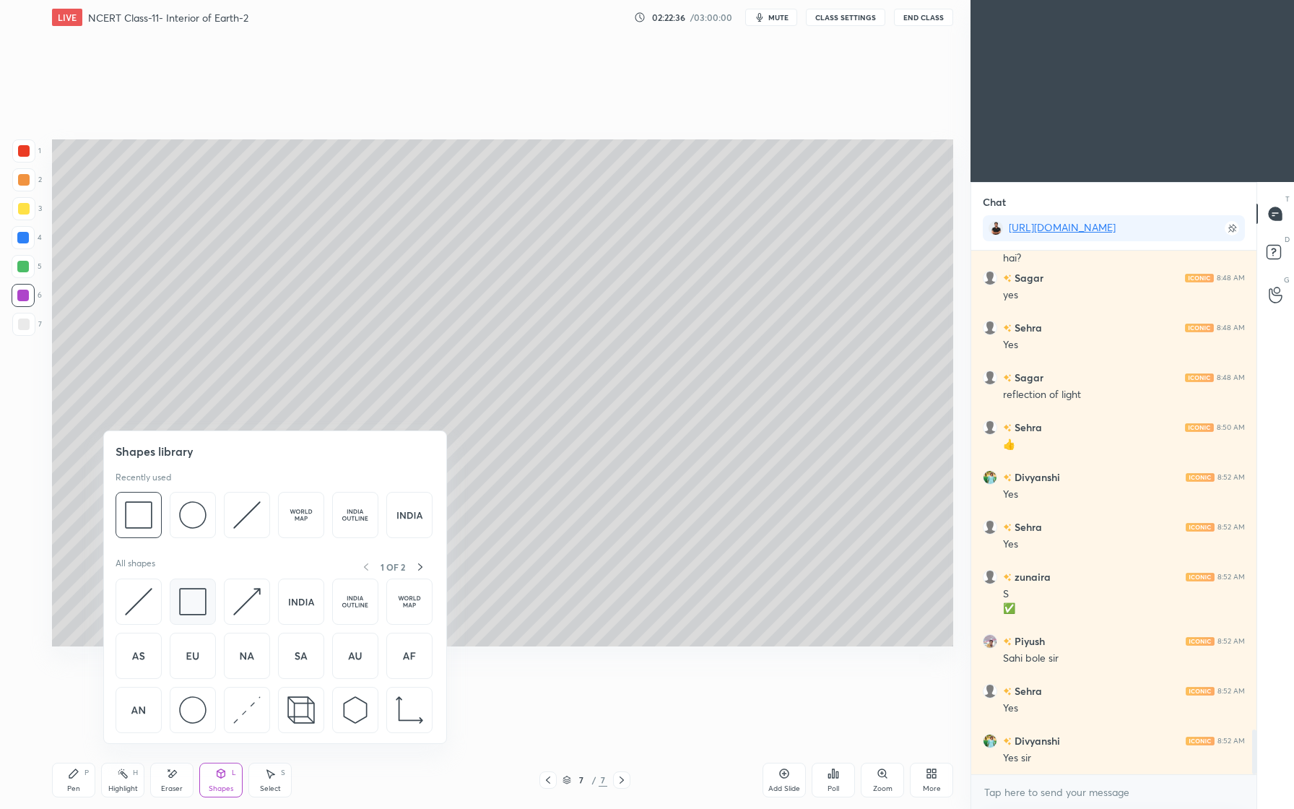
click at [202, 607] on img at bounding box center [192, 601] width 27 height 27
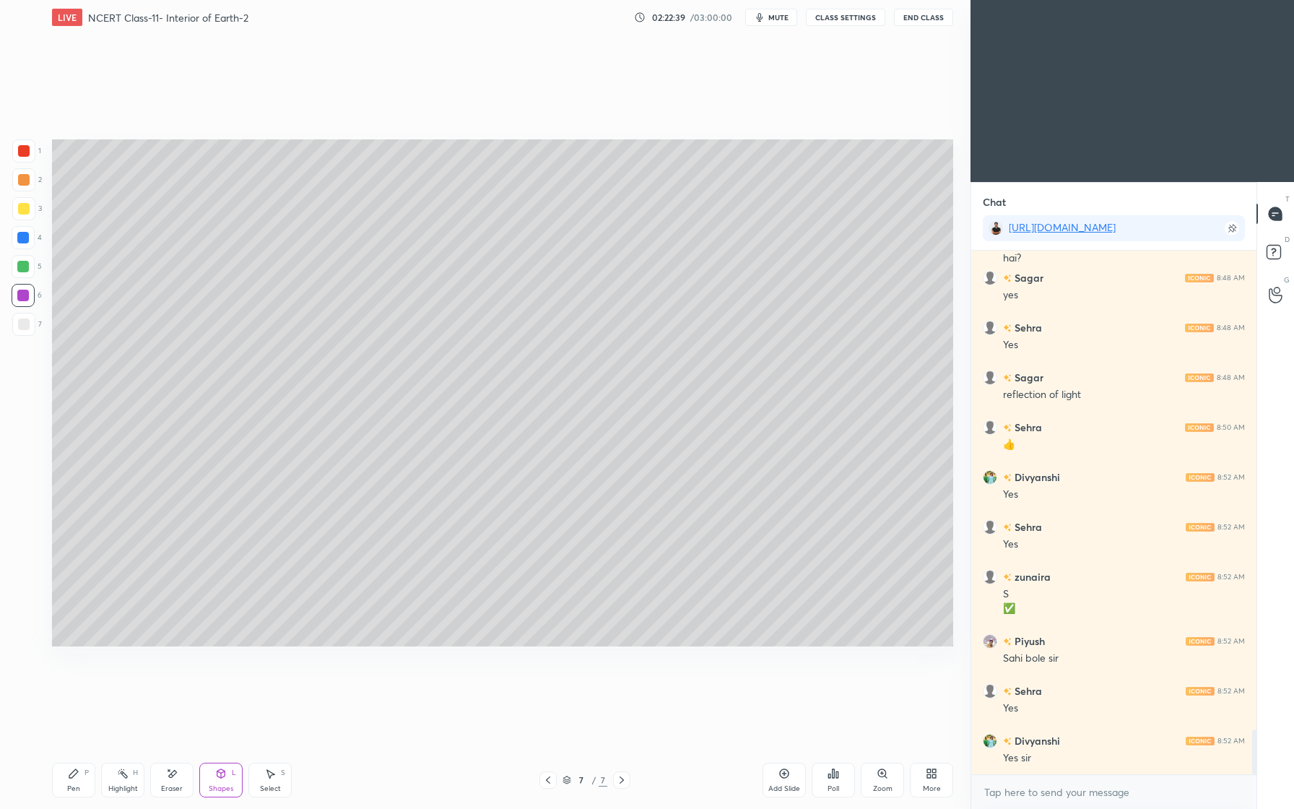
click at [29, 326] on div at bounding box center [23, 324] width 23 height 23
click at [25, 181] on div at bounding box center [24, 180] width 12 height 12
click at [225, 773] on icon at bounding box center [221, 773] width 8 height 9
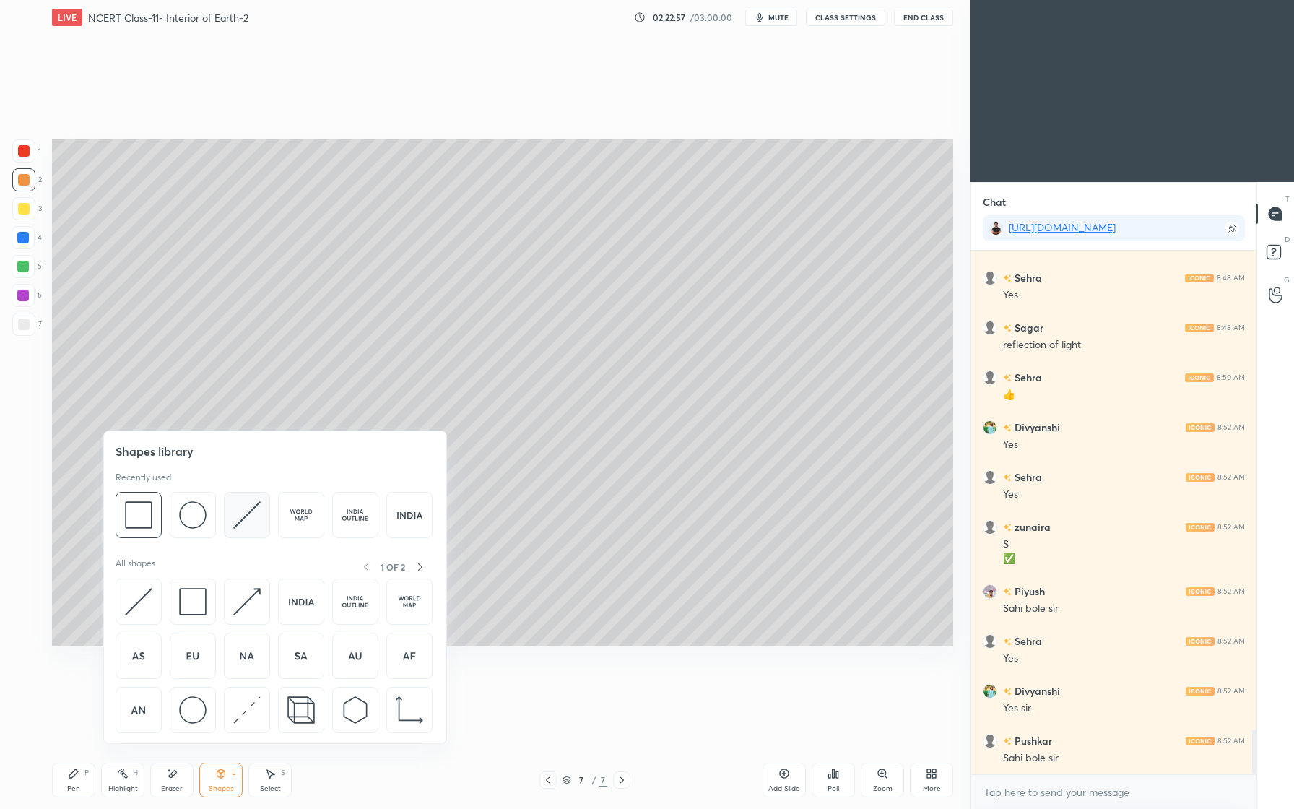
click at [256, 532] on div at bounding box center [247, 515] width 46 height 46
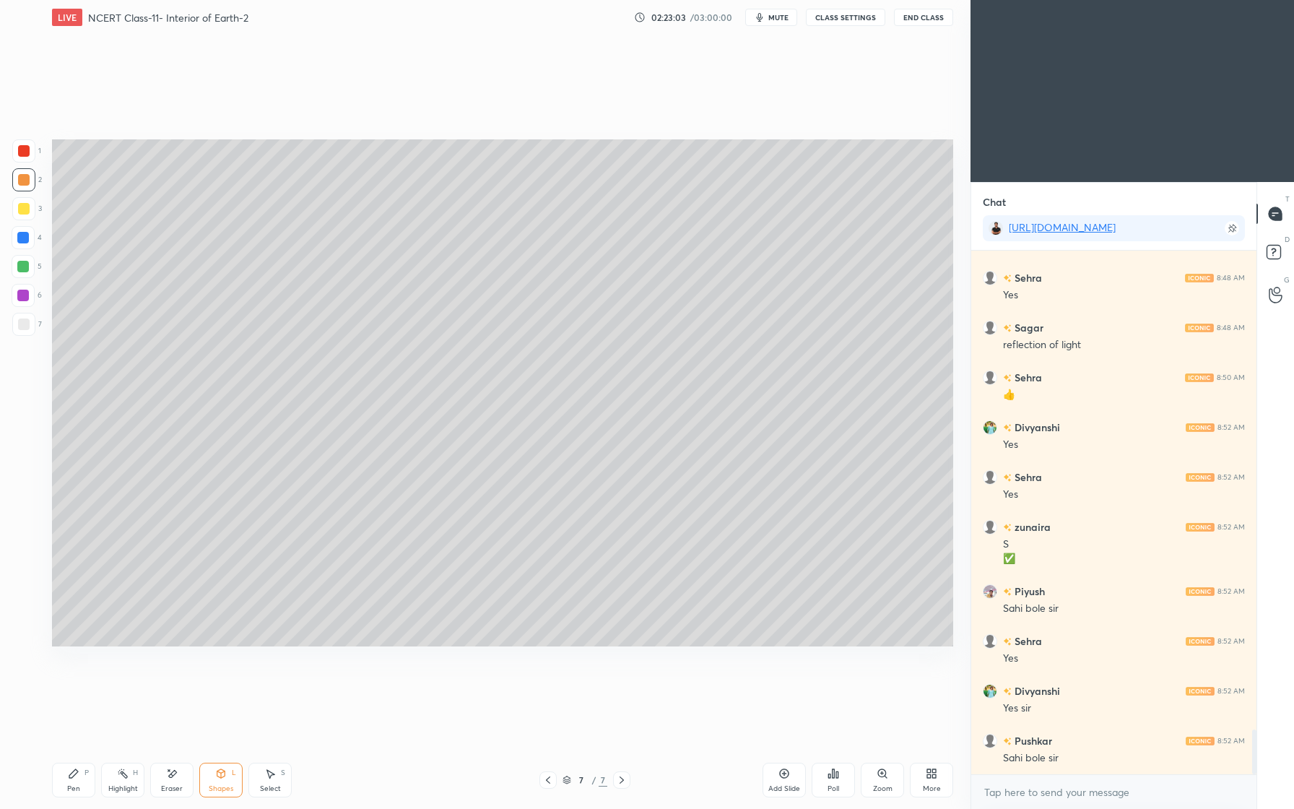
scroll to position [5723, 0]
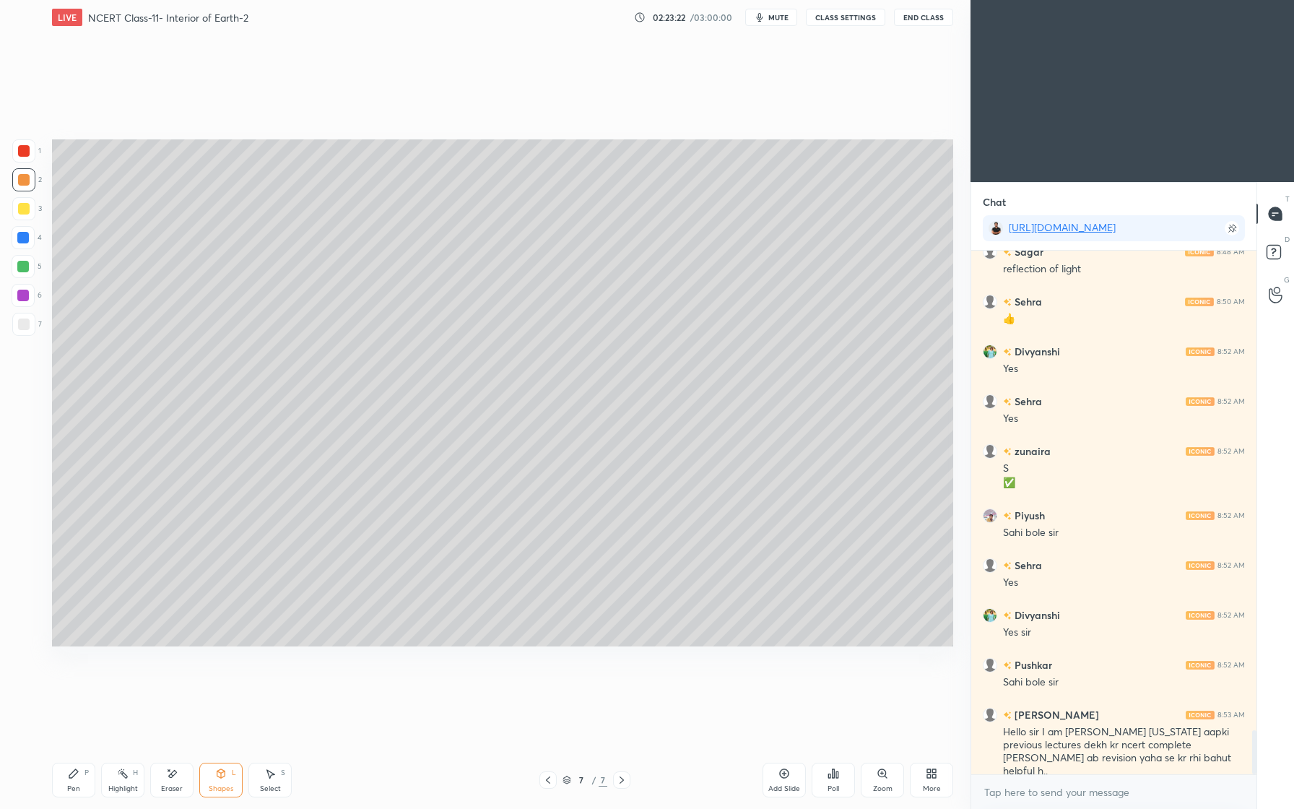
click at [66, 783] on div "Pen P" at bounding box center [73, 780] width 43 height 35
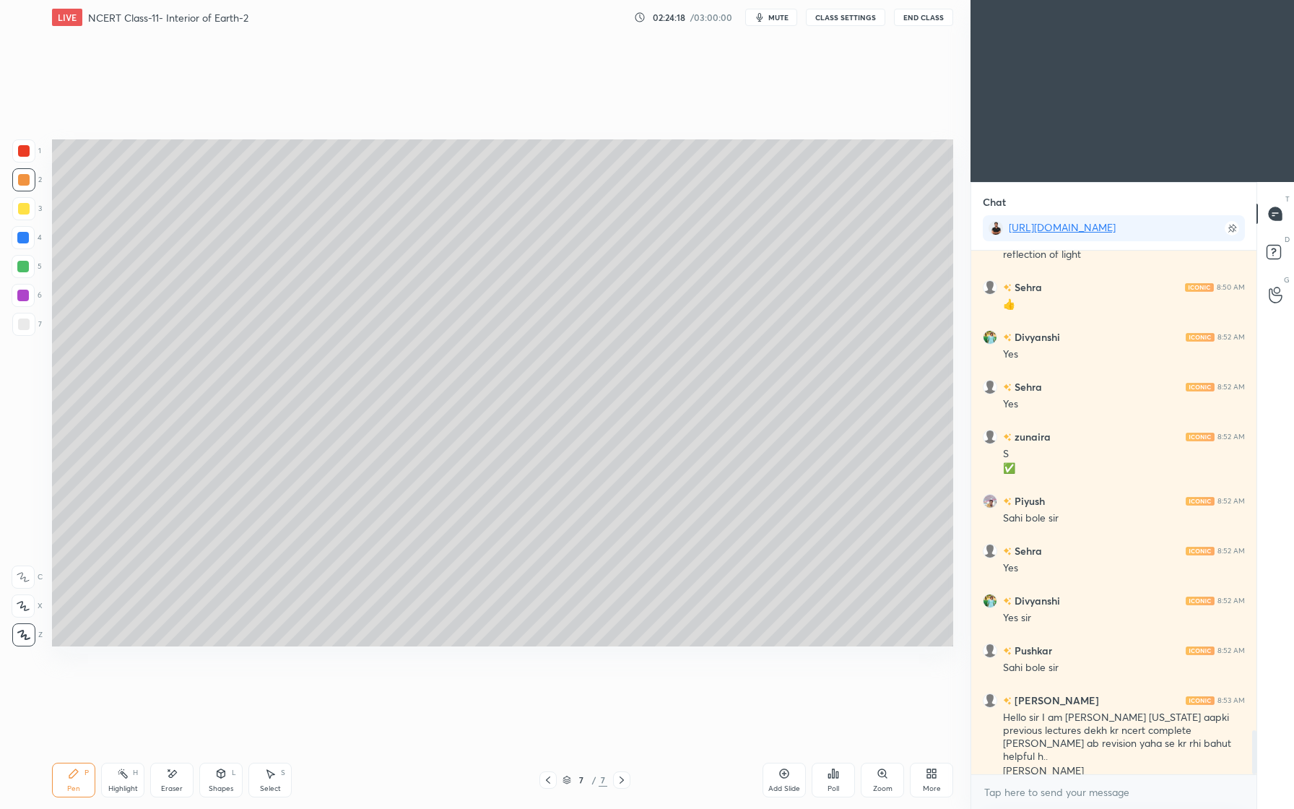
click at [24, 287] on div at bounding box center [23, 295] width 23 height 23
click at [219, 772] on icon at bounding box center [221, 774] width 12 height 12
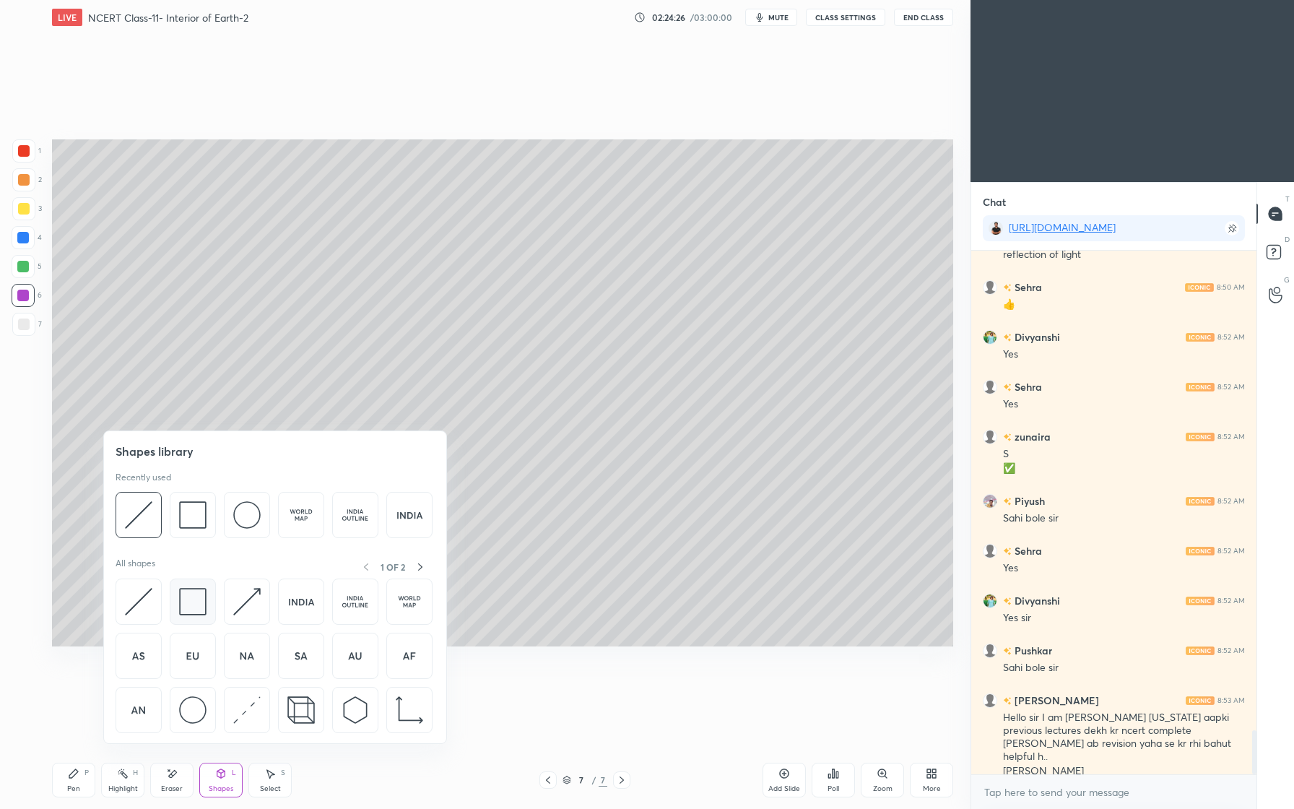
click at [191, 603] on img at bounding box center [192, 601] width 27 height 27
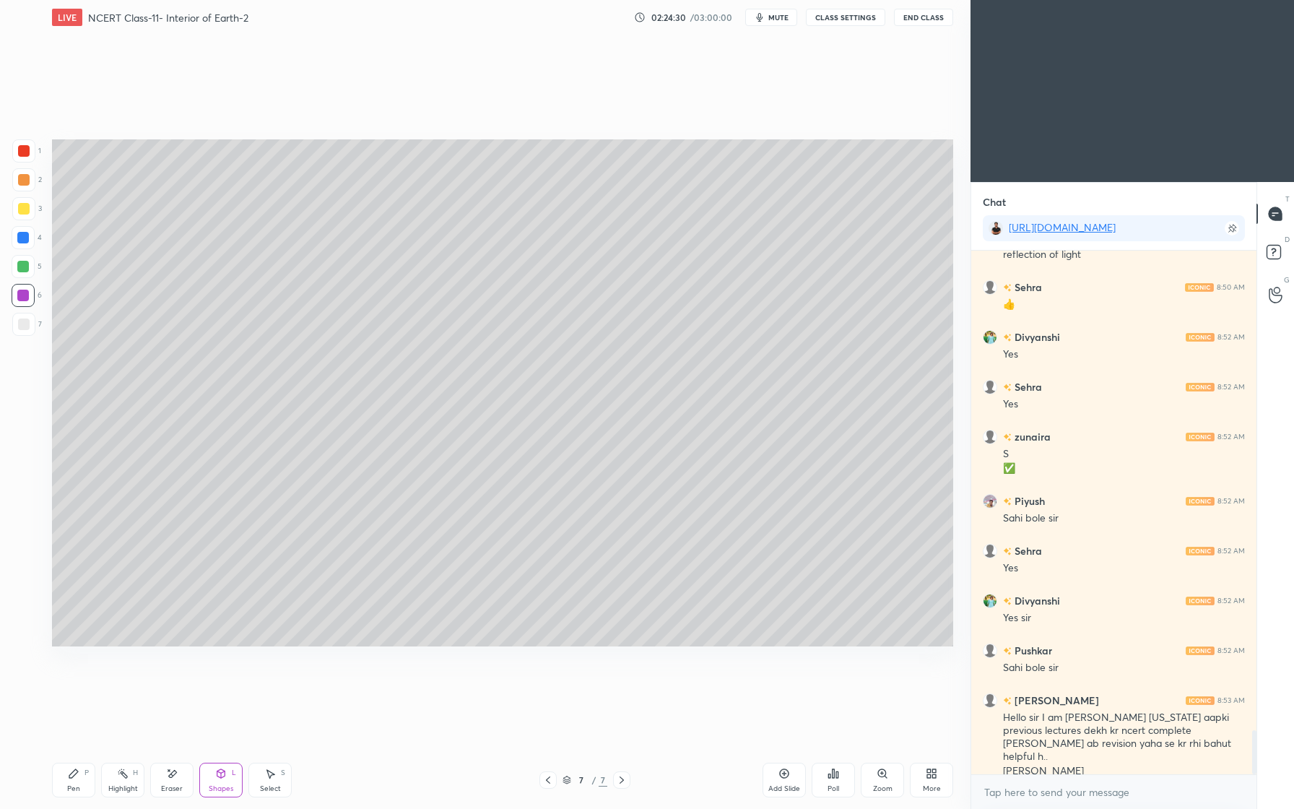
click at [80, 772] on div "Pen P" at bounding box center [73, 780] width 43 height 35
drag, startPoint x: 176, startPoint y: 778, endPoint x: 164, endPoint y: 753, distance: 27.5
click at [176, 778] on icon at bounding box center [172, 774] width 12 height 12
drag, startPoint x: 225, startPoint y: 788, endPoint x: 225, endPoint y: 773, distance: 14.5
click at [225, 788] on div "Shapes" at bounding box center [221, 788] width 25 height 7
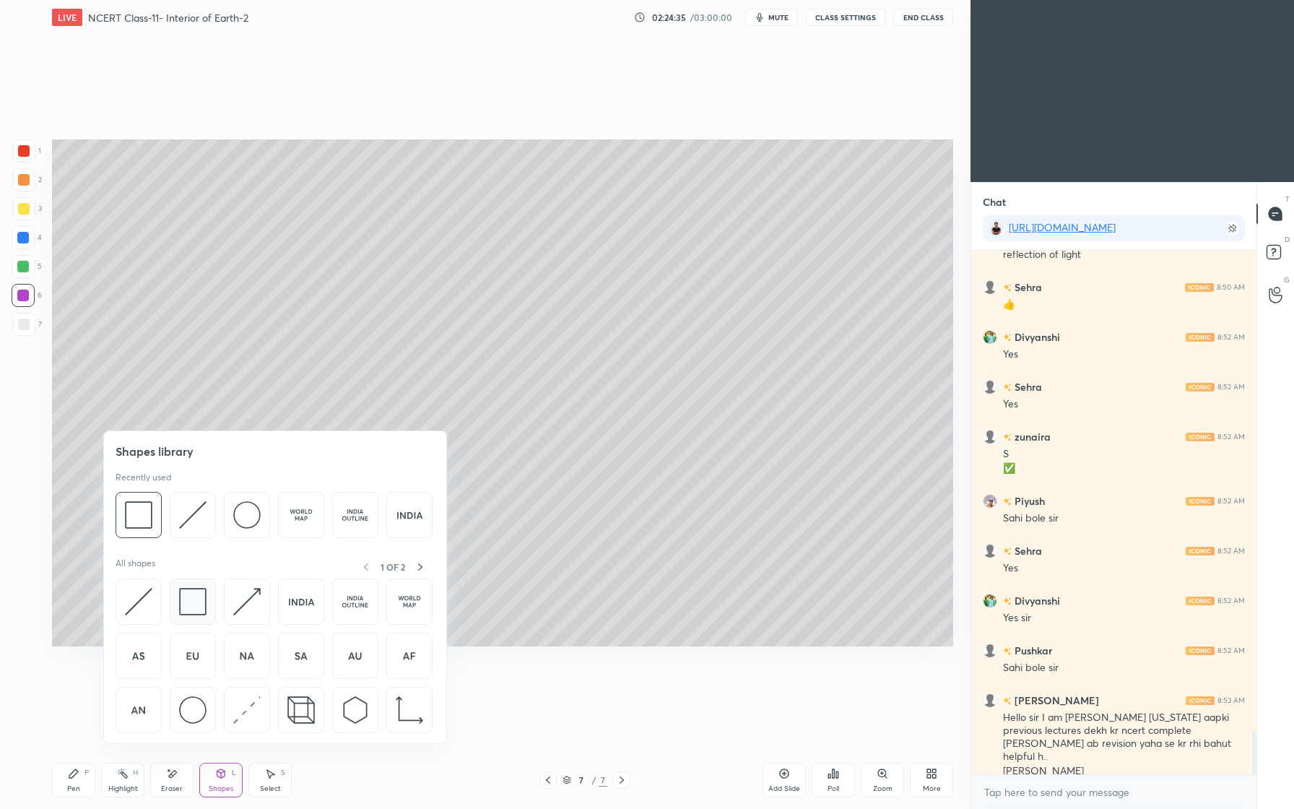
click at [203, 610] on img at bounding box center [192, 601] width 27 height 27
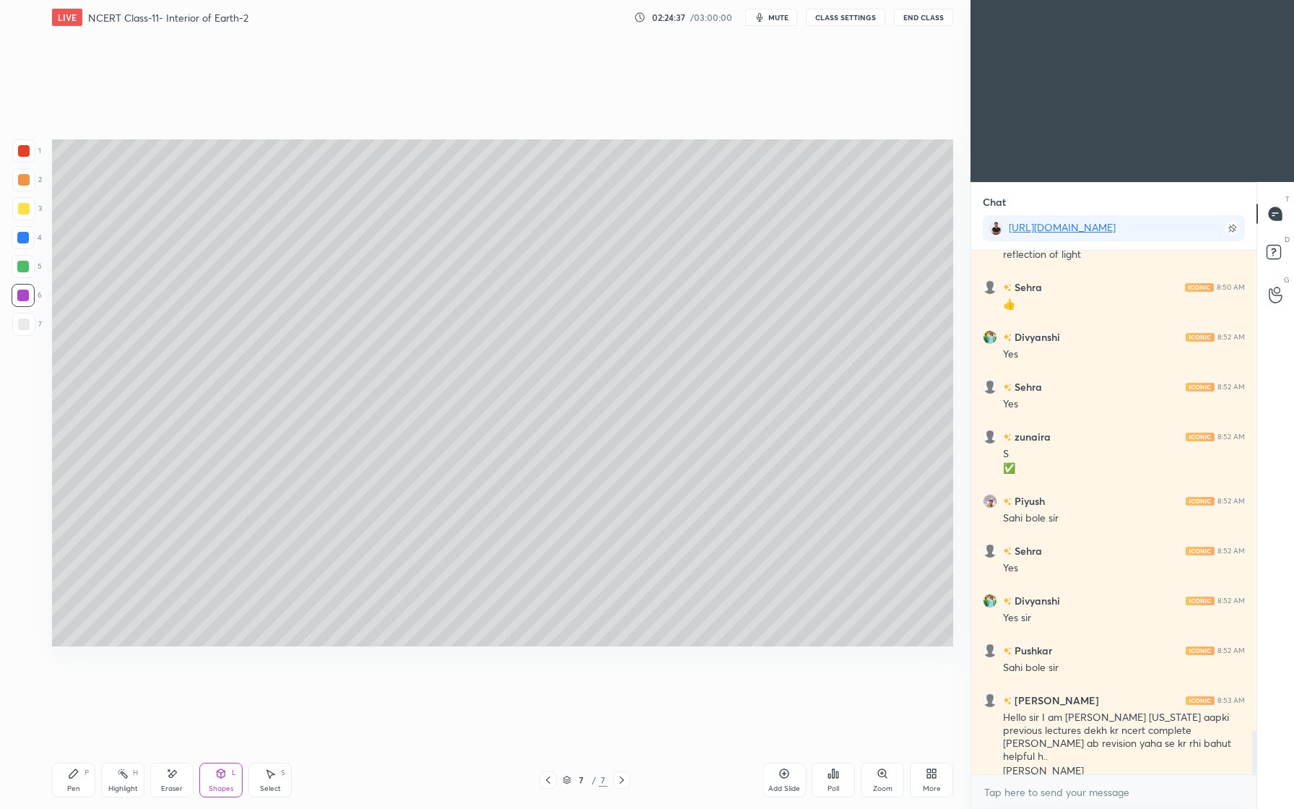
drag, startPoint x: 27, startPoint y: 183, endPoint x: 20, endPoint y: 184, distance: 7.3
click at [27, 183] on div at bounding box center [24, 180] width 12 height 12
click at [31, 209] on div at bounding box center [23, 208] width 23 height 23
drag, startPoint x: 21, startPoint y: 179, endPoint x: 38, endPoint y: 214, distance: 39.1
click at [21, 181] on div at bounding box center [24, 180] width 12 height 12
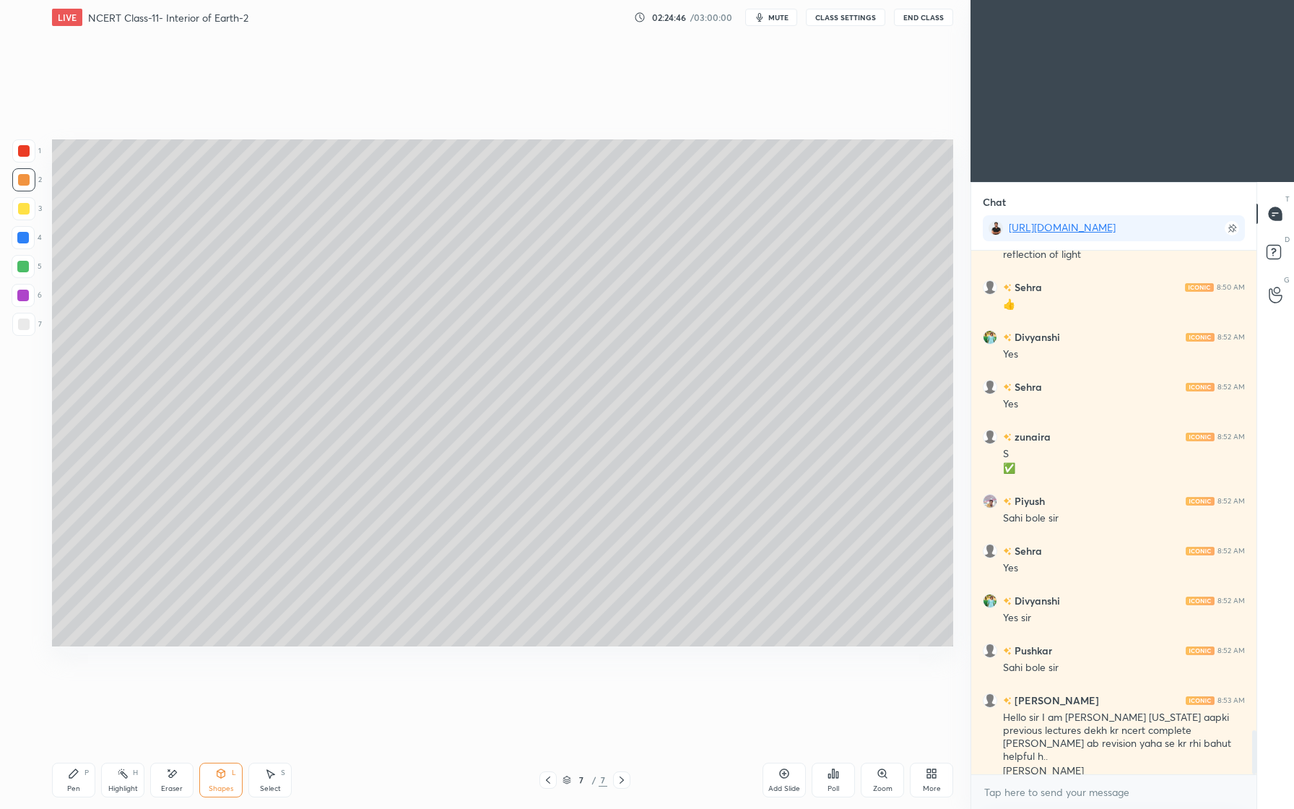
drag, startPoint x: 74, startPoint y: 781, endPoint x: 93, endPoint y: 723, distance: 61.0
click at [74, 778] on div "Pen P" at bounding box center [73, 780] width 43 height 35
drag, startPoint x: 27, startPoint y: 205, endPoint x: 36, endPoint y: 217, distance: 15.0
click at [27, 204] on div at bounding box center [24, 209] width 12 height 12
click at [172, 773] on icon at bounding box center [173, 773] width 8 height 7
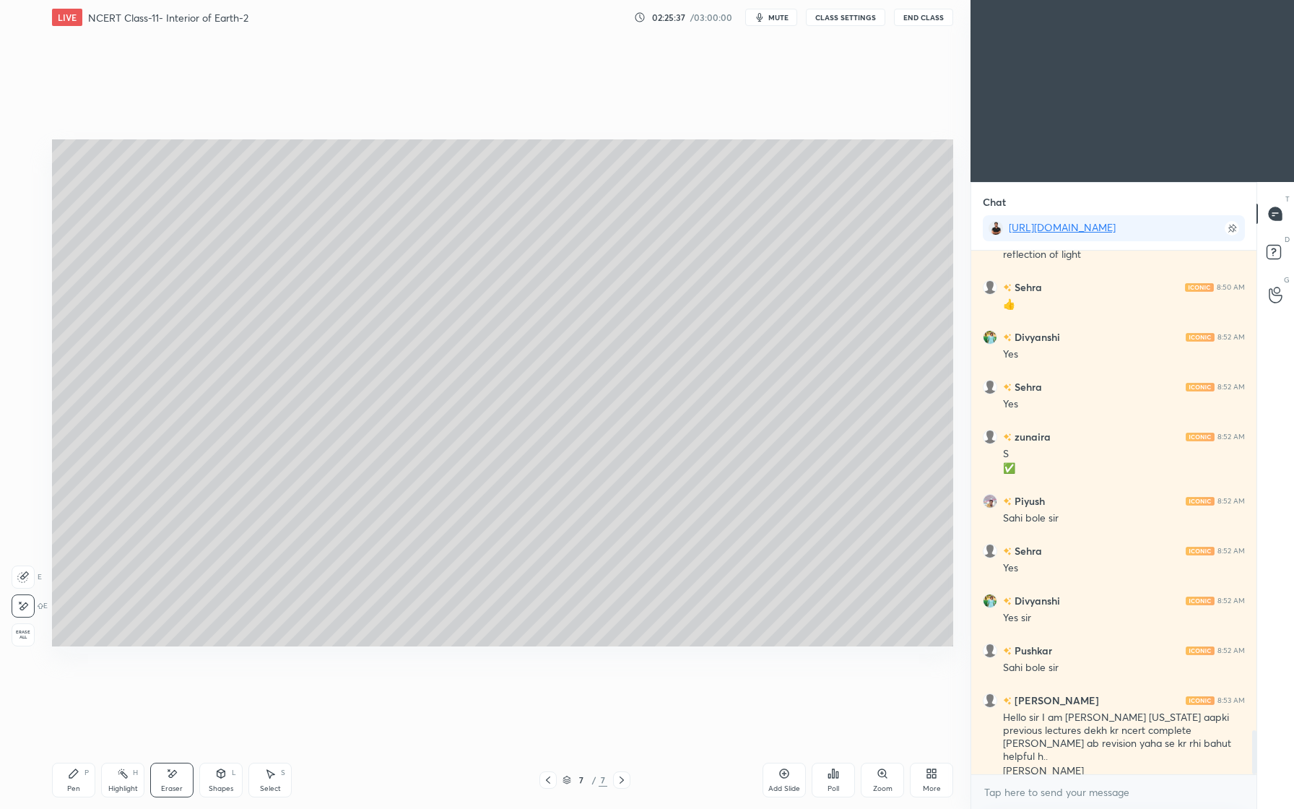
click at [71, 768] on icon at bounding box center [74, 774] width 12 height 12
drag, startPoint x: 22, startPoint y: 181, endPoint x: 17, endPoint y: 209, distance: 27.8
click at [23, 181] on div at bounding box center [24, 180] width 12 height 12
click at [204, 775] on div "Shapes L" at bounding box center [220, 780] width 43 height 35
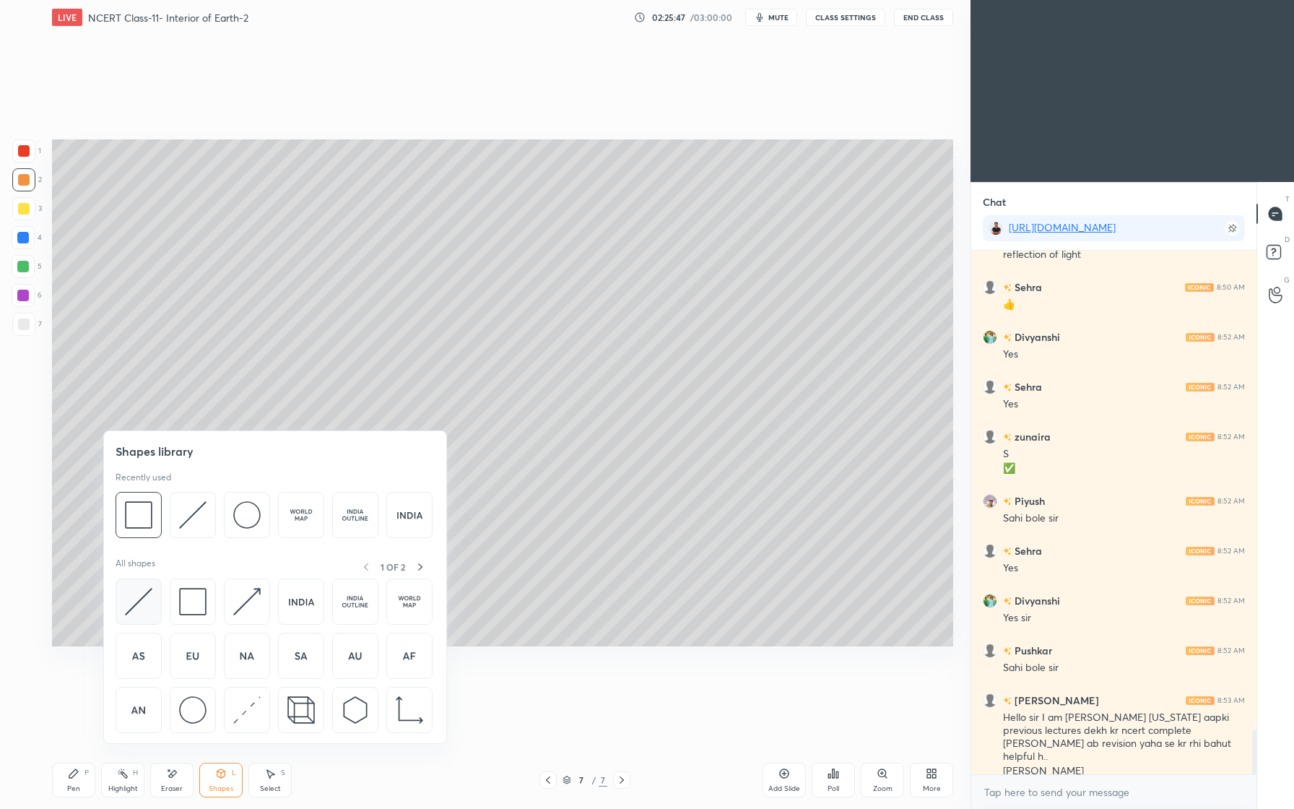
click at [136, 589] on div at bounding box center [139, 601] width 46 height 46
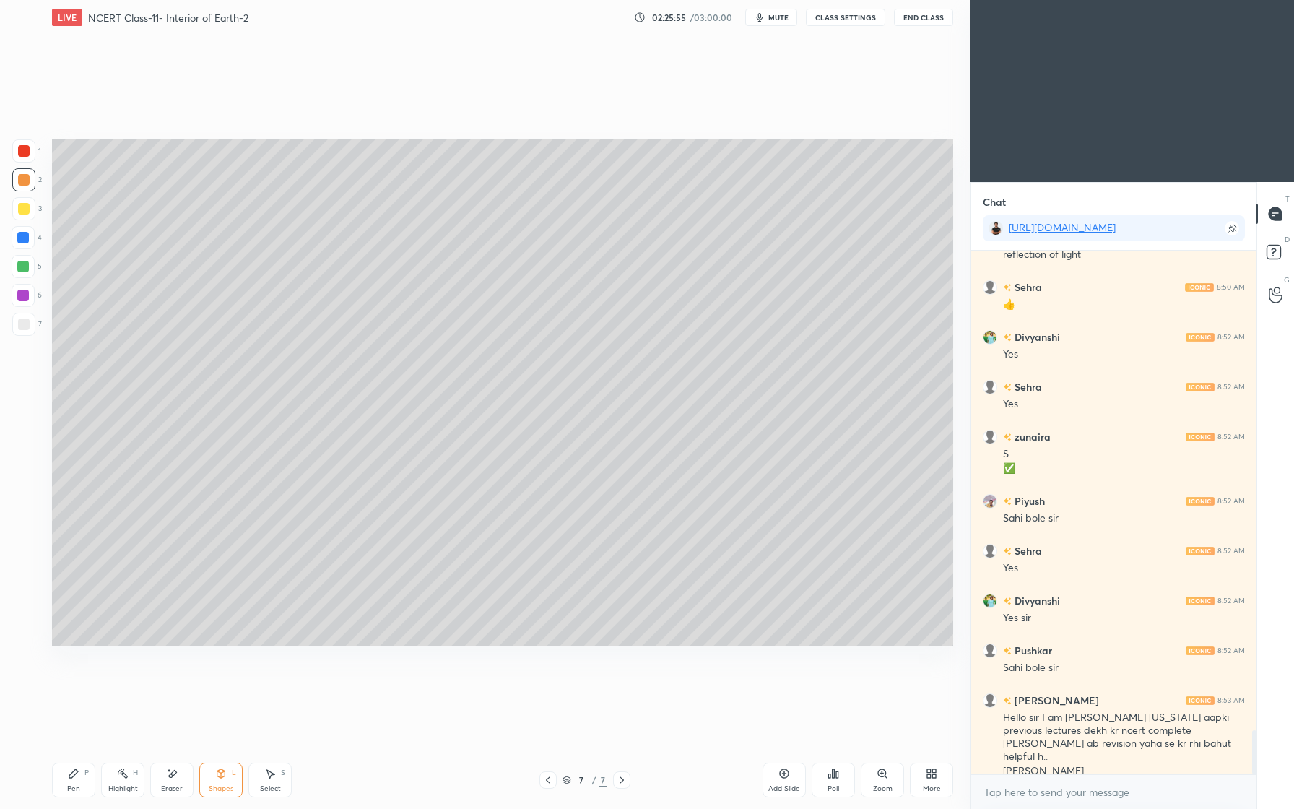
click at [77, 778] on icon at bounding box center [74, 774] width 12 height 12
drag, startPoint x: 23, startPoint y: 205, endPoint x: 12, endPoint y: 209, distance: 12.3
click at [20, 205] on div at bounding box center [24, 209] width 12 height 12
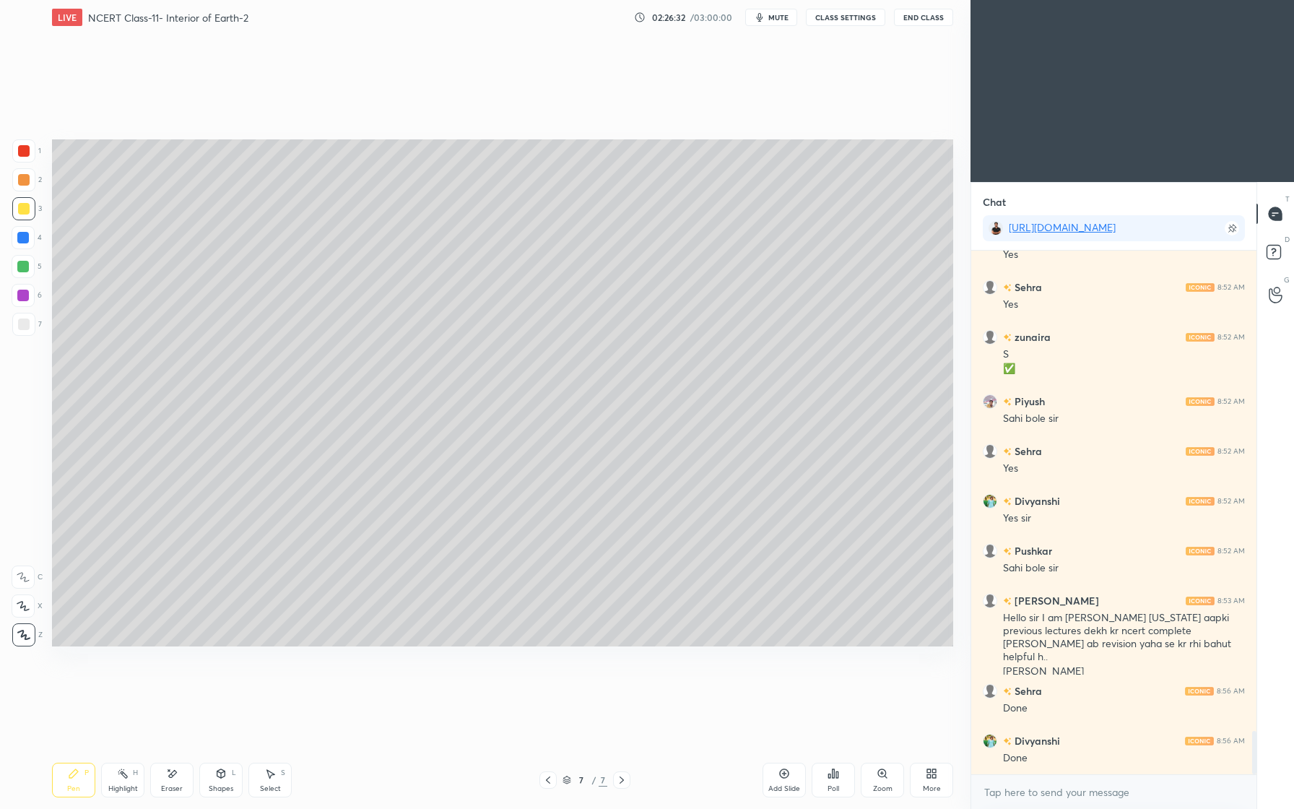
scroll to position [5887, 0]
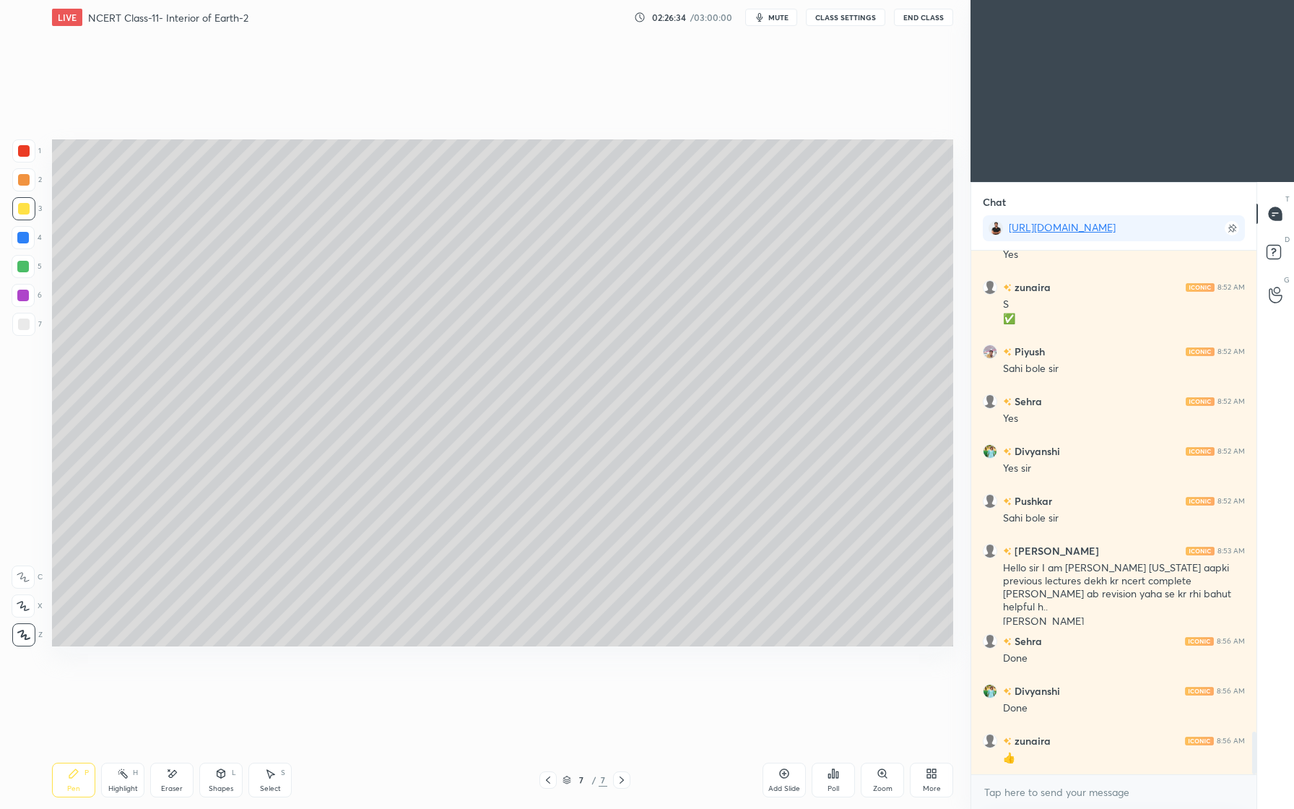
click at [20, 233] on div at bounding box center [23, 238] width 12 height 12
click at [35, 181] on div at bounding box center [23, 179] width 23 height 23
click at [224, 783] on div "Shapes L" at bounding box center [220, 780] width 43 height 35
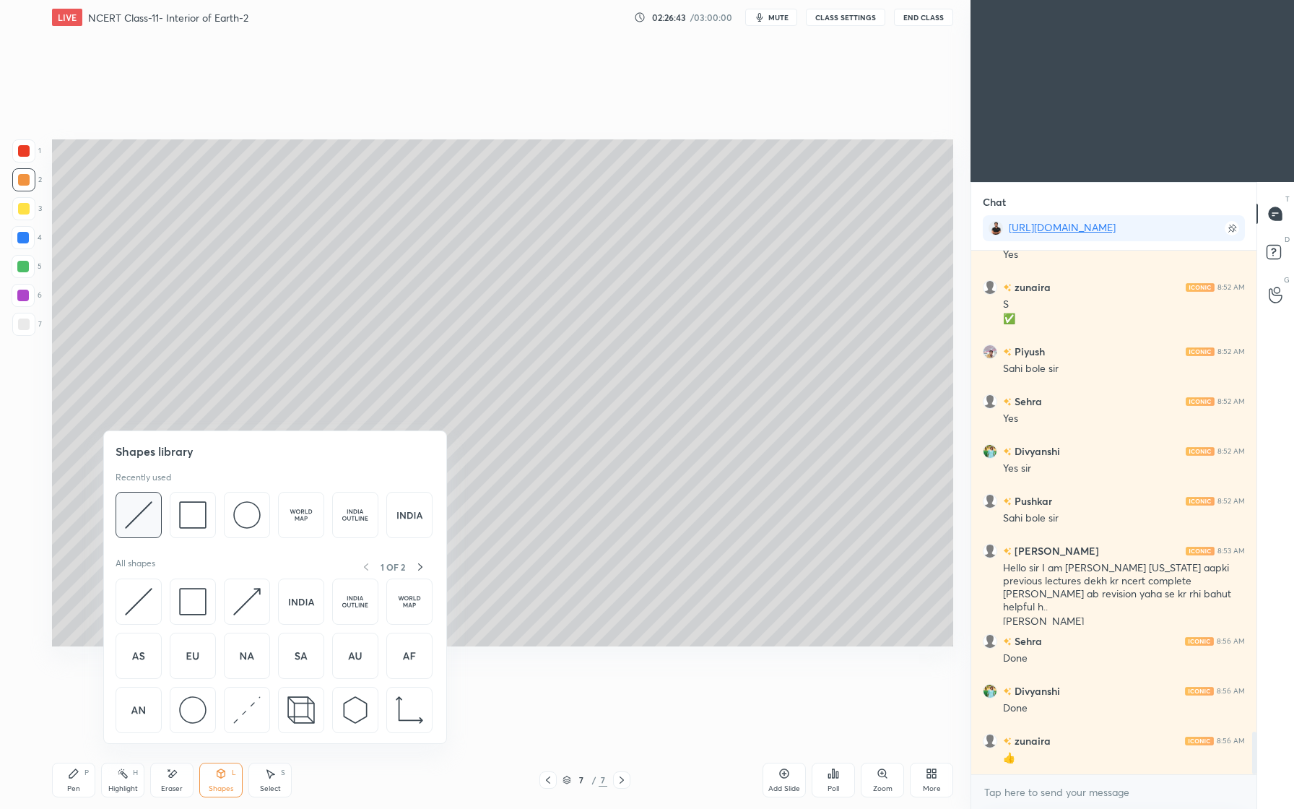
click at [139, 512] on img at bounding box center [138, 514] width 27 height 27
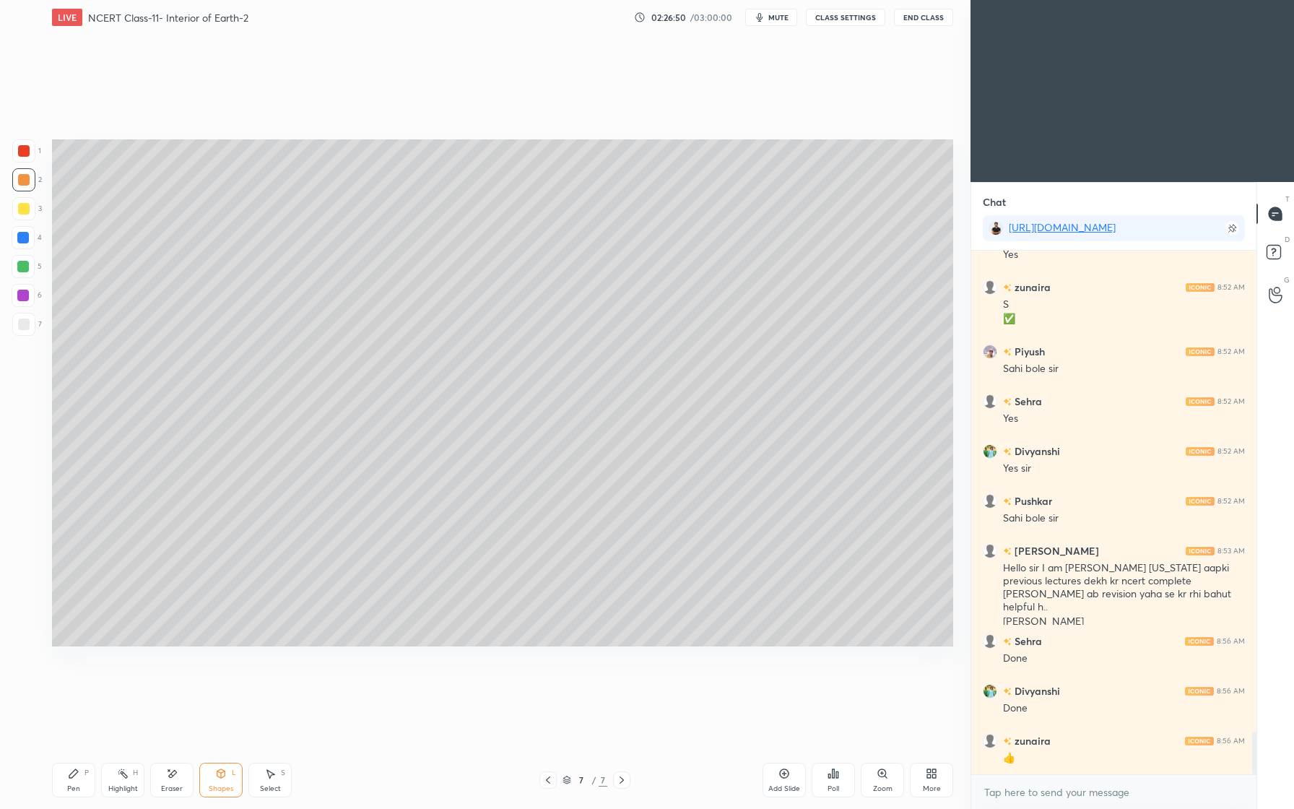
click at [76, 790] on div "Pen" at bounding box center [73, 788] width 13 height 7
click at [30, 239] on div at bounding box center [23, 237] width 23 height 23
drag, startPoint x: 21, startPoint y: 298, endPoint x: 25, endPoint y: 318, distance: 20.7
click at [23, 298] on div at bounding box center [23, 296] width 12 height 12
click at [22, 330] on div at bounding box center [23, 324] width 23 height 23
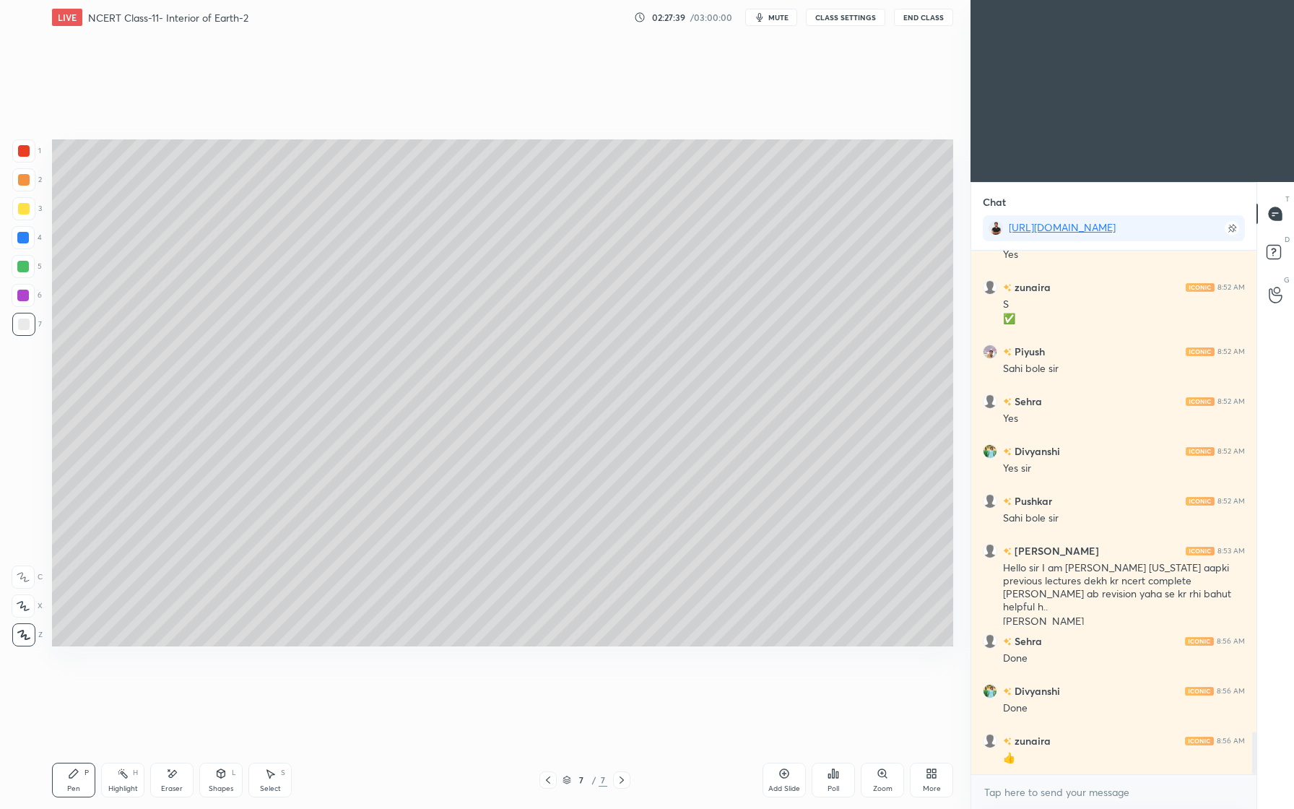
click at [30, 156] on div at bounding box center [23, 150] width 23 height 23
drag, startPoint x: 18, startPoint y: 324, endPoint x: 21, endPoint y: 316, distance: 7.8
click at [20, 322] on div at bounding box center [24, 324] width 12 height 12
drag, startPoint x: 23, startPoint y: 150, endPoint x: 22, endPoint y: 167, distance: 16.6
click at [23, 151] on div at bounding box center [24, 151] width 12 height 12
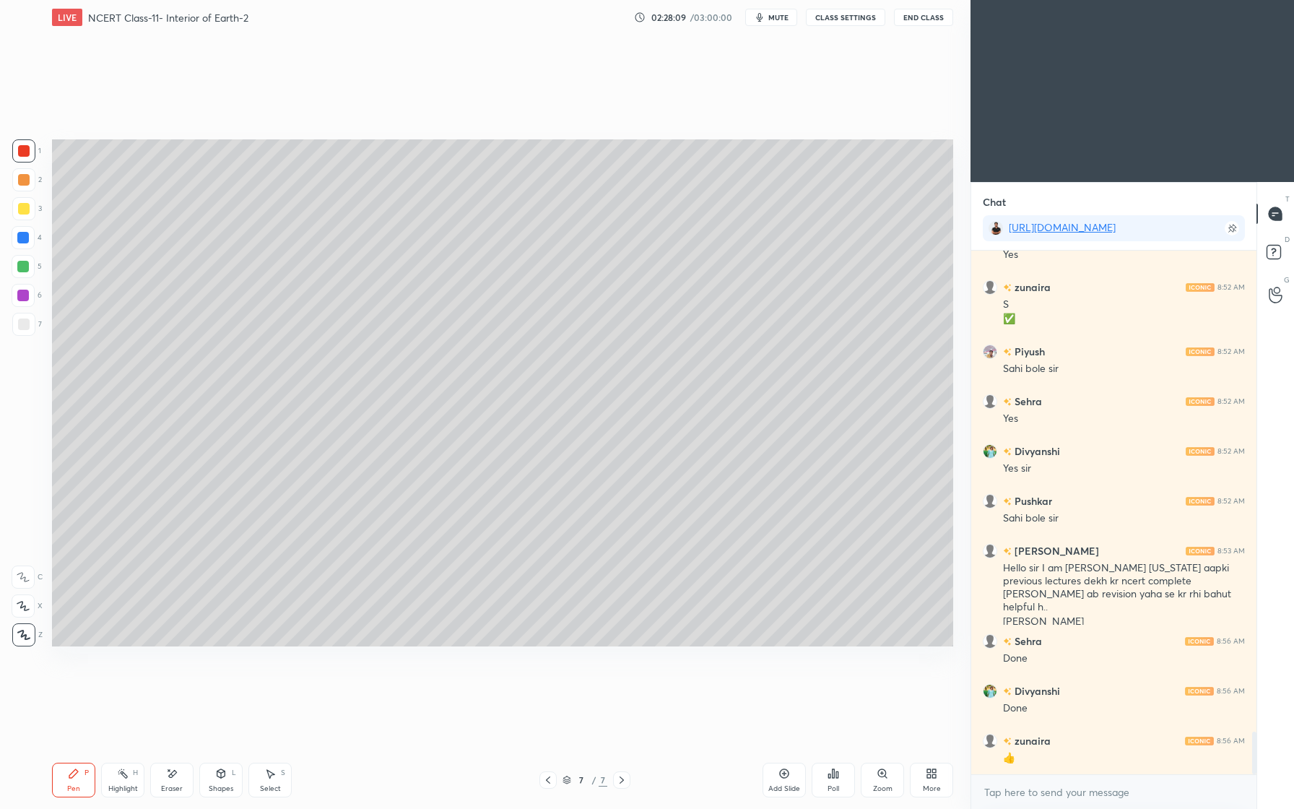
click at [28, 327] on div at bounding box center [24, 324] width 12 height 12
click at [27, 321] on div at bounding box center [24, 324] width 12 height 12
click at [24, 299] on div at bounding box center [23, 296] width 12 height 12
click at [30, 327] on div at bounding box center [23, 324] width 23 height 23
drag, startPoint x: 27, startPoint y: 295, endPoint x: 22, endPoint y: 287, distance: 8.4
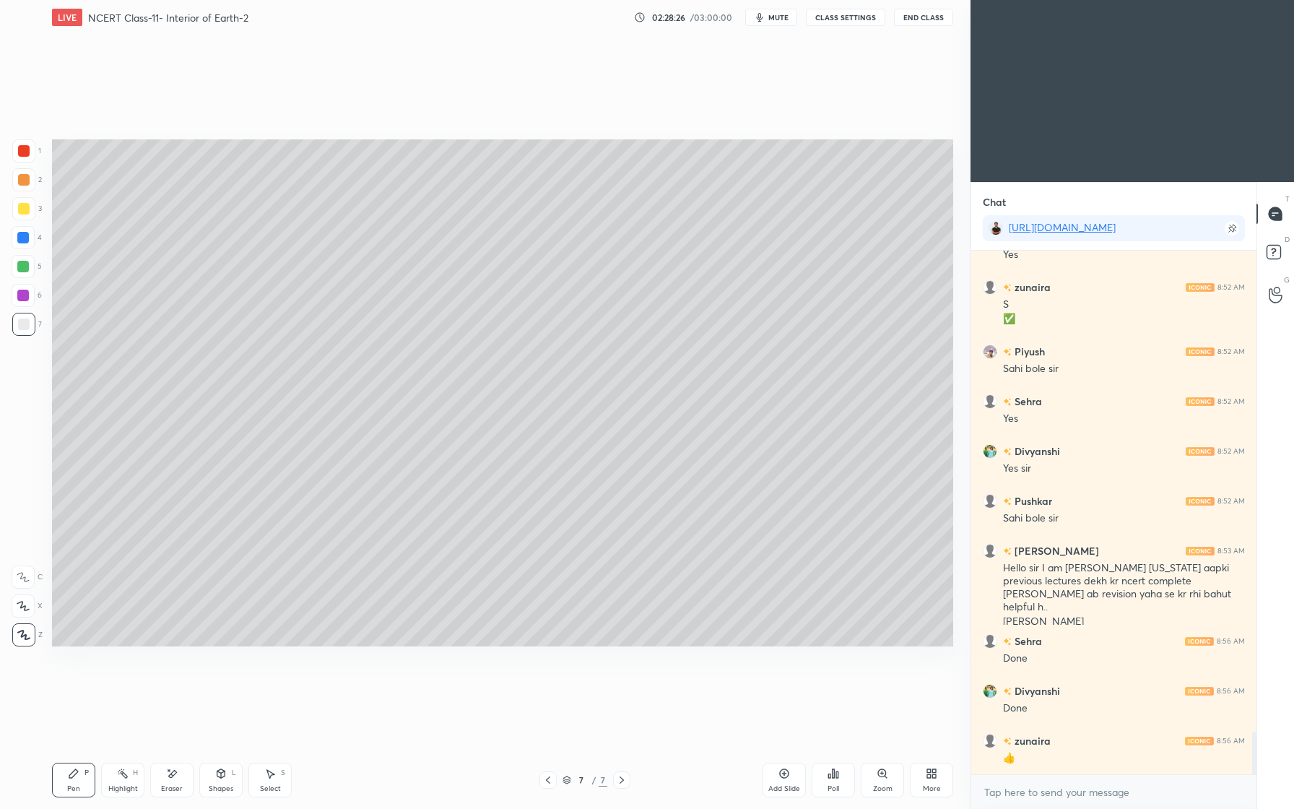
click at [25, 293] on div at bounding box center [23, 296] width 12 height 12
click at [27, 184] on div at bounding box center [24, 180] width 12 height 12
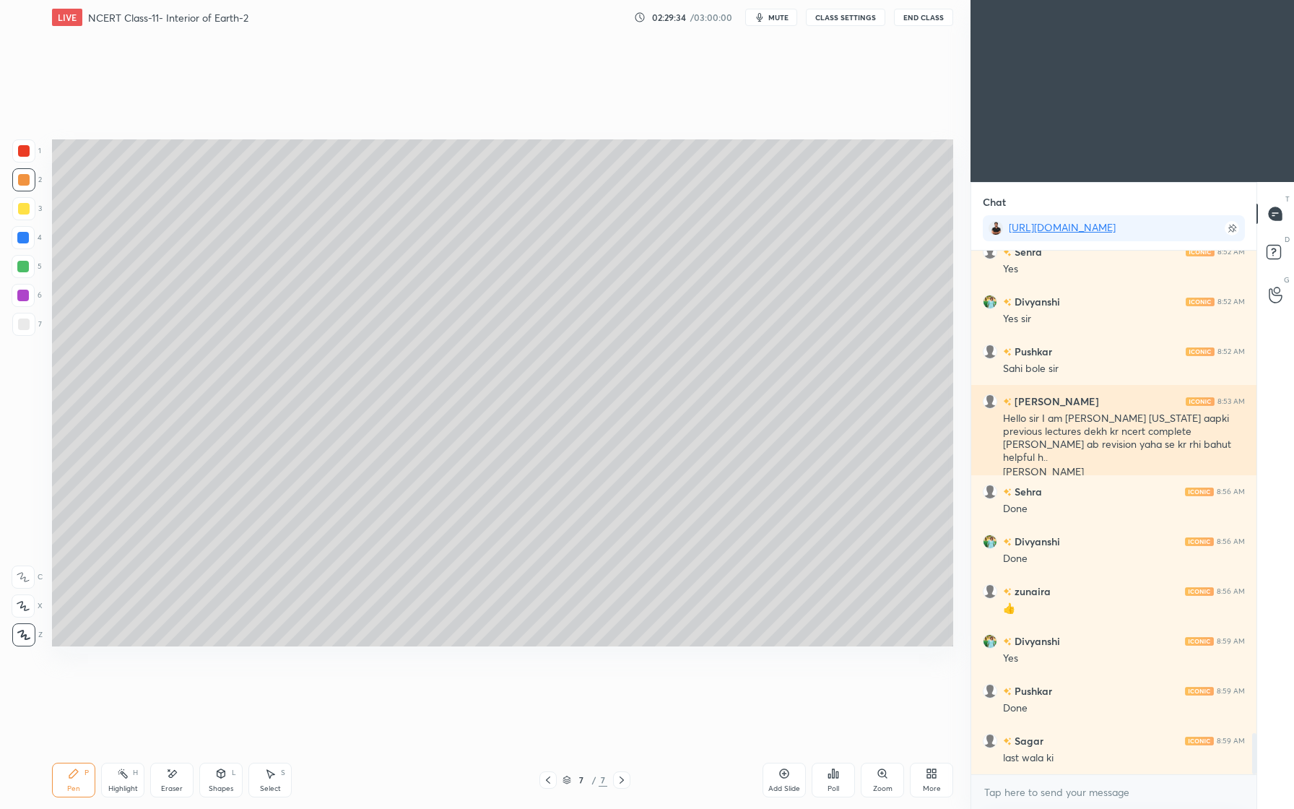
scroll to position [6086, 0]
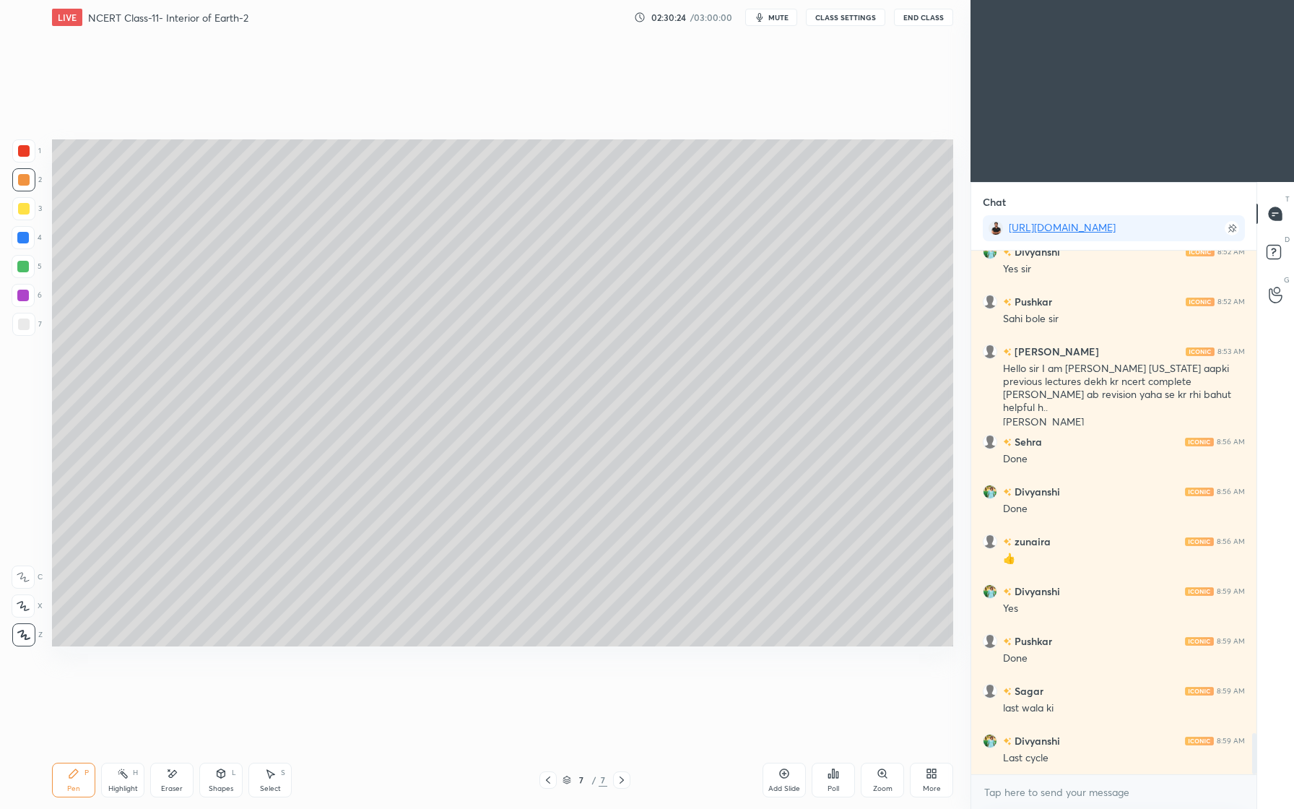
drag, startPoint x: 23, startPoint y: 180, endPoint x: 23, endPoint y: 225, distance: 44.8
click at [23, 181] on div at bounding box center [24, 180] width 12 height 12
drag, startPoint x: 31, startPoint y: 146, endPoint x: 24, endPoint y: 160, distance: 16.1
click at [30, 147] on div at bounding box center [23, 150] width 23 height 23
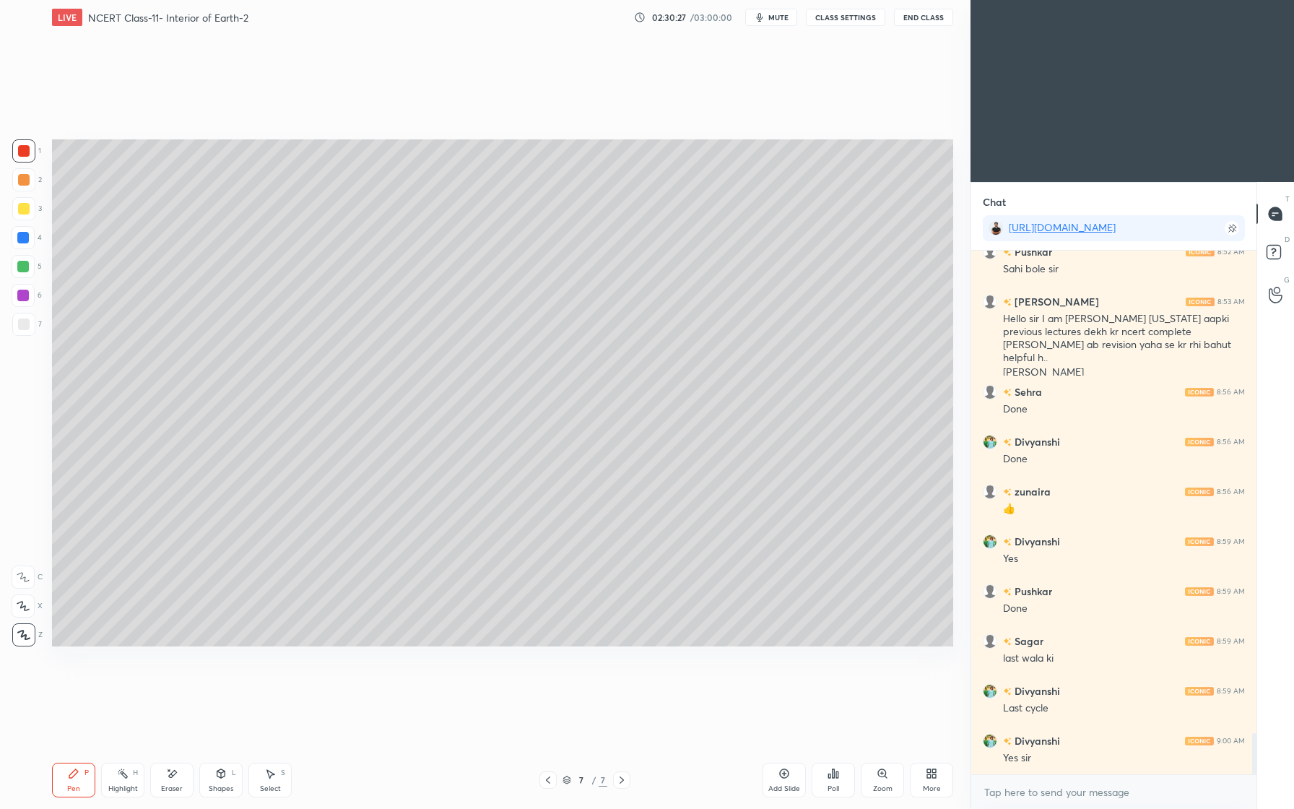
drag, startPoint x: 30, startPoint y: 212, endPoint x: 23, endPoint y: 217, distance: 8.4
click at [30, 212] on div at bounding box center [23, 208] width 23 height 23
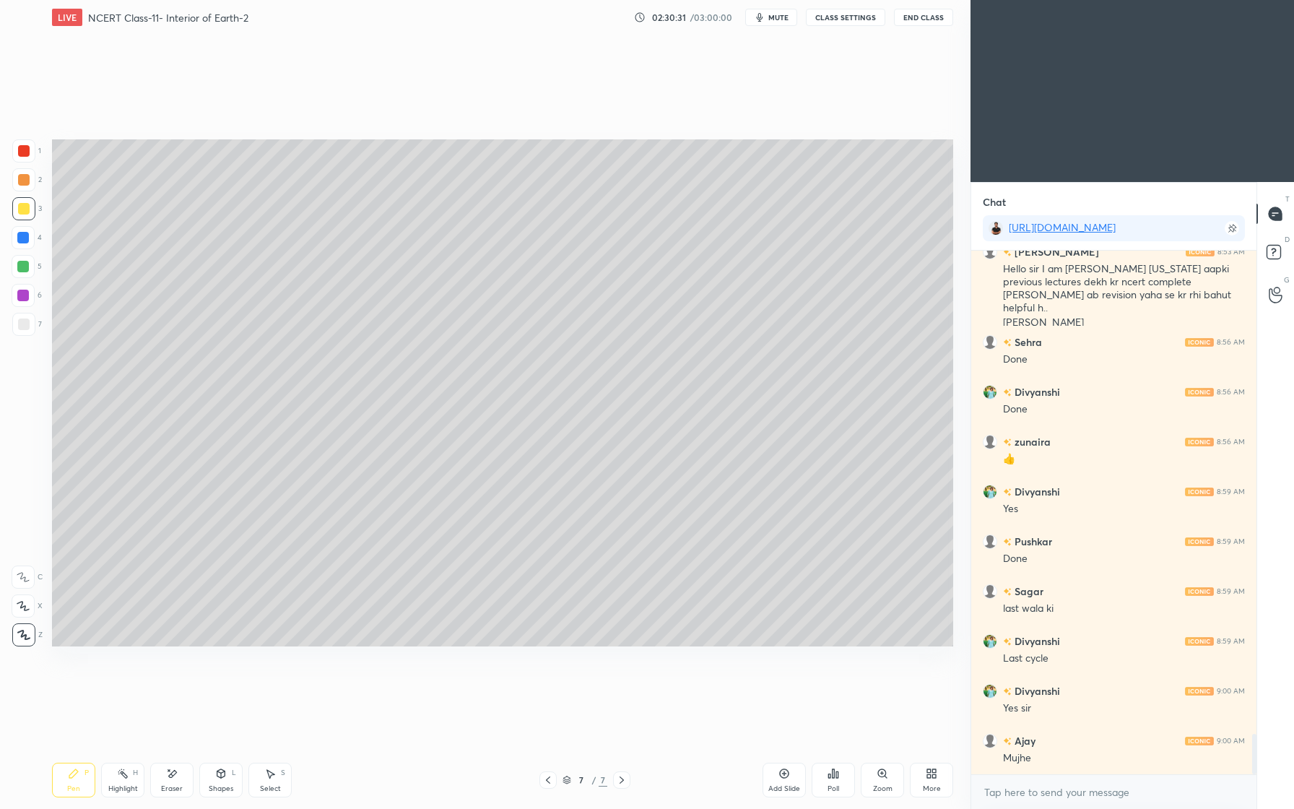
scroll to position [6236, 0]
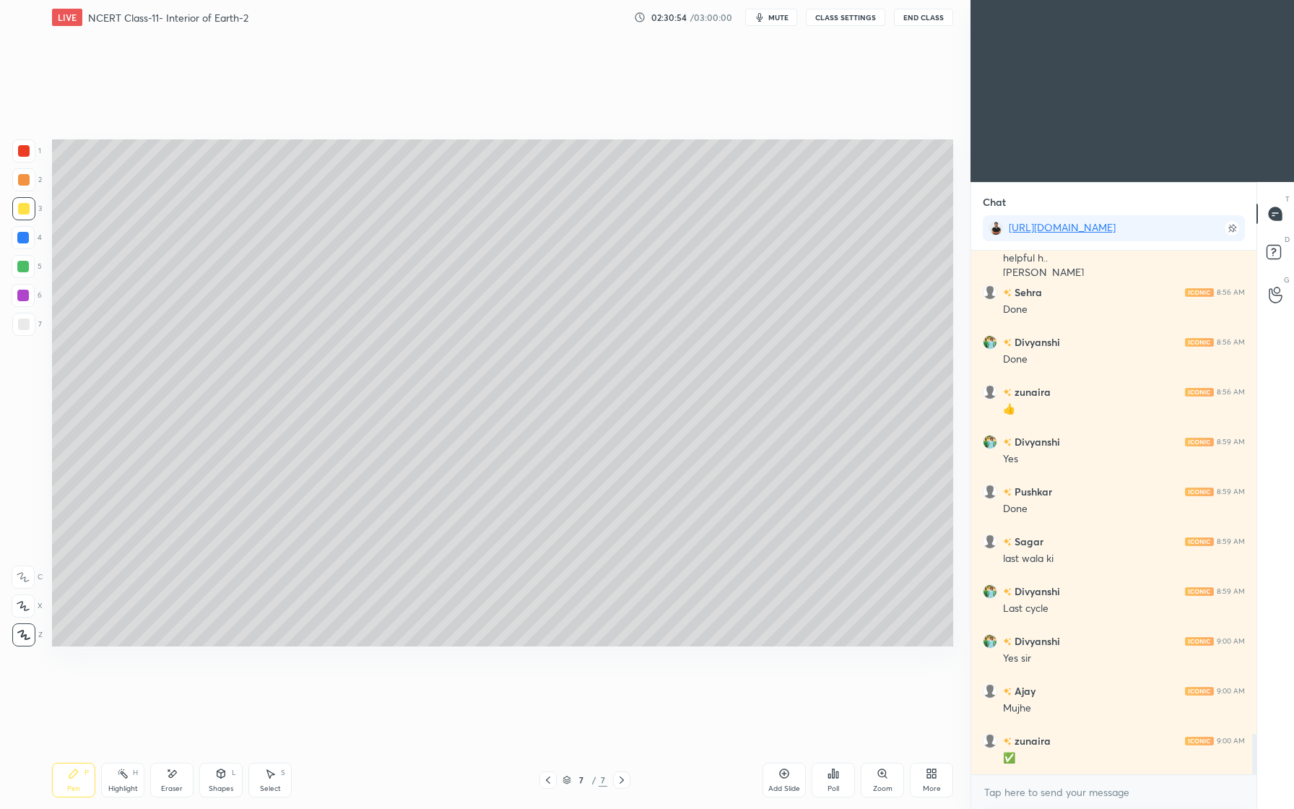
click at [24, 238] on div at bounding box center [23, 238] width 12 height 12
drag, startPoint x: 30, startPoint y: 292, endPoint x: 27, endPoint y: 300, distance: 8.1
click at [32, 293] on div at bounding box center [23, 295] width 23 height 23
click at [29, 218] on div at bounding box center [23, 208] width 23 height 23
click at [24, 318] on div at bounding box center [24, 324] width 12 height 12
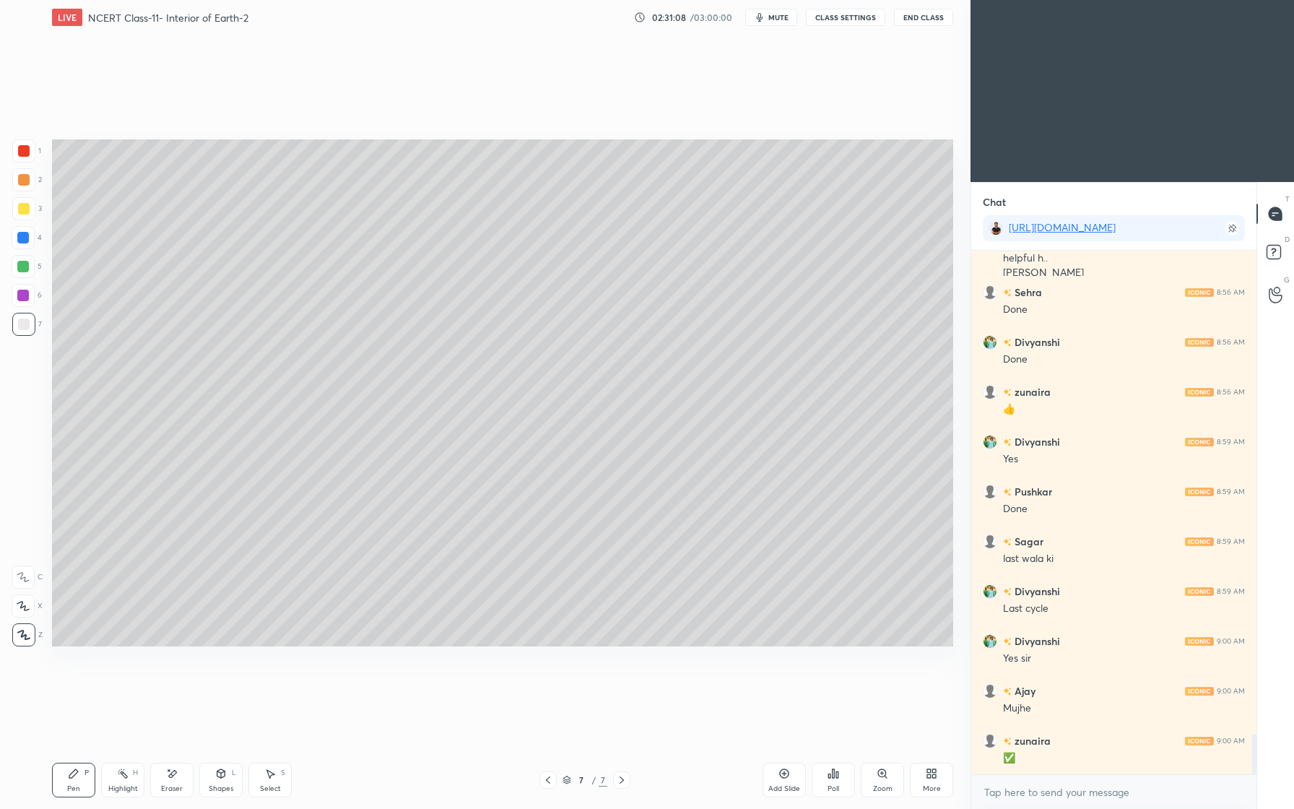
click at [29, 187] on div at bounding box center [23, 179] width 23 height 23
click at [31, 157] on div at bounding box center [23, 150] width 23 height 23
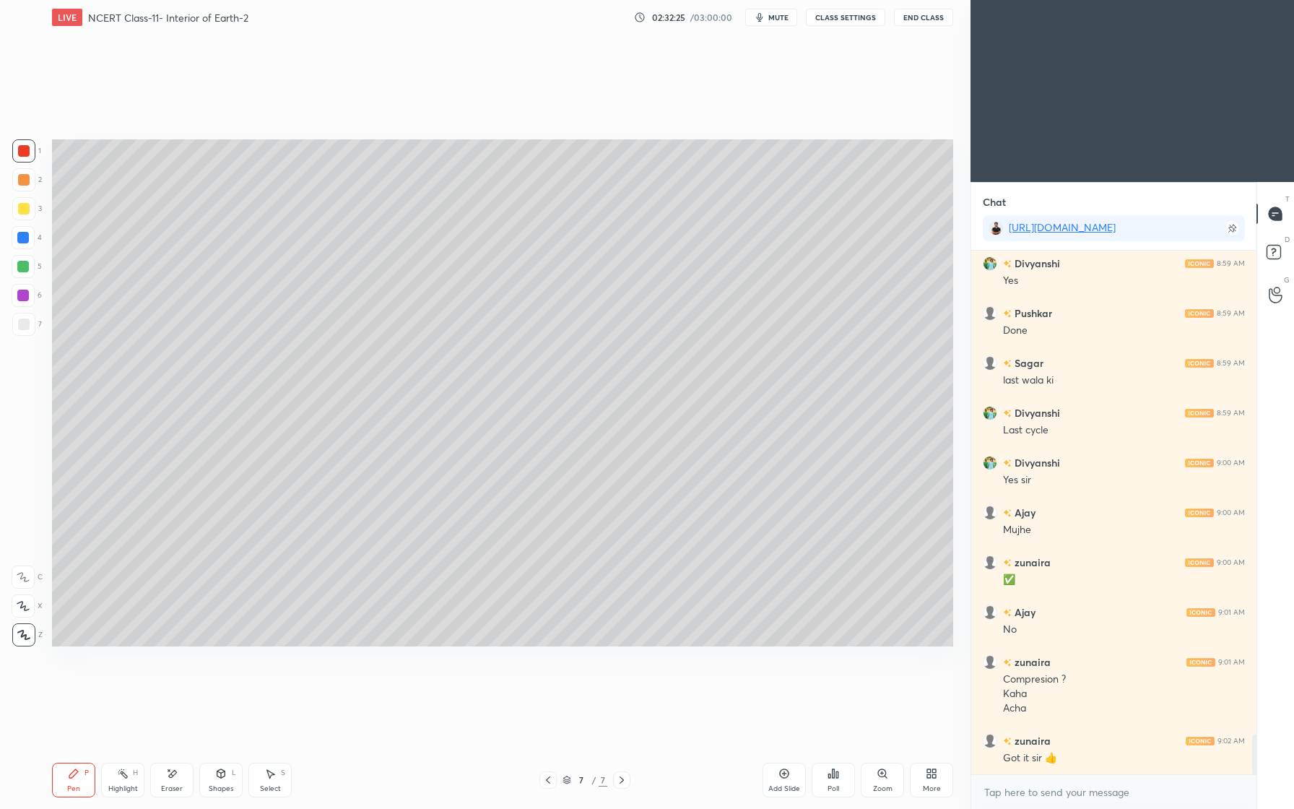
scroll to position [6464, 0]
click at [23, 271] on div at bounding box center [23, 267] width 12 height 12
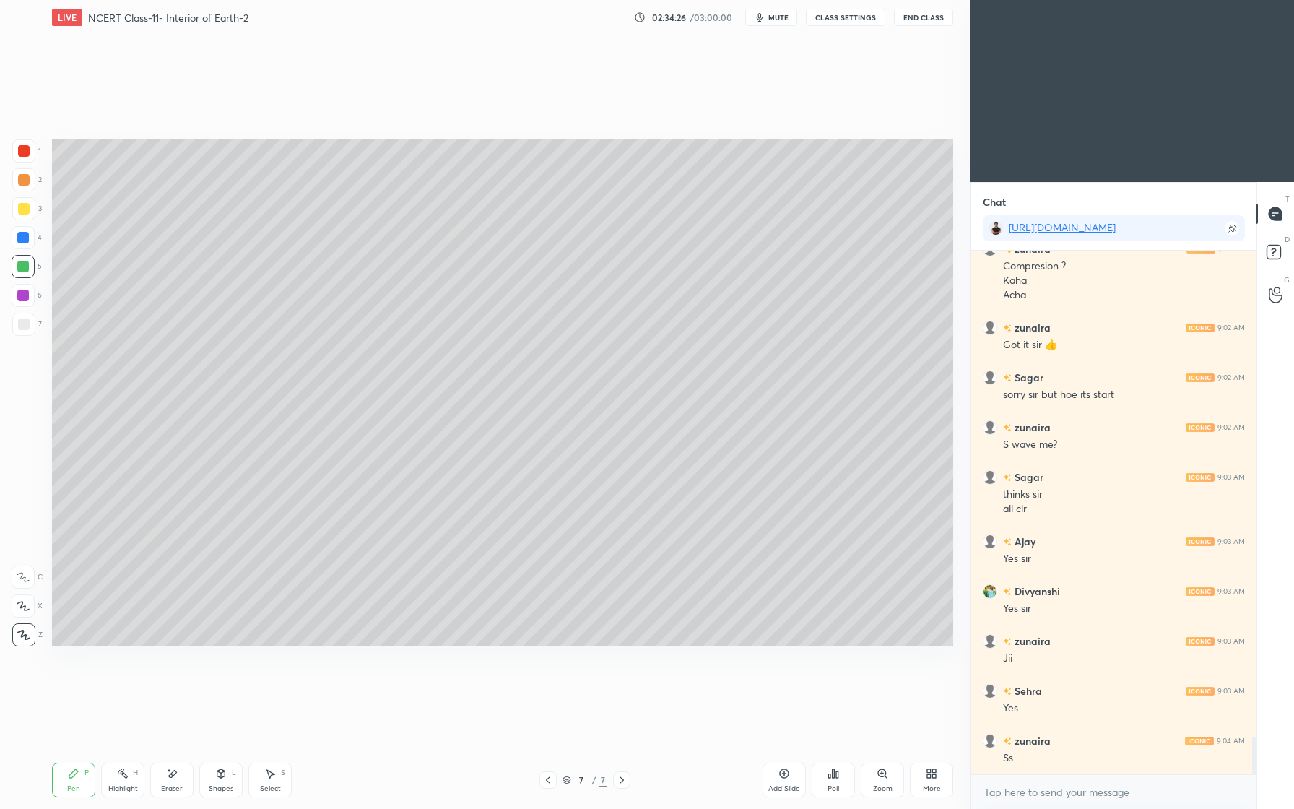
scroll to position [6841, 0]
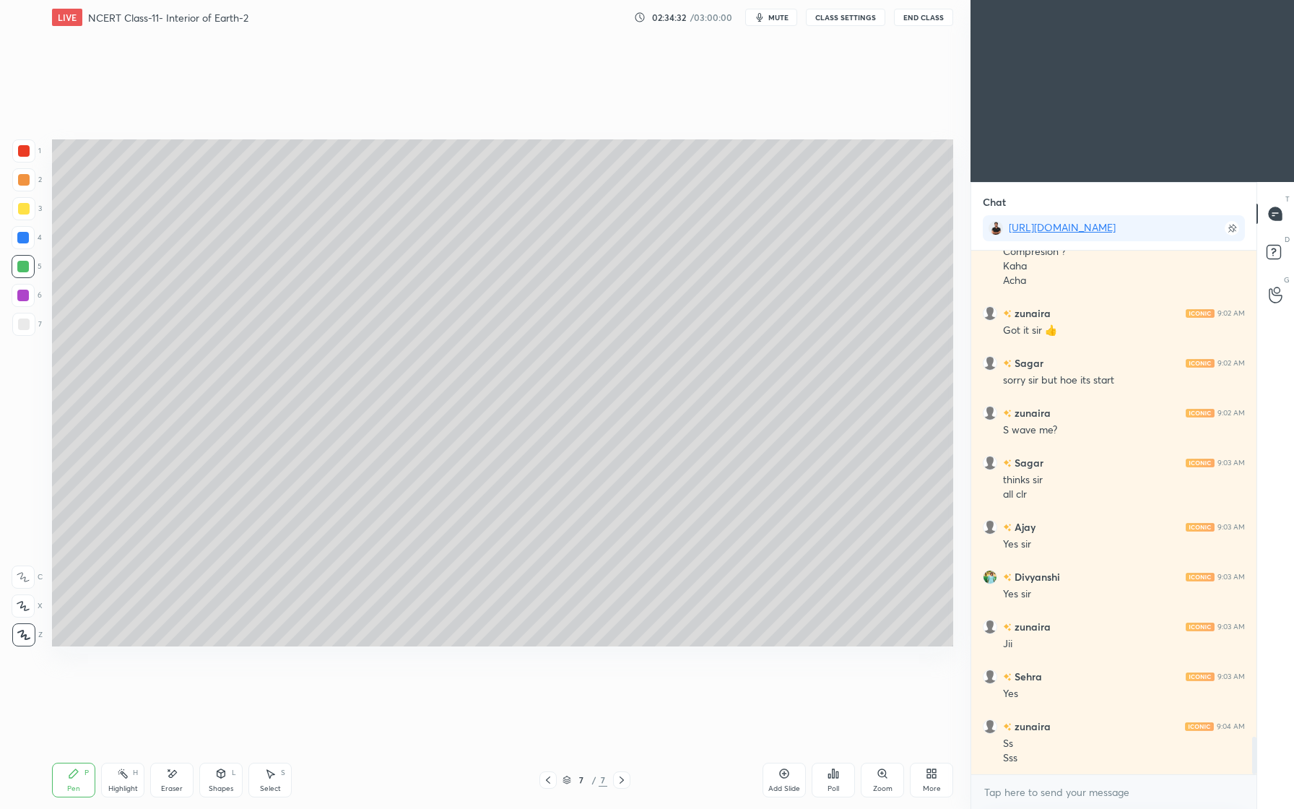
click at [784, 785] on div "Add Slide" at bounding box center [784, 788] width 32 height 7
click at [224, 772] on icon at bounding box center [221, 774] width 12 height 12
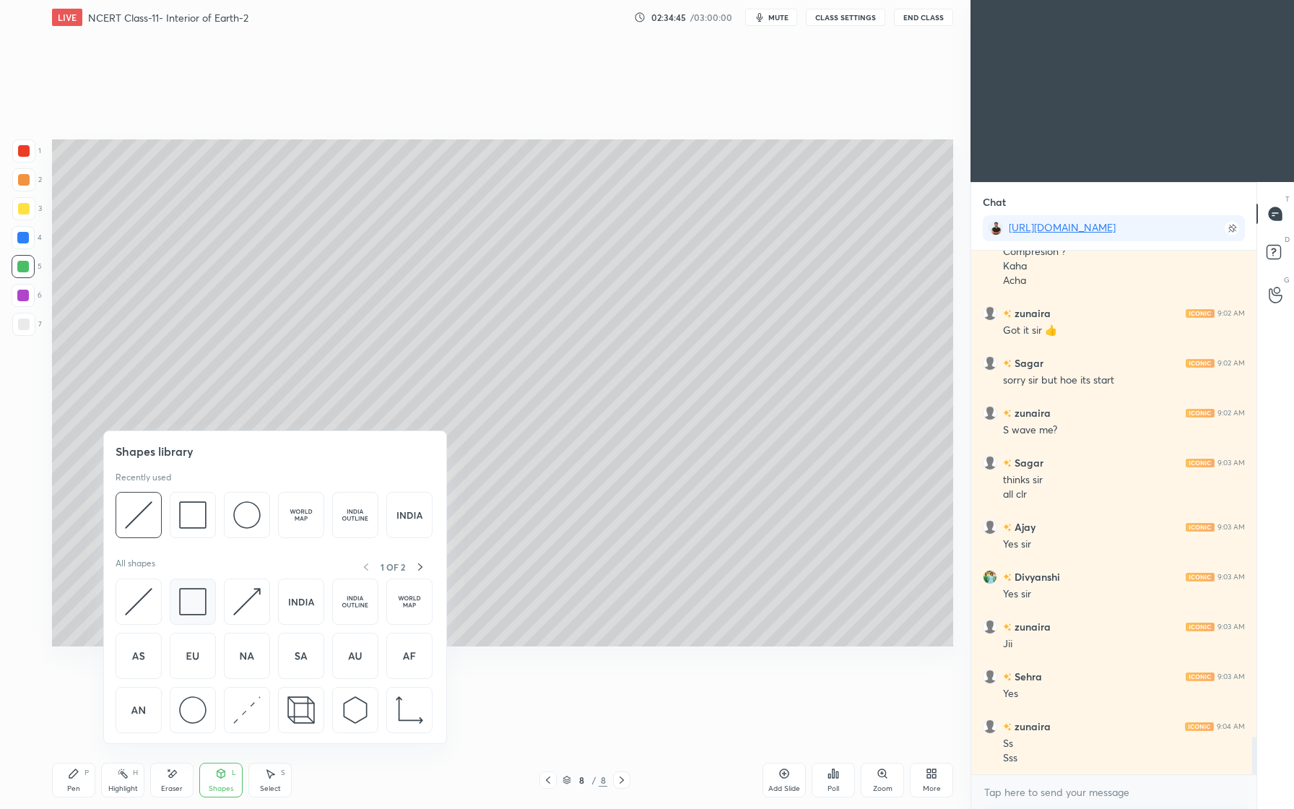
click at [209, 596] on div at bounding box center [193, 601] width 46 height 46
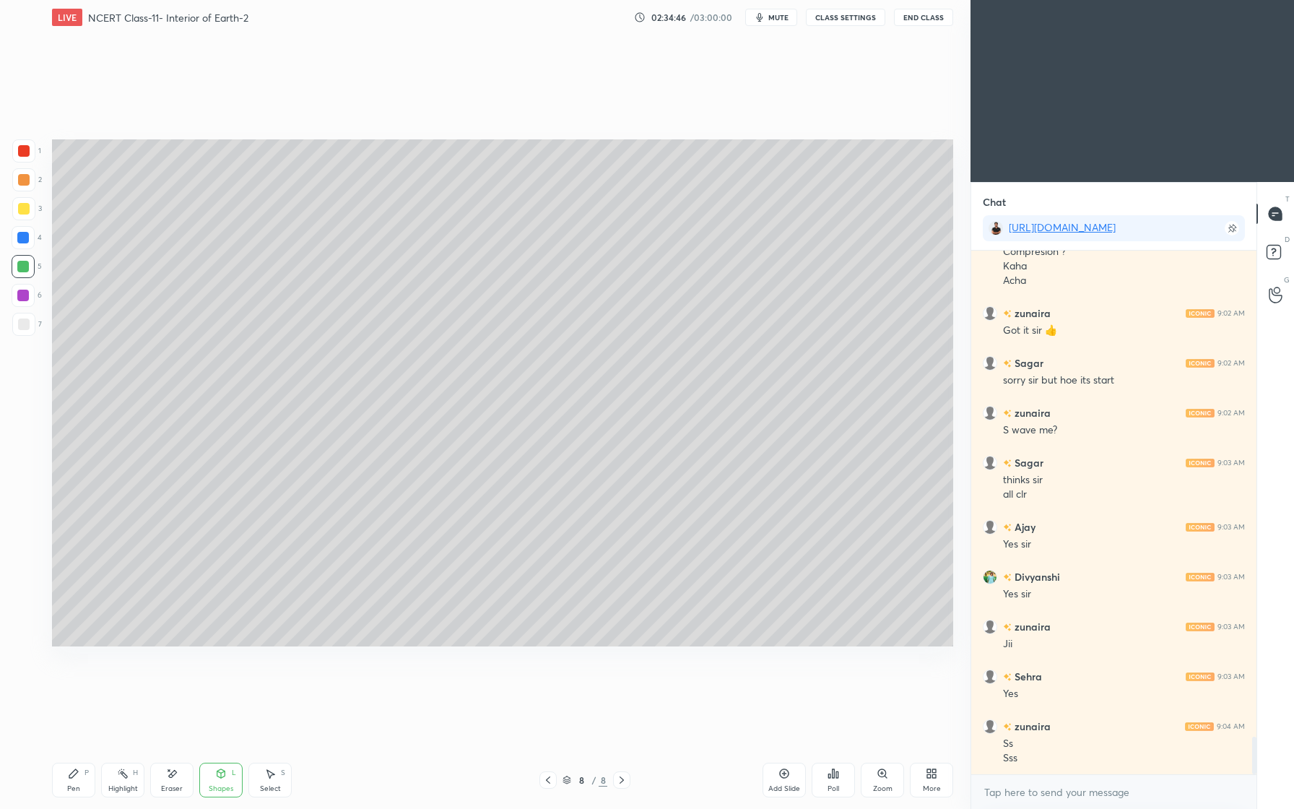
click at [19, 318] on div at bounding box center [23, 324] width 23 height 23
click at [214, 785] on div "Shapes" at bounding box center [221, 788] width 25 height 7
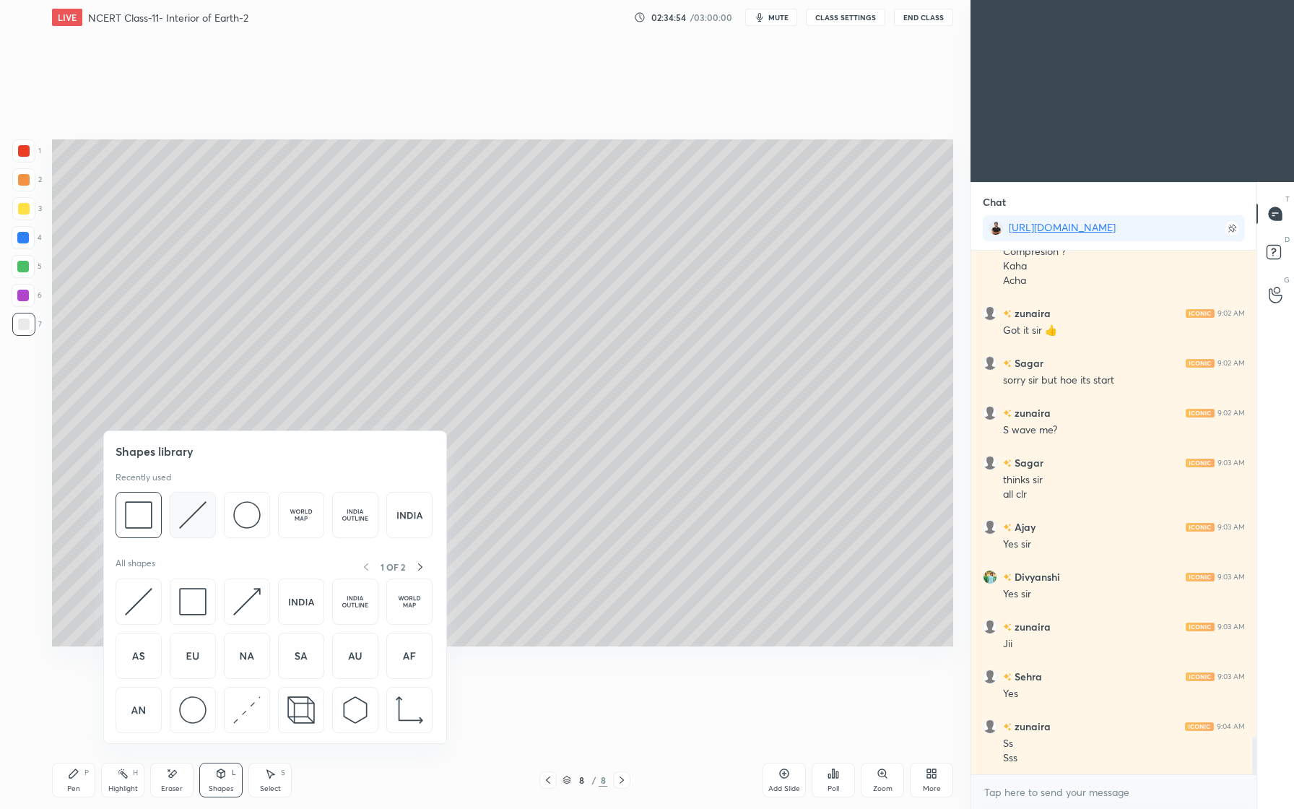
click at [204, 523] on img at bounding box center [192, 514] width 27 height 27
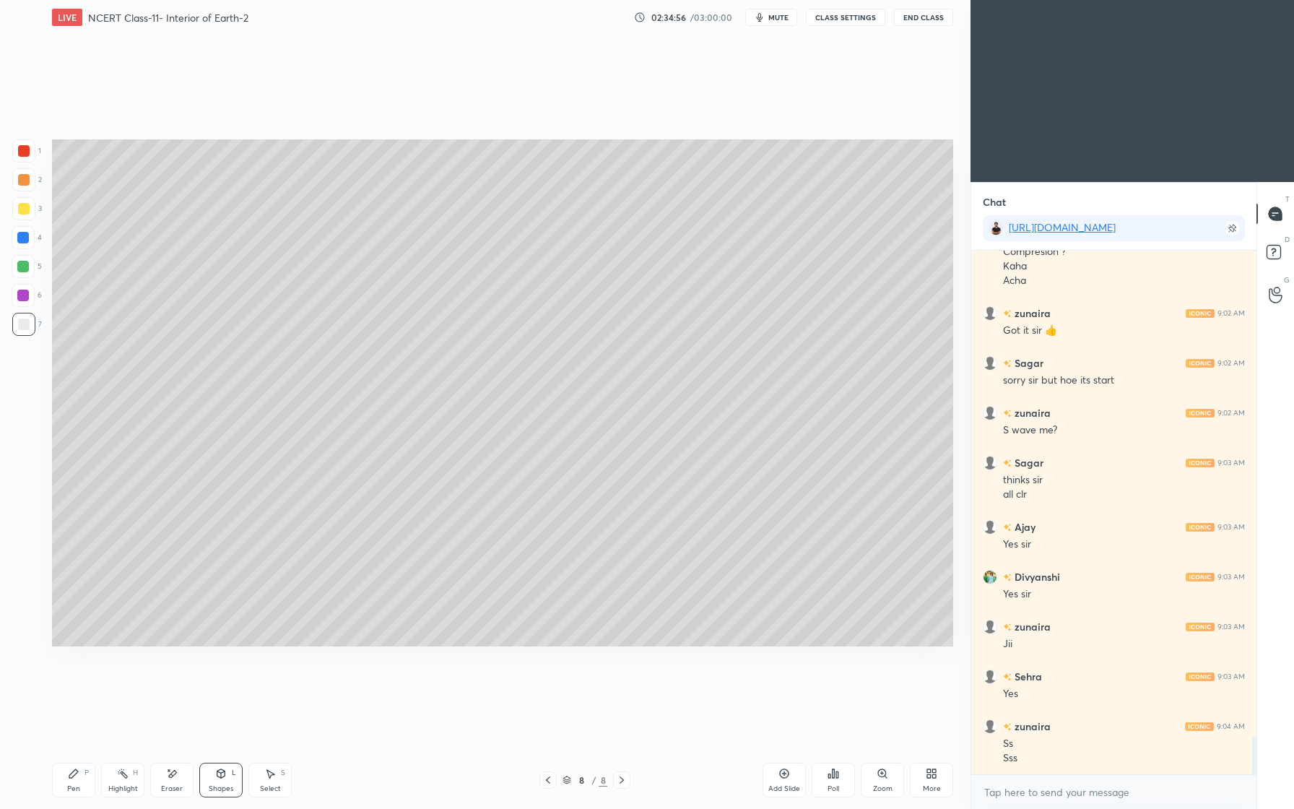
click at [71, 775] on icon at bounding box center [73, 773] width 9 height 9
click at [216, 778] on icon at bounding box center [221, 774] width 12 height 12
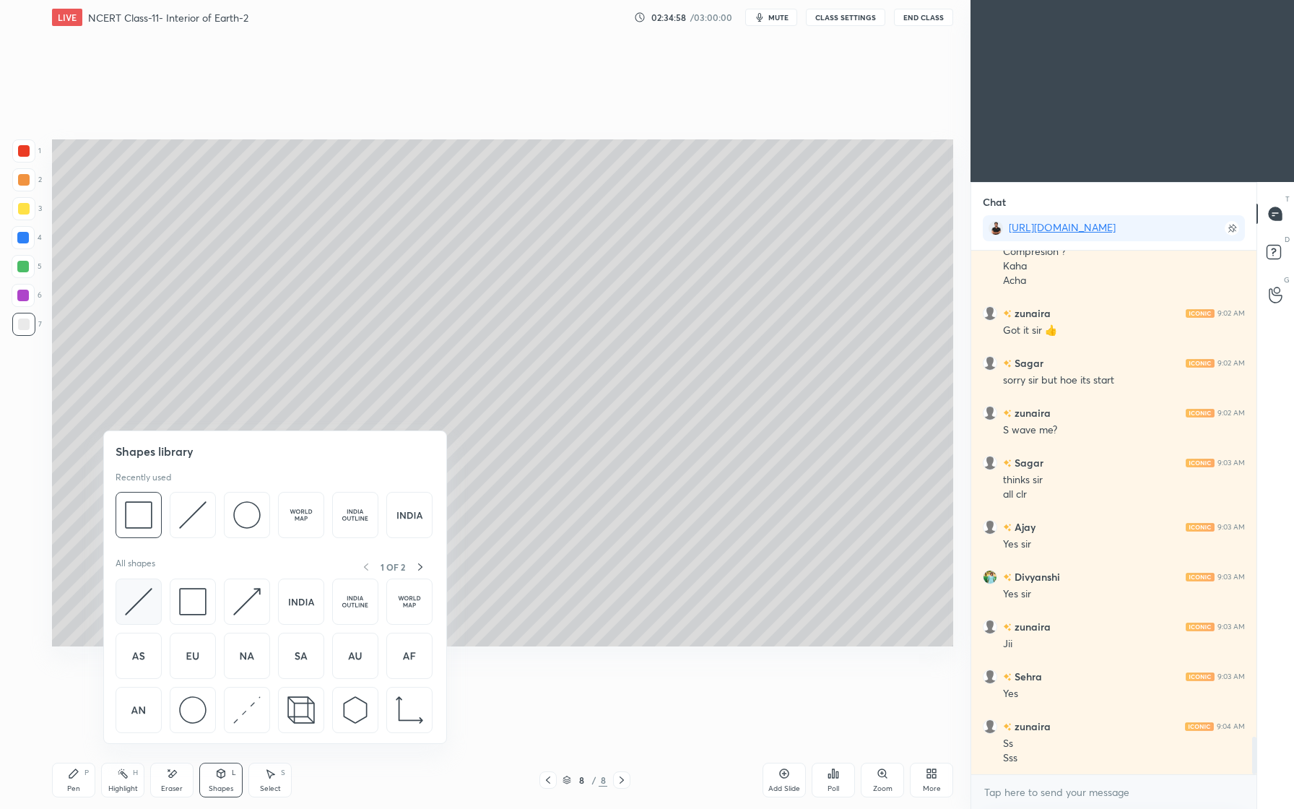
click at [141, 599] on img at bounding box center [138, 601] width 27 height 27
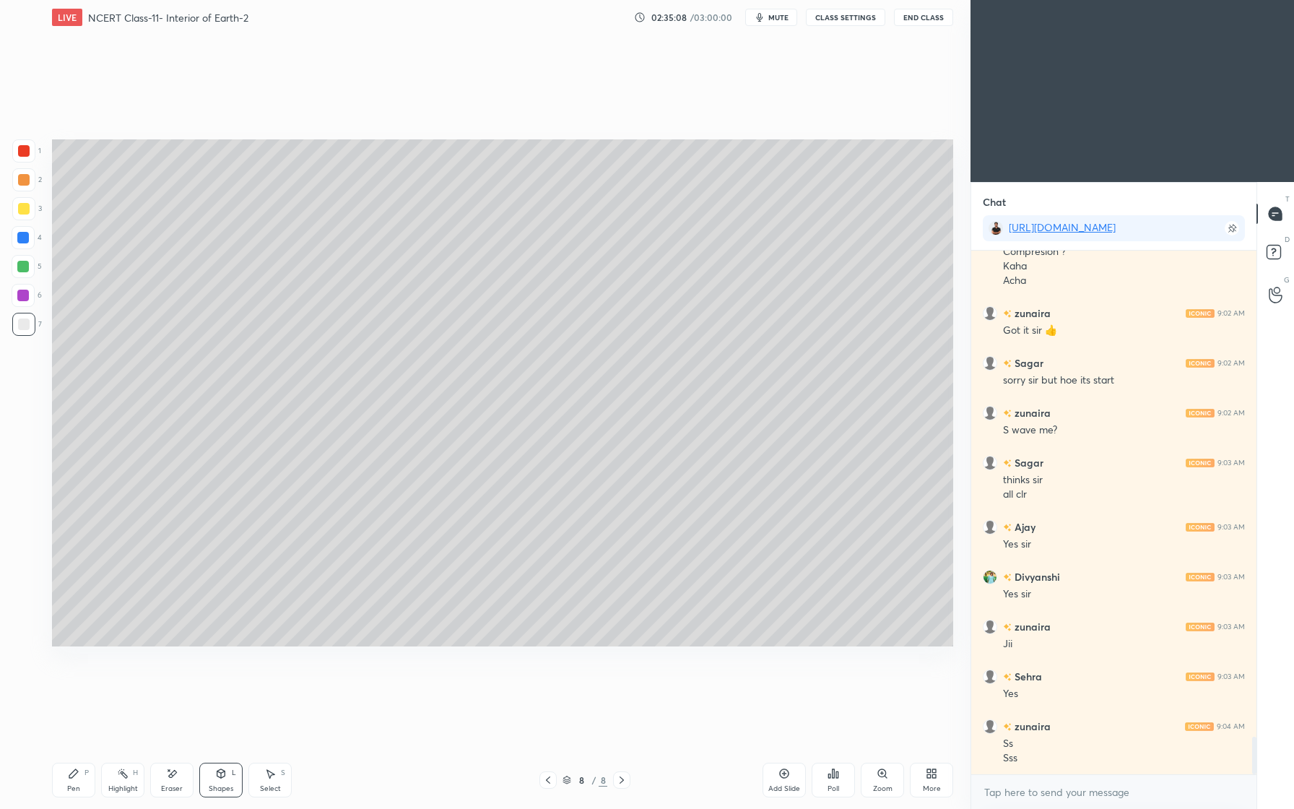
drag, startPoint x: 220, startPoint y: 784, endPoint x: 214, endPoint y: 773, distance: 11.6
click at [220, 785] on div "Shapes" at bounding box center [221, 788] width 25 height 7
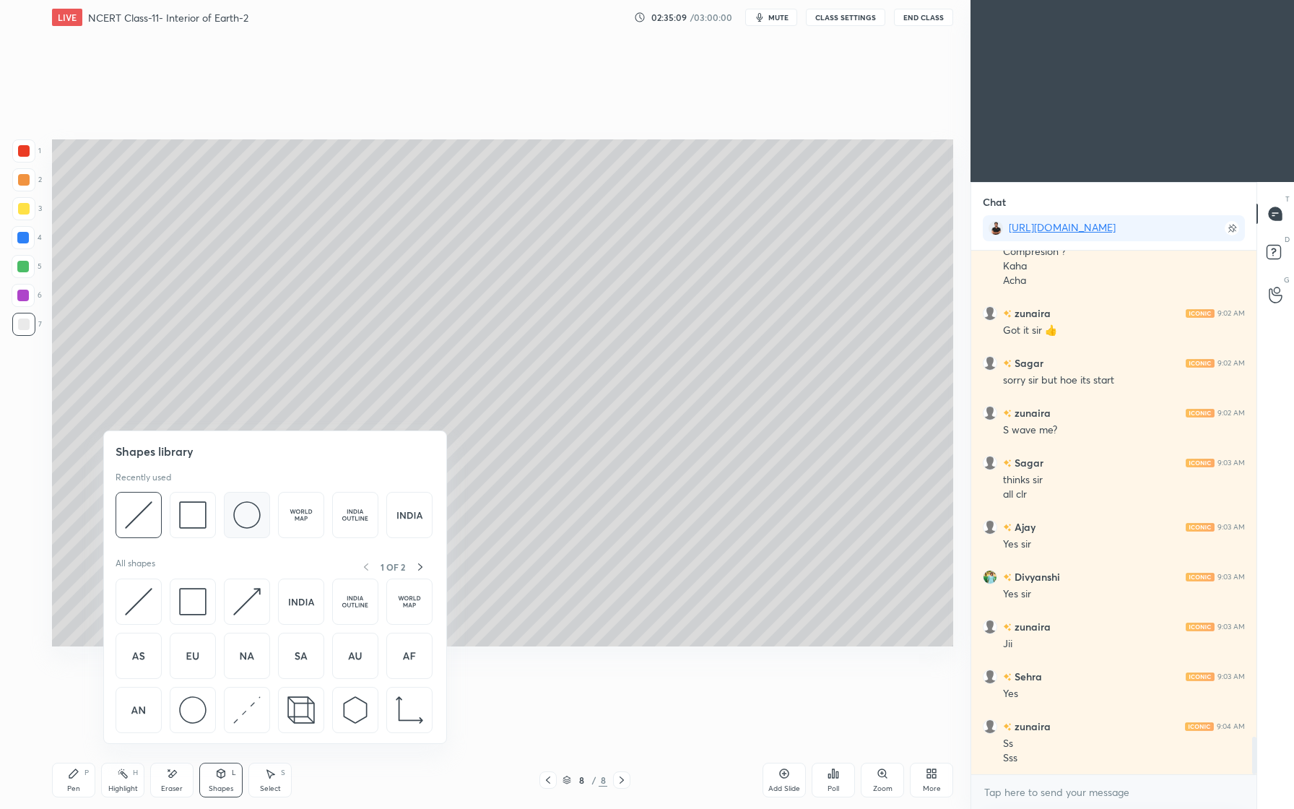
click at [253, 504] on img at bounding box center [246, 514] width 27 height 27
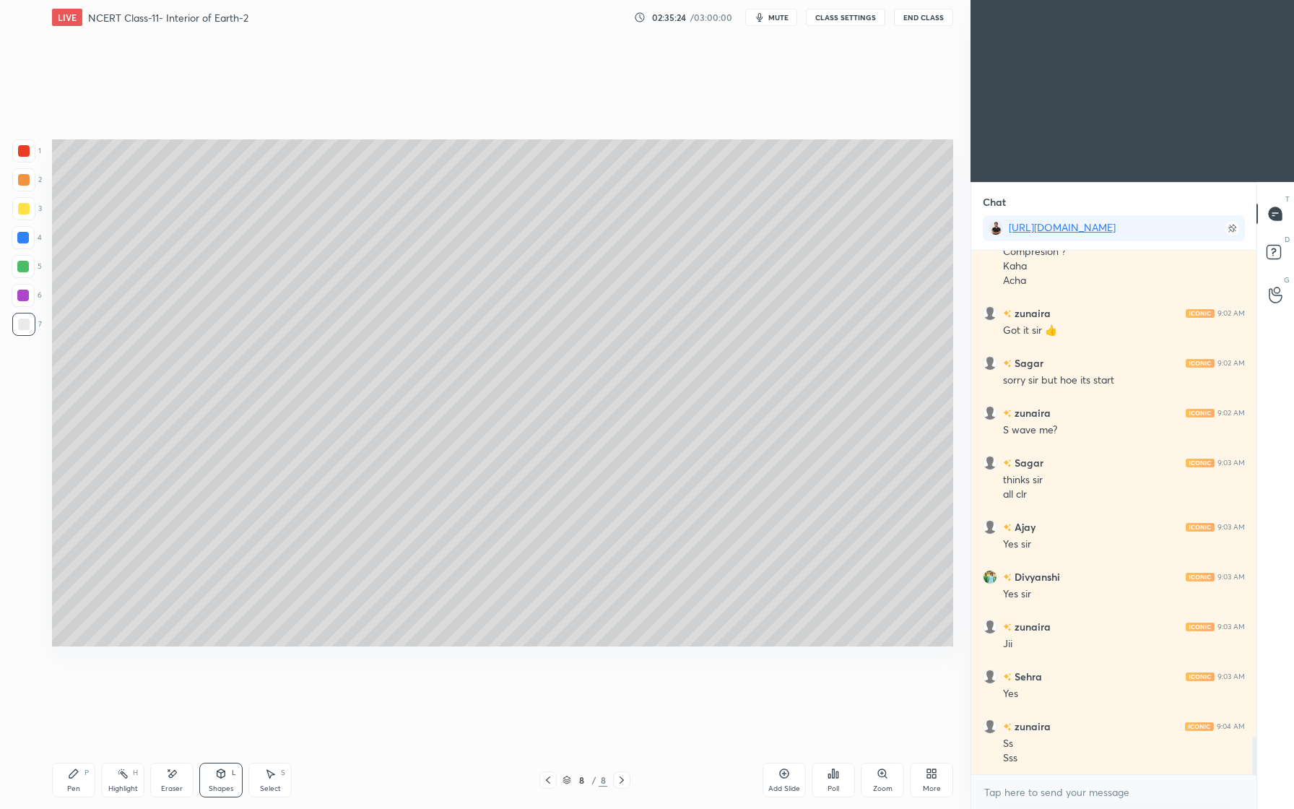
drag, startPoint x: 179, startPoint y: 784, endPoint x: 178, endPoint y: 736, distance: 47.7
click at [181, 778] on div "Eraser" at bounding box center [171, 780] width 43 height 35
click at [223, 775] on icon at bounding box center [221, 774] width 12 height 12
click at [79, 771] on div "Pen P" at bounding box center [73, 780] width 43 height 35
click at [16, 323] on div at bounding box center [23, 324] width 23 height 23
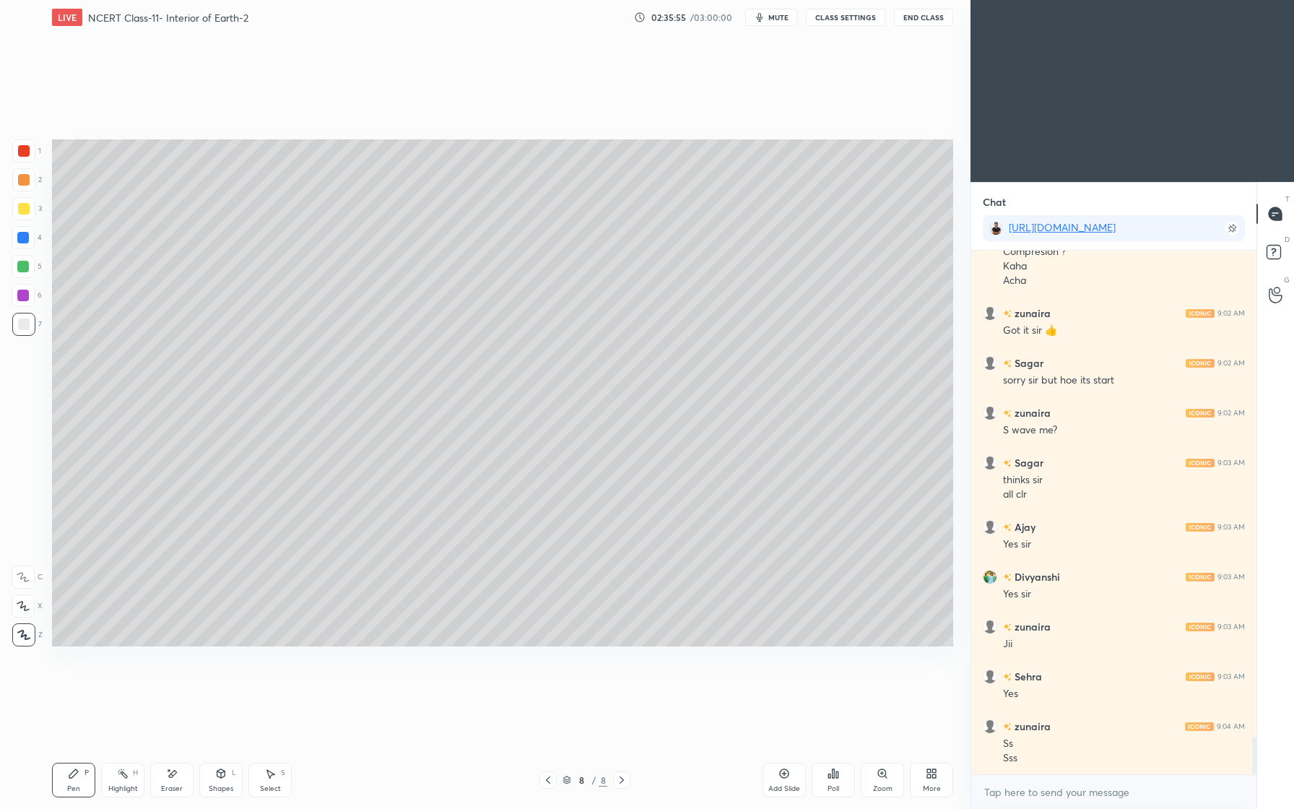
drag, startPoint x: 30, startPoint y: 303, endPoint x: 22, endPoint y: 310, distance: 10.7
click at [30, 300] on div at bounding box center [23, 295] width 23 height 23
drag, startPoint x: 25, startPoint y: 334, endPoint x: 20, endPoint y: 344, distance: 11.7
click at [25, 334] on div at bounding box center [23, 324] width 23 height 23
drag, startPoint x: 97, startPoint y: 797, endPoint x: 107, endPoint y: 791, distance: 12.0
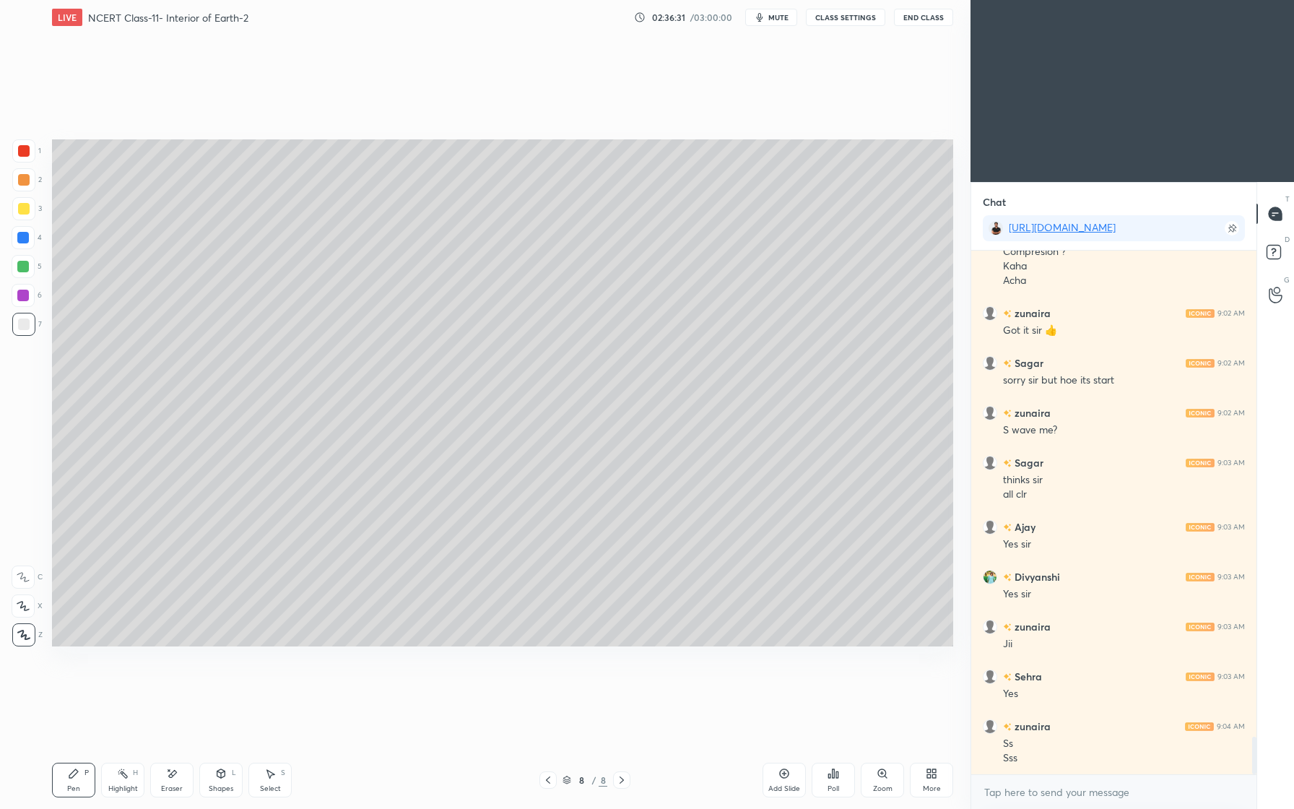
click at [97, 797] on div "Pen P Highlight H Eraser Shapes L Select S 8 / 8 Add Slide Poll Zoom More" at bounding box center [502, 780] width 901 height 58
click at [71, 786] on div "Pen" at bounding box center [73, 788] width 13 height 7
click at [74, 777] on icon at bounding box center [74, 774] width 12 height 12
click at [78, 761] on div "Pen P Highlight H Eraser Shapes L Select S 8 / 8 Add Slide Poll Zoom More" at bounding box center [502, 780] width 901 height 58
click at [35, 316] on div "7" at bounding box center [27, 324] width 30 height 23
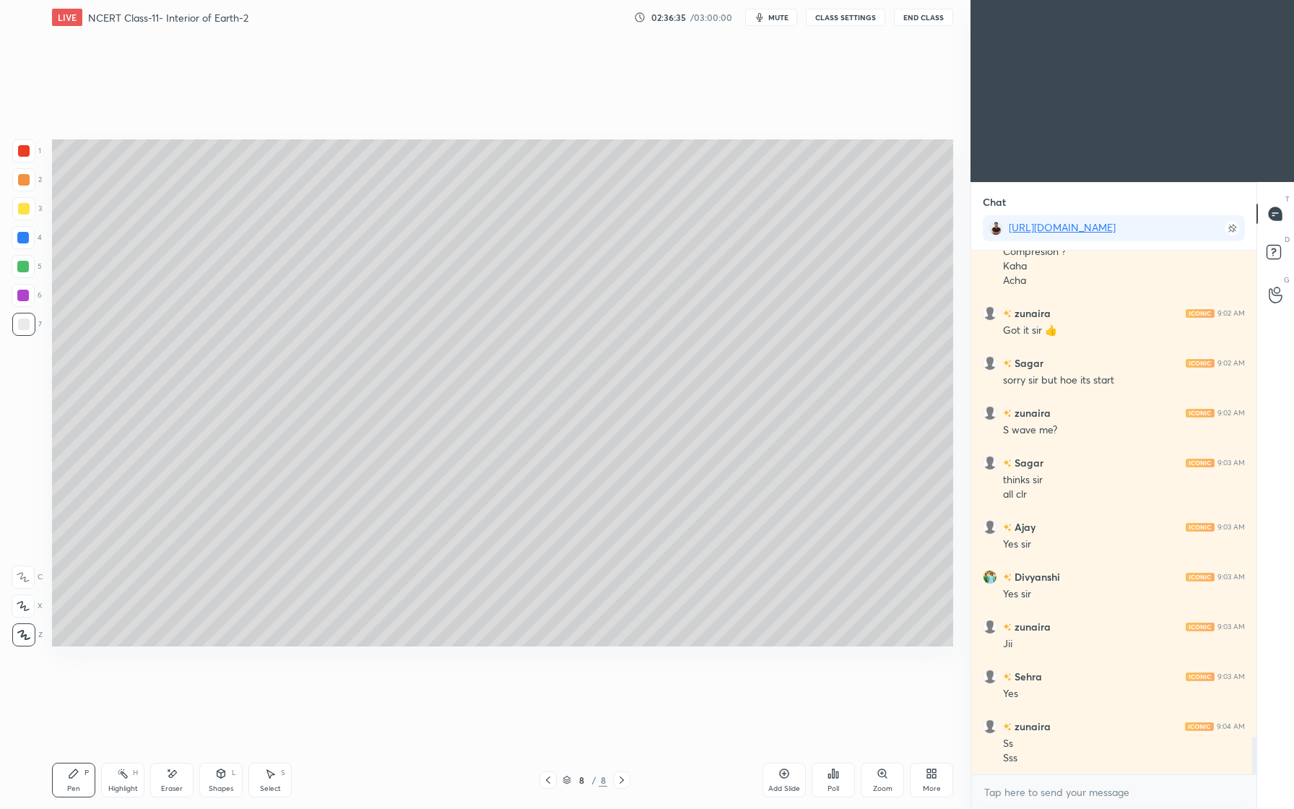
click at [221, 776] on icon at bounding box center [221, 775] width 0 height 5
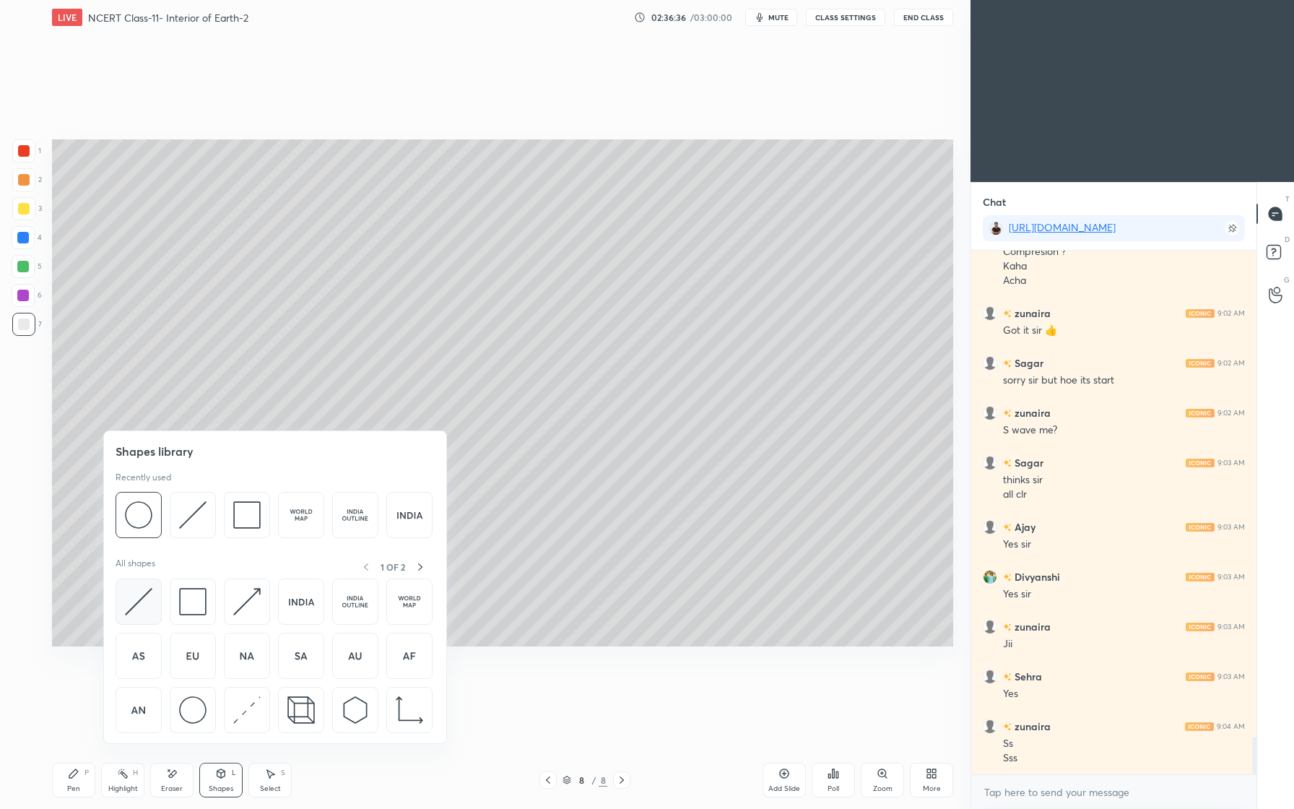
click at [157, 607] on div at bounding box center [139, 601] width 46 height 46
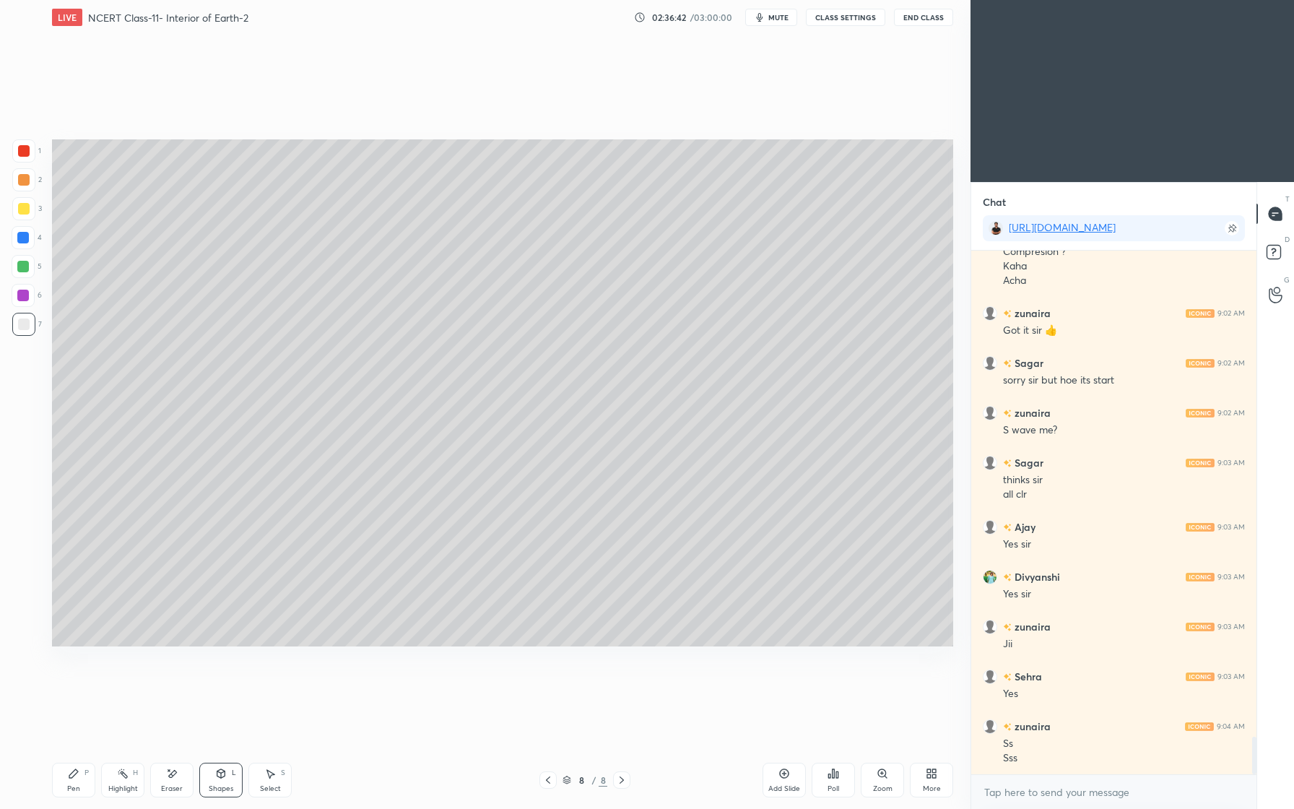
click at [73, 775] on icon at bounding box center [73, 773] width 9 height 9
click at [29, 175] on div at bounding box center [23, 179] width 23 height 23
drag, startPoint x: 165, startPoint y: 777, endPoint x: 162, endPoint y: 767, distance: 10.5
click at [165, 775] on div "Eraser" at bounding box center [171, 780] width 43 height 35
click at [70, 759] on div "Pen P Highlight H Eraser Shapes L Select S 8 / 8 Add Slide Poll Zoom More" at bounding box center [502, 780] width 901 height 58
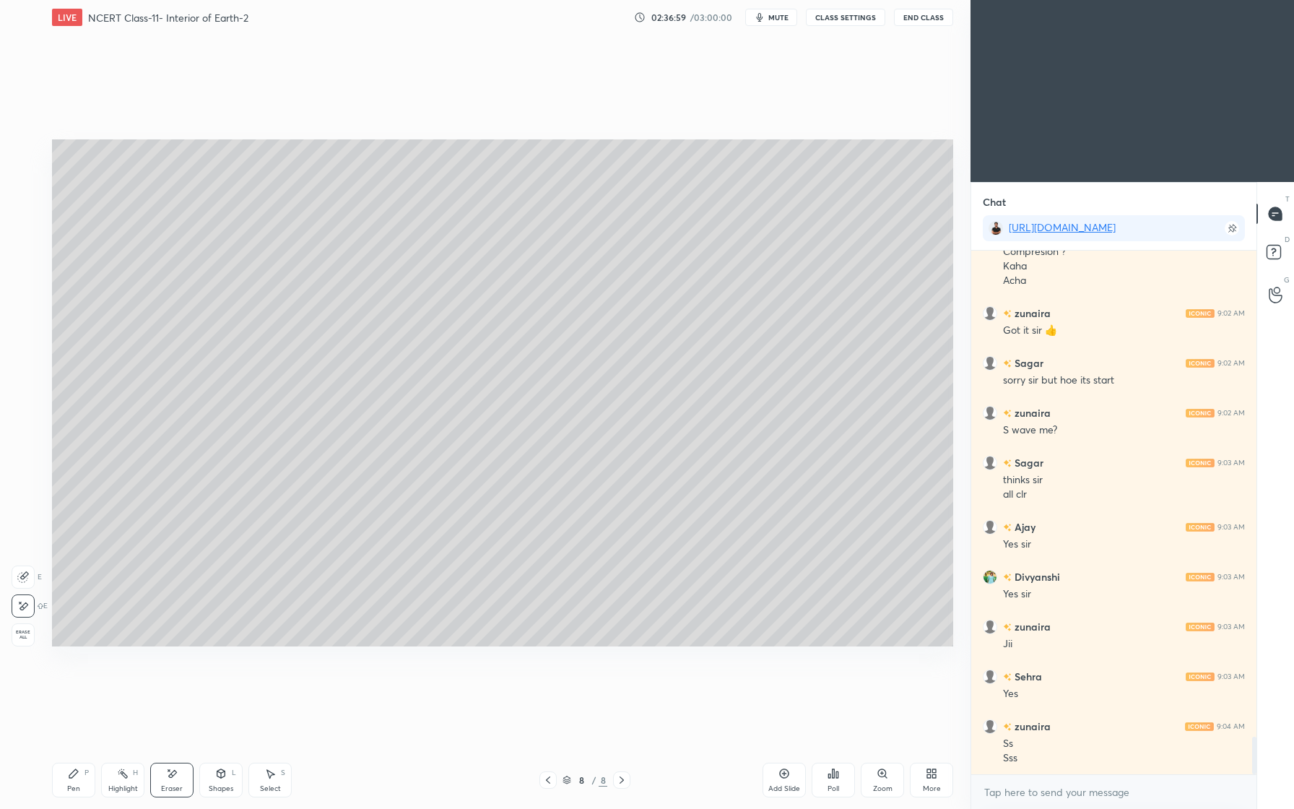
click at [66, 774] on div "Pen P" at bounding box center [73, 780] width 43 height 35
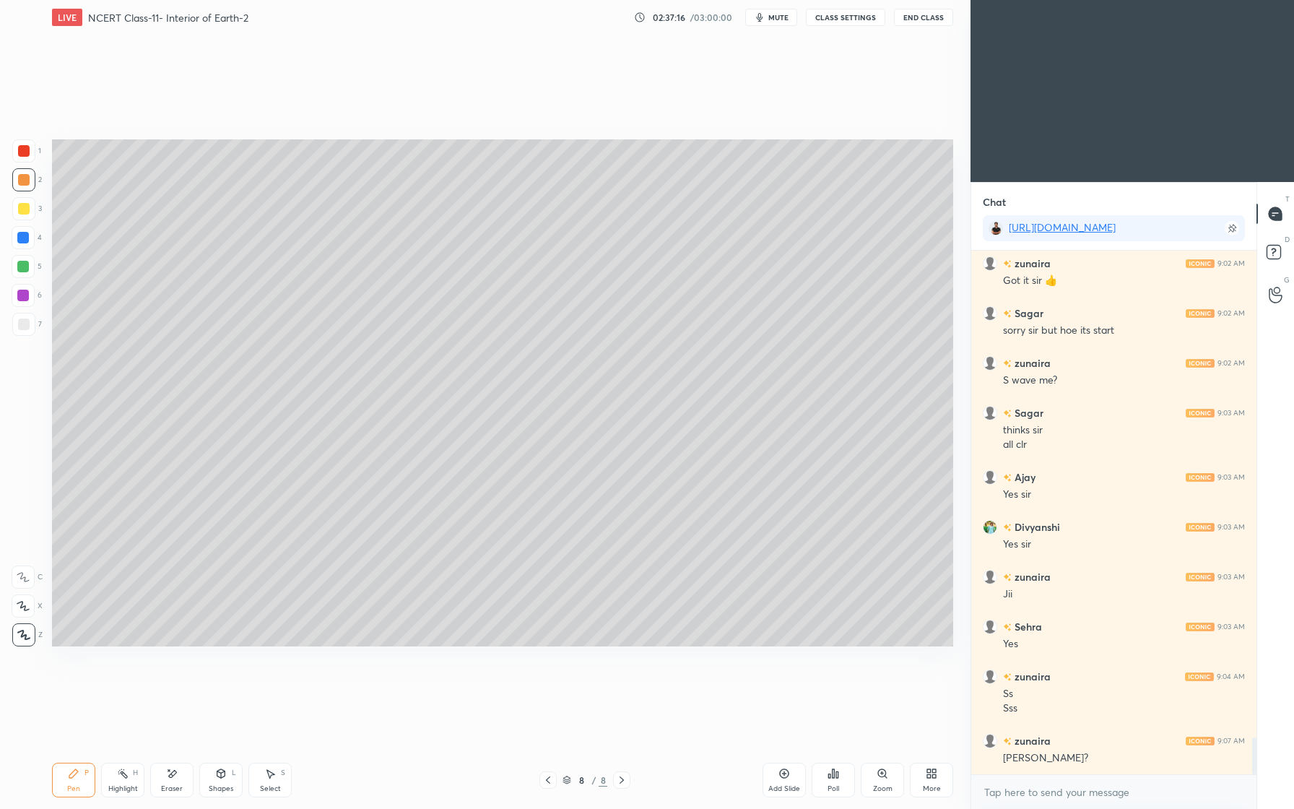
scroll to position [6906, 0]
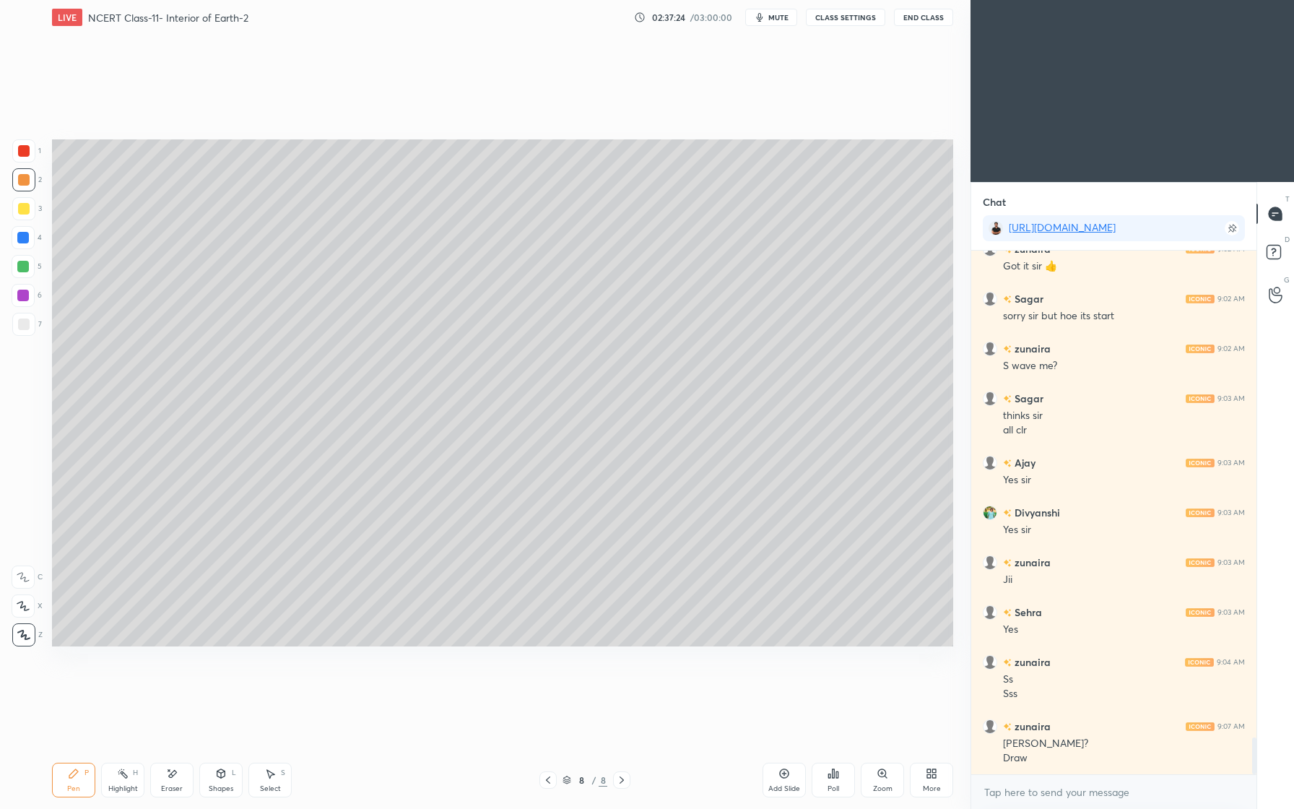
drag, startPoint x: 30, startPoint y: 157, endPoint x: 27, endPoint y: 175, distance: 18.2
click at [30, 156] on div at bounding box center [23, 150] width 23 height 23
drag, startPoint x: 27, startPoint y: 152, endPoint x: 19, endPoint y: 160, distance: 11.8
click at [27, 155] on div at bounding box center [24, 151] width 12 height 12
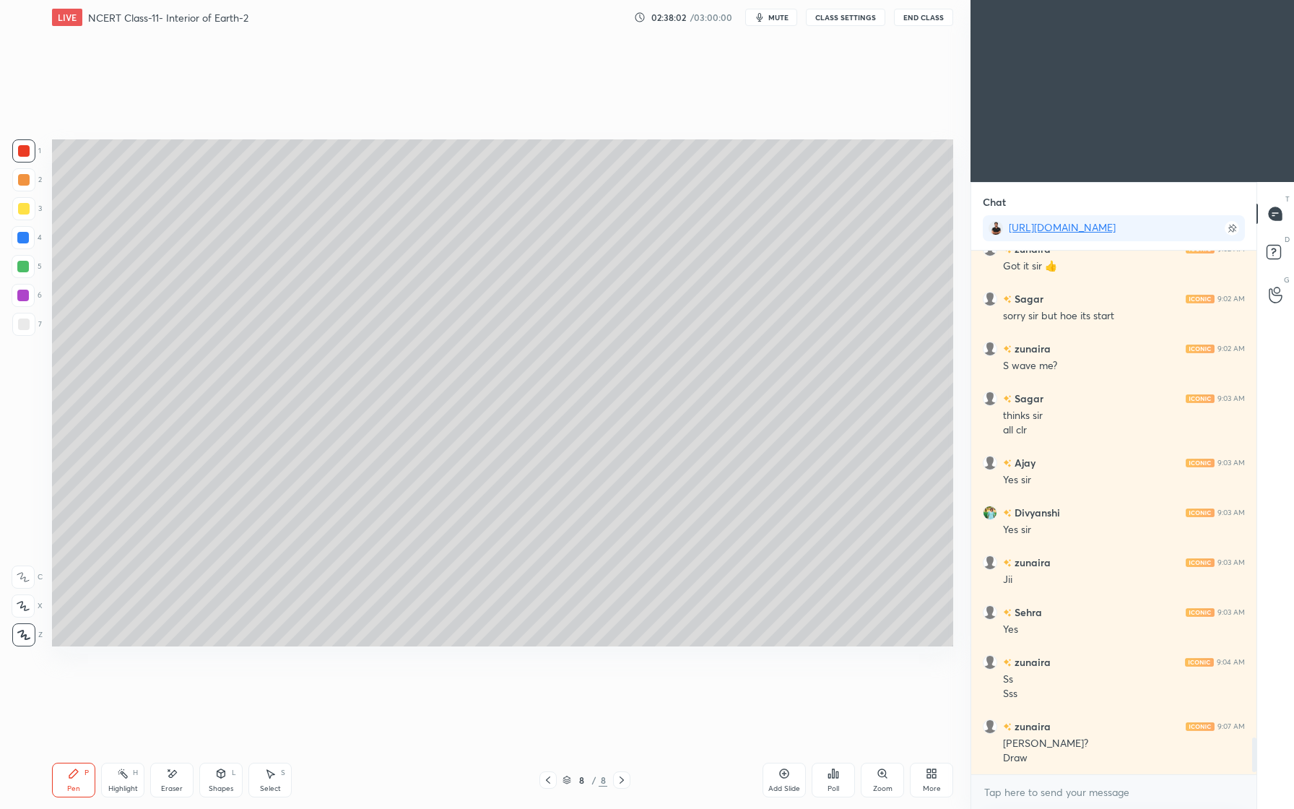
drag, startPoint x: 19, startPoint y: 328, endPoint x: 25, endPoint y: 321, distance: 9.7
click at [19, 328] on div at bounding box center [24, 324] width 12 height 12
drag, startPoint x: 25, startPoint y: 160, endPoint x: 18, endPoint y: 170, distance: 12.0
click at [23, 160] on div at bounding box center [23, 150] width 23 height 23
drag, startPoint x: 25, startPoint y: 238, endPoint x: 1, endPoint y: 247, distance: 25.4
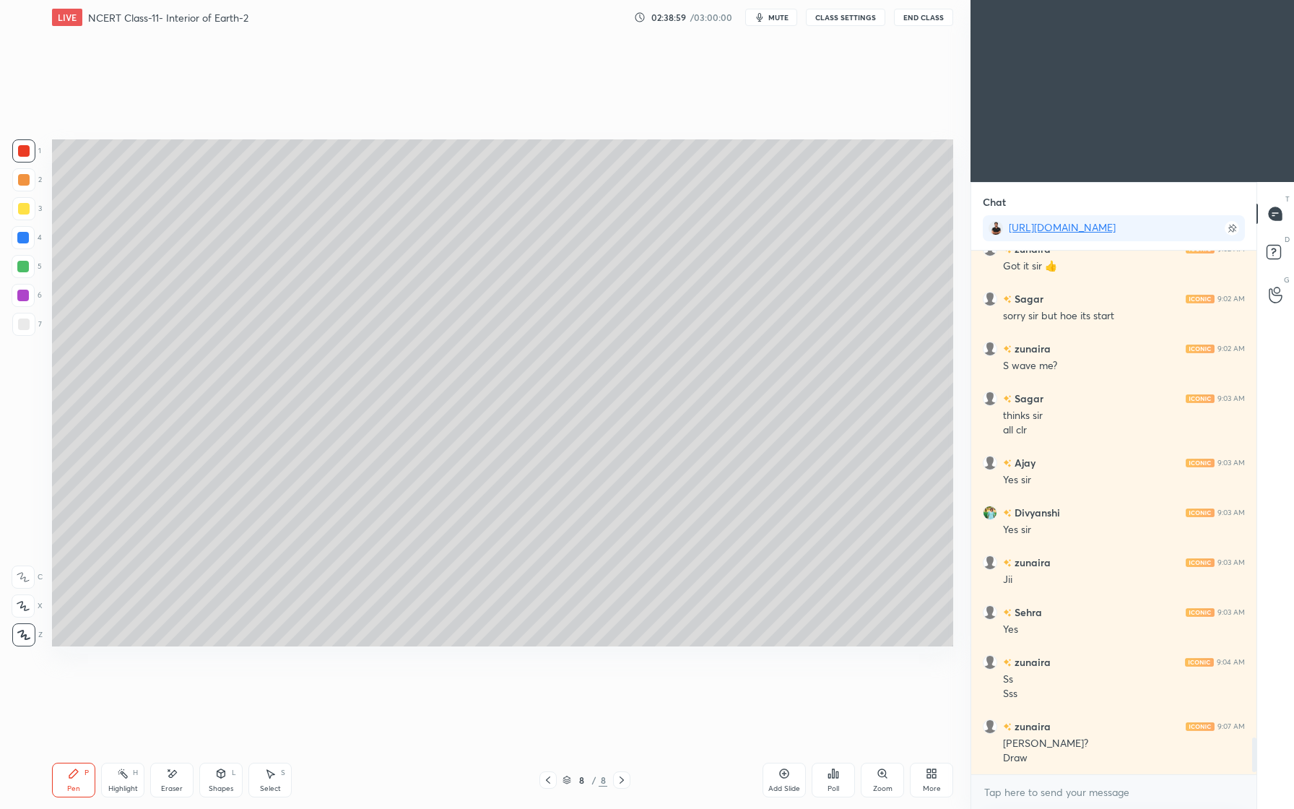
click at [22, 239] on div at bounding box center [23, 238] width 12 height 12
click at [212, 769] on div "Shapes L" at bounding box center [220, 780] width 43 height 35
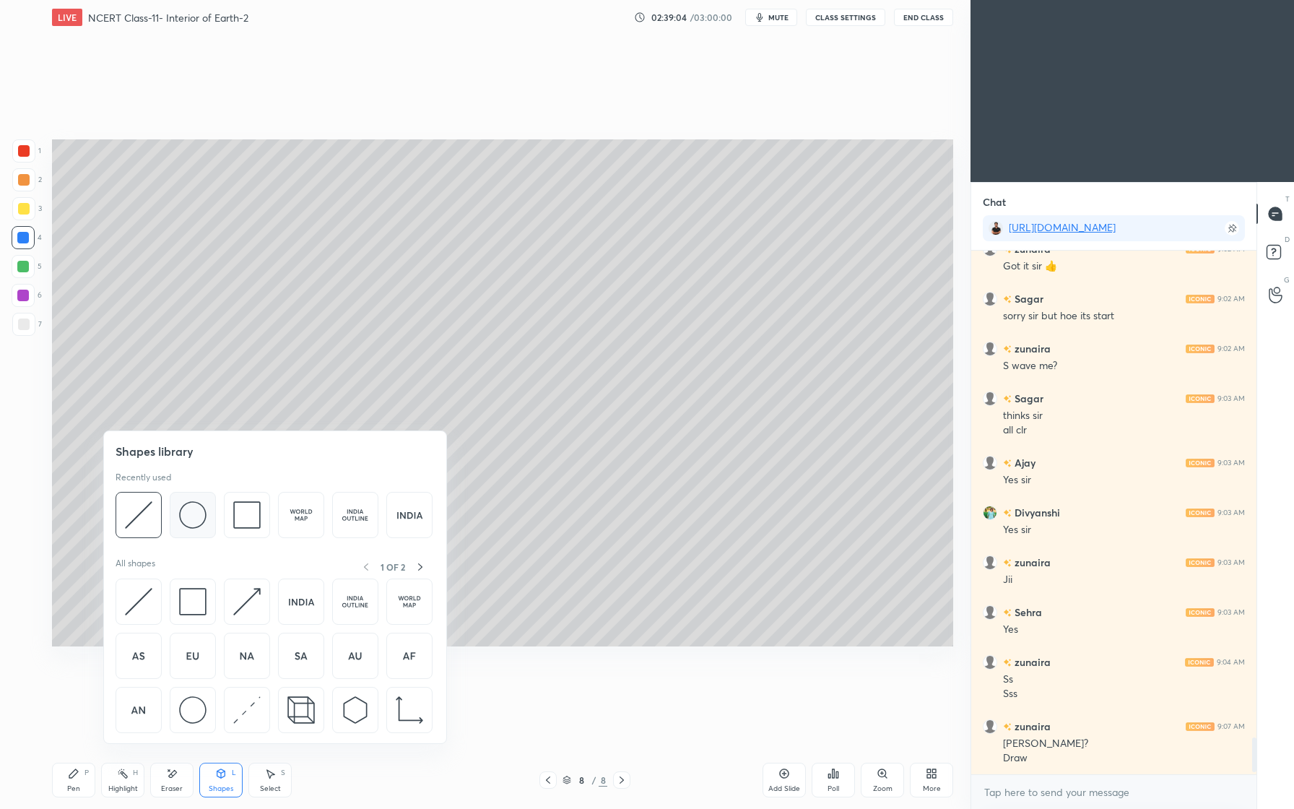
drag, startPoint x: 199, startPoint y: 520, endPoint x: 191, endPoint y: 523, distance: 9.1
click at [199, 532] on div at bounding box center [193, 515] width 46 height 46
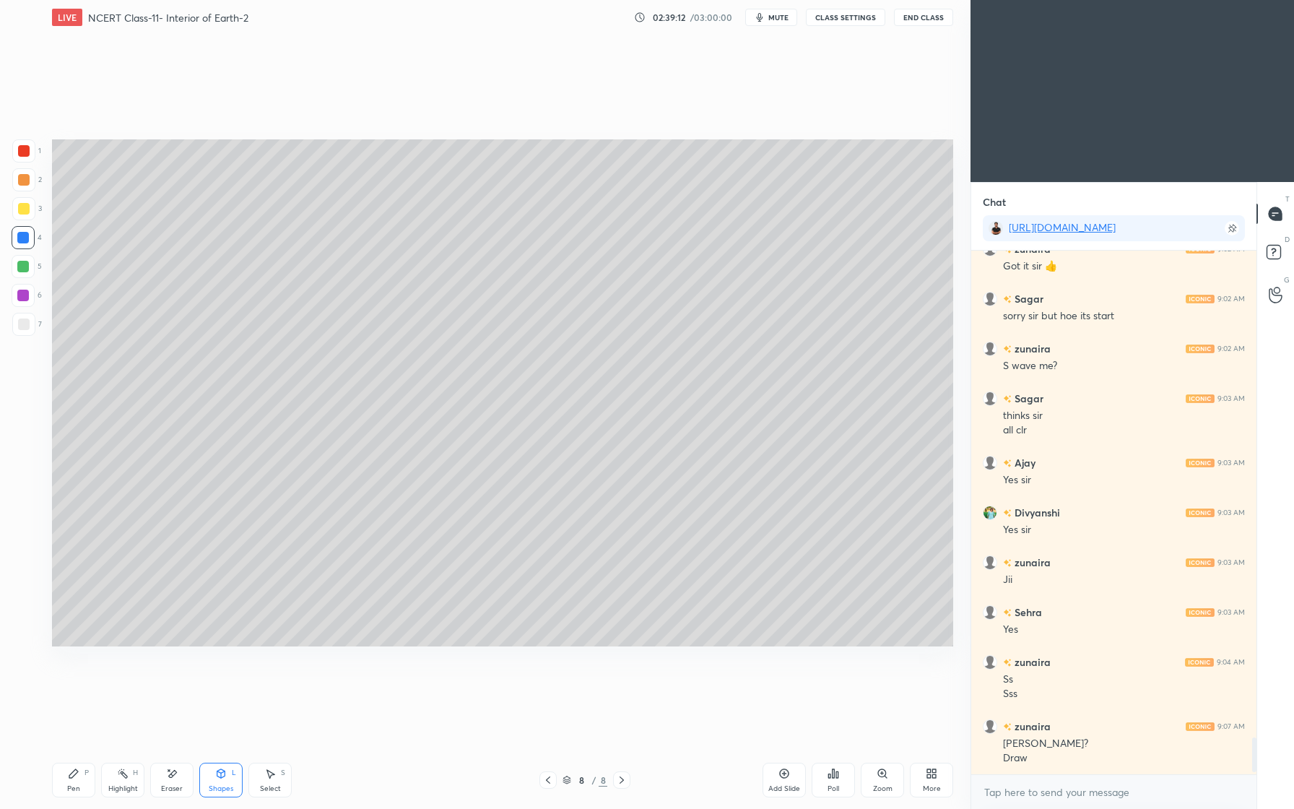
click at [274, 777] on icon at bounding box center [270, 774] width 12 height 12
click at [306, 411] on div "0 ° Undo Copy Duplicate Duplicate to new slide Delete" at bounding box center [502, 392] width 901 height 507
click at [324, 433] on div "0 ° Undo Copy Duplicate Duplicate to new slide Delete" at bounding box center [502, 392] width 901 height 507
click at [315, 428] on div "0 ° Undo Copy Duplicate Duplicate to new slide Delete" at bounding box center [502, 392] width 901 height 507
click at [266, 769] on icon at bounding box center [270, 774] width 12 height 12
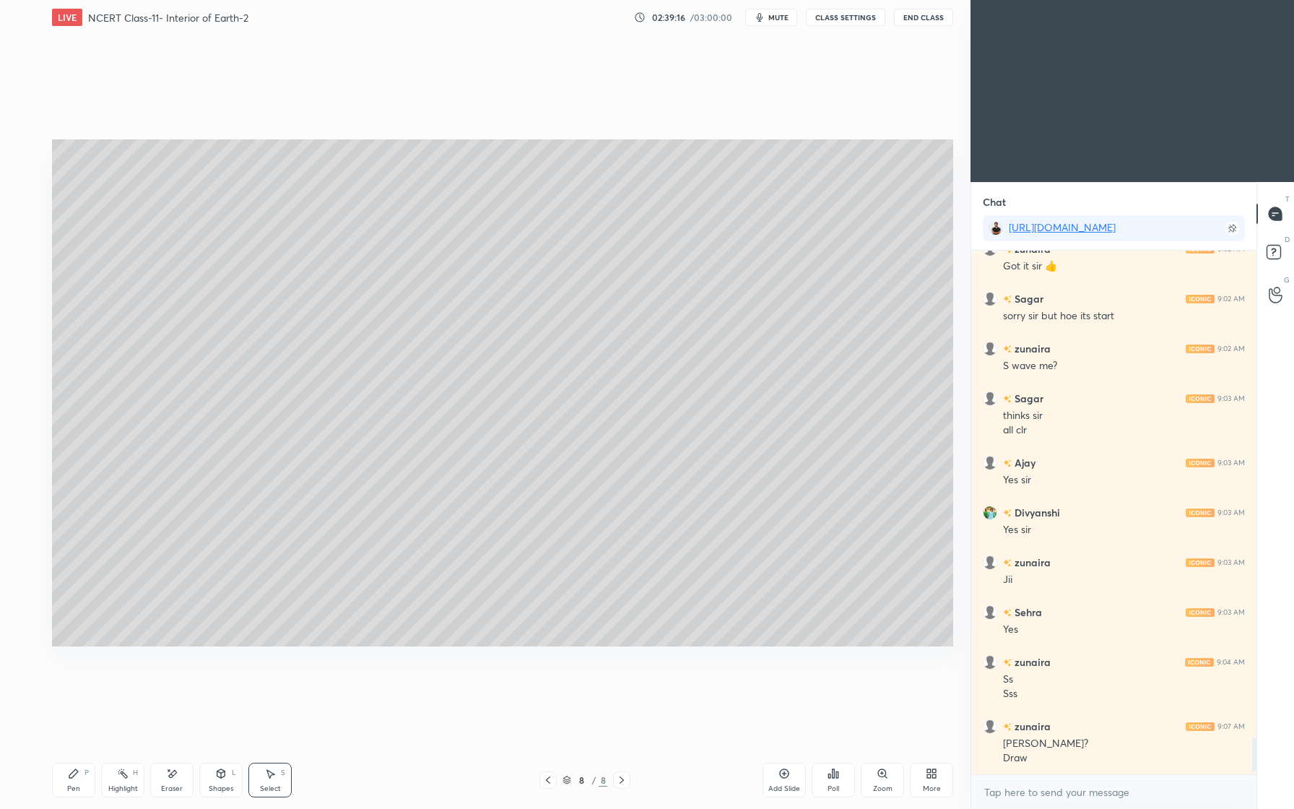
drag, startPoint x: 279, startPoint y: 446, endPoint x: 276, endPoint y: 454, distance: 9.1
click at [278, 445] on div "0 ° Undo Copy Duplicate Duplicate to new slide Delete" at bounding box center [502, 392] width 901 height 507
click at [312, 481] on div "0 ° Undo Copy Duplicate Duplicate to new slide Delete" at bounding box center [502, 392] width 901 height 507
drag, startPoint x: 315, startPoint y: 474, endPoint x: 313, endPoint y: 465, distance: 9.5
click at [316, 473] on div "0 ° Undo Copy Duplicate Duplicate to new slide Delete" at bounding box center [502, 392] width 901 height 507
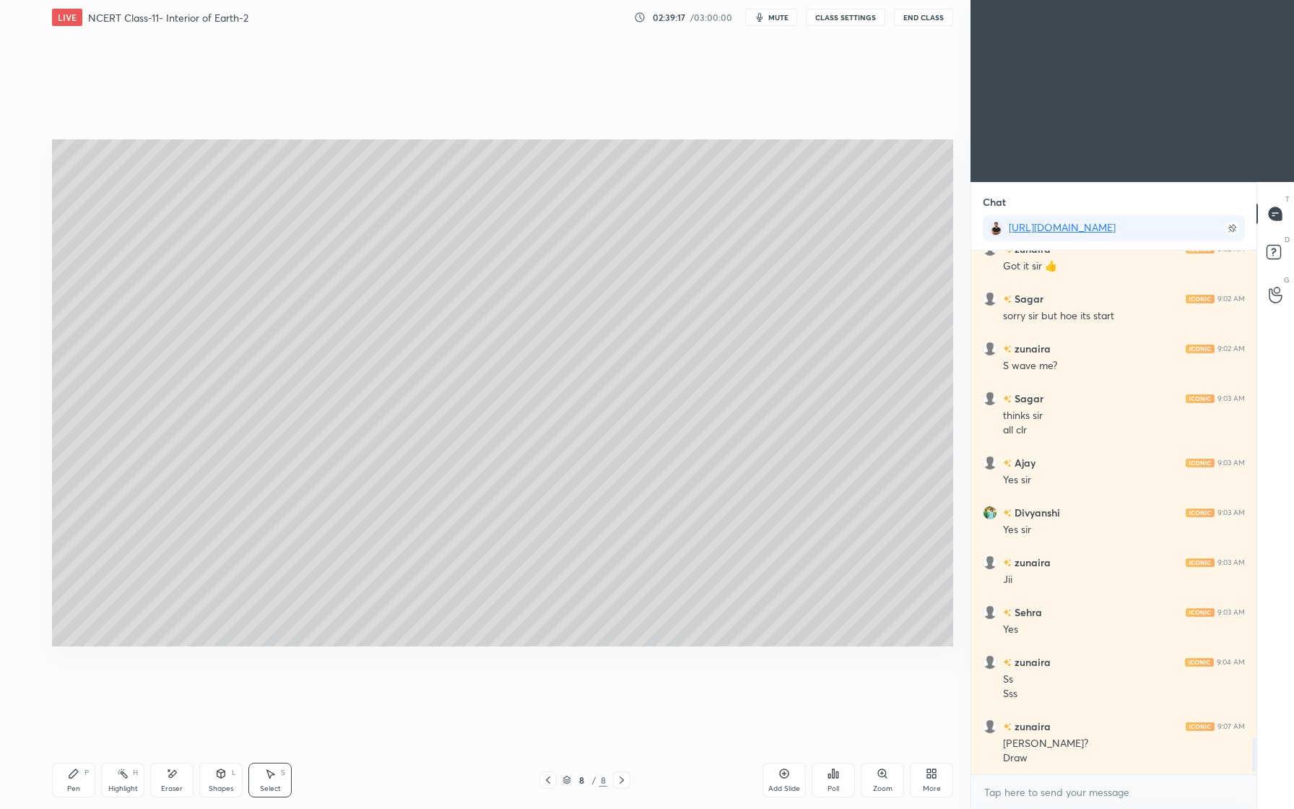
click at [310, 465] on div "0 ° Undo Copy Duplicate Duplicate to new slide Delete" at bounding box center [502, 392] width 901 height 507
click at [316, 463] on div "0 ° Undo Copy Duplicate Duplicate to new slide Delete" at bounding box center [502, 392] width 901 height 507
click at [317, 454] on div "0 ° Undo Copy Duplicate Duplicate to new slide Delete" at bounding box center [502, 392] width 901 height 507
click at [325, 421] on div "0 ° Undo Copy Duplicate Duplicate to new slide Delete" at bounding box center [502, 392] width 901 height 507
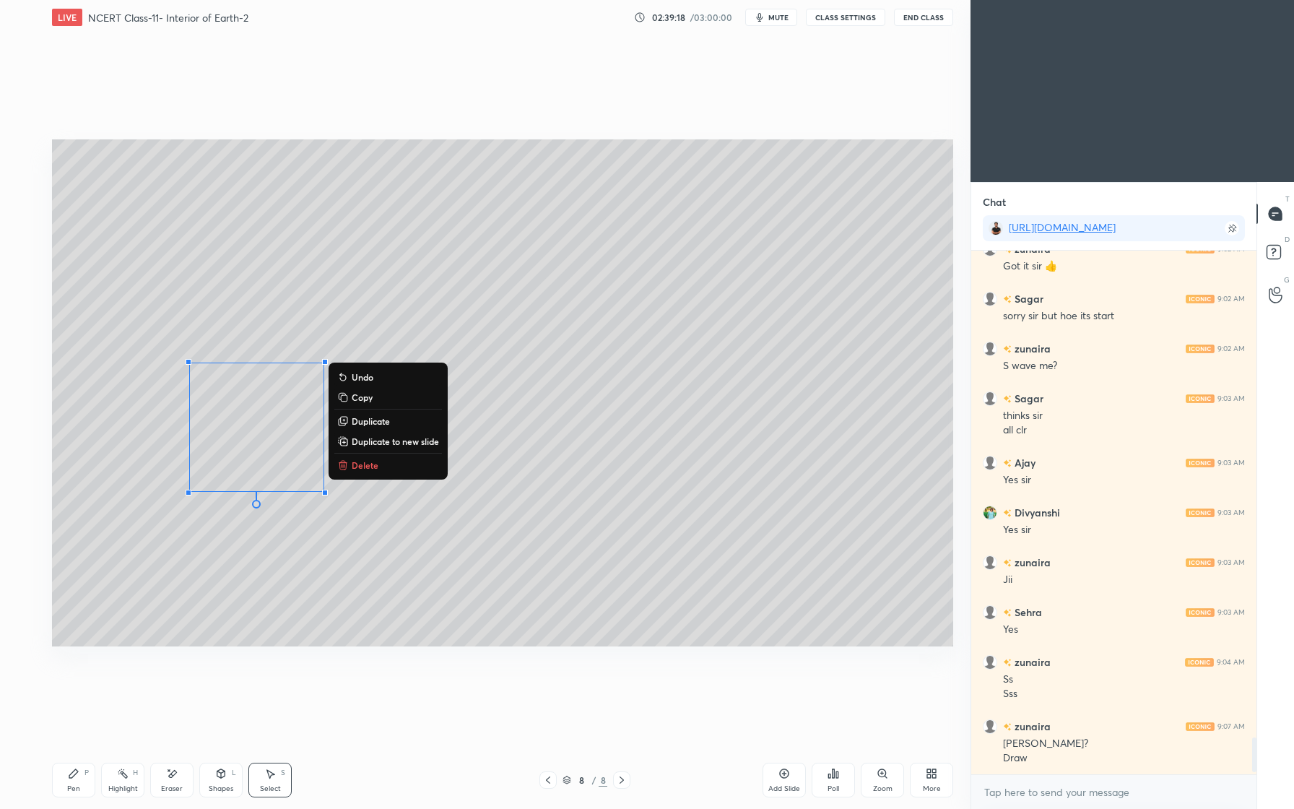
click at [327, 416] on div "0 ° Undo Copy Duplicate Duplicate to new slide Delete" at bounding box center [502, 392] width 901 height 507
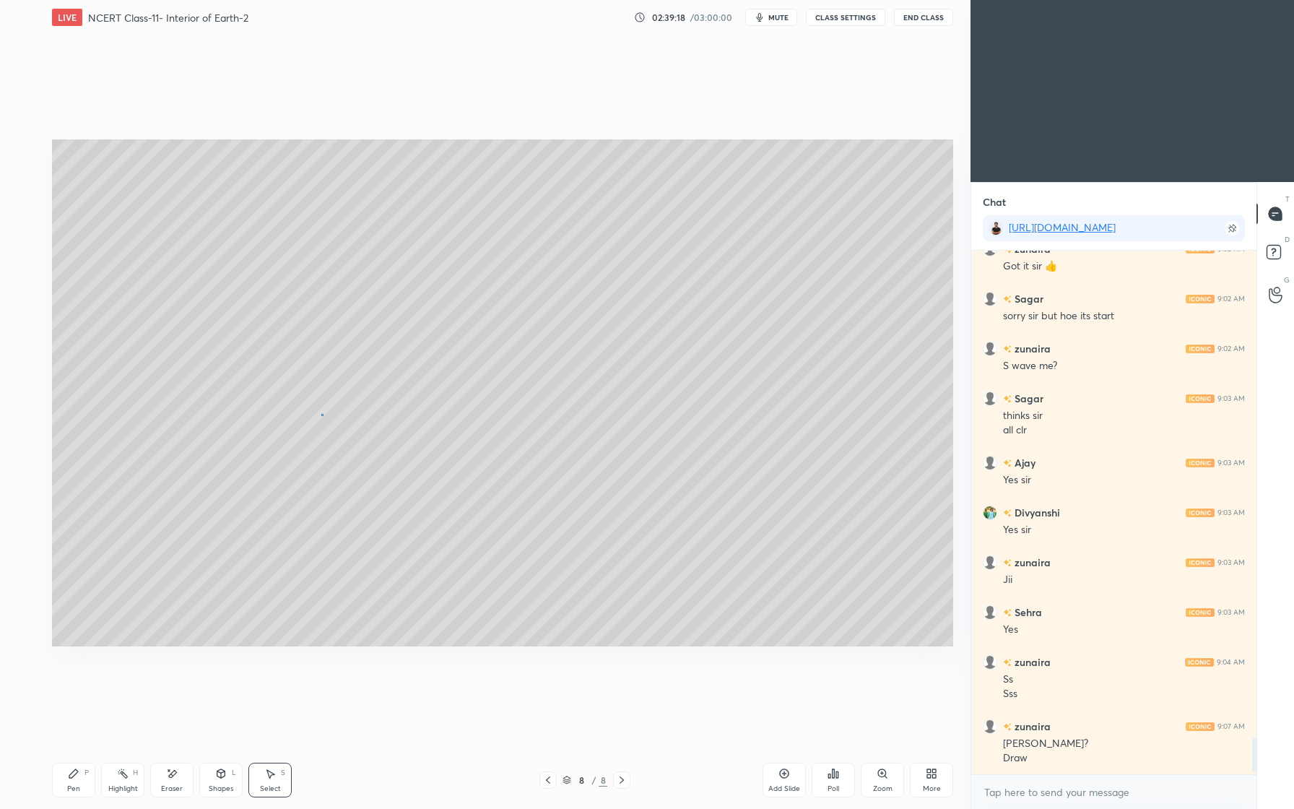
click at [319, 414] on div "0 ° Undo Copy Duplicate Duplicate to new slide Delete" at bounding box center [502, 392] width 901 height 507
drag, startPoint x: 321, startPoint y: 421, endPoint x: 313, endPoint y: 425, distance: 8.4
click at [318, 422] on div "0 ° Undo Copy Duplicate Duplicate to new slide Delete" at bounding box center [502, 392] width 901 height 507
click at [322, 453] on div "0 ° Undo Copy Duplicate Duplicate to new slide Delete" at bounding box center [502, 392] width 901 height 507
click at [320, 458] on div "0 ° Undo Copy Duplicate Duplicate to new slide Delete" at bounding box center [502, 392] width 901 height 507
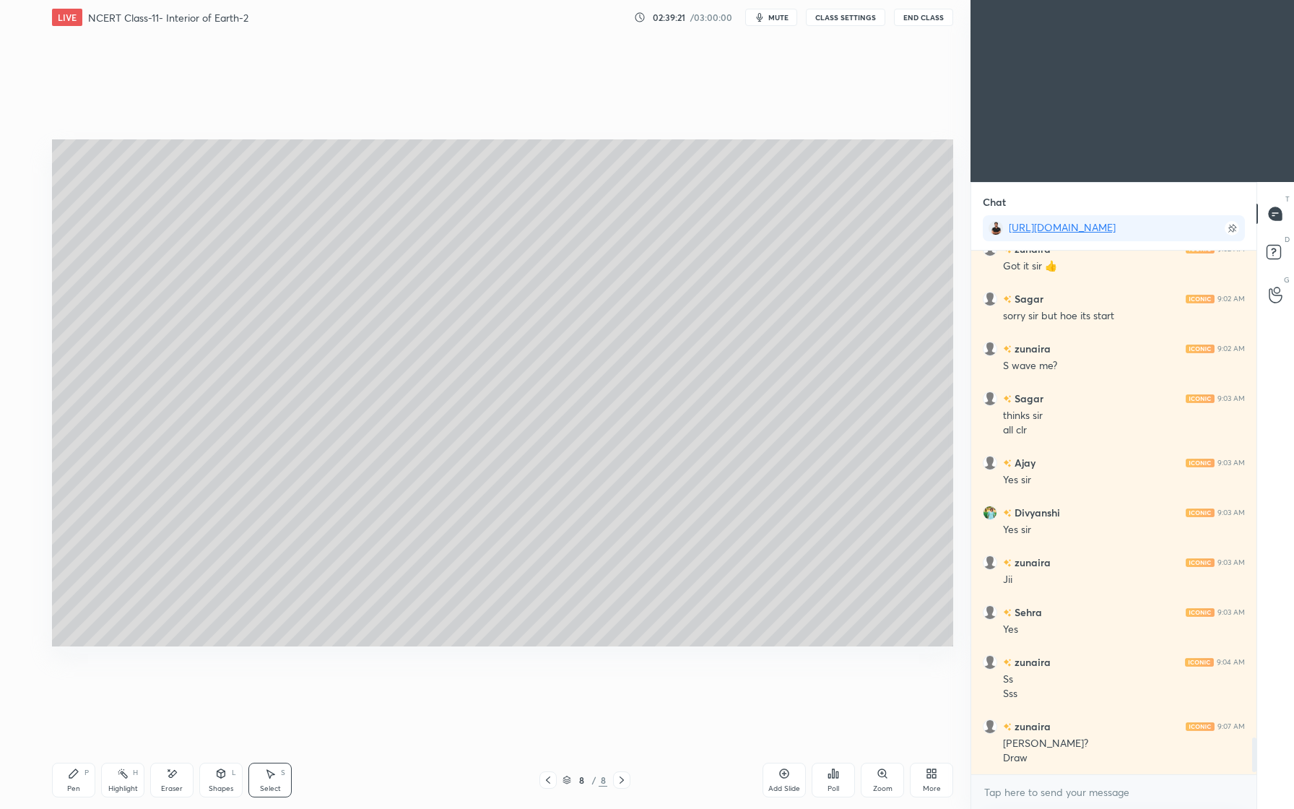
click at [305, 461] on div "0 ° Undo Copy Duplicate Duplicate to new slide Delete" at bounding box center [502, 392] width 901 height 507
click at [276, 485] on div "0 ° Undo Copy Duplicate Duplicate to new slide Delete" at bounding box center [502, 392] width 901 height 507
click at [282, 502] on div "0 ° Undo Copy Duplicate Duplicate to new slide Delete" at bounding box center [502, 392] width 901 height 507
click at [308, 479] on div "0 ° Undo Copy Duplicate Duplicate to new slide Delete" at bounding box center [502, 392] width 901 height 507
click at [329, 458] on div "0 ° Undo Copy Duplicate Duplicate to new slide Delete" at bounding box center [502, 392] width 901 height 507
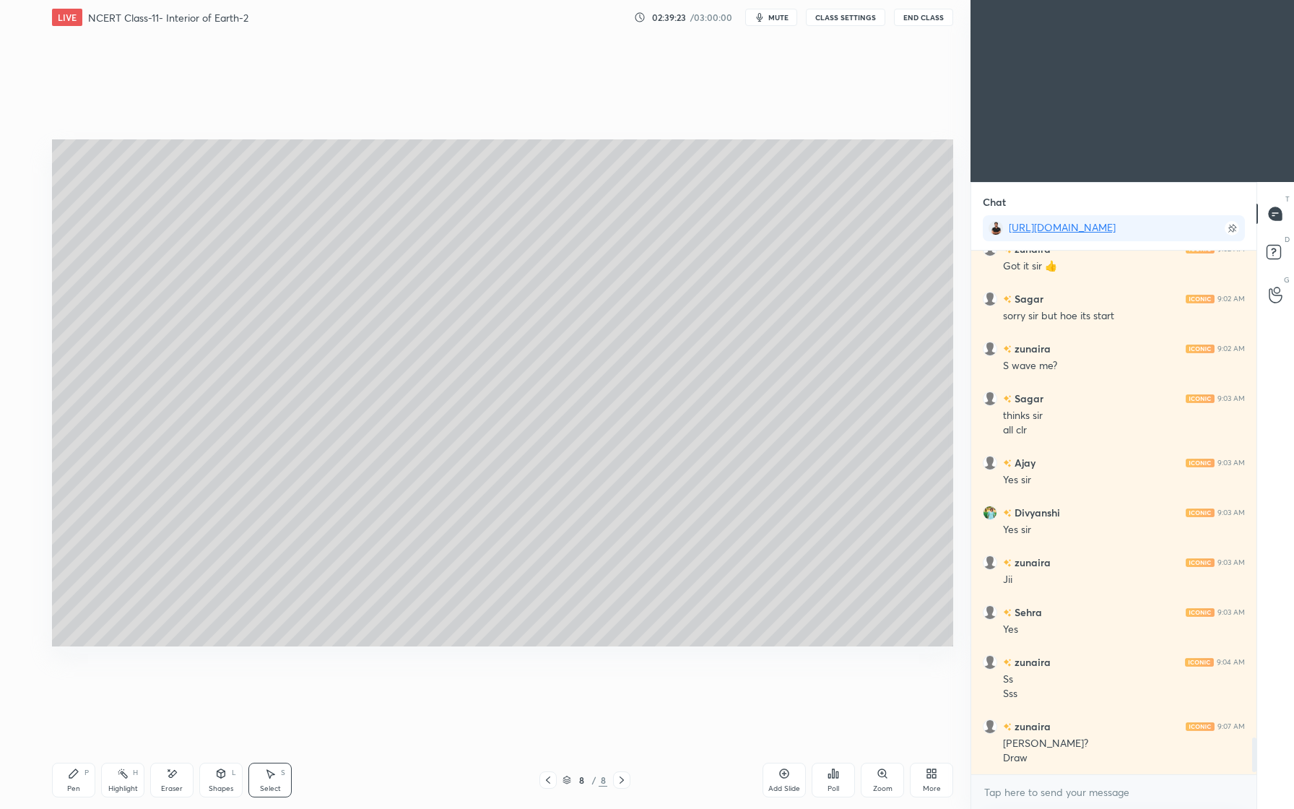
click at [278, 773] on div "Select S" at bounding box center [269, 780] width 43 height 35
click at [329, 433] on div "0 ° Undo Copy Duplicate Duplicate to new slide Delete" at bounding box center [502, 392] width 901 height 507
click at [330, 424] on div "0 ° Undo Copy Duplicate Duplicate to new slide Delete" at bounding box center [502, 392] width 901 height 507
click at [321, 415] on div "0 ° Undo Copy Duplicate Duplicate to new slide Delete" at bounding box center [502, 392] width 901 height 507
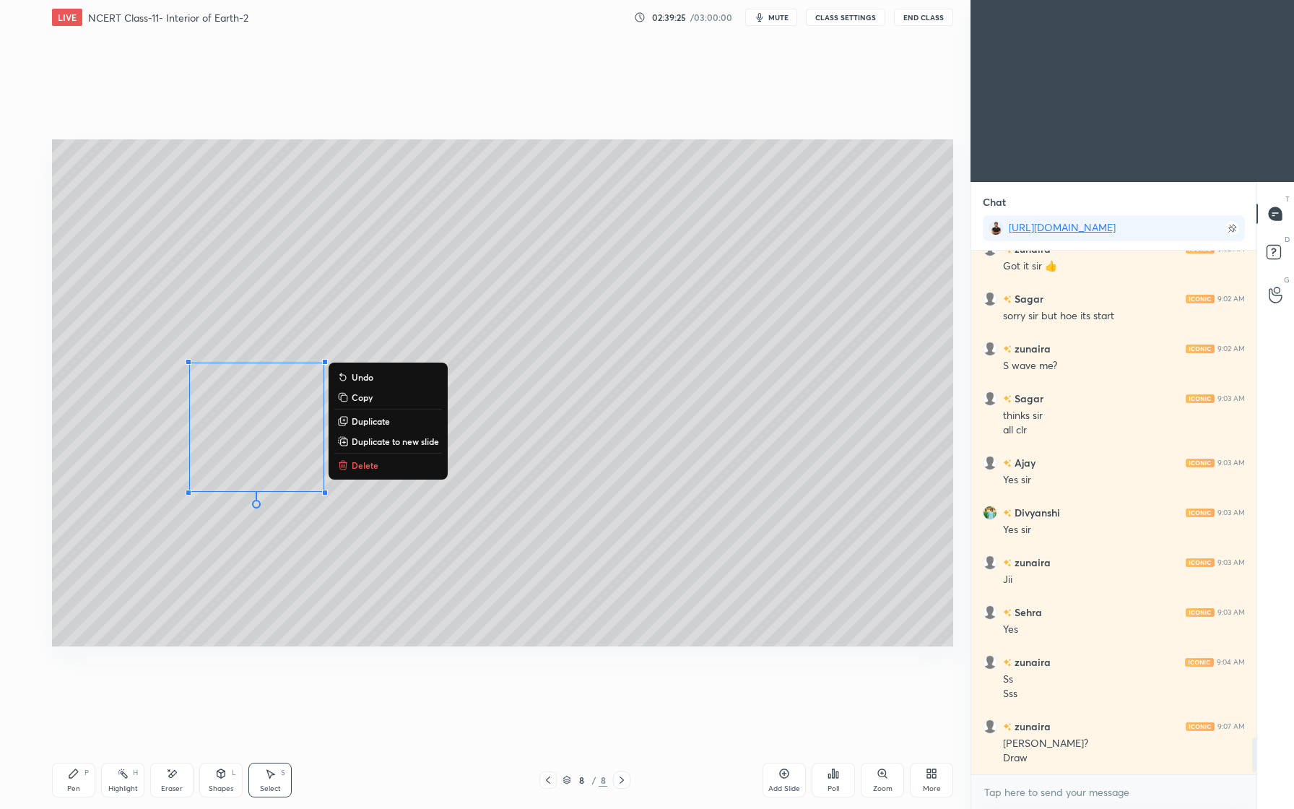
click at [319, 412] on div "0 ° Undo Copy Duplicate Duplicate to new slide Delete" at bounding box center [502, 392] width 901 height 507
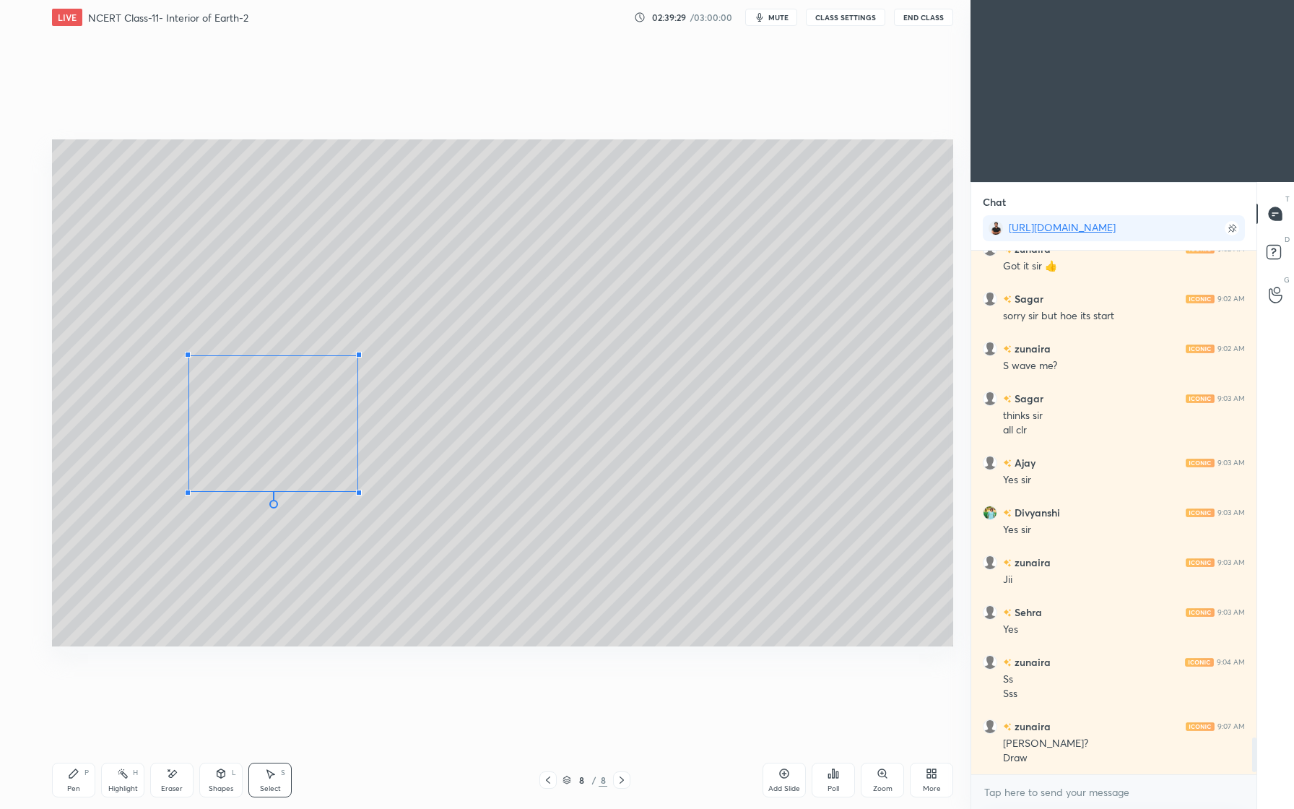
drag, startPoint x: 327, startPoint y: 363, endPoint x: 345, endPoint y: 355, distance: 20.0
click at [356, 356] on div at bounding box center [359, 355] width 6 height 6
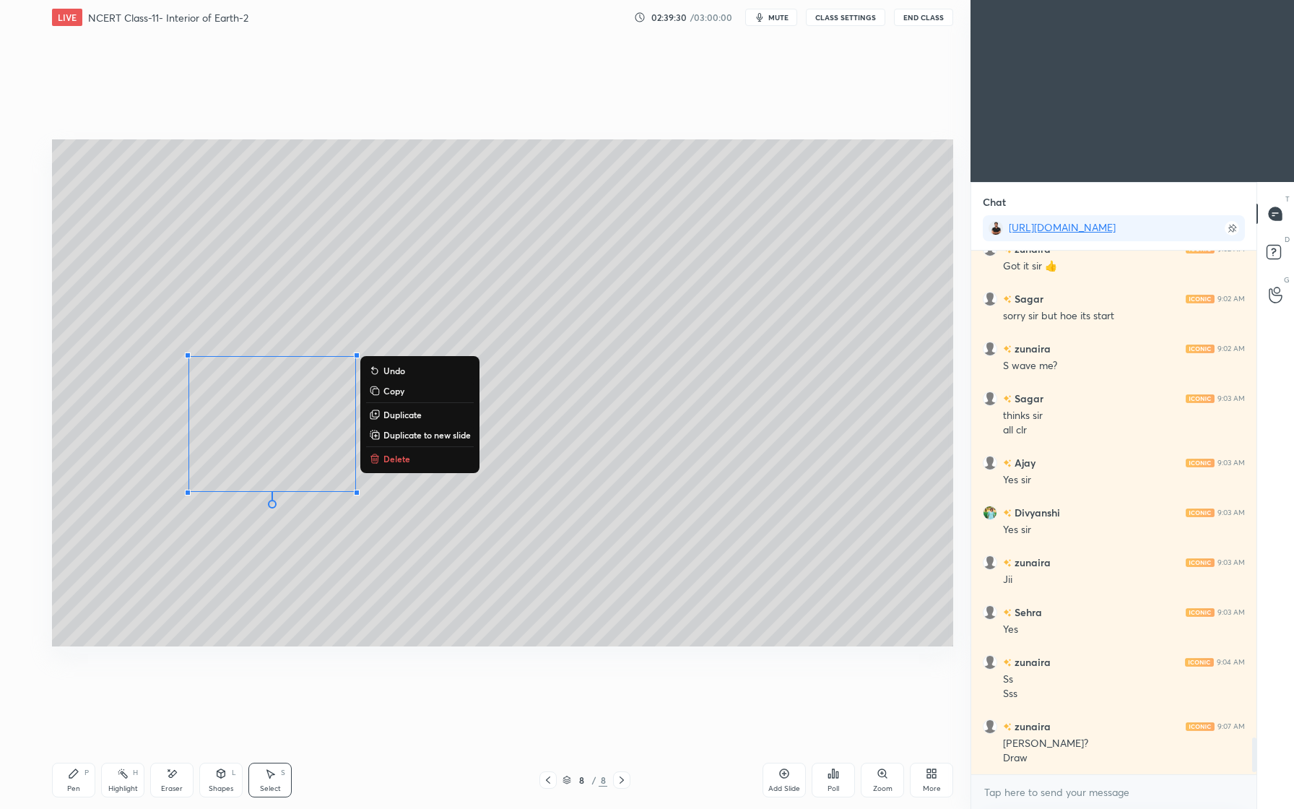
click at [355, 701] on div "0 ° Undo Copy Duplicate Duplicate to new slide Delete Setting up your live clas…" at bounding box center [502, 393] width 913 height 716
click at [453, 606] on div "0 ° Undo Copy Duplicate Duplicate to new slide Delete" at bounding box center [502, 392] width 901 height 507
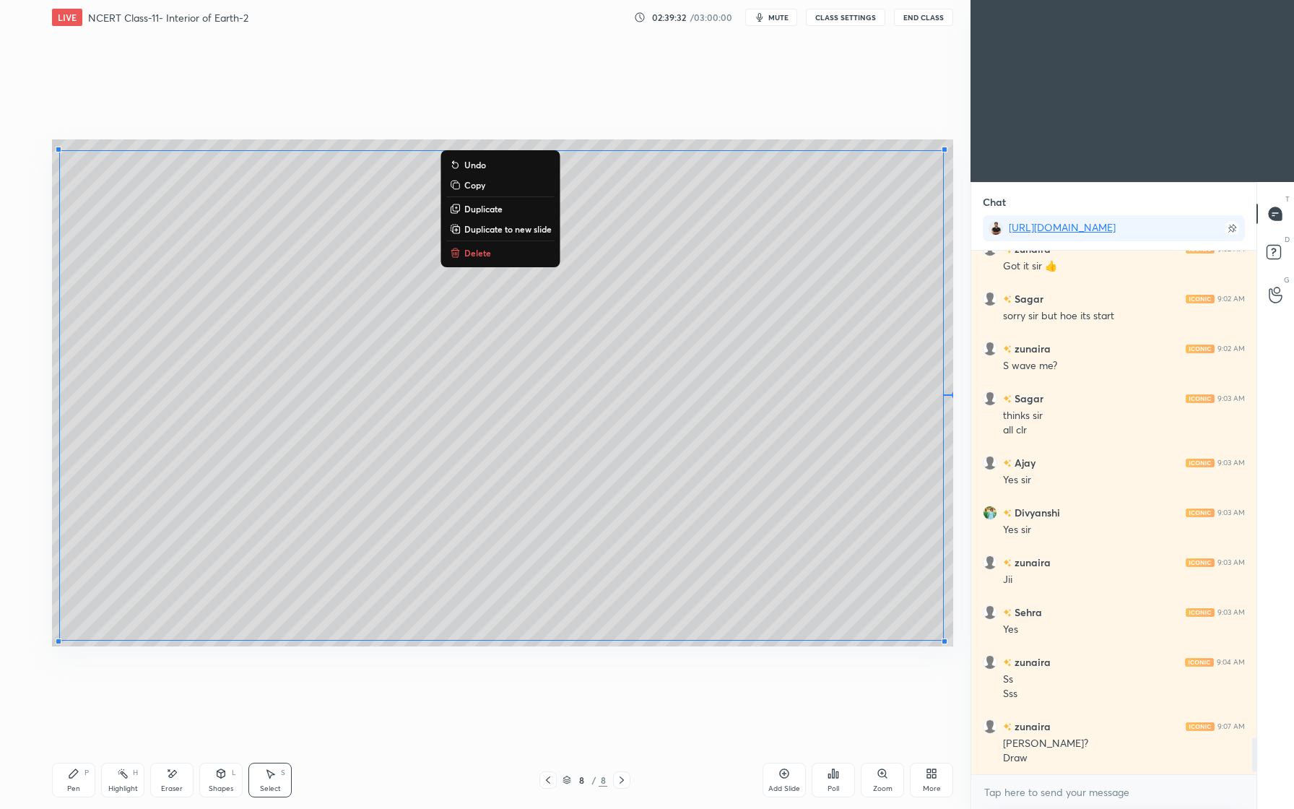
click at [391, 472] on div "0 ° Undo Copy Duplicate Duplicate to new slide Delete" at bounding box center [502, 392] width 901 height 507
click at [74, 771] on icon at bounding box center [73, 773] width 9 height 9
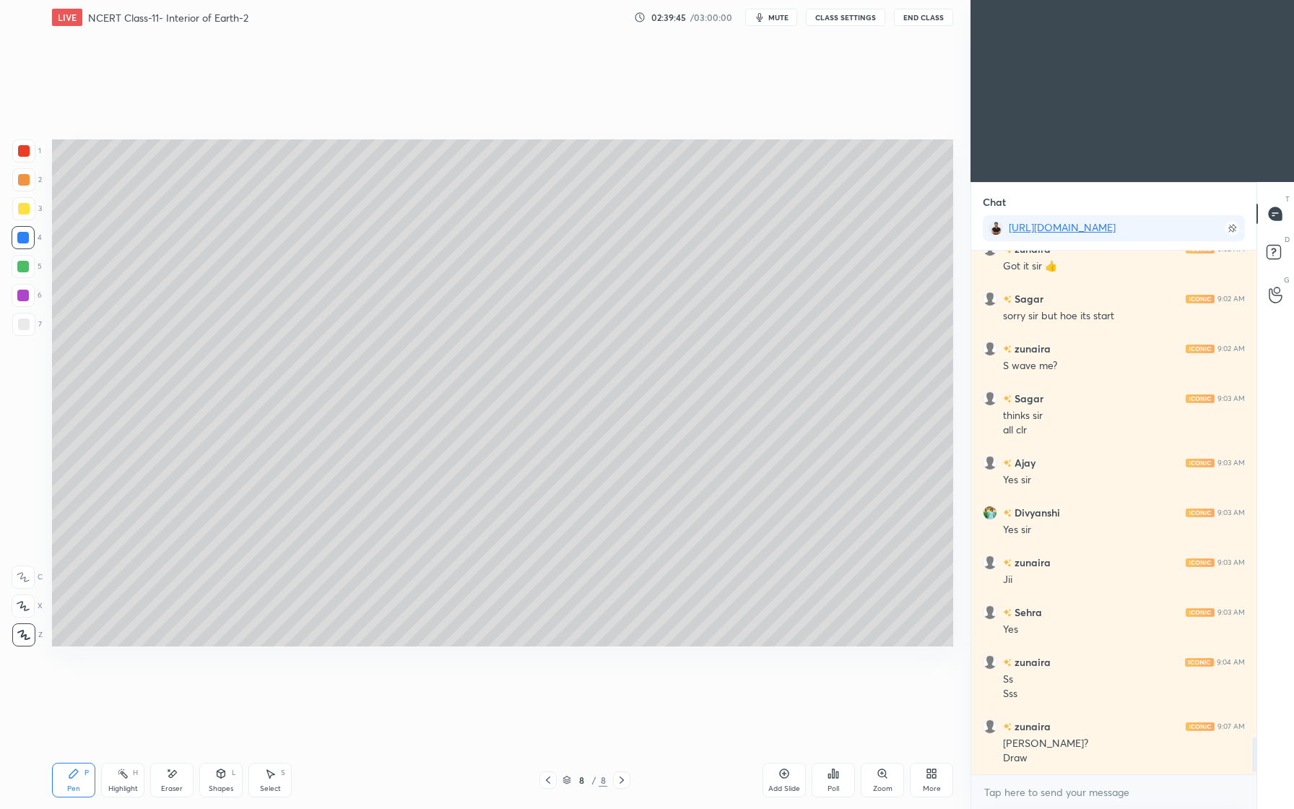
drag, startPoint x: 68, startPoint y: 770, endPoint x: 74, endPoint y: 741, distance: 29.6
click at [68, 770] on icon at bounding box center [74, 774] width 12 height 12
drag, startPoint x: 30, startPoint y: 134, endPoint x: 22, endPoint y: 132, distance: 8.2
click at [29, 133] on div "1 2 3 4 5 6 7 C X Z E E Erase all H H LIVE NCERT Class-11- Interior of Earth-2 …" at bounding box center [479, 404] width 959 height 809
drag, startPoint x: 22, startPoint y: 160, endPoint x: 35, endPoint y: 172, distance: 17.4
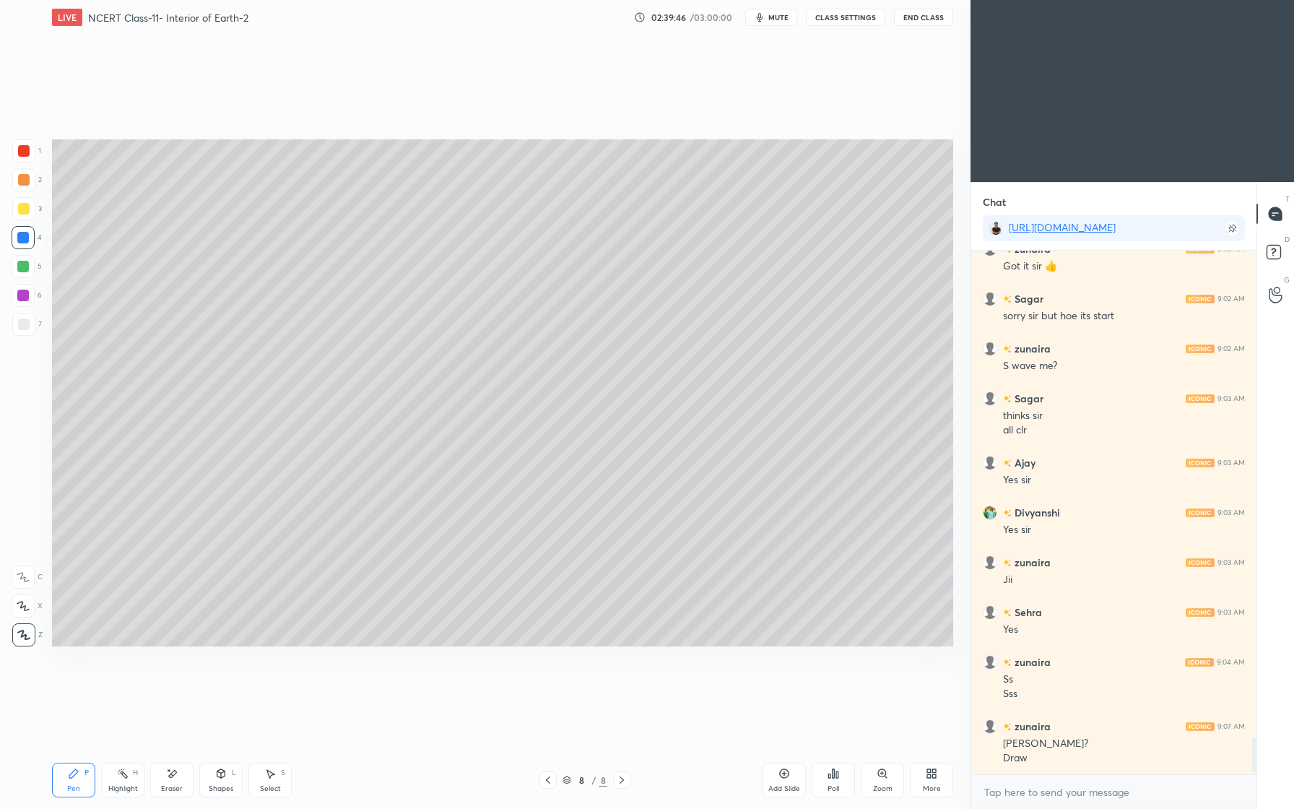
click at [20, 156] on div at bounding box center [23, 150] width 23 height 23
click at [25, 235] on div at bounding box center [23, 238] width 12 height 12
click at [17, 300] on div at bounding box center [23, 296] width 12 height 12
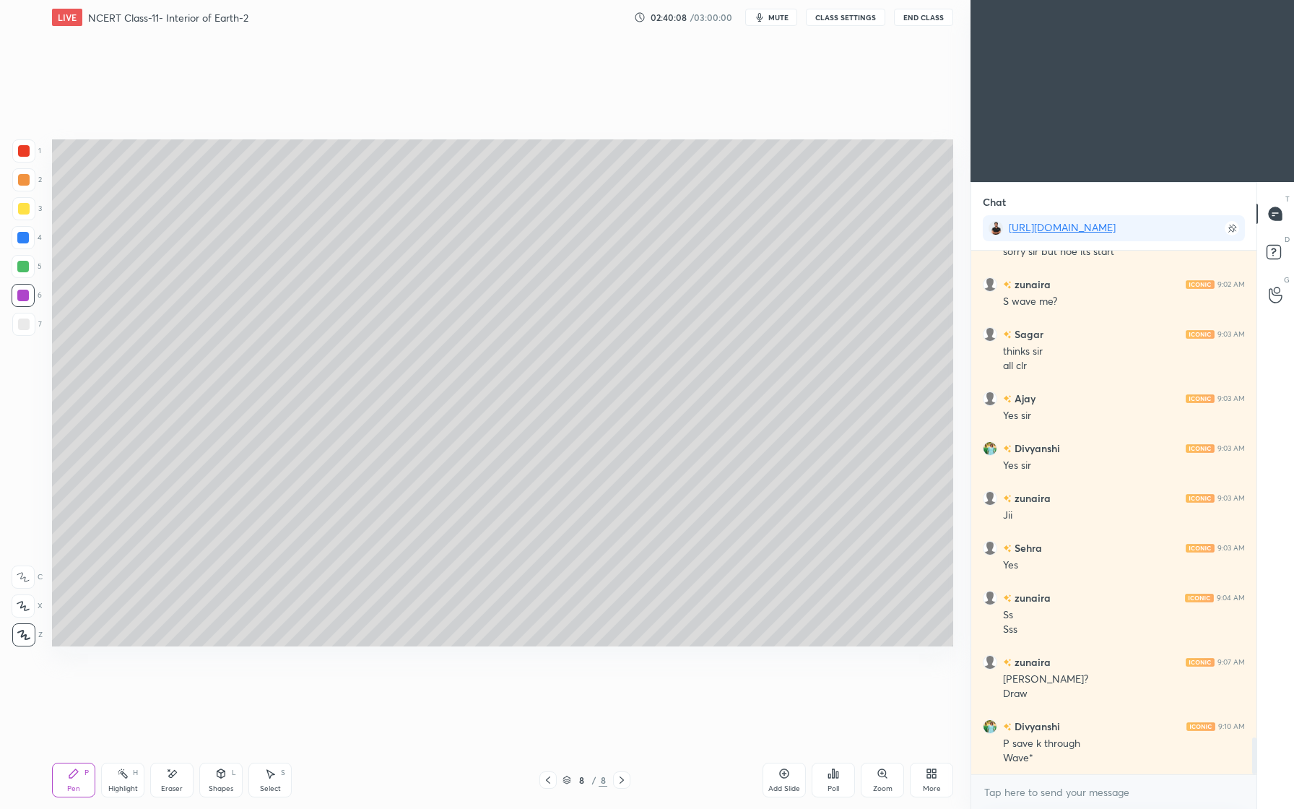
scroll to position [7020, 0]
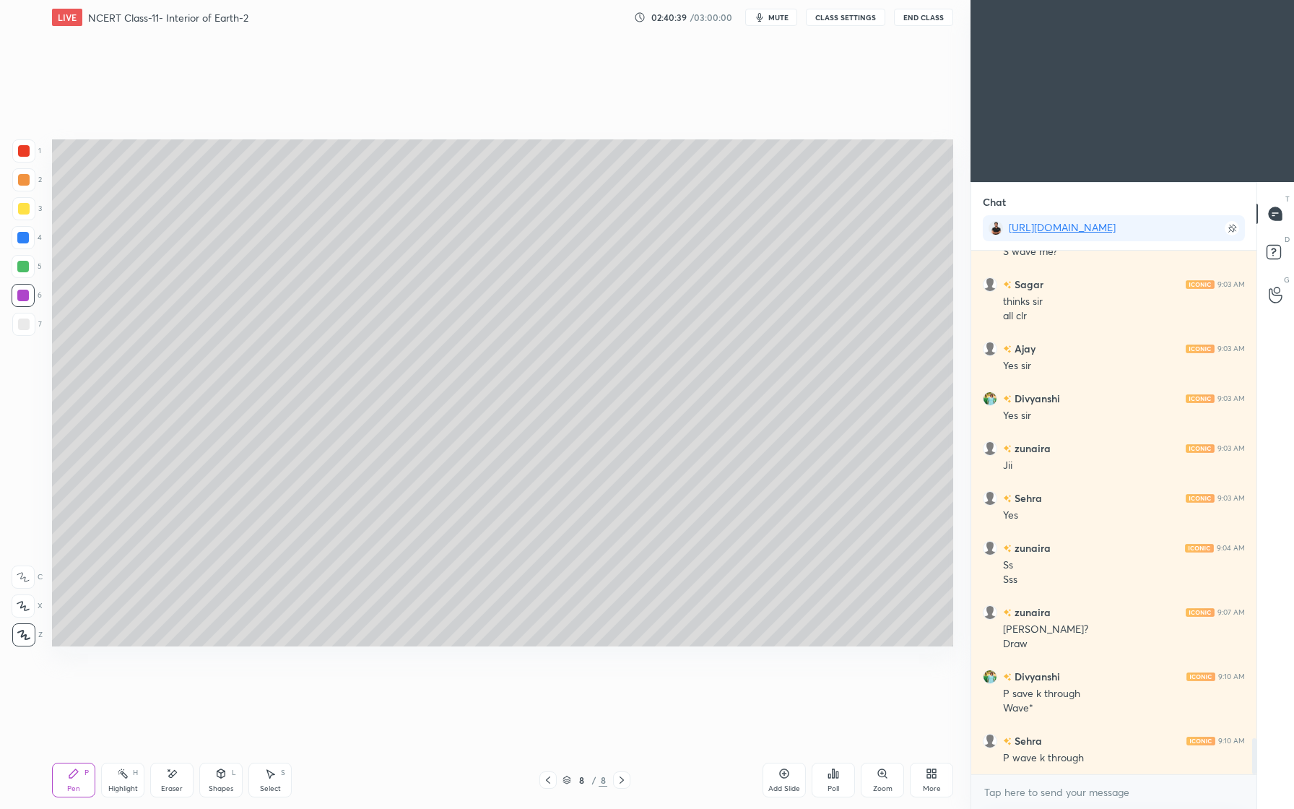
drag, startPoint x: 28, startPoint y: 178, endPoint x: 27, endPoint y: 188, distance: 10.1
click at [29, 181] on div at bounding box center [24, 180] width 12 height 12
click at [23, 141] on div at bounding box center [23, 150] width 23 height 23
click at [24, 211] on div at bounding box center [24, 209] width 12 height 12
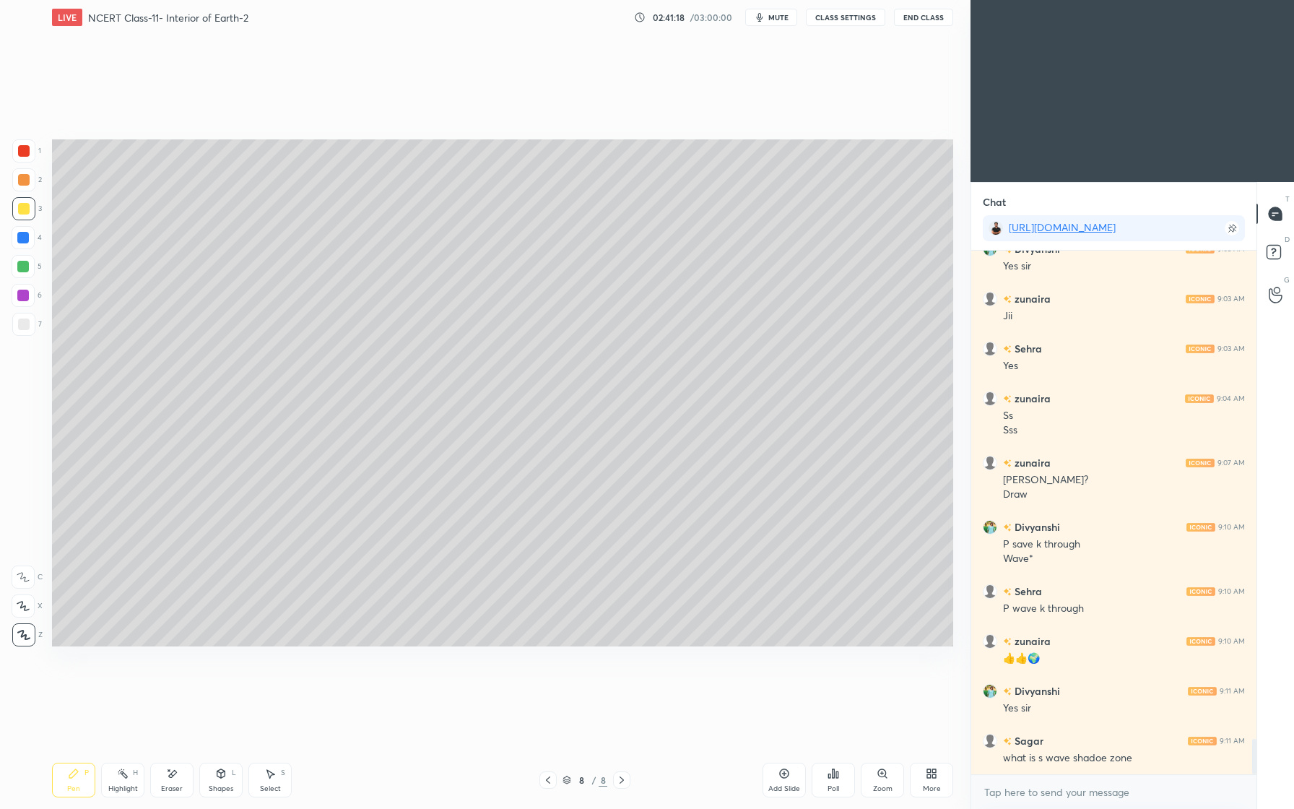
scroll to position [7219, 0]
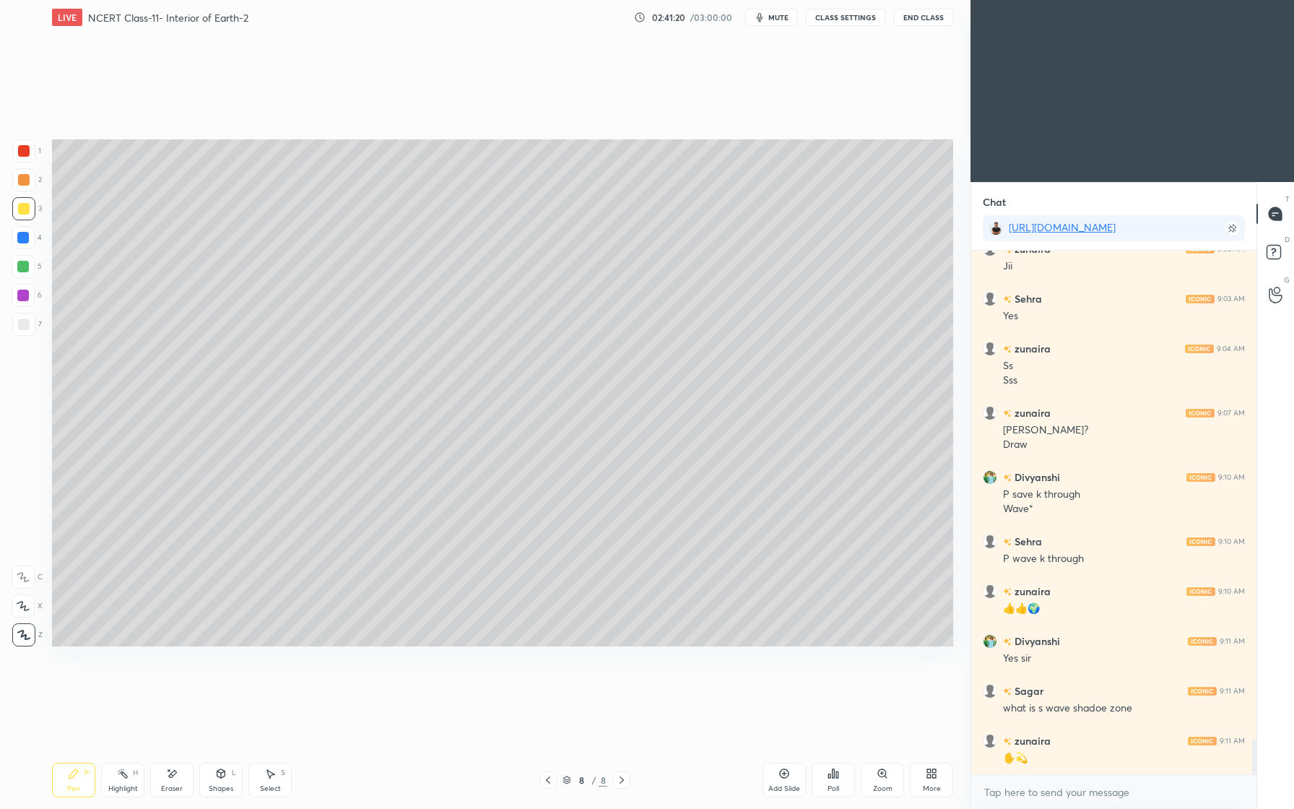
drag, startPoint x: 18, startPoint y: 237, endPoint x: 30, endPoint y: 240, distance: 12.6
click at [18, 238] on div at bounding box center [23, 237] width 23 height 23
click at [19, 271] on div at bounding box center [23, 267] width 12 height 12
click at [19, 267] on div at bounding box center [23, 267] width 12 height 12
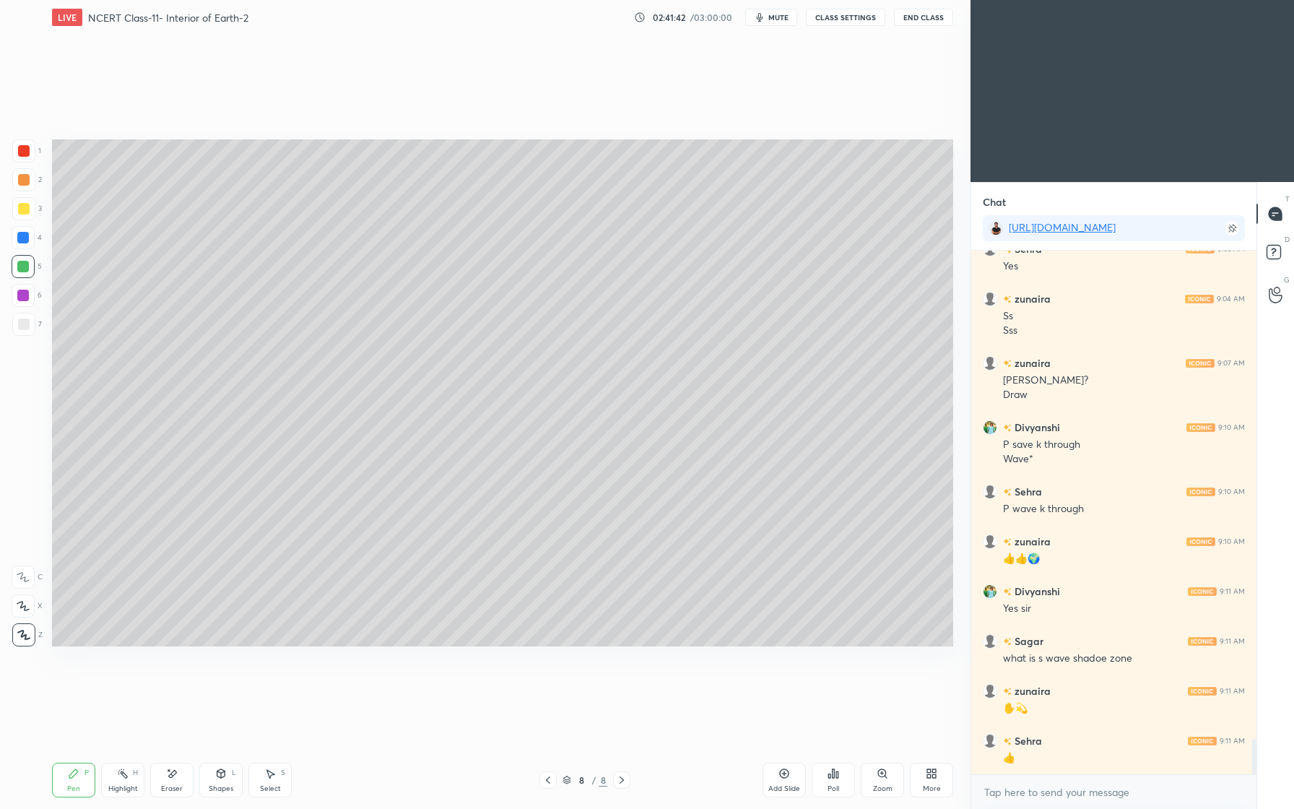
click at [222, 794] on div "Shapes L" at bounding box center [220, 780] width 43 height 35
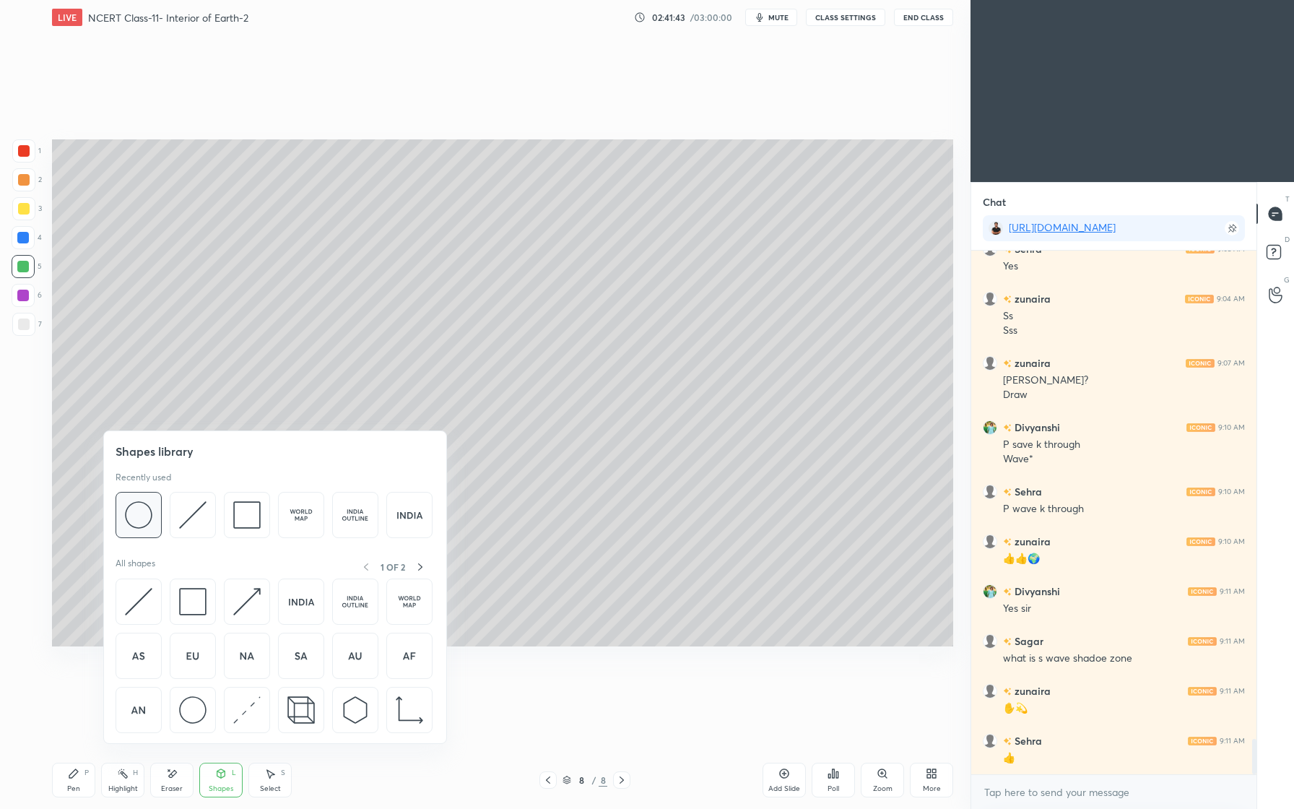
click at [152, 511] on img at bounding box center [138, 514] width 27 height 27
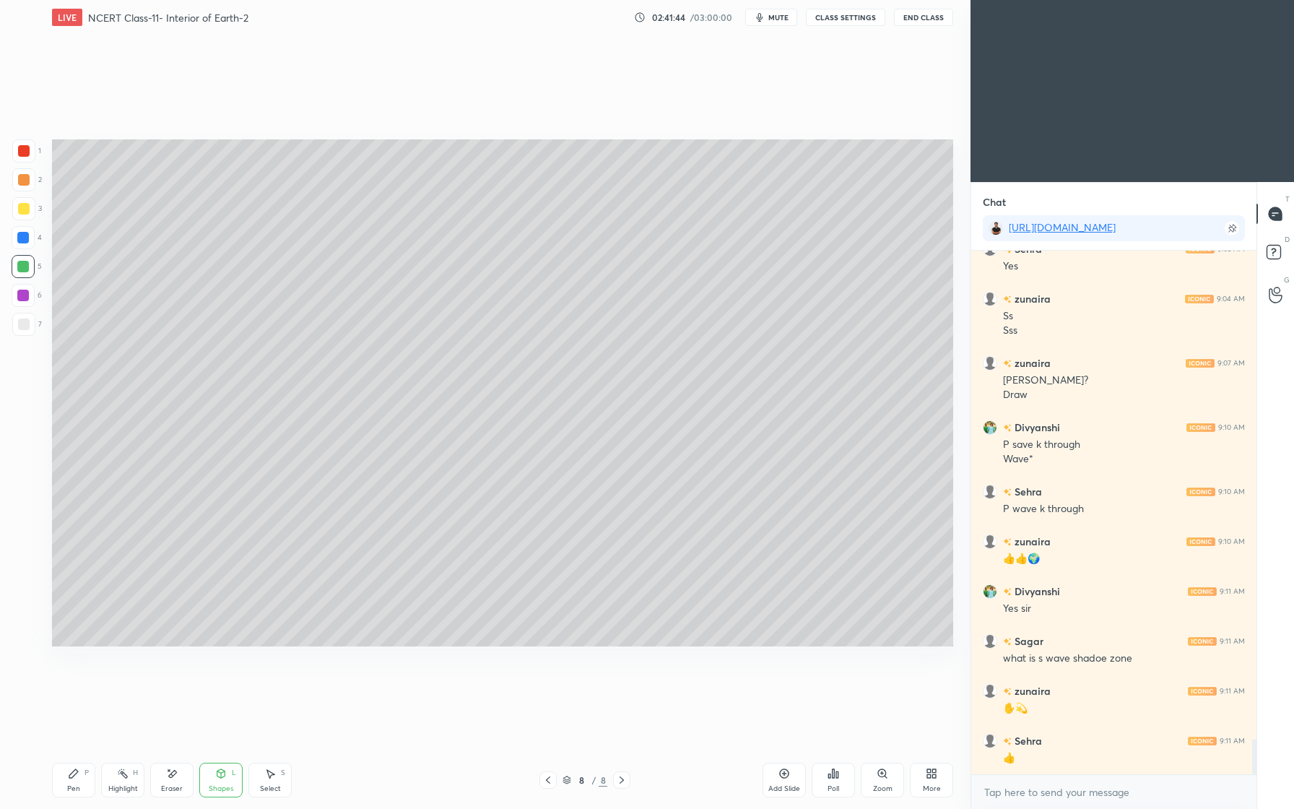
drag, startPoint x: 30, startPoint y: 235, endPoint x: 40, endPoint y: 247, distance: 15.8
click at [29, 235] on div at bounding box center [23, 237] width 23 height 23
drag, startPoint x: 168, startPoint y: 769, endPoint x: 181, endPoint y: 763, distance: 14.2
click at [168, 769] on icon at bounding box center [168, 769] width 1 height 1
drag, startPoint x: 261, startPoint y: 772, endPoint x: 256, endPoint y: 760, distance: 12.9
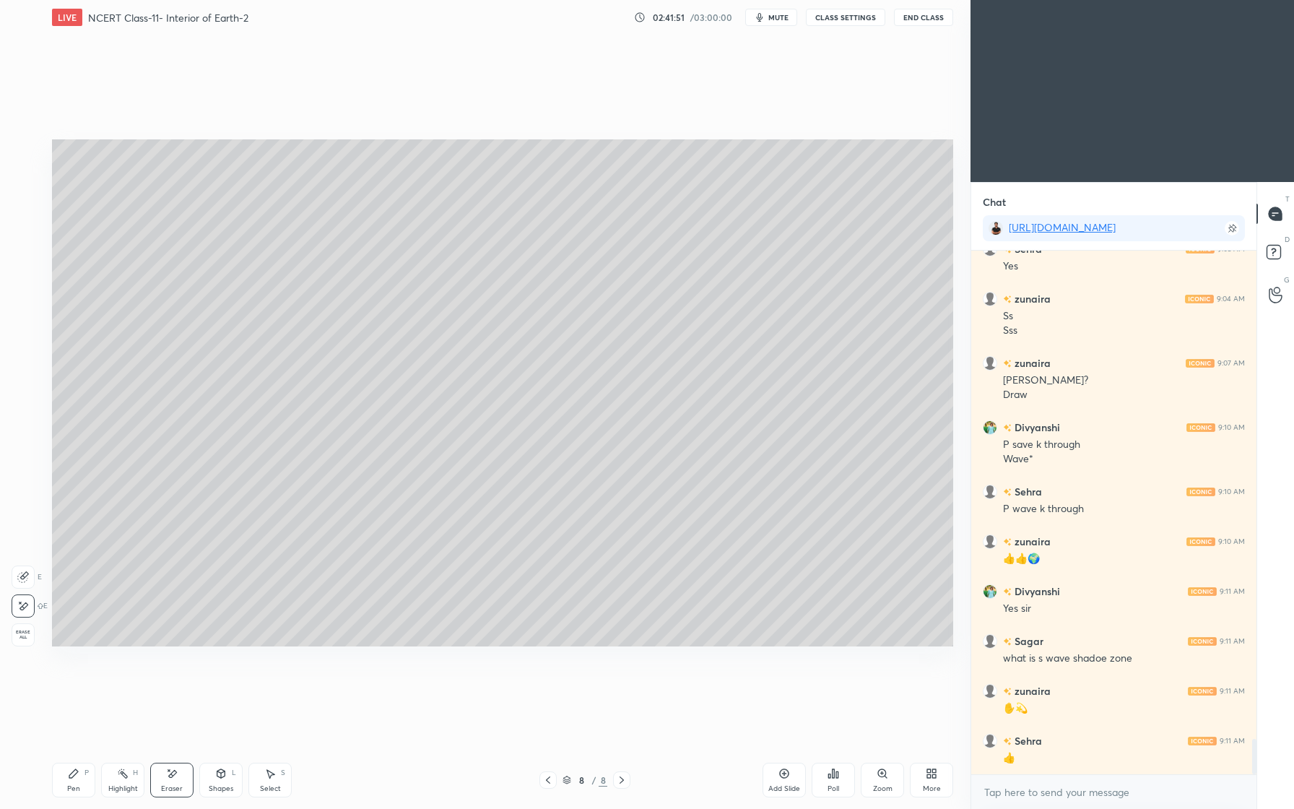
click at [261, 772] on div "Select S" at bounding box center [269, 780] width 43 height 35
click at [814, 361] on div "0 ° Undo Copy Duplicate Duplicate to new slide Delete" at bounding box center [502, 392] width 901 height 507
click at [808, 351] on div "0 ° Undo Copy Duplicate Duplicate to new slide Delete" at bounding box center [502, 392] width 901 height 507
click at [823, 366] on div "0 ° Undo Copy Duplicate Duplicate to new slide Delete" at bounding box center [502, 392] width 901 height 507
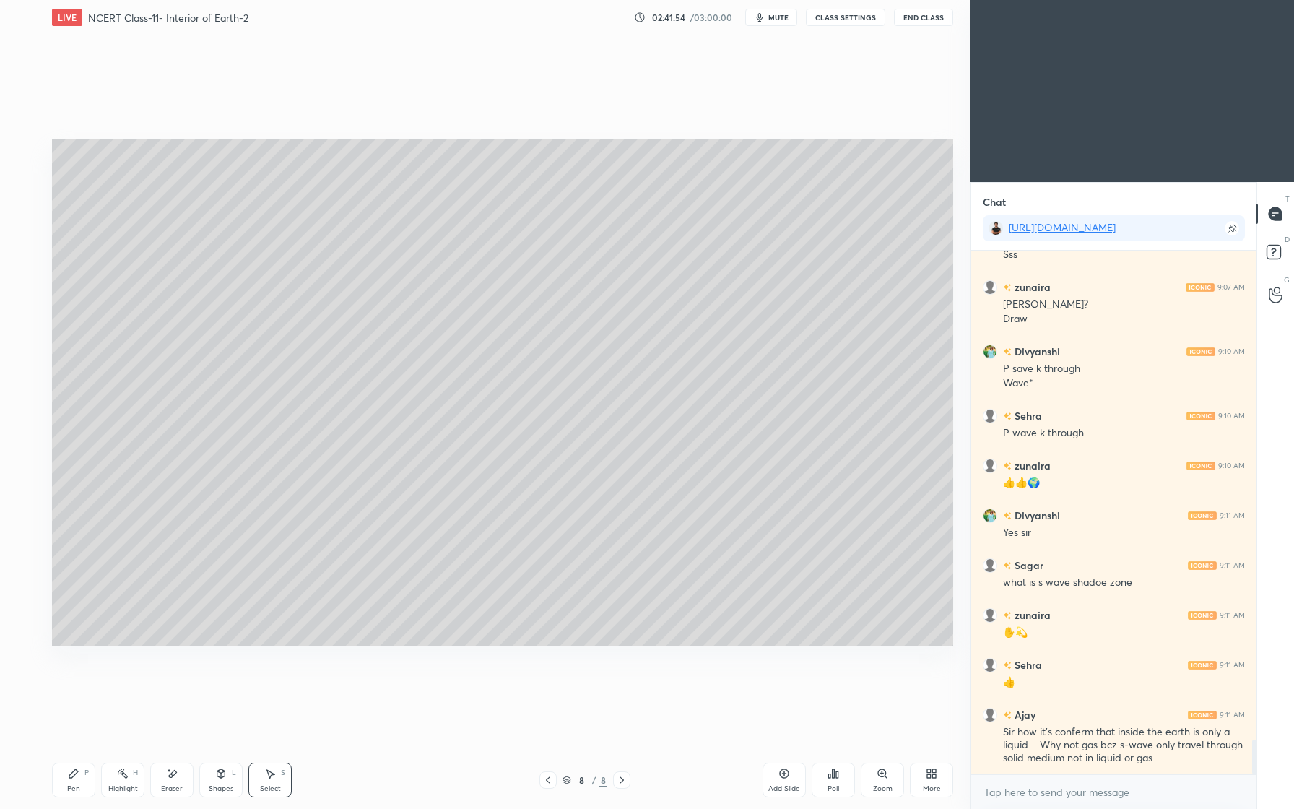
click at [835, 370] on div "0 ° Undo Copy Duplicate Duplicate to new slide Delete" at bounding box center [502, 392] width 901 height 507
click at [818, 385] on div "0 ° Undo Copy Duplicate Duplicate to new slide Delete" at bounding box center [502, 392] width 901 height 507
click at [830, 383] on div "0 ° Undo Copy Duplicate Duplicate to new slide Delete" at bounding box center [502, 392] width 901 height 507
drag, startPoint x: 831, startPoint y: 393, endPoint x: 822, endPoint y: 394, distance: 9.4
click at [832, 391] on div "0 ° Undo Copy Duplicate Duplicate to new slide Delete" at bounding box center [502, 392] width 901 height 507
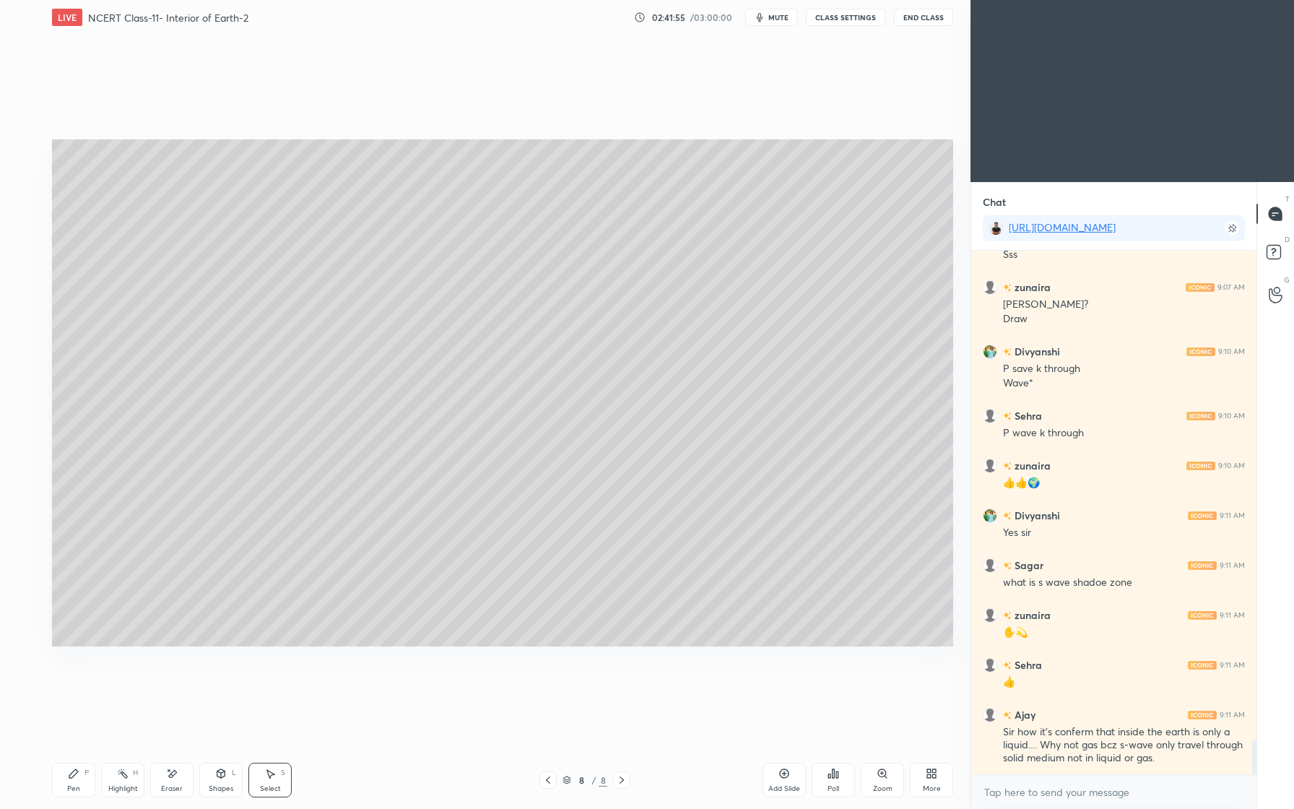
click at [830, 402] on div "0 ° Undo Copy Duplicate Duplicate to new slide Delete" at bounding box center [502, 392] width 901 height 507
click at [828, 438] on div "0 ° Undo Copy Duplicate Duplicate to new slide Delete" at bounding box center [502, 392] width 901 height 507
click at [825, 431] on div "0 ° Undo Copy Duplicate Duplicate to new slide Delete" at bounding box center [502, 392] width 901 height 507
click at [828, 428] on div "0 ° Undo Copy Duplicate Duplicate to new slide Delete" at bounding box center [502, 392] width 901 height 507
click at [713, 332] on div "0 ° Undo Copy Duplicate Duplicate to new slide Delete" at bounding box center [502, 392] width 901 height 507
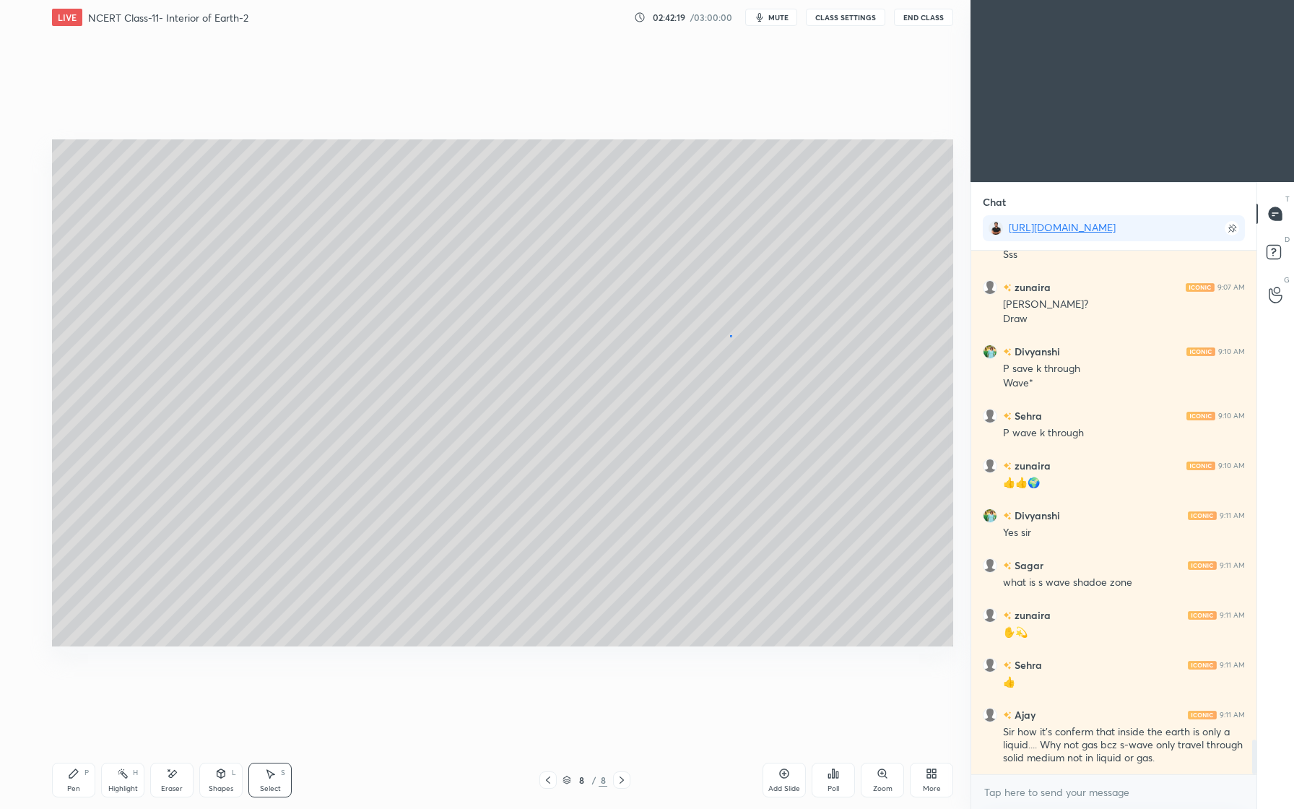
drag, startPoint x: 730, startPoint y: 334, endPoint x: 749, endPoint y: 340, distance: 19.6
click at [731, 337] on div "0 ° Undo Copy Duplicate Duplicate to new slide Delete" at bounding box center [502, 392] width 901 height 507
click at [751, 340] on div "0 ° Undo Copy Duplicate Duplicate to new slide Delete" at bounding box center [502, 392] width 901 height 507
drag, startPoint x: 764, startPoint y: 343, endPoint x: 780, endPoint y: 347, distance: 16.5
click at [764, 343] on div "0 ° Undo Copy Duplicate Duplicate to new slide Delete" at bounding box center [502, 392] width 901 height 507
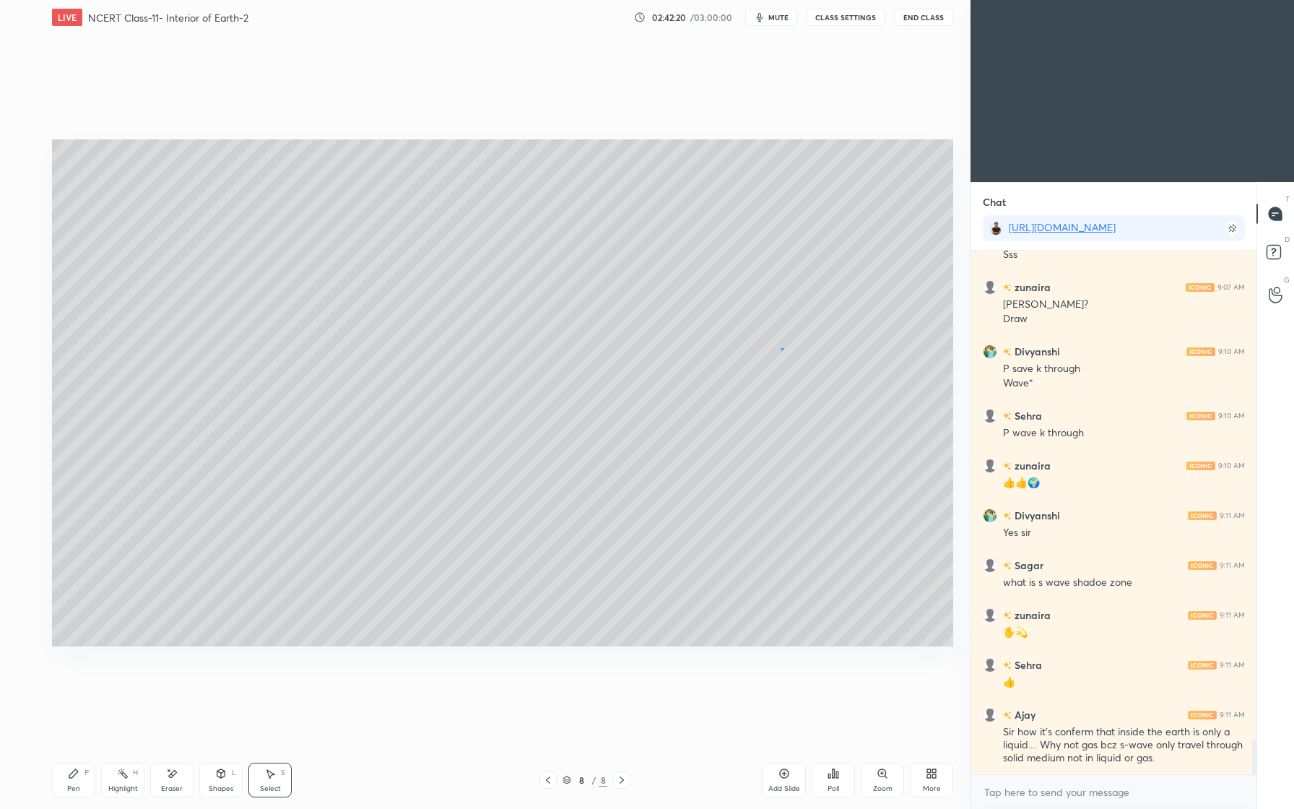
drag, startPoint x: 781, startPoint y: 348, endPoint x: 789, endPoint y: 347, distance: 8.7
click at [784, 348] on div "0 ° Undo Copy Duplicate Duplicate to new slide Delete" at bounding box center [502, 392] width 901 height 507
click at [797, 352] on div "0 ° Undo Copy Duplicate Duplicate to new slide Delete" at bounding box center [502, 392] width 901 height 507
click at [816, 359] on div "0 ° Undo Copy Duplicate Duplicate to new slide Delete" at bounding box center [502, 392] width 901 height 507
click at [830, 364] on div "0 ° Undo Copy Duplicate Duplicate to new slide Delete" at bounding box center [502, 392] width 901 height 507
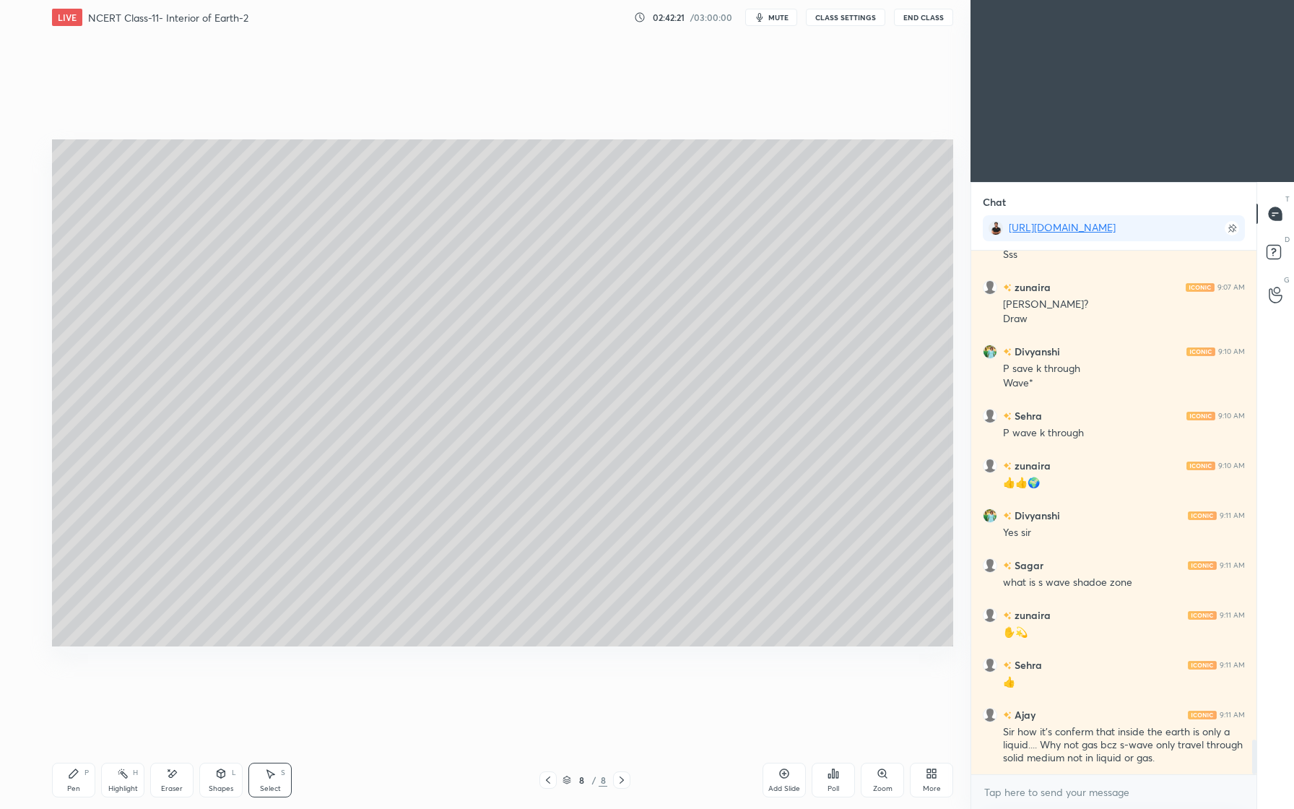
click at [886, 367] on div "0 ° Undo Copy Duplicate Duplicate to new slide Delete" at bounding box center [502, 392] width 901 height 507
click at [827, 372] on div "0 ° Undo Copy Duplicate Duplicate to new slide Delete" at bounding box center [502, 392] width 901 height 507
drag, startPoint x: 801, startPoint y: 370, endPoint x: 791, endPoint y: 370, distance: 9.4
click at [798, 370] on div "0 ° Undo Copy Duplicate Duplicate to new slide Delete" at bounding box center [502, 392] width 901 height 507
click at [778, 355] on div "0 ° Undo Copy Duplicate Duplicate to new slide Delete" at bounding box center [502, 392] width 901 height 507
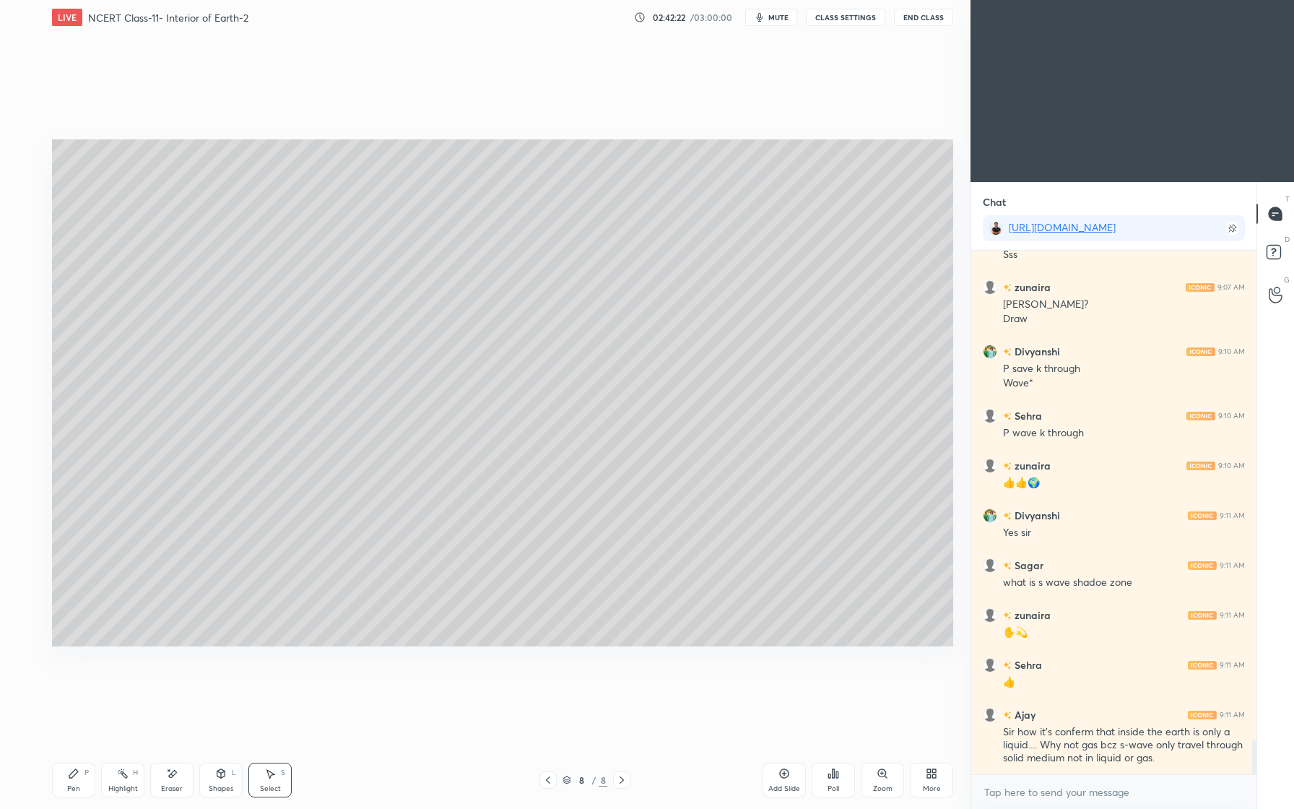
click at [799, 344] on div "0 ° Undo Copy Duplicate Duplicate to new slide Delete" at bounding box center [502, 392] width 901 height 507
click at [797, 348] on div "0 ° Undo Copy Duplicate Duplicate to new slide Delete" at bounding box center [502, 392] width 901 height 507
click at [786, 353] on div "0 ° Undo Copy Duplicate Duplicate to new slide Delete" at bounding box center [502, 392] width 901 height 507
click at [791, 352] on div "0 ° Undo Copy Duplicate Duplicate to new slide Delete" at bounding box center [502, 392] width 901 height 507
click at [788, 357] on div "0 ° Undo Copy Duplicate Duplicate to new slide Delete" at bounding box center [502, 392] width 901 height 507
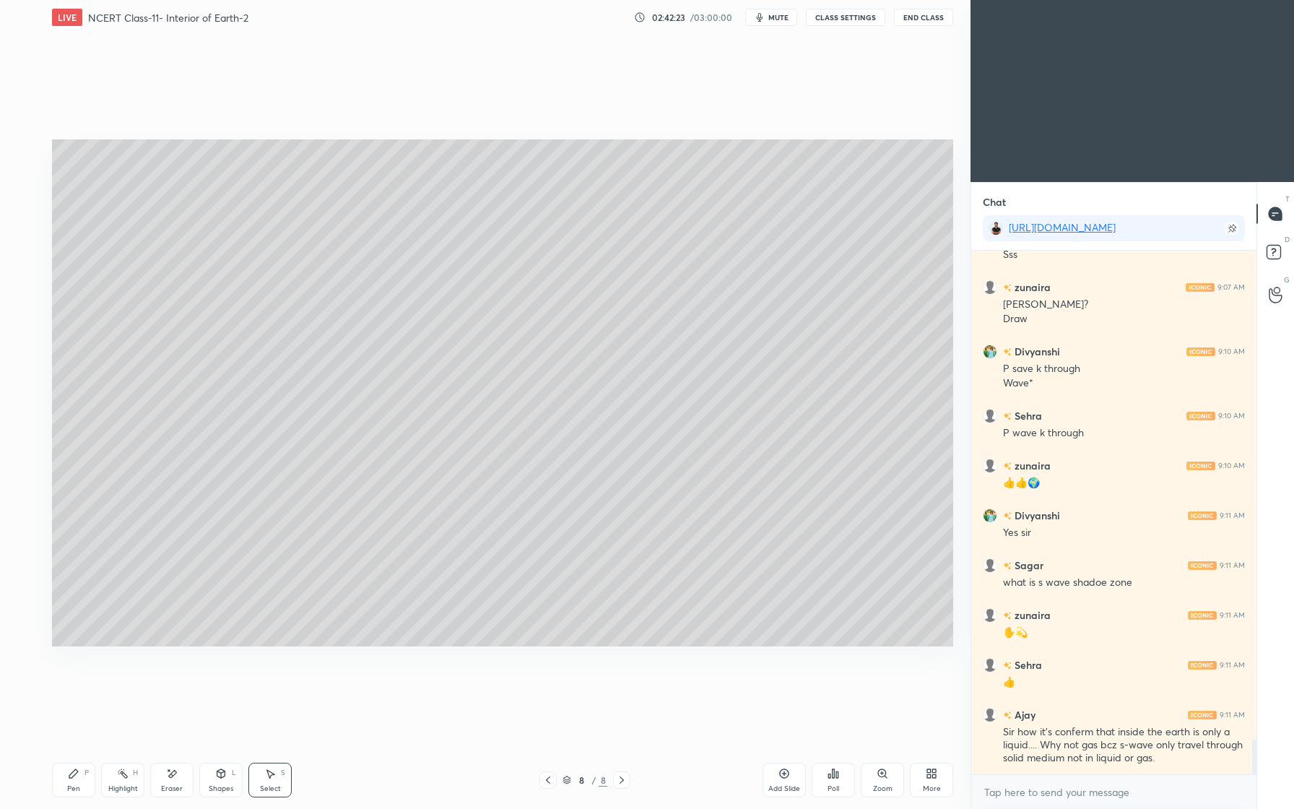
click at [273, 727] on div "0 ° Undo Copy Duplicate Duplicate to new slide Delete Setting up your live clas…" at bounding box center [502, 393] width 913 height 716
drag, startPoint x: 270, startPoint y: 774, endPoint x: 272, endPoint y: 763, distance: 11.0
click at [272, 771] on icon at bounding box center [270, 774] width 12 height 12
click at [747, 474] on div "0 ° Undo Copy Duplicate Duplicate to new slide Delete" at bounding box center [502, 392] width 901 height 507
drag, startPoint x: 932, startPoint y: 216, endPoint x: 915, endPoint y: 222, distance: 17.6
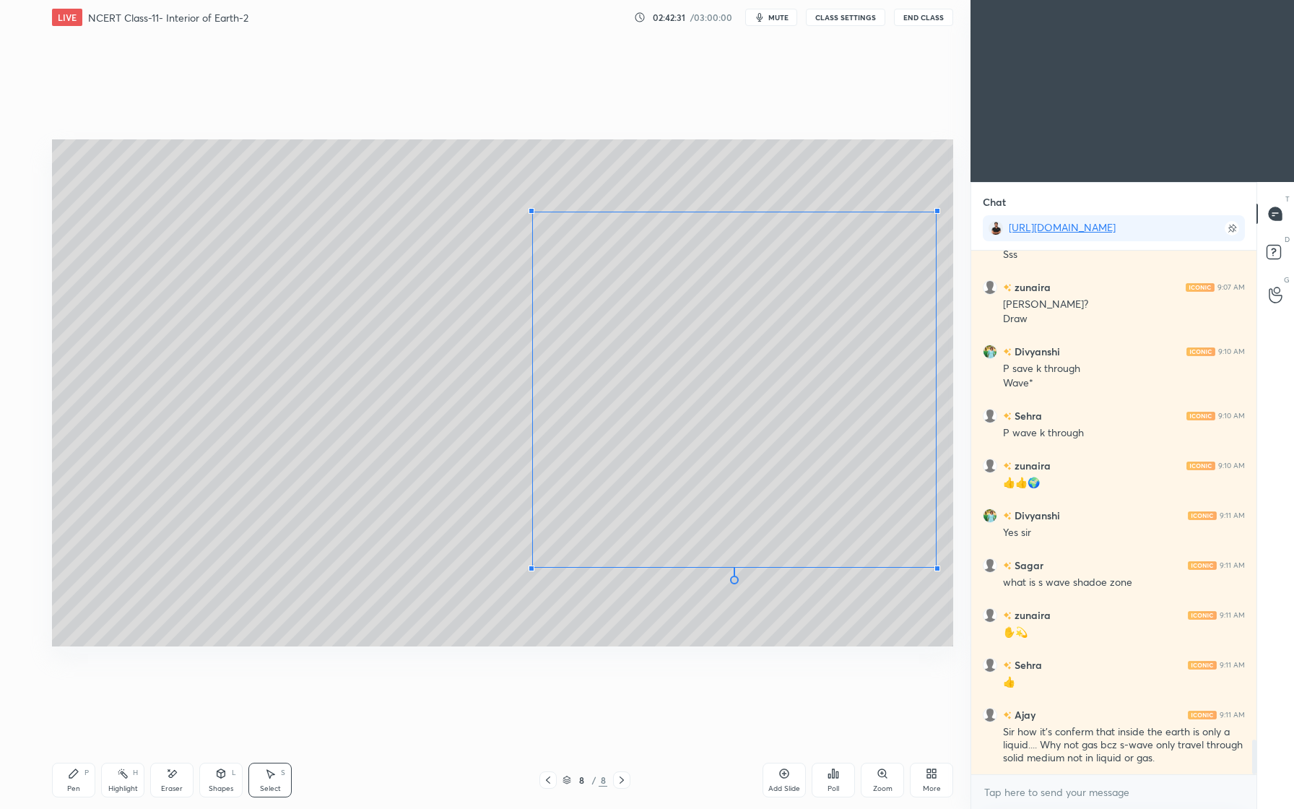
click at [934, 214] on div at bounding box center [937, 211] width 6 height 6
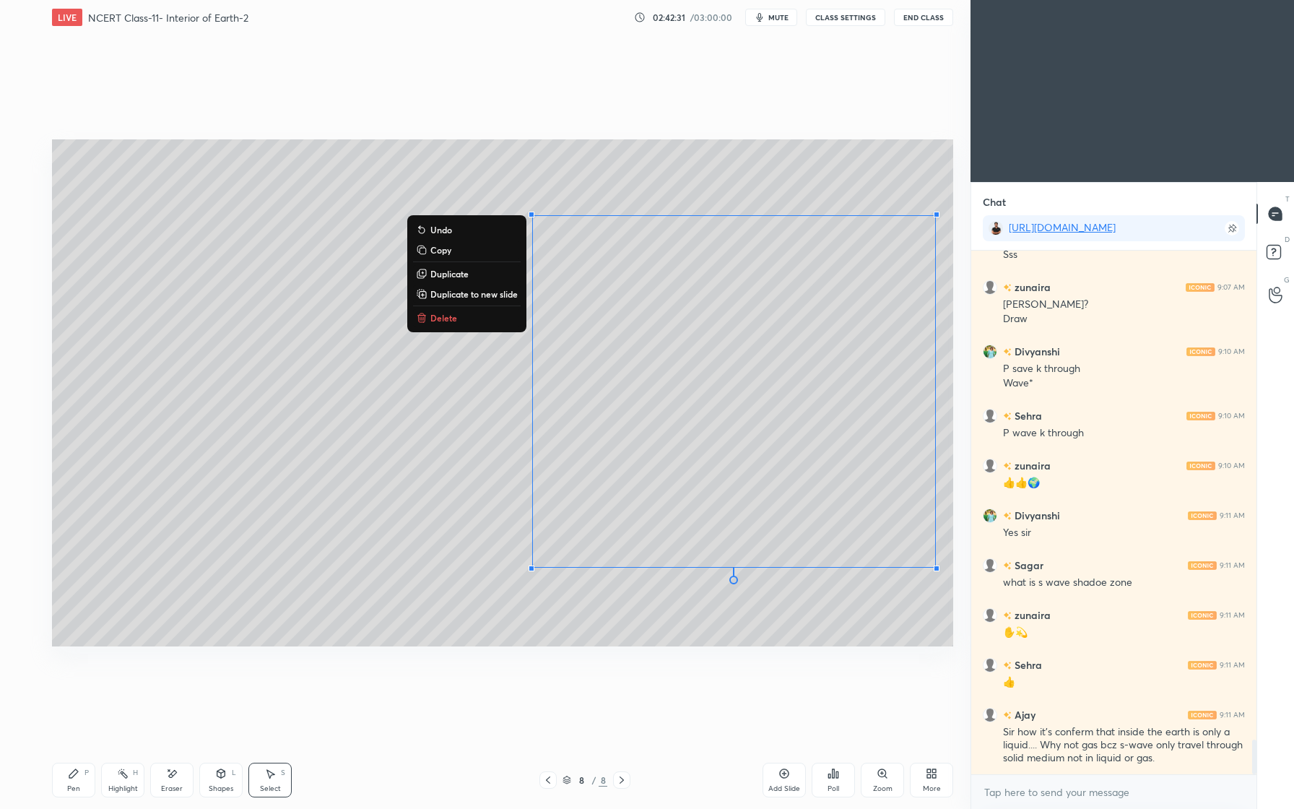
click at [772, 339] on div "0 ° Undo Copy Duplicate Duplicate to new slide Delete" at bounding box center [502, 392] width 901 height 507
click at [770, 339] on div "0 ° Undo Copy Duplicate Duplicate to new slide Delete" at bounding box center [502, 392] width 901 height 507
click at [738, 417] on div "0 ° Undo Copy Duplicate Duplicate to new slide Delete" at bounding box center [502, 392] width 901 height 507
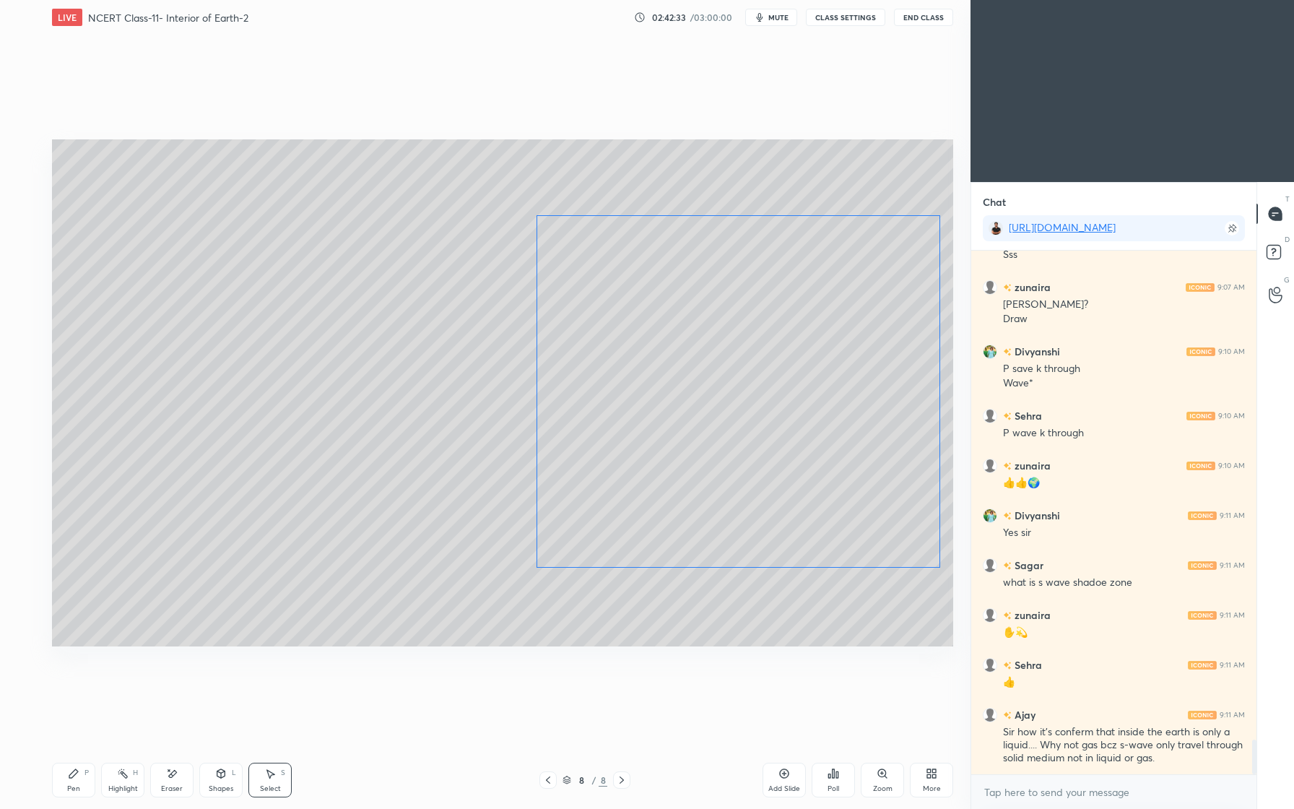
click at [761, 482] on div "0 ° Undo Copy Duplicate Duplicate to new slide Delete" at bounding box center [502, 392] width 901 height 507
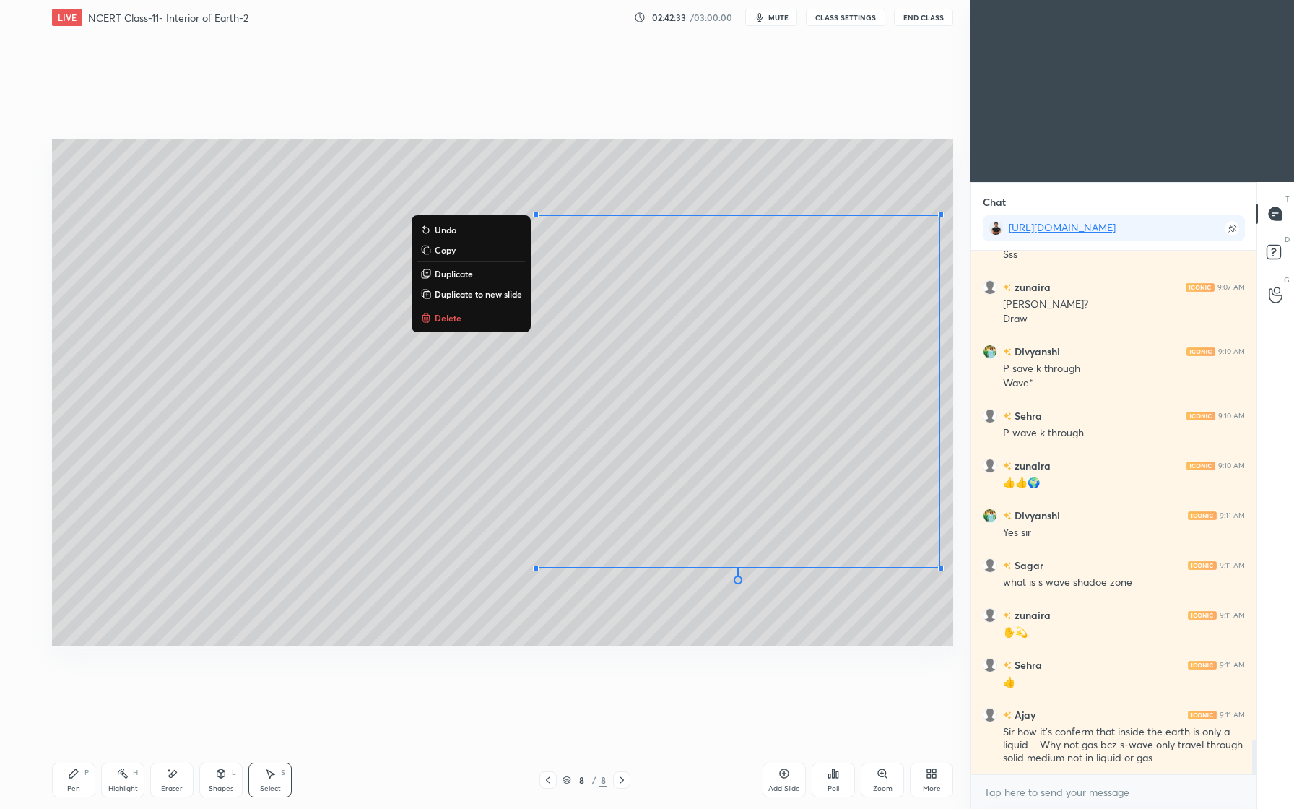
drag, startPoint x: 828, startPoint y: 422, endPoint x: 824, endPoint y: 412, distance: 10.3
click at [828, 422] on div "0 ° Undo Copy Duplicate Duplicate to new slide Delete" at bounding box center [502, 392] width 901 height 507
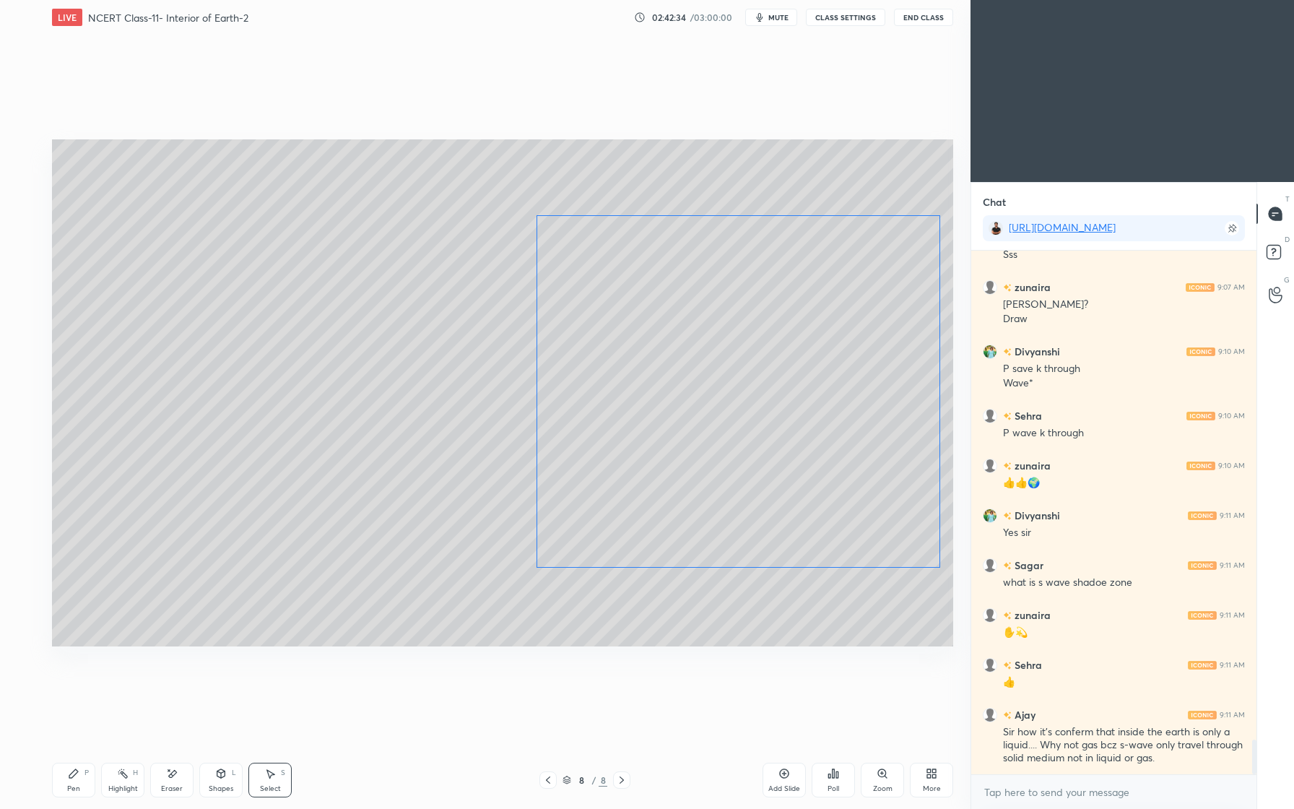
click at [848, 383] on div "0 ° Undo Copy Duplicate Duplicate to new slide Delete" at bounding box center [502, 392] width 901 height 507
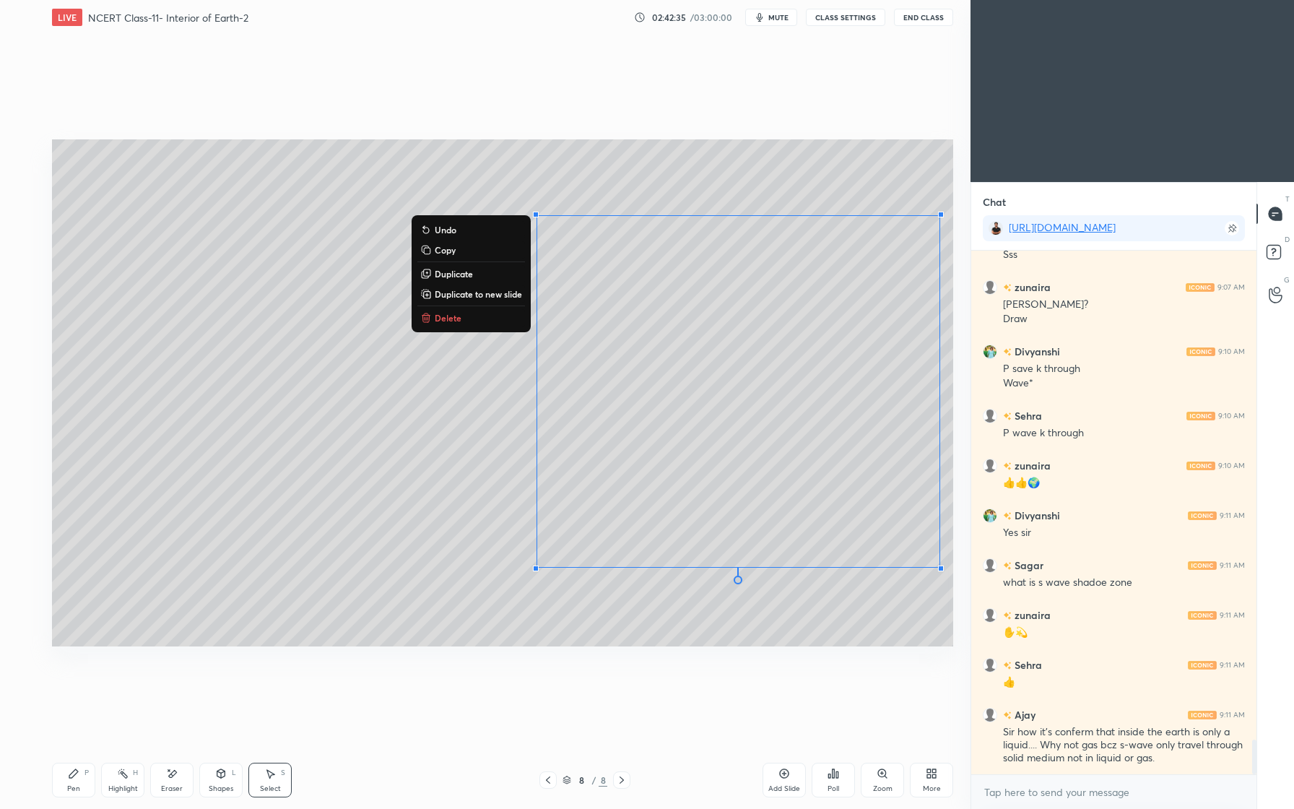
click at [713, 619] on div "0 ° Undo Copy Duplicate Duplicate to new slide Delete" at bounding box center [502, 392] width 901 height 507
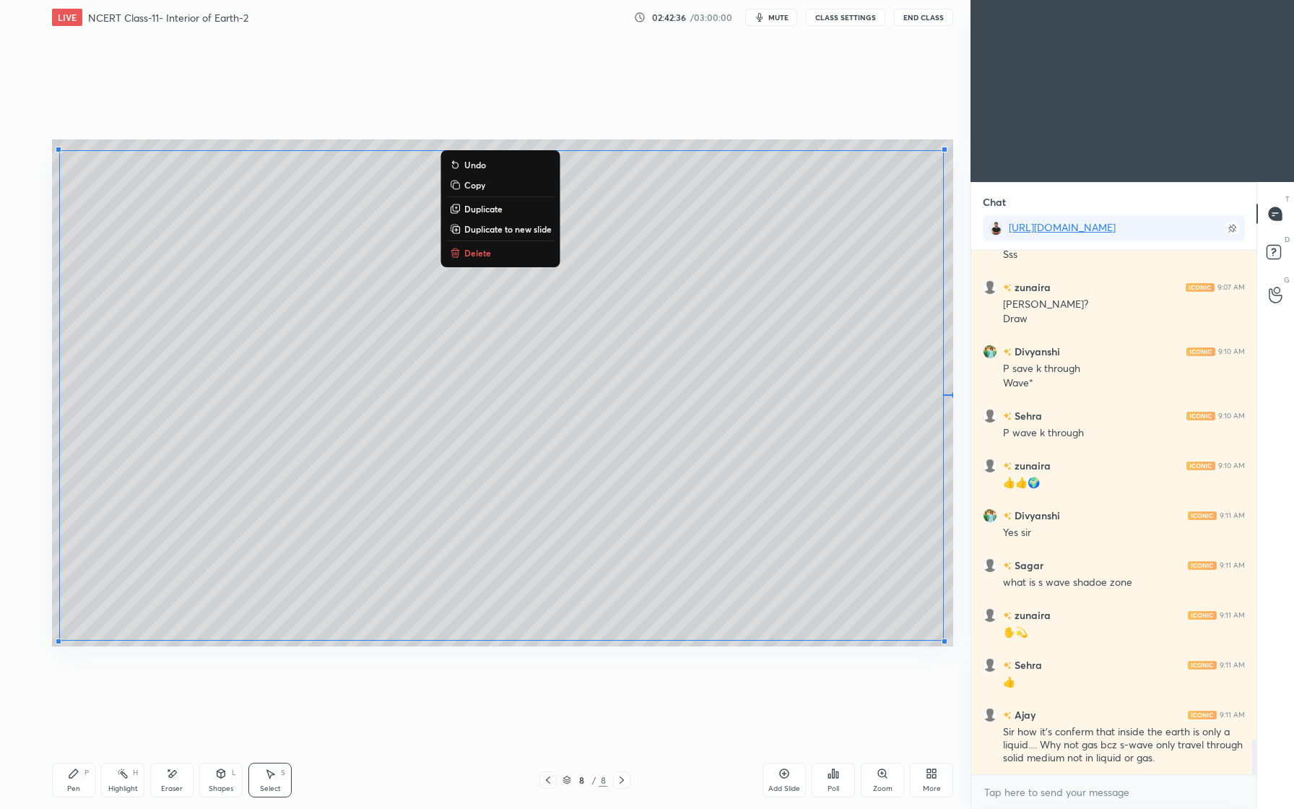
click at [626, 407] on div "0 ° Undo Copy Duplicate Duplicate to new slide Delete" at bounding box center [502, 392] width 901 height 507
drag, startPoint x: 637, startPoint y: 420, endPoint x: 628, endPoint y: 419, distance: 8.7
click at [636, 420] on div "0 ° Undo Copy Duplicate Duplicate to new slide Delete" at bounding box center [502, 392] width 901 height 507
click at [873, 615] on div "0 ° Undo Copy Duplicate Duplicate to new slide Delete" at bounding box center [502, 392] width 901 height 507
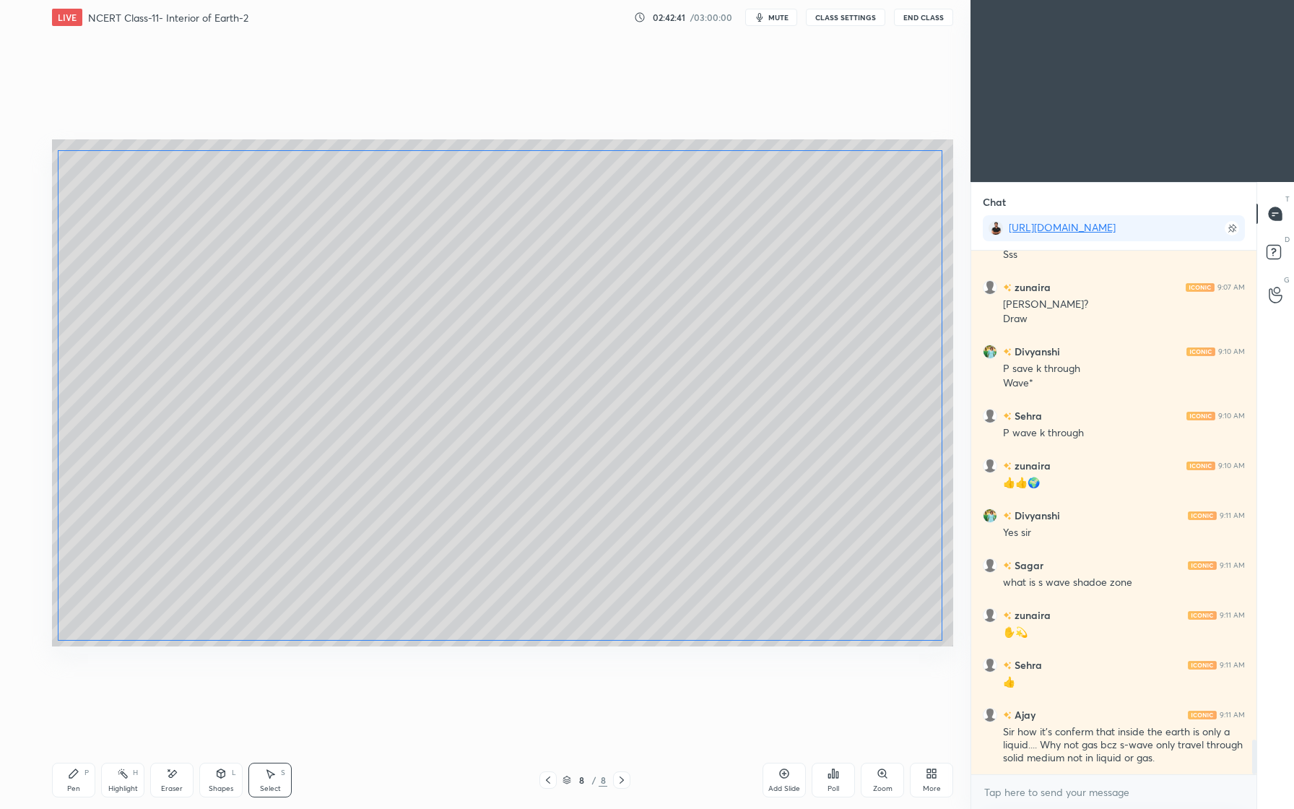
click at [943, 221] on div "0 ° Undo Copy Duplicate Duplicate to new slide Delete" at bounding box center [502, 392] width 901 height 507
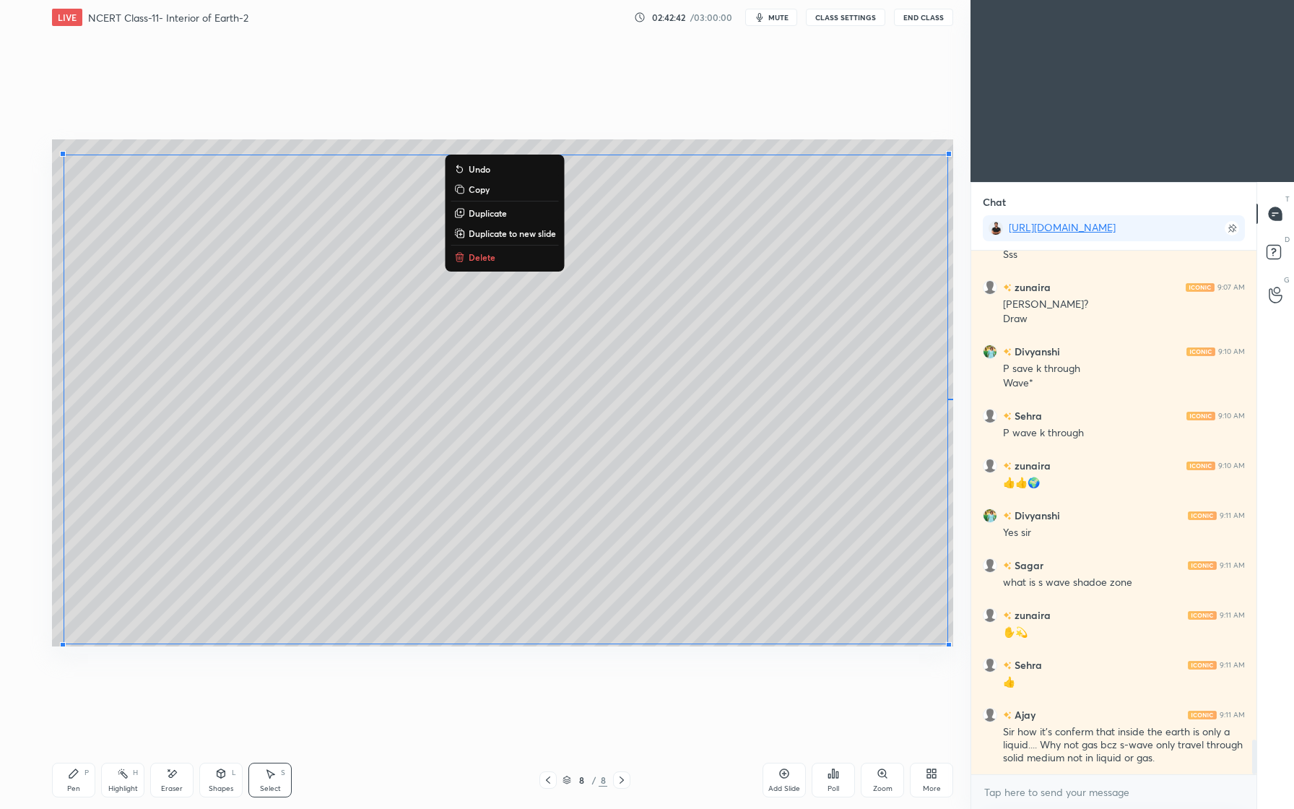
click at [891, 147] on div "0 ° Undo Copy Duplicate Duplicate to new slide Delete" at bounding box center [502, 392] width 901 height 507
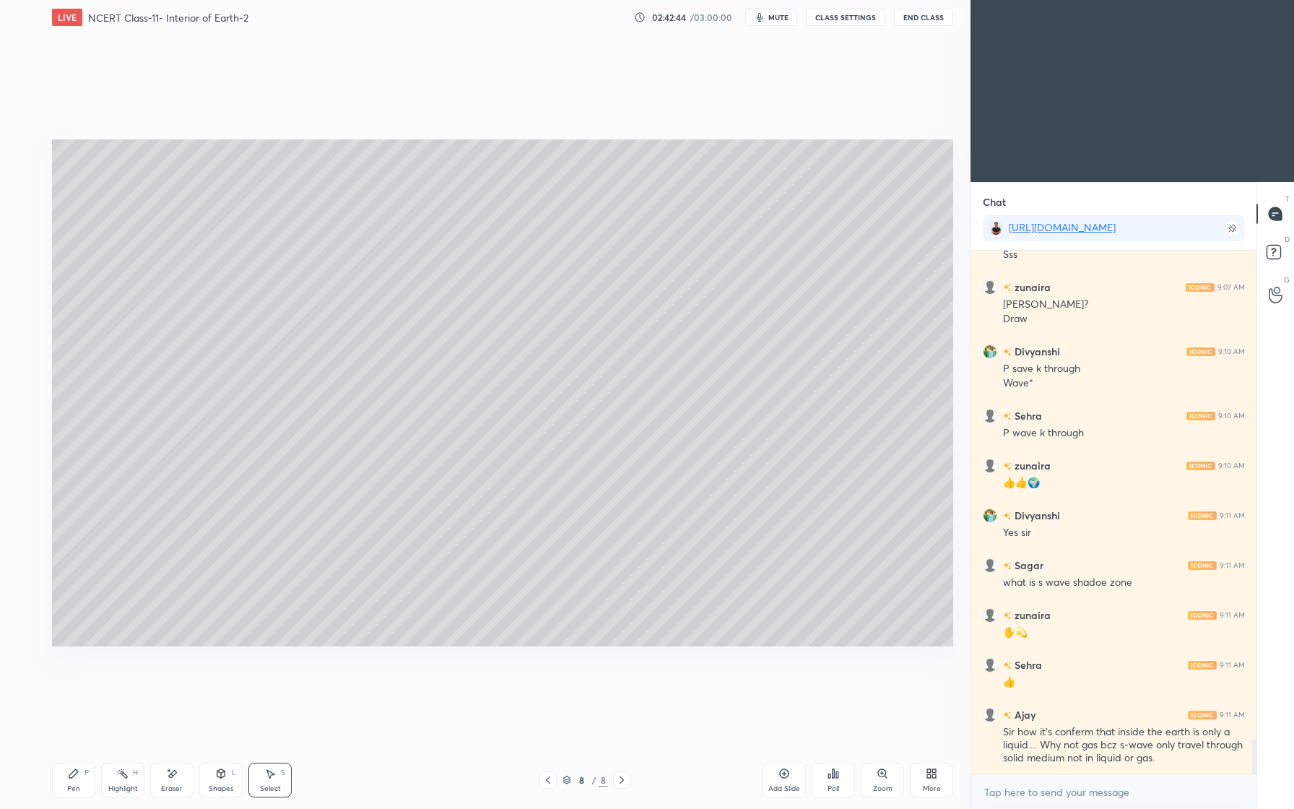
click at [760, 335] on div "0 ° Undo Copy Duplicate Duplicate to new slide Delete" at bounding box center [502, 392] width 901 height 507
click at [760, 339] on div "0 ° Undo Copy Duplicate Duplicate to new slide Delete" at bounding box center [502, 392] width 901 height 507
click at [765, 342] on div "0 ° Undo Copy Duplicate Duplicate to new slide Delete" at bounding box center [502, 392] width 901 height 507
click at [772, 347] on div "0 ° Undo Copy Duplicate Duplicate to new slide Delete" at bounding box center [502, 392] width 901 height 507
drag, startPoint x: 771, startPoint y: 347, endPoint x: 778, endPoint y: 351, distance: 7.4
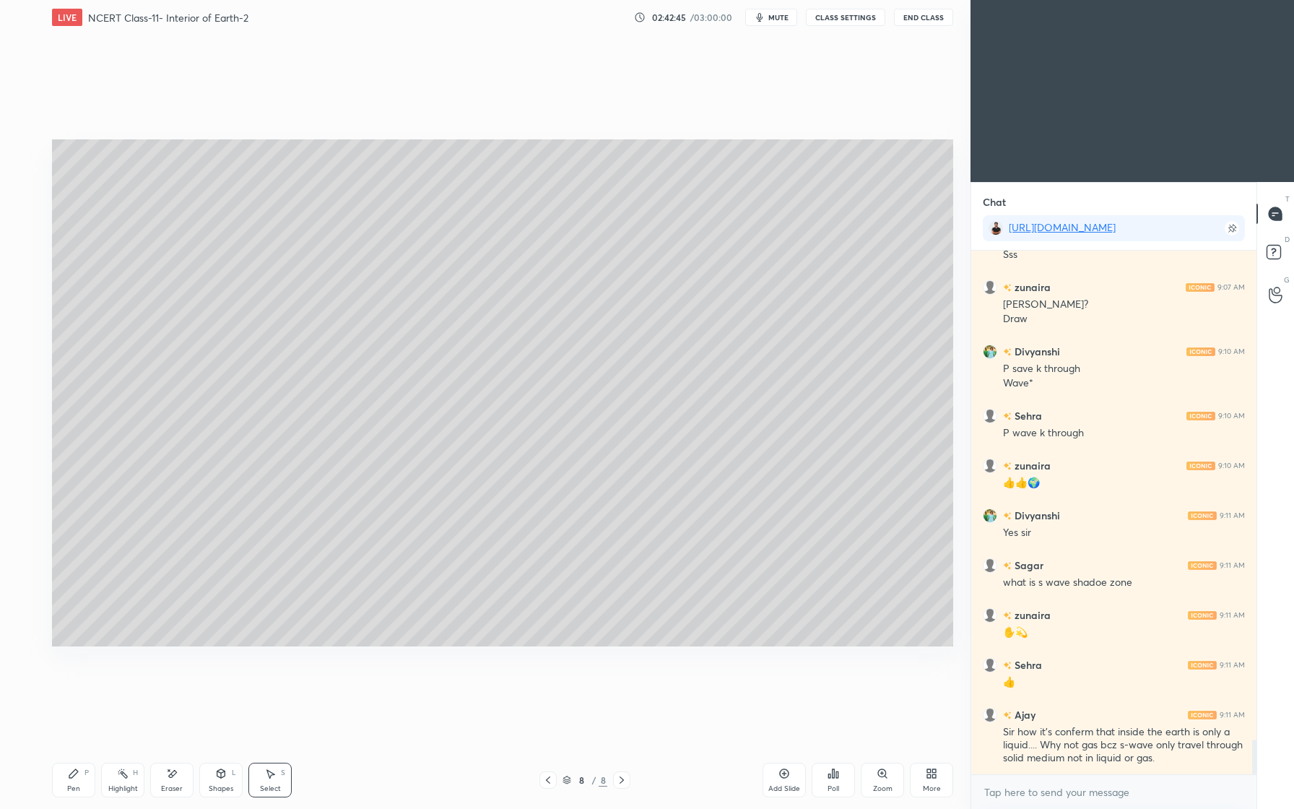
click at [771, 347] on div "0 ° Undo Copy Duplicate Duplicate to new slide Delete" at bounding box center [502, 392] width 901 height 507
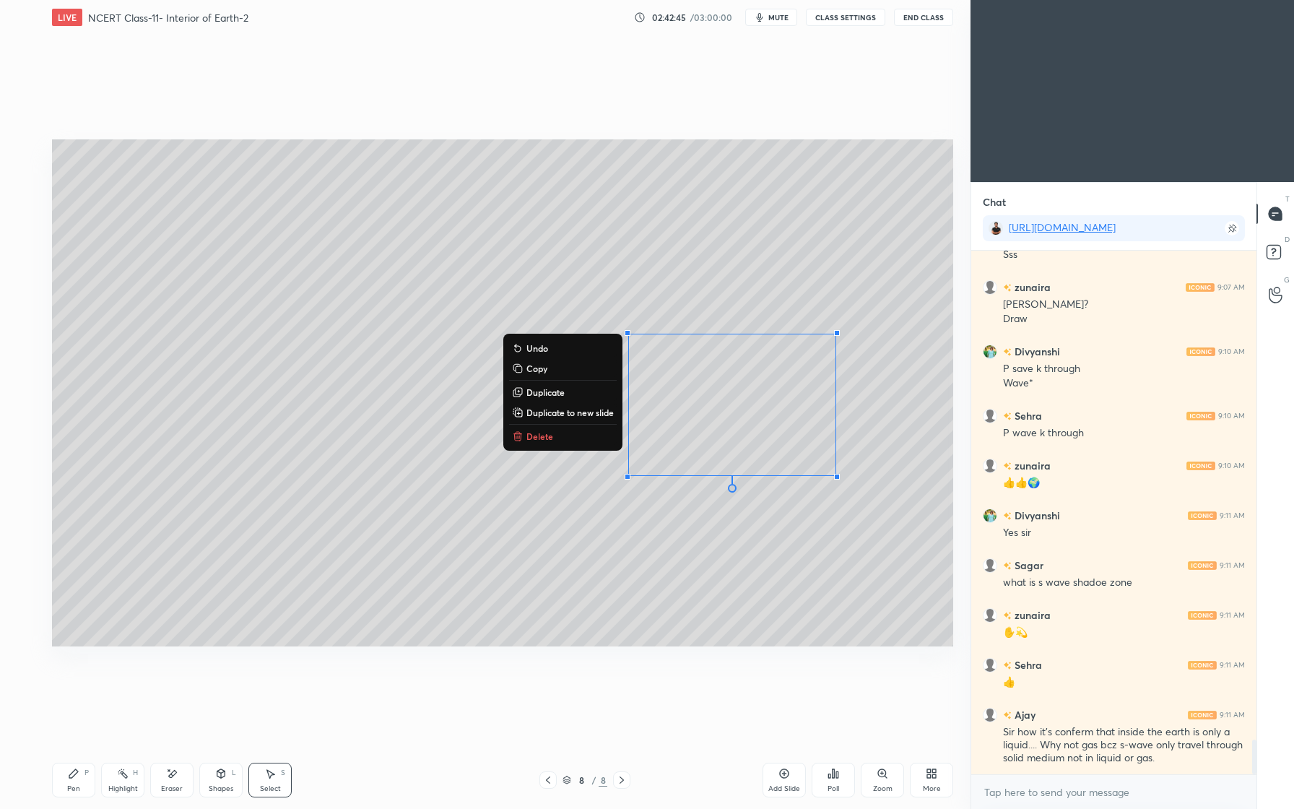
click at [781, 352] on div "0 ° Undo Copy Duplicate Duplicate to new slide Delete" at bounding box center [502, 392] width 901 height 507
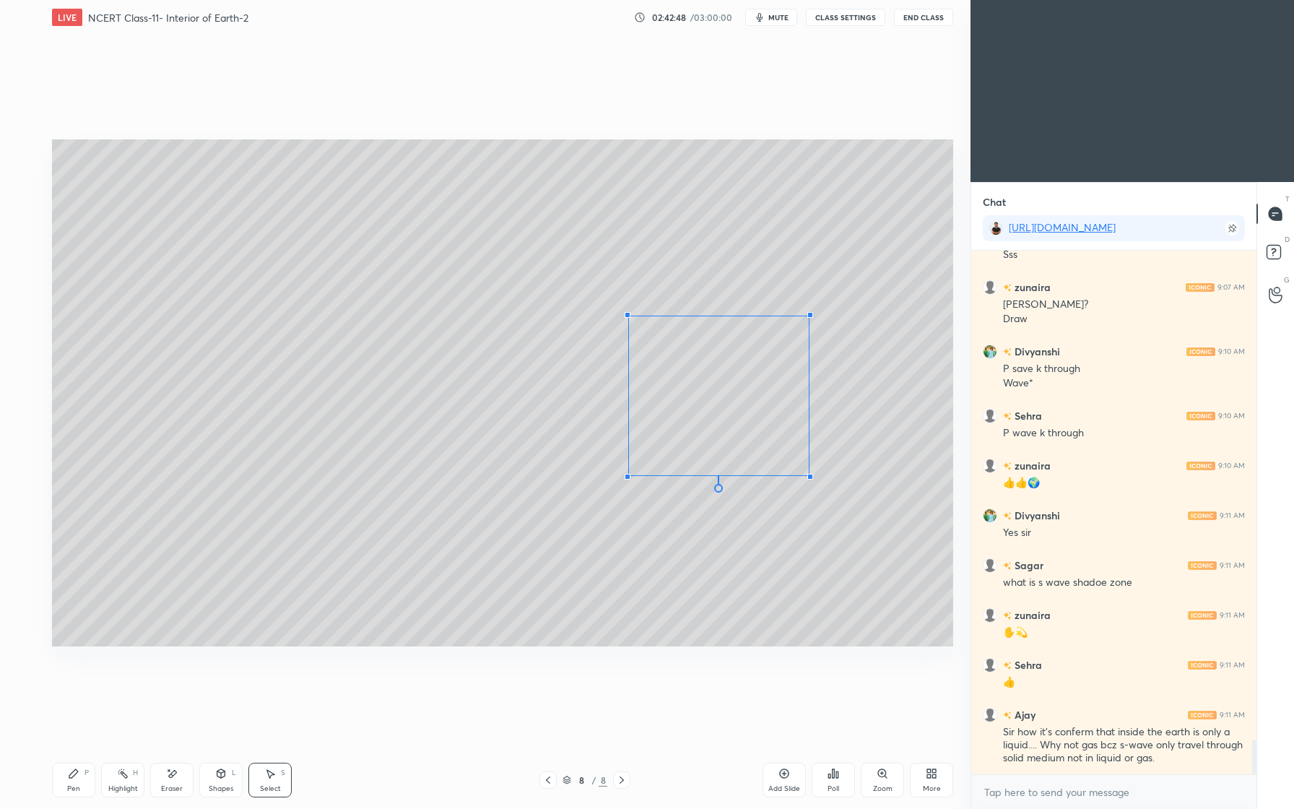
drag, startPoint x: 838, startPoint y: 333, endPoint x: 805, endPoint y: 316, distance: 36.5
click at [809, 316] on div at bounding box center [810, 315] width 6 height 6
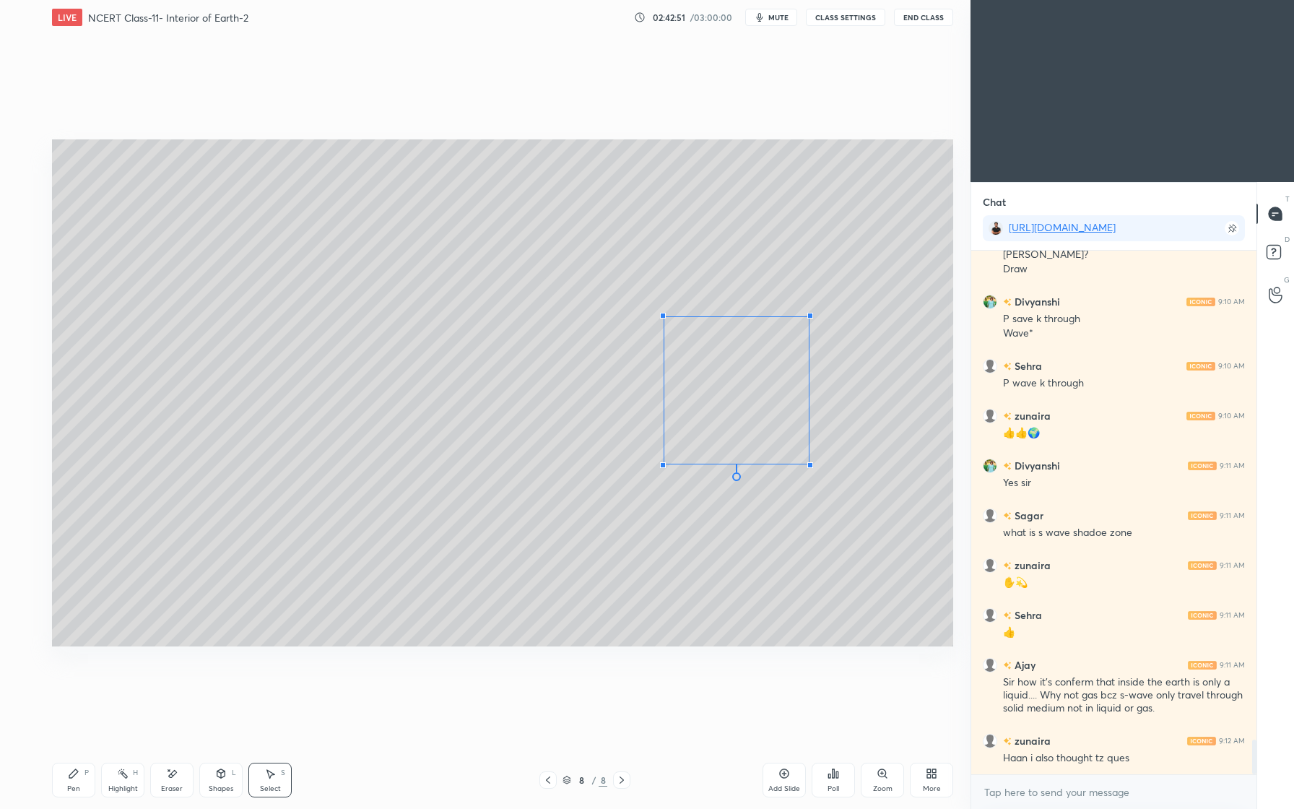
drag, startPoint x: 630, startPoint y: 477, endPoint x: 657, endPoint y: 467, distance: 29.0
click at [664, 466] on div at bounding box center [663, 465] width 6 height 6
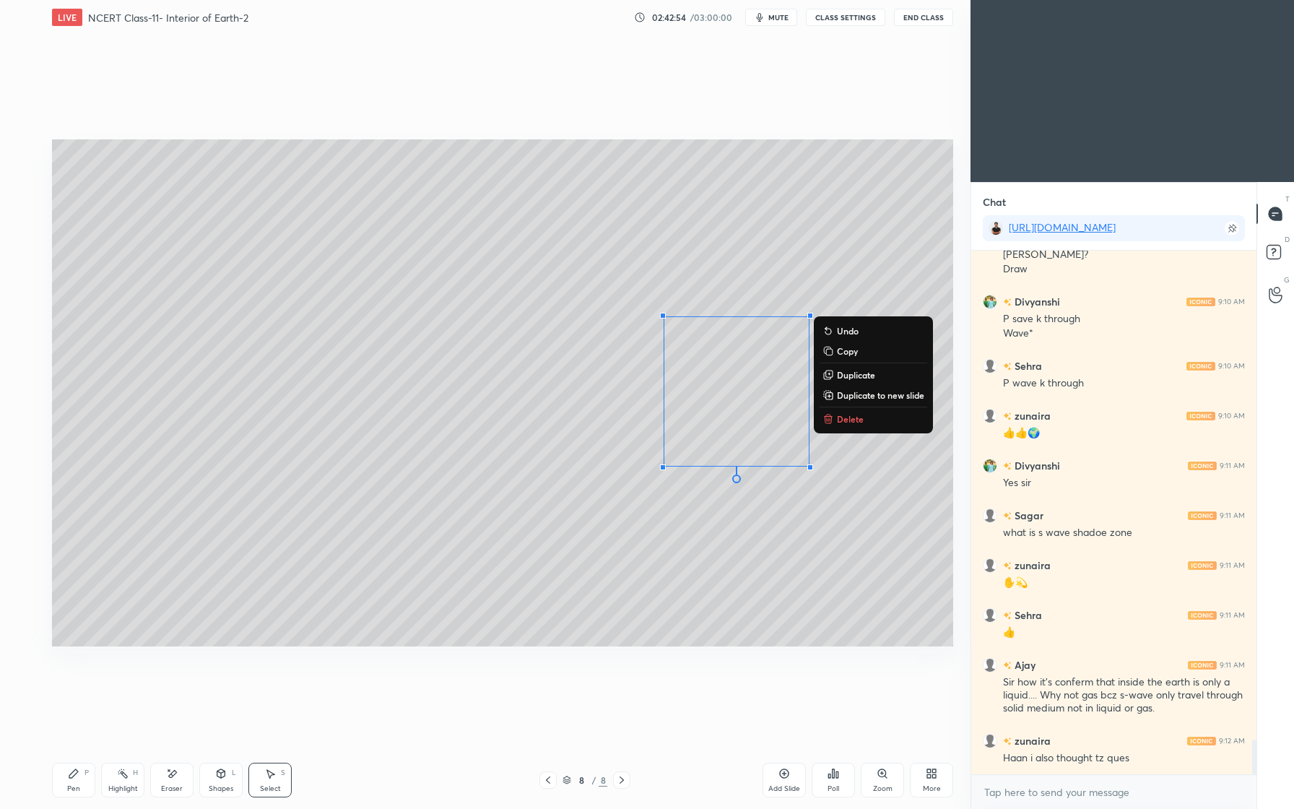
click at [647, 596] on div "0 ° Undo Copy Duplicate Duplicate to new slide Delete" at bounding box center [502, 392] width 901 height 507
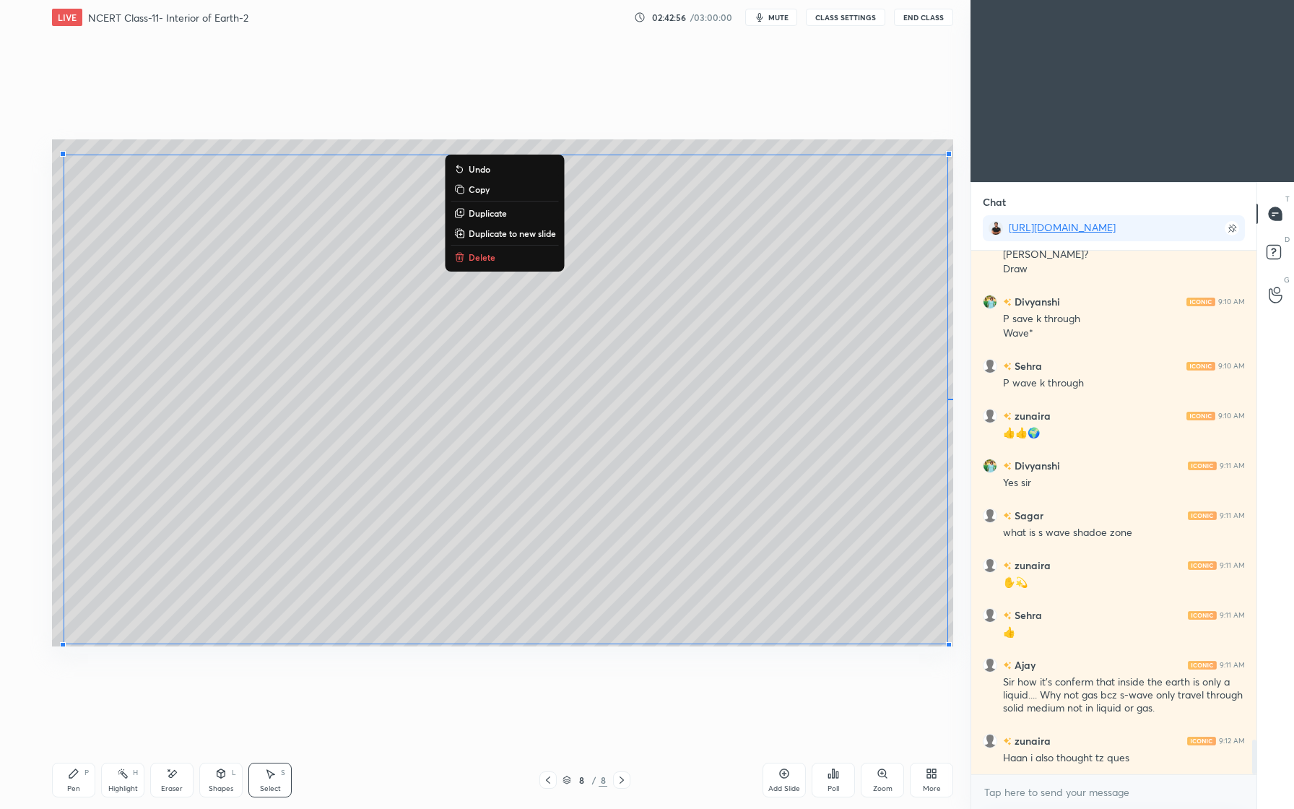
click at [77, 785] on div "Pen" at bounding box center [73, 788] width 13 height 7
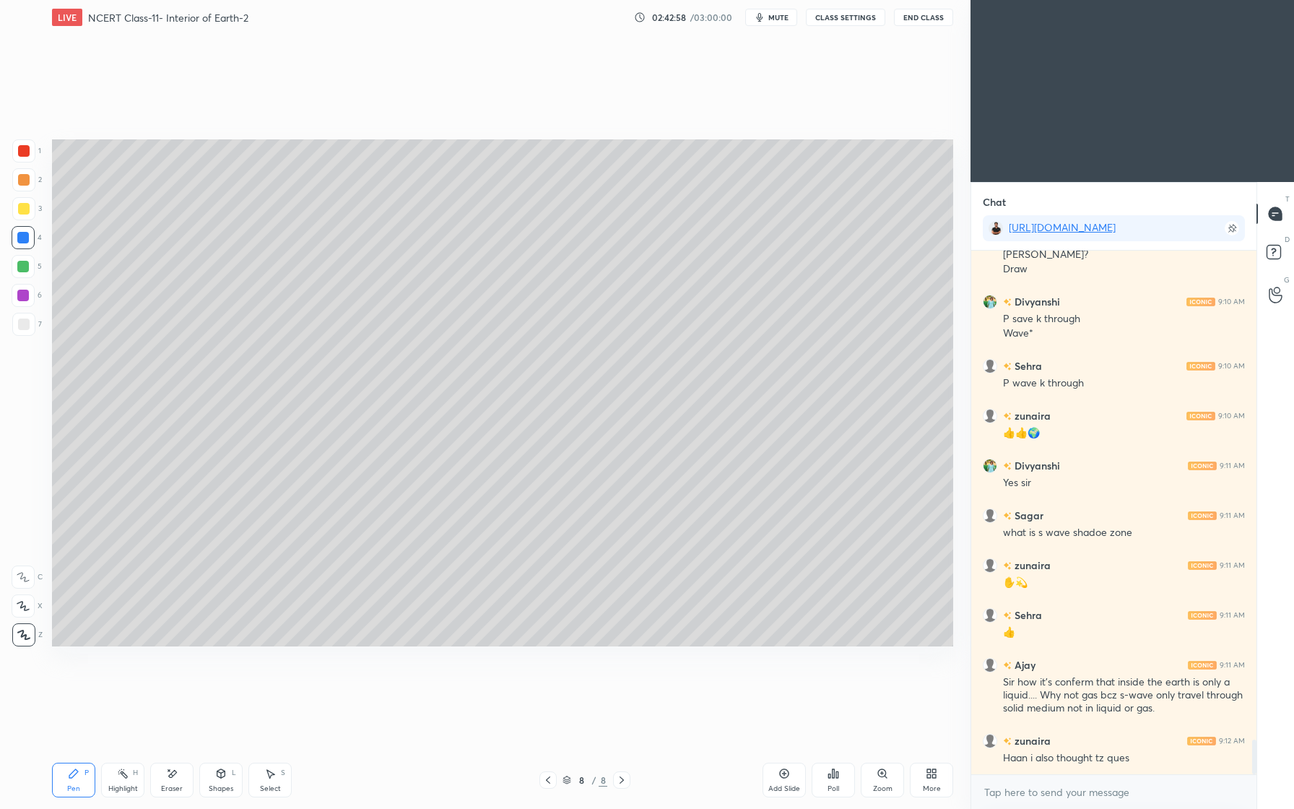
click at [36, 155] on div "1" at bounding box center [26, 150] width 29 height 23
click at [30, 210] on div at bounding box center [23, 208] width 23 height 23
click at [30, 264] on div at bounding box center [23, 266] width 23 height 23
click at [30, 237] on div at bounding box center [23, 237] width 23 height 23
click at [27, 266] on div at bounding box center [23, 267] width 12 height 12
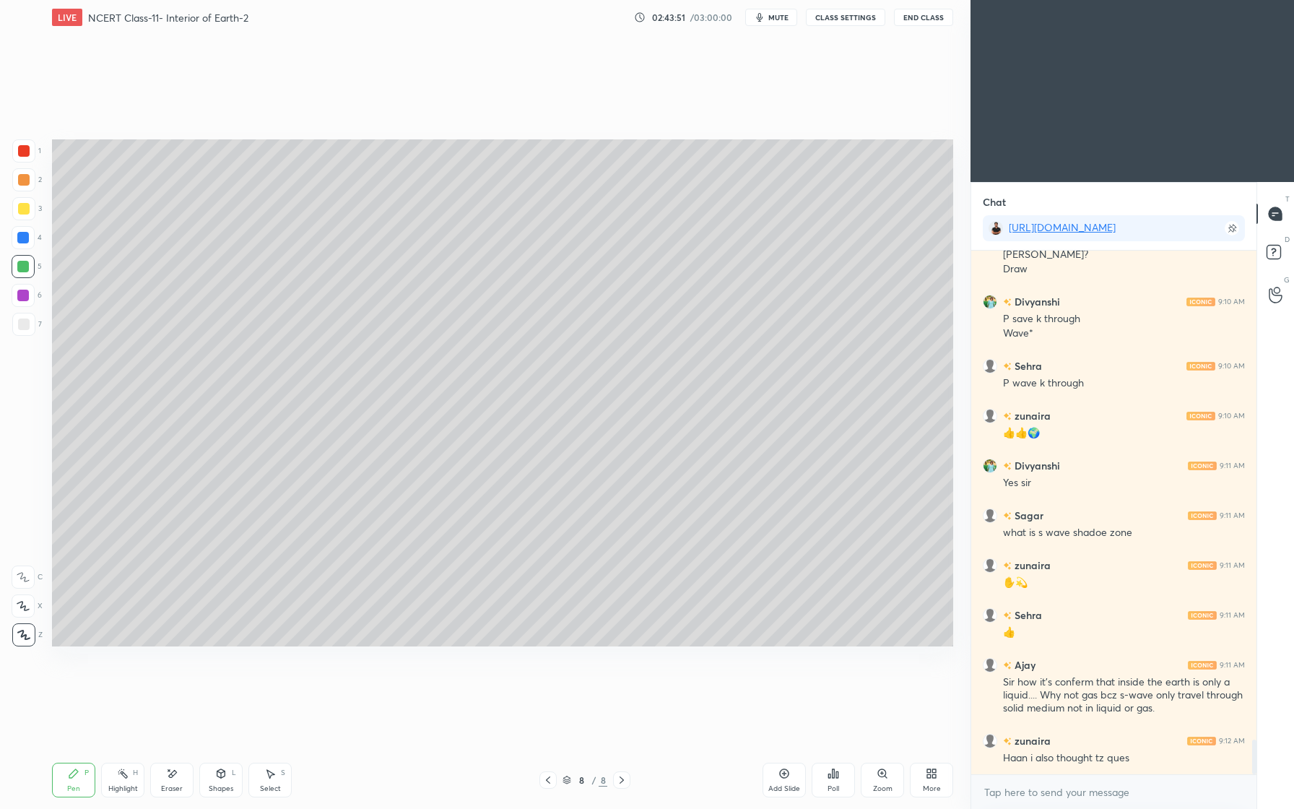
click at [175, 780] on div "Eraser" at bounding box center [171, 780] width 43 height 35
click at [87, 784] on div "Pen P" at bounding box center [73, 780] width 43 height 35
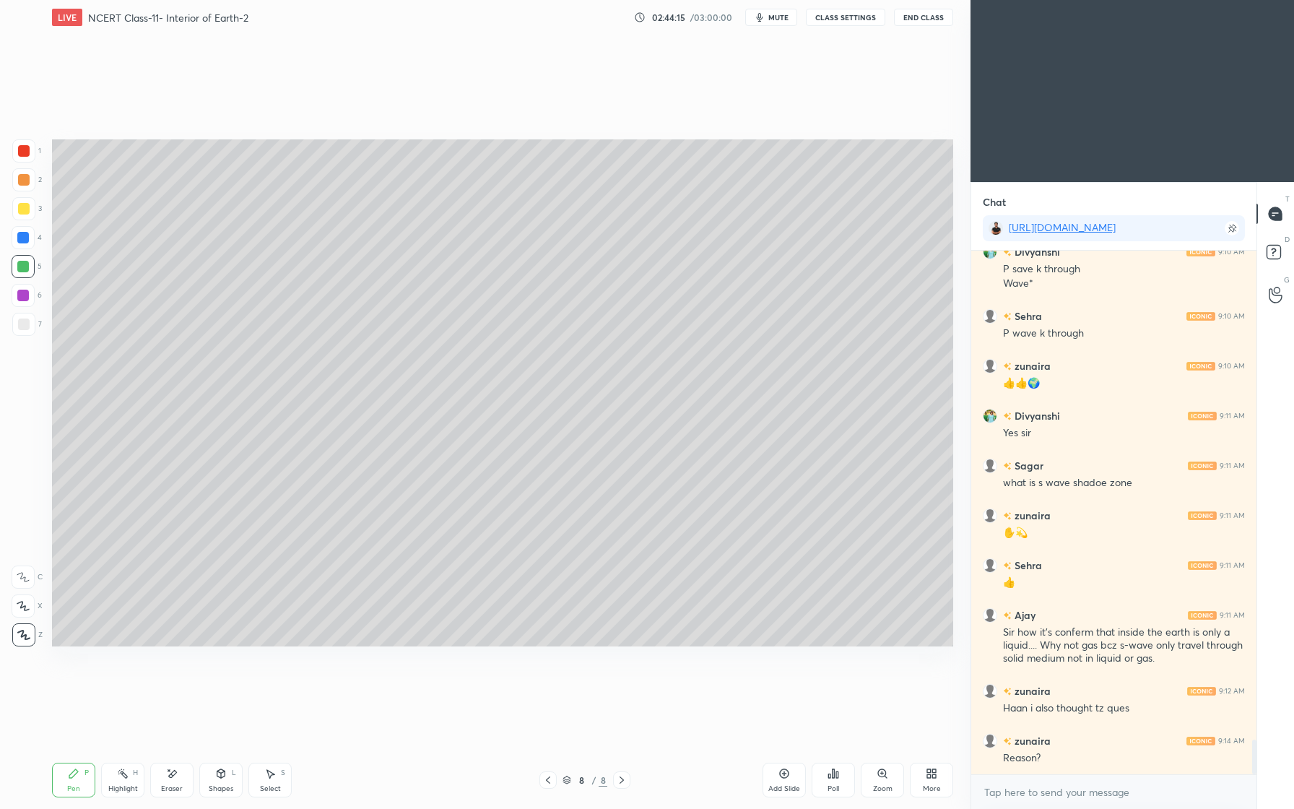
drag, startPoint x: 25, startPoint y: 149, endPoint x: 14, endPoint y: 150, distance: 10.2
click at [20, 149] on div at bounding box center [24, 151] width 12 height 12
click at [23, 276] on div at bounding box center [23, 266] width 23 height 23
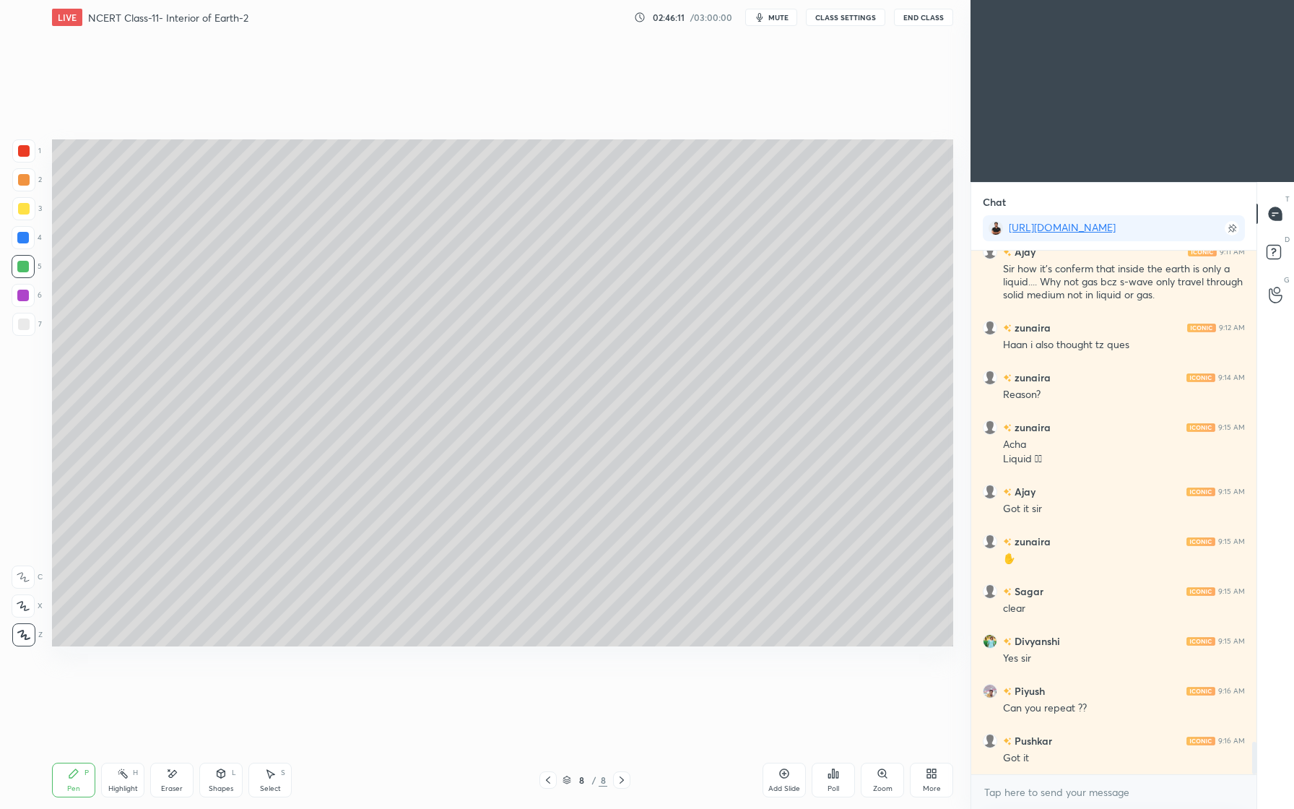
scroll to position [7858, 0]
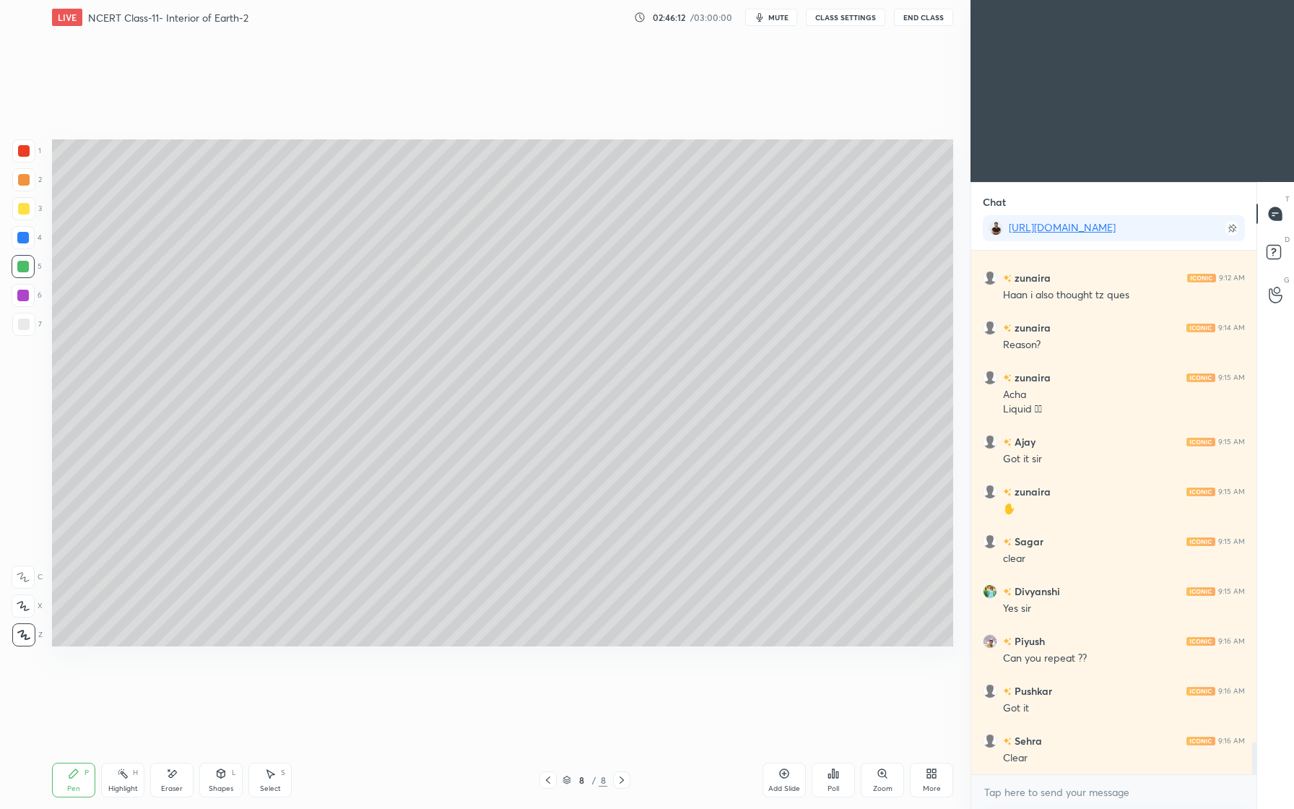
drag, startPoint x: 29, startPoint y: 243, endPoint x: 37, endPoint y: 246, distance: 8.7
click at [28, 242] on div at bounding box center [23, 237] width 23 height 23
click at [26, 288] on div at bounding box center [23, 295] width 23 height 23
click at [30, 182] on div at bounding box center [23, 179] width 23 height 23
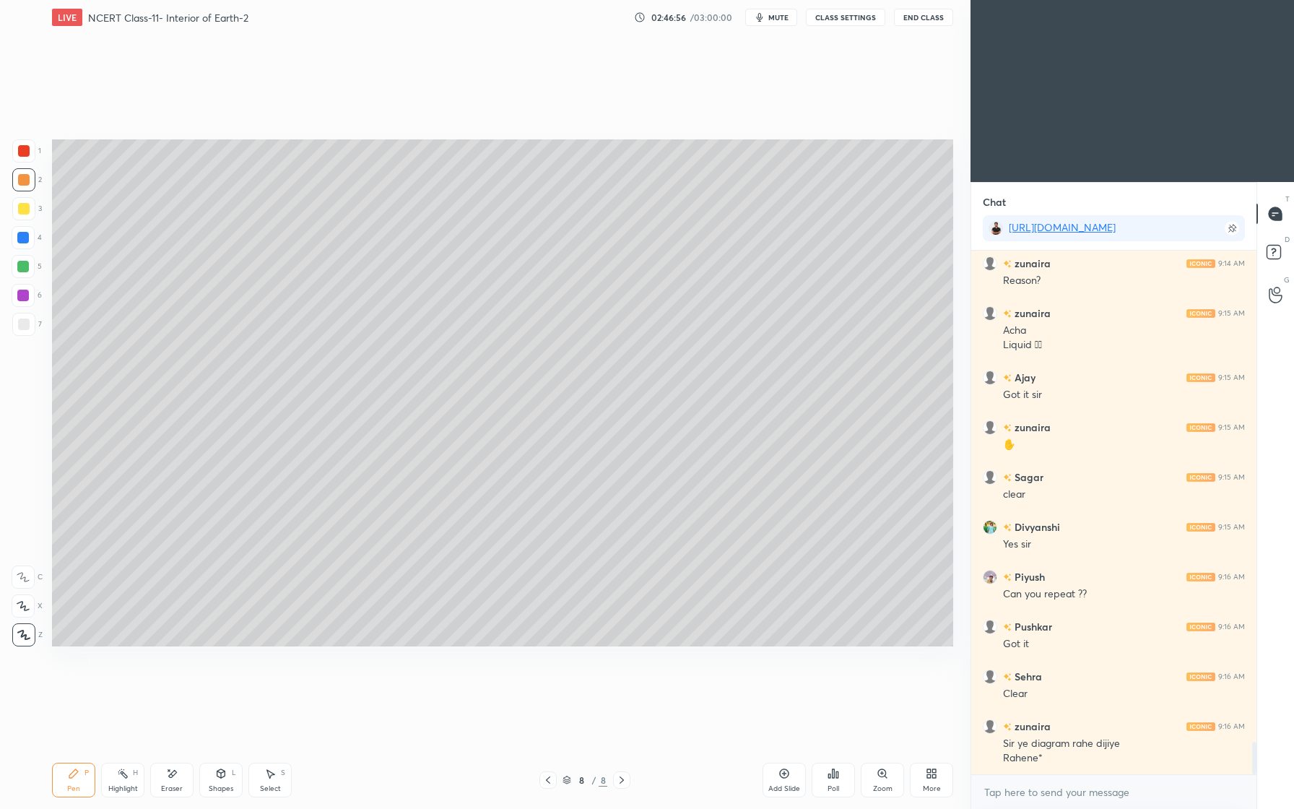
click at [33, 289] on div at bounding box center [23, 295] width 23 height 23
click at [854, 19] on button "CLASS SETTINGS" at bounding box center [845, 17] width 79 height 17
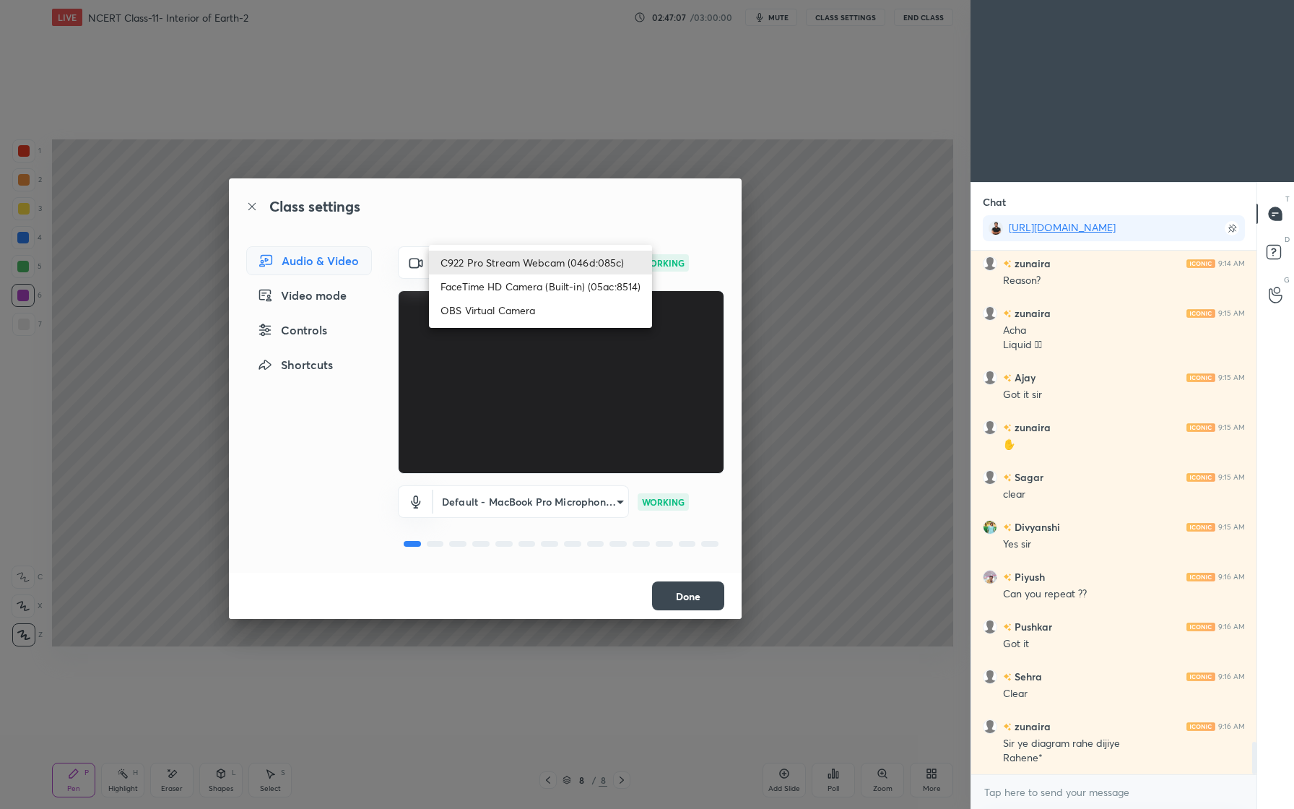
click at [582, 257] on body "1 2 3 4 5 6 7 C X Z E E Erase all H H LIVE NCERT Class-11- Interior of Earth-2 …" at bounding box center [647, 404] width 1294 height 809
click at [552, 263] on li "C922 Pro Stream Webcam (046d:085c)" at bounding box center [540, 263] width 223 height 24
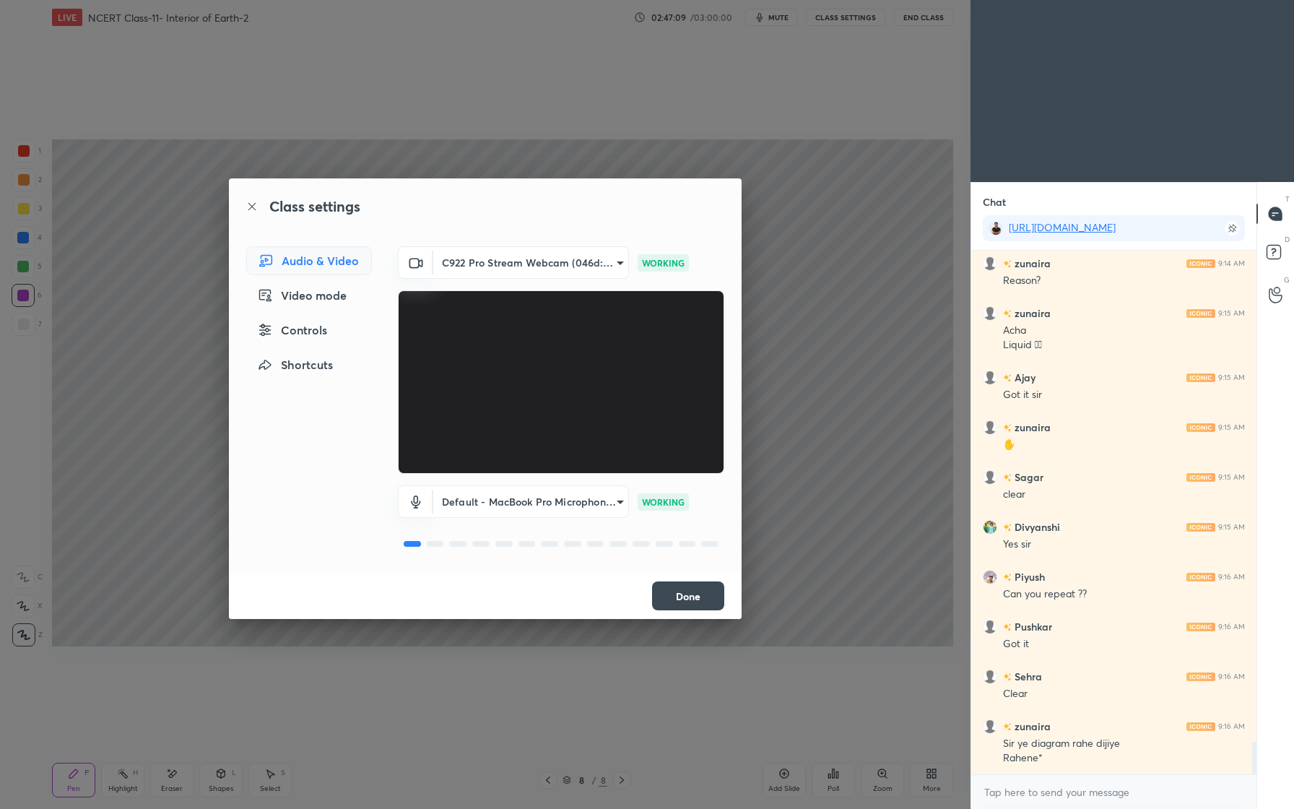
click at [697, 593] on button "Done" at bounding box center [688, 595] width 72 height 29
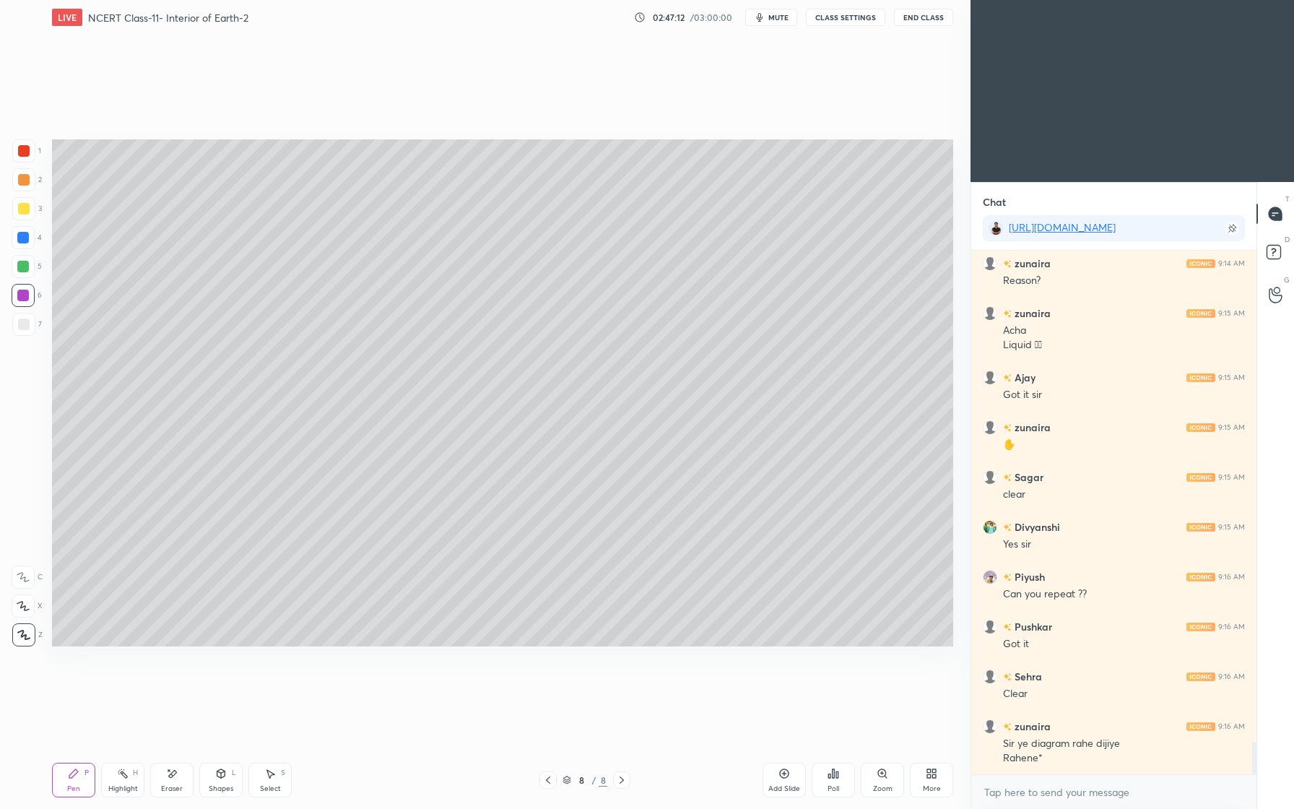
click at [833, 22] on button "CLASS SETTINGS" at bounding box center [845, 17] width 79 height 17
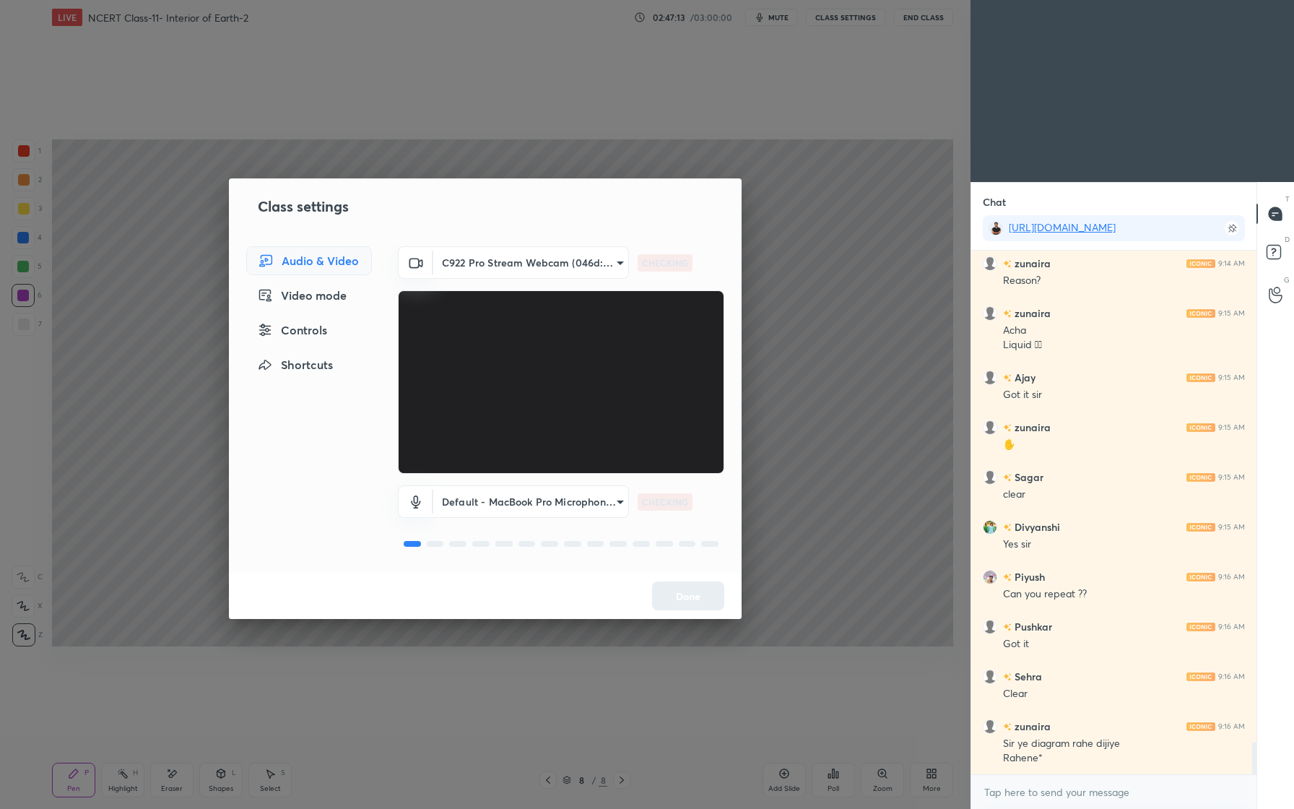
click at [578, 268] on body "1 2 3 4 5 6 7 C X Z E E Erase all H H LIVE NCERT Class-11- Interior of Earth-2 …" at bounding box center [647, 404] width 1294 height 809
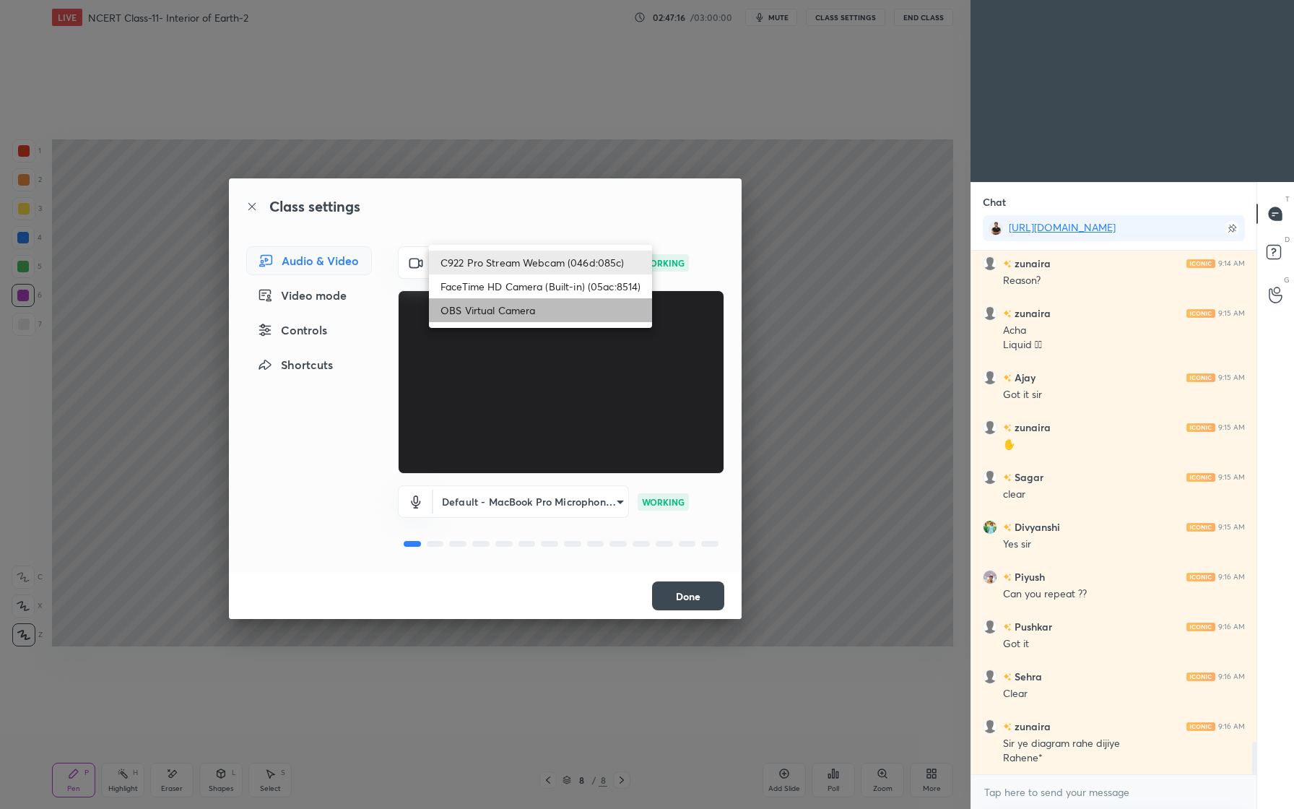
scroll to position [7972, 0]
click at [539, 310] on li "OBS Virtual Camera" at bounding box center [540, 310] width 223 height 24
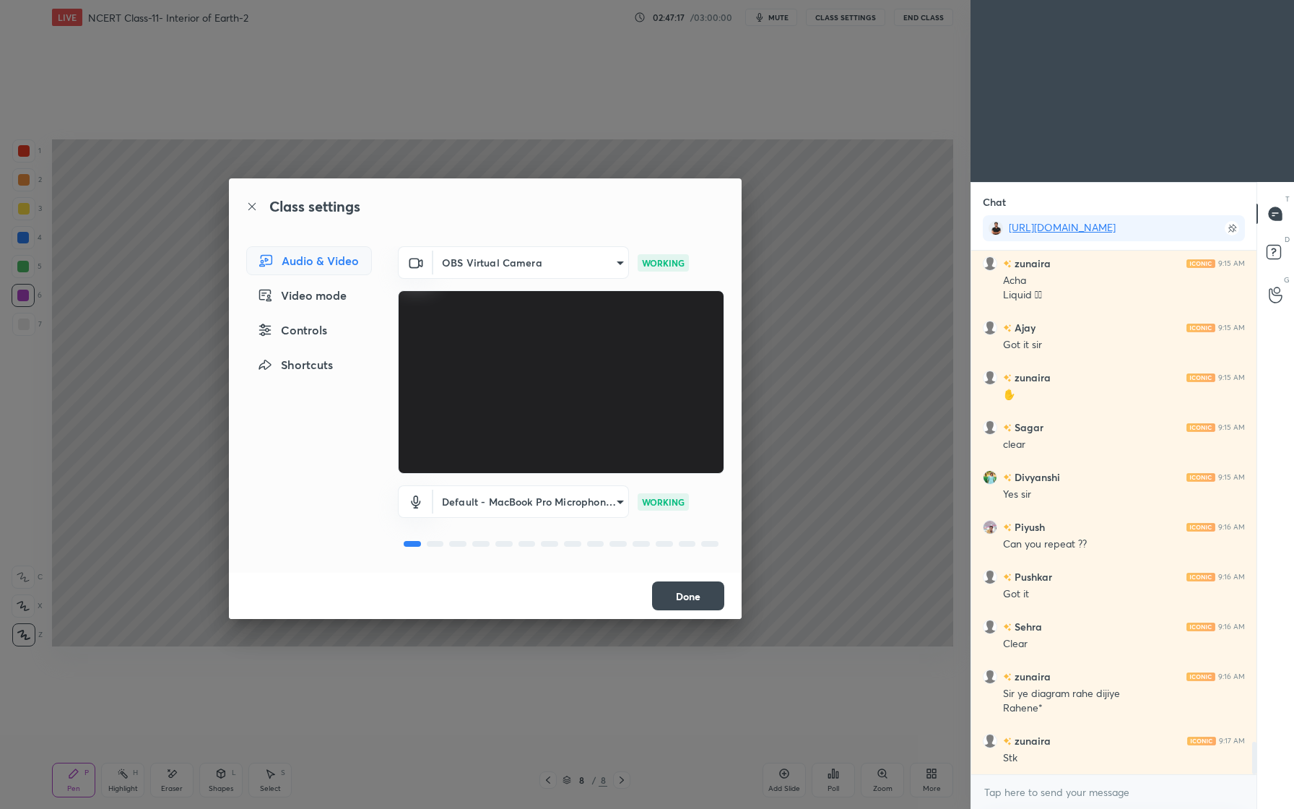
click at [565, 263] on body "1 2 3 4 5 6 7 C X Z E E Erase all H H LIVE NCERT Class-11- Interior of Earth-2 …" at bounding box center [647, 404] width 1294 height 809
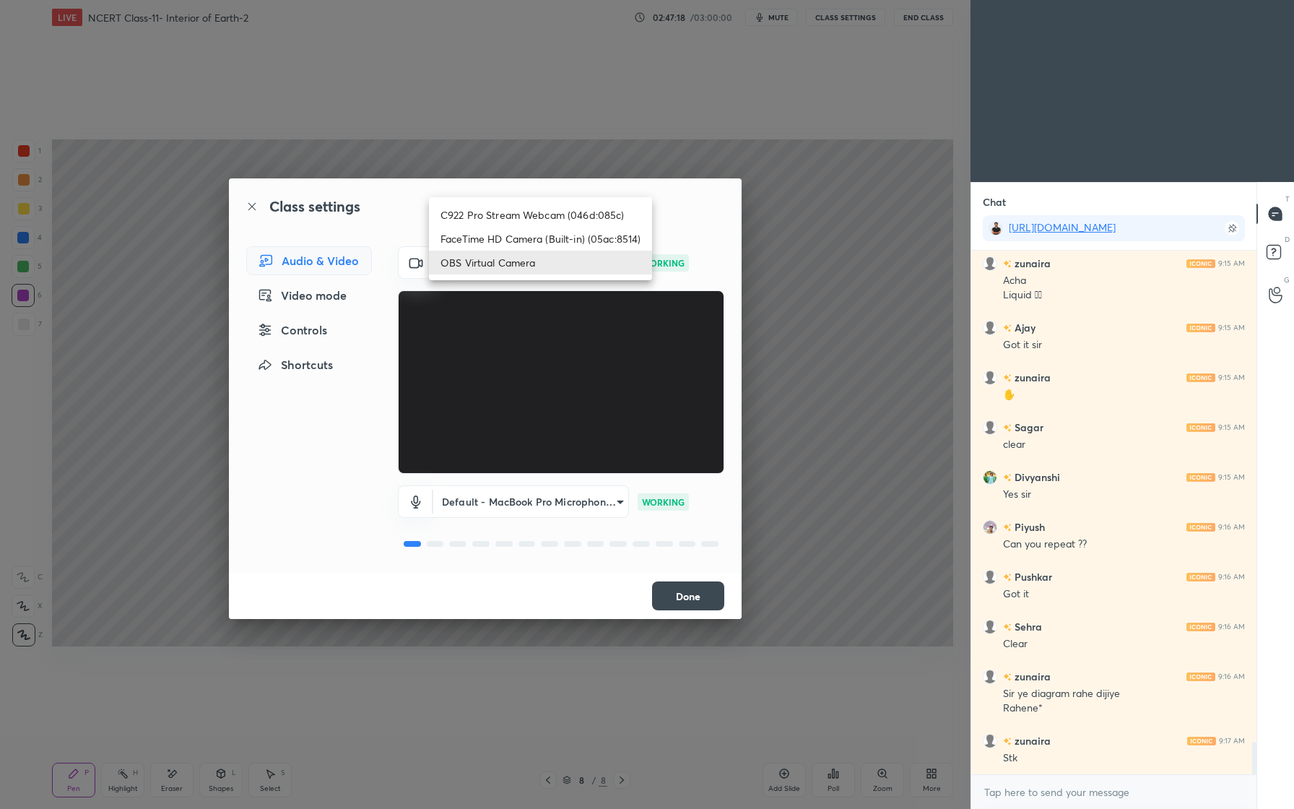
click at [553, 243] on li "FaceTime HD Camera (Built-in) (05ac:8514)" at bounding box center [540, 239] width 223 height 24
type input "9e219a5cefda1e30fd05f6eef239e267627437cf4fdf46b92a85e5f05e81ead9"
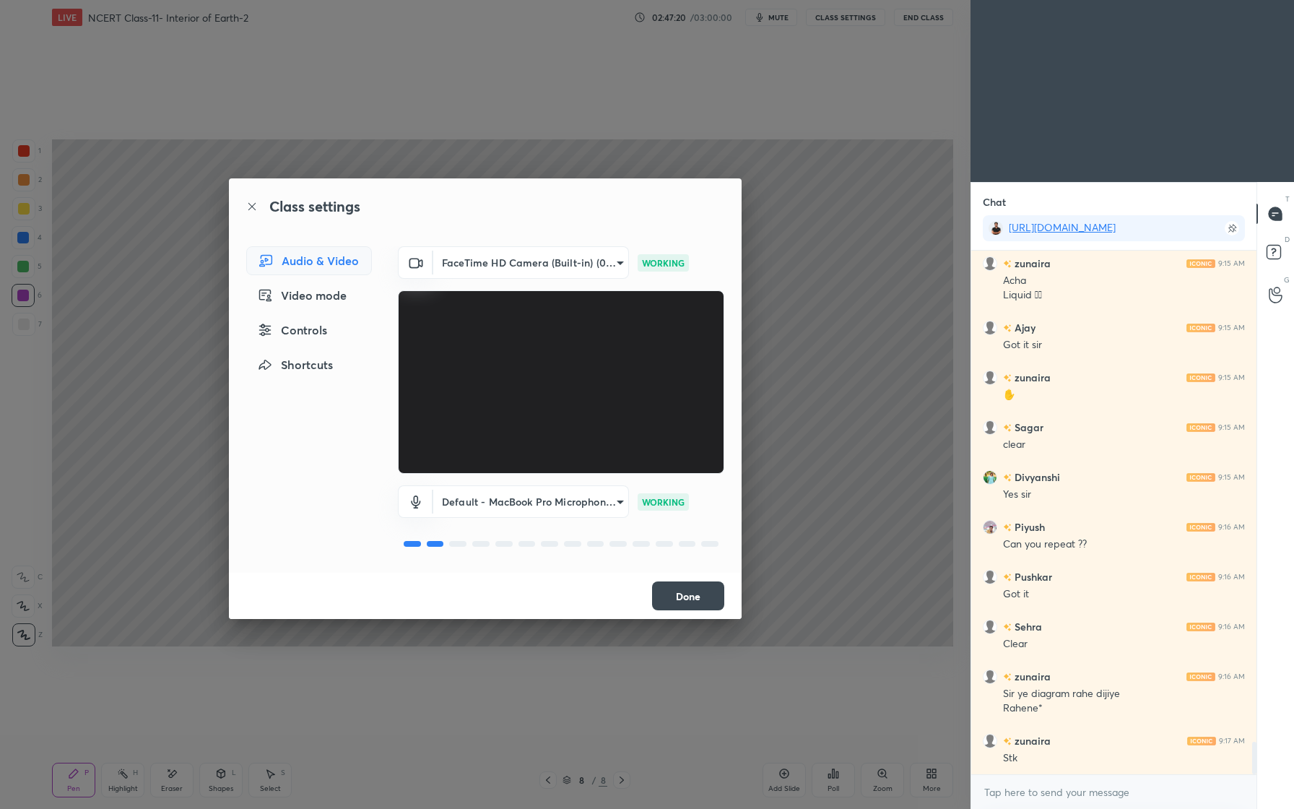
click at [697, 594] on button "Done" at bounding box center [688, 595] width 72 height 29
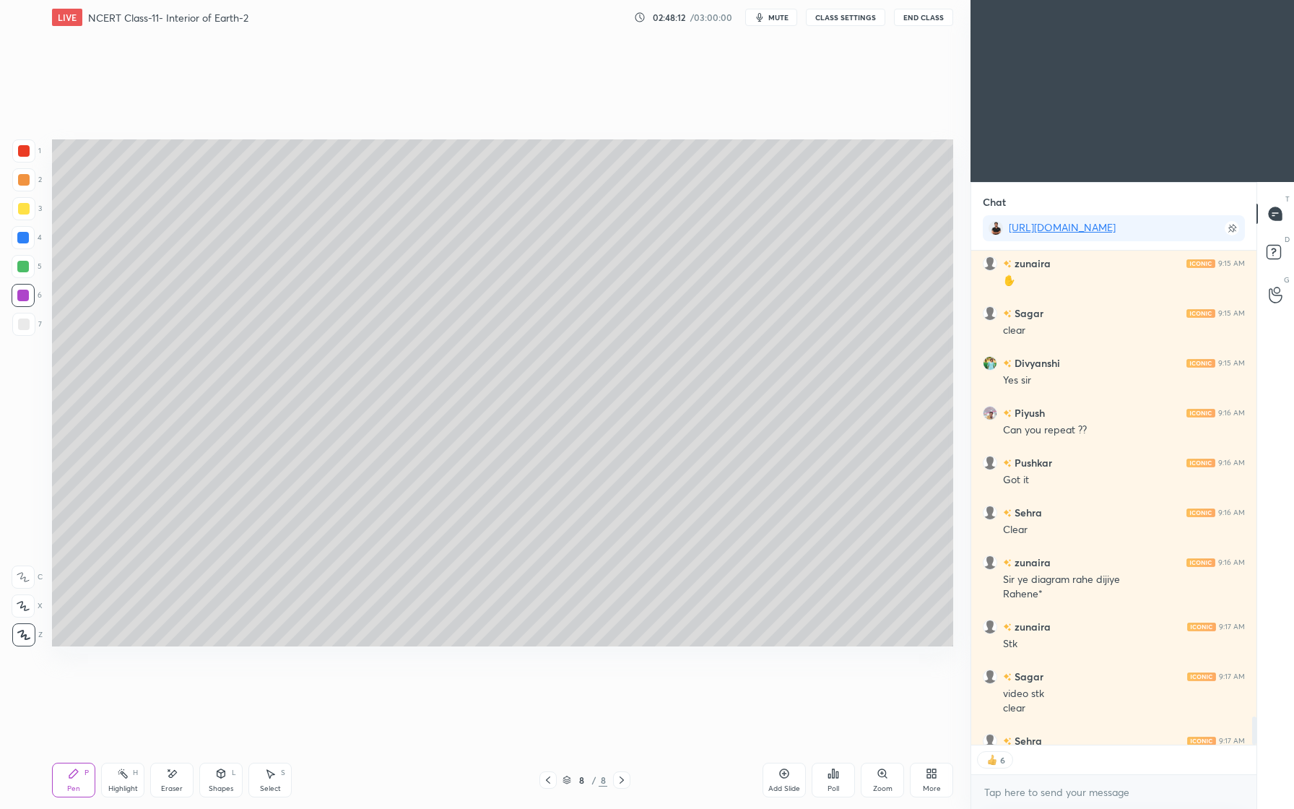
scroll to position [8165, 0]
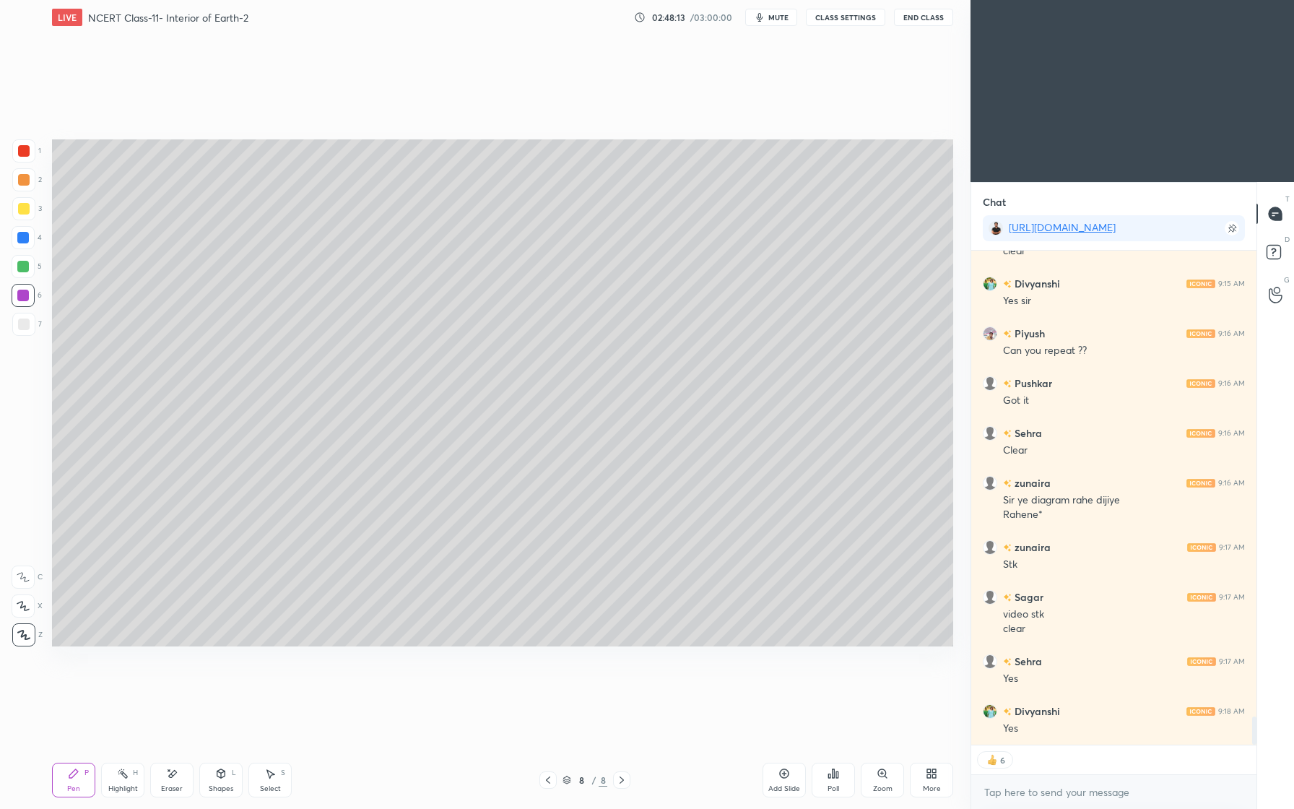
click at [25, 179] on div at bounding box center [24, 180] width 12 height 12
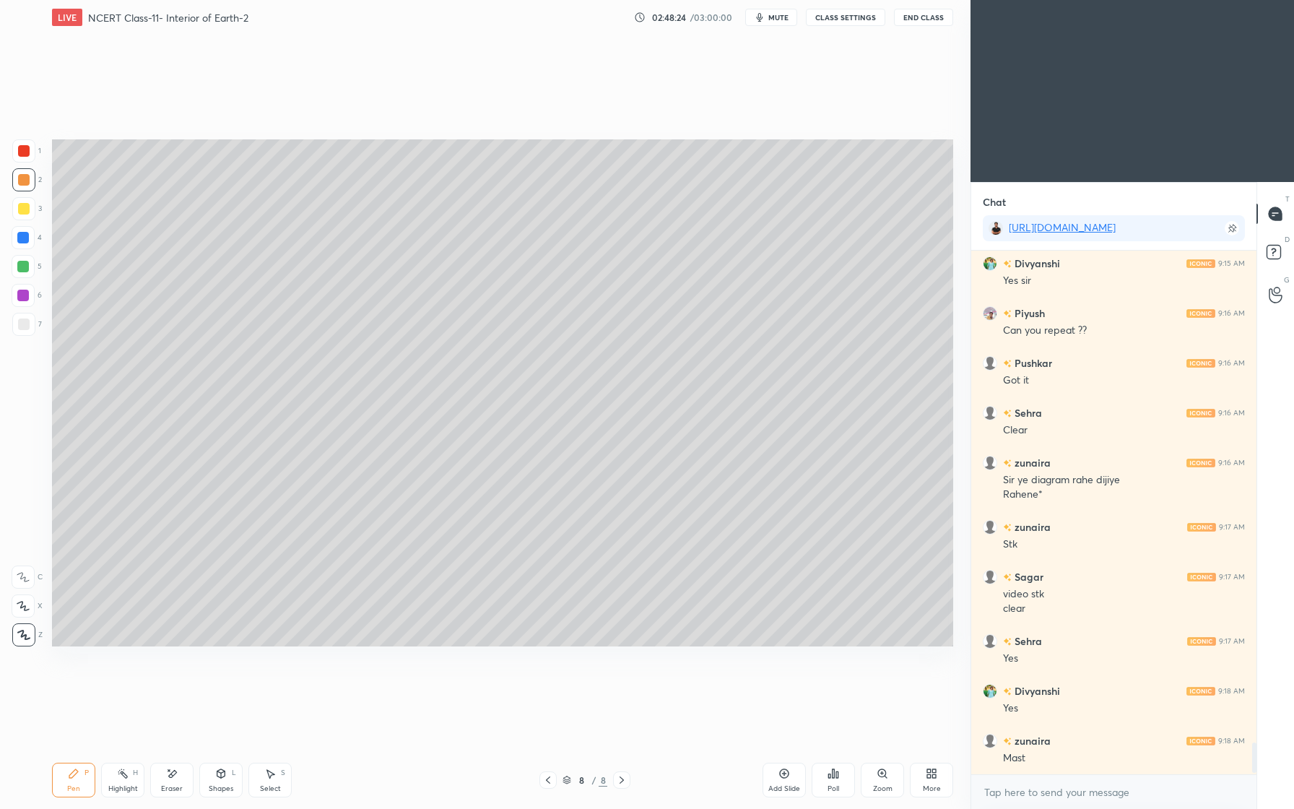
scroll to position [5, 5]
click at [27, 207] on div at bounding box center [24, 209] width 12 height 12
click at [20, 242] on div at bounding box center [23, 238] width 12 height 12
click at [28, 294] on div at bounding box center [23, 296] width 12 height 12
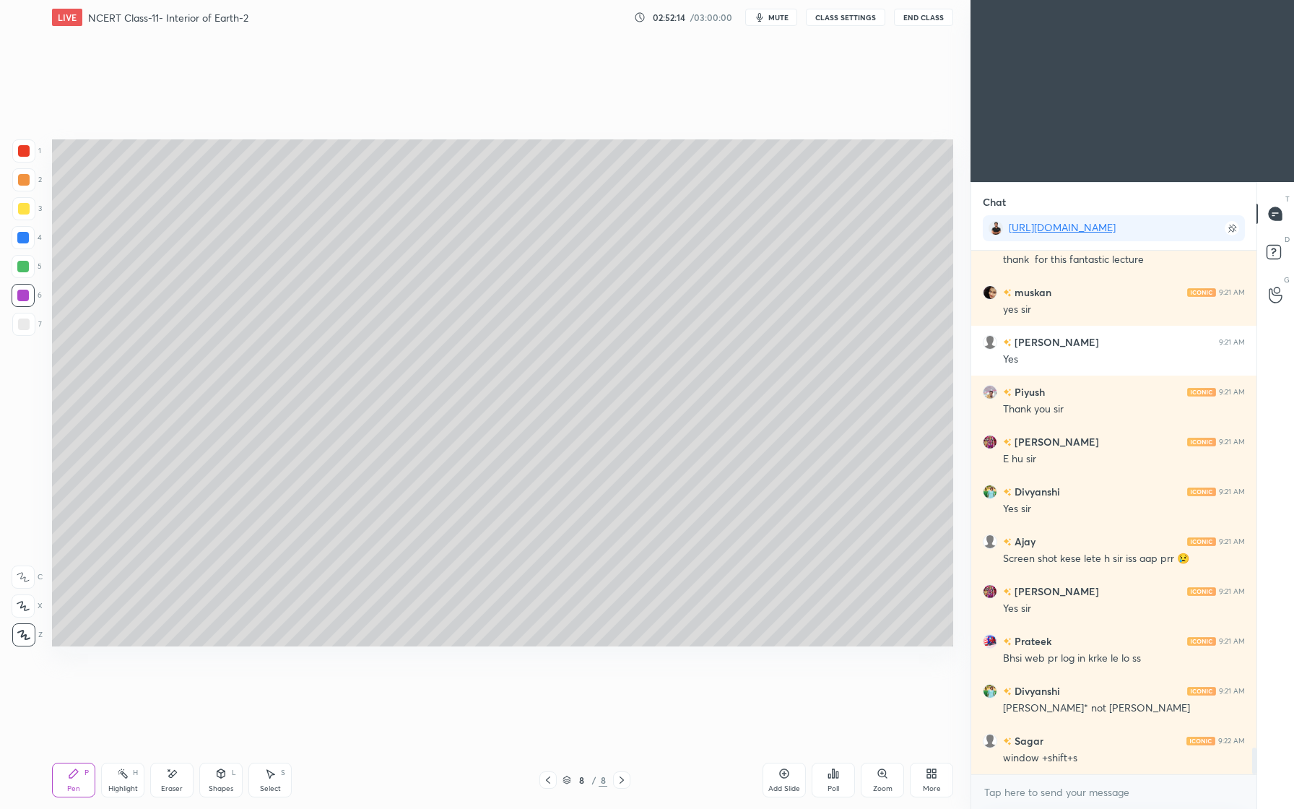
scroll to position [9743, 0]
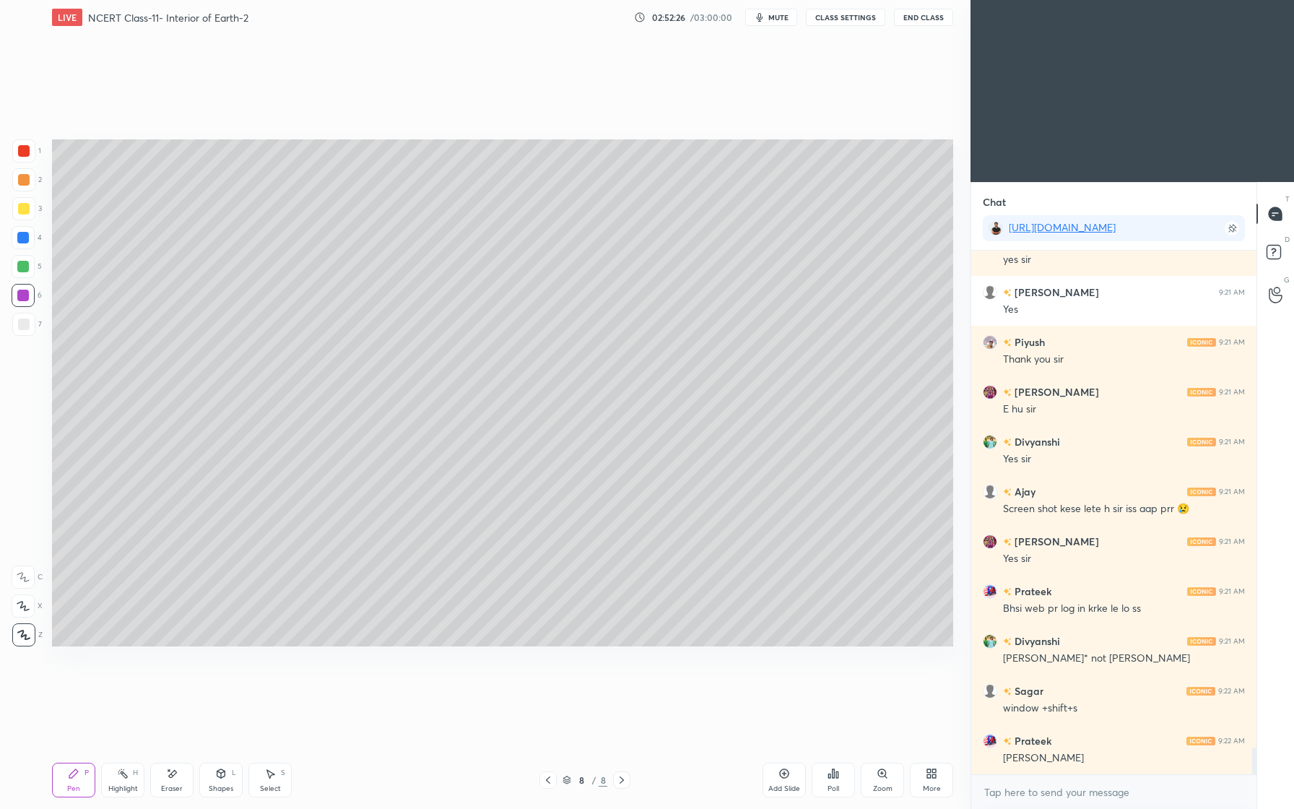
click at [934, 14] on button "End Class" at bounding box center [923, 17] width 59 height 17
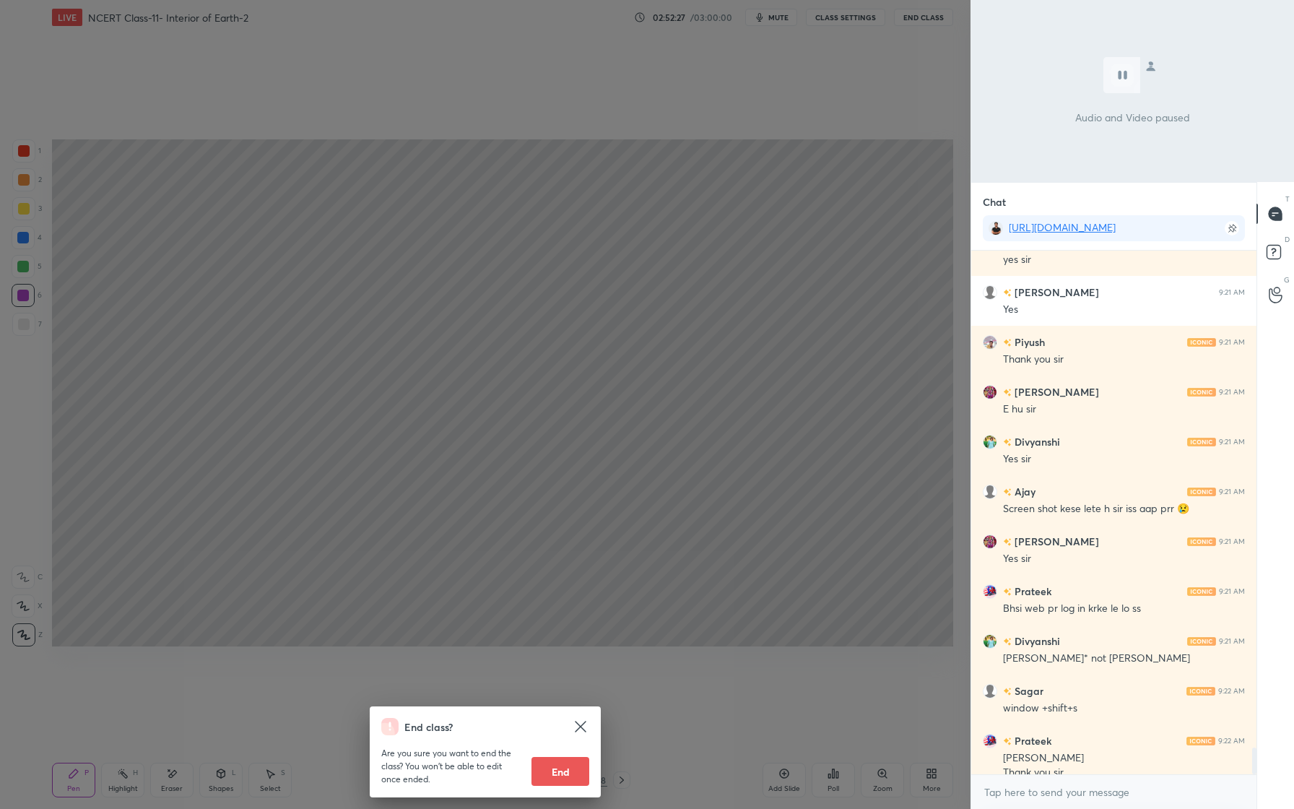
scroll to position [9757, 0]
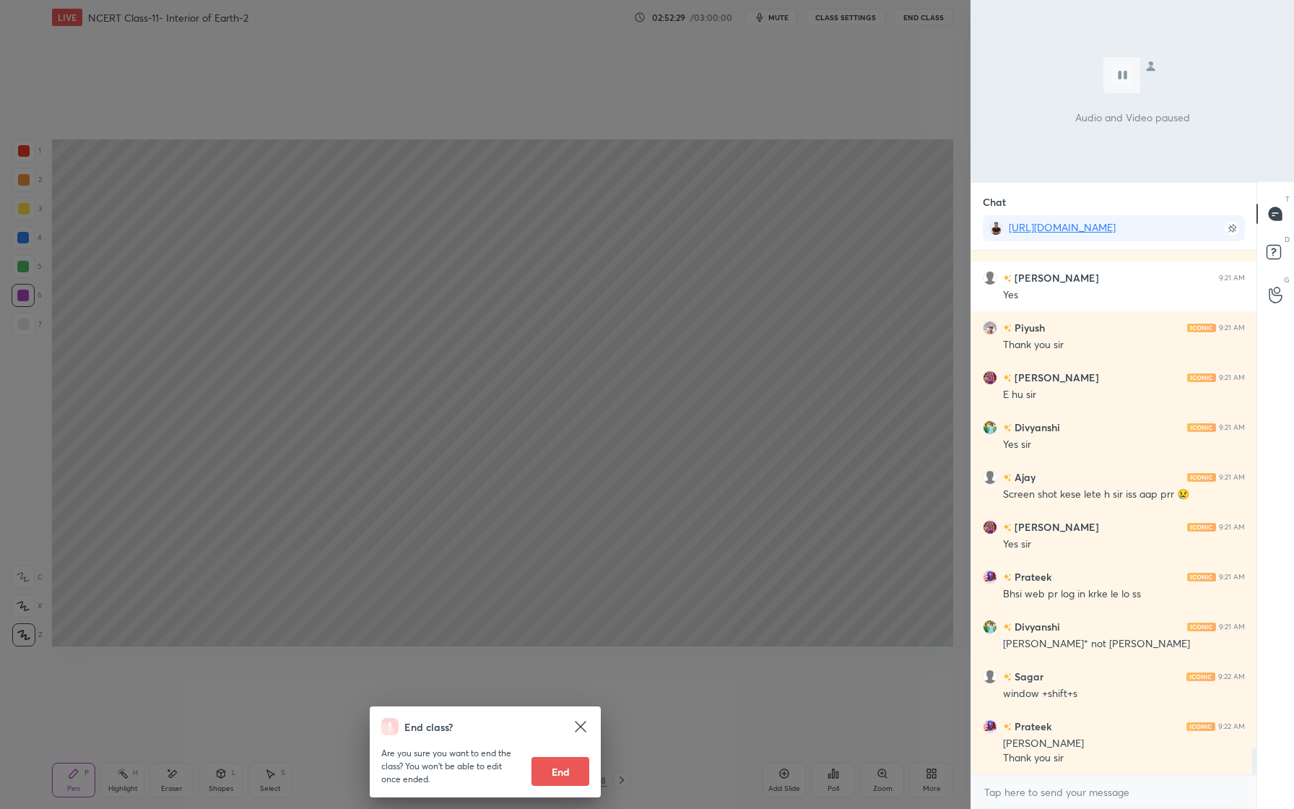
click at [568, 774] on button "End" at bounding box center [560, 771] width 58 height 29
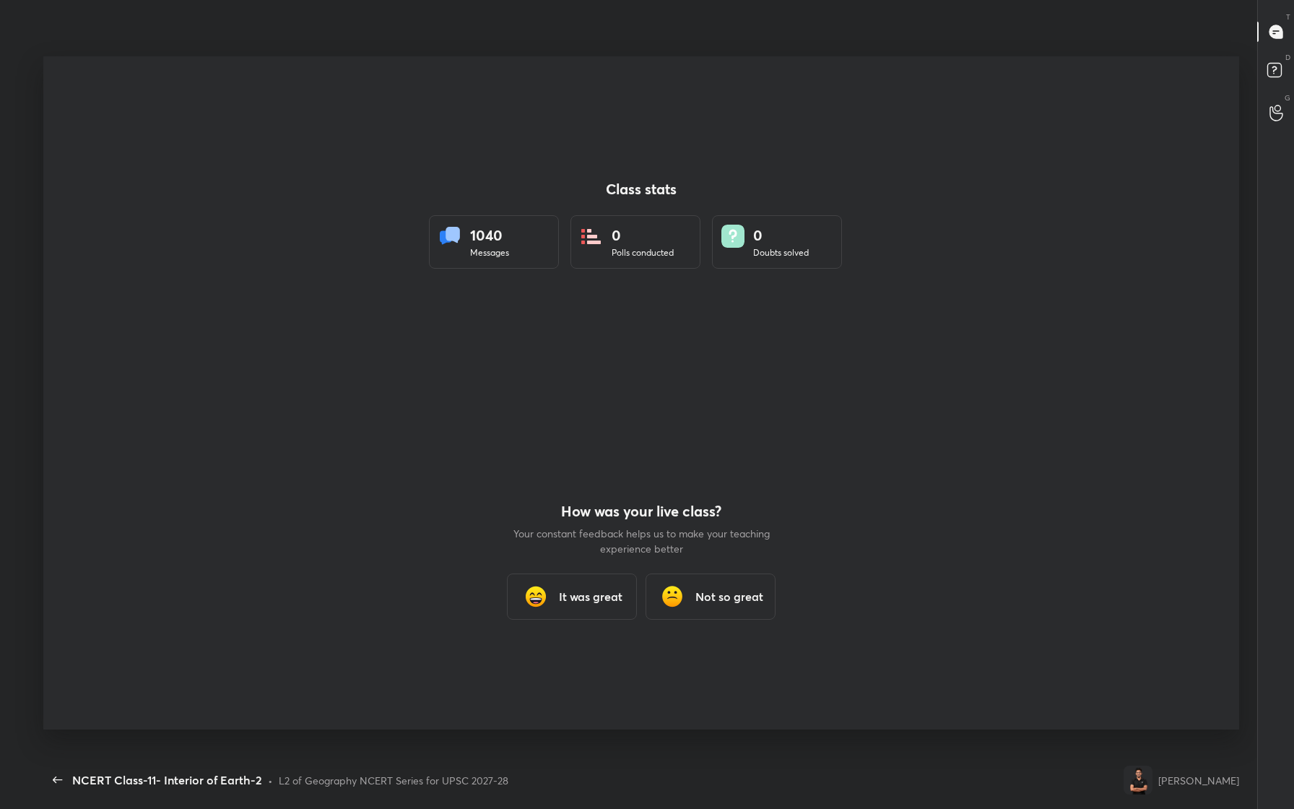
scroll to position [0, 0]
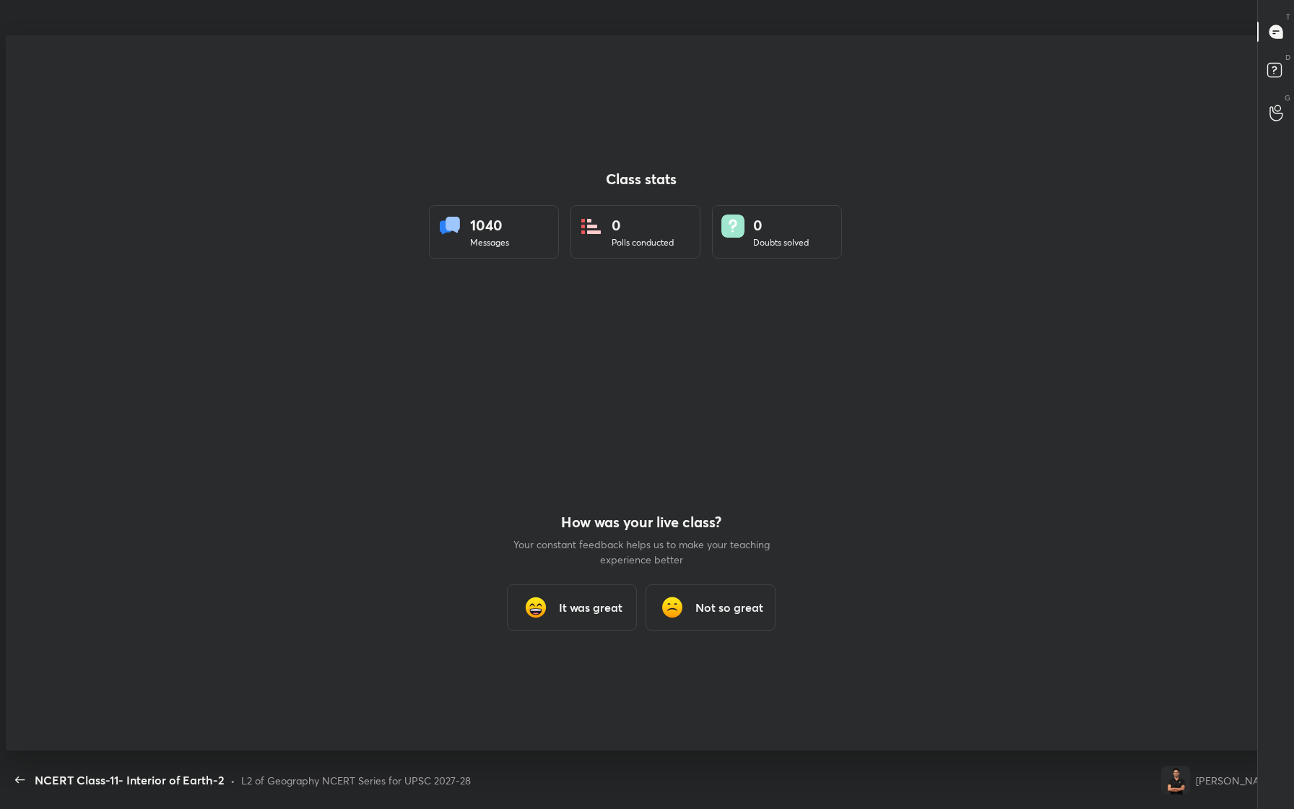
click at [594, 608] on h3 "It was great" at bounding box center [591, 607] width 64 height 17
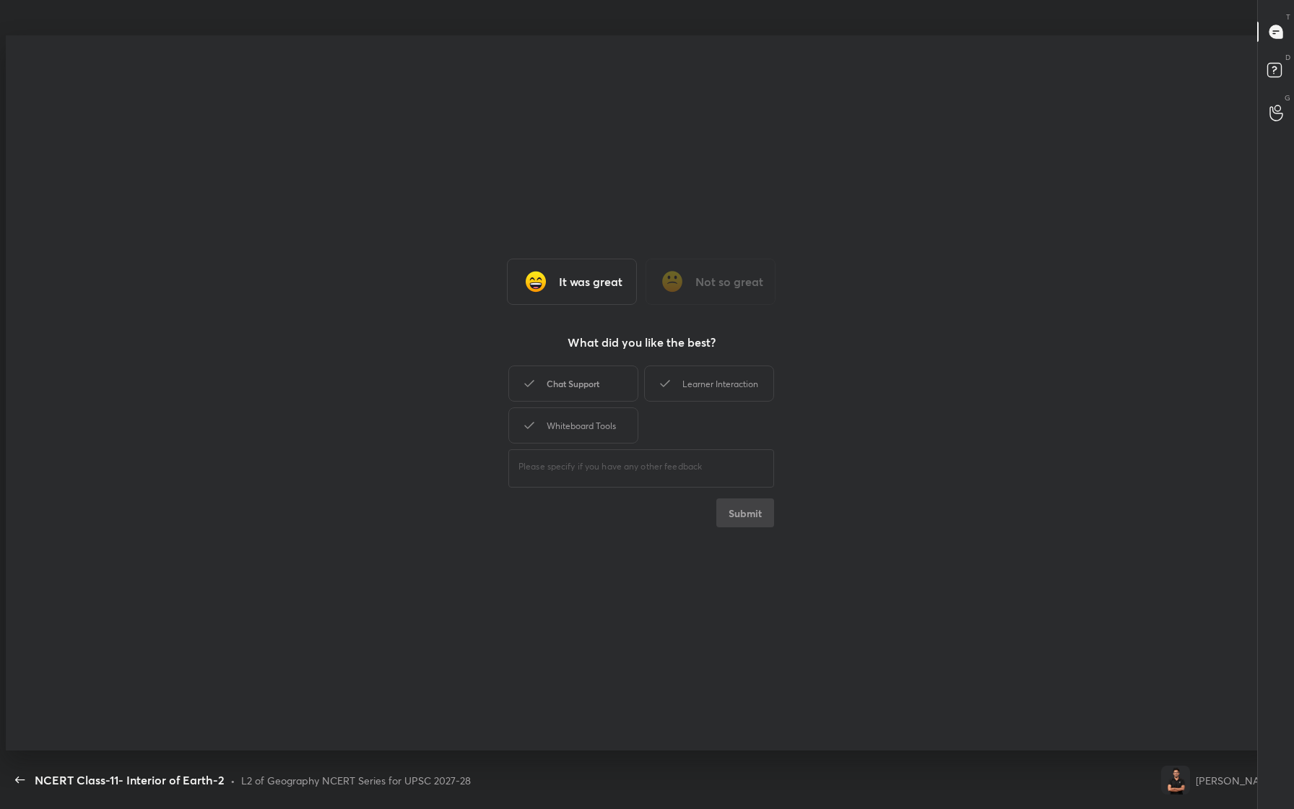
click at [574, 383] on div "Chat Support" at bounding box center [573, 383] width 130 height 36
click at [681, 383] on div "Learner Interaction" at bounding box center [709, 383] width 130 height 36
click at [588, 435] on div "Whiteboard Tools" at bounding box center [573, 425] width 130 height 36
click at [733, 504] on button "Submit" at bounding box center [745, 512] width 58 height 29
